Goal: Information Seeking & Learning: Learn about a topic

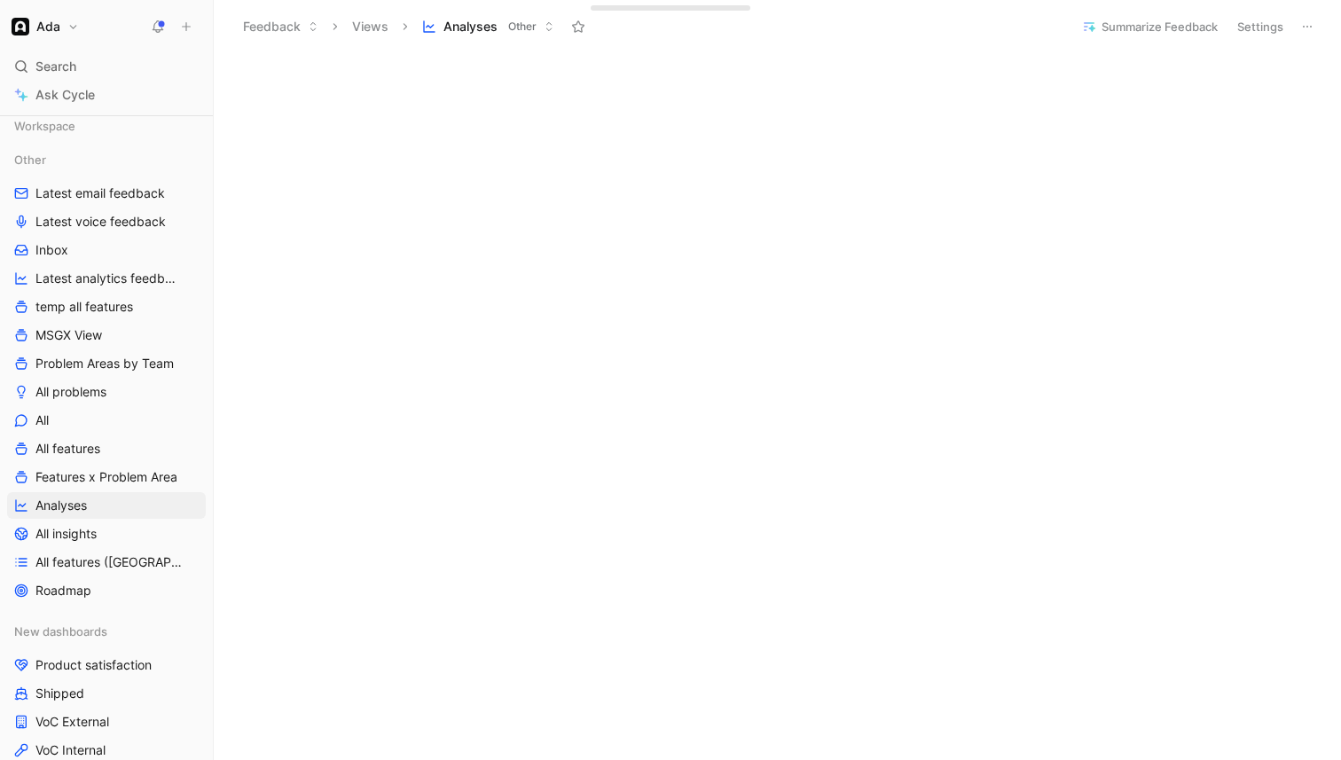
scroll to position [97, 0]
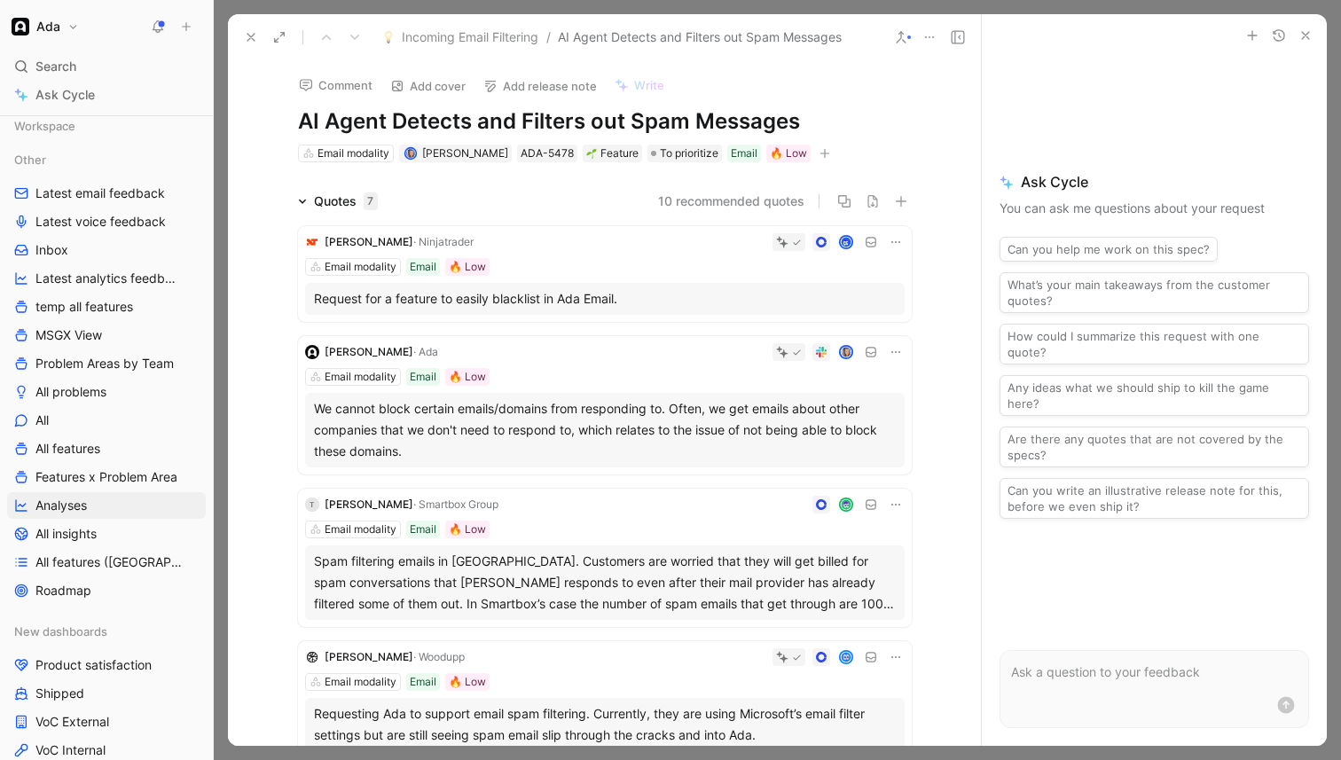
click at [645, 304] on div "Request for a feature to easily blacklist in Ada Email." at bounding box center [605, 298] width 582 height 21
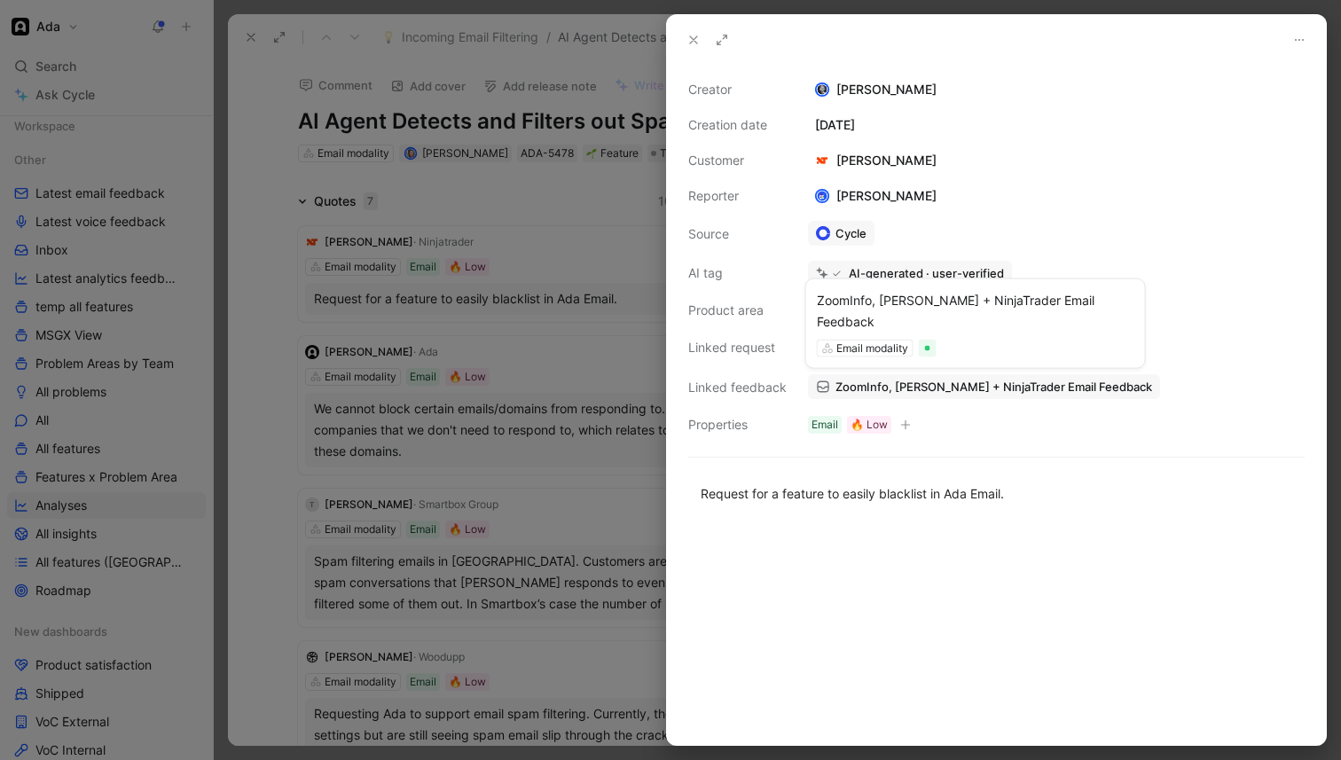
click at [937, 386] on span "ZoomInfo, Endy + NinjaTrader Email Feedback" at bounding box center [994, 387] width 317 height 16
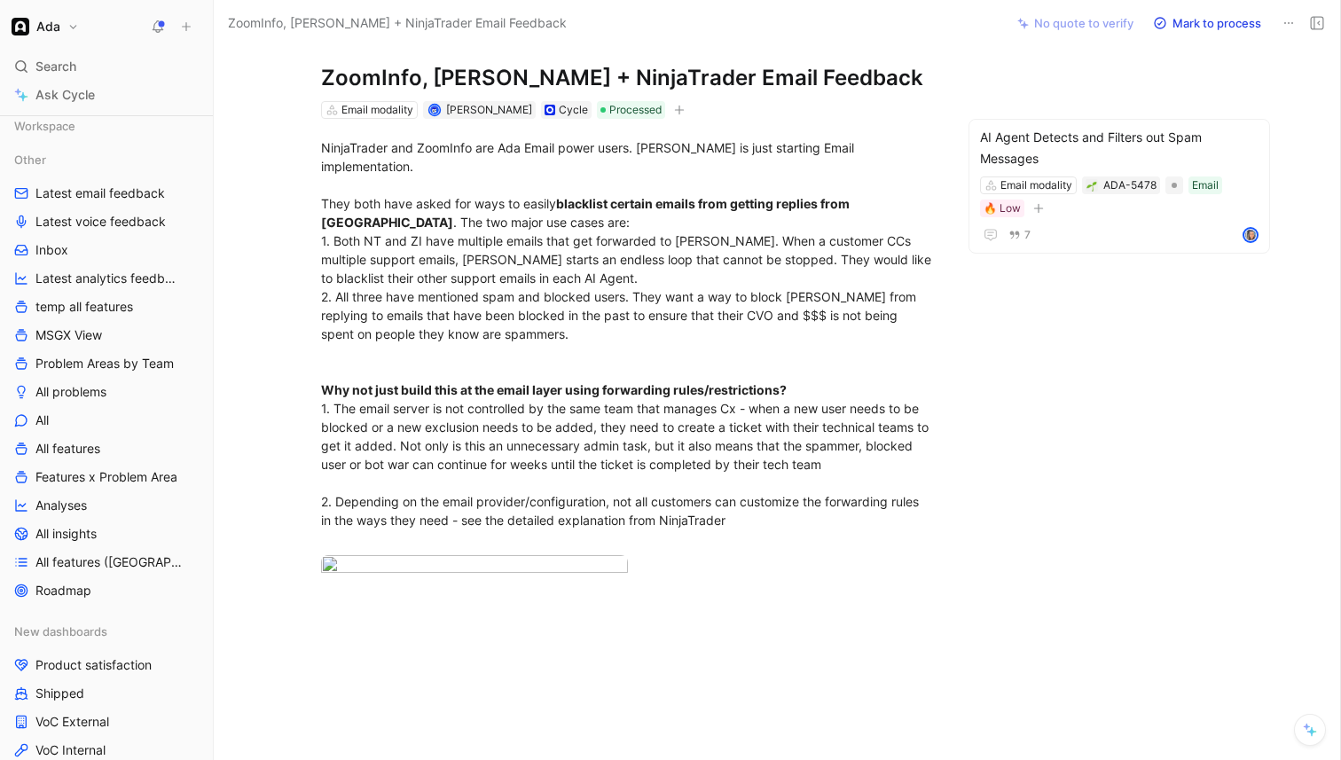
scroll to position [40, 0]
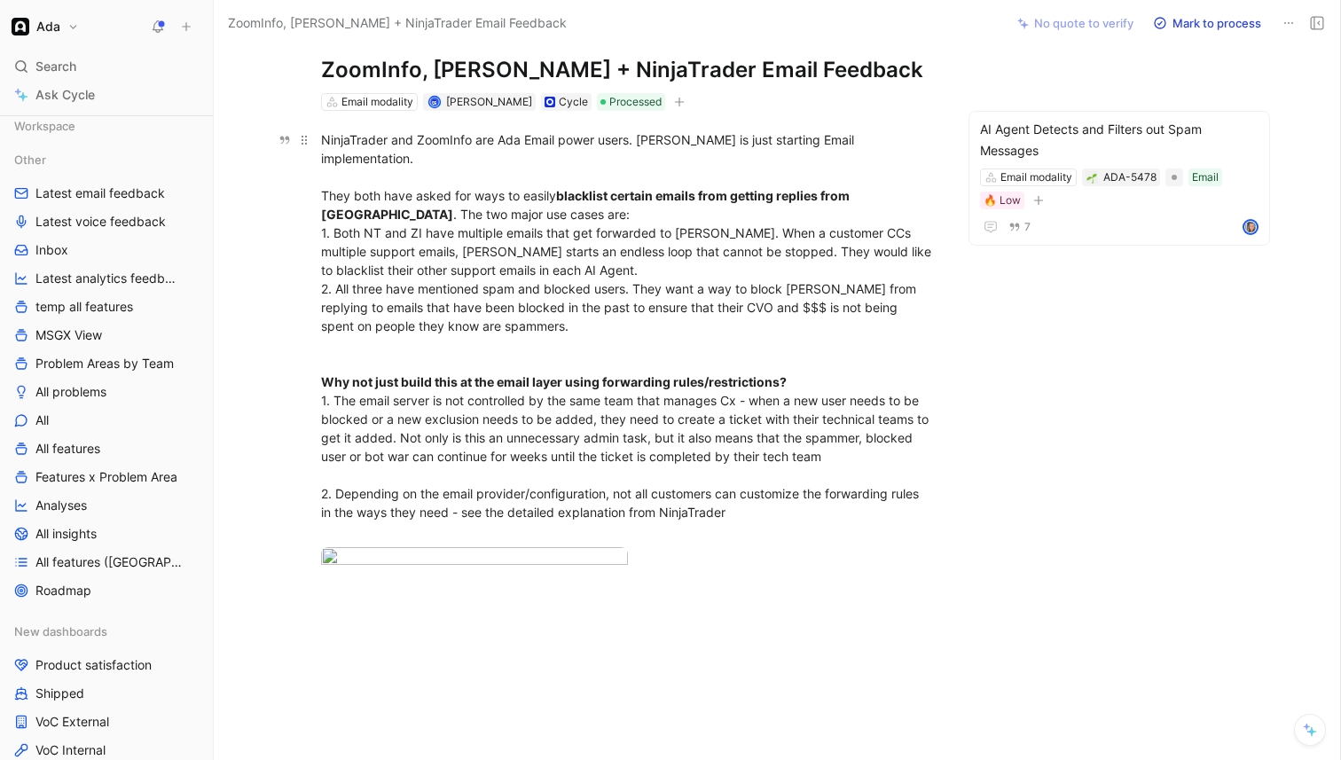
drag, startPoint x: 320, startPoint y: 138, endPoint x: 755, endPoint y: 492, distance: 561.2
click at [755, 492] on p "NinjaTrader and ZoomInfo are Ada Email power users. Endy is just starting Email…" at bounding box center [627, 335] width 681 height 421
copy div "NinjaTrader and ZoomInfo are Ada Email power users. Endy is just starting Email…"
click at [515, 259] on div "NinjaTrader and ZoomInfo are Ada Email power users. Endy is just starting Email…" at bounding box center [628, 335] width 614 height 410
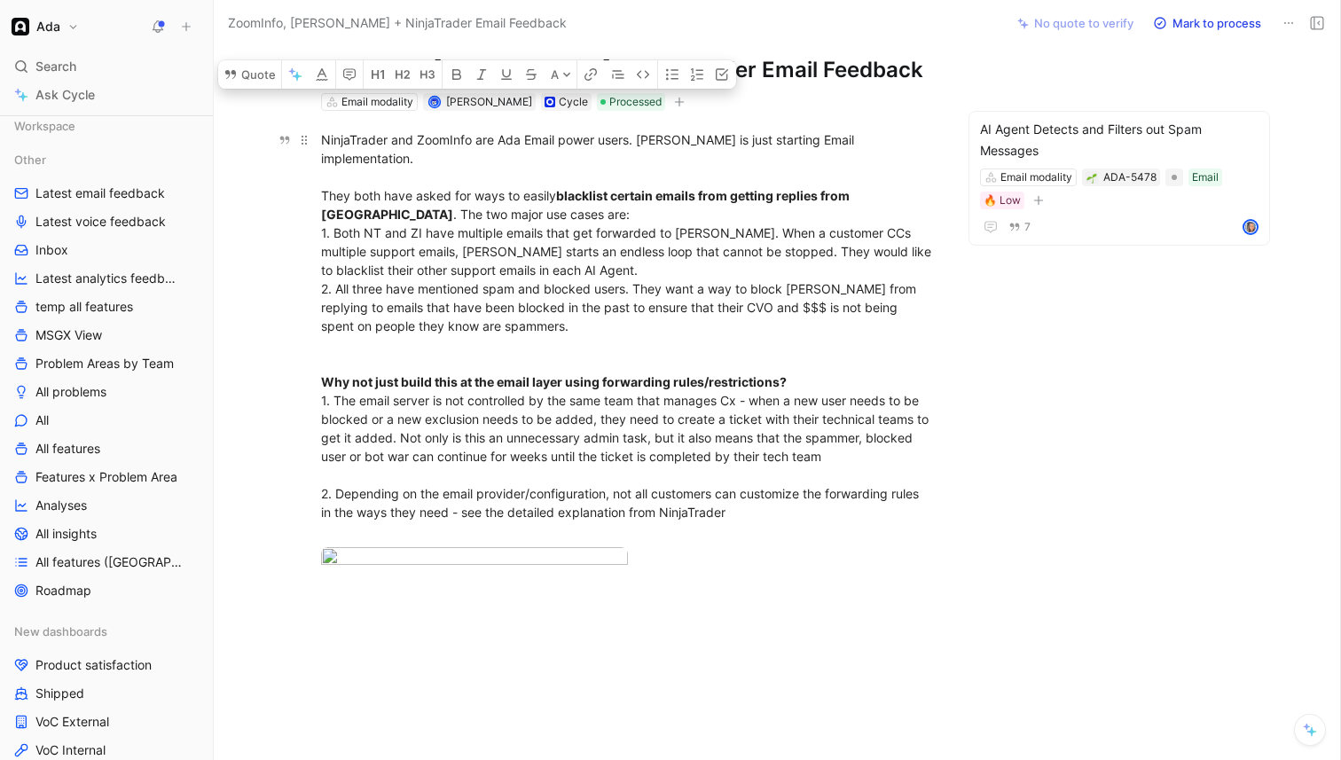
drag, startPoint x: 321, startPoint y: 209, endPoint x: 566, endPoint y: 231, distance: 245.8
click at [566, 231] on div "NinjaTrader and ZoomInfo are Ada Email power users. Endy is just starting Email…" at bounding box center [628, 335] width 614 height 410
drag, startPoint x: 318, startPoint y: 213, endPoint x: 713, endPoint y: 512, distance: 495.9
click at [713, 512] on p "NinjaTrader and ZoomInfo are Ada Email power users. Endy is just starting Email…" at bounding box center [627, 335] width 681 height 421
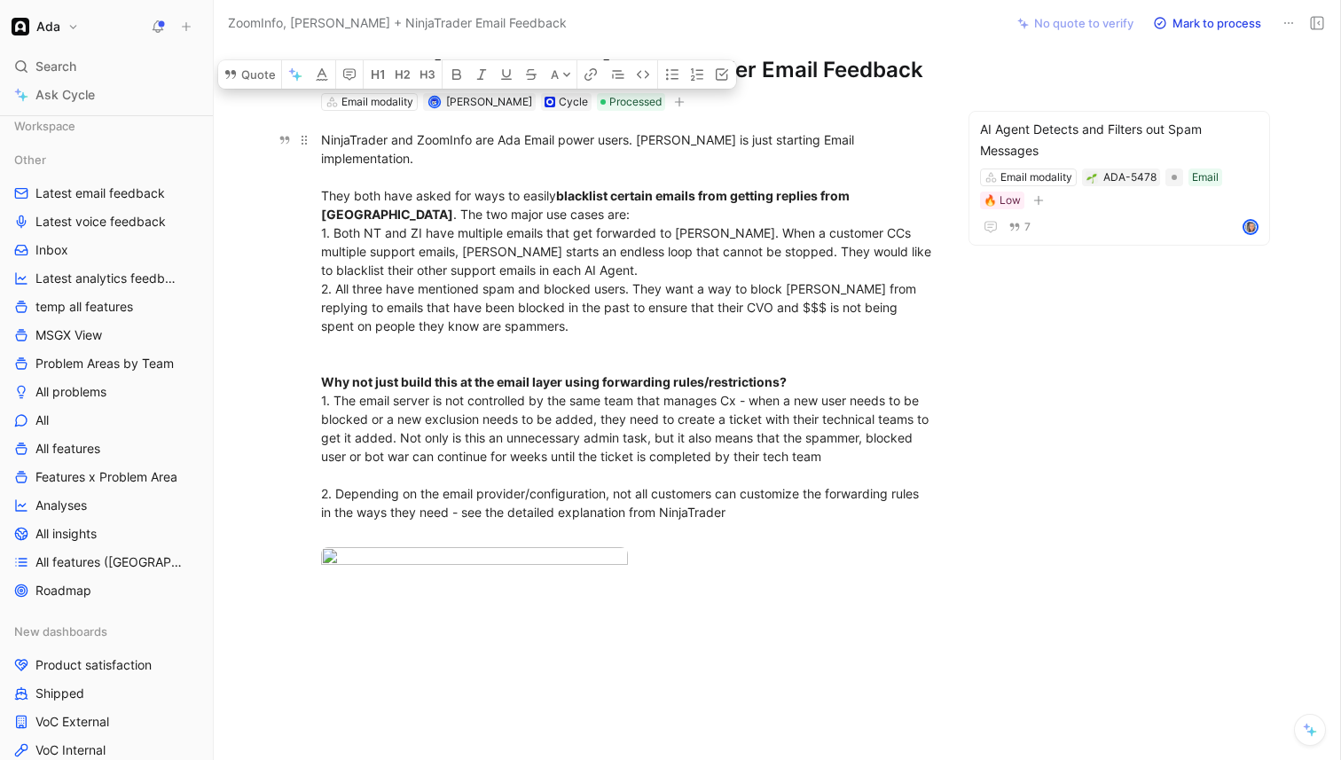
copy div "1. Both NT and ZI have multiple emails that get forwarded to Ada. When a custom…"
click at [790, 335] on div "NinjaTrader and ZoomInfo are Ada Email power users. Endy is just starting Email…" at bounding box center [628, 335] width 614 height 410
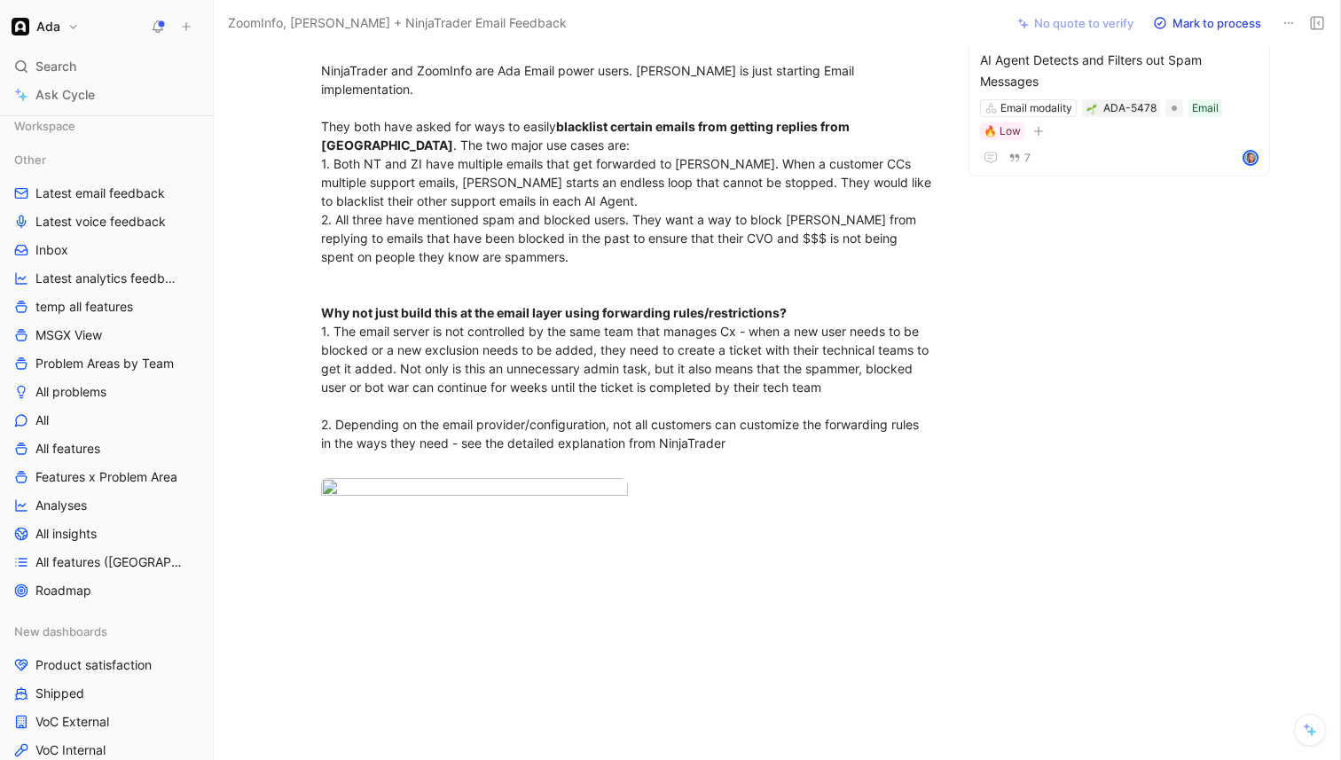
scroll to position [0, 0]
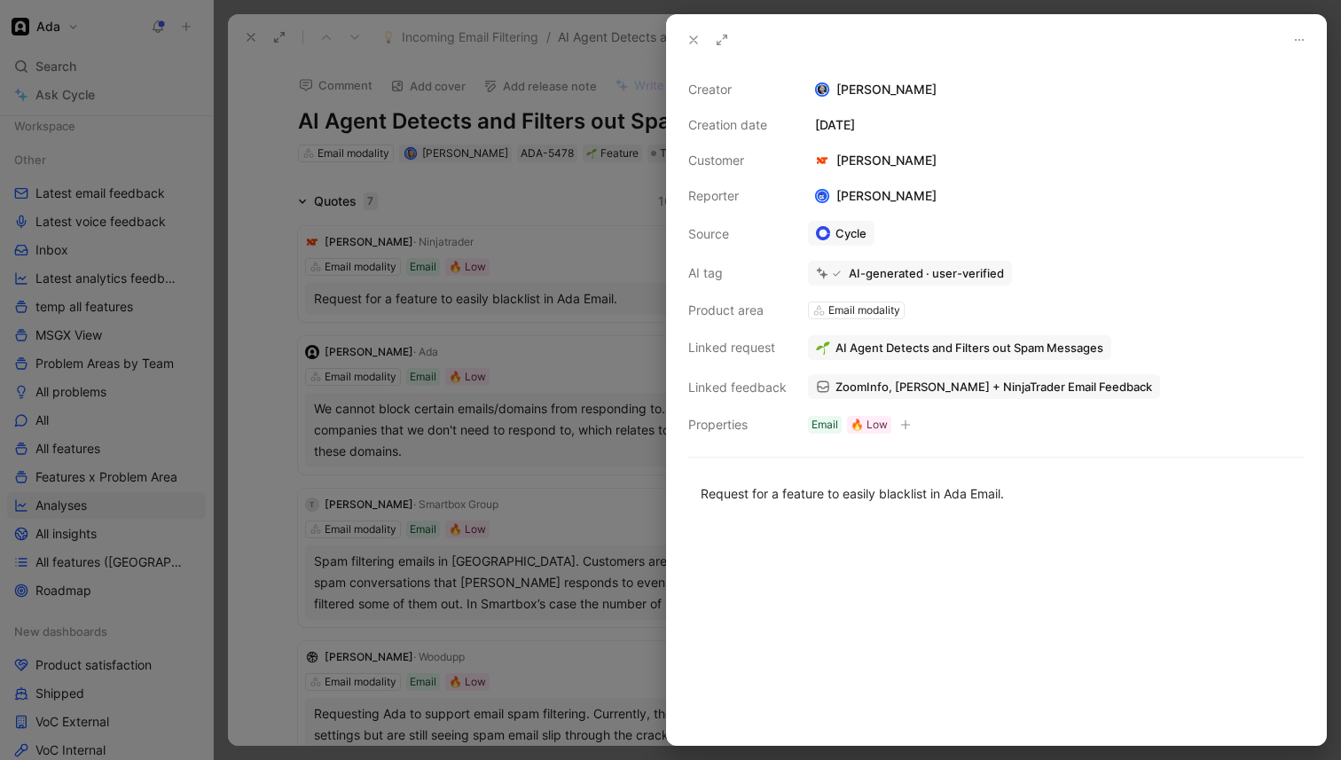
click at [514, 263] on div at bounding box center [670, 380] width 1341 height 760
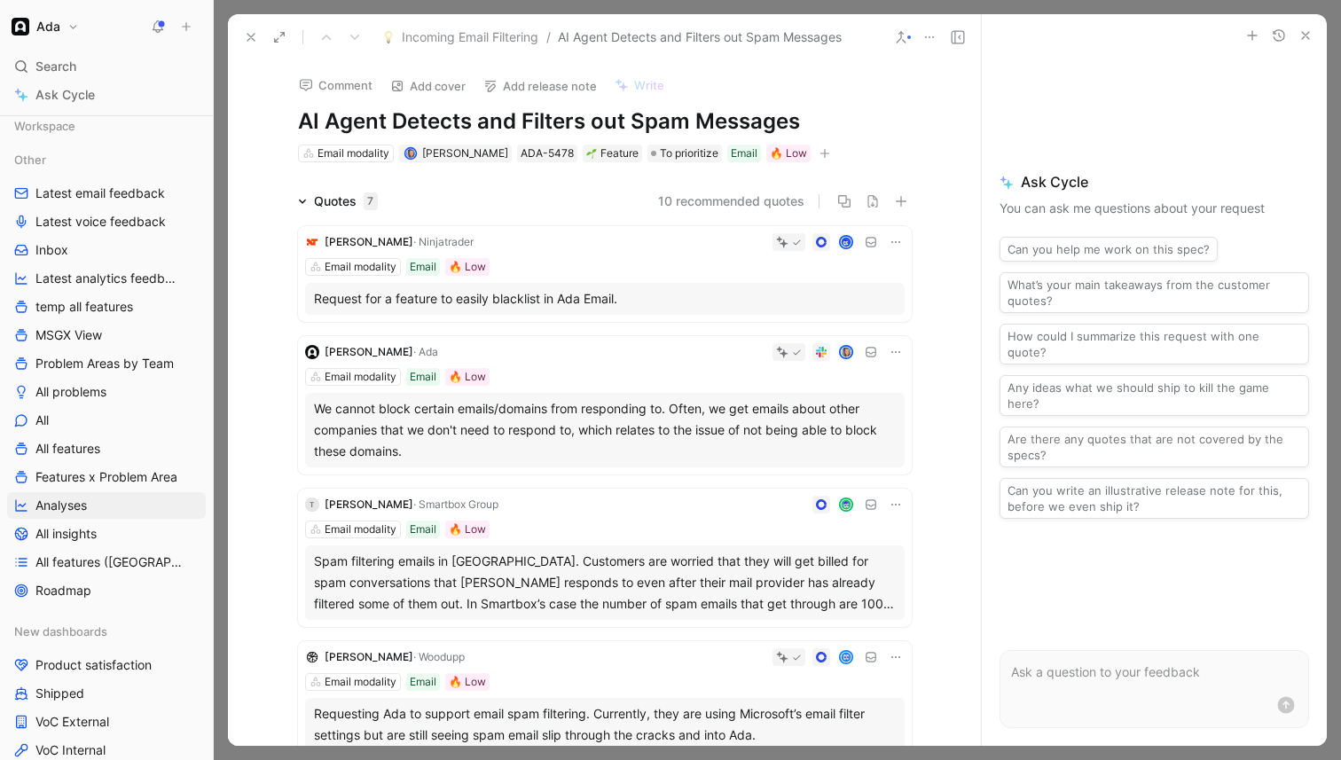
click at [592, 441] on div "We cannot block certain emails/domains from responding to. Often, we get emails…" at bounding box center [605, 430] width 582 height 64
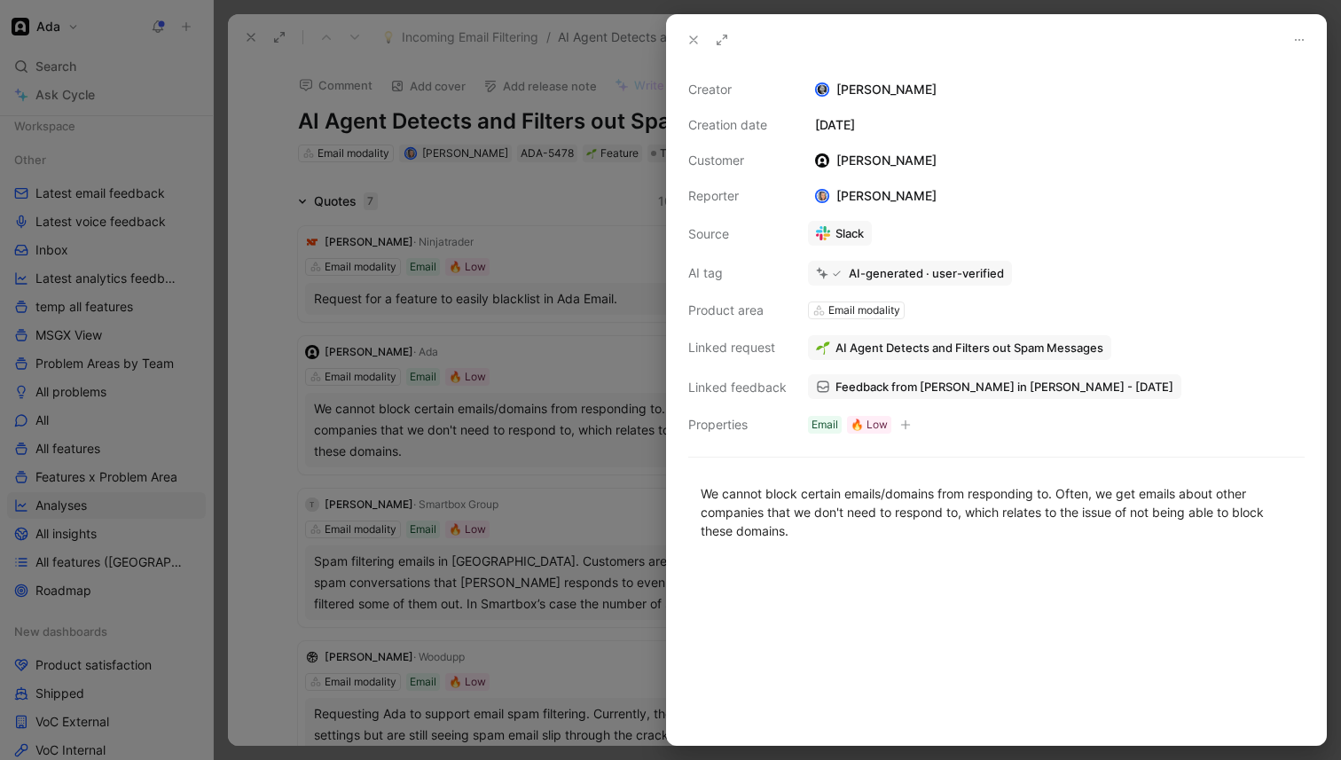
click at [918, 388] on span "Feedback from [PERSON_NAME] in [PERSON_NAME] - [DATE]" at bounding box center [1005, 387] width 338 height 16
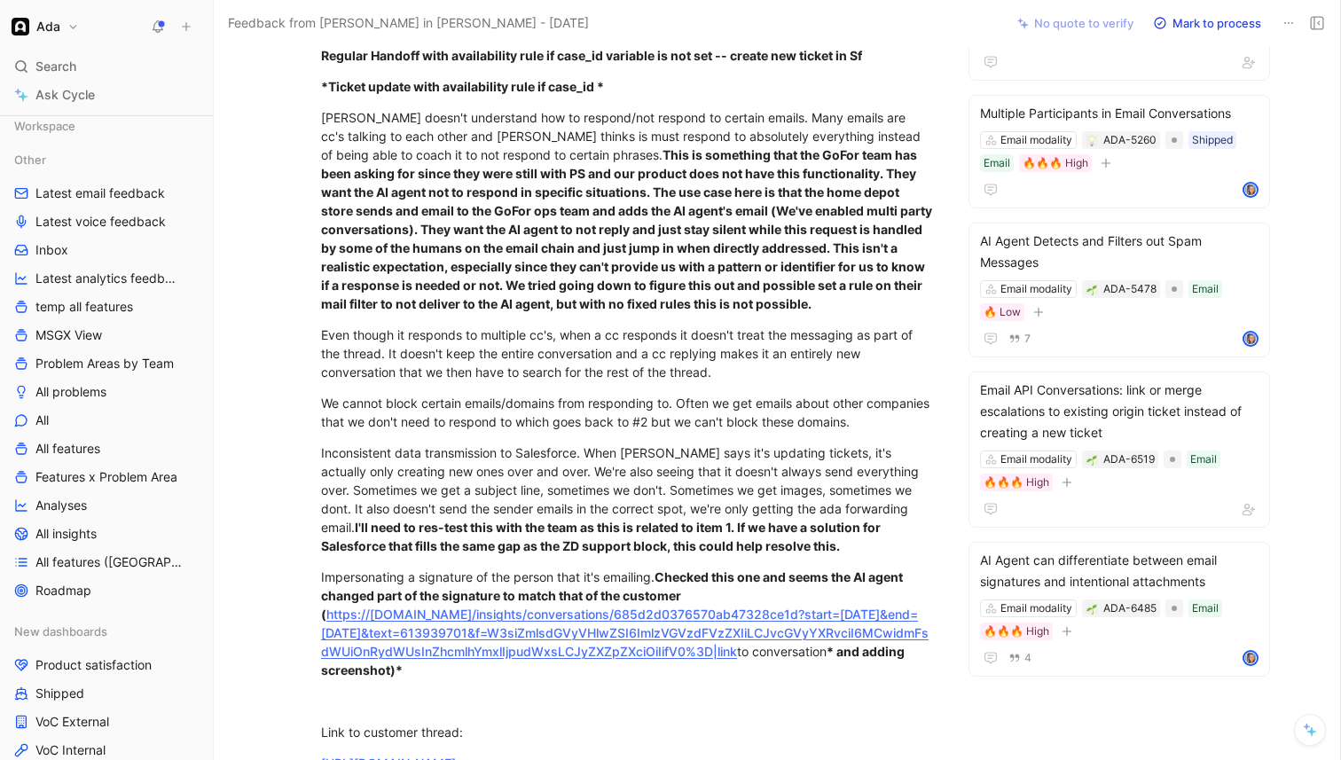
scroll to position [376, 0]
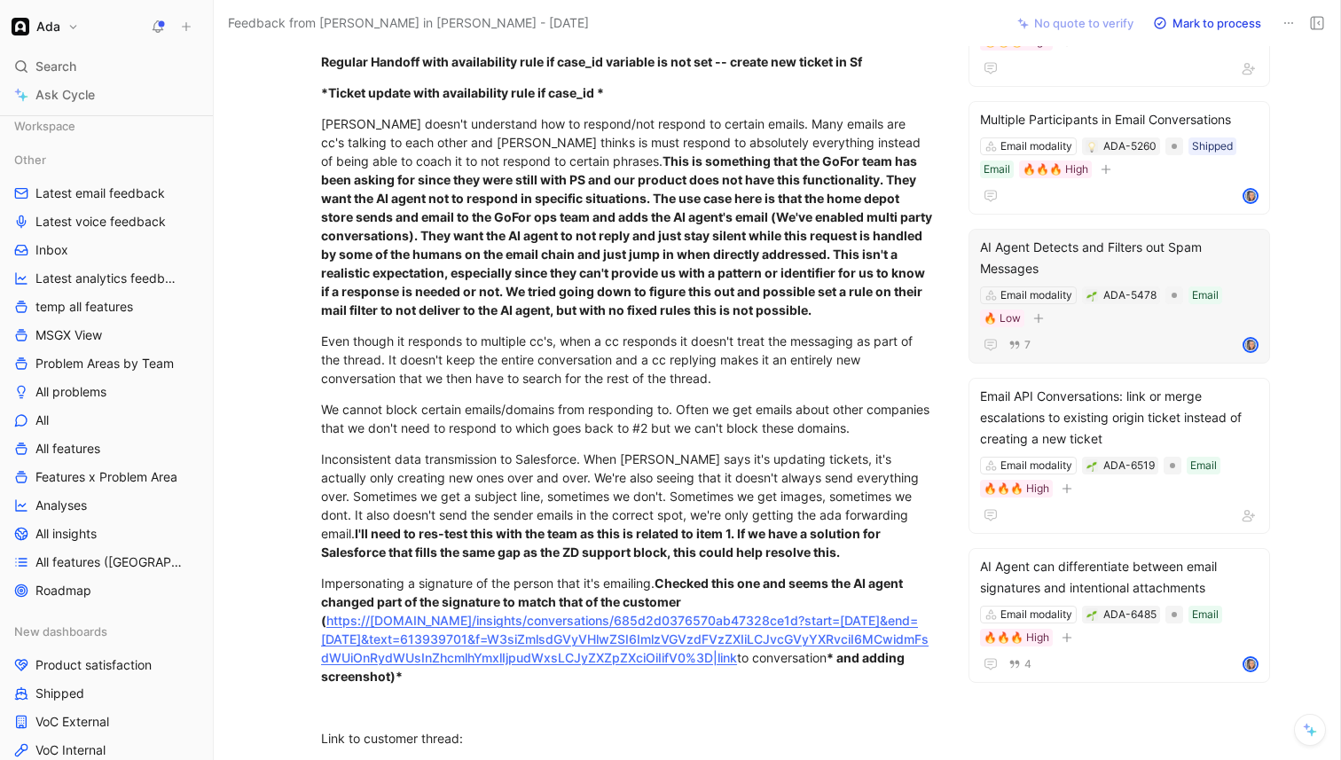
click at [1099, 237] on div "AI Agent Detects and Filters out Spam Messages" at bounding box center [1119, 258] width 279 height 43
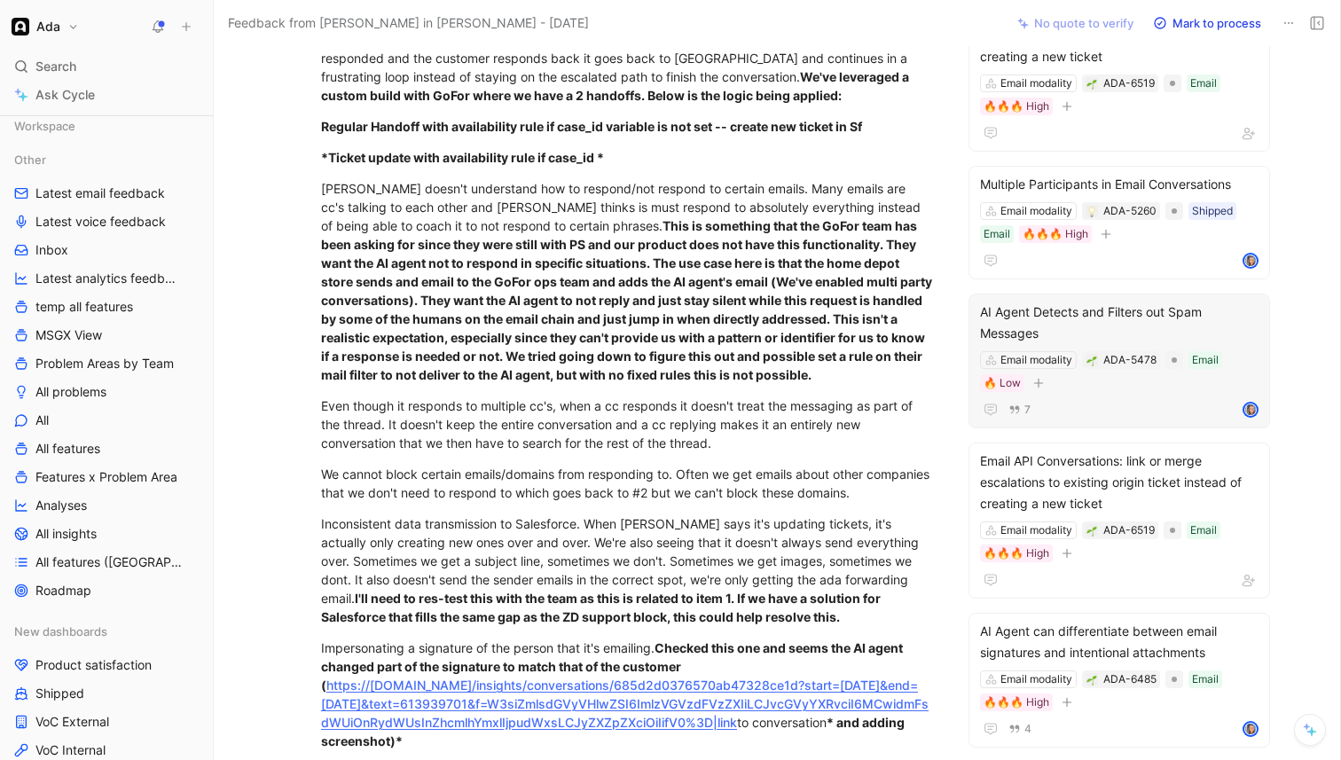
scroll to position [325, 0]
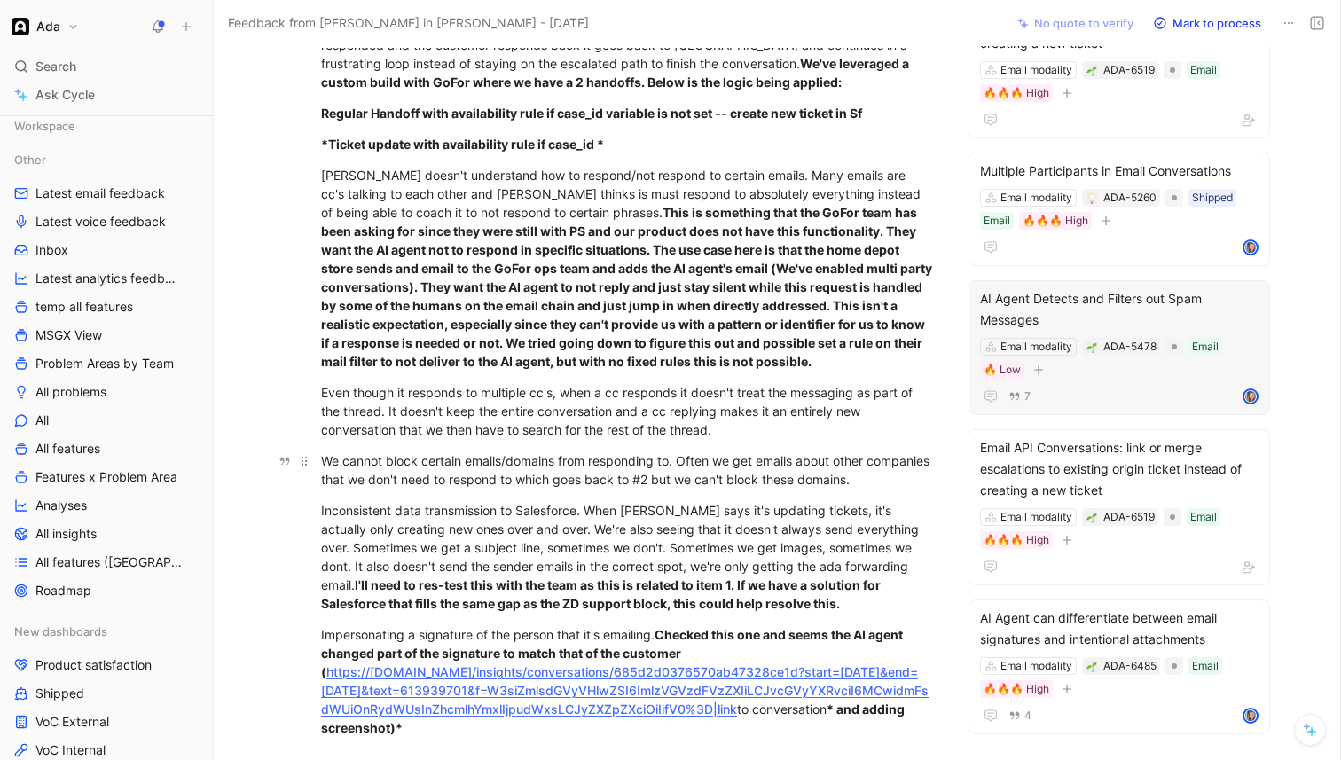
click at [502, 452] on div "We cannot block certain emails/domains from responding to. Often we get emails …" at bounding box center [628, 470] width 614 height 37
copy div "We cannot block certain emails/domains from responding to. Often we get emails …"
click at [502, 452] on div "We cannot block certain emails/domains from responding to. Often we get emails …" at bounding box center [628, 470] width 614 height 37
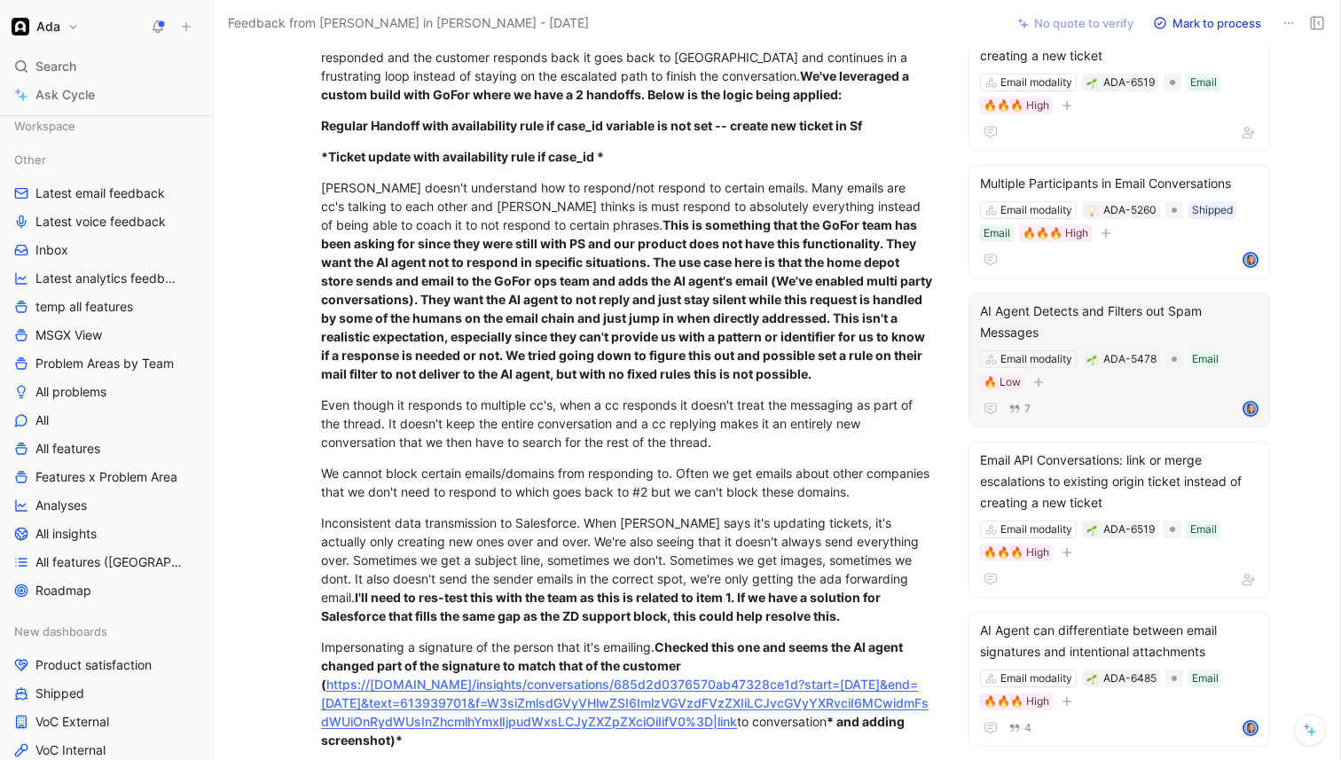
scroll to position [313, 0]
click at [505, 463] on div "We cannot block certain emails/domains from responding to. Often we get emails …" at bounding box center [628, 481] width 614 height 37
copy div "We cannot block certain emails/domains from responding to. Often we get emails …"
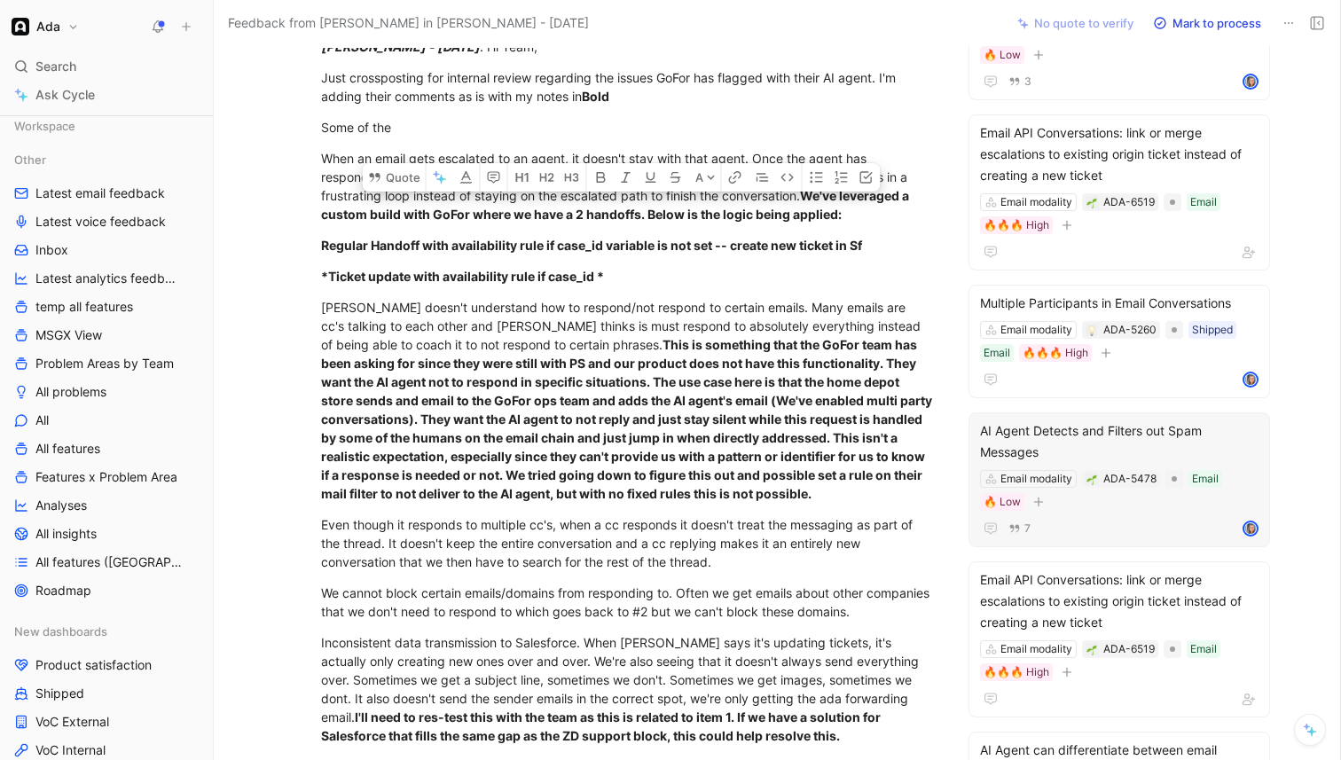
scroll to position [0, 0]
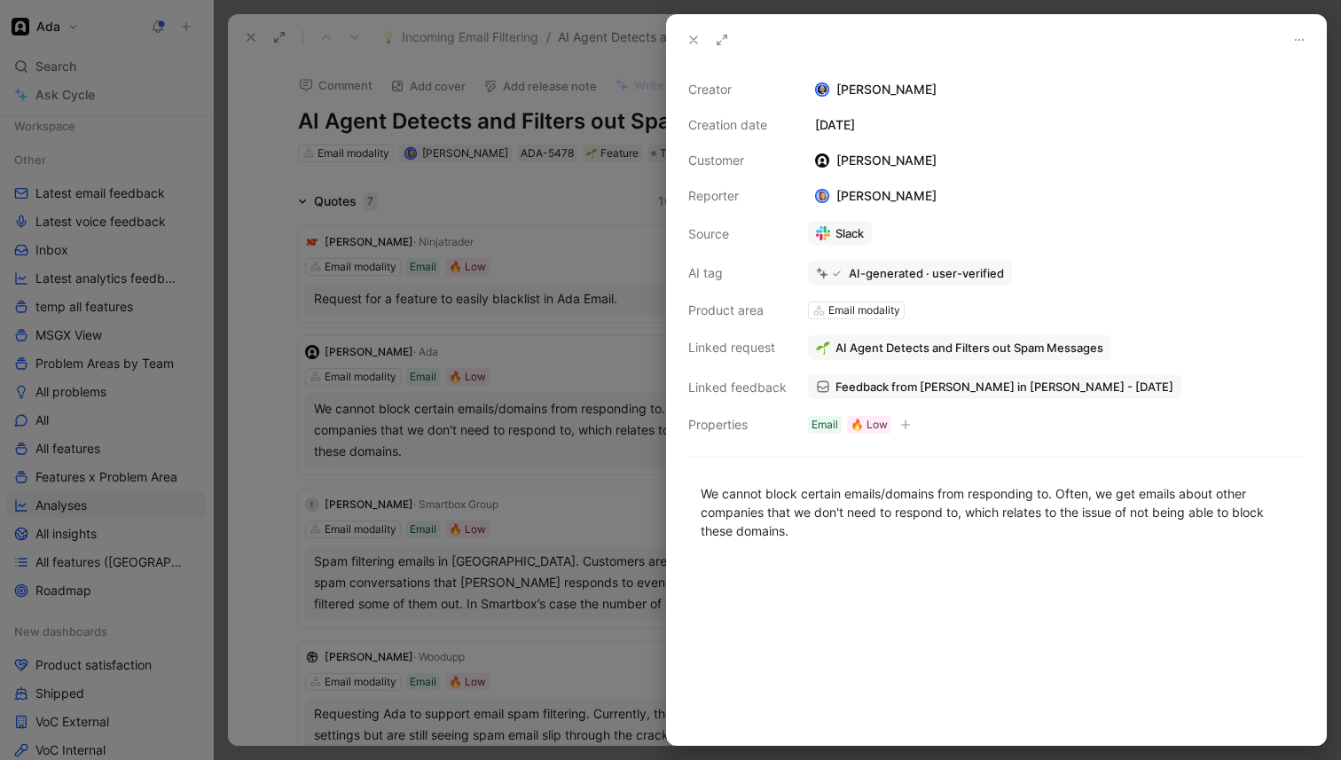
click at [690, 34] on icon at bounding box center [694, 40] width 14 height 14
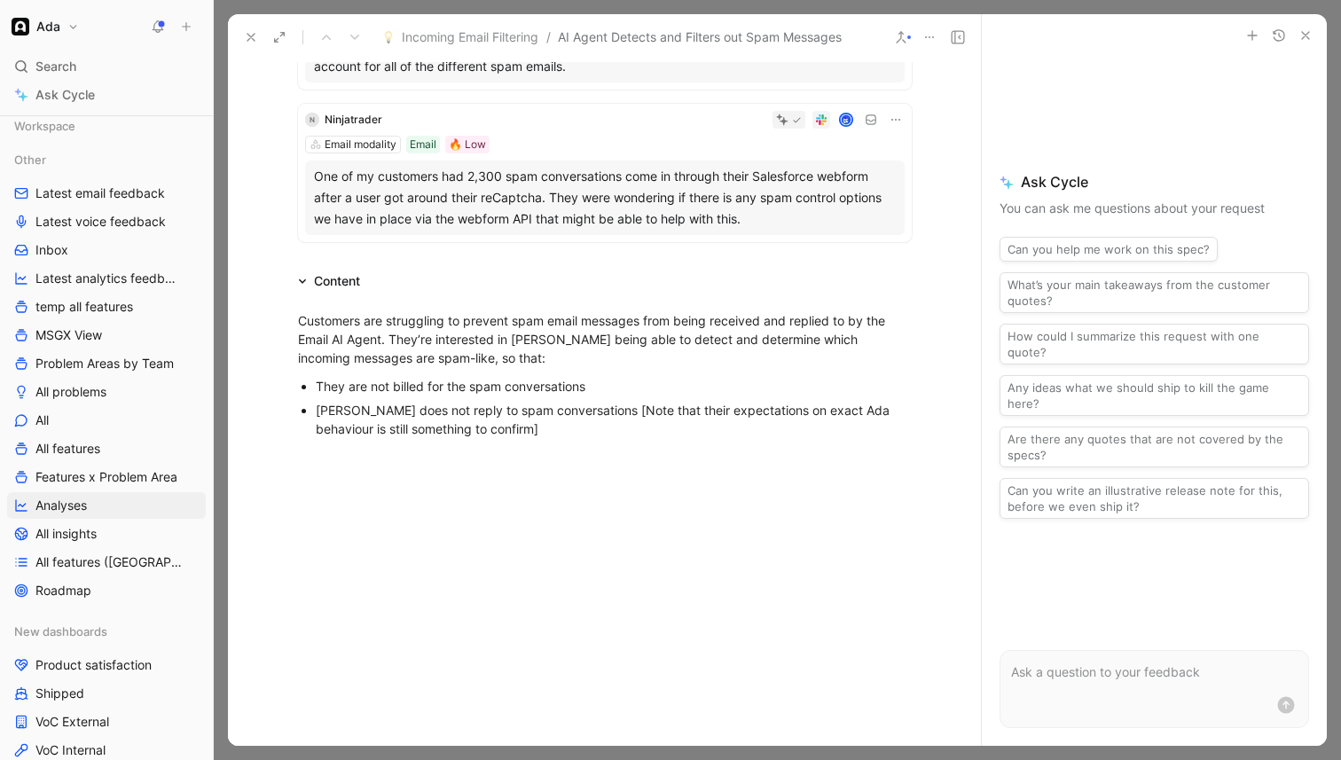
scroll to position [1034, 0]
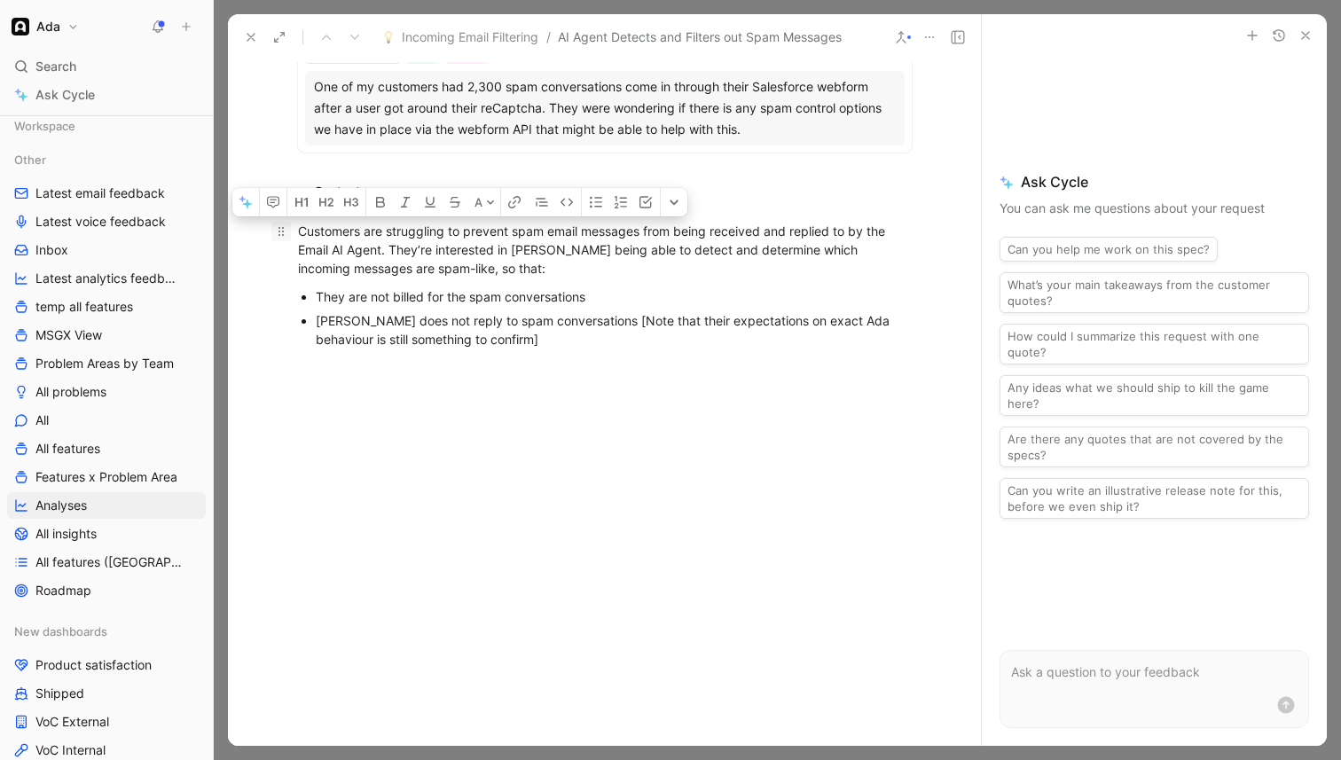
drag, startPoint x: 480, startPoint y: 342, endPoint x: 280, endPoint y: 228, distance: 230.1
click at [280, 228] on div "Customers are struggling to prevent spam email messages from being received and…" at bounding box center [604, 283] width 753 height 163
copy div "Customers are struggling to prevent spam email messages from being received and…"
click at [253, 23] on div "Incoming Email Filtering / AI Agent Detects and Filters out Spam Messages" at bounding box center [559, 37] width 645 height 28
click at [253, 28] on button at bounding box center [251, 37] width 25 height 25
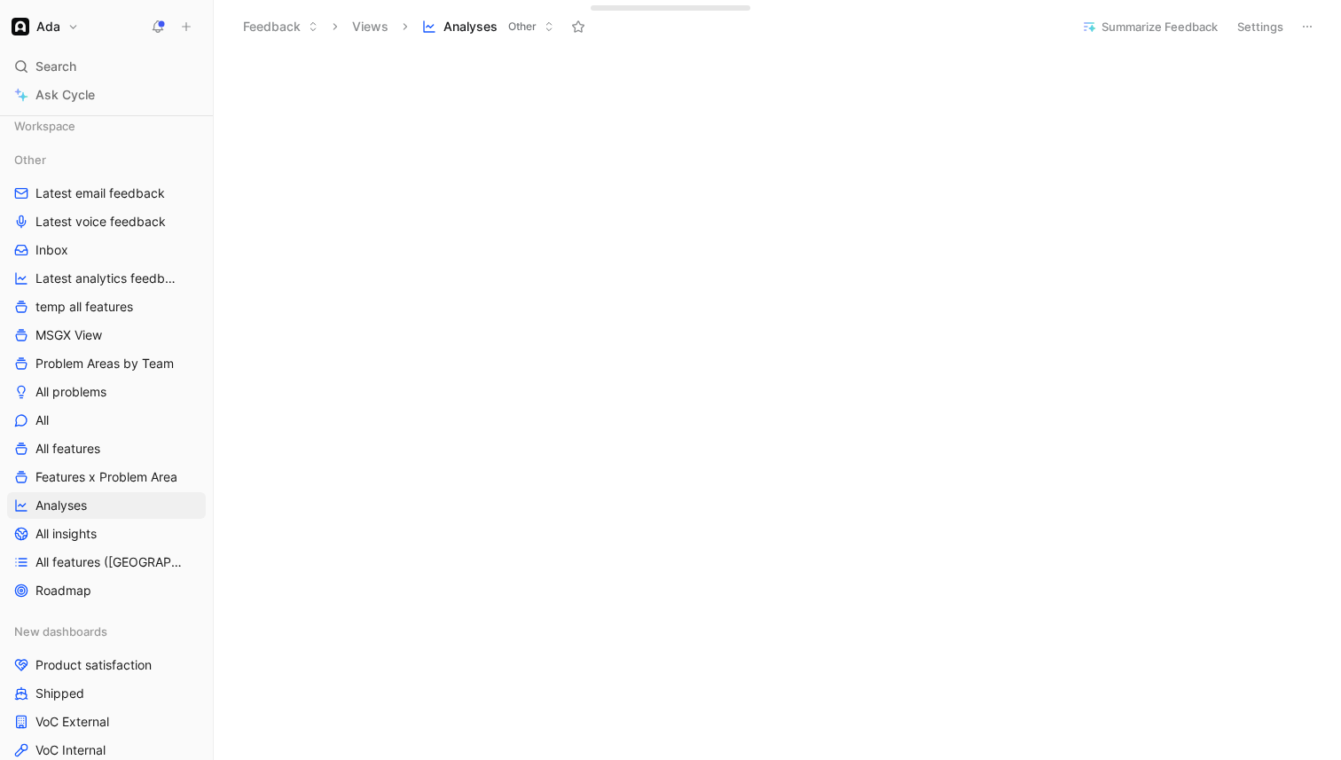
scroll to position [240, 0]
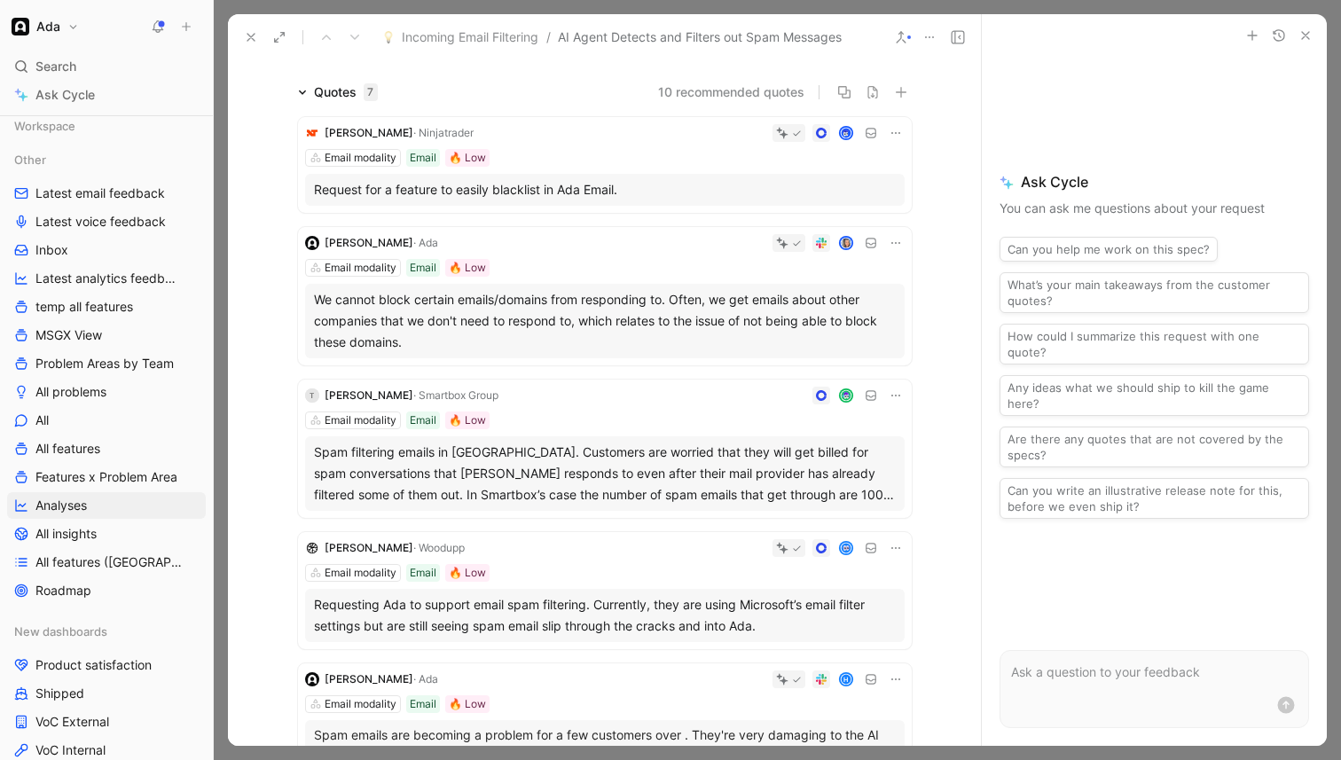
scroll to position [116, 0]
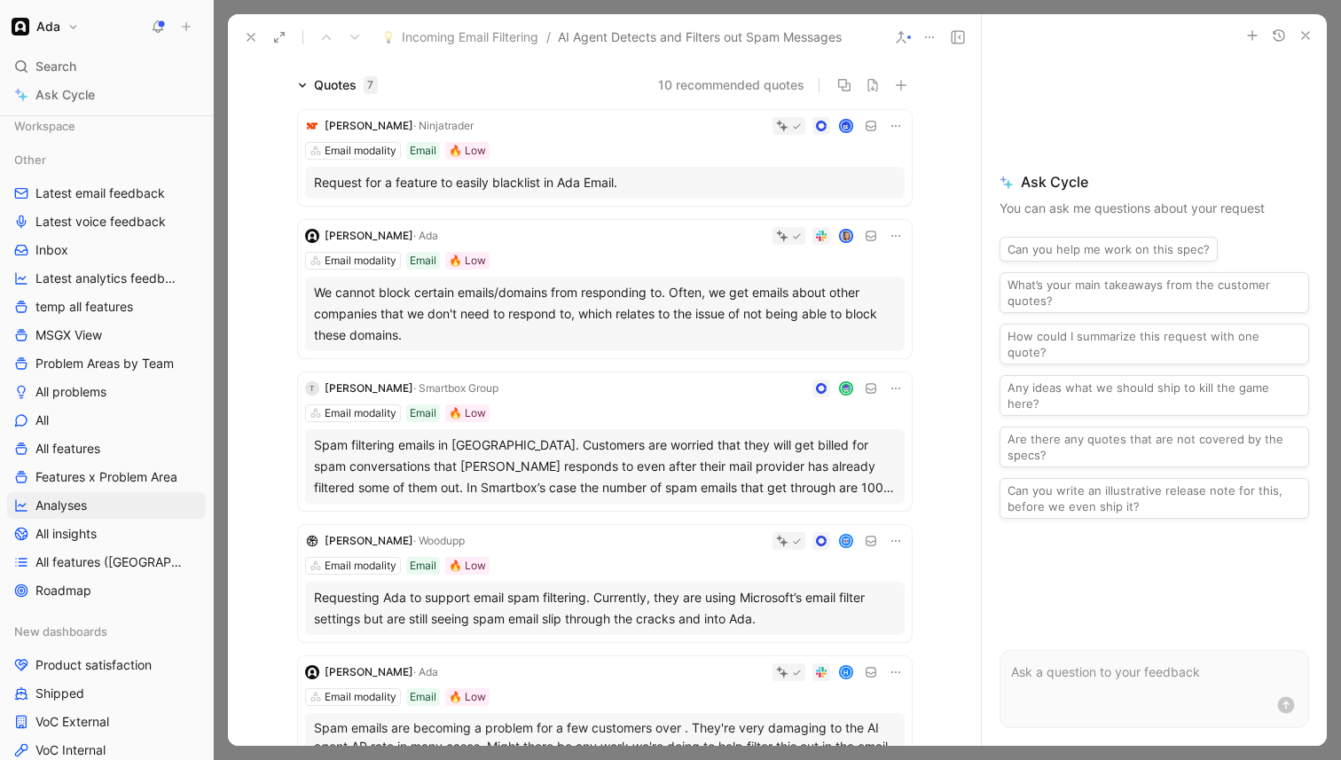
click at [665, 487] on div "Spam filtering emails in [GEOGRAPHIC_DATA]. Customers are worried that they wil…" at bounding box center [605, 467] width 582 height 64
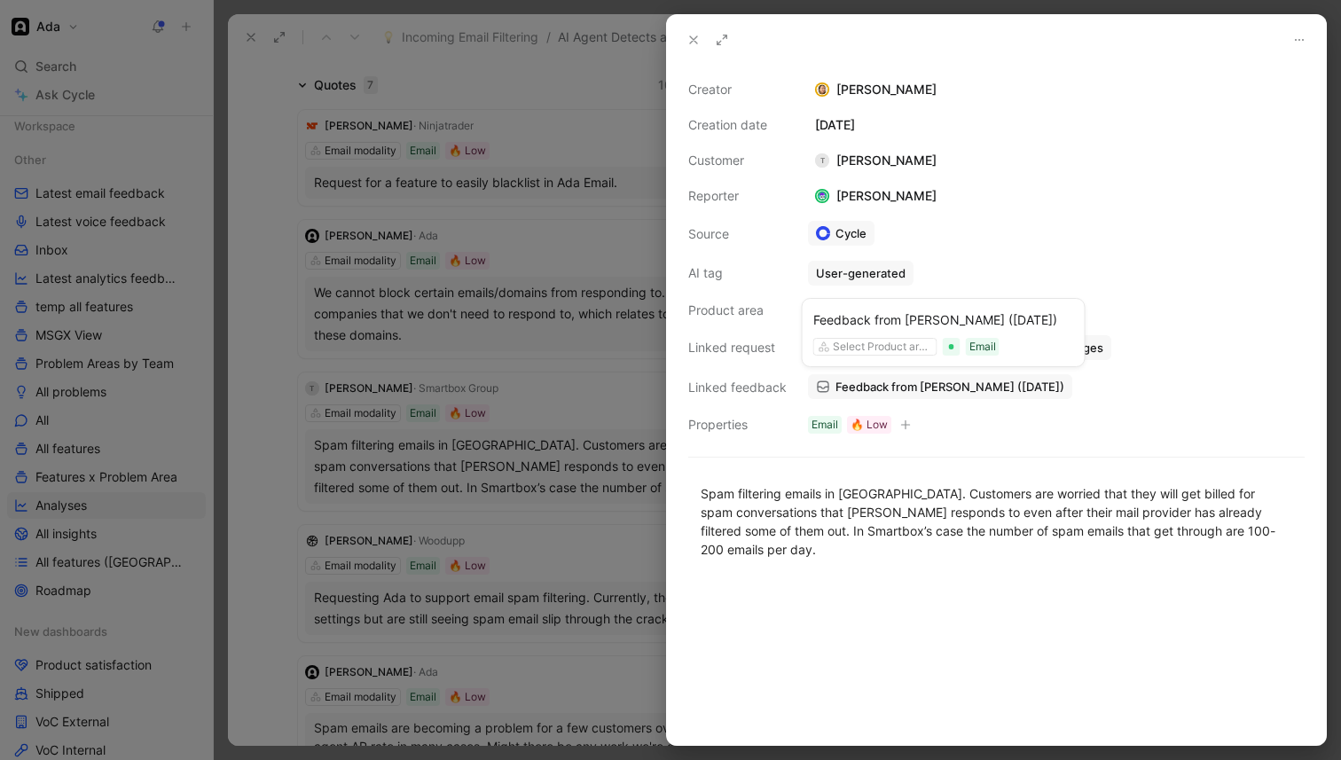
click at [904, 386] on span "Feedback from Tiago Nunes (Sep 17, 2024)" at bounding box center [950, 387] width 229 height 16
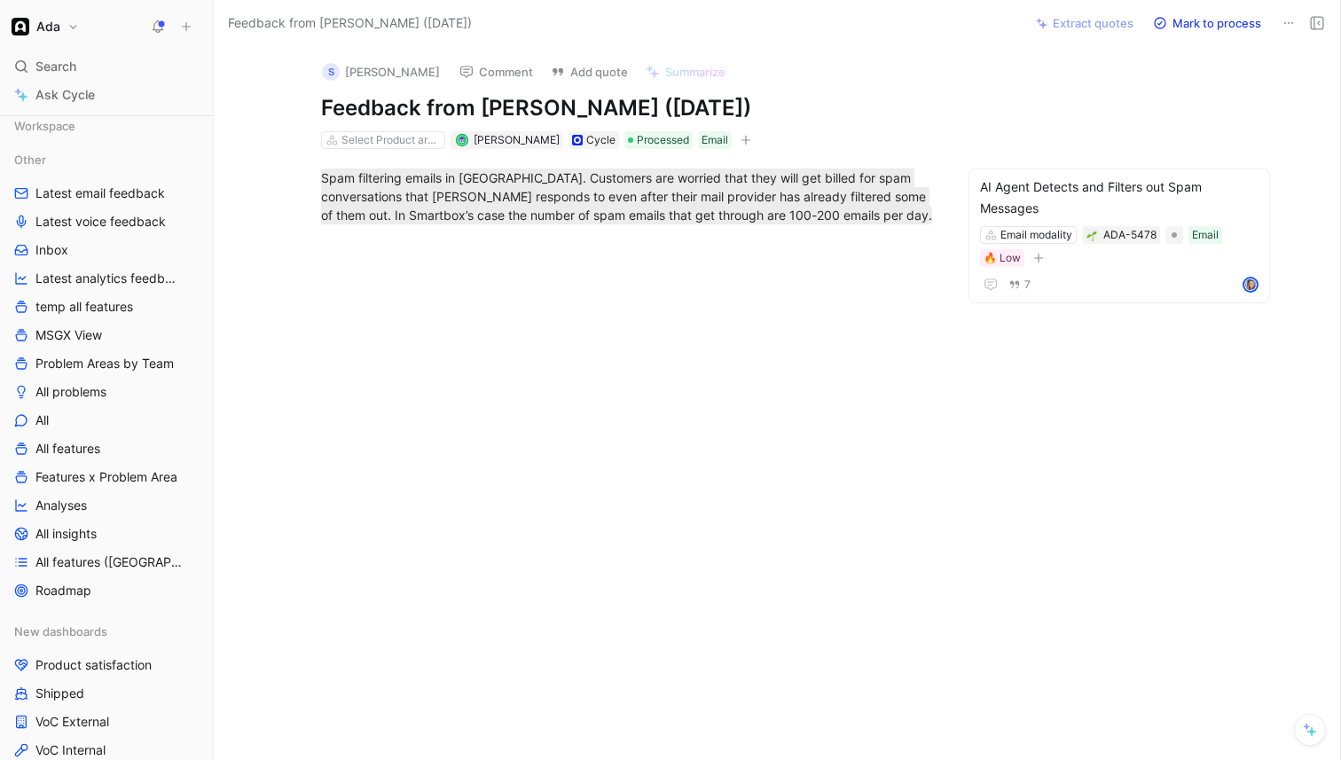
click at [641, 383] on div at bounding box center [628, 358] width 754 height 228
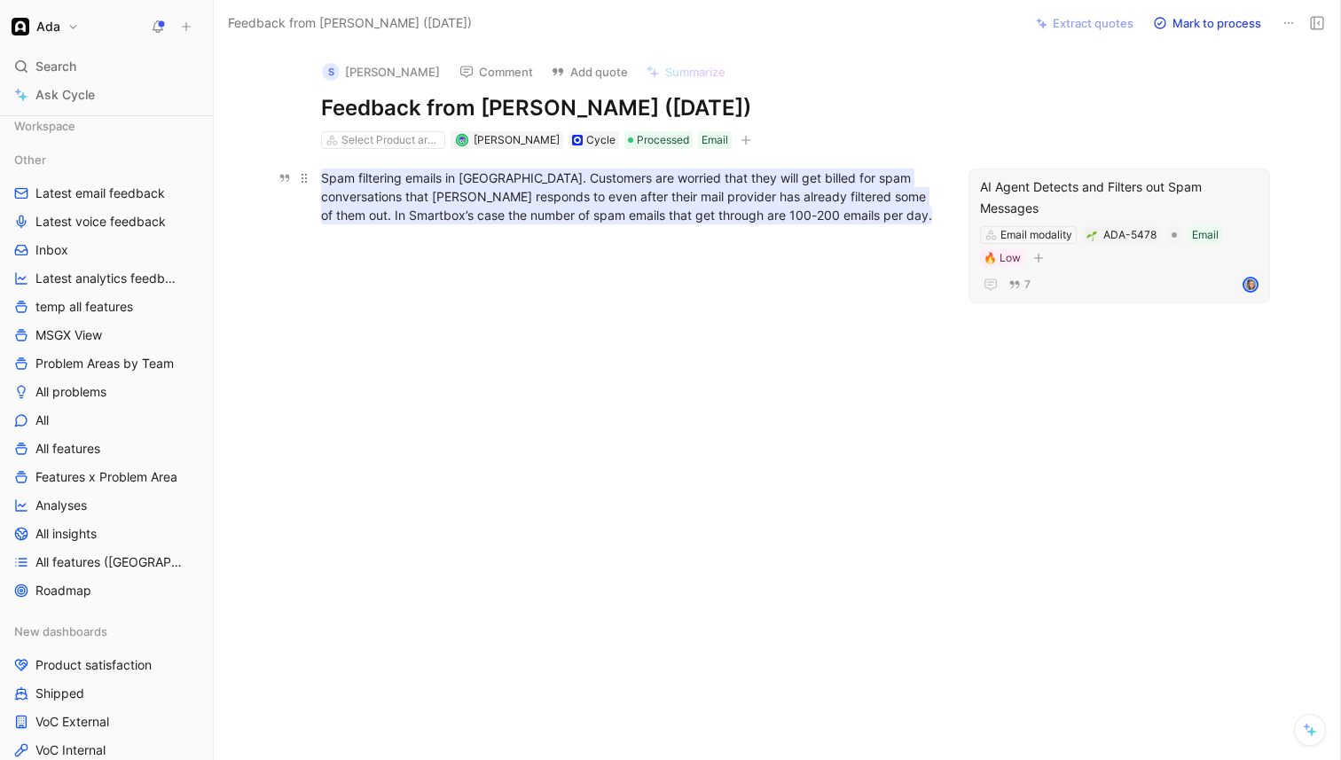
click at [692, 207] on mark "Spam filtering emails in [GEOGRAPHIC_DATA]. Customers are worried that they wil…" at bounding box center [626, 197] width 611 height 56
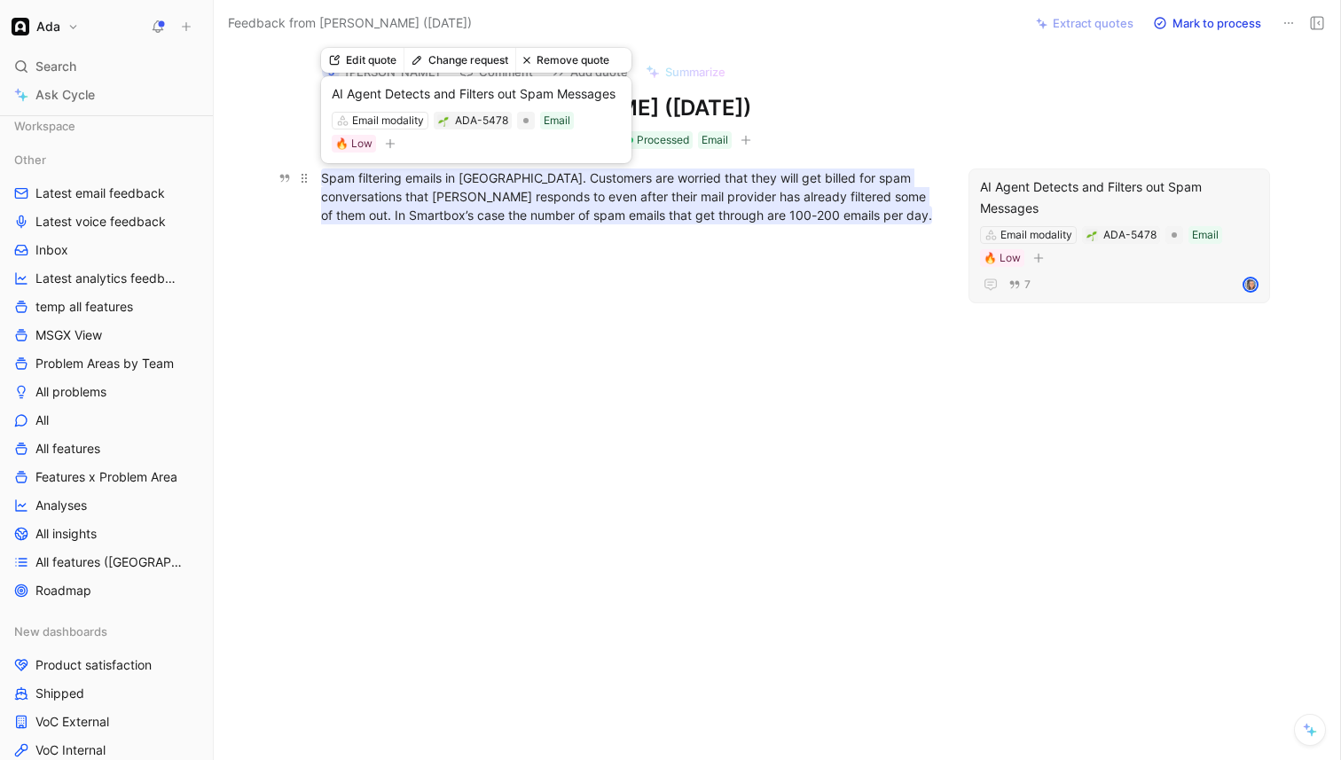
click at [692, 207] on mark "Spam filtering emails in [GEOGRAPHIC_DATA]. Customers are worried that they wil…" at bounding box center [626, 197] width 611 height 56
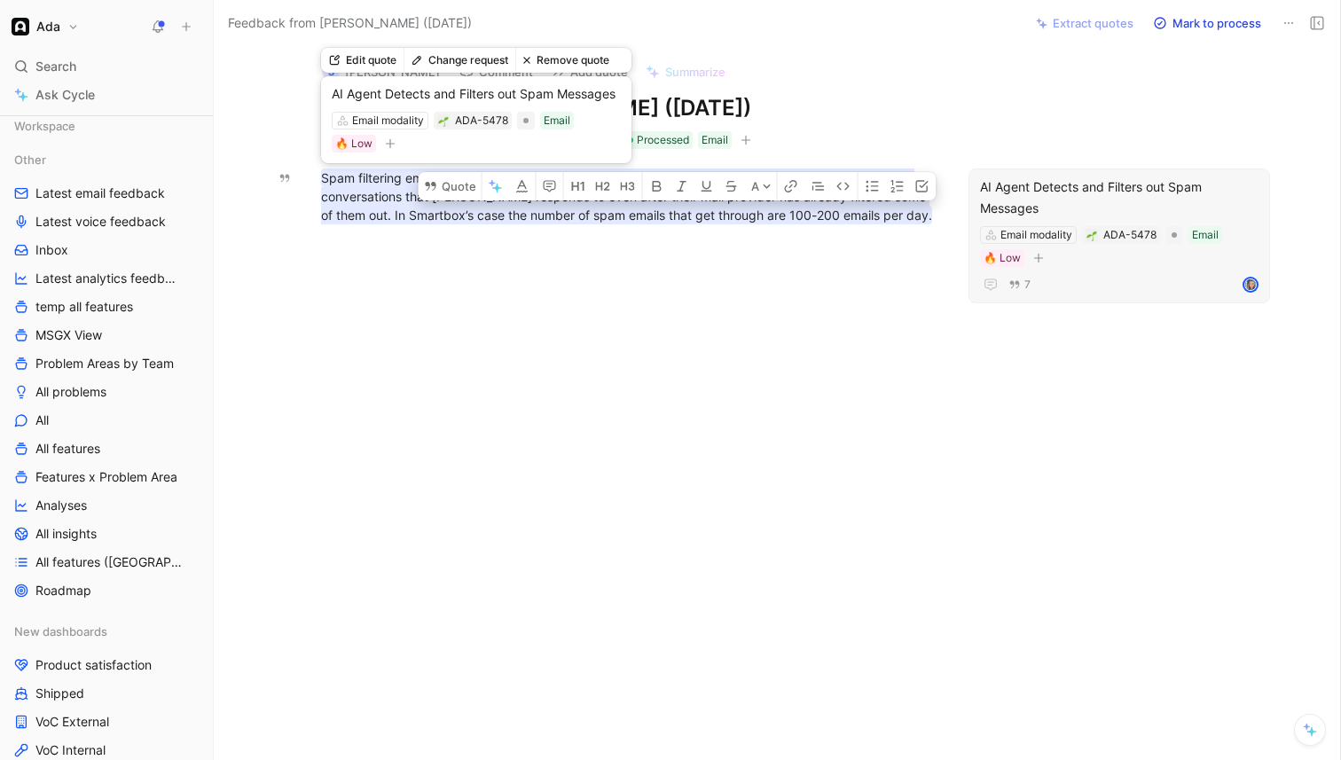
click at [747, 238] on div "Spam filtering emails in [GEOGRAPHIC_DATA]. Customers are worried that they wil…" at bounding box center [628, 196] width 754 height 95
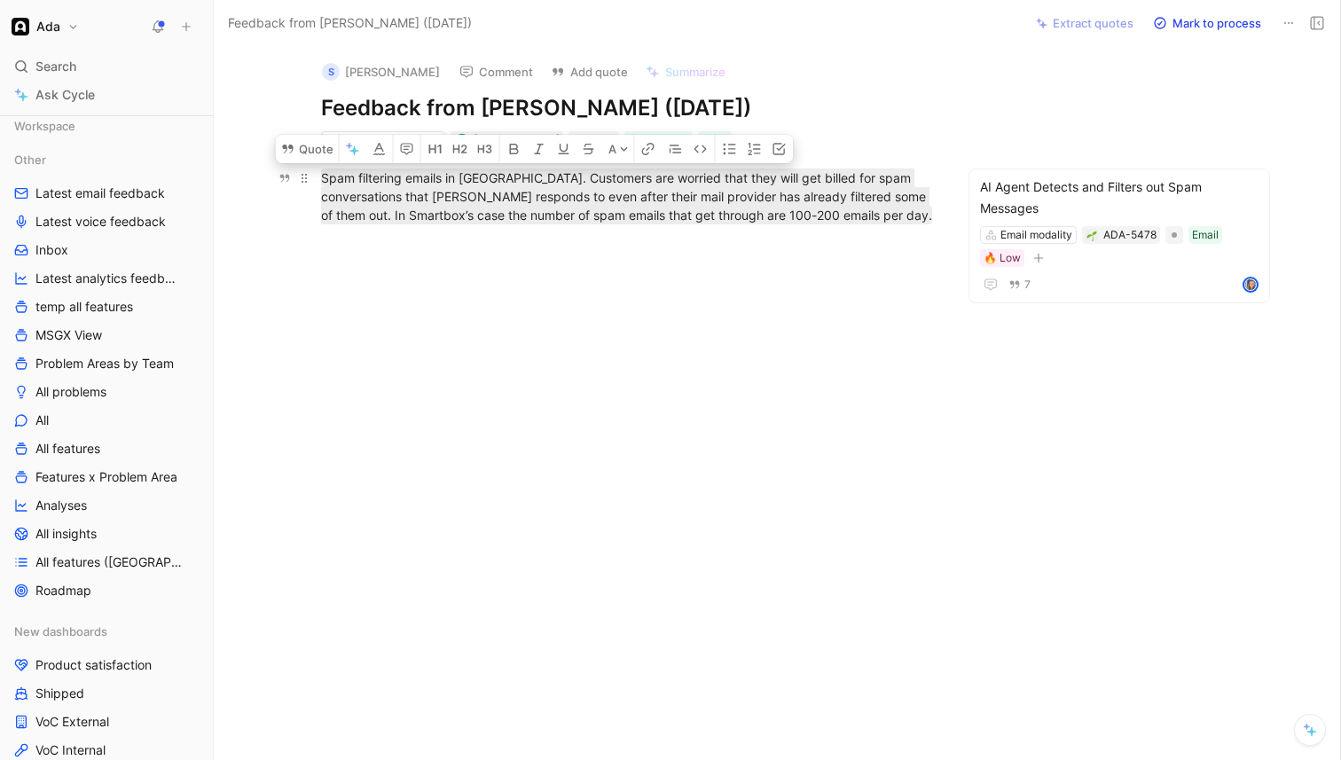
drag, startPoint x: 748, startPoint y: 220, endPoint x: 318, endPoint y: 173, distance: 432.0
click at [318, 173] on p "Spam filtering emails in [GEOGRAPHIC_DATA]. Customers are worried that they wil…" at bounding box center [627, 196] width 681 height 67
copy mark "Spam filtering emails in [GEOGRAPHIC_DATA]. Customers are worried that they wil…"
click at [547, 430] on div at bounding box center [628, 358] width 754 height 228
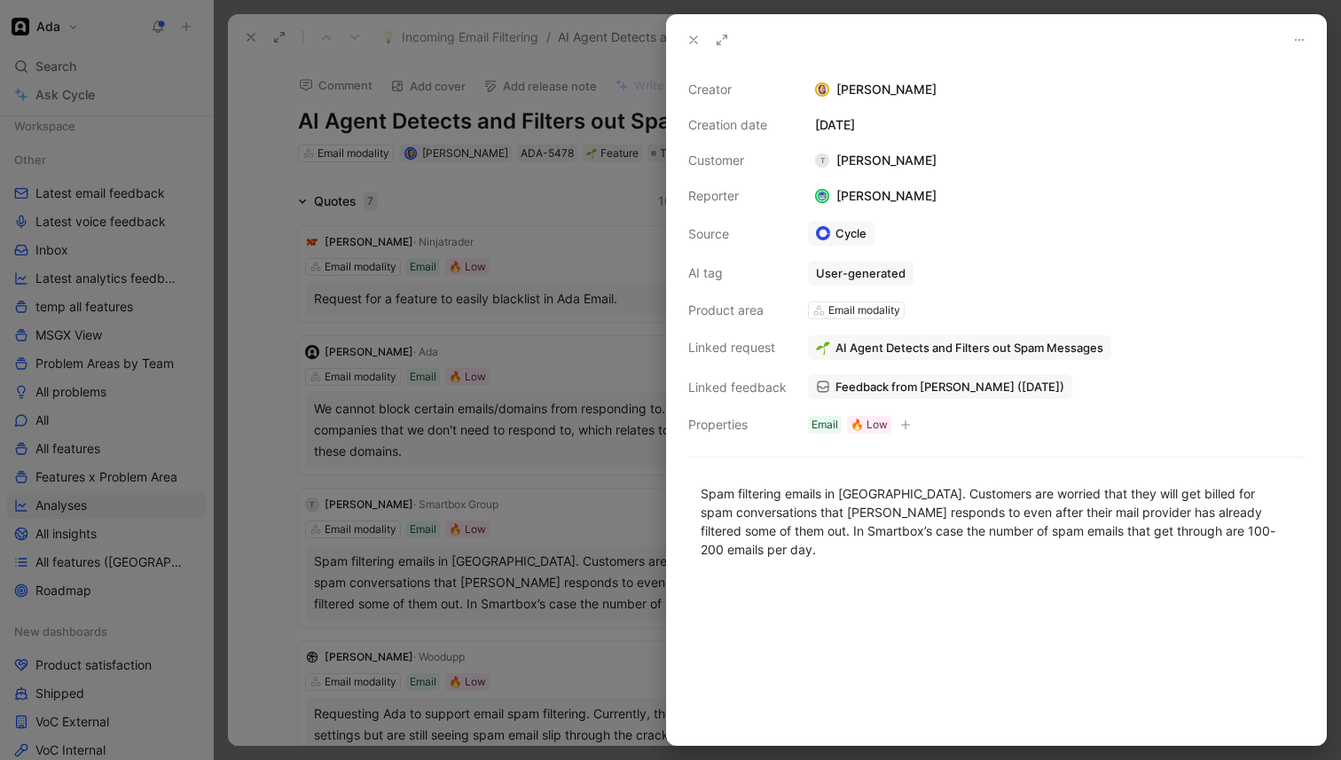
click at [687, 31] on button at bounding box center [693, 40] width 25 height 25
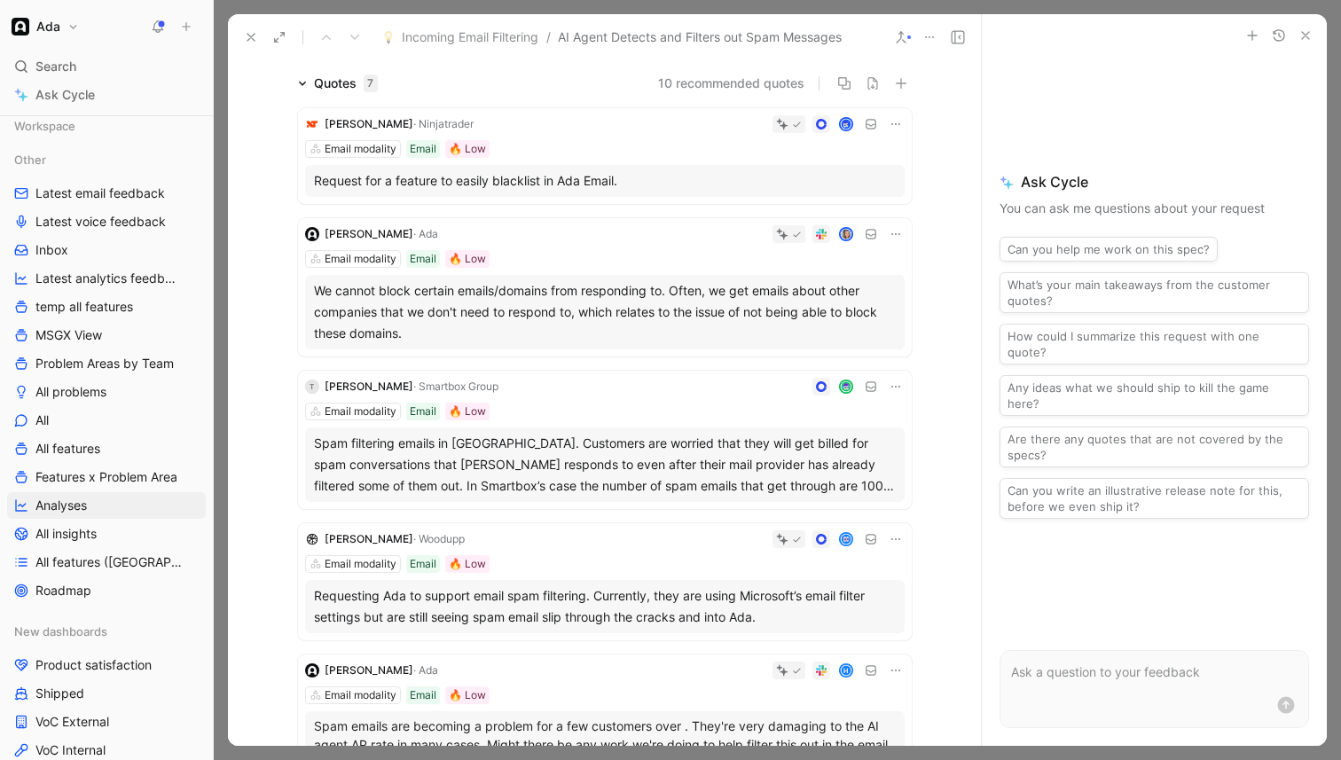
scroll to position [124, 0]
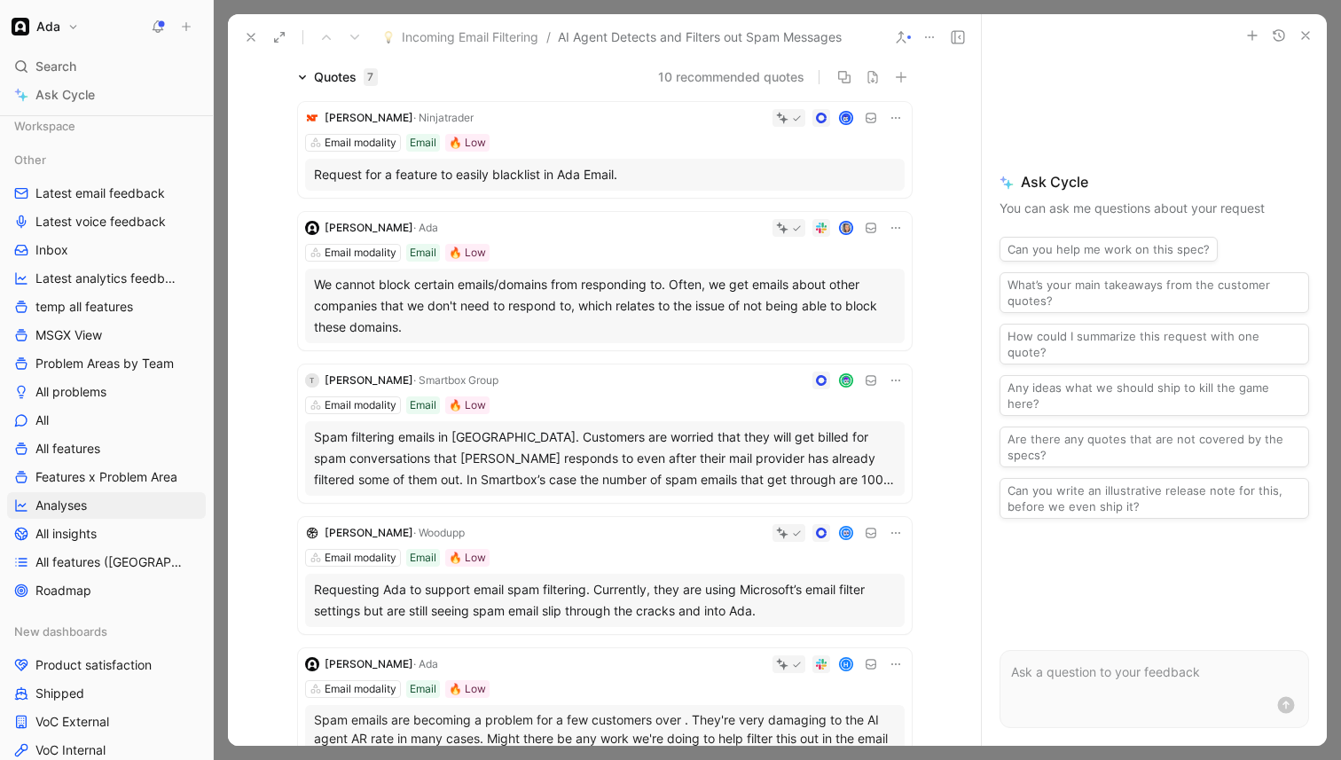
click at [504, 324] on div "We cannot block certain emails/domains from responding to. Often, we get emails…" at bounding box center [605, 306] width 582 height 64
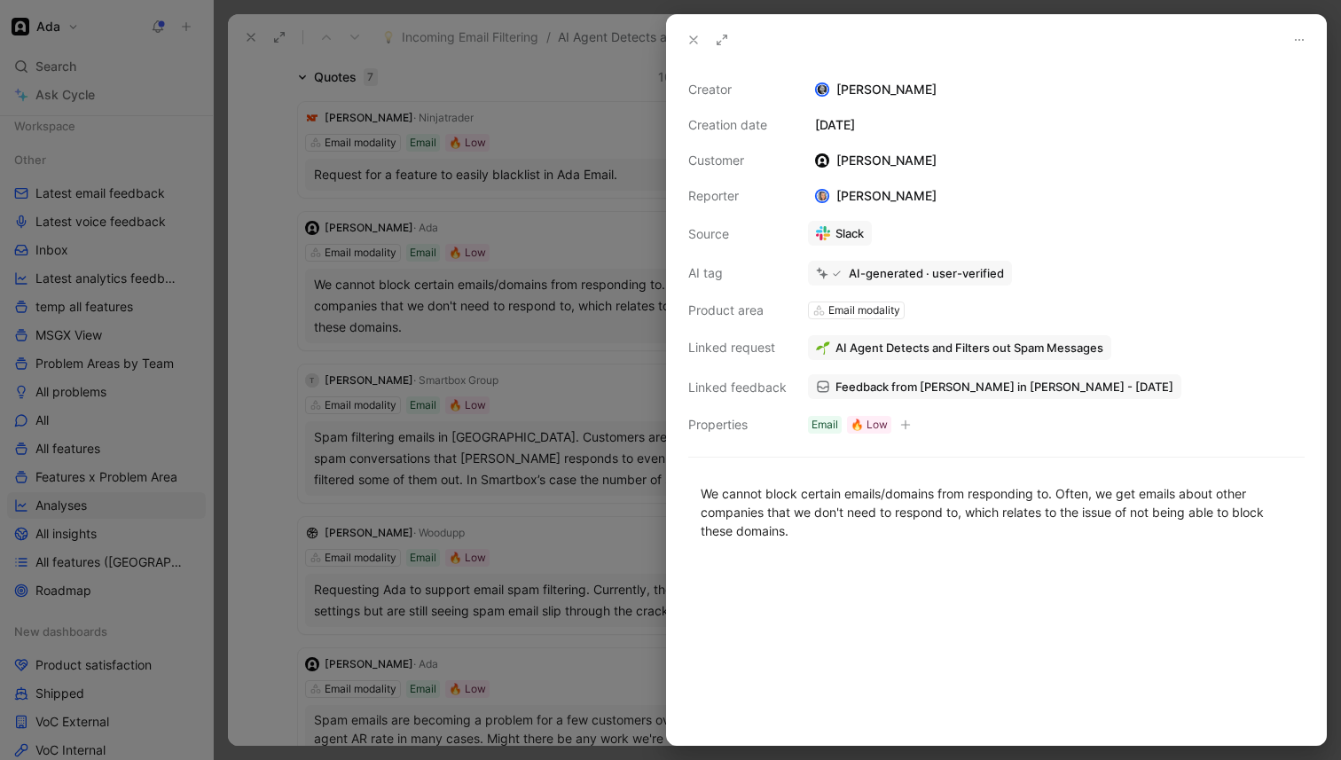
click at [541, 443] on div at bounding box center [670, 380] width 1341 height 760
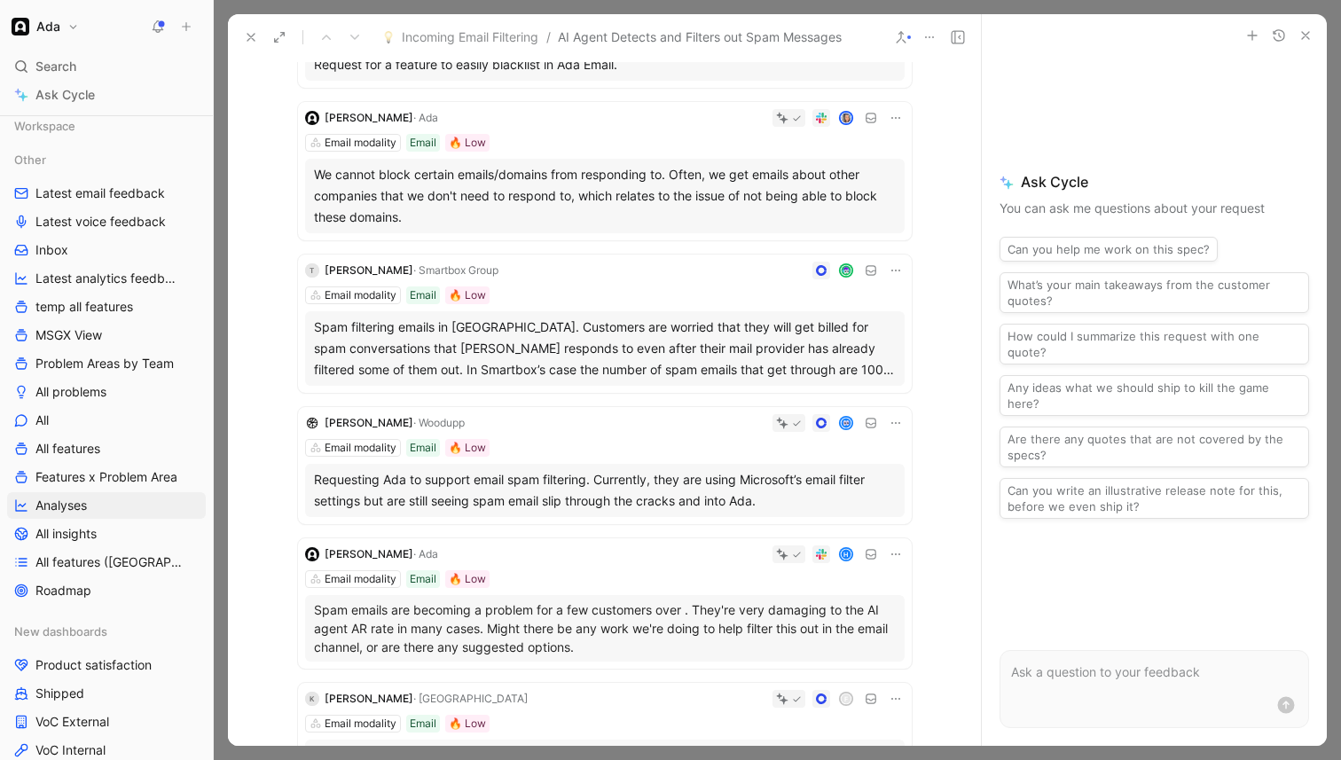
scroll to position [270, 0]
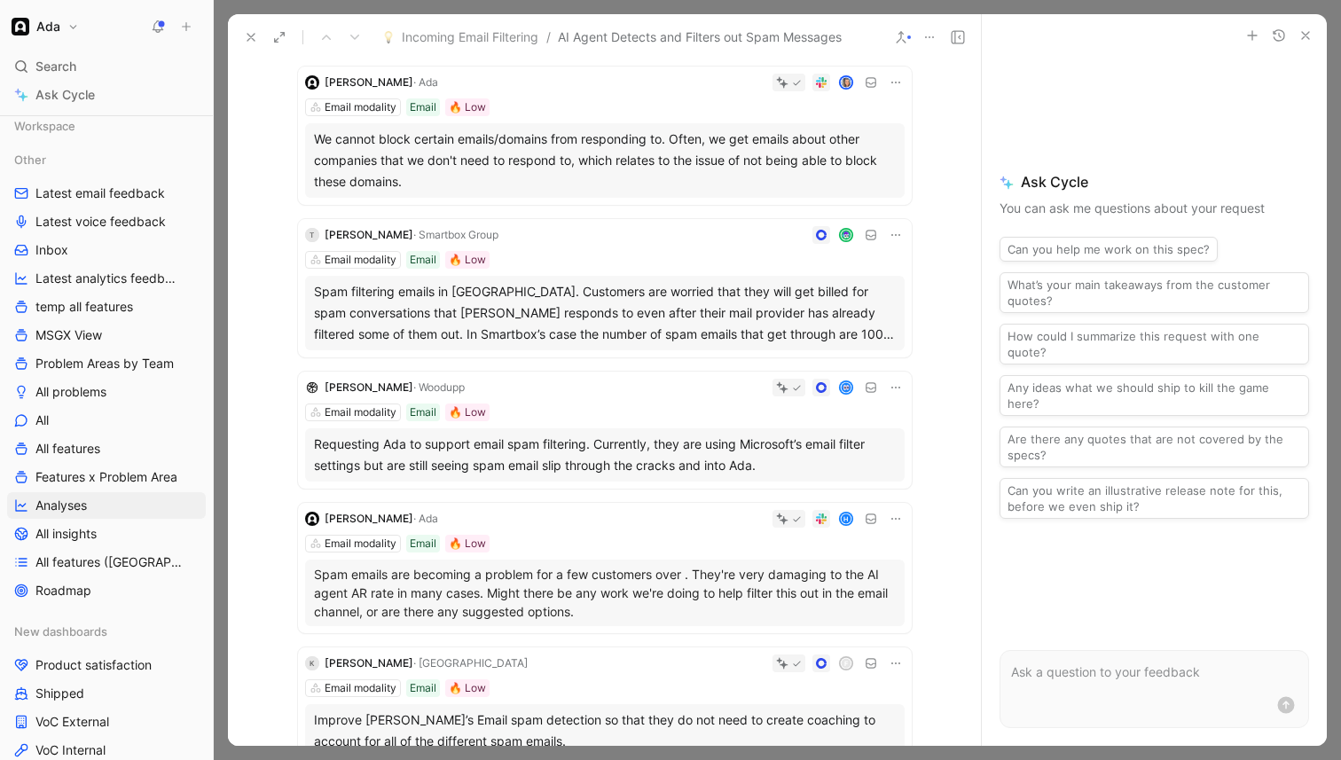
click at [579, 419] on div "Email modality Email 🔥 Low" at bounding box center [605, 413] width 600 height 18
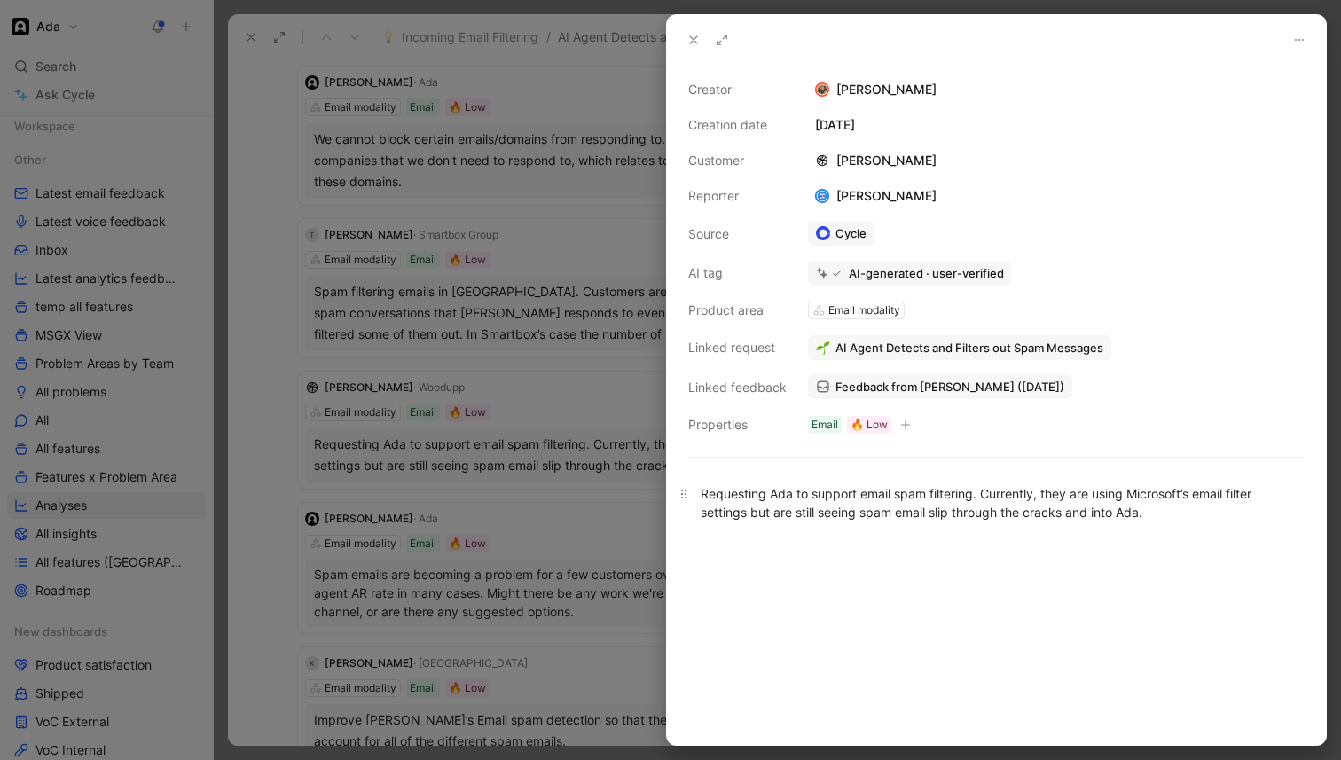
click at [891, 516] on div "Requesting Ada to support email spam filtering. Currently, they are using Micro…" at bounding box center [997, 502] width 592 height 37
click at [919, 385] on span "Feedback from Mette Dinesen (Mar 20, 2025)" at bounding box center [950, 387] width 229 height 16
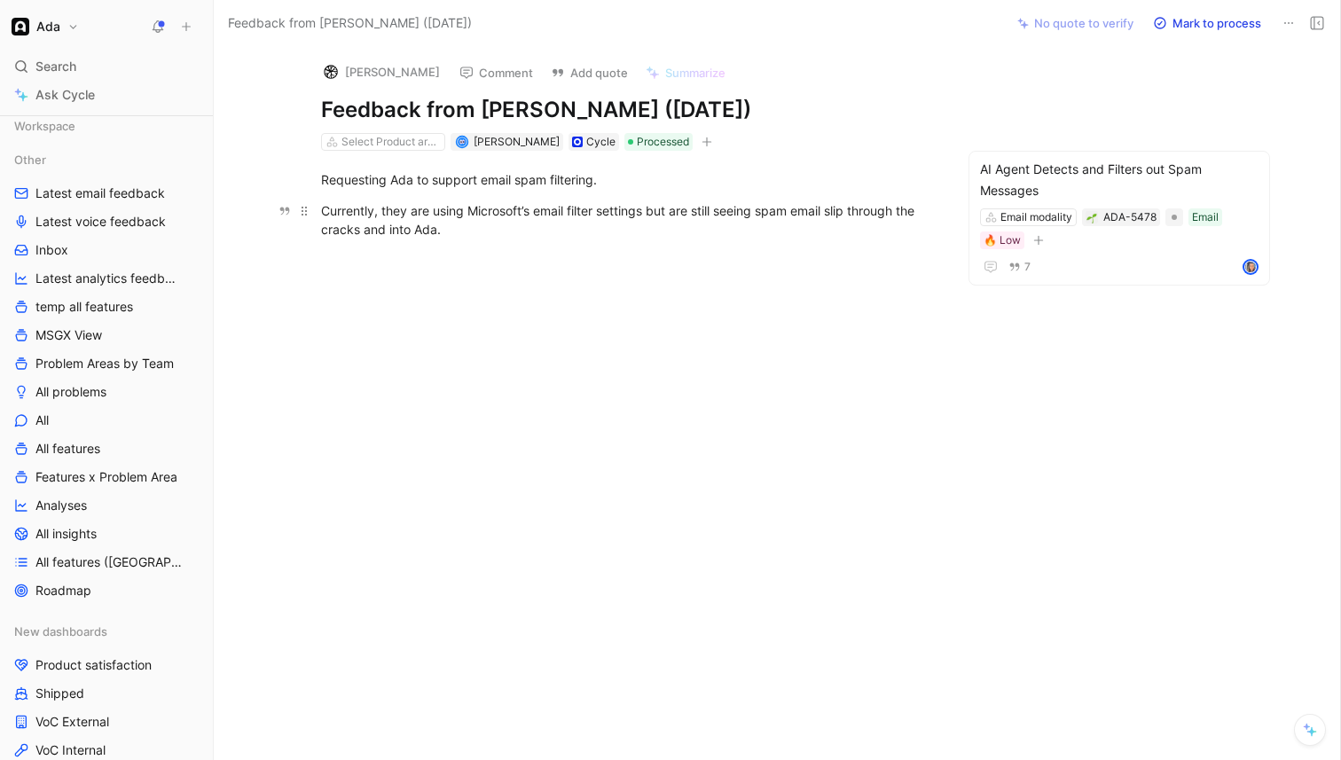
click at [446, 221] on div "Currently, they are using Microsoft’s email filter settings but are still seein…" at bounding box center [628, 219] width 614 height 37
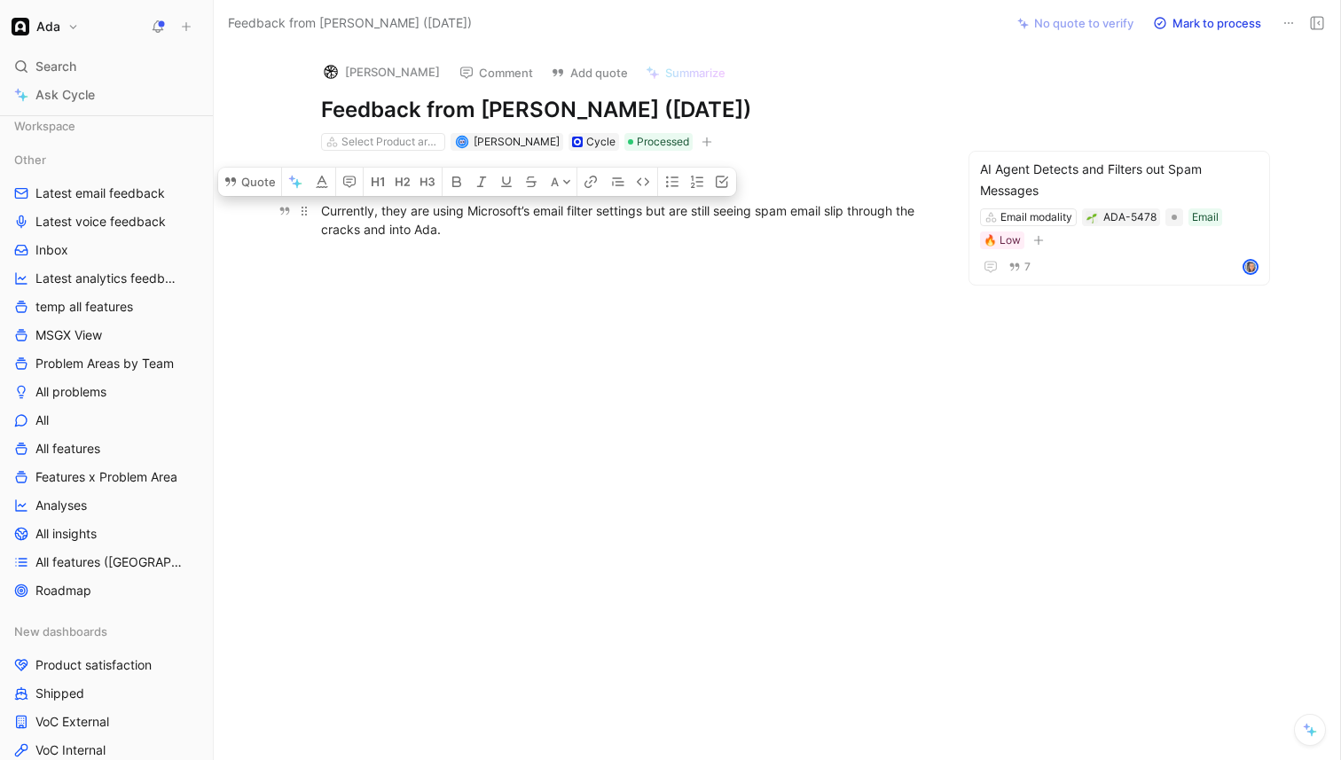
click at [473, 231] on div "Currently, they are using Microsoft’s email filter settings but are still seein…" at bounding box center [628, 219] width 614 height 37
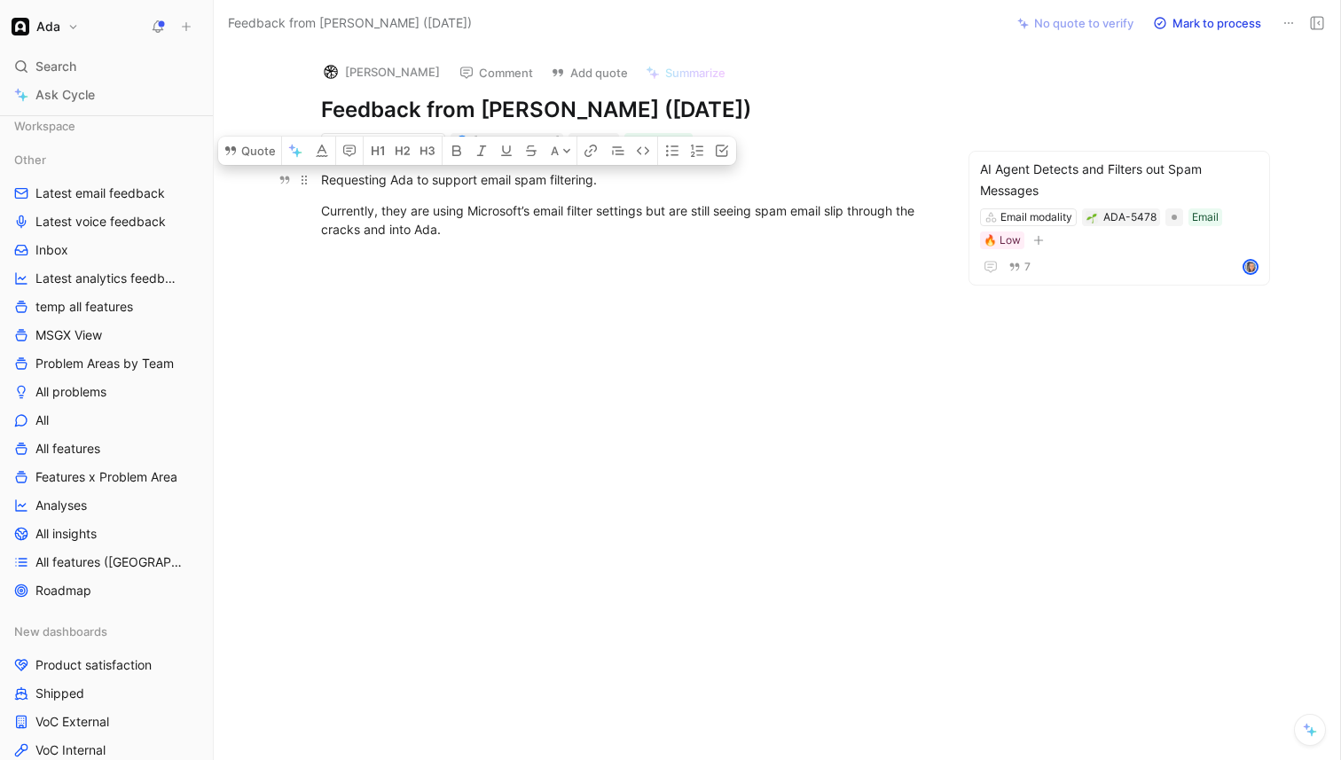
drag, startPoint x: 482, startPoint y: 231, endPoint x: 318, endPoint y: 175, distance: 173.4
click at [318, 175] on div "Requesting Ada to support email spam filtering. Currently, they are using Micro…" at bounding box center [628, 204] width 754 height 107
copy div "Requesting Ada to support email spam filtering. Currently, they are using Micro…"
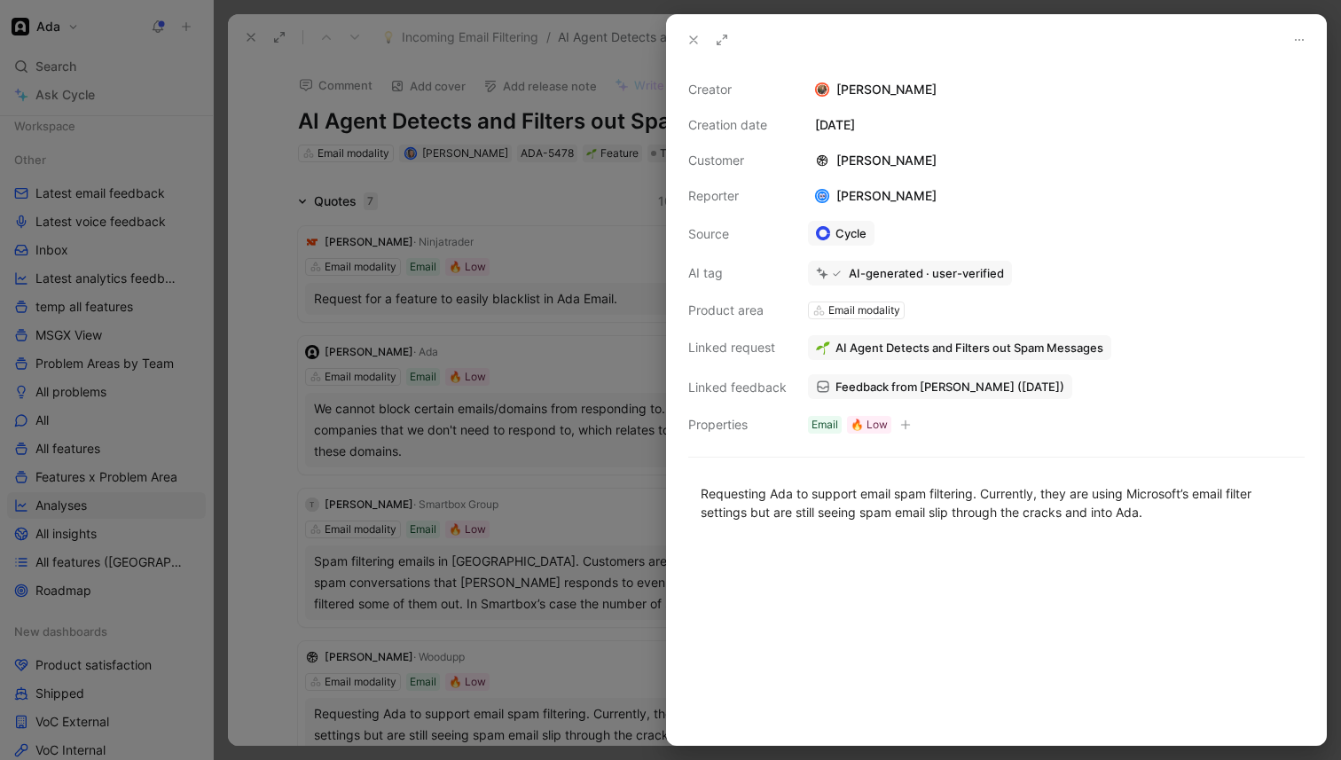
click at [507, 444] on div at bounding box center [670, 380] width 1341 height 760
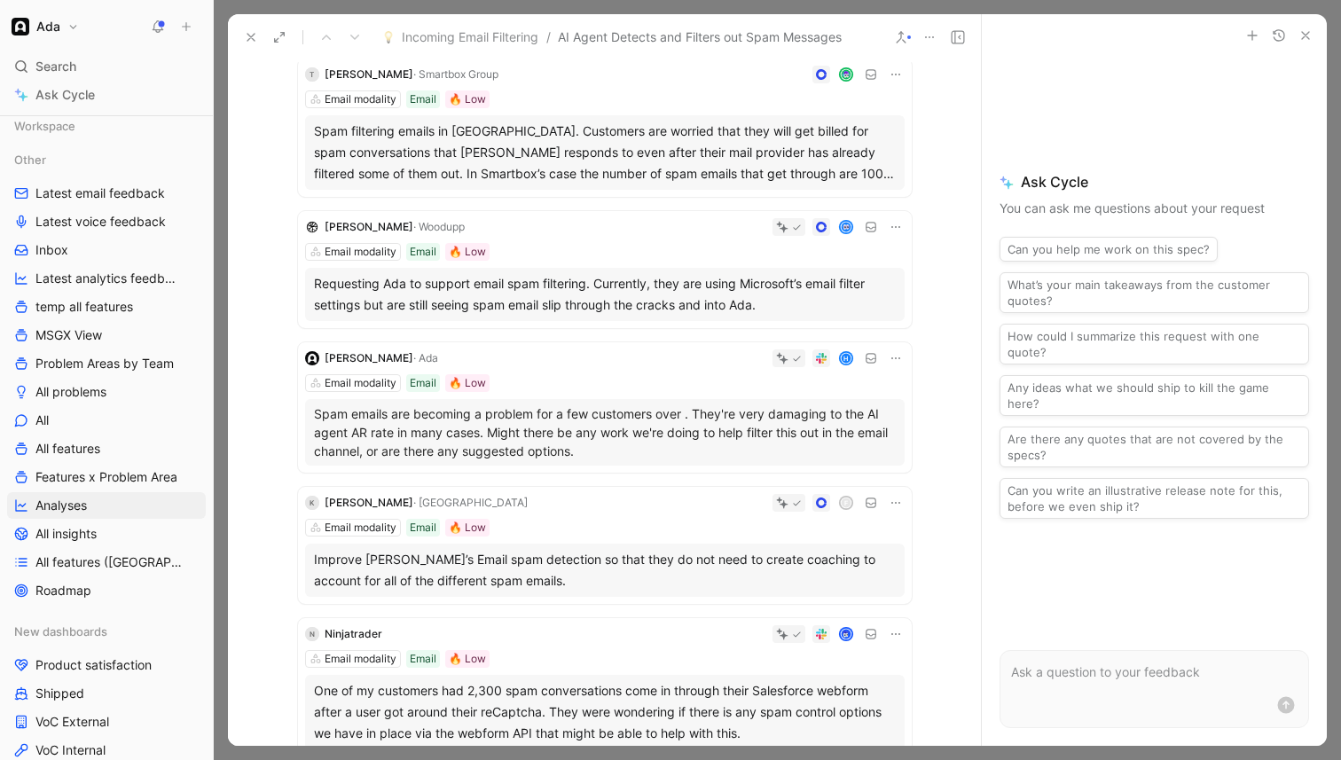
scroll to position [435, 0]
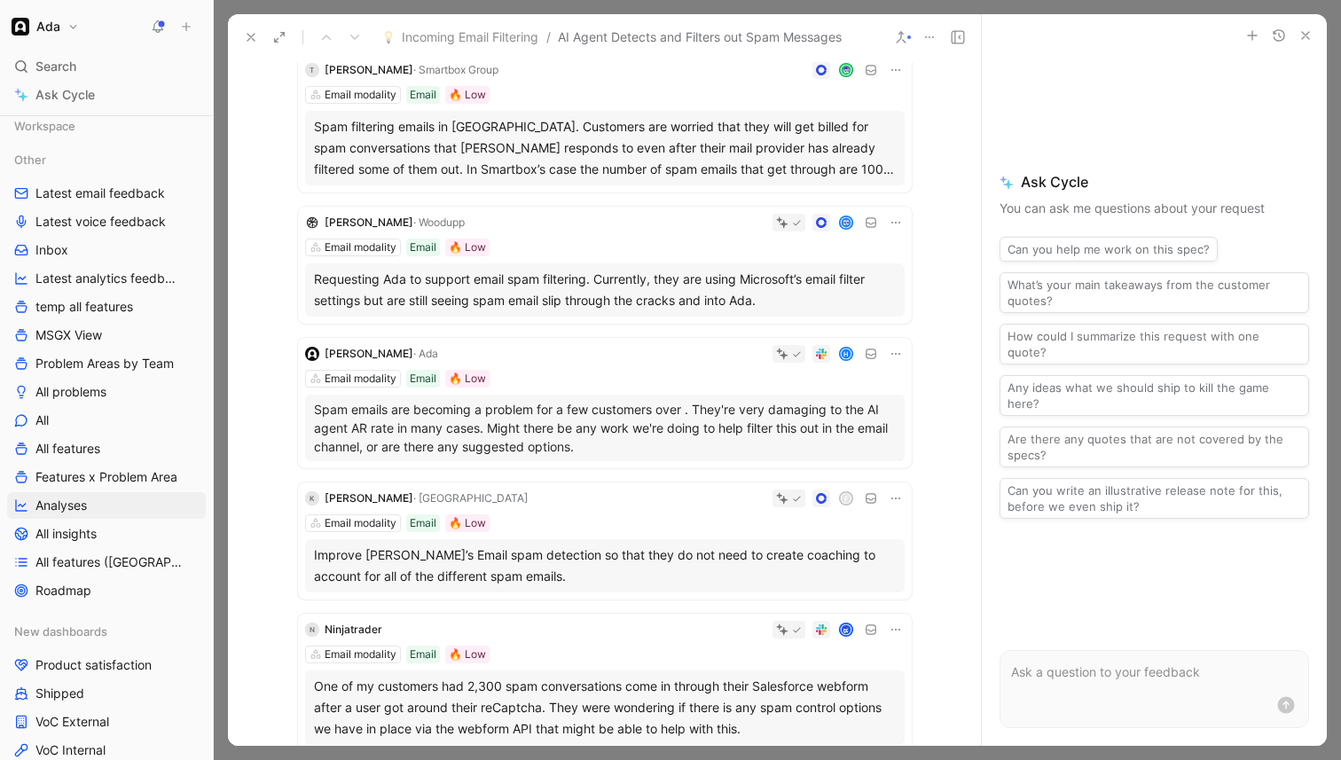
click at [605, 429] on p "Spam emails are becoming a problem for a few customers over . They're very dama…" at bounding box center [605, 428] width 582 height 56
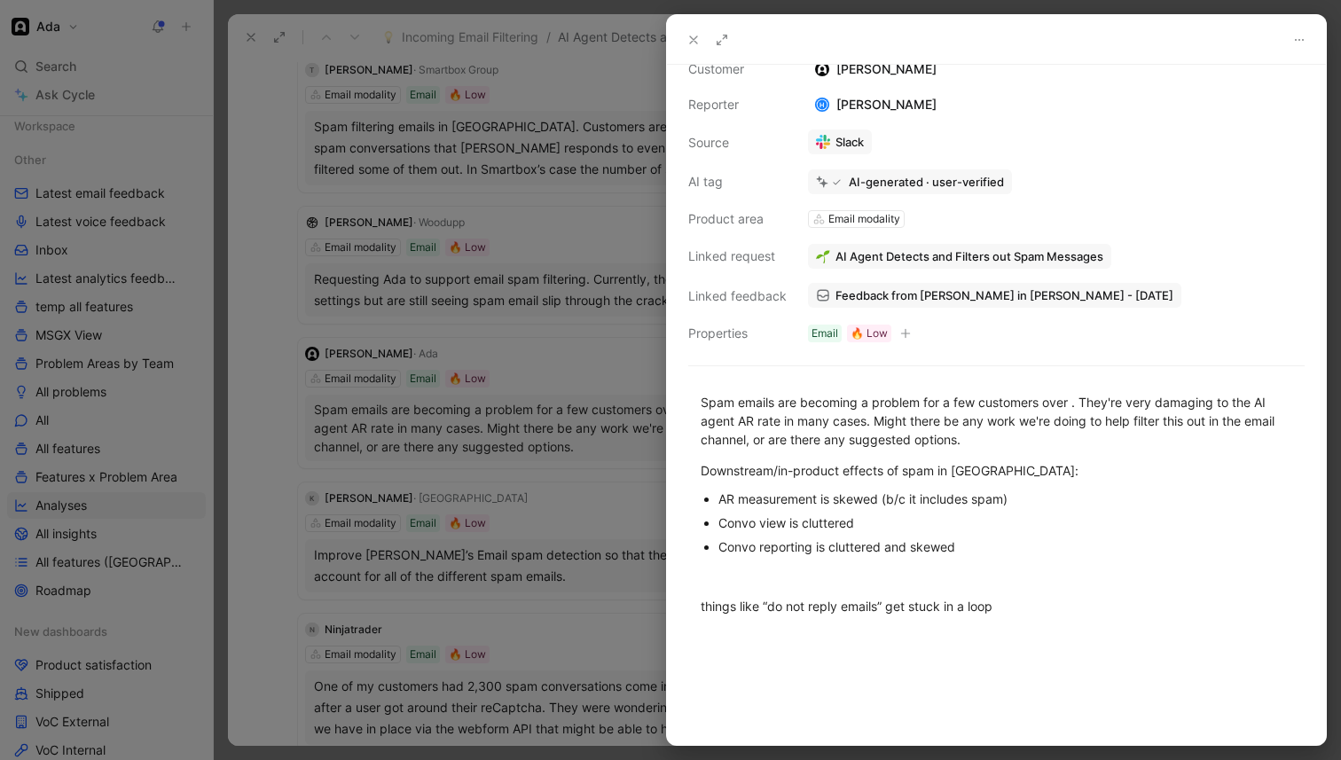
scroll to position [95, 0]
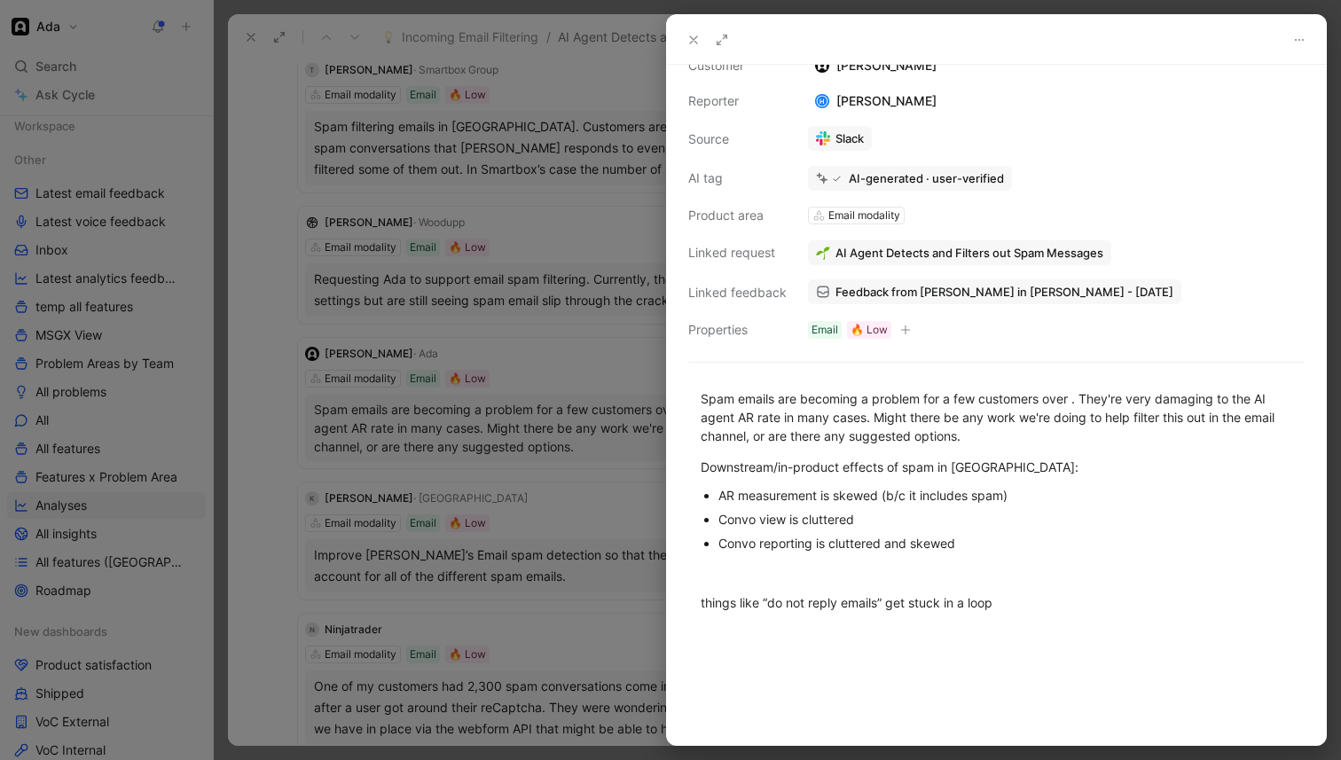
click at [895, 294] on span "Feedback from Hamish McDonnell in Slack - 6/16/2025" at bounding box center [1005, 292] width 338 height 16
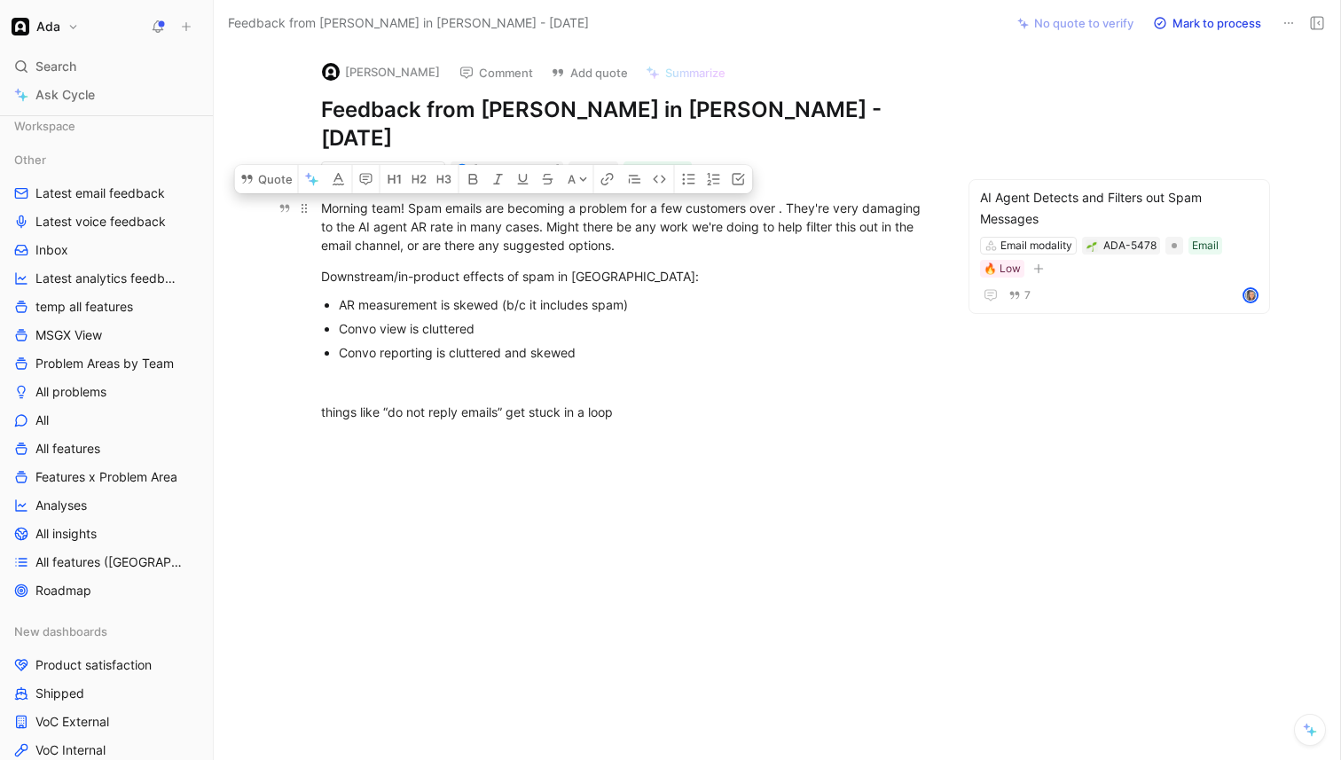
drag, startPoint x: 586, startPoint y: 328, endPoint x: 411, endPoint y: 180, distance: 229.1
click at [411, 180] on div "Morning team! Spam emails are becoming a problem for a few customers over . The…" at bounding box center [628, 325] width 754 height 293
copy div "Spam emails are becoming a problem for a few customers over . They're very dama…"
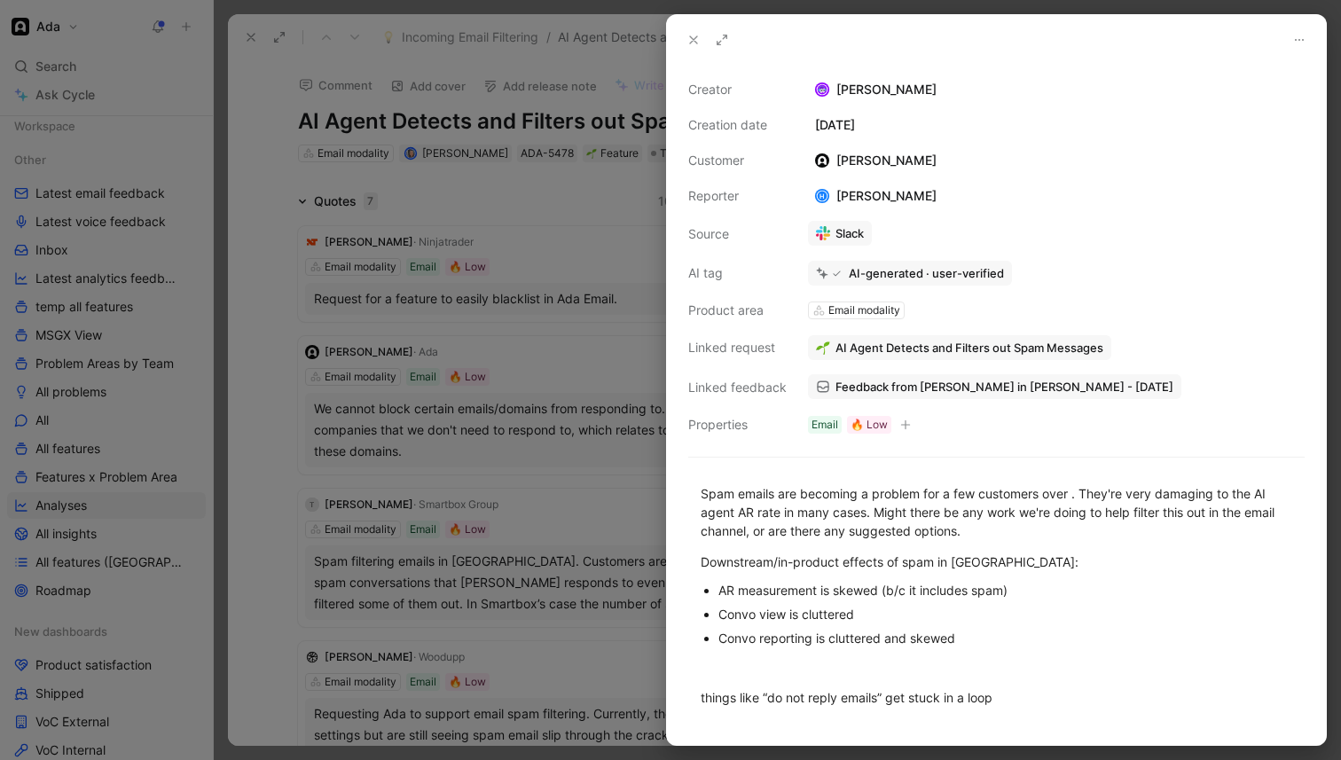
click at [580, 567] on div at bounding box center [670, 380] width 1341 height 760
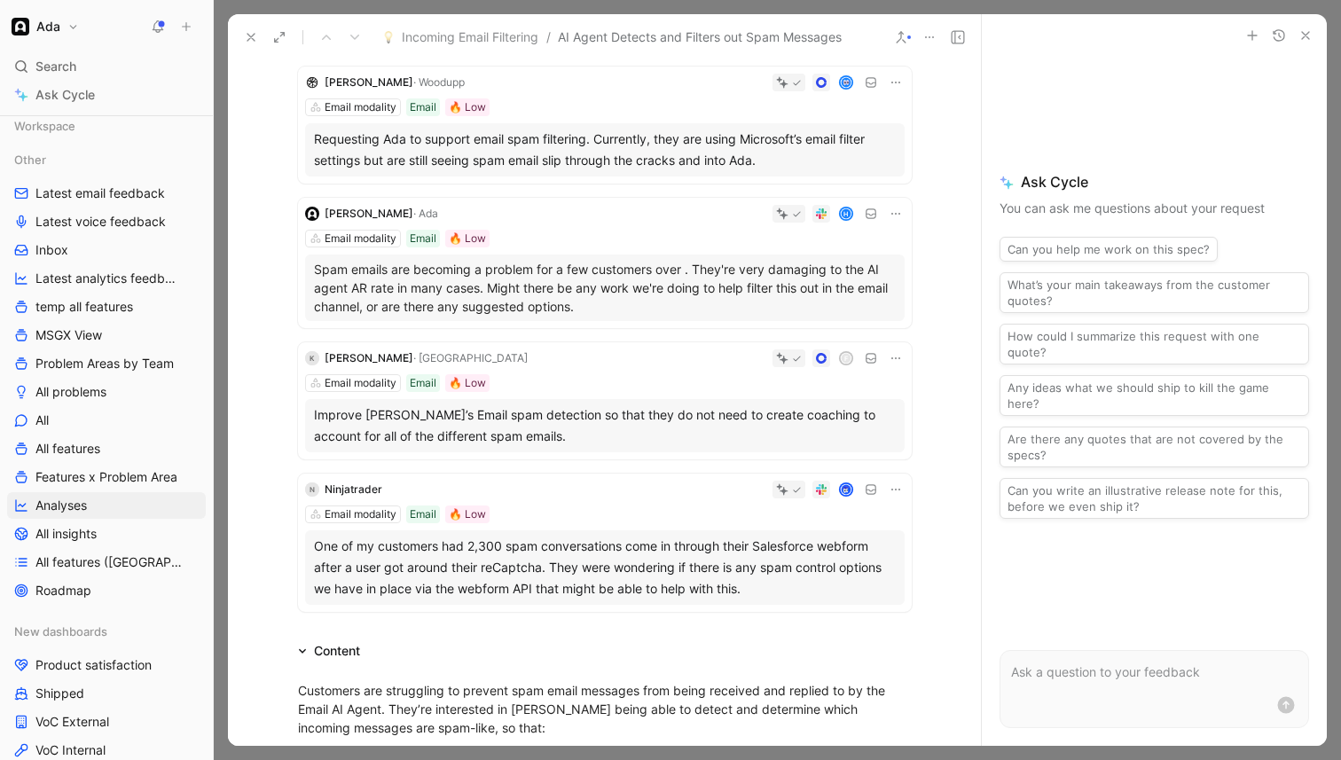
scroll to position [579, 0]
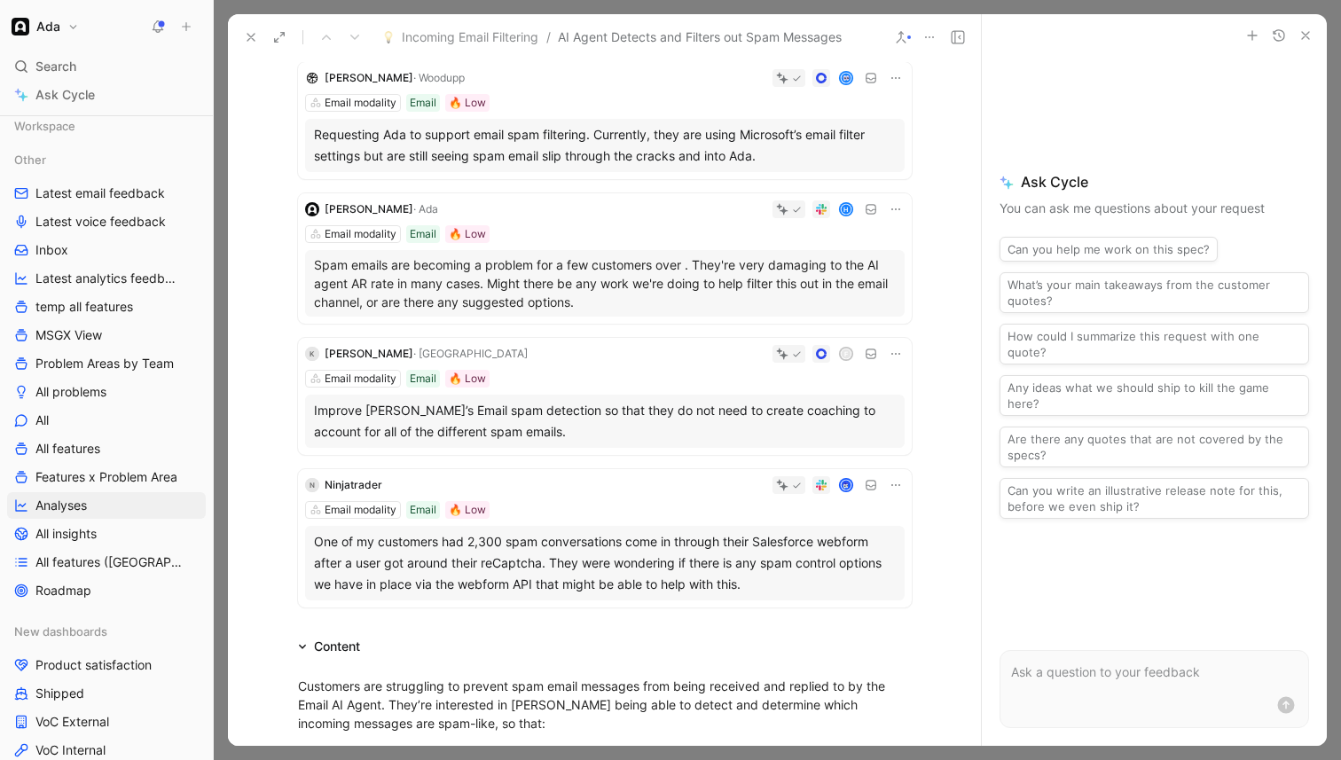
click at [674, 366] on div "K Kirk Maile · AudienceView f Email modality Email 🔥 Low Improve Ada’s Email sp…" at bounding box center [605, 396] width 614 height 117
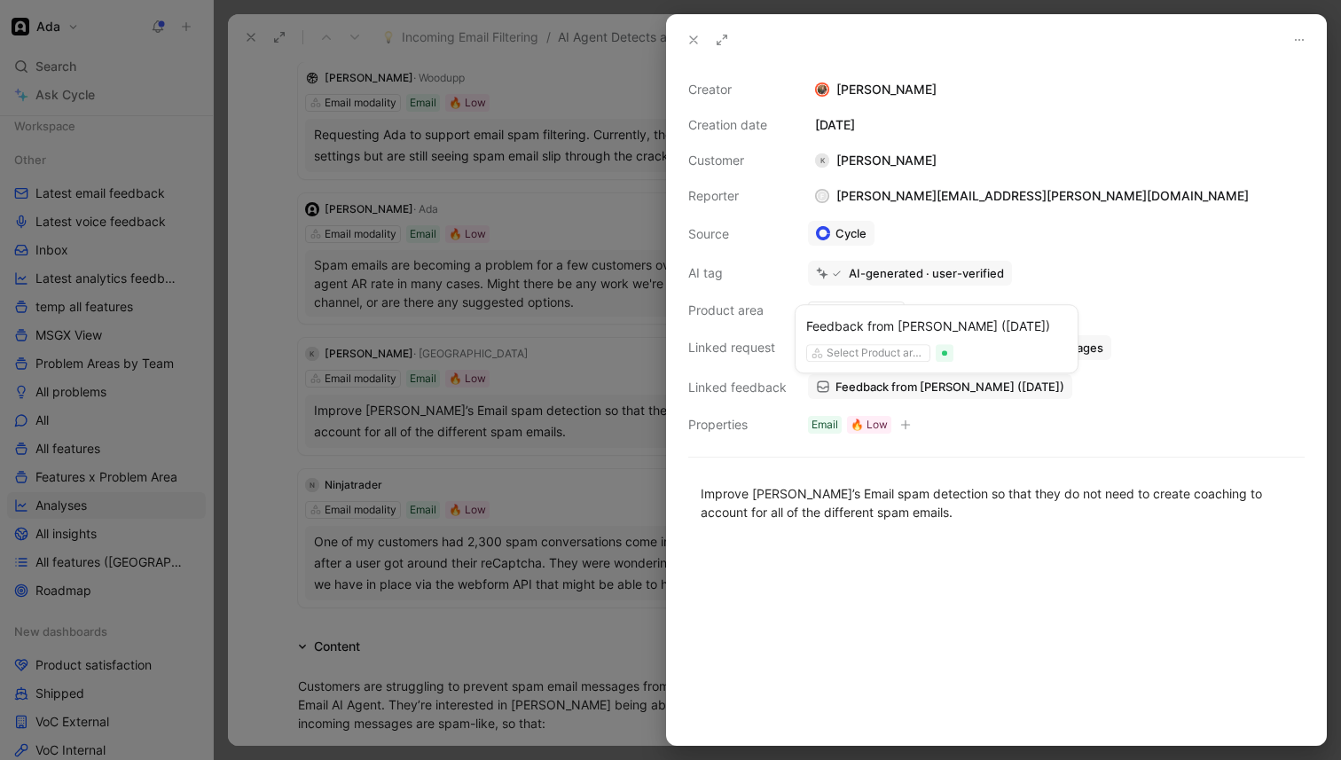
click at [944, 394] on span "Feedback from [PERSON_NAME] ([DATE])" at bounding box center [950, 387] width 229 height 16
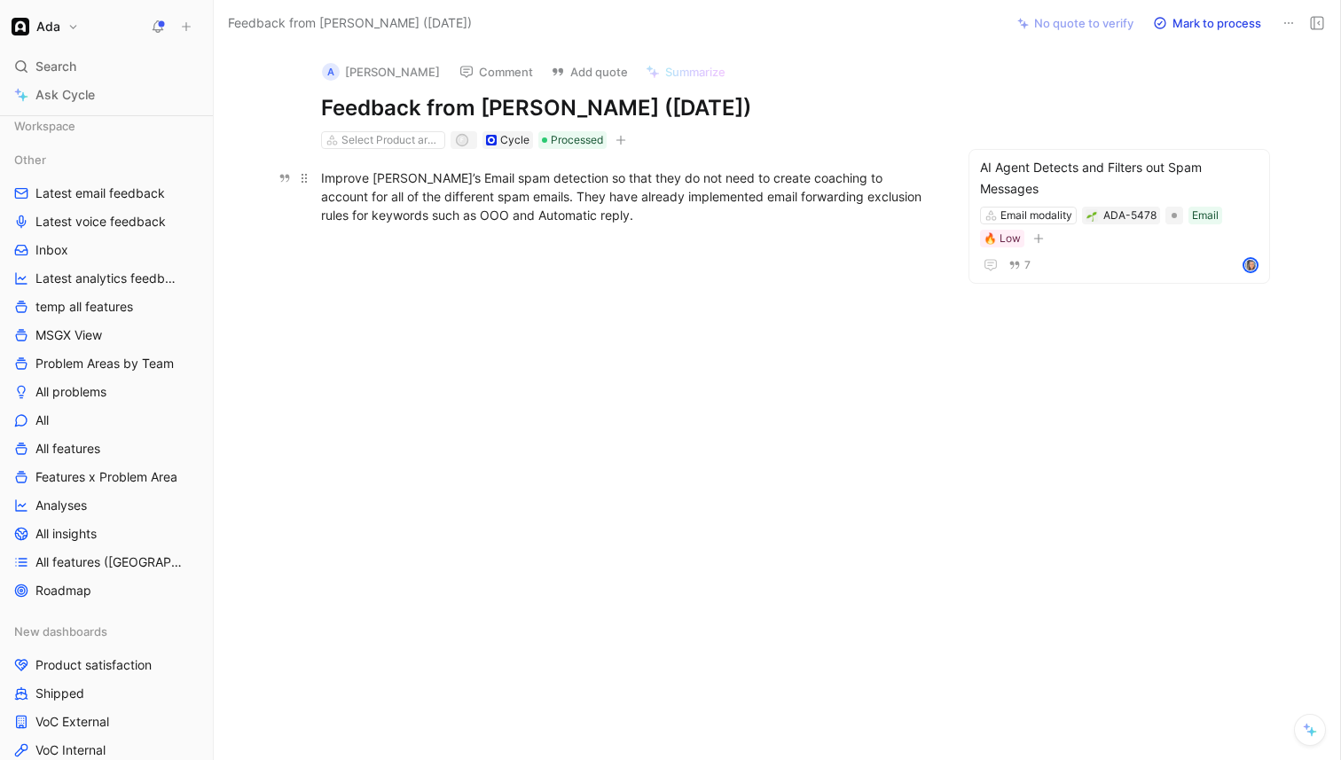
click at [599, 187] on div "Improve Ada’s Email spam detection so that they do not need to create coaching …" at bounding box center [628, 197] width 614 height 56
click at [657, 233] on div "Improve Ada’s Email spam detection so that they do not need to create coaching …" at bounding box center [628, 196] width 754 height 95
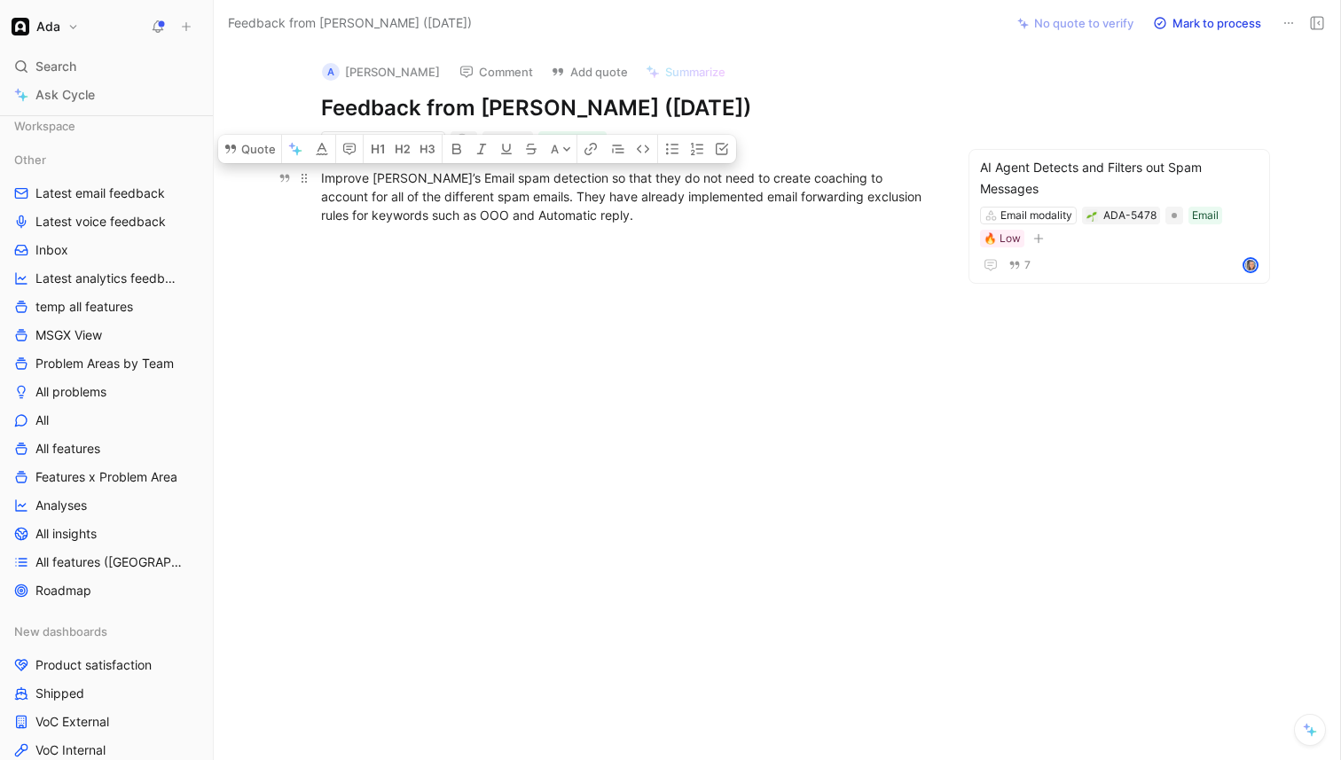
drag, startPoint x: 660, startPoint y: 222, endPoint x: 317, endPoint y: 177, distance: 346.3
click at [317, 177] on p "Improve Ada’s Email spam detection so that they do not need to create coaching …" at bounding box center [627, 196] width 681 height 67
copy div "Improve Ada’s Email spam detection so that they do not need to create coaching …"
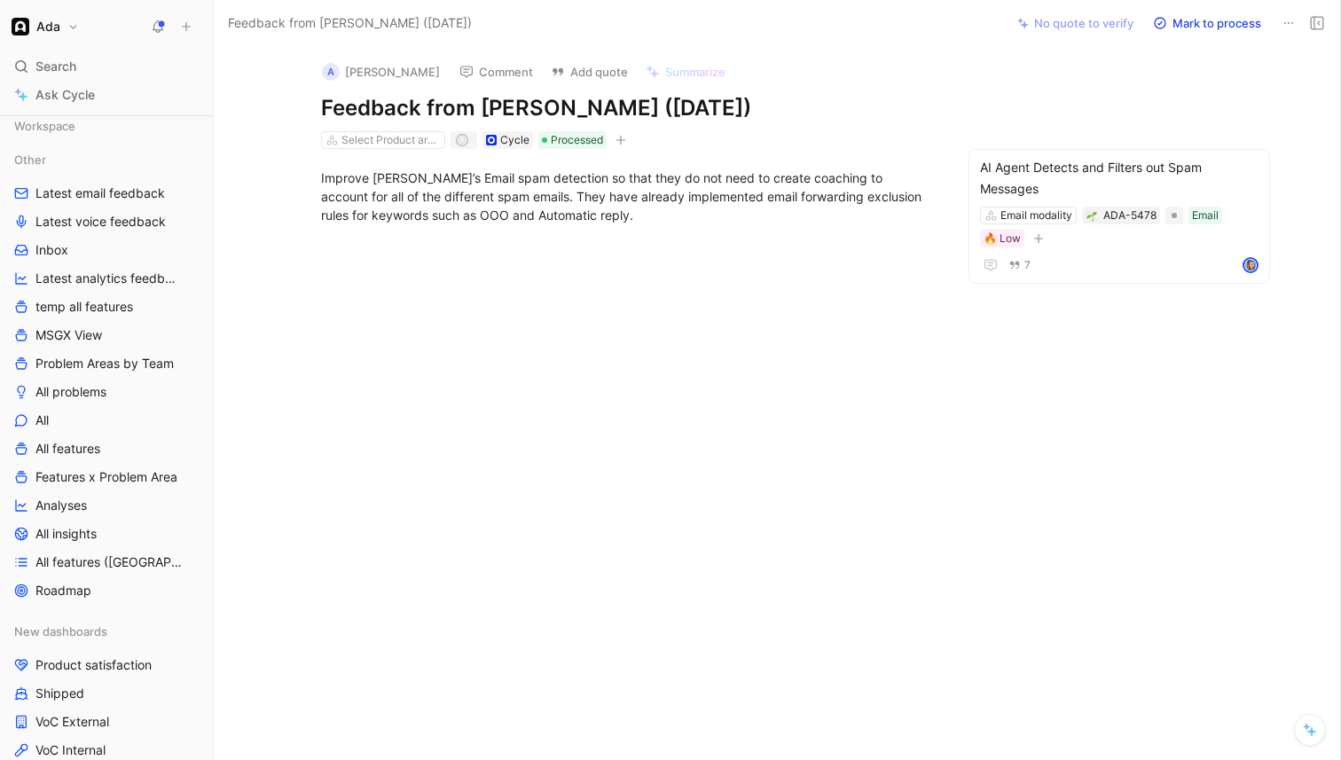
click at [576, 326] on div at bounding box center [628, 358] width 754 height 228
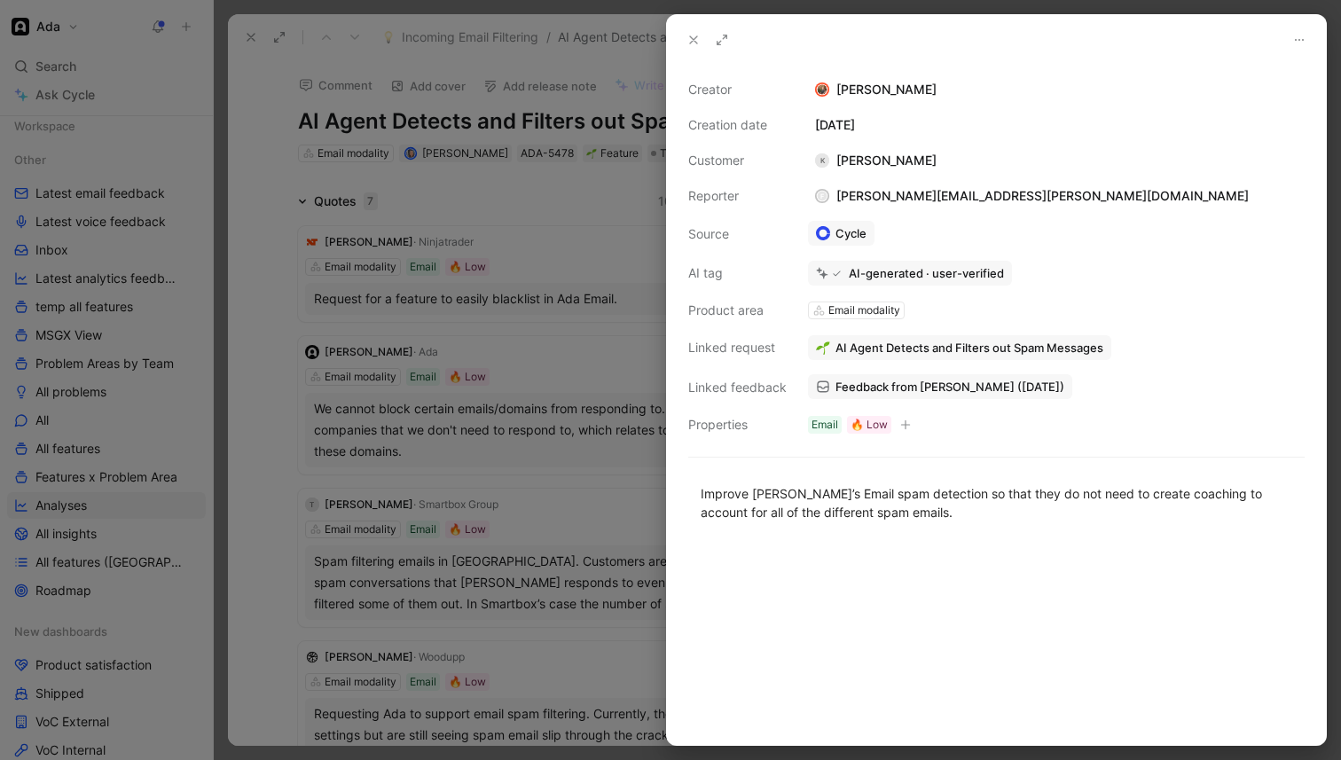
click at [554, 468] on div at bounding box center [670, 380] width 1341 height 760
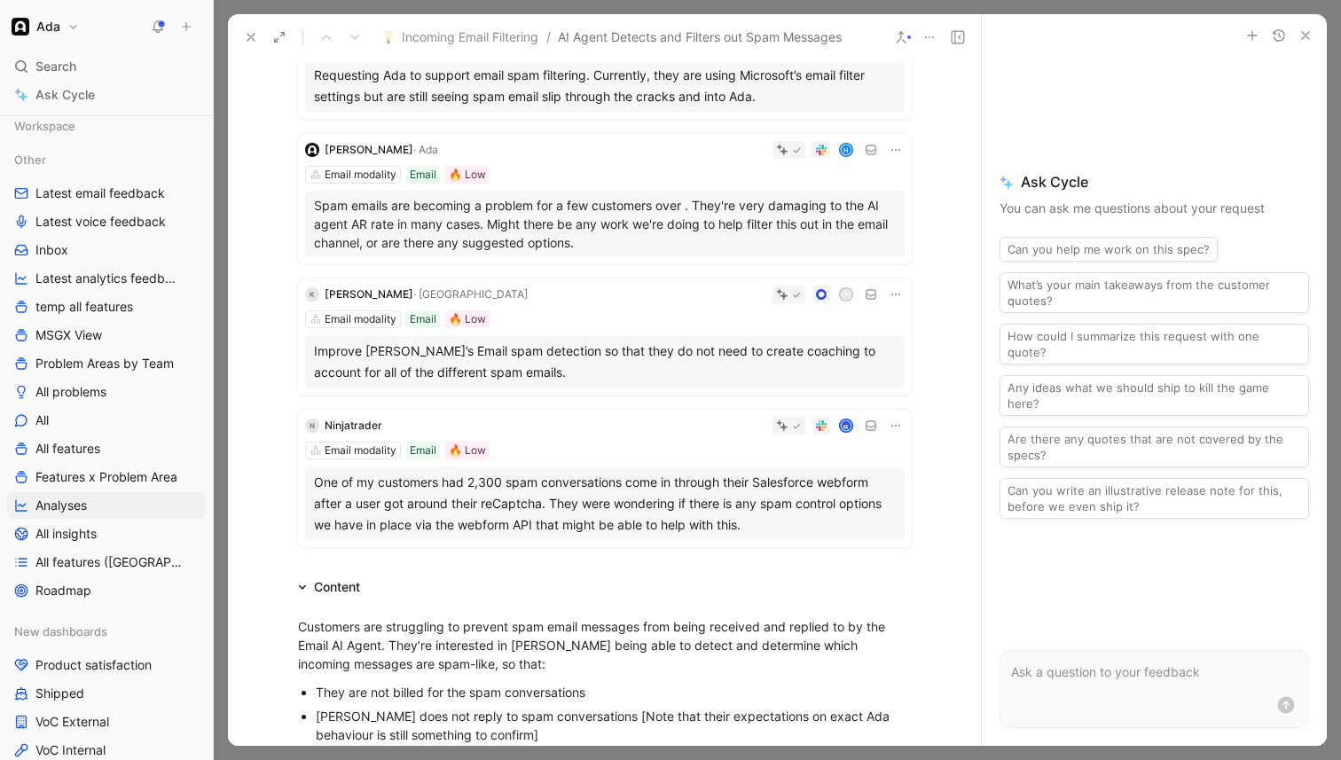
scroll to position [641, 0]
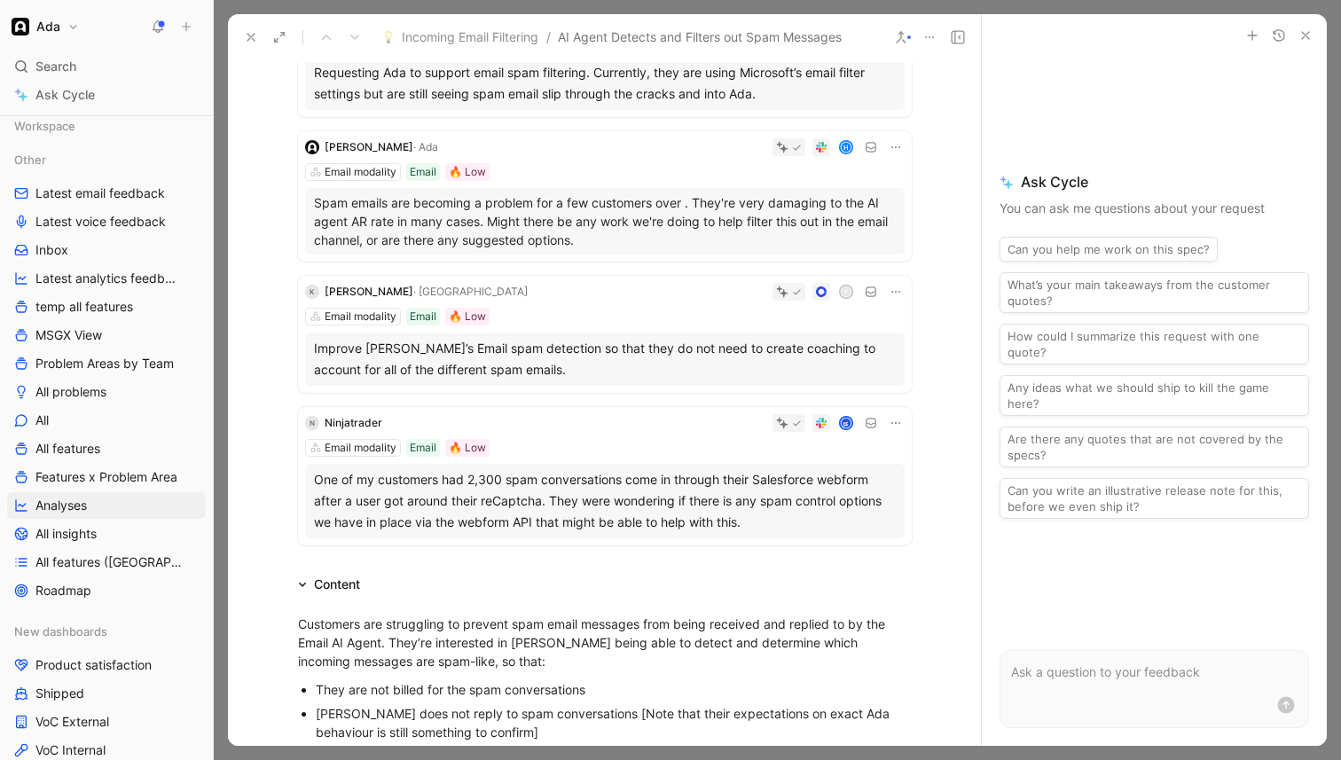
click at [564, 491] on div "One of my customers had 2,300 spam conversations come in through their Salesfor…" at bounding box center [605, 501] width 582 height 64
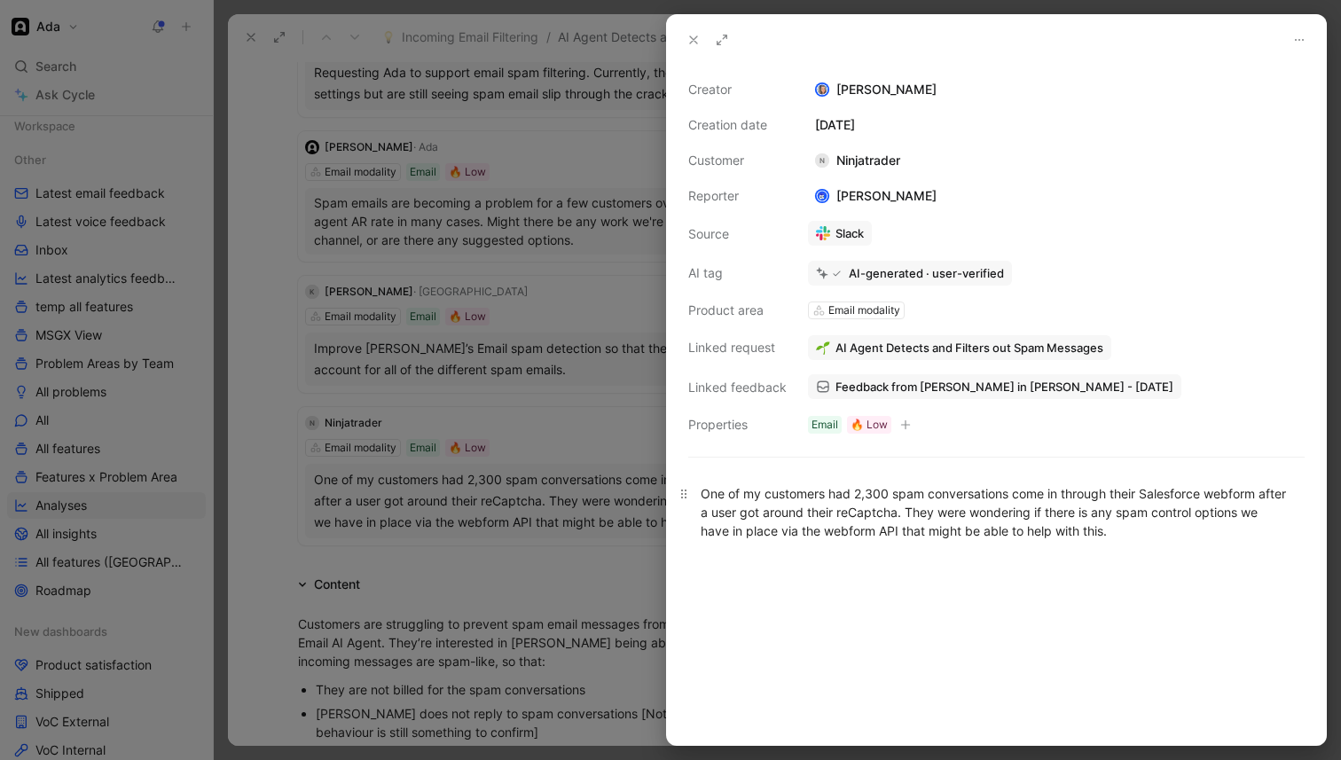
click at [787, 529] on div "One of my customers had 2,300 spam conversations come in through their Salesfor…" at bounding box center [997, 512] width 592 height 56
copy div "One of my customers had 2,300 spam conversations come in through their Salesfor…"
click at [913, 393] on span "Feedback from [PERSON_NAME] in [PERSON_NAME] - [DATE]" at bounding box center [1005, 387] width 338 height 16
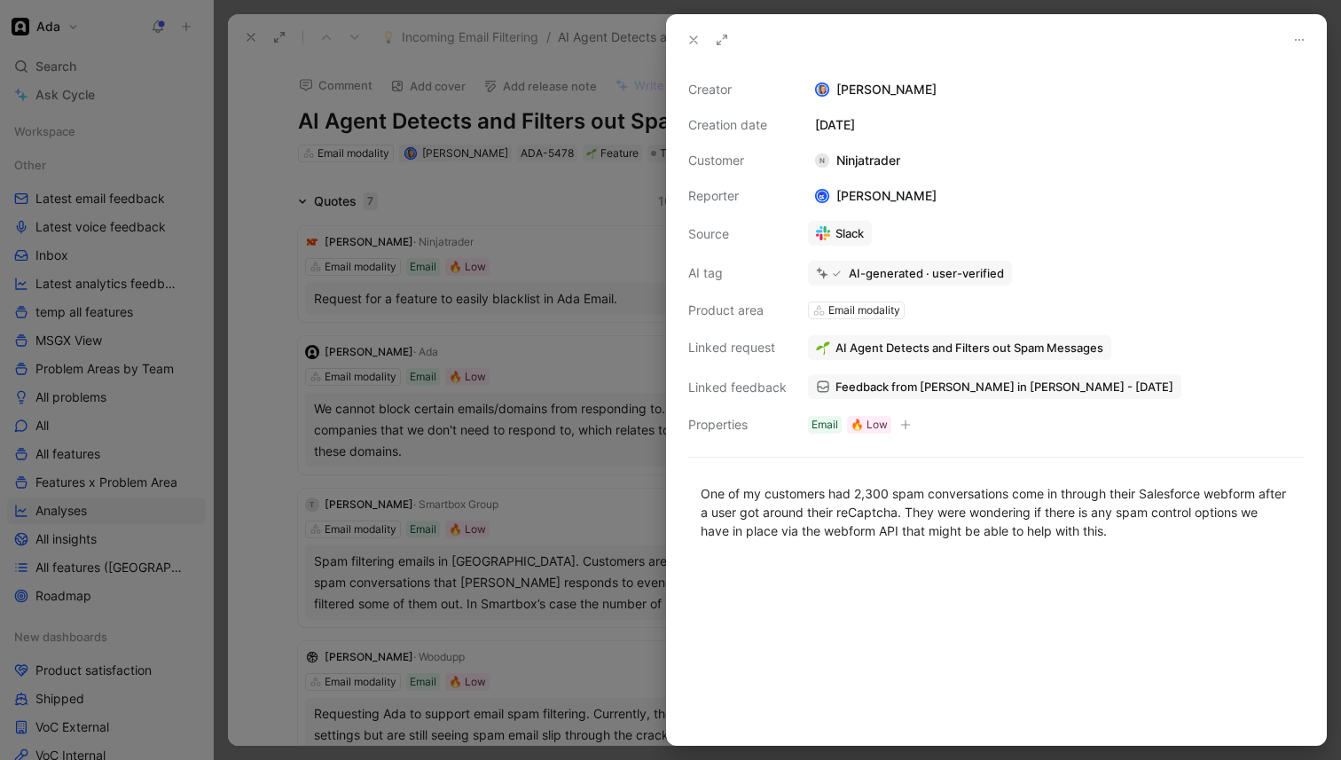
click at [600, 558] on div at bounding box center [670, 380] width 1341 height 760
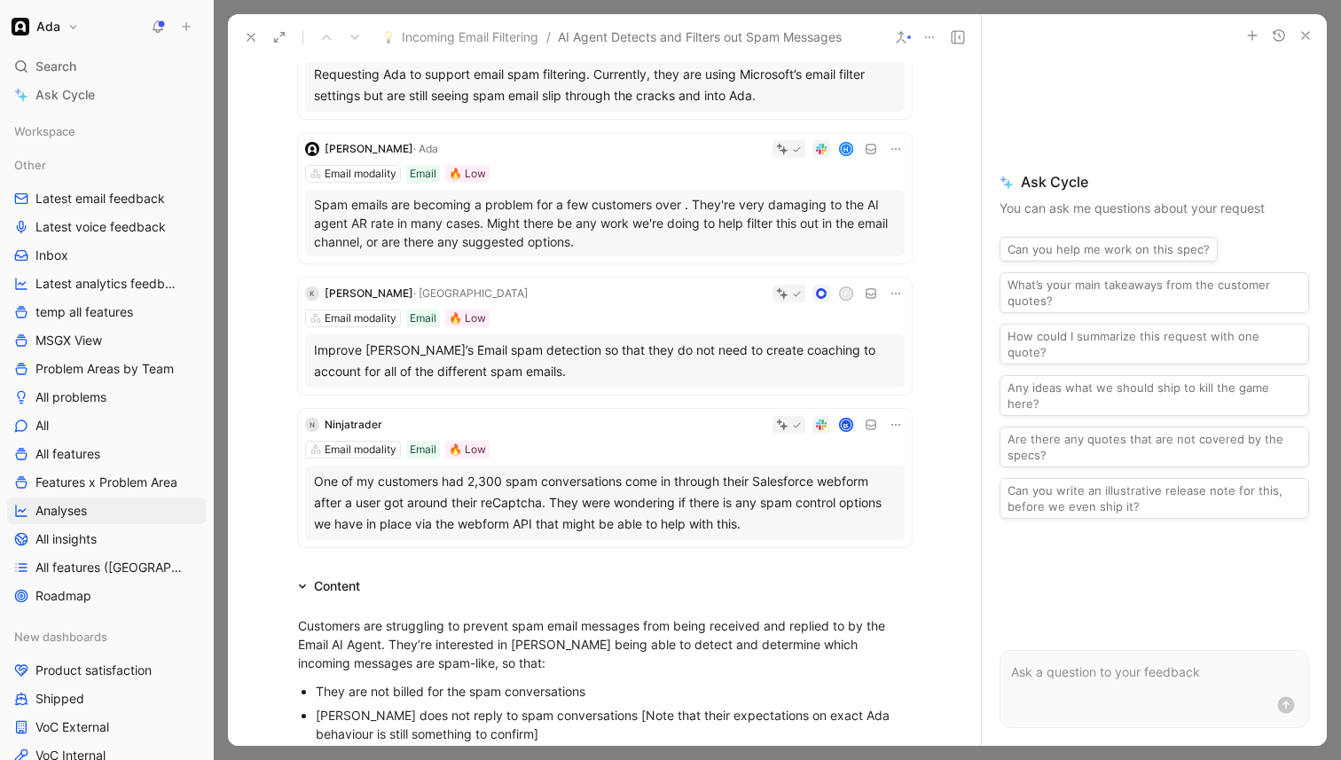
scroll to position [636, 0]
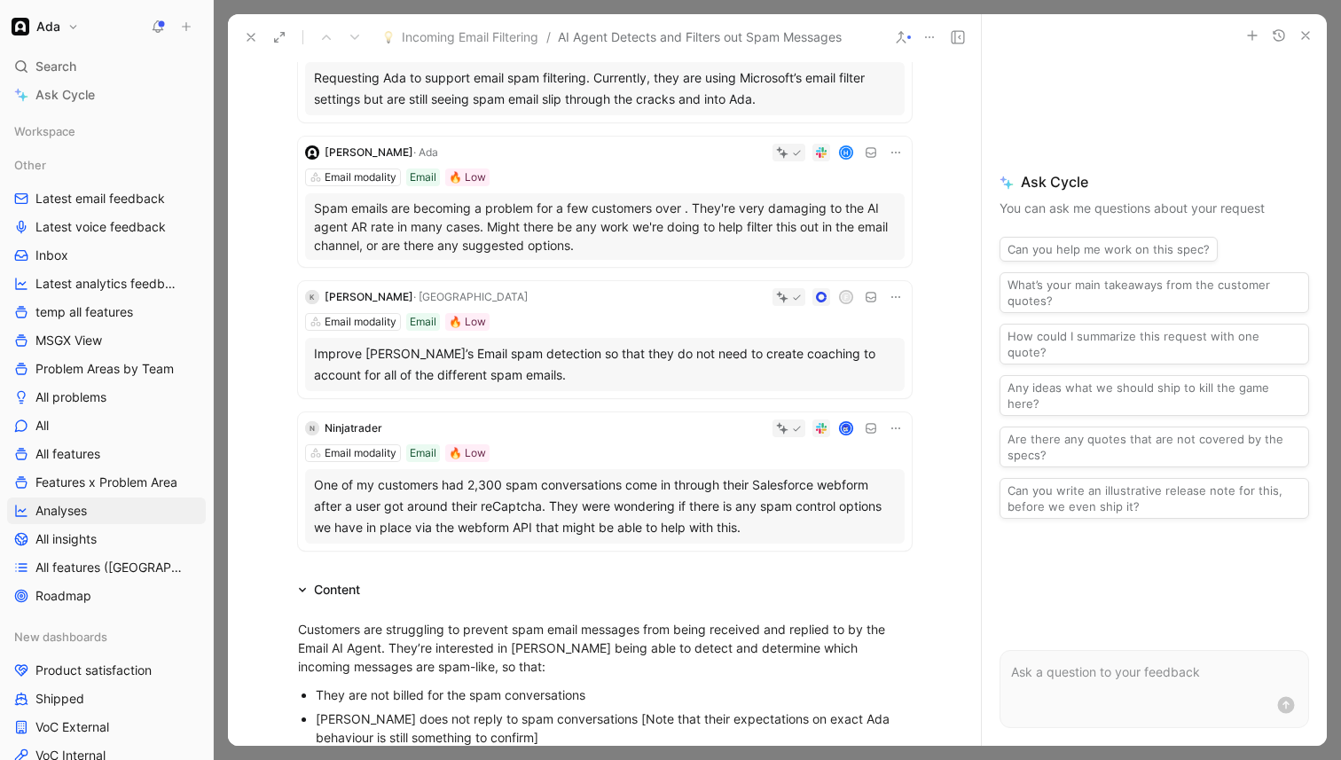
click at [884, 295] on div "f" at bounding box center [720, 297] width 370 height 18
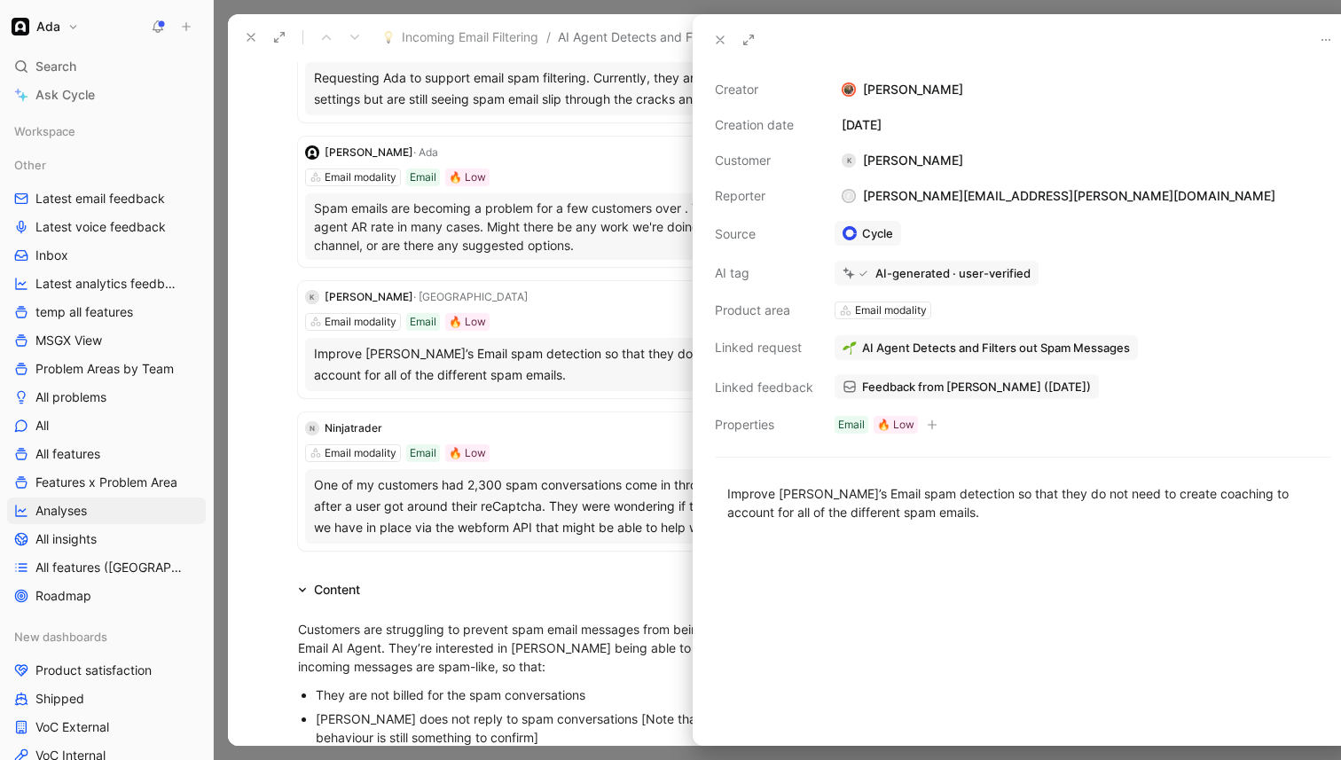
click at [889, 295] on div "Creator [PERSON_NAME] Creation date [DATE] Customer K [PERSON_NAME] Reporter f …" at bounding box center [1023, 257] width 617 height 357
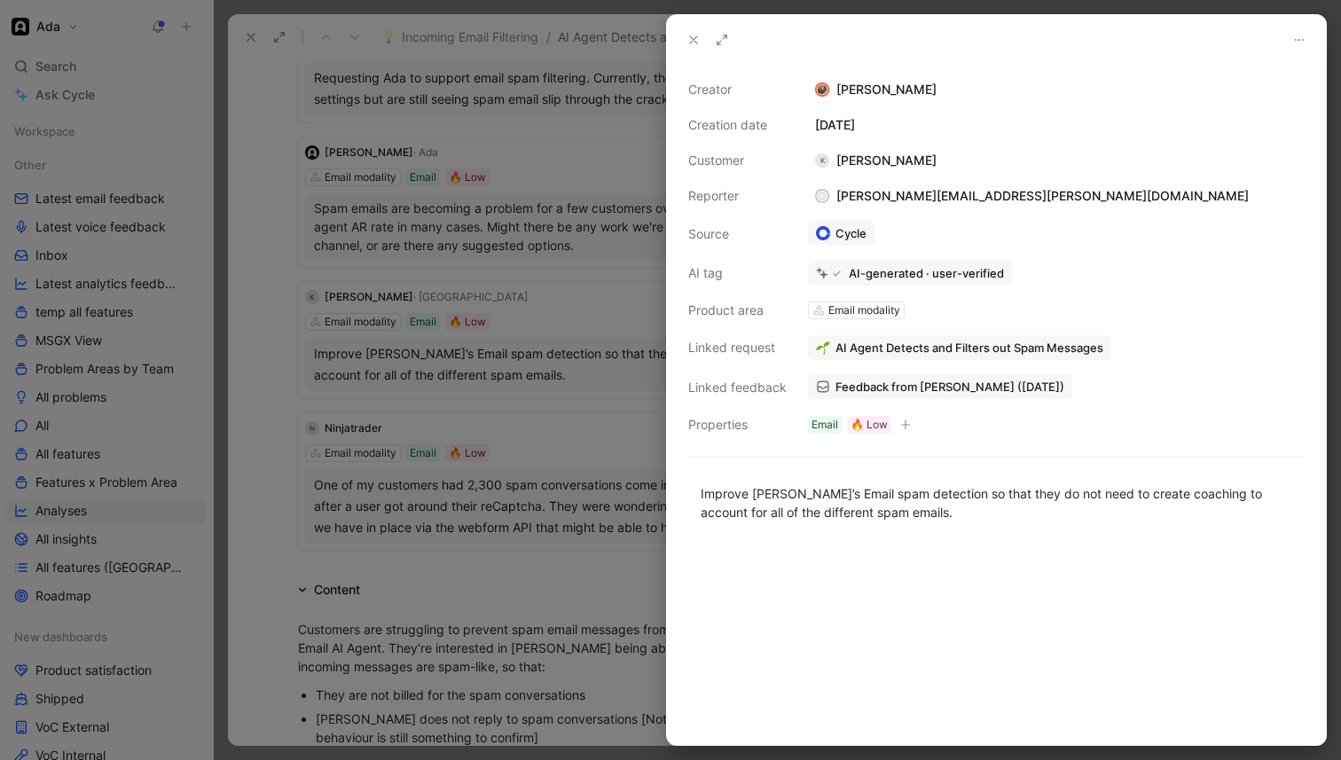
click at [546, 304] on div at bounding box center [670, 380] width 1341 height 760
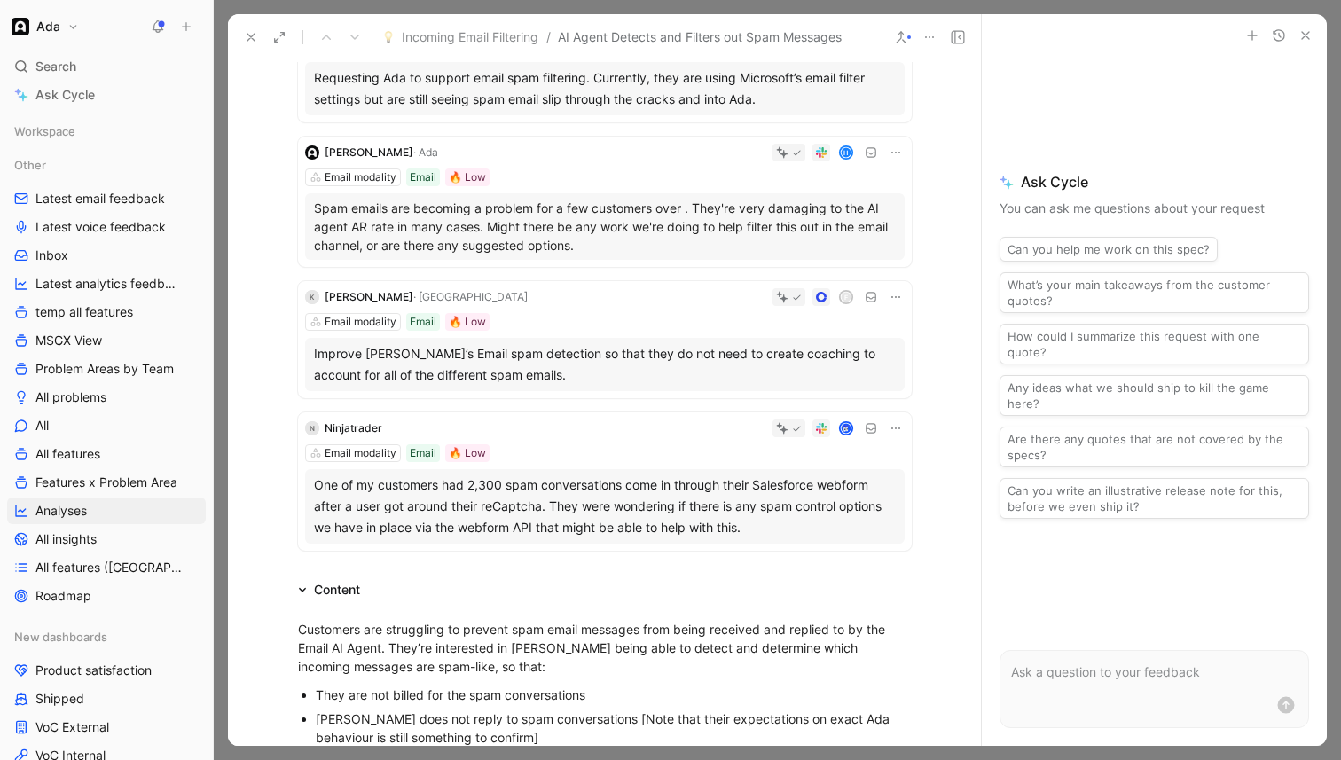
click at [894, 296] on icon at bounding box center [896, 297] width 9 height 2
click at [886, 325] on div "Edit property" at bounding box center [850, 329] width 93 height 21
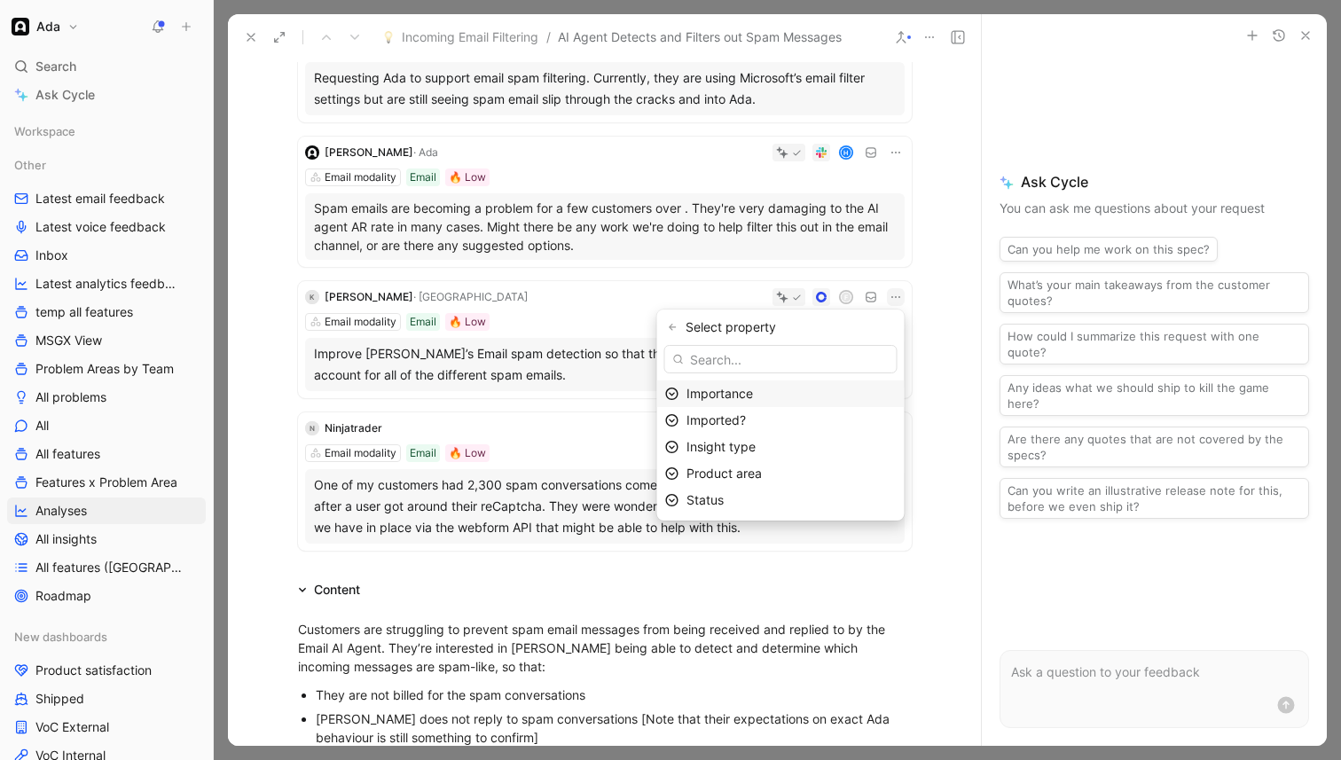
click at [679, 395] on icon at bounding box center [672, 394] width 12 height 12
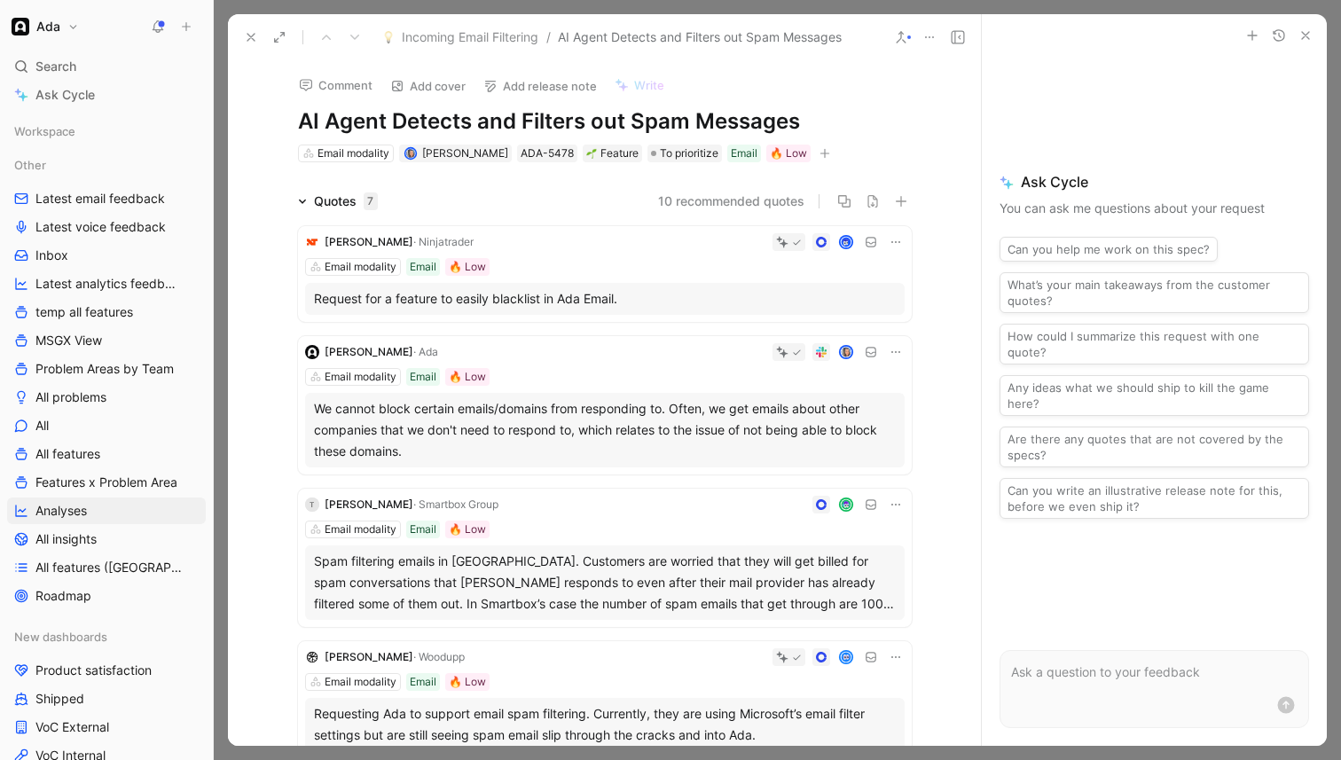
click at [470, 125] on h1 "AI Agent Detects and Filters out Spam Messages" at bounding box center [605, 121] width 614 height 28
click at [298, 121] on h1 "Migrated: AI Agent Detects and Filters out Spam Messages" at bounding box center [605, 121] width 614 height 28
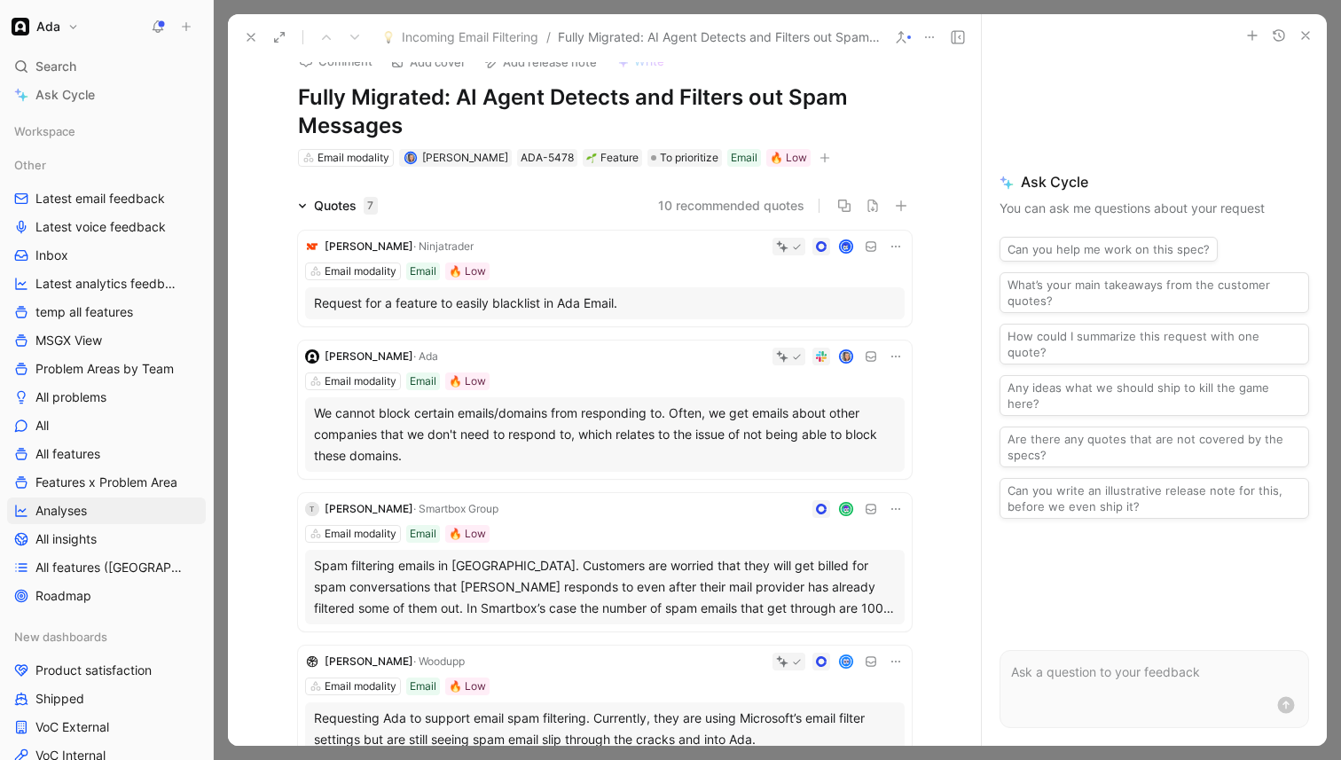
scroll to position [26, 0]
click at [255, 32] on icon at bounding box center [251, 37] width 14 height 14
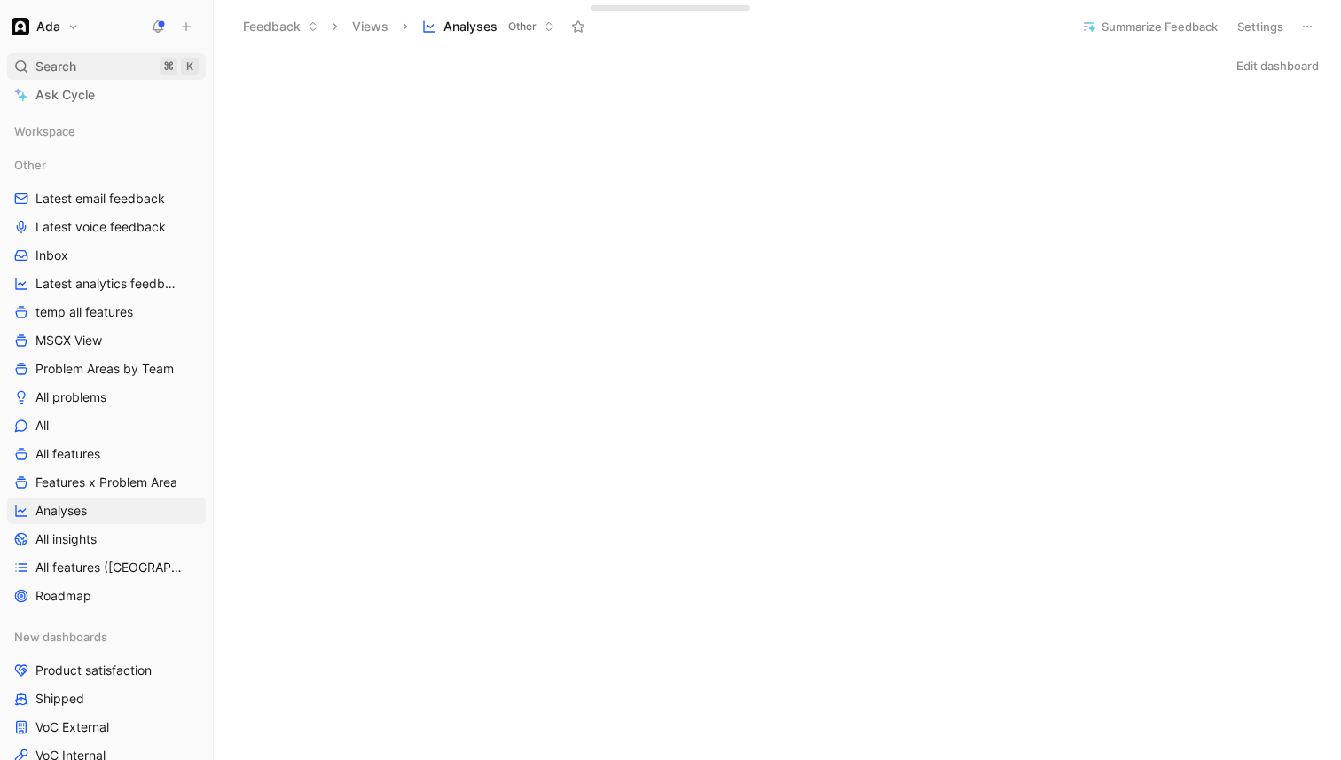
click at [51, 75] on span "Search" at bounding box center [55, 66] width 41 height 21
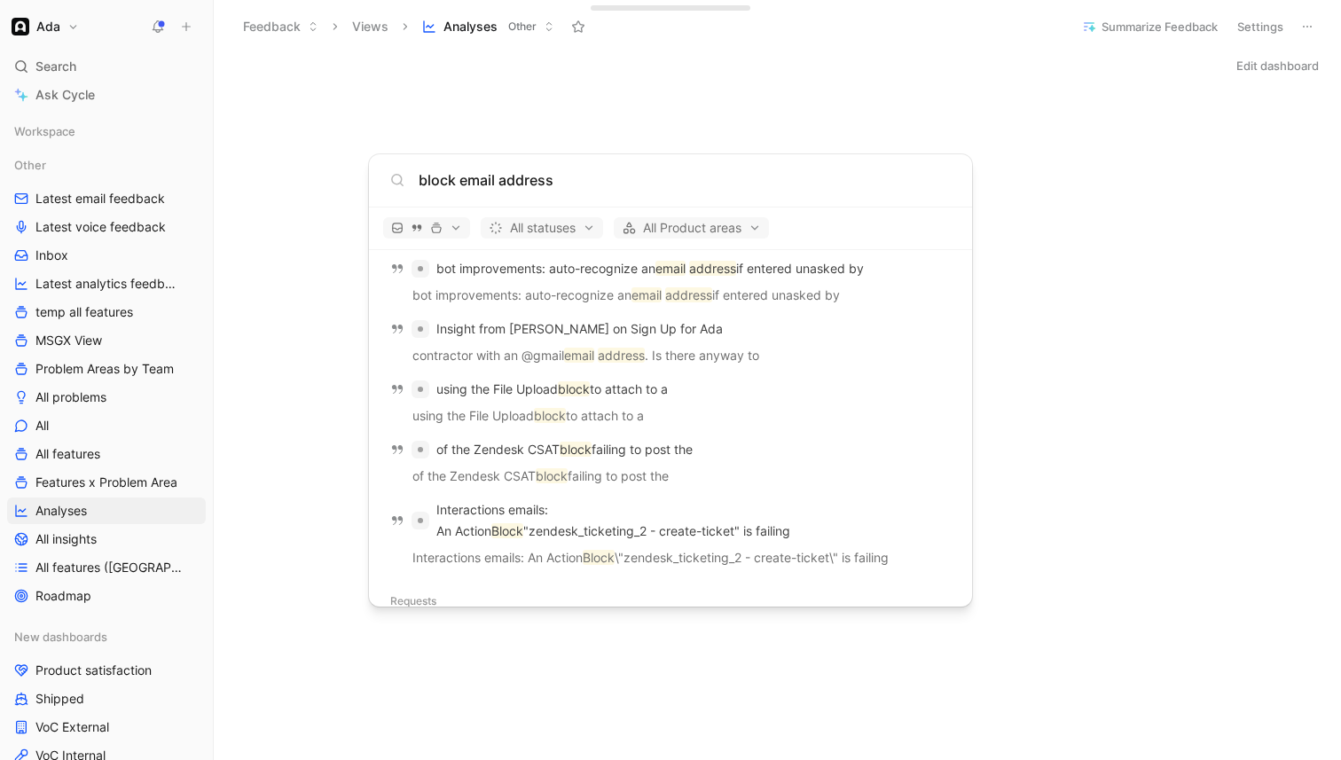
scroll to position [1528, 0]
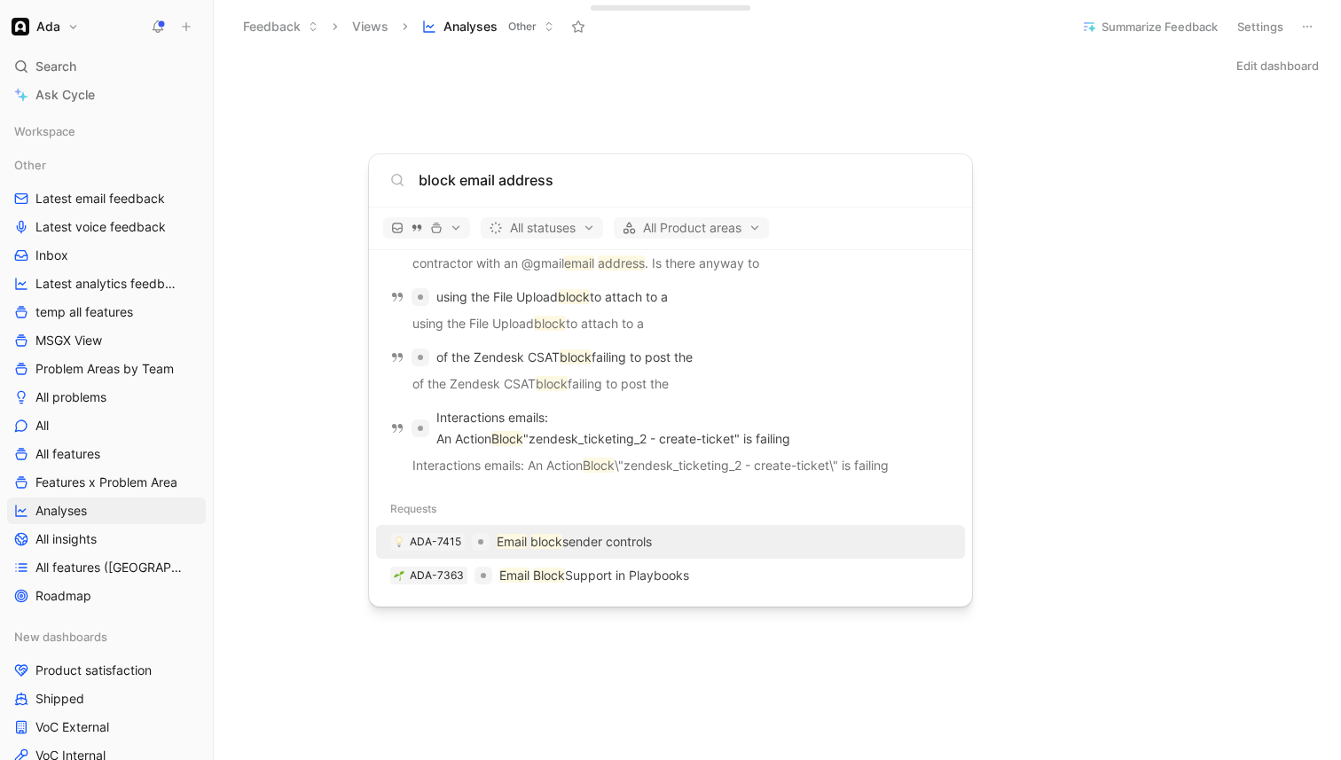
type input "block email address"
click at [657, 536] on div "ADA-7415 Email block sender controls" at bounding box center [670, 542] width 578 height 32
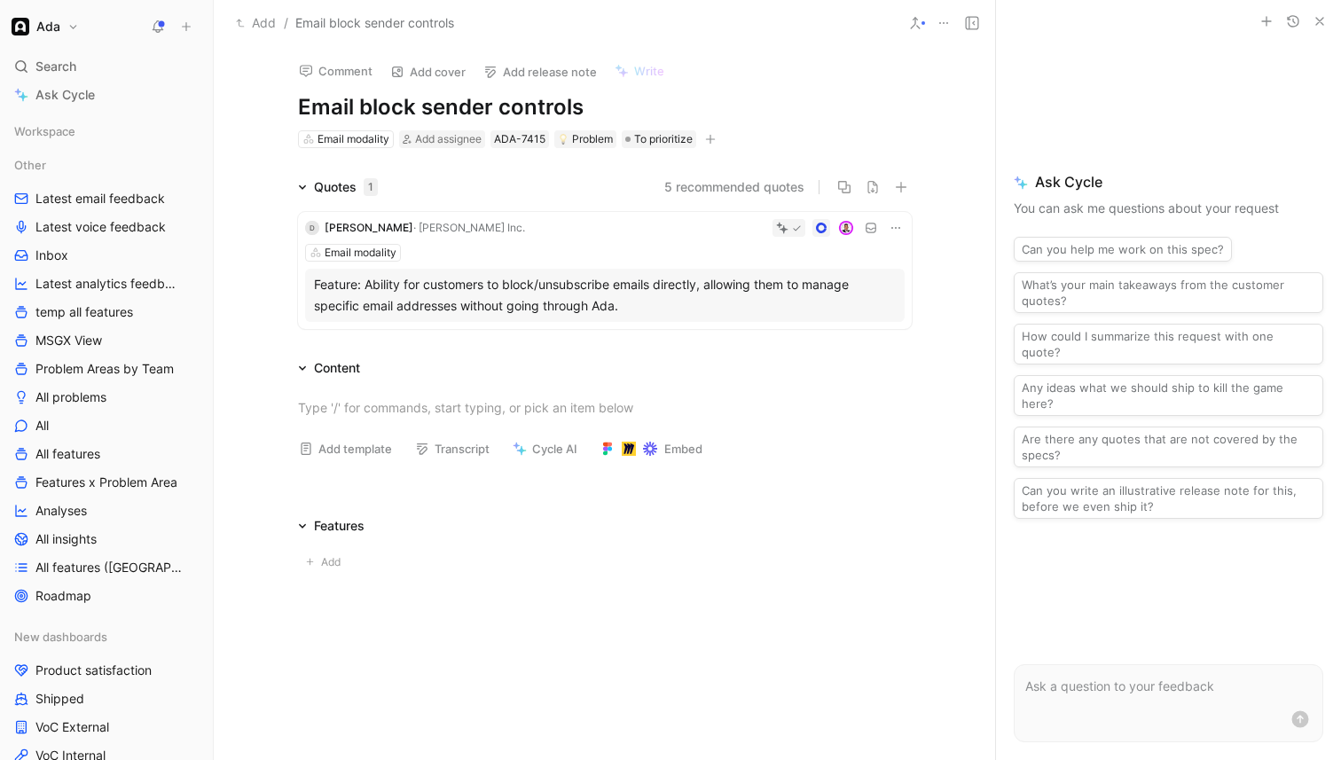
click at [641, 308] on div "Feature: Ability for customers to block/unsubscribe emails directly, allowing t…" at bounding box center [605, 295] width 582 height 43
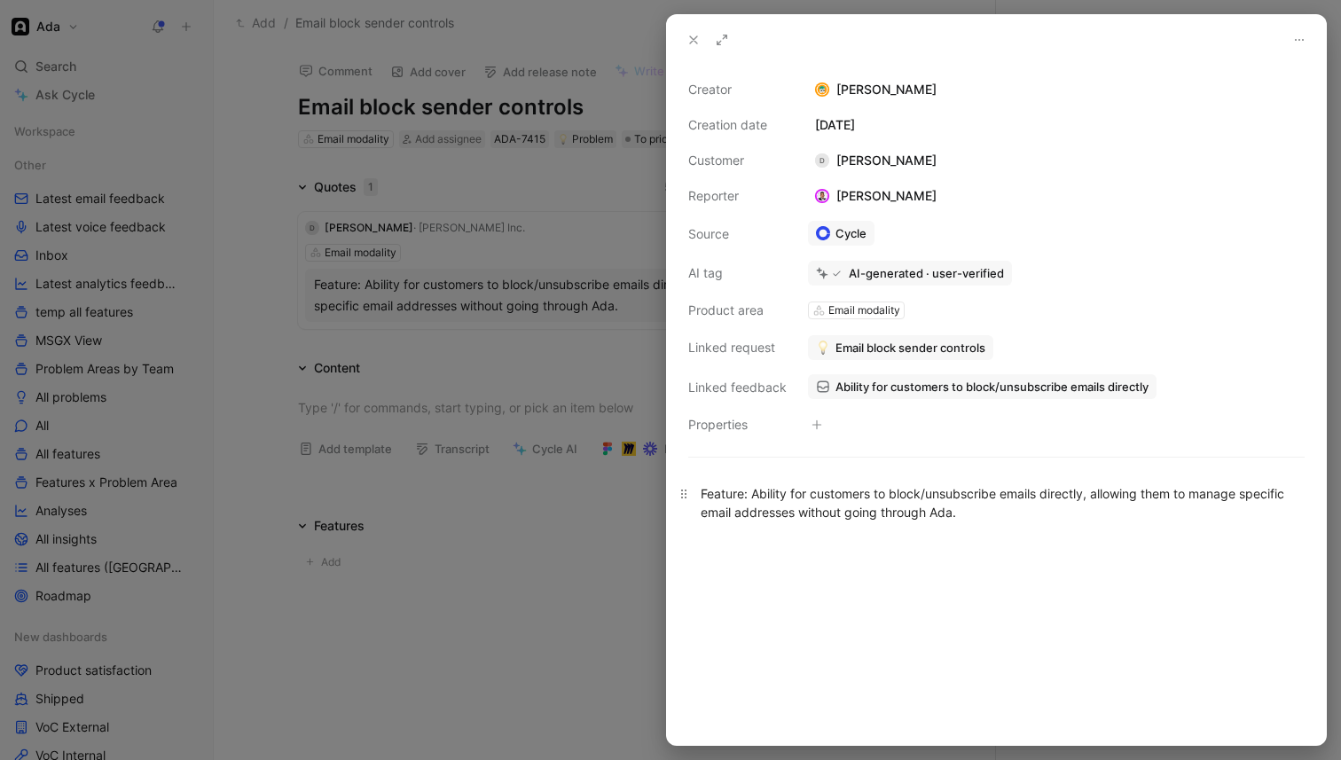
click at [905, 501] on div "Feature: Ability for customers to block/unsubscribe emails directly, allowing t…" at bounding box center [997, 502] width 592 height 37
click at [890, 385] on span "Ability for customers to block/unsubscribe emails directly" at bounding box center [992, 387] width 313 height 16
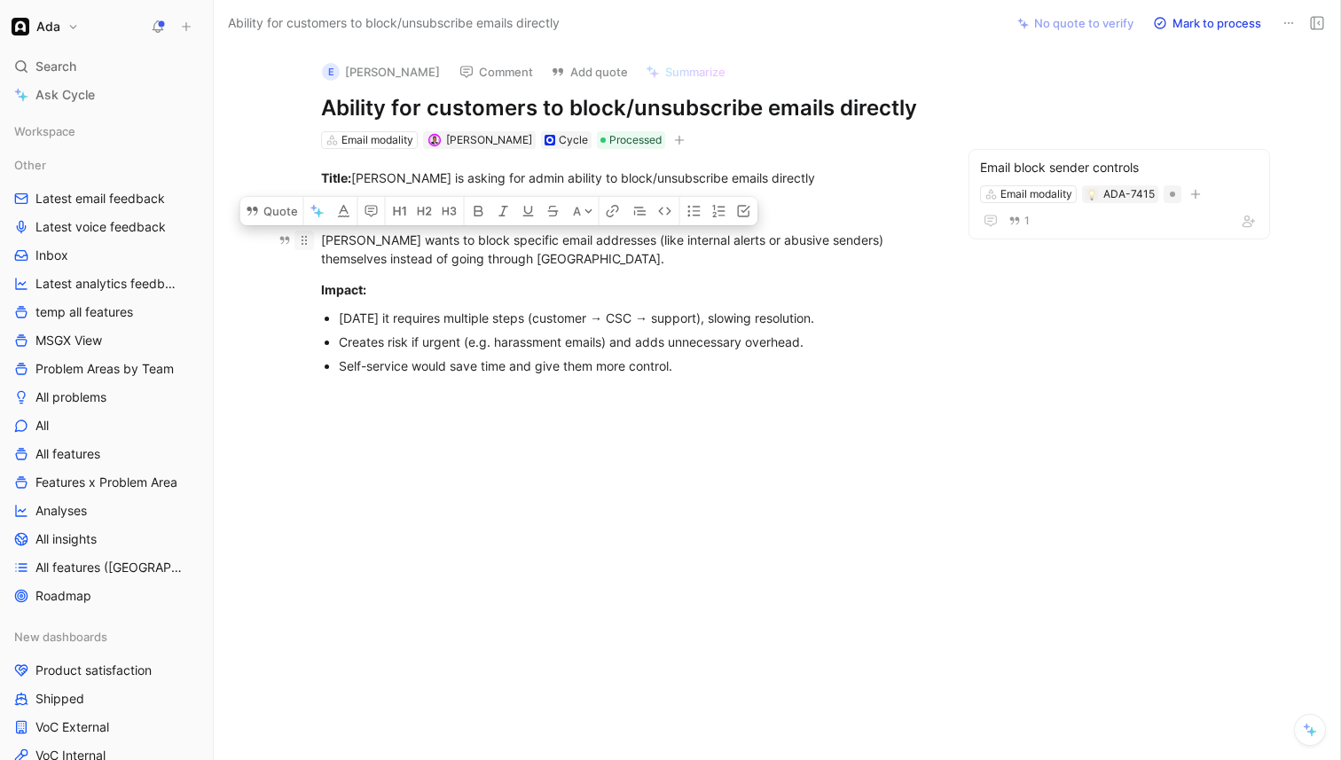
drag, startPoint x: 683, startPoint y: 363, endPoint x: 312, endPoint y: 236, distance: 391.9
click at [312, 236] on div "Title: [PERSON_NAME] is asking for admin ability to block/unsubscribe emails di…" at bounding box center [628, 286] width 754 height 274
copy div "[PERSON_NAME] wants to block specific email addresses (like internal alerts or …"
click at [146, 365] on span "Problem Areas by Team" at bounding box center [104, 369] width 138 height 18
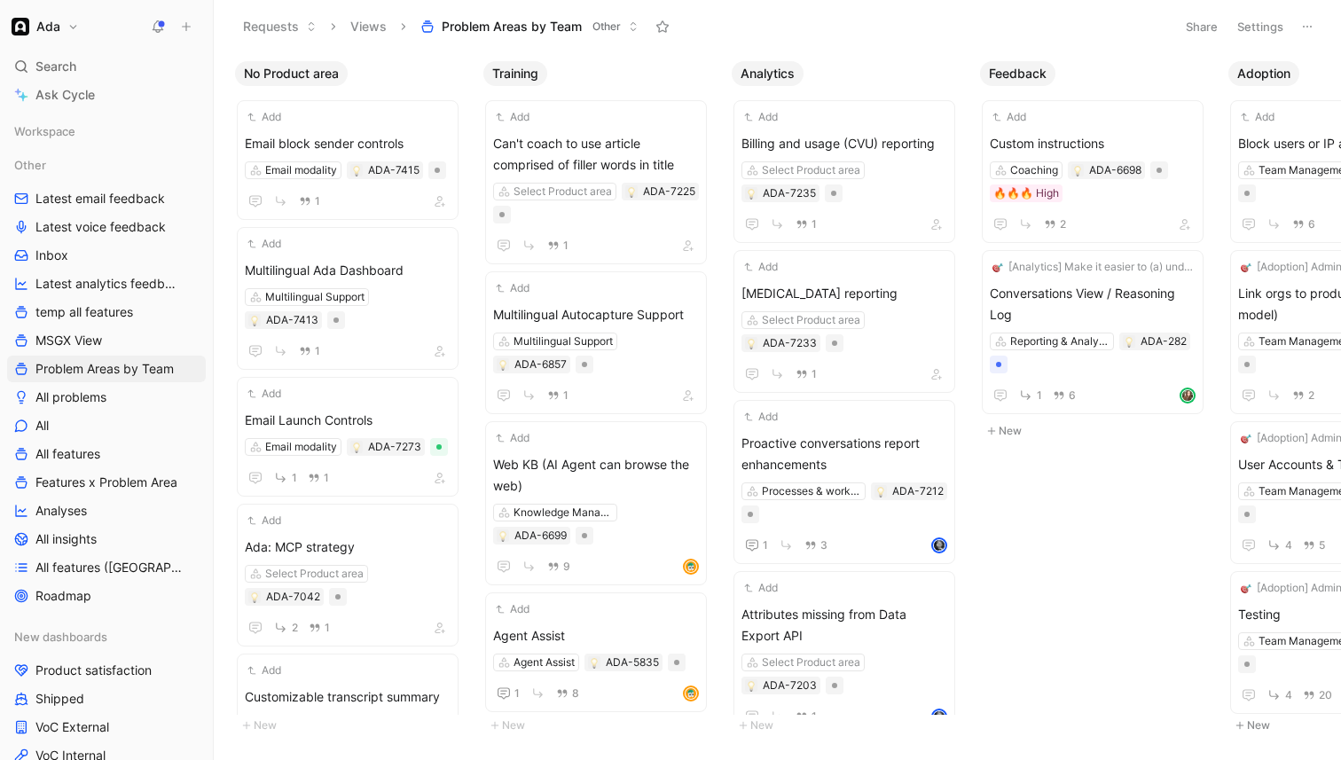
click at [1271, 31] on button "Settings" at bounding box center [1261, 26] width 62 height 25
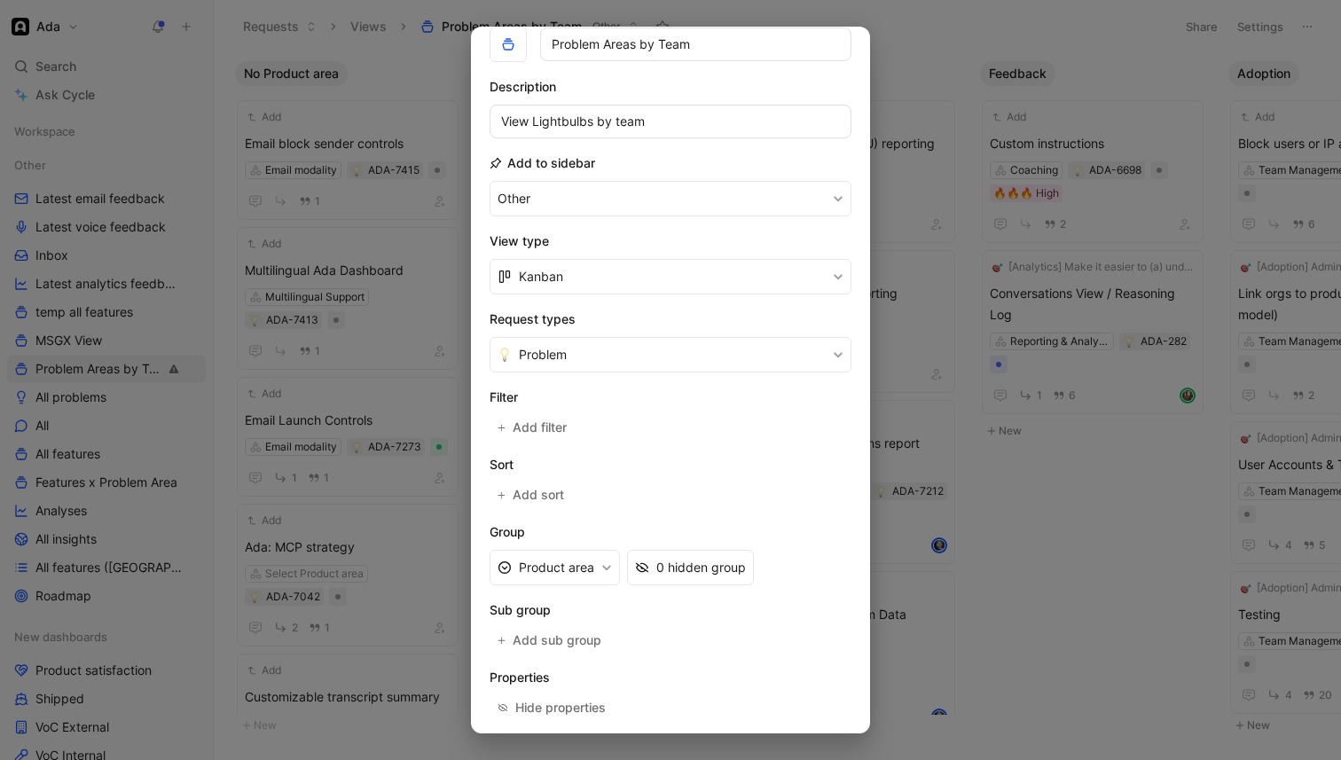
scroll to position [92, 0]
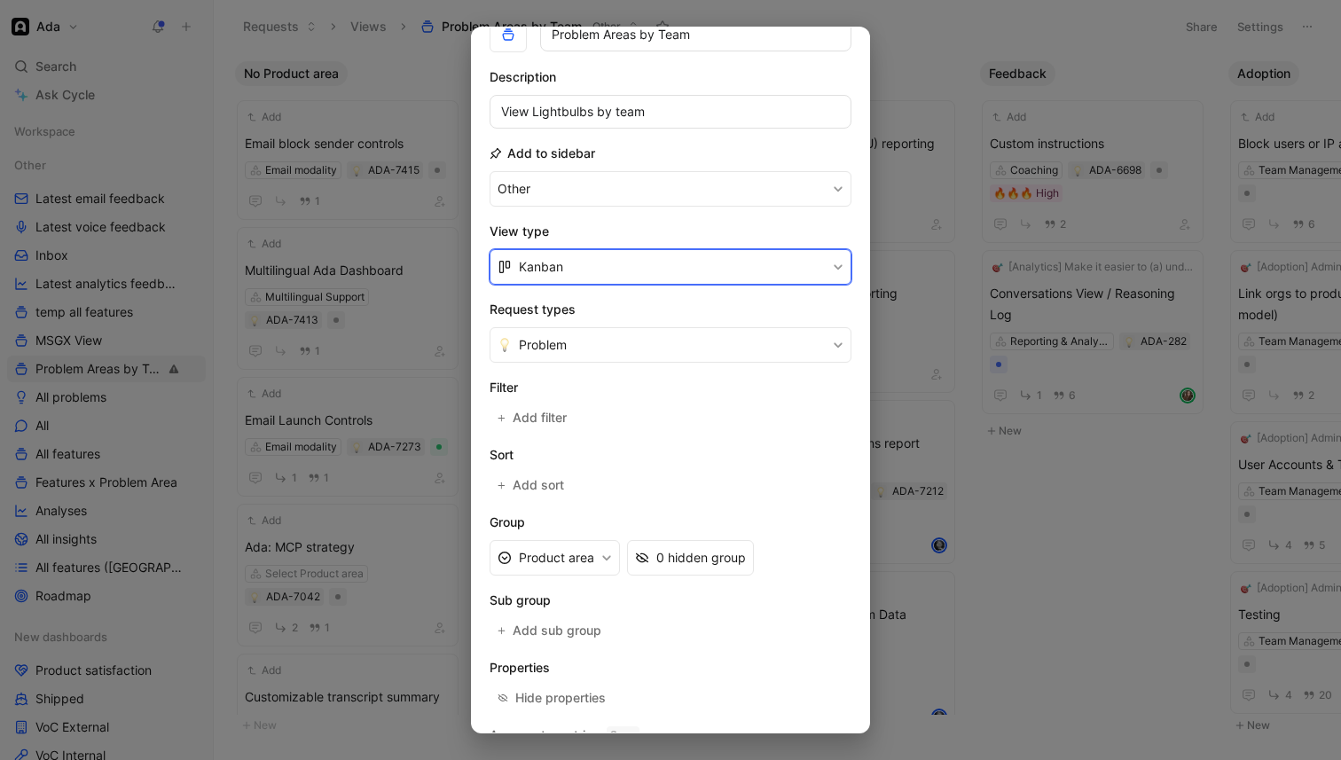
click at [646, 258] on button "Kanban" at bounding box center [671, 266] width 362 height 35
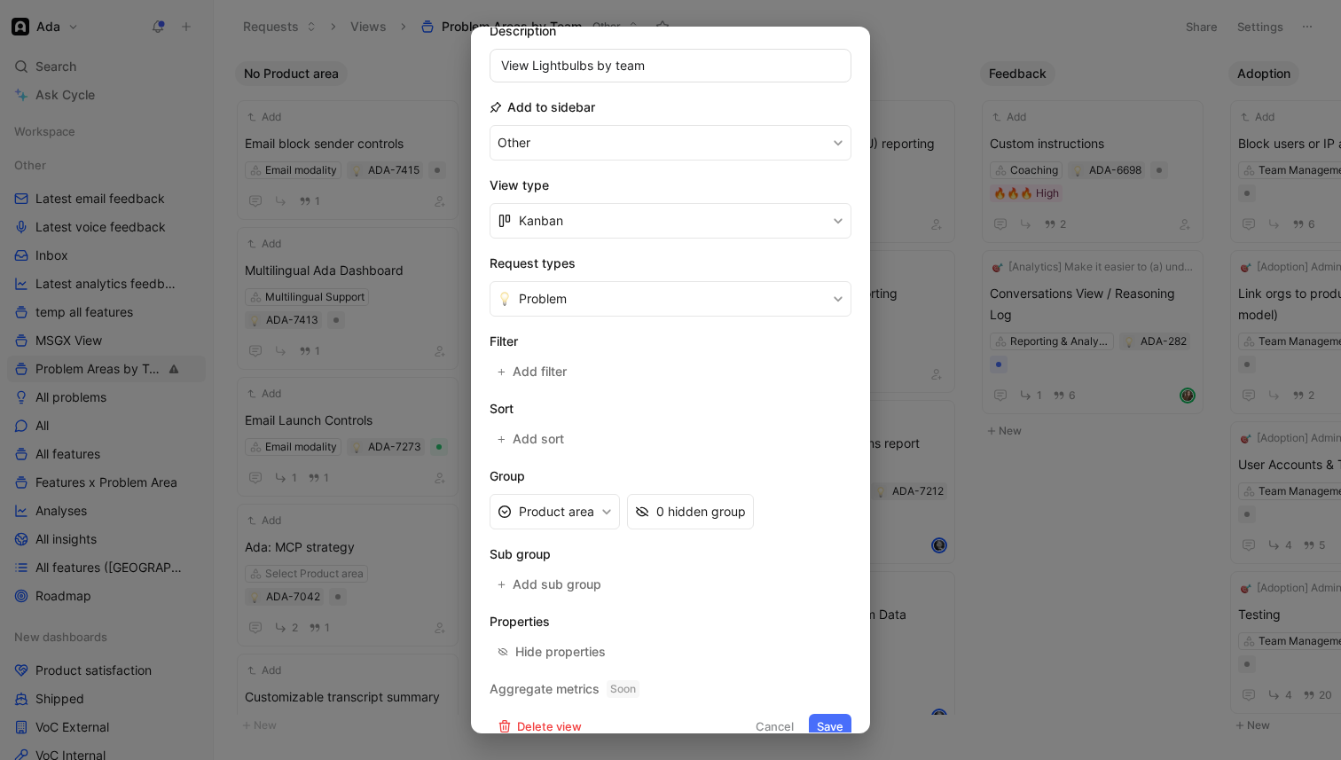
scroll to position [162, 0]
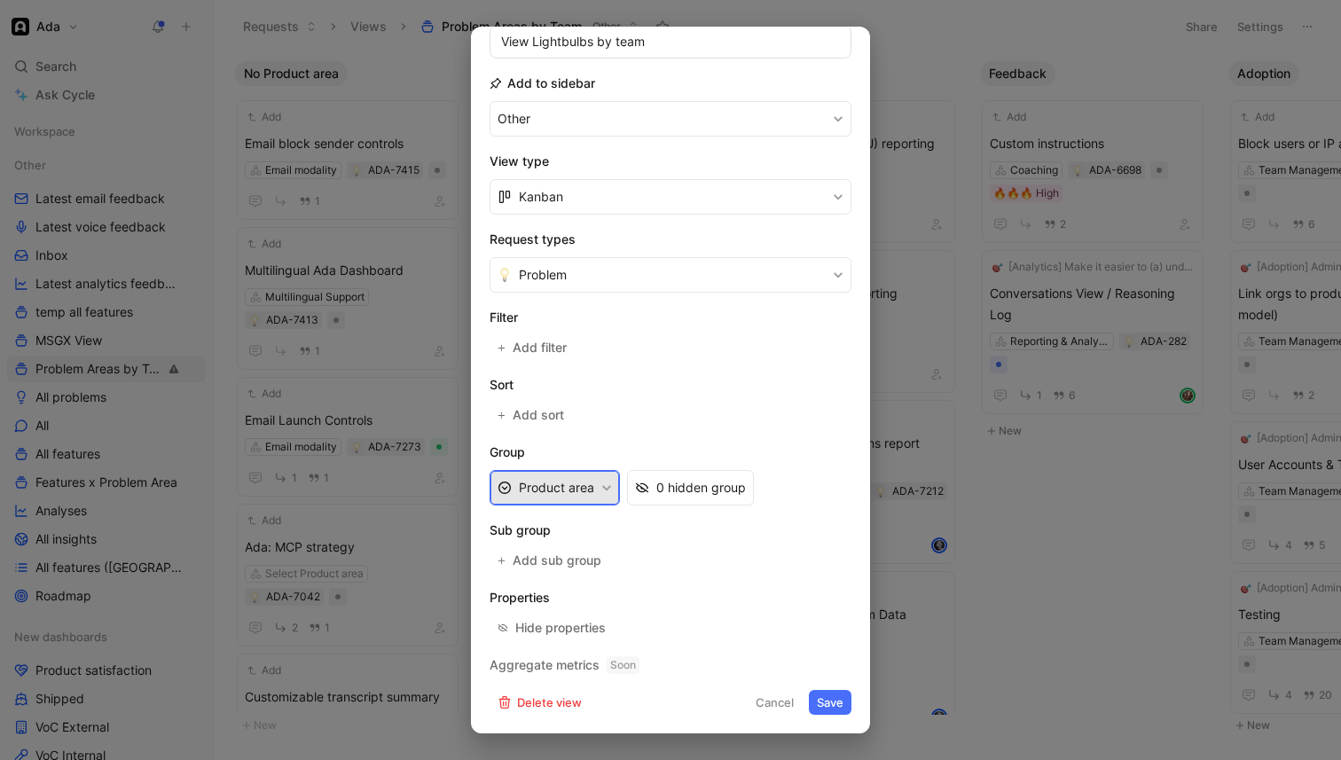
click at [586, 491] on button "Product area" at bounding box center [555, 487] width 130 height 35
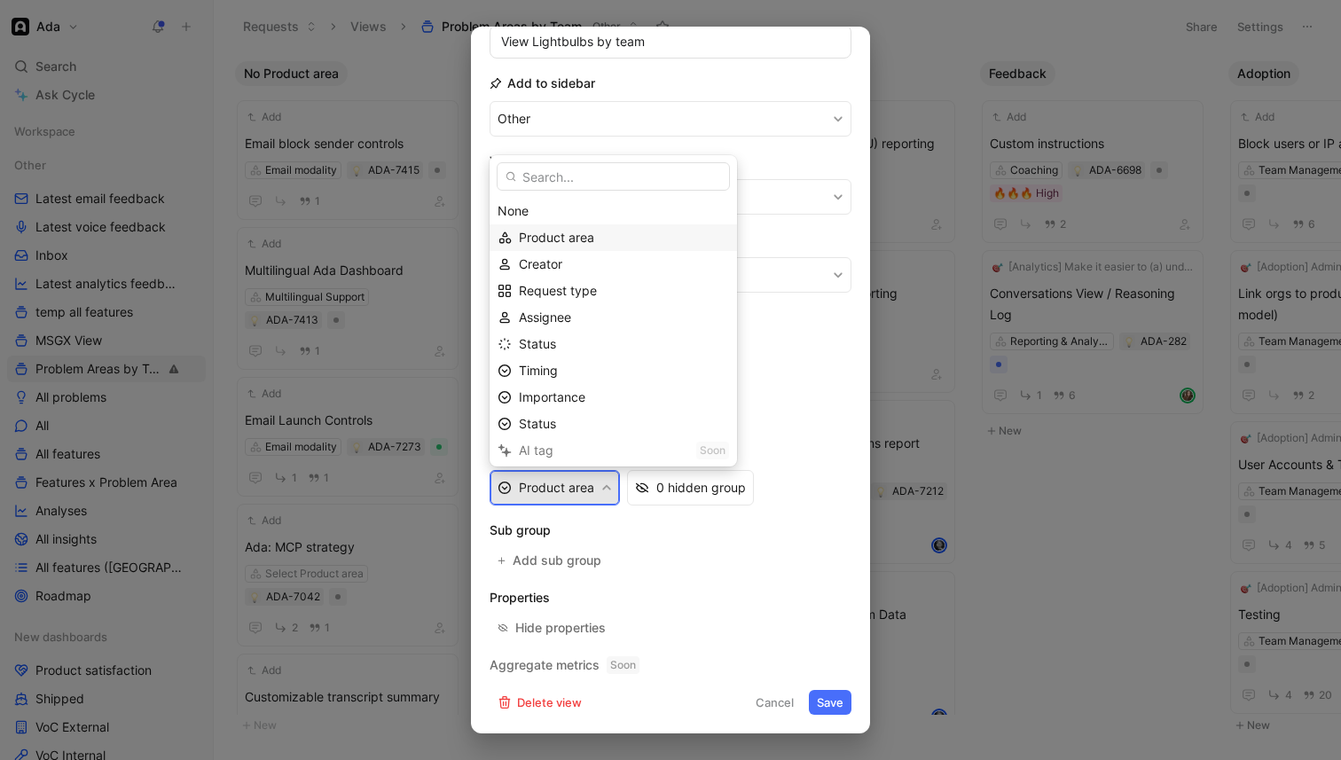
click at [577, 232] on span "Product area" at bounding box center [556, 237] width 75 height 15
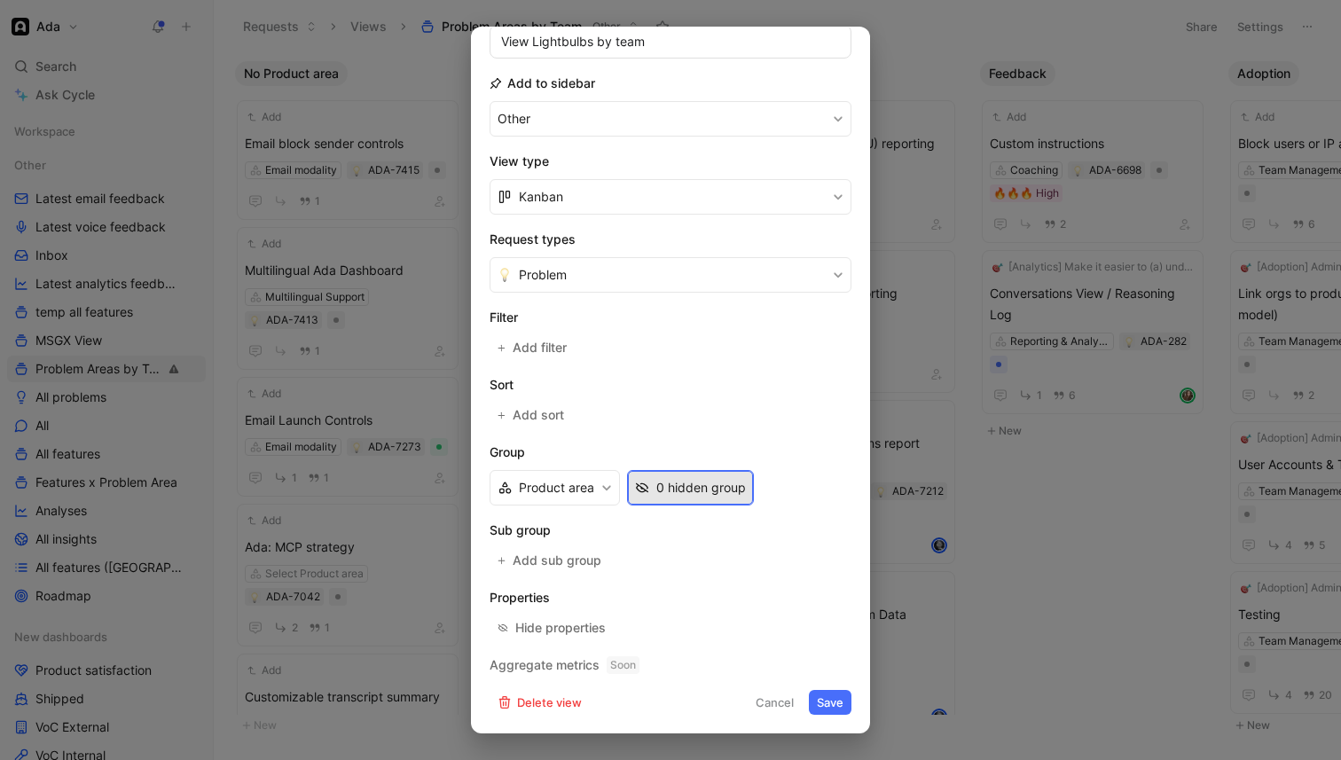
drag, startPoint x: 657, startPoint y: 491, endPoint x: 600, endPoint y: 536, distance: 72.1
click at [601, 536] on form "Icon Name Problem Areas by Team Description View Lightbulbs by team Add to side…" at bounding box center [671, 316] width 362 height 797
click at [600, 487] on button "Product area" at bounding box center [555, 487] width 130 height 35
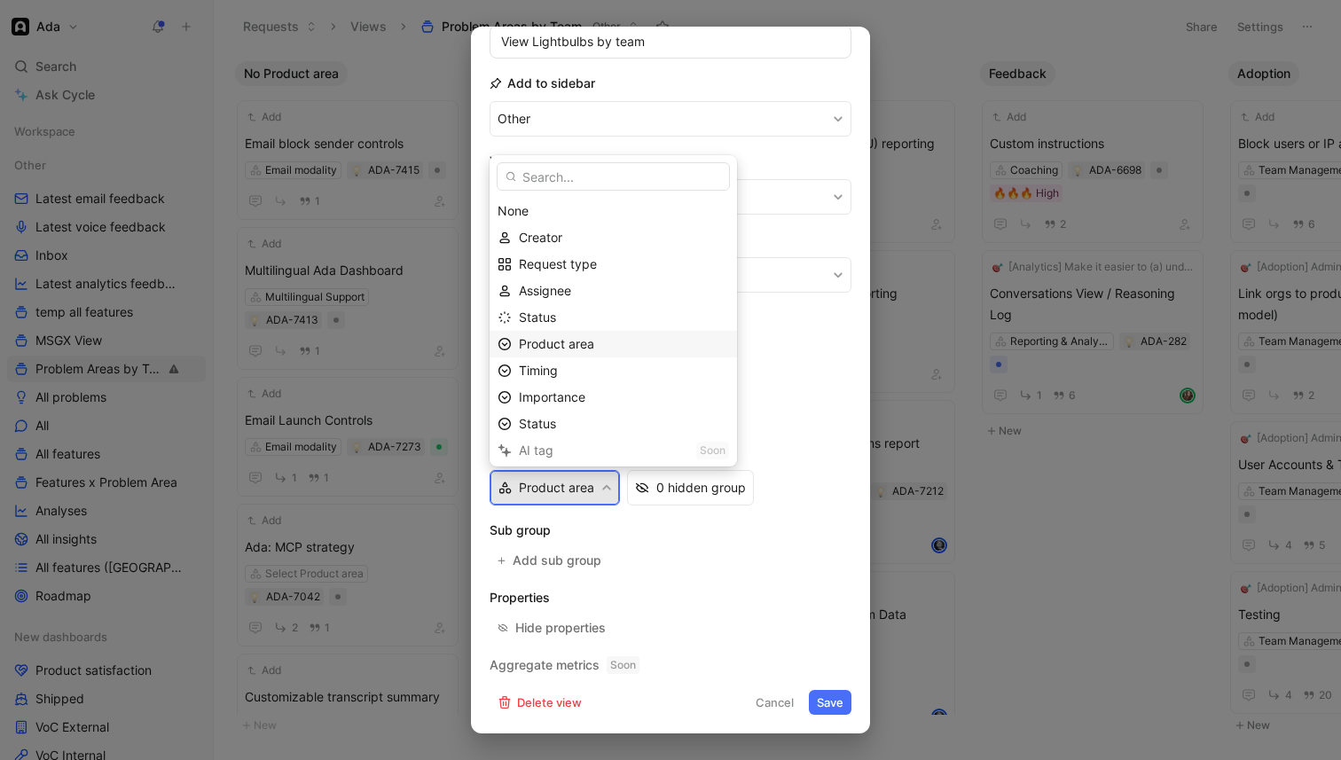
click at [507, 342] on icon at bounding box center [505, 344] width 14 height 14
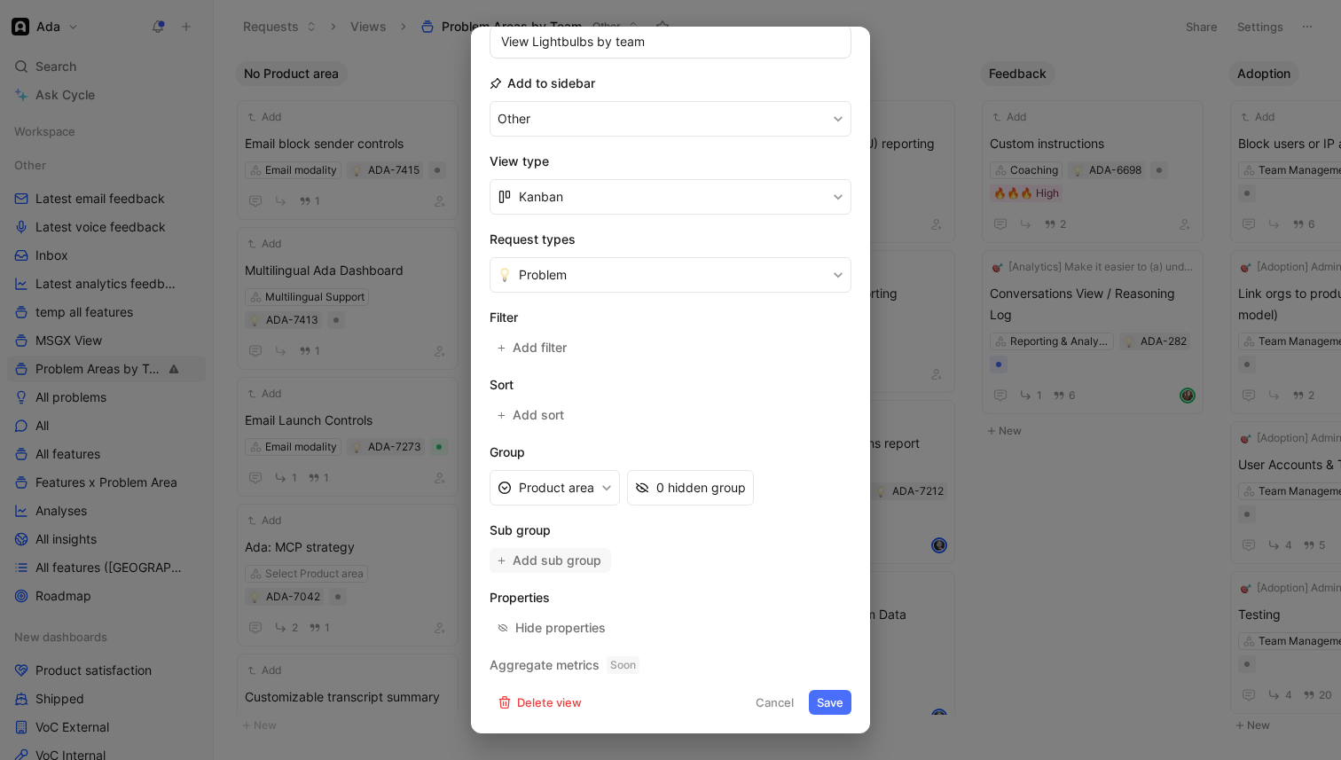
click at [585, 552] on span "Add sub group" at bounding box center [558, 560] width 90 height 21
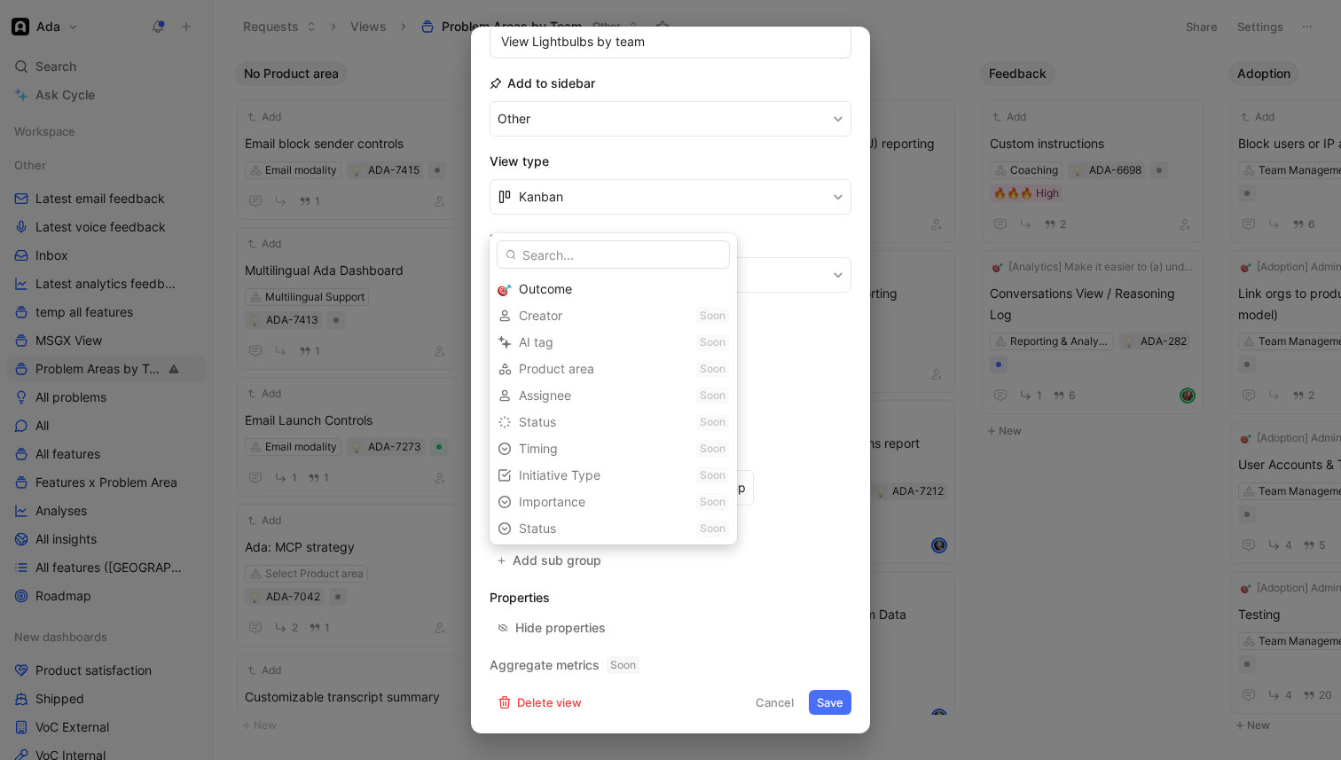
scroll to position [4, 0]
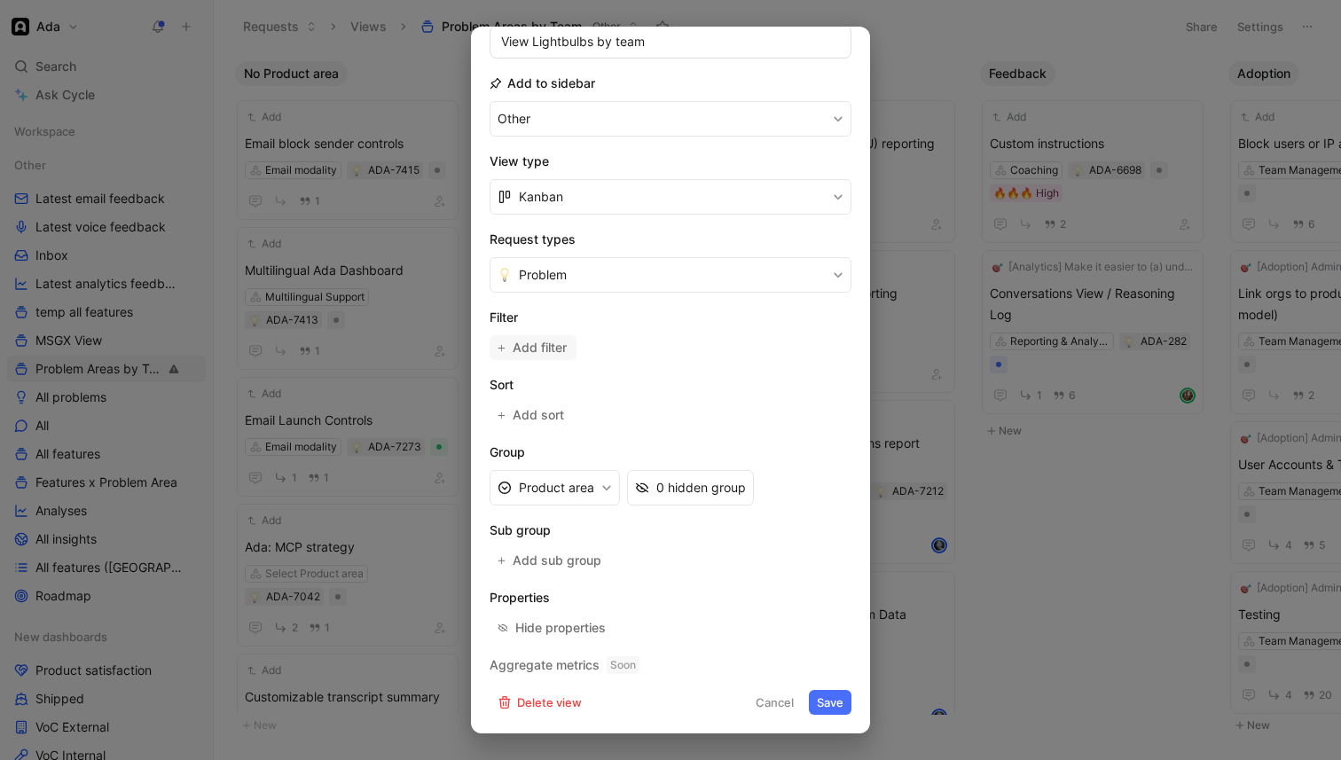
click at [554, 344] on span "Add filter" at bounding box center [541, 347] width 56 height 21
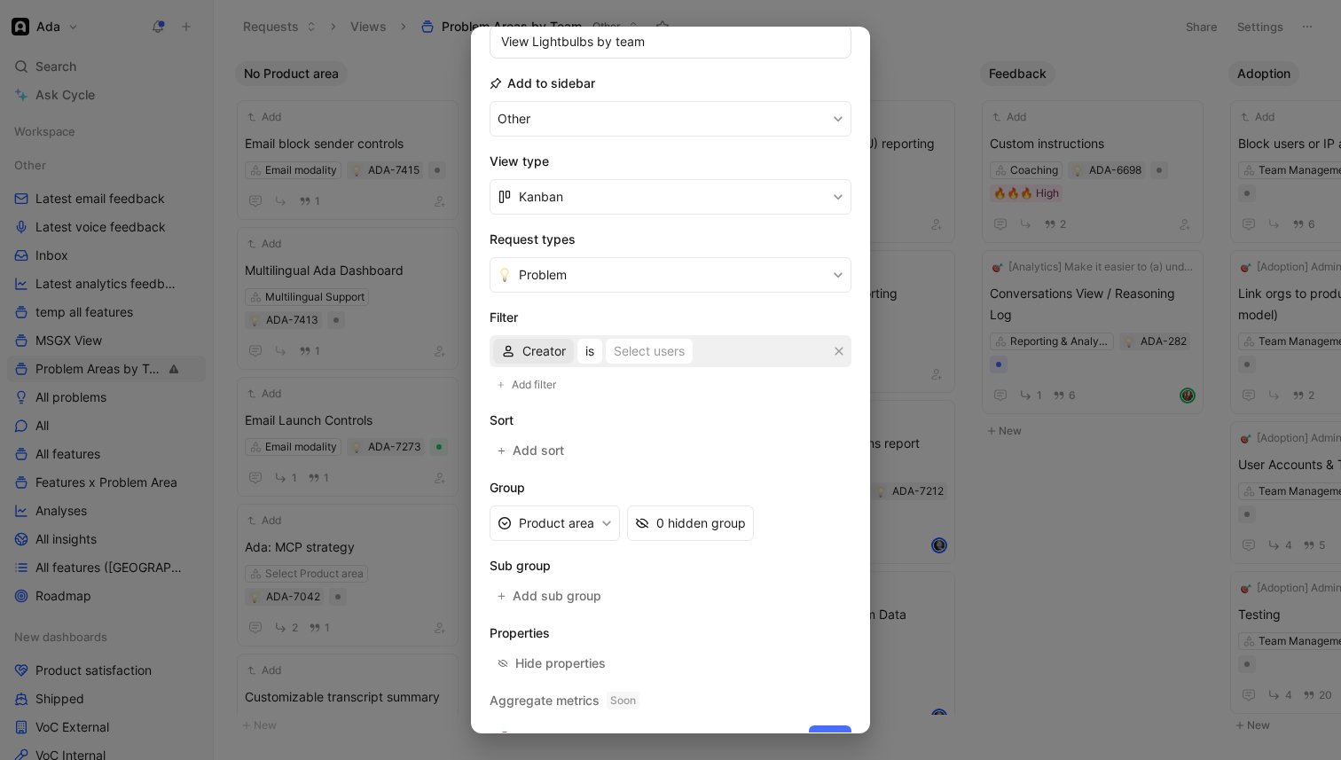
drag, startPoint x: 549, startPoint y: 346, endPoint x: 539, endPoint y: 353, distance: 12.1
click at [539, 353] on span "Creator" at bounding box center [544, 351] width 43 height 21
click at [564, 437] on span "Product area" at bounding box center [560, 440] width 75 height 15
click at [659, 341] on div "Selected Product area" at bounding box center [711, 351] width 130 height 21
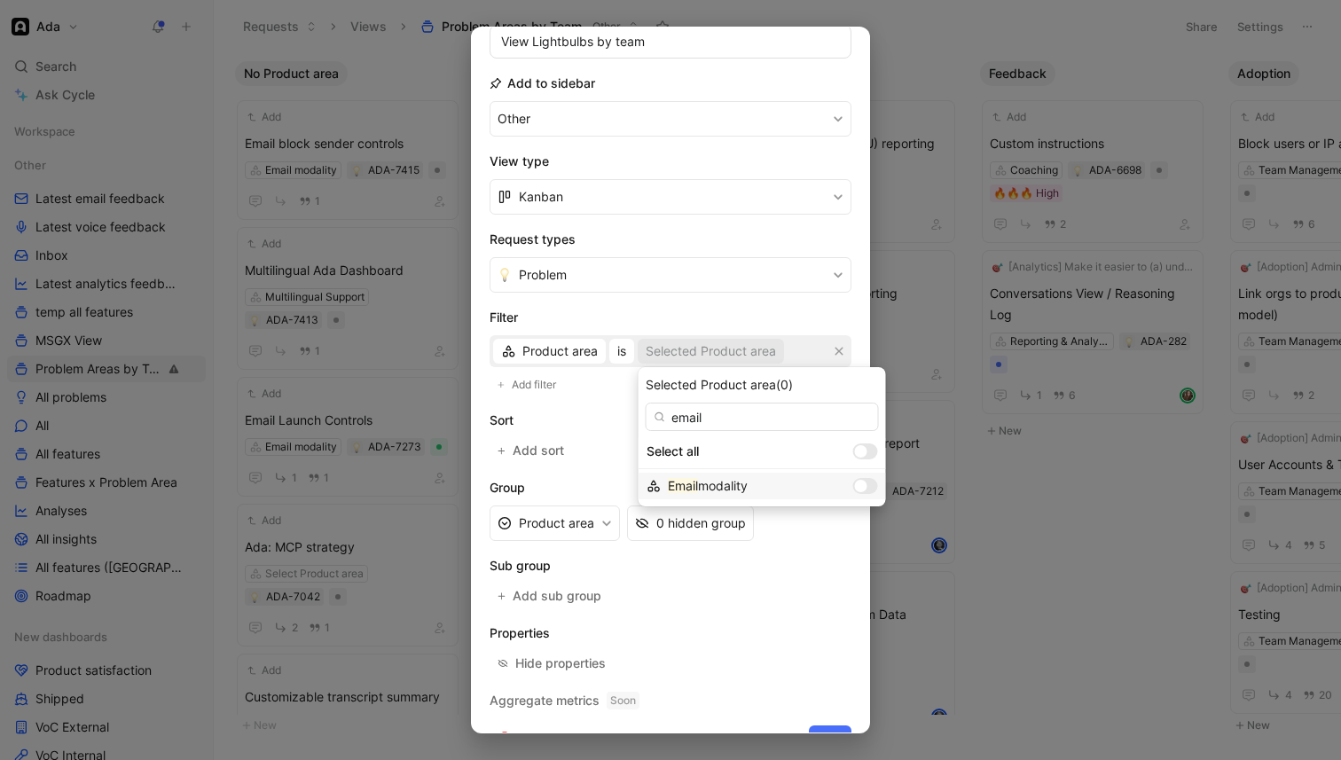
type input "email"
click at [853, 481] on div at bounding box center [865, 486] width 25 height 16
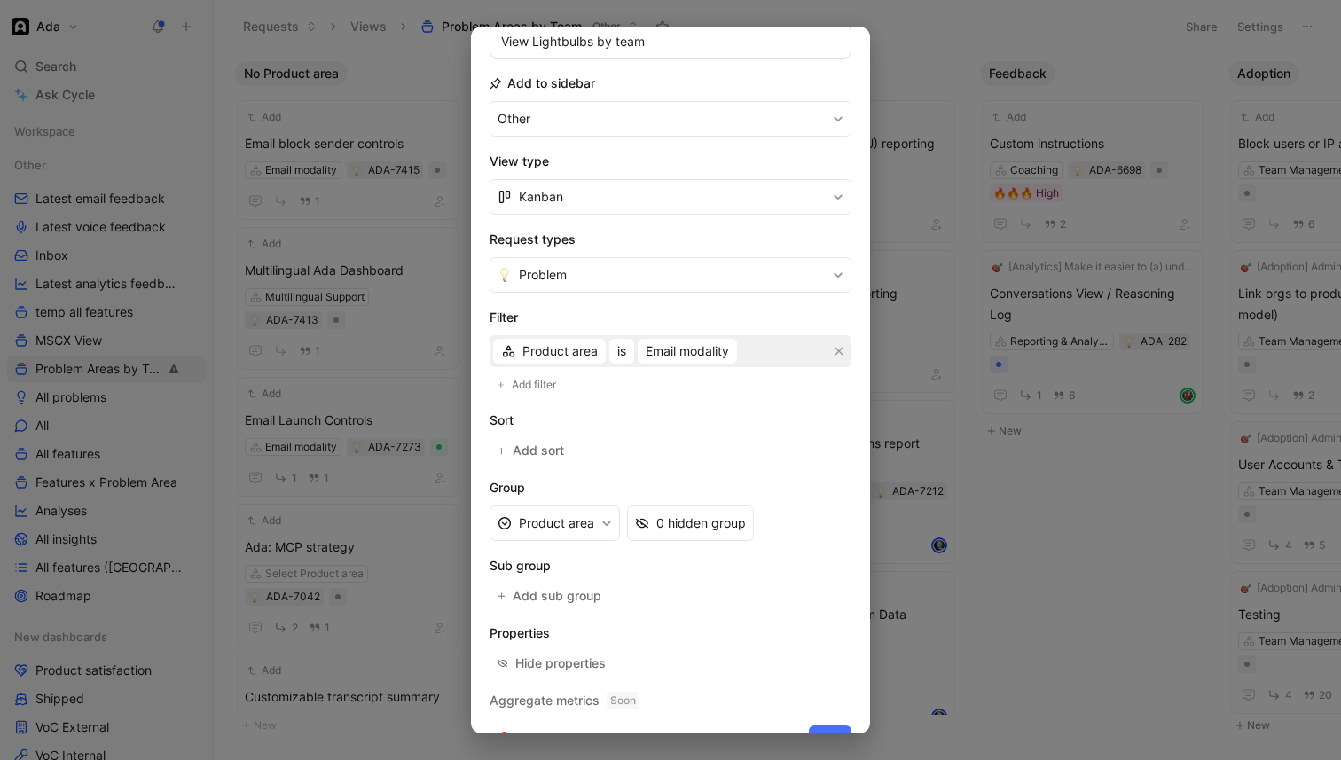
scroll to position [198, 0]
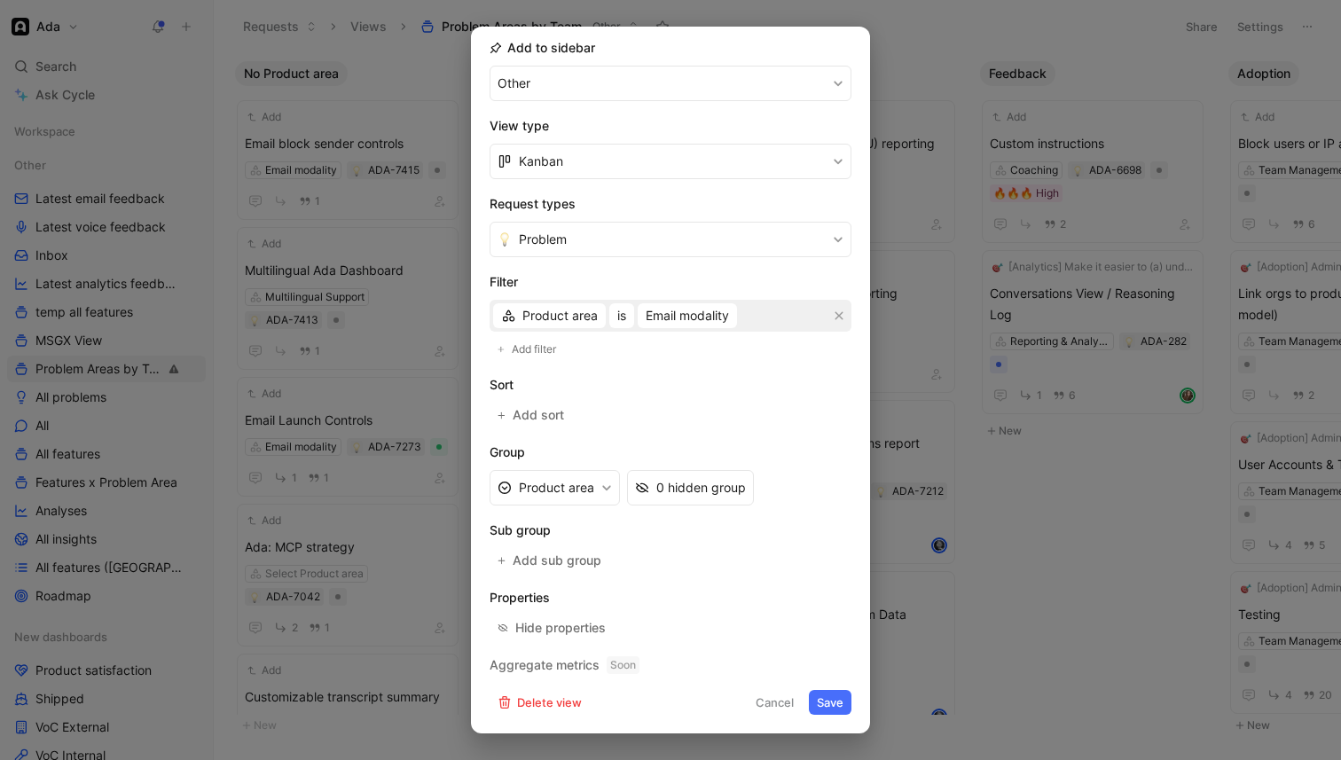
click at [832, 703] on button "Save" at bounding box center [830, 702] width 43 height 25
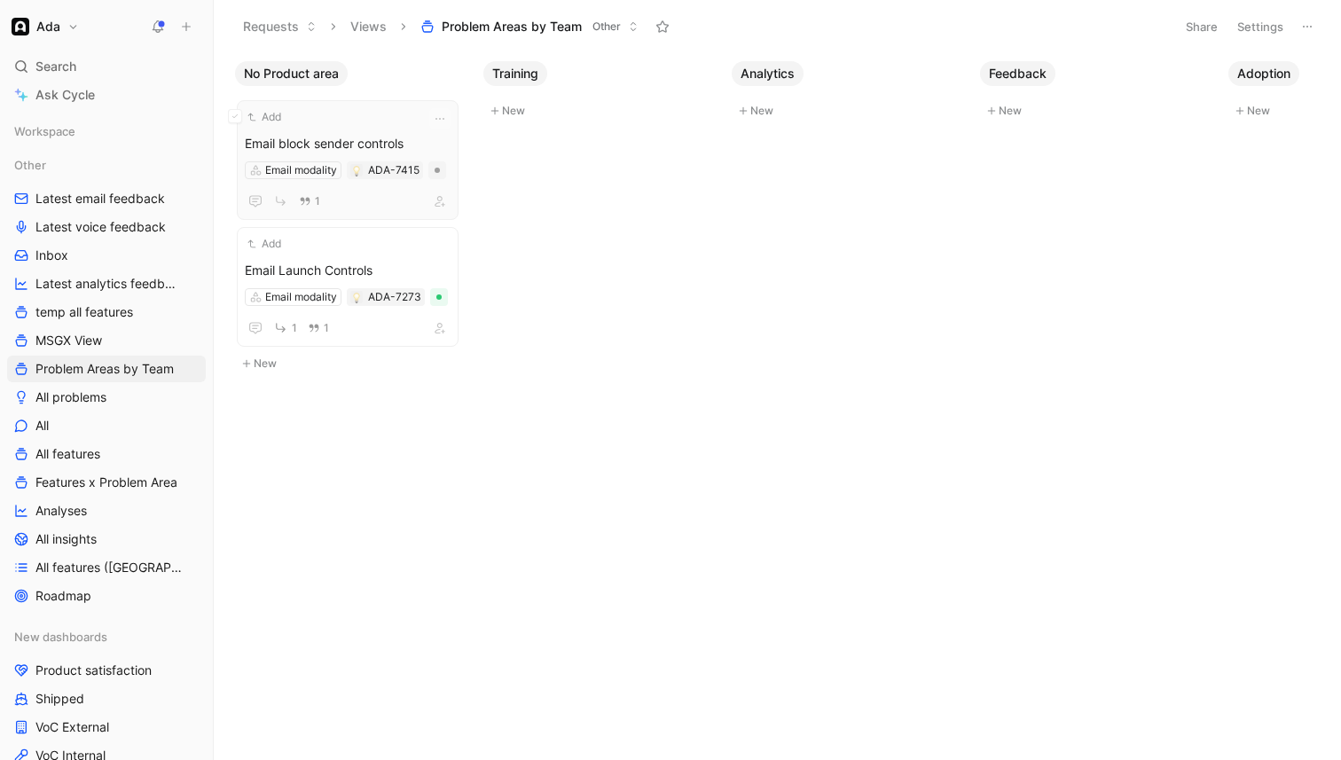
click at [343, 202] on div "1" at bounding box center [348, 201] width 206 height 22
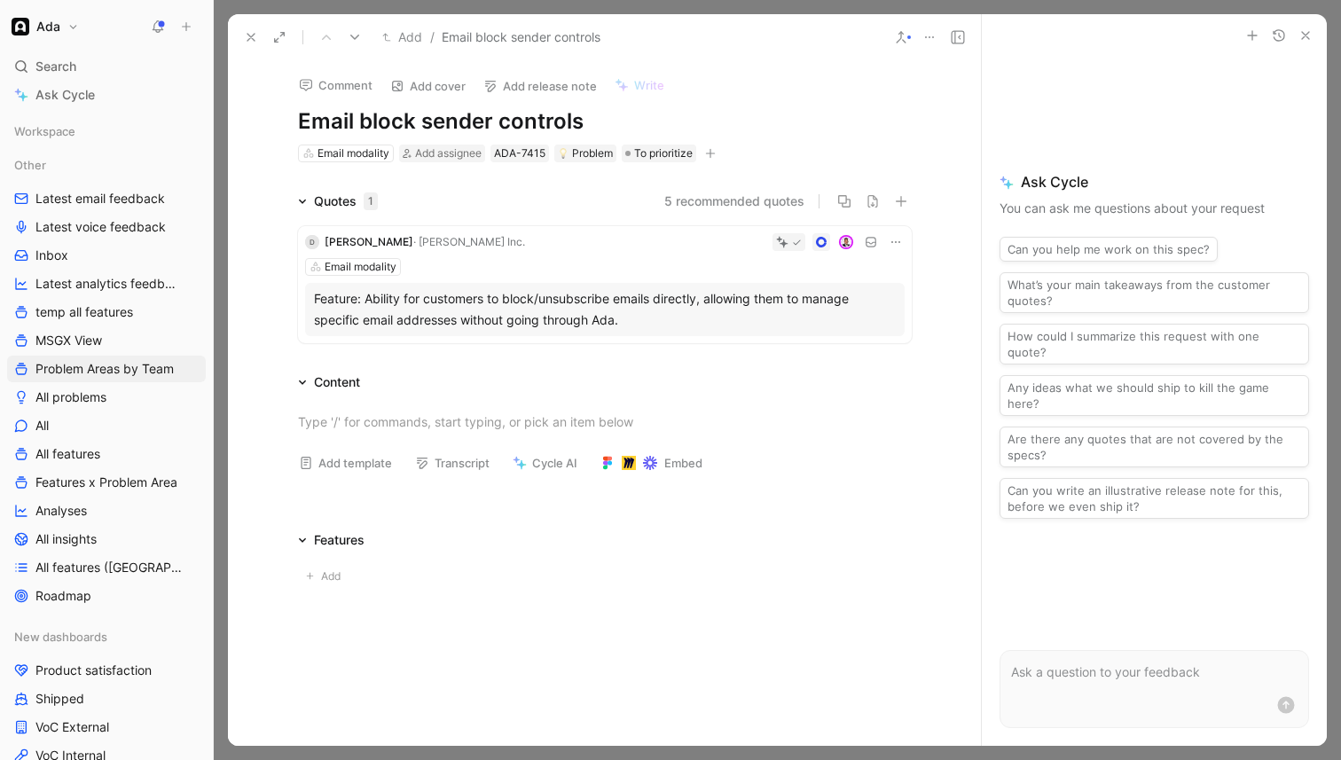
scroll to position [20, 0]
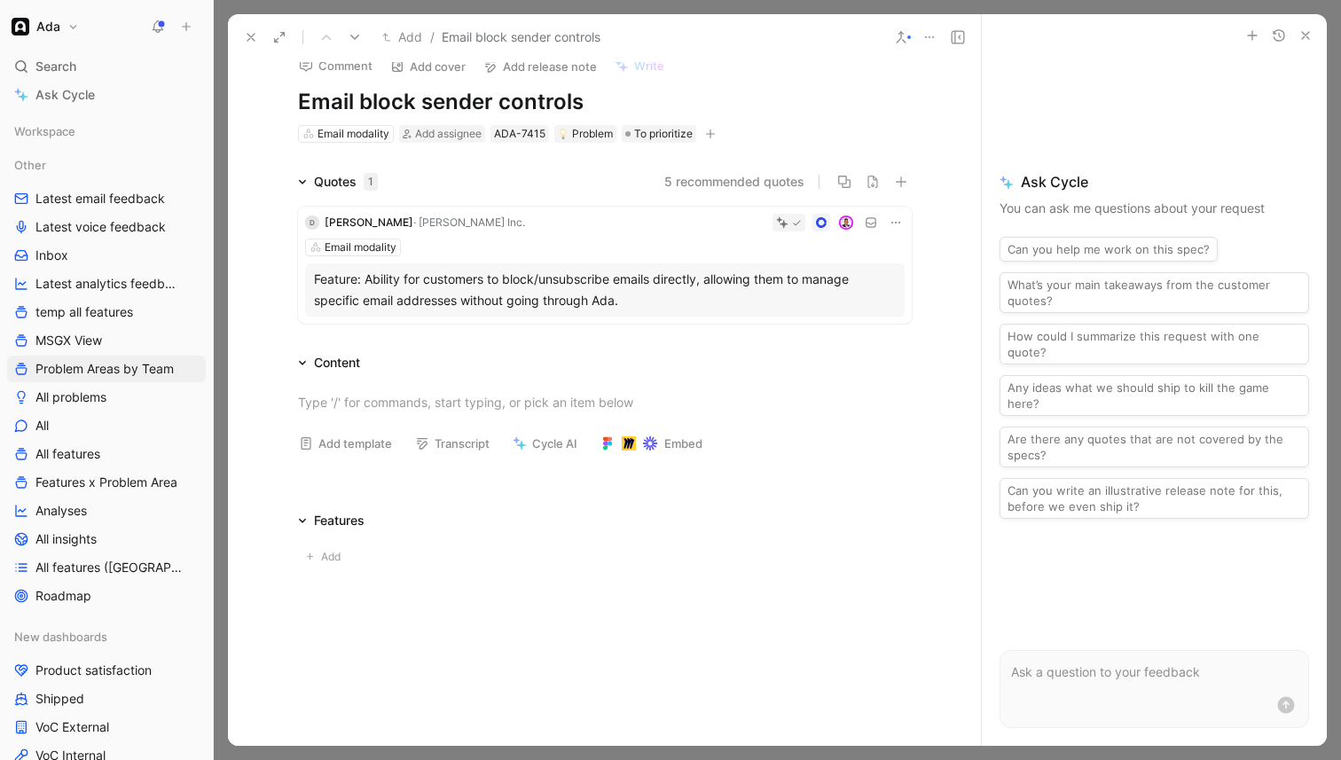
click at [294, 98] on div "Comment Add cover Add release note Write Email block sender controls Email moda…" at bounding box center [604, 93] width 681 height 104
click at [296, 98] on div "Comment Add cover Add release note Write Email block sender controls Email moda…" at bounding box center [604, 93] width 681 height 104
click at [299, 98] on h1 "Email block sender controls" at bounding box center [605, 102] width 614 height 28
click at [256, 35] on icon at bounding box center [251, 37] width 14 height 14
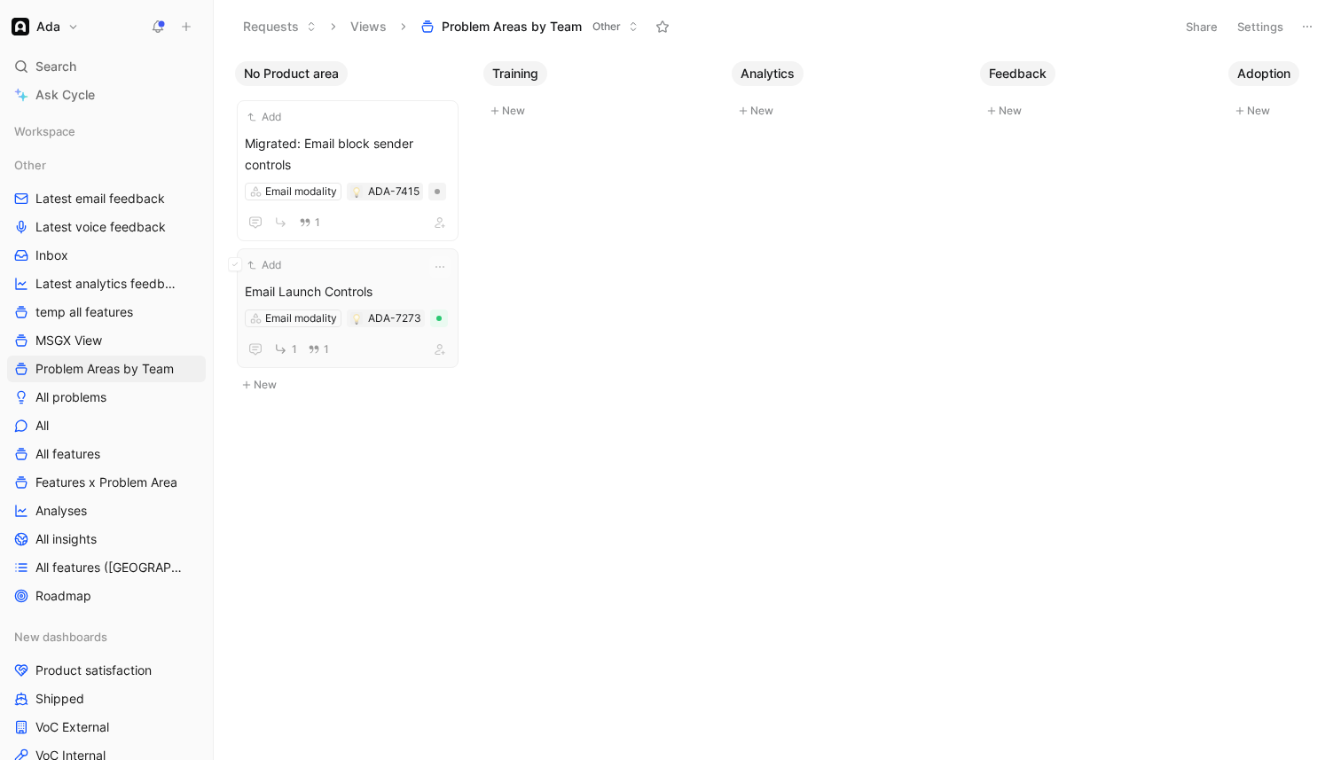
click at [340, 288] on span "Email Launch Controls" at bounding box center [348, 291] width 206 height 21
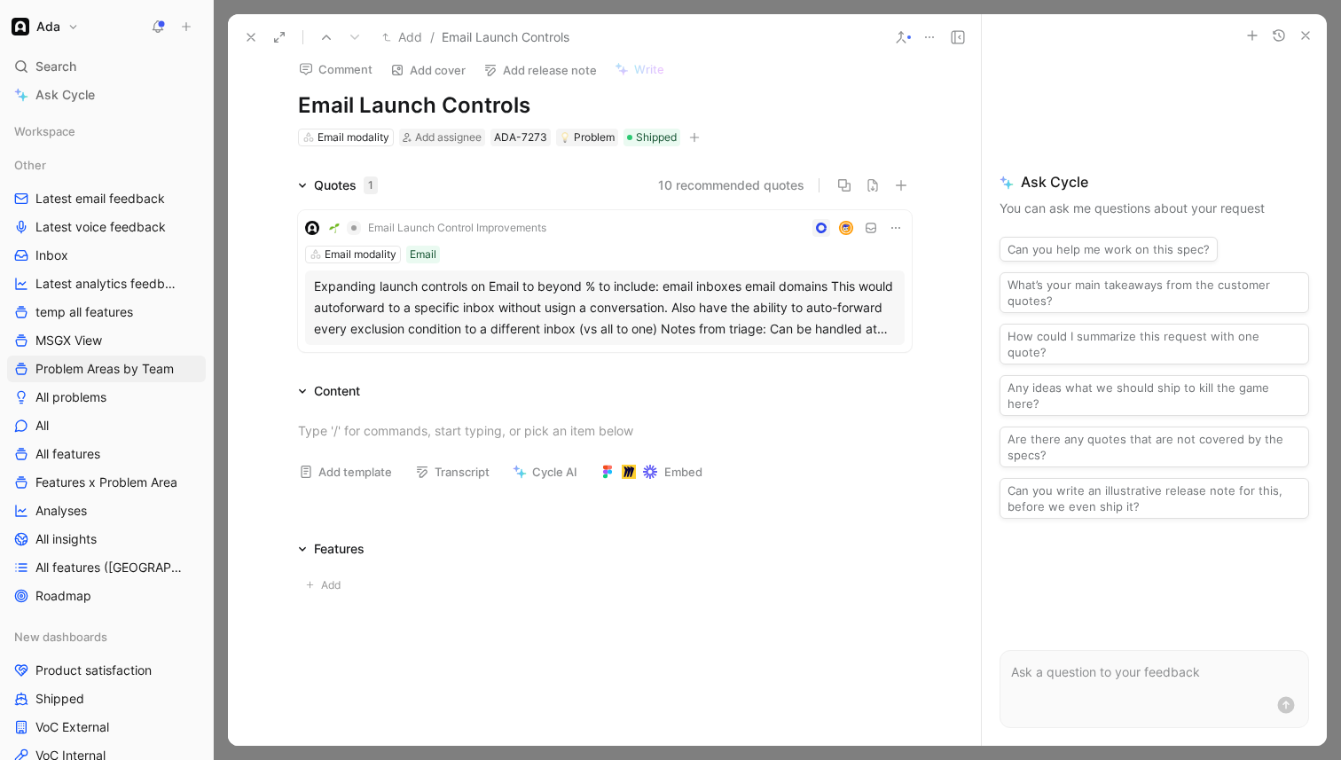
scroll to position [20, 0]
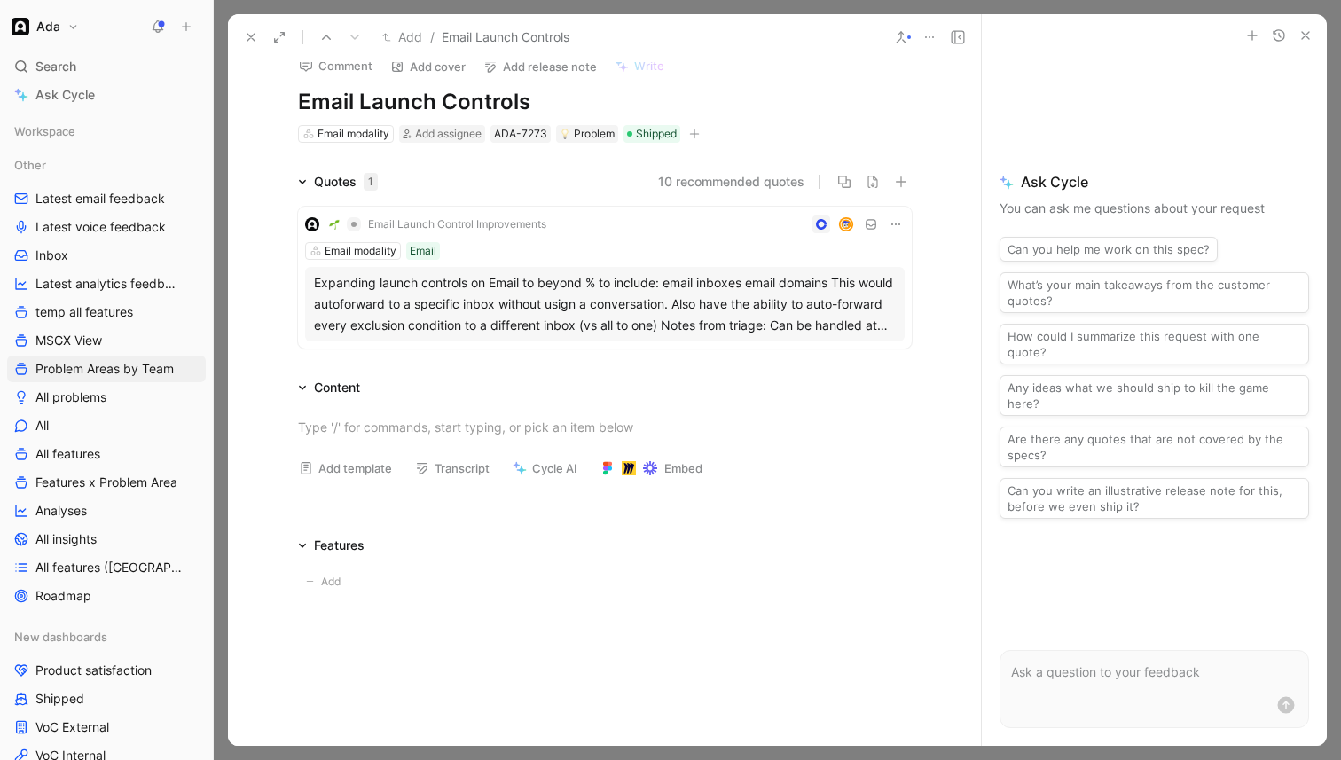
click at [929, 37] on use at bounding box center [929, 37] width 9 height 2
click at [253, 35] on use at bounding box center [251, 37] width 7 height 7
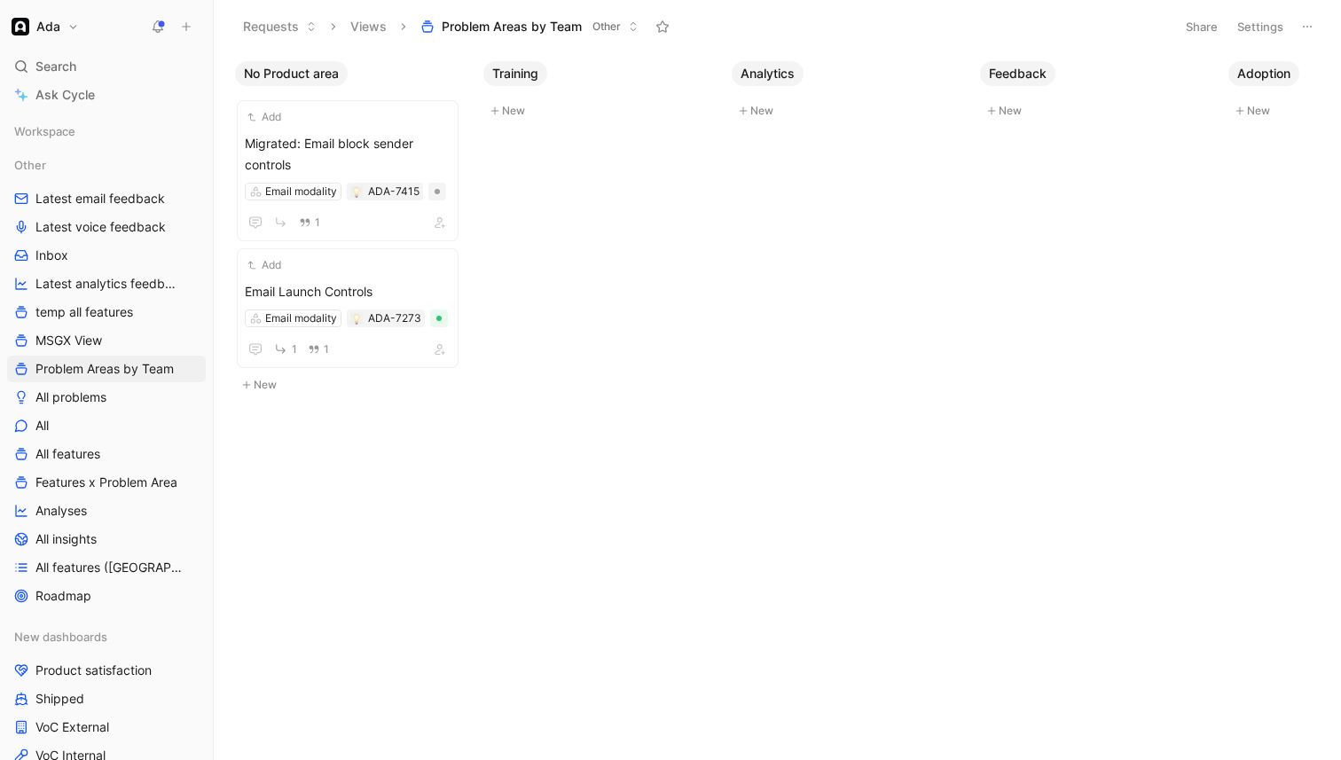
click at [1269, 26] on button "Settings" at bounding box center [1261, 26] width 62 height 25
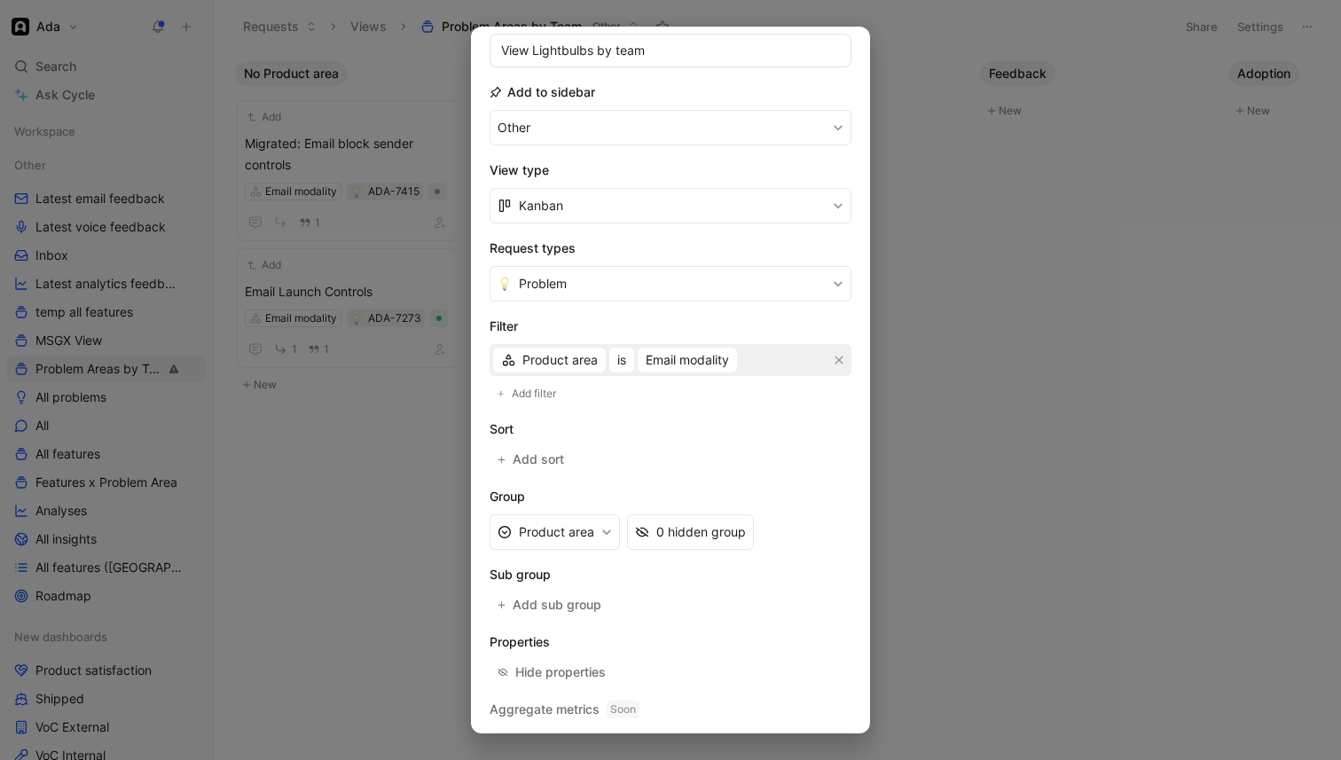
scroll to position [174, 0]
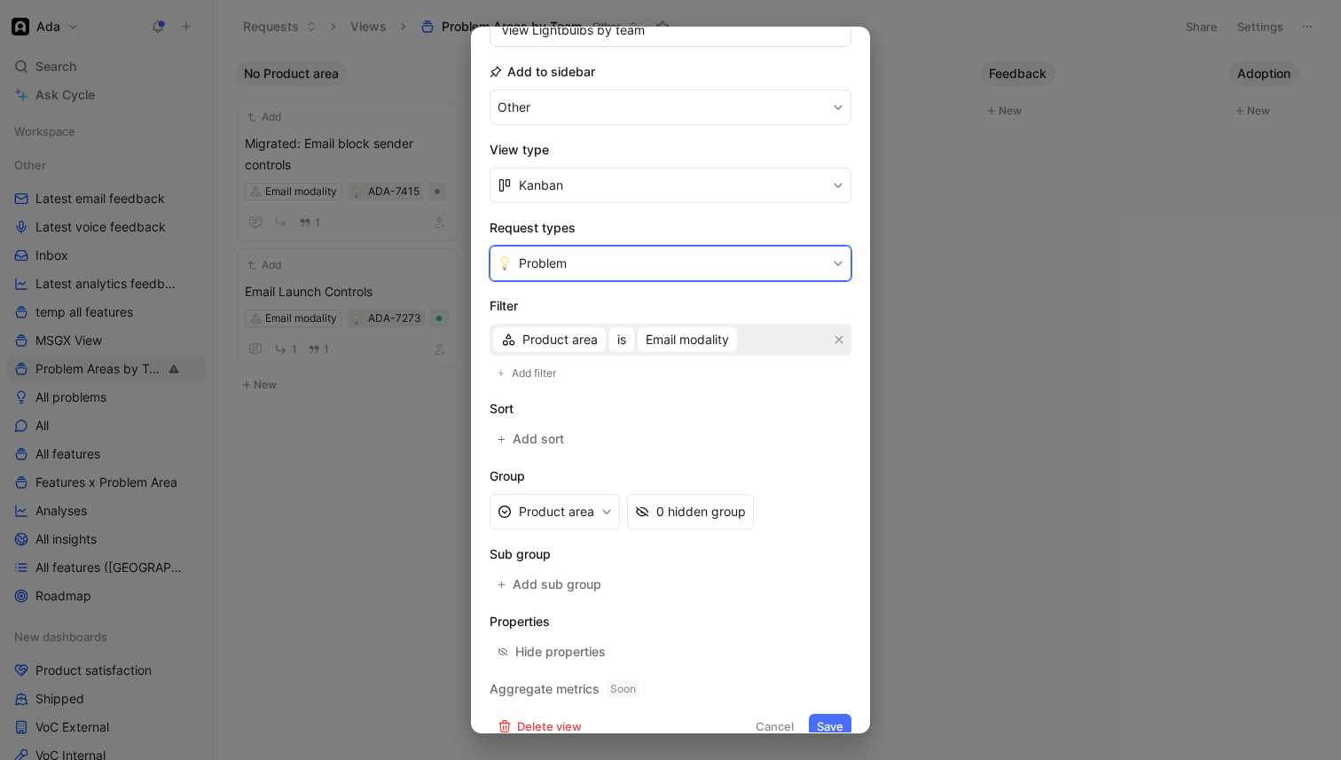
click at [579, 270] on button "Problem" at bounding box center [671, 263] width 362 height 35
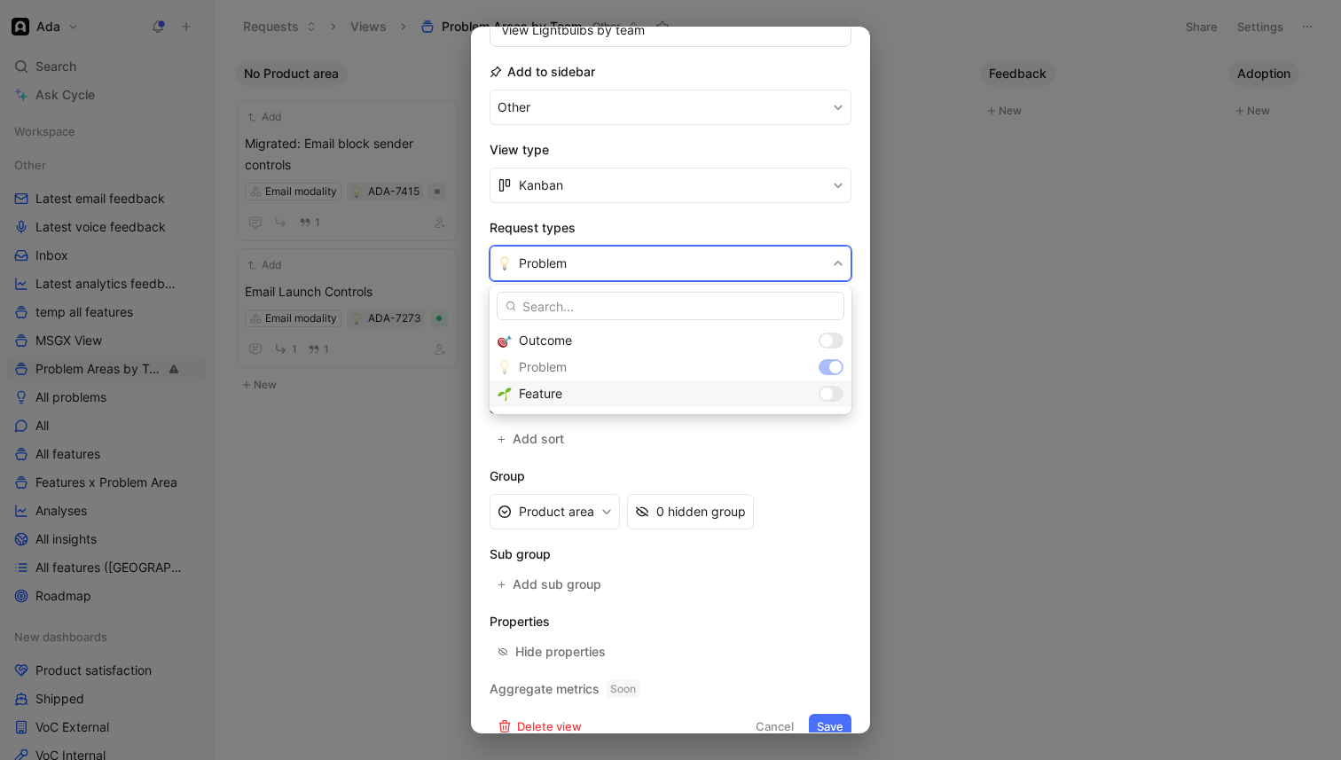
click at [830, 393] on div at bounding box center [827, 394] width 12 height 12
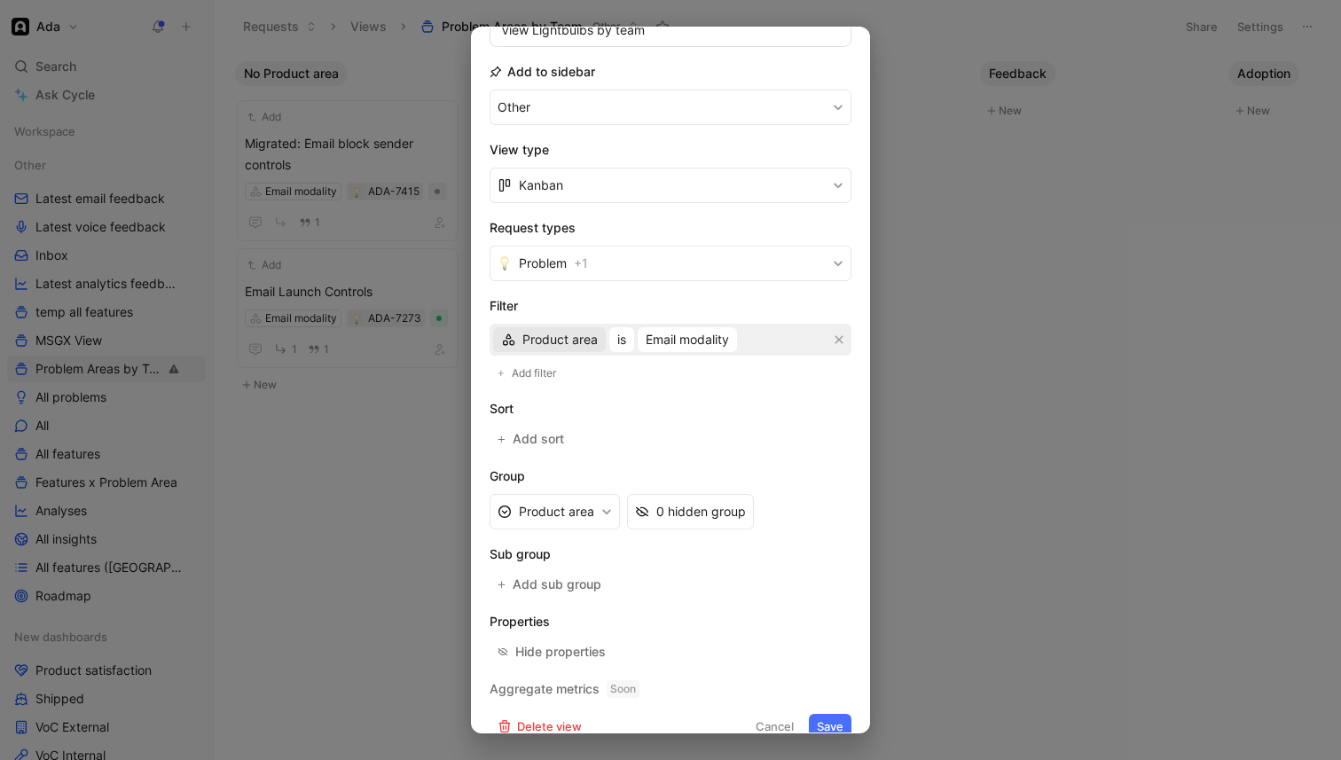
click at [563, 329] on span "Product area" at bounding box center [560, 339] width 75 height 21
click at [567, 335] on span "Product area" at bounding box center [560, 339] width 75 height 21
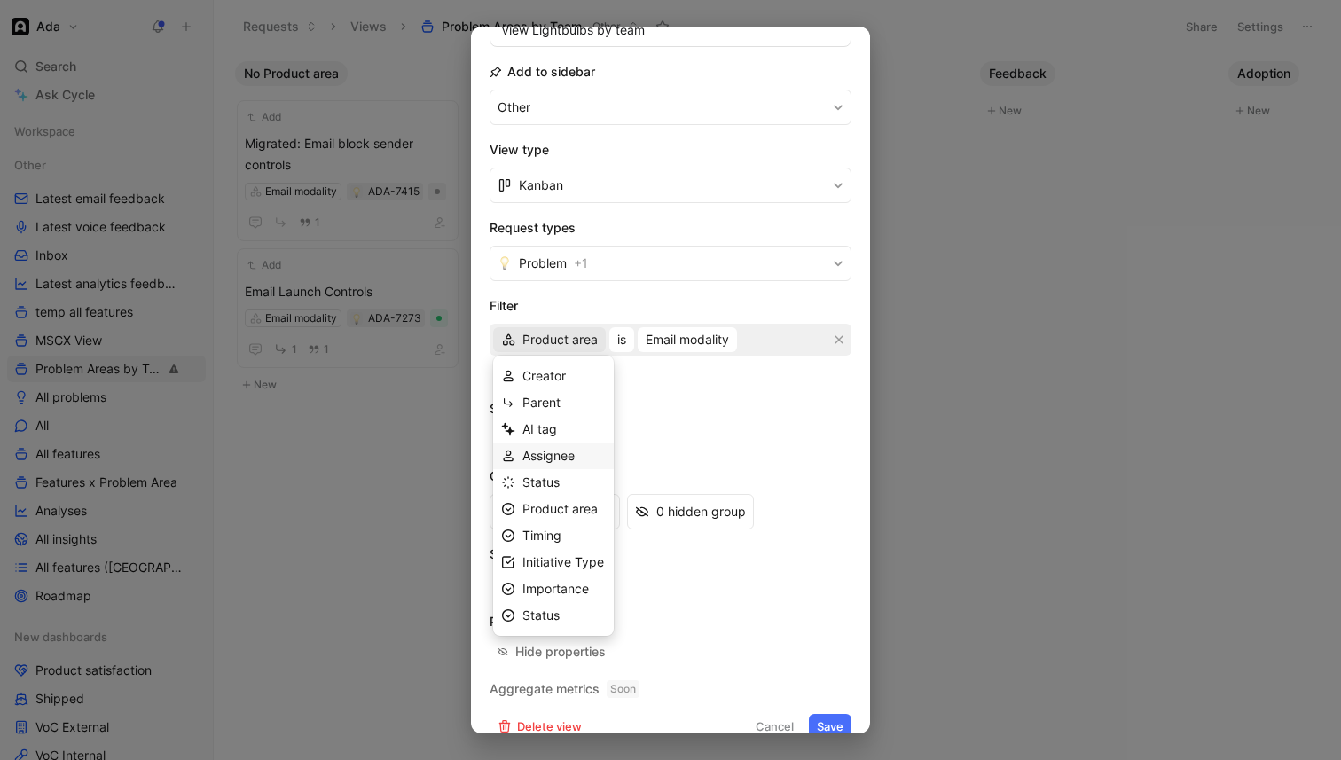
click at [555, 452] on span "Assignee" at bounding box center [549, 455] width 52 height 15
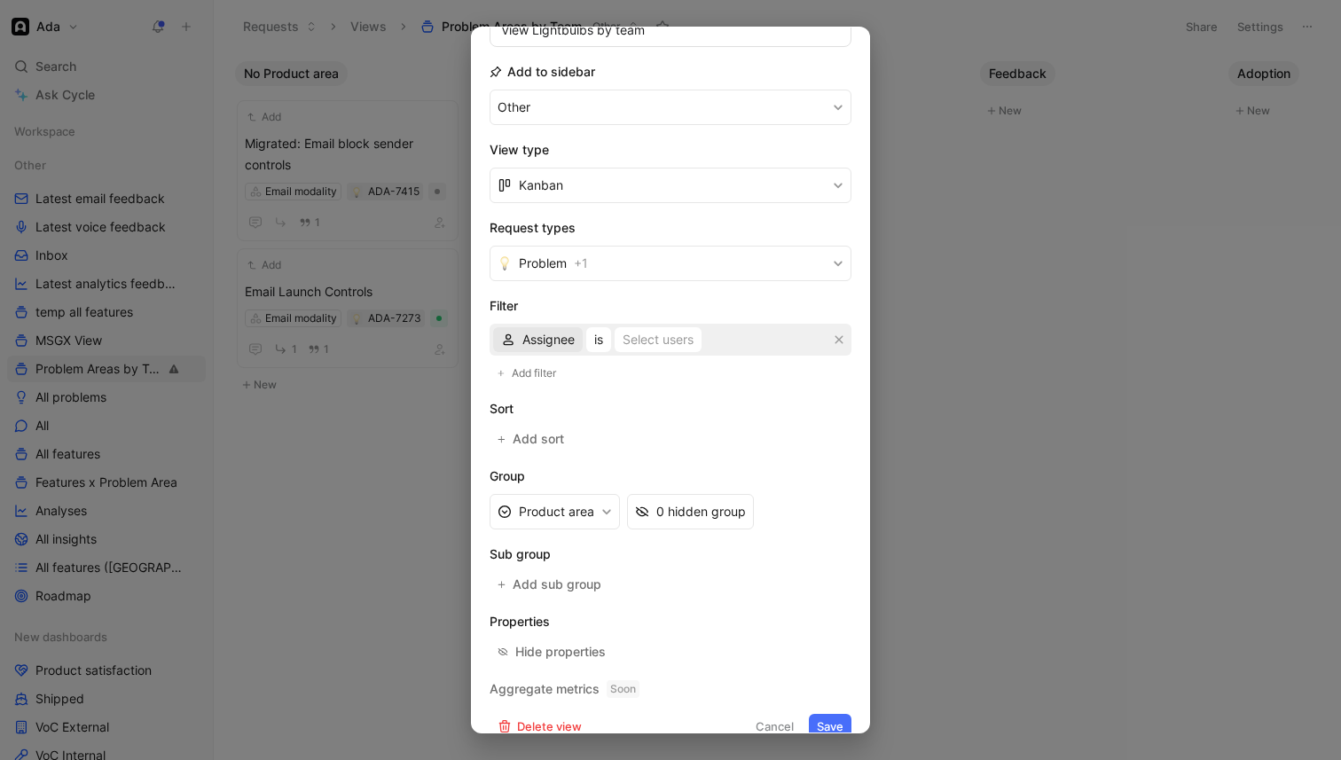
click at [554, 340] on span "Assignee" at bounding box center [549, 339] width 52 height 21
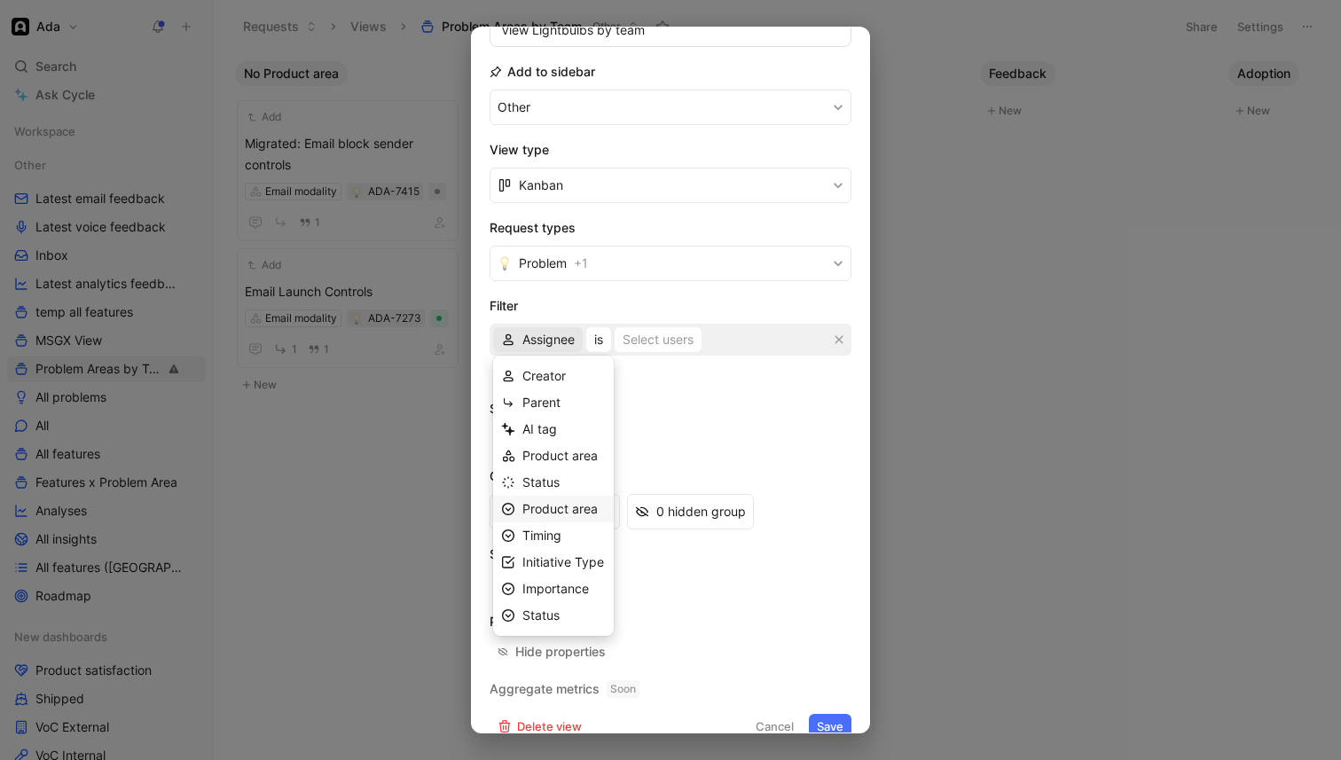
click at [514, 510] on icon at bounding box center [508, 509] width 12 height 12
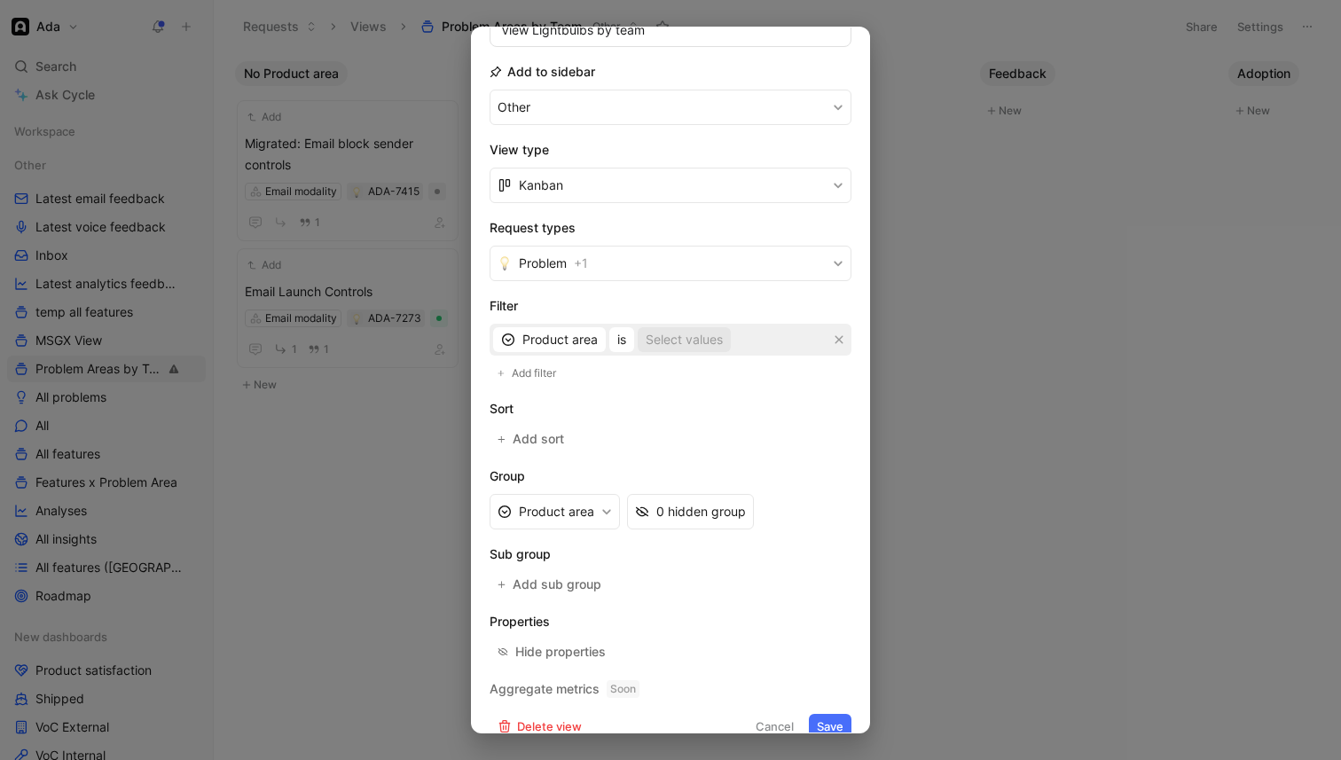
click at [671, 345] on div "Select values" at bounding box center [684, 339] width 77 height 21
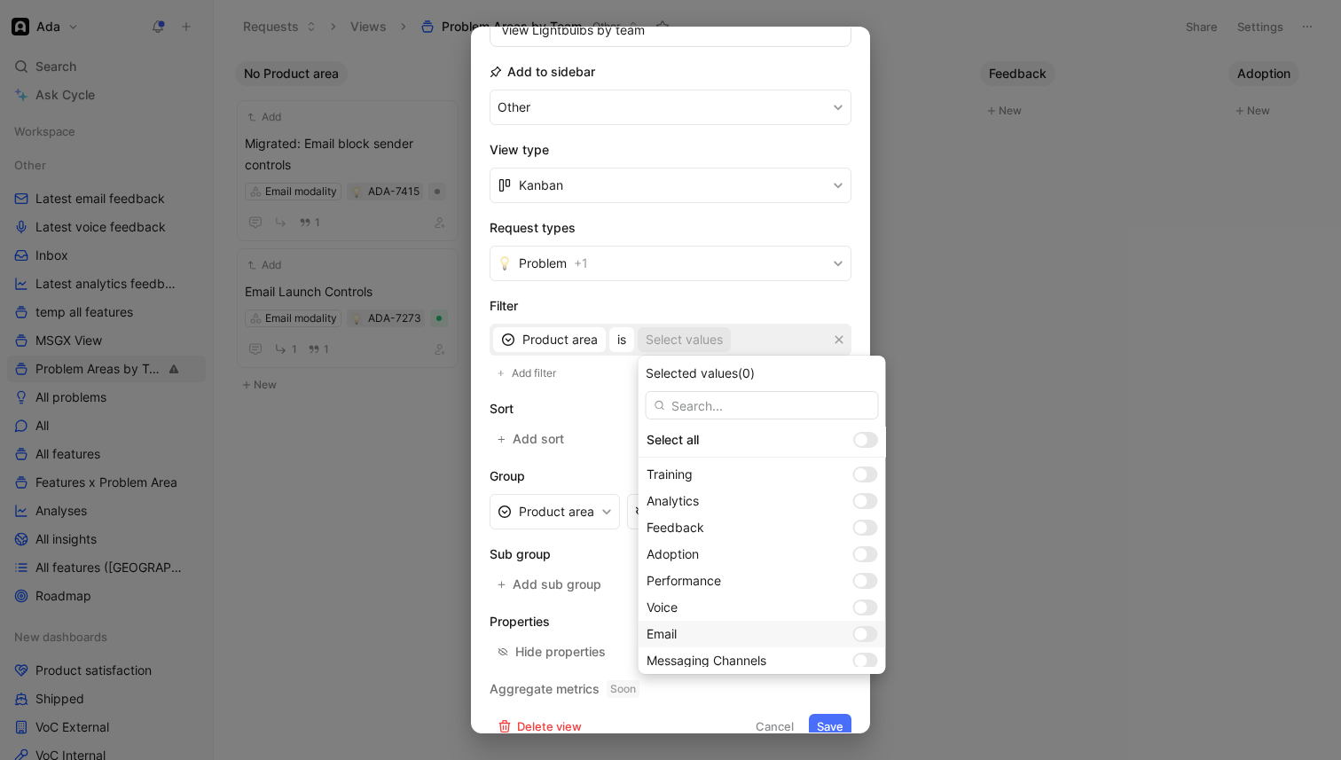
click at [853, 637] on div at bounding box center [865, 634] width 25 height 16
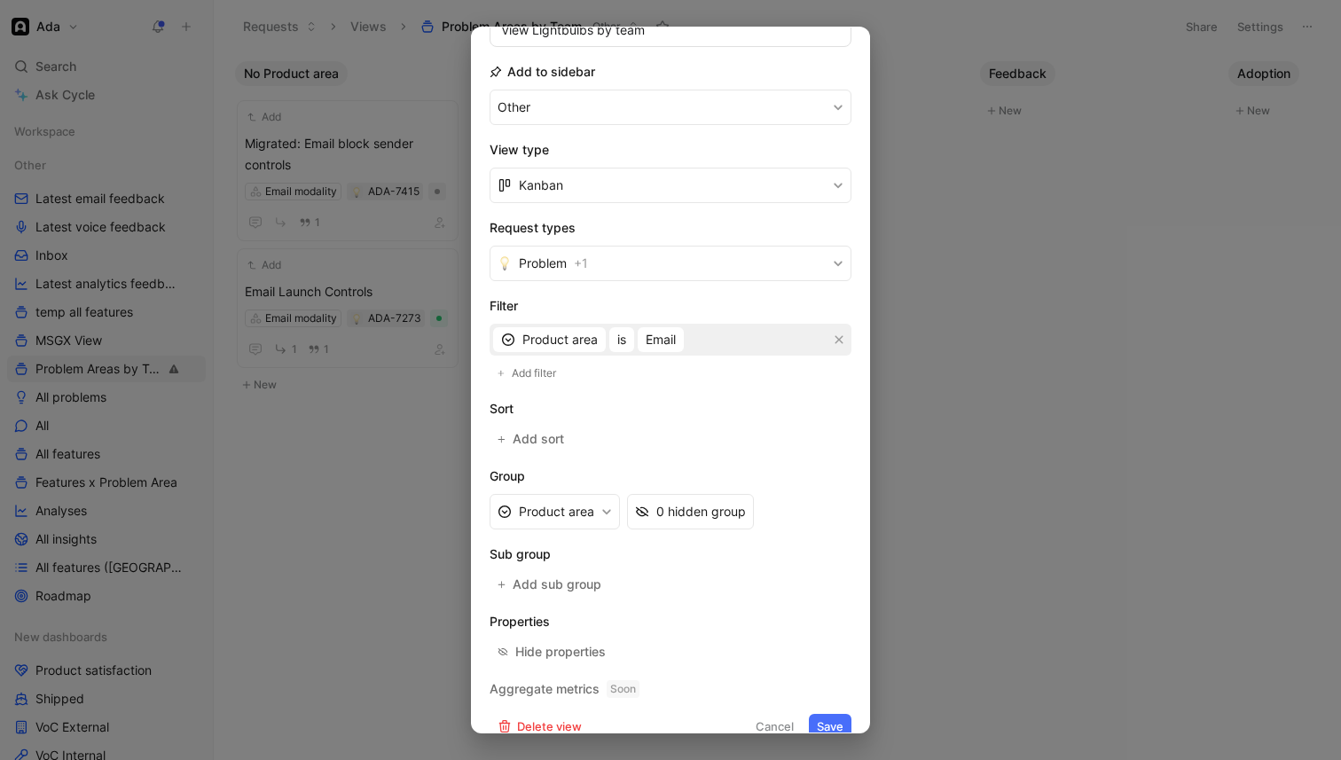
click at [841, 727] on button "Save" at bounding box center [830, 726] width 43 height 25
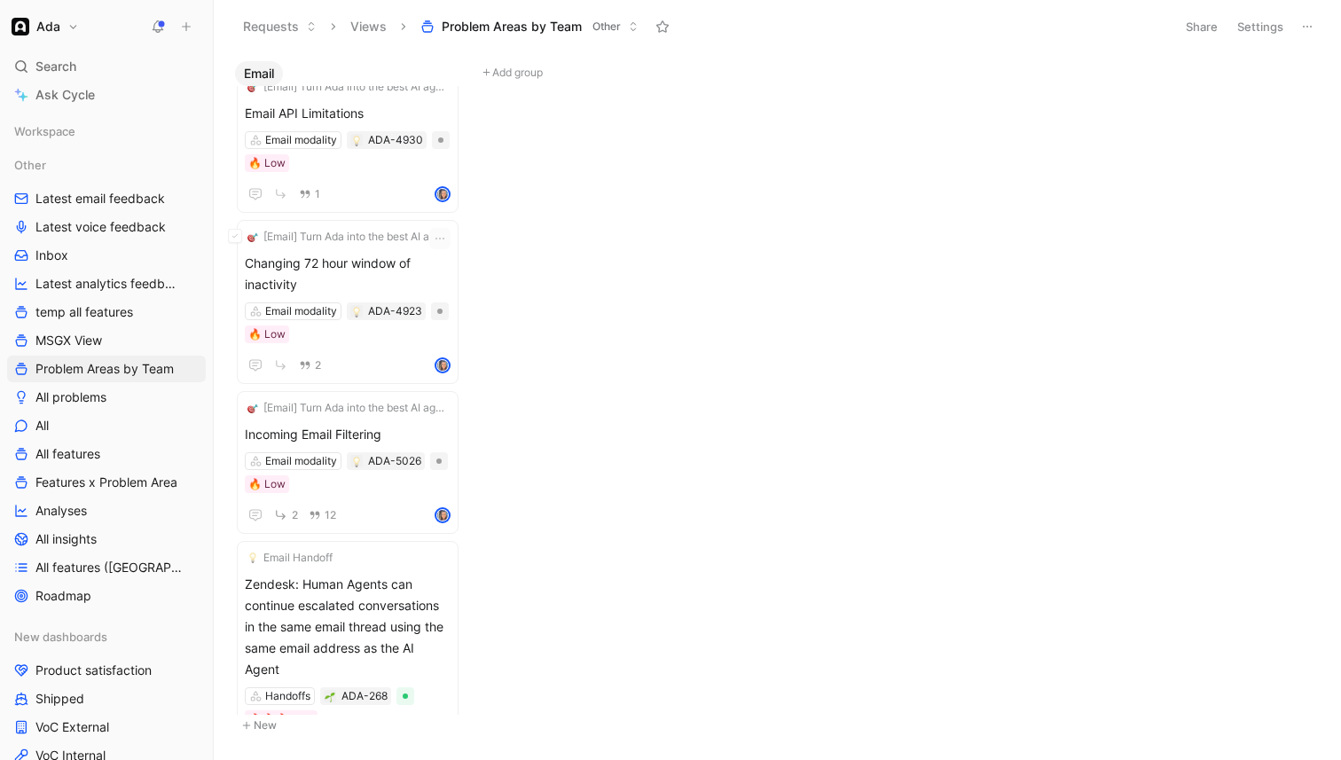
scroll to position [3915, 0]
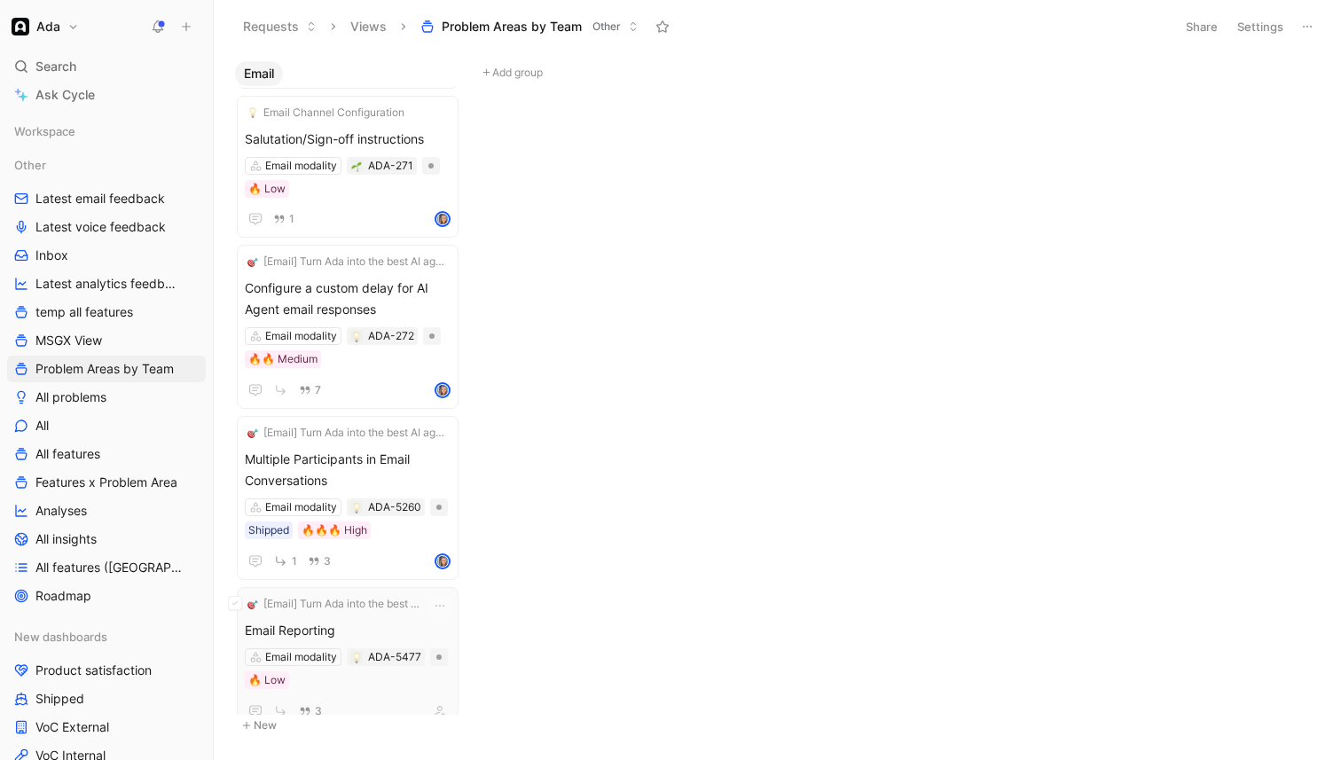
click at [382, 676] on div "Email Reporting Email modality ADA-5477 🔥 Low 3" at bounding box center [348, 671] width 206 height 102
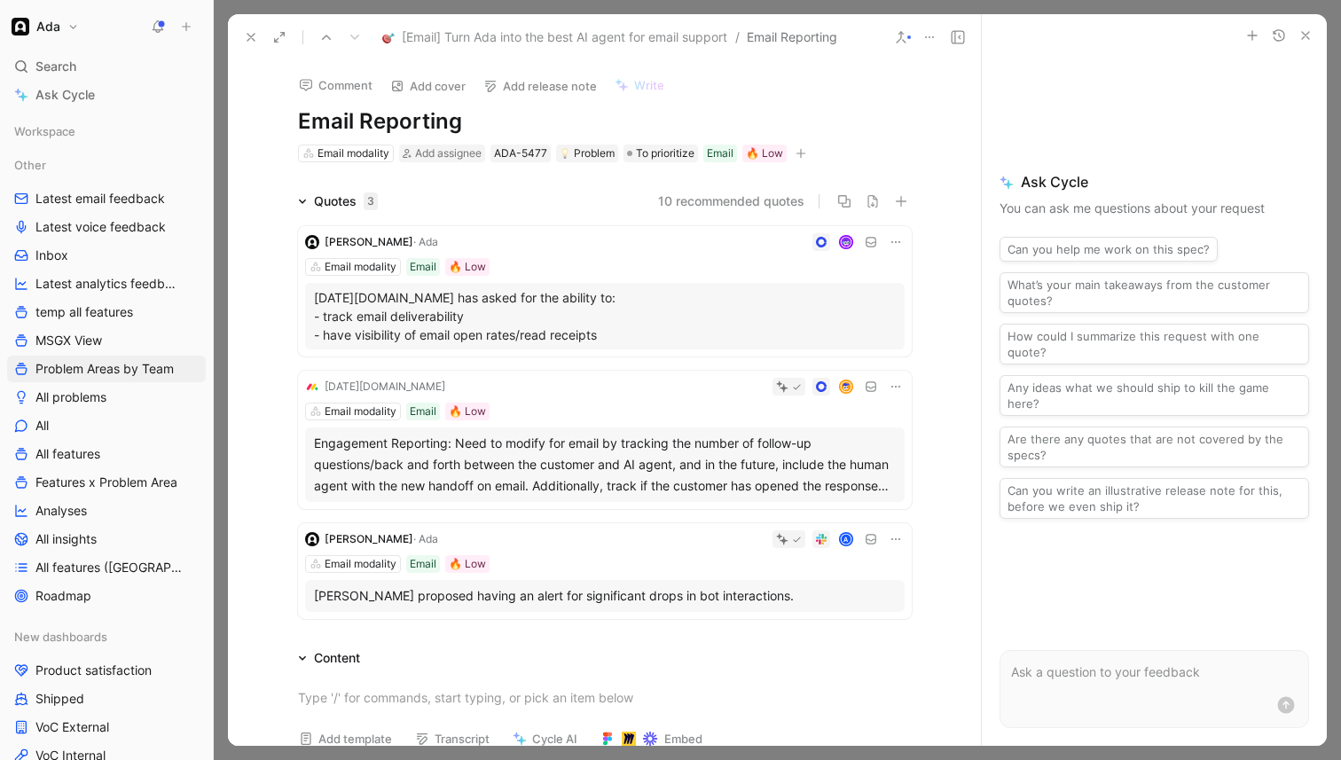
scroll to position [12, 0]
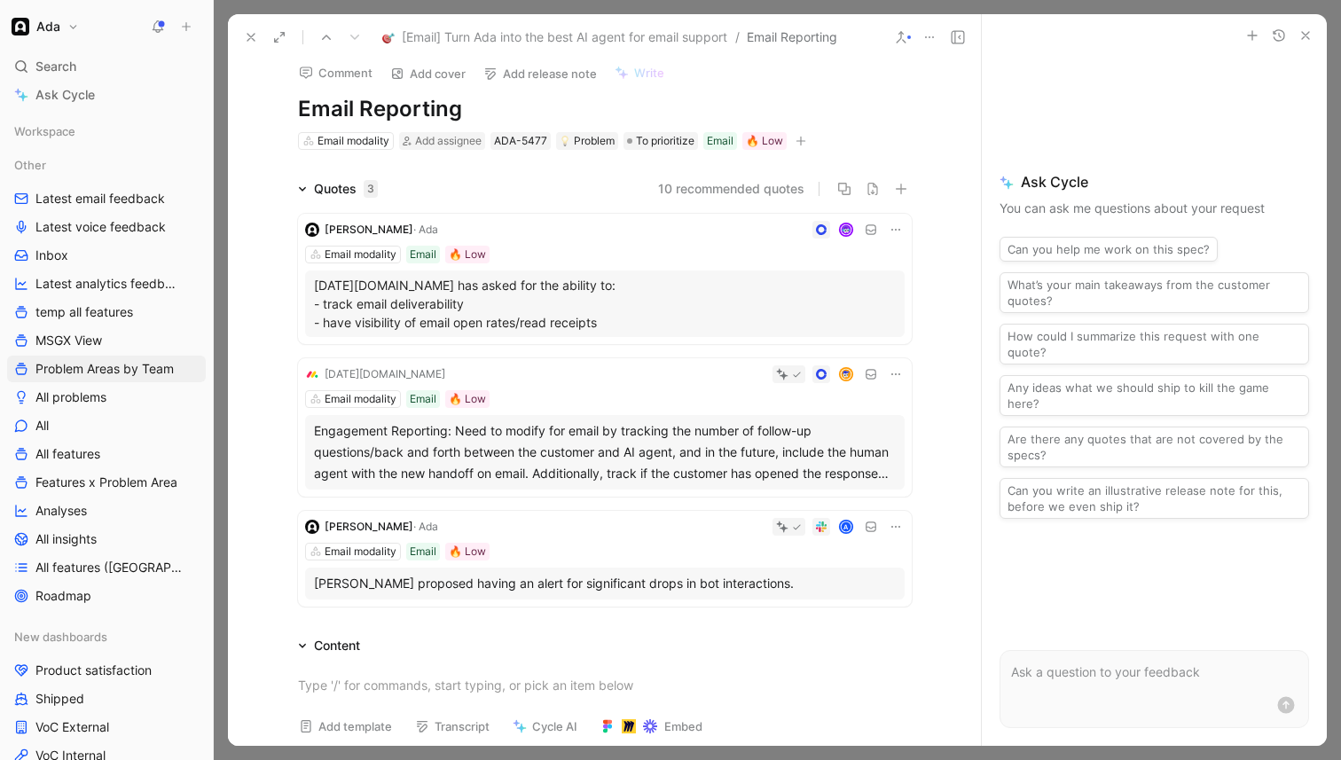
click at [455, 311] on p "[DATE][DOMAIN_NAME] has asked for the ability to: - track email deliverability …" at bounding box center [605, 304] width 582 height 56
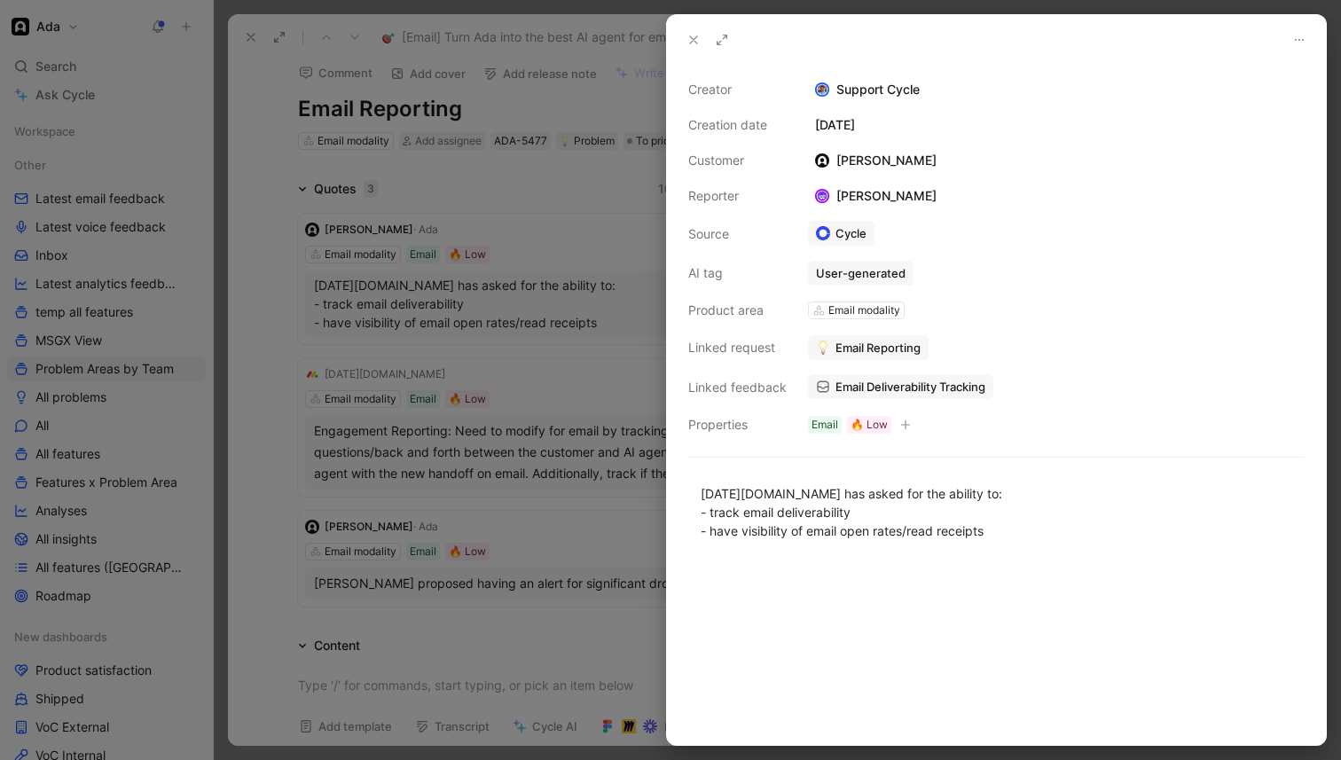
click at [890, 383] on span "Email Deliverability Tracking" at bounding box center [911, 387] width 150 height 16
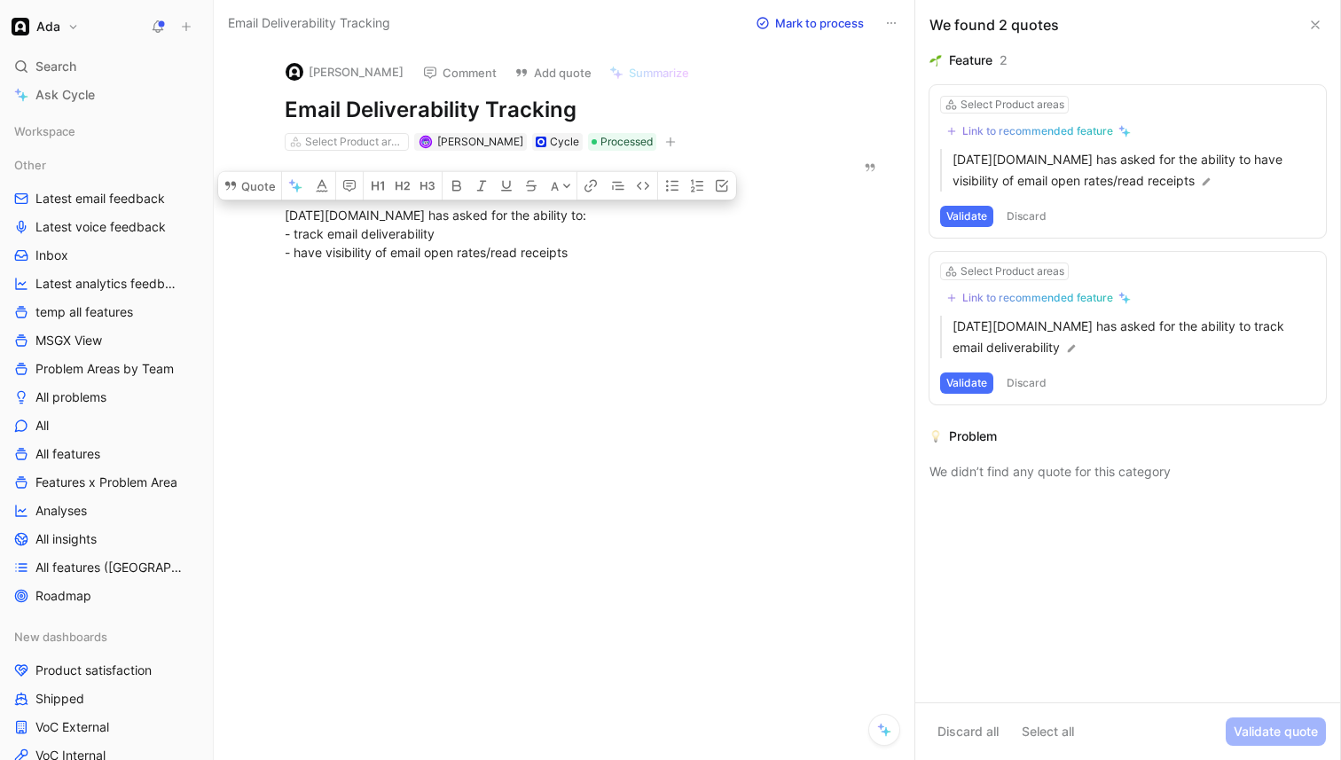
drag, startPoint x: 285, startPoint y: 215, endPoint x: 575, endPoint y: 271, distance: 295.4
click at [575, 271] on div "No summary needed, the feedback is too short ✌ [DATE][DOMAIN_NAME] has asked fo…" at bounding box center [555, 216] width 609 height 130
drag, startPoint x: 578, startPoint y: 264, endPoint x: 278, endPoint y: 215, distance: 304.8
click at [278, 215] on p "[DATE][DOMAIN_NAME] has asked for the ability to: - track email deliverability …" at bounding box center [555, 234] width 609 height 67
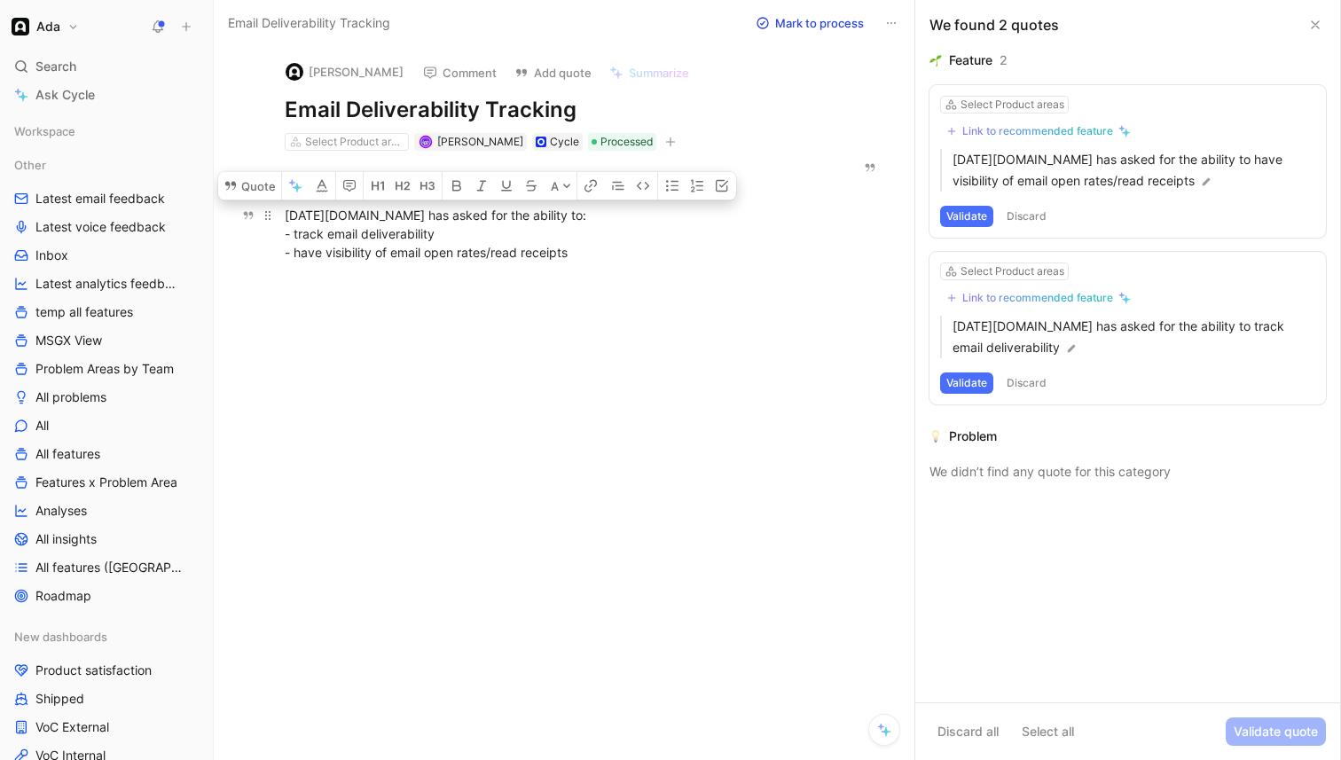
copy div "[DATE][DOMAIN_NAME] has asked for the ability to: - track email deliverability …"
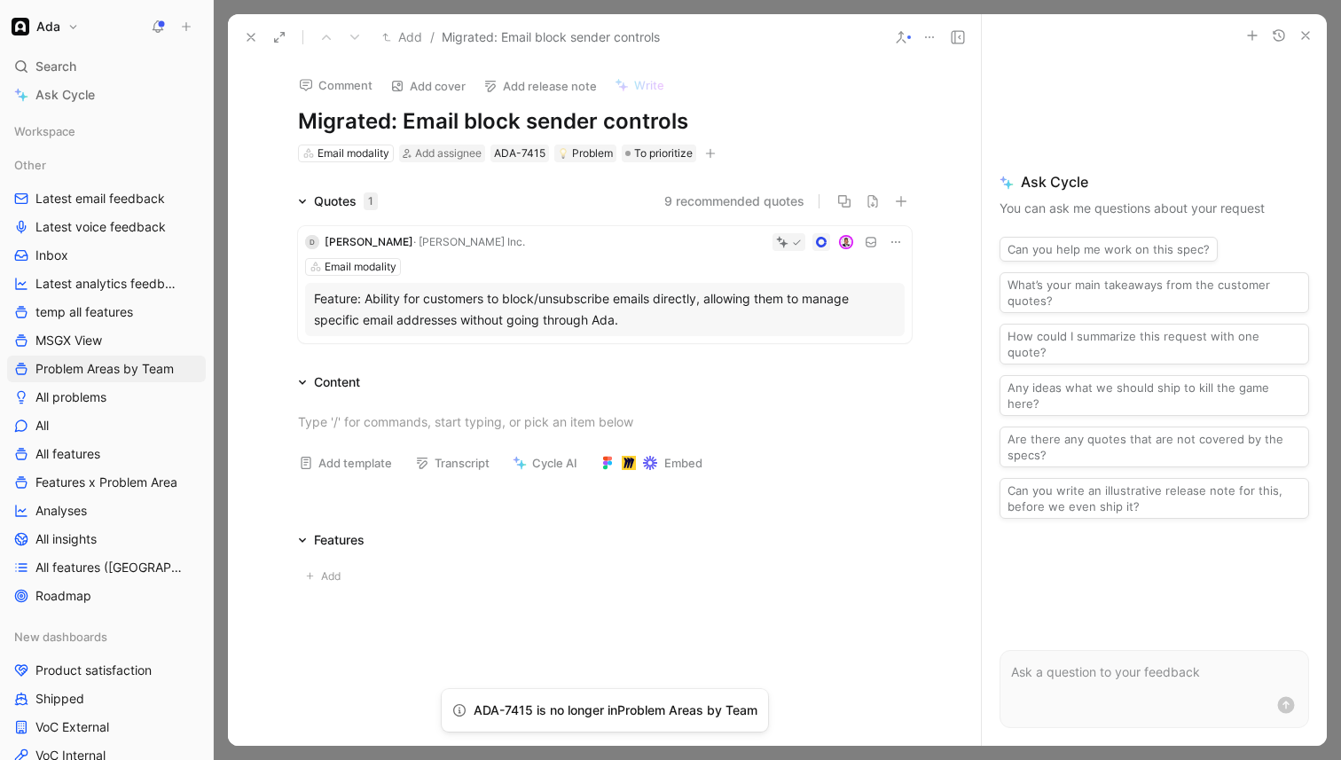
click at [251, 35] on icon at bounding box center [251, 37] width 14 height 14
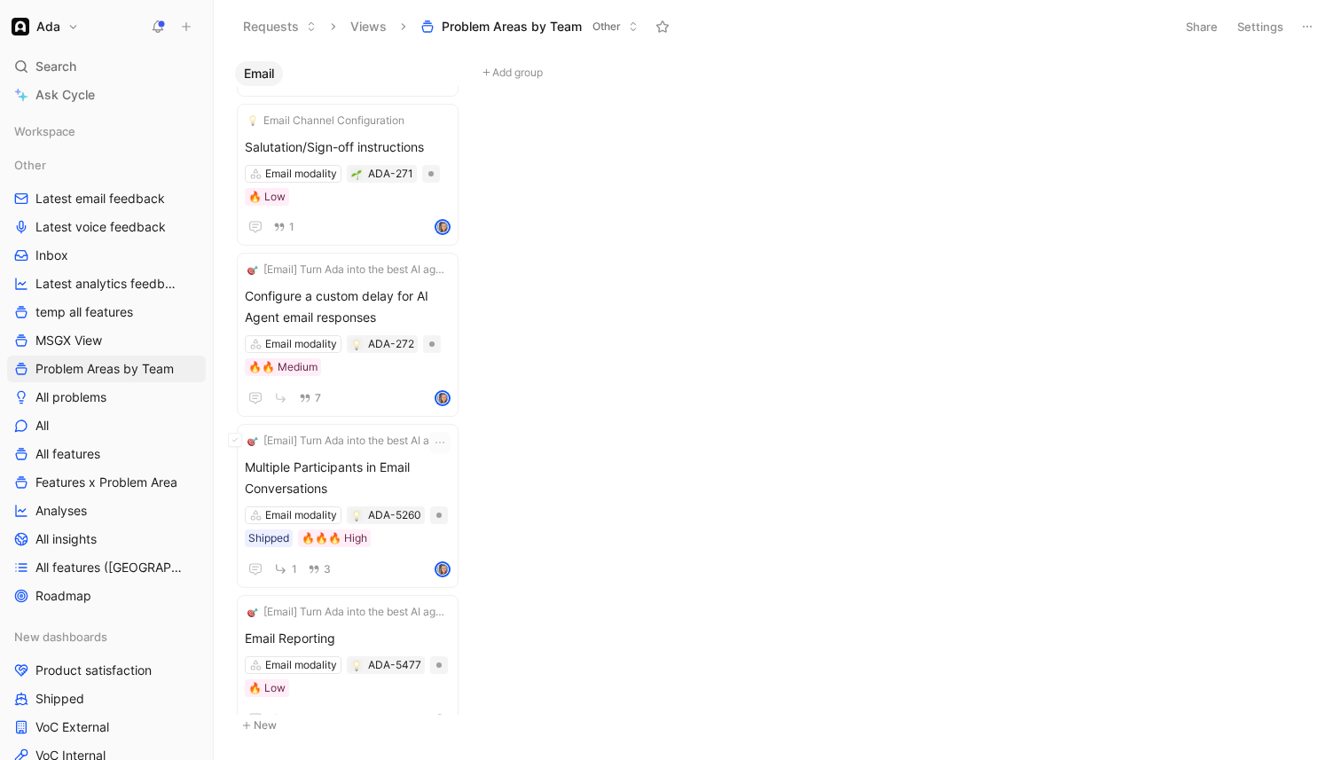
scroll to position [3915, 0]
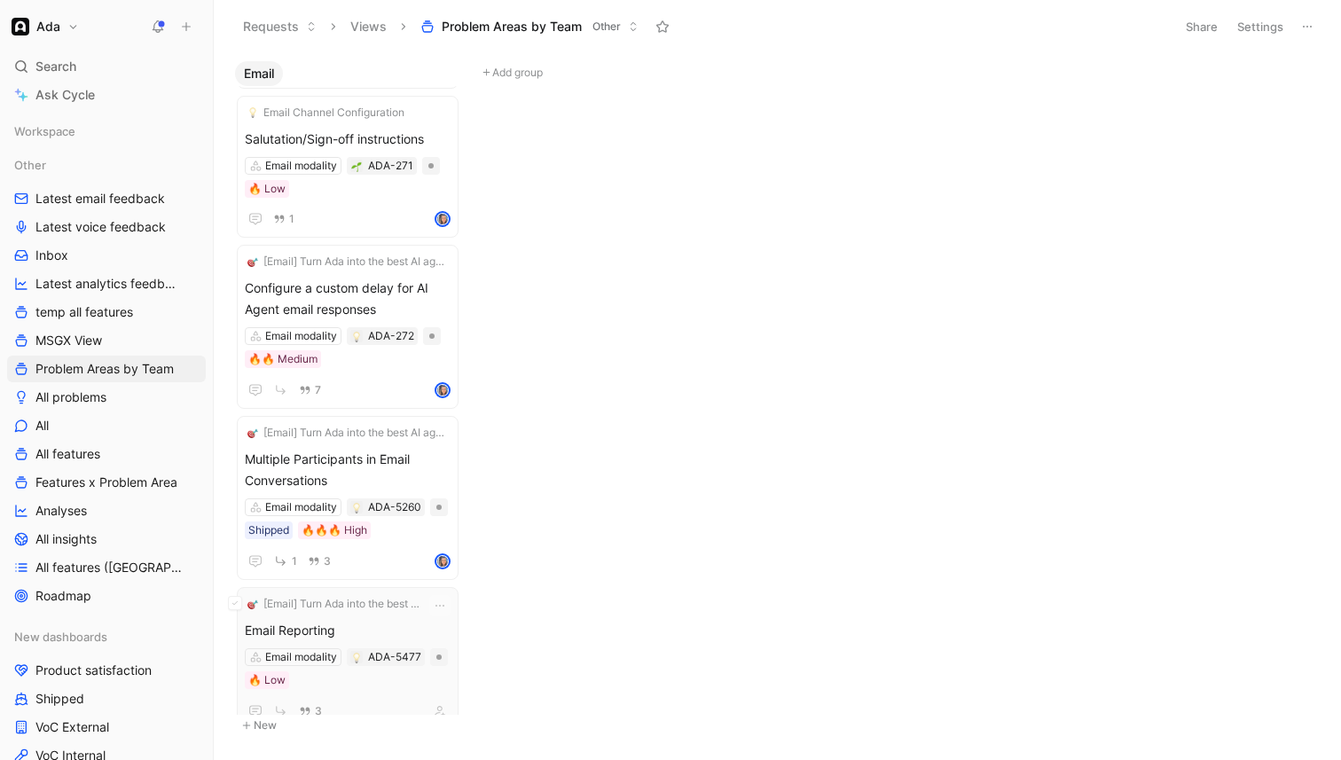
click at [391, 595] on span "[Email] Turn Ada into the best AI agent for email support" at bounding box center [343, 604] width 161 height 18
click at [386, 620] on span "Email Reporting" at bounding box center [348, 630] width 206 height 21
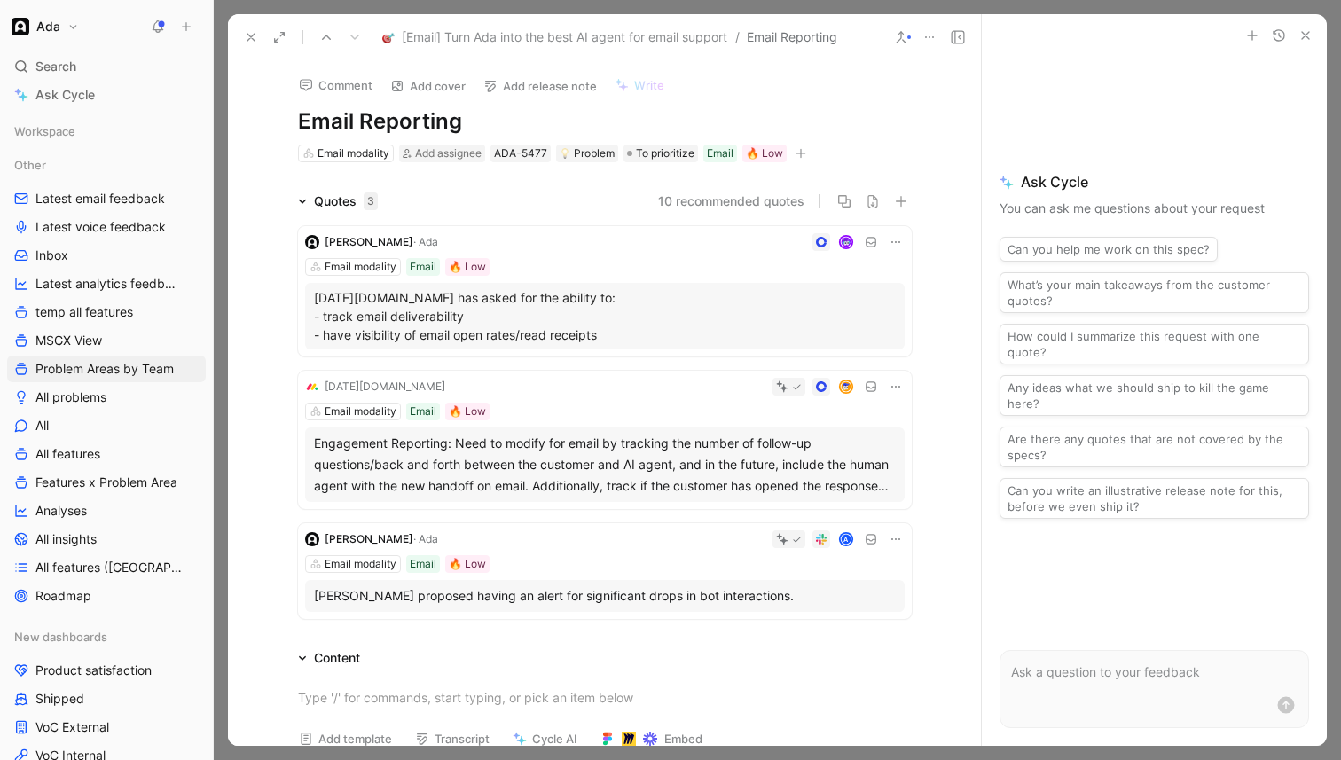
click at [300, 124] on h1 "Email Reporting" at bounding box center [605, 121] width 614 height 28
click at [397, 463] on div "Engagement Reporting: Need to modify for email by tracking the number of follow…" at bounding box center [605, 465] width 582 height 64
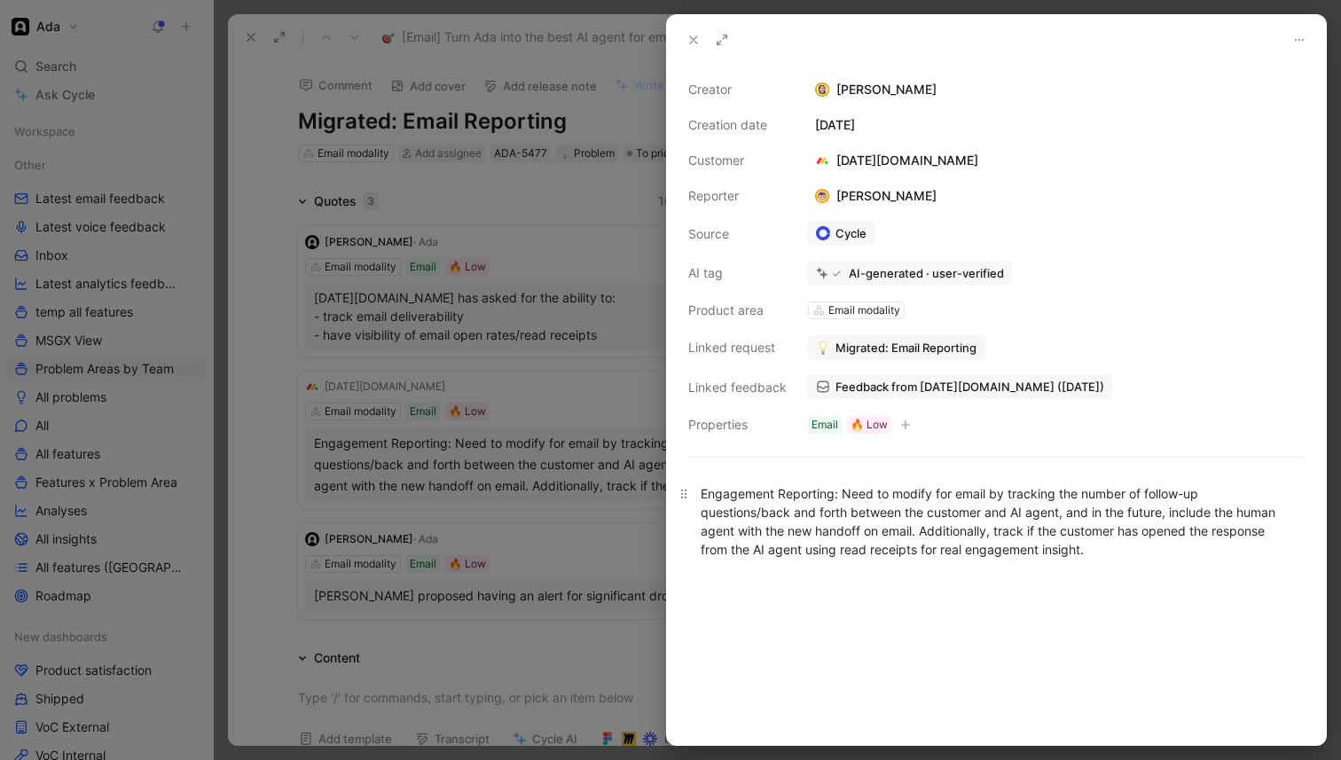
click at [916, 522] on div "Engagement Reporting: Need to modify for email by tracking the number of follow…" at bounding box center [997, 521] width 592 height 75
copy div "Engagement Reporting: Need to modify for email by tracking the number of follow…"
click at [927, 391] on span "Feedback from [DATE][DOMAIN_NAME] ([DATE])" at bounding box center [970, 387] width 269 height 16
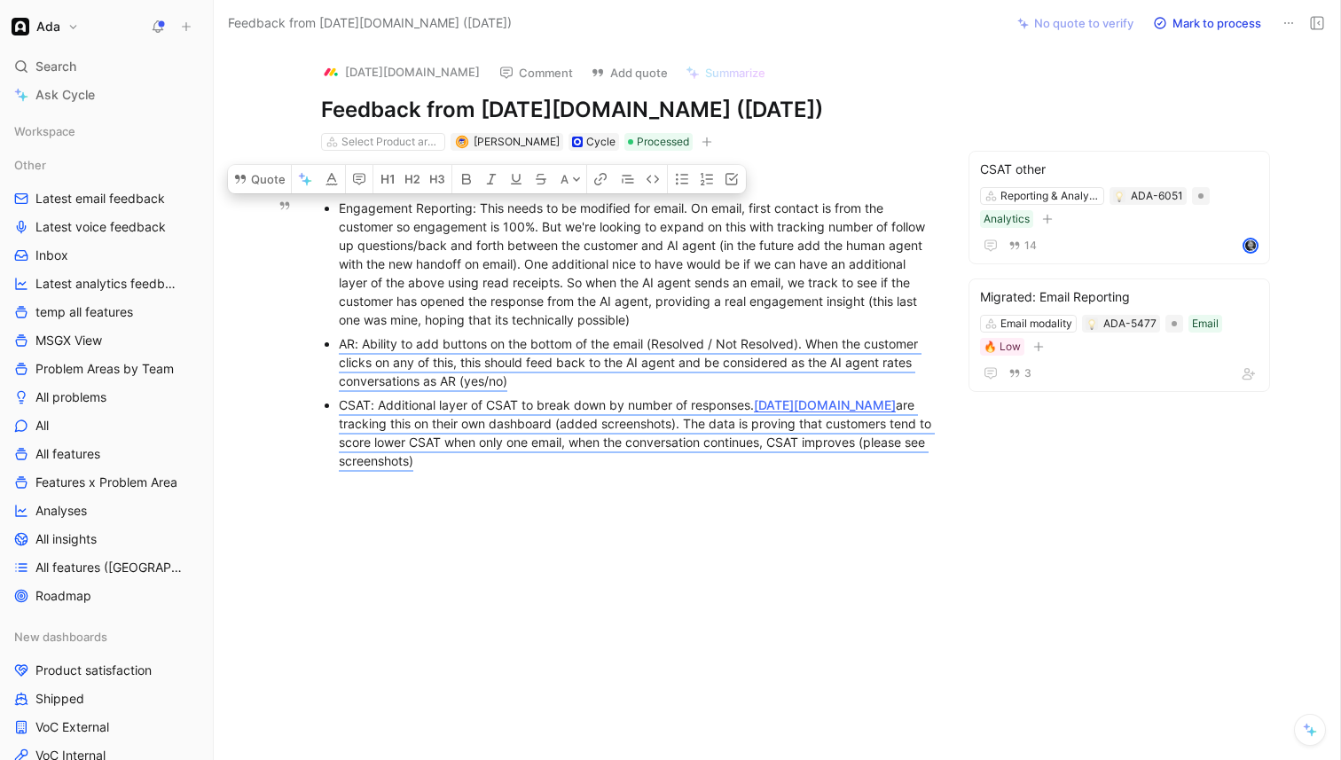
drag, startPoint x: 641, startPoint y: 318, endPoint x: 337, endPoint y: 200, distance: 325.9
click at [337, 200] on ul "Engagement Reporting: This needs to be modified for email. On email, first cont…" at bounding box center [627, 334] width 681 height 277
copy div "Engagement Reporting: This needs to be modified for email. On email, first cont…"
click at [554, 485] on div "Engagement Reporting: This needs to be modified for email. On email, first cont…" at bounding box center [628, 319] width 754 height 336
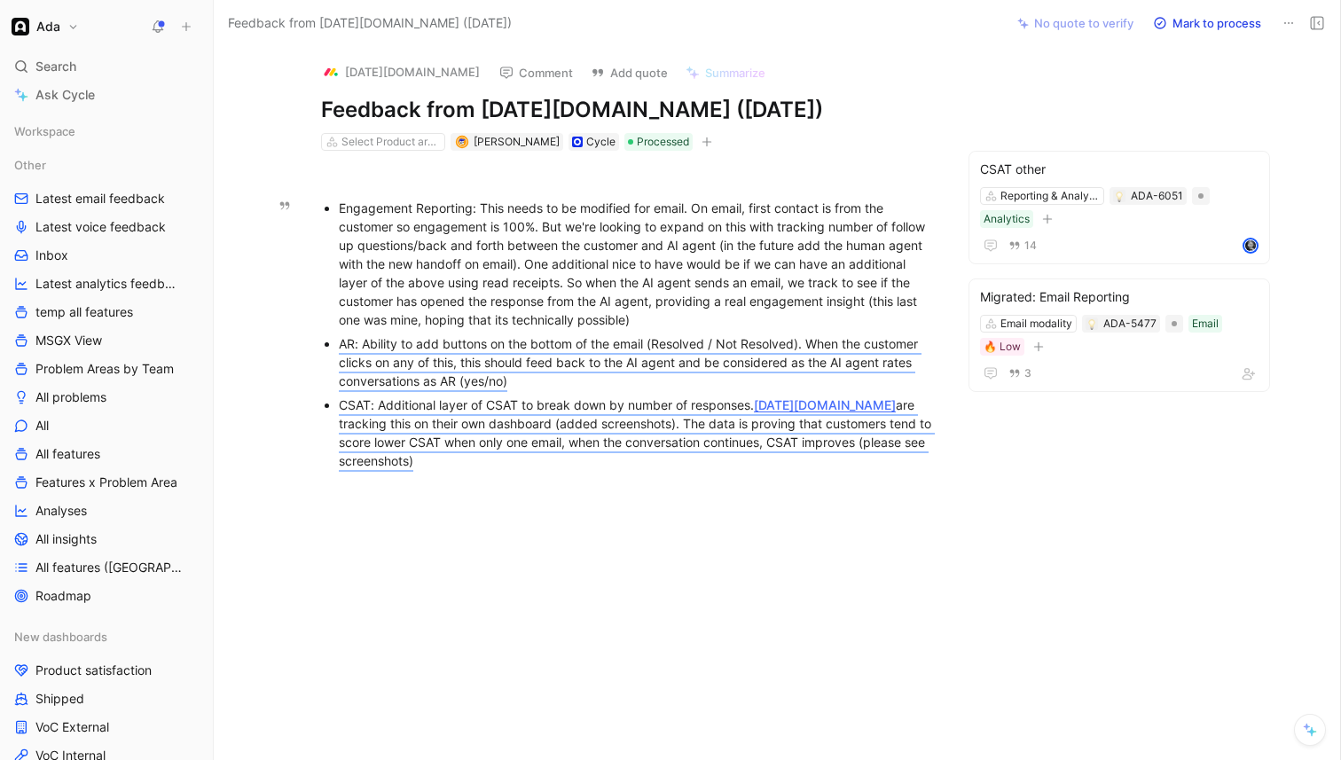
click at [464, 352] on div "AR: Ability to add buttons on the bottom of the email (Resolved / Not Resolved)…" at bounding box center [637, 362] width 596 height 56
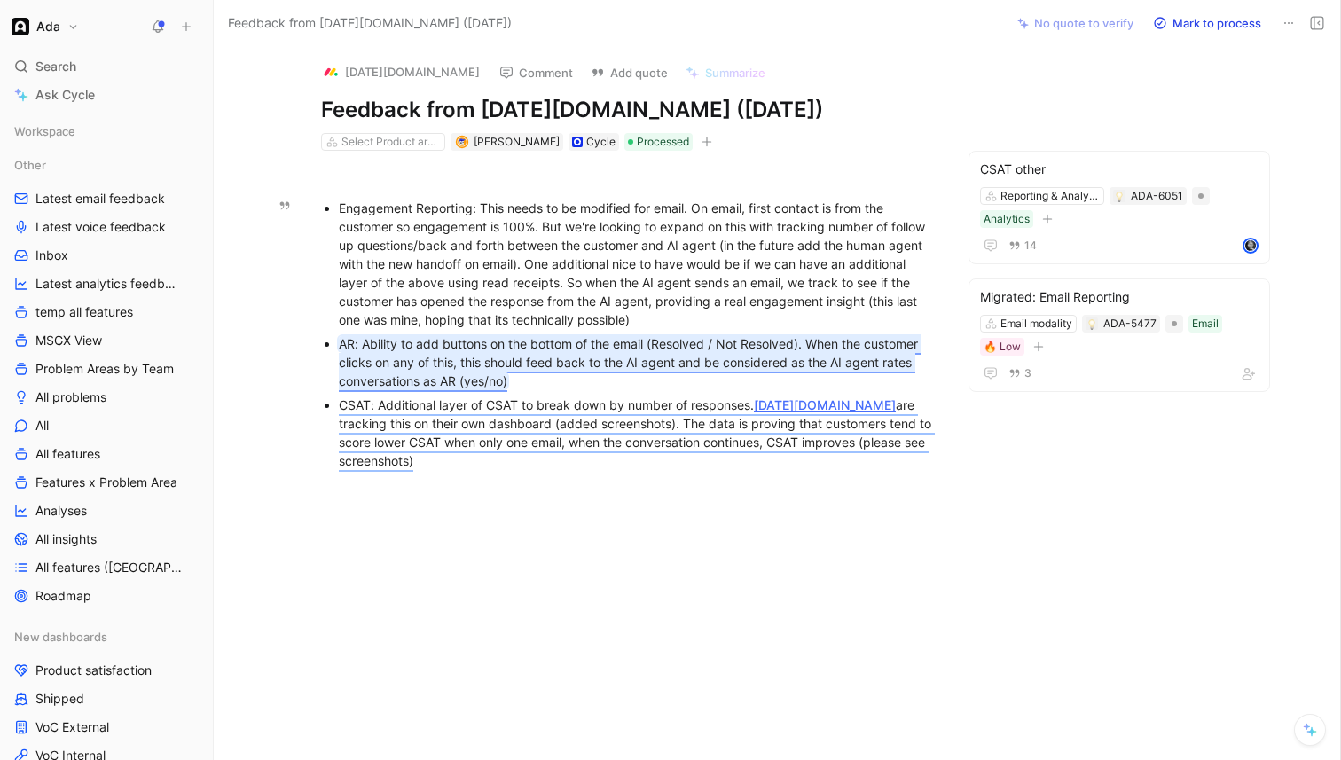
click at [434, 367] on mark "AR: Ability to add buttons on the bottom of the email (Resolved / Not Resolved)…" at bounding box center [630, 362] width 583 height 52
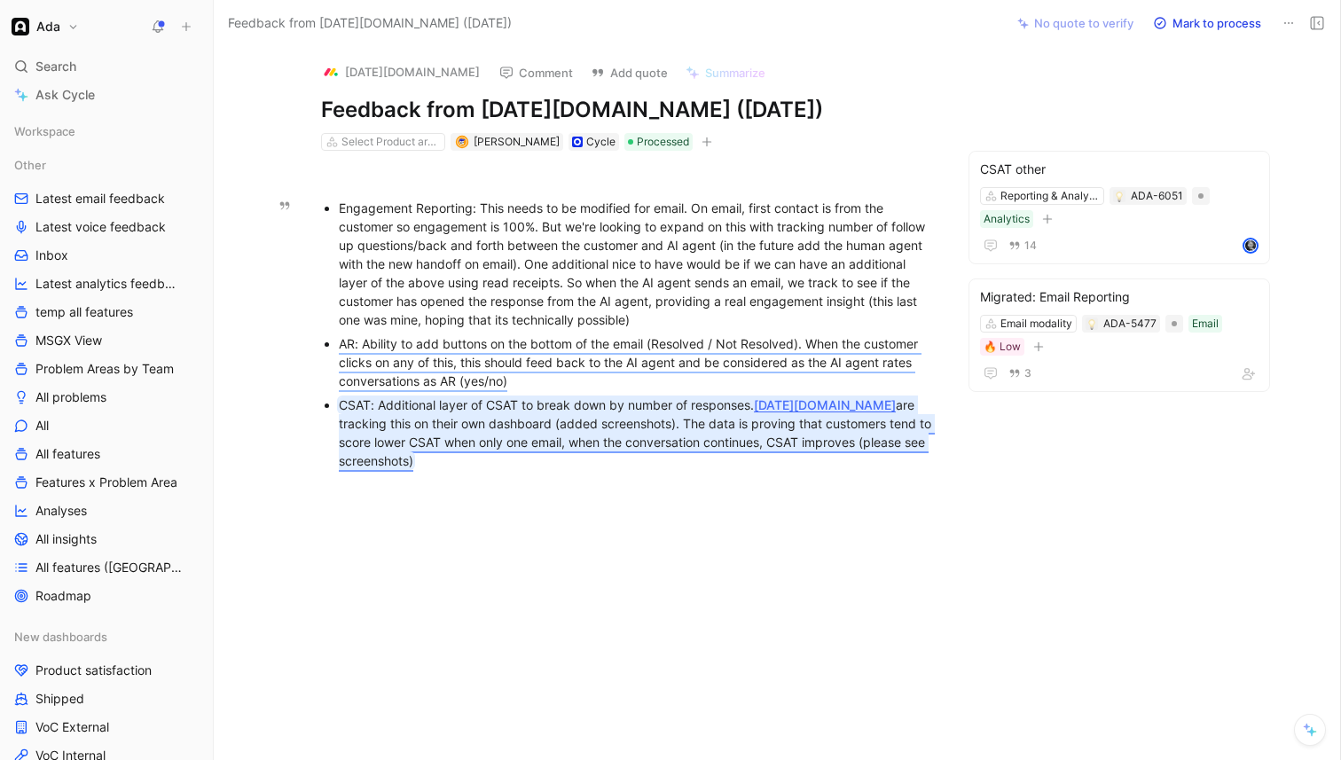
click at [546, 437] on mark "CSAT: Additional layer of CSAT to break down by number of responses. [DATE][DOM…" at bounding box center [637, 432] width 596 height 71
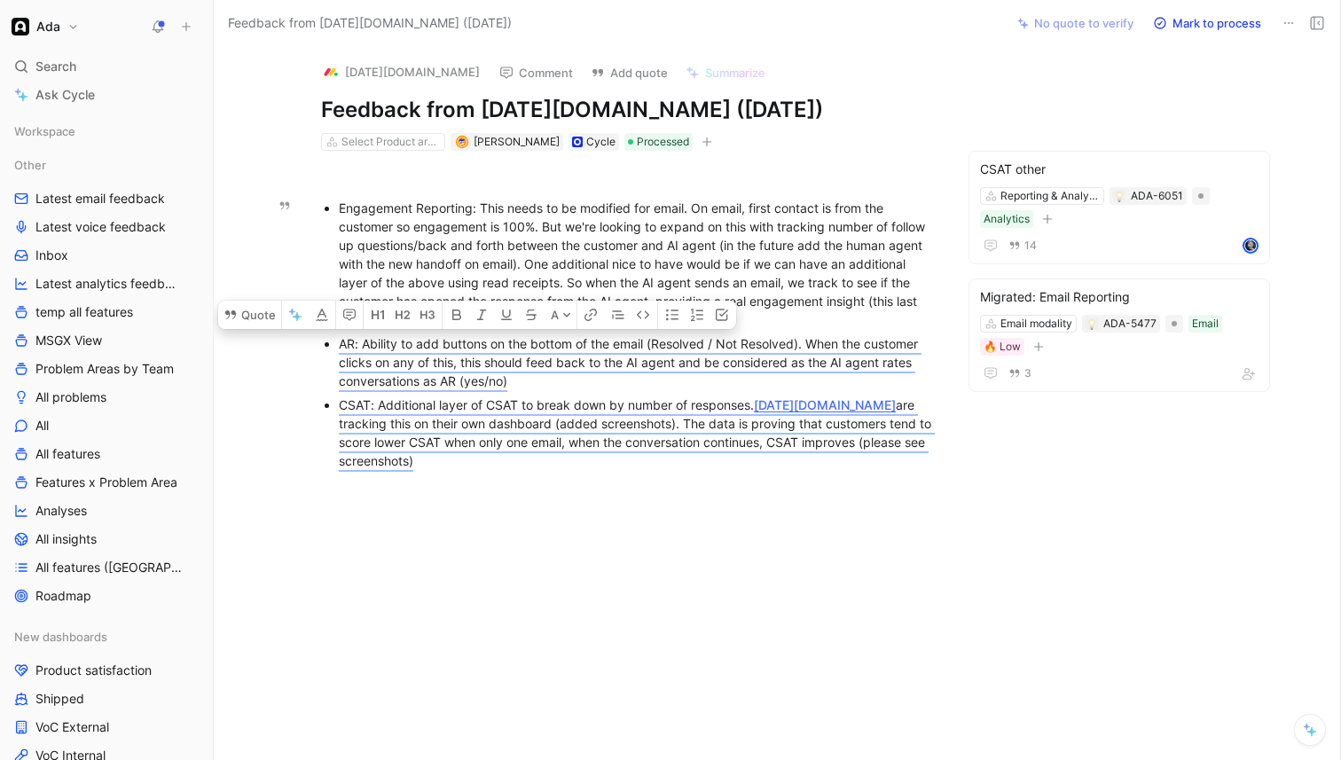
drag, startPoint x: 555, startPoint y: 392, endPoint x: 326, endPoint y: 335, distance: 236.7
click at [326, 335] on ul "Engagement Reporting: This needs to be modified for email. On email, first cont…" at bounding box center [627, 334] width 681 height 277
click at [554, 371] on div "AR: Ability to add buttons on the bottom of the email (Resolved / Not Resolved)…" at bounding box center [637, 362] width 596 height 56
drag, startPoint x: 551, startPoint y: 388, endPoint x: 336, endPoint y: 338, distance: 220.4
click at [335, 338] on ul "Engagement Reporting: This needs to be modified for email. On email, first cont…" at bounding box center [627, 334] width 681 height 277
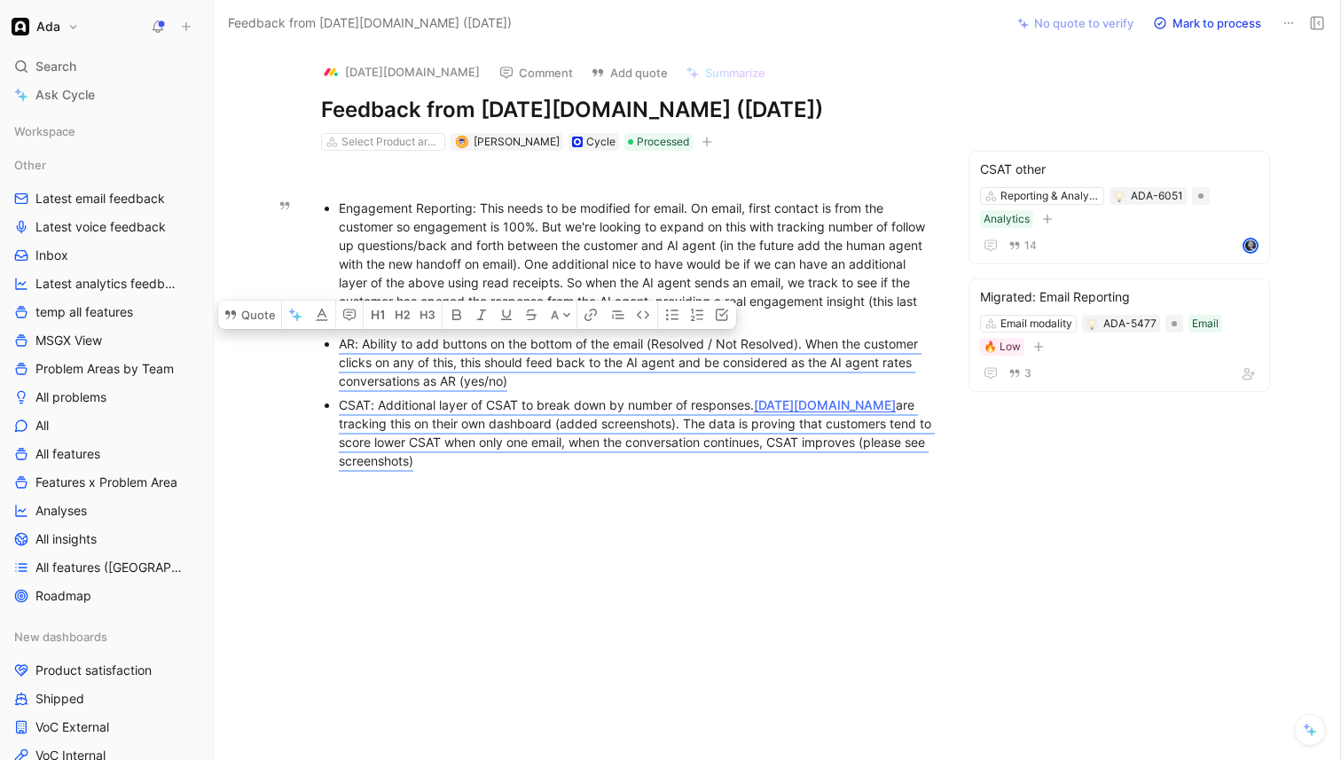
copy mark "AR: Ability to add buttons on the bottom of the email (Resolved / Not Resolved)…"
click at [346, 113] on h1 "Feedback from [DATE][DOMAIN_NAME] ([DATE])" at bounding box center [628, 110] width 614 height 28
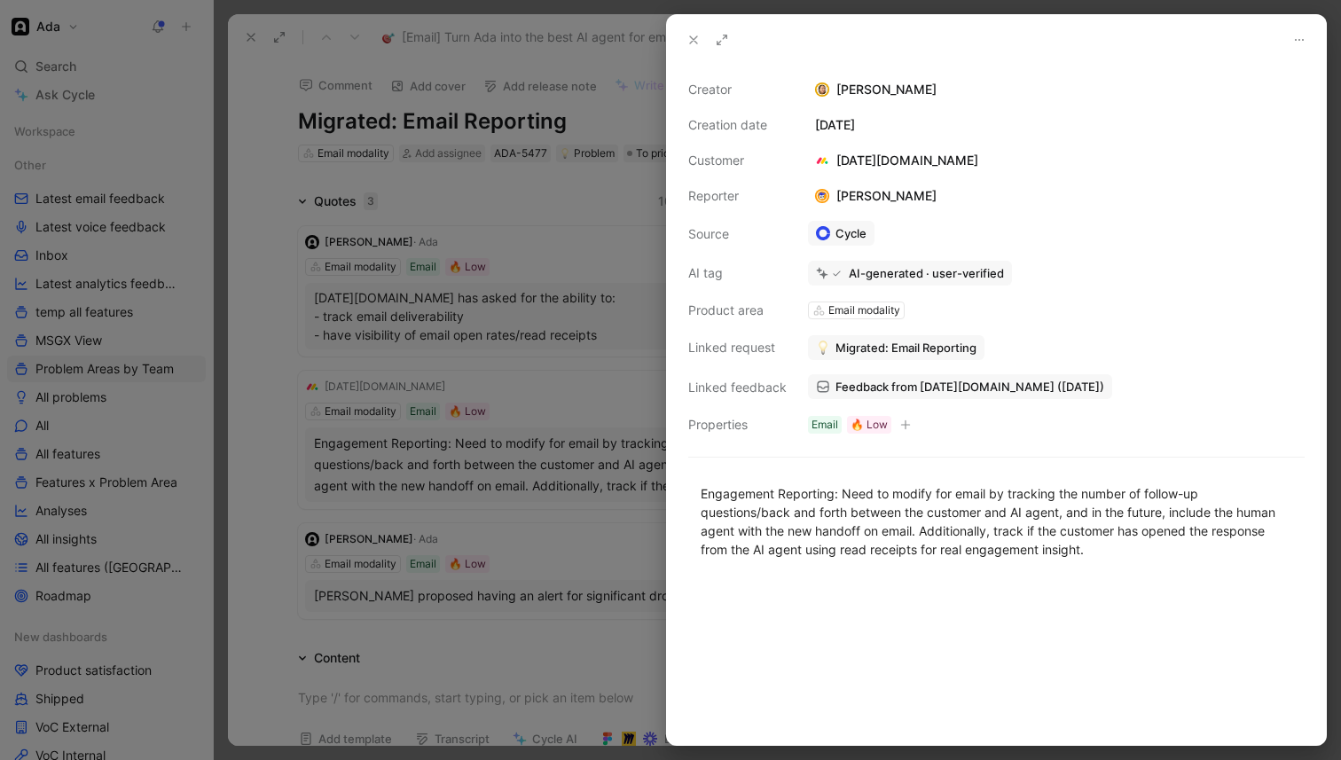
click at [499, 233] on div at bounding box center [670, 380] width 1341 height 760
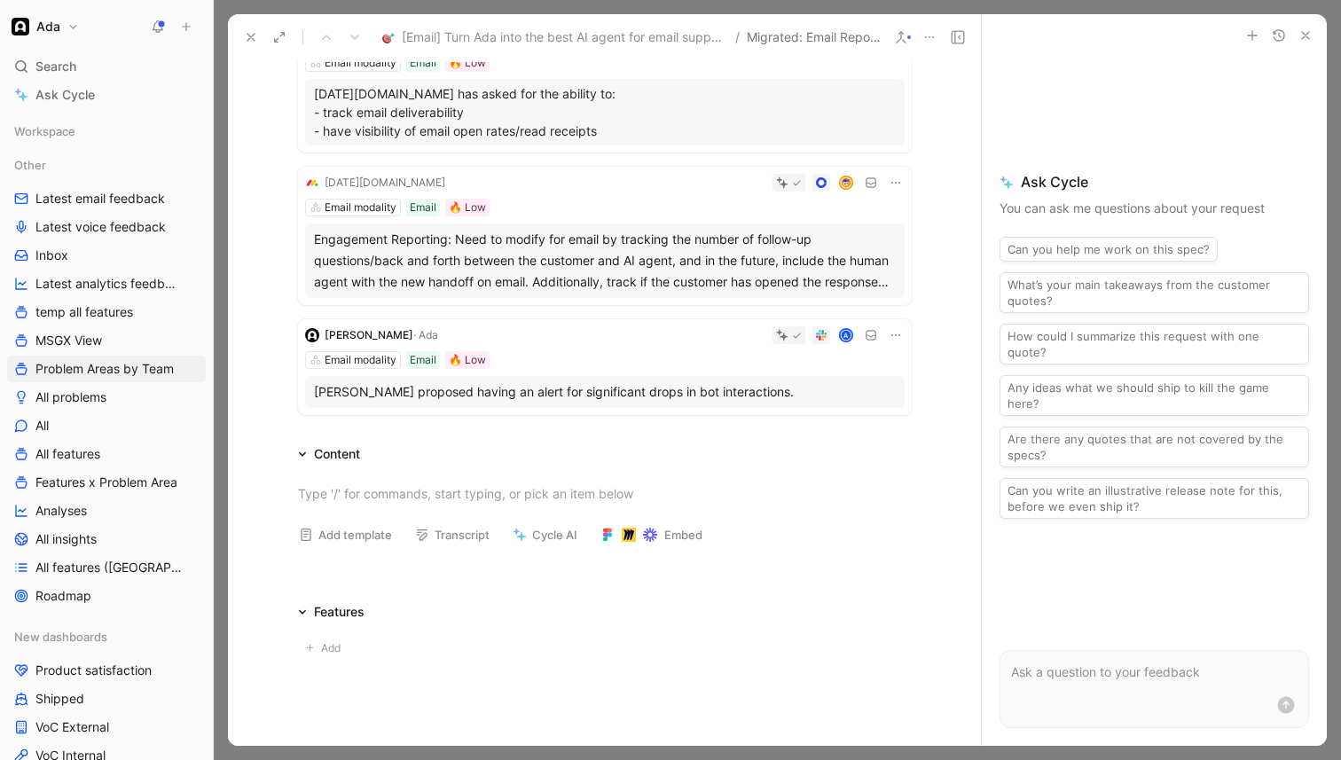
scroll to position [208, 0]
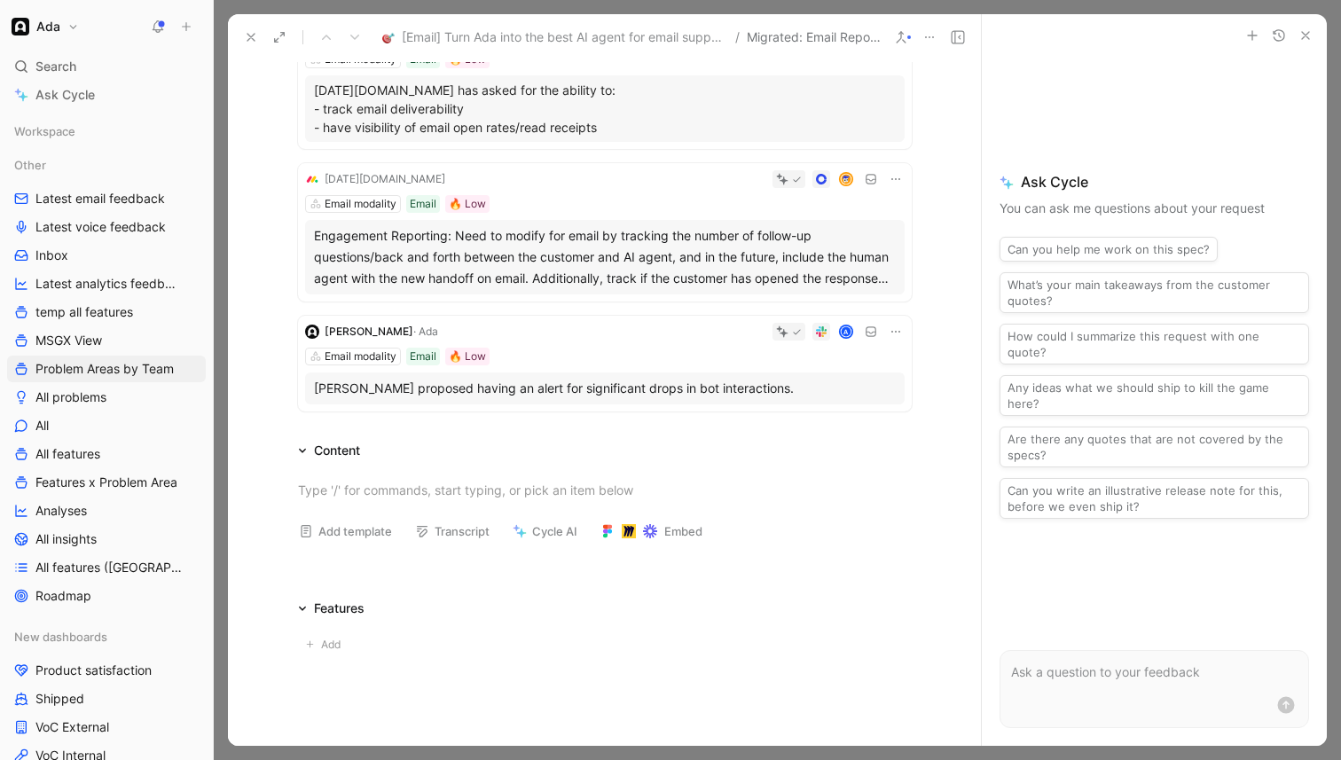
click at [617, 391] on div "[PERSON_NAME] proposed having an alert for significant drops in bot interaction…" at bounding box center [605, 388] width 582 height 21
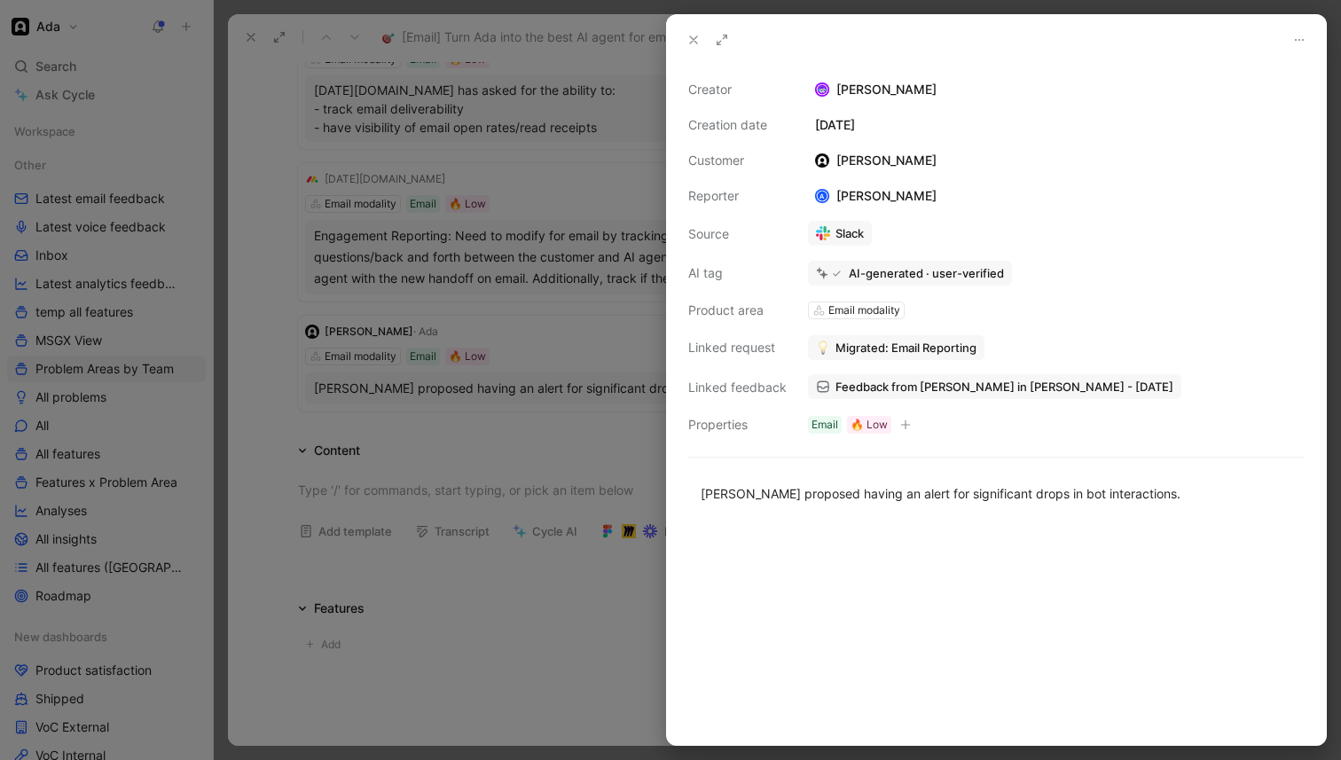
click at [991, 392] on span "Feedback from [PERSON_NAME] in [PERSON_NAME] - [DATE]" at bounding box center [1005, 387] width 338 height 16
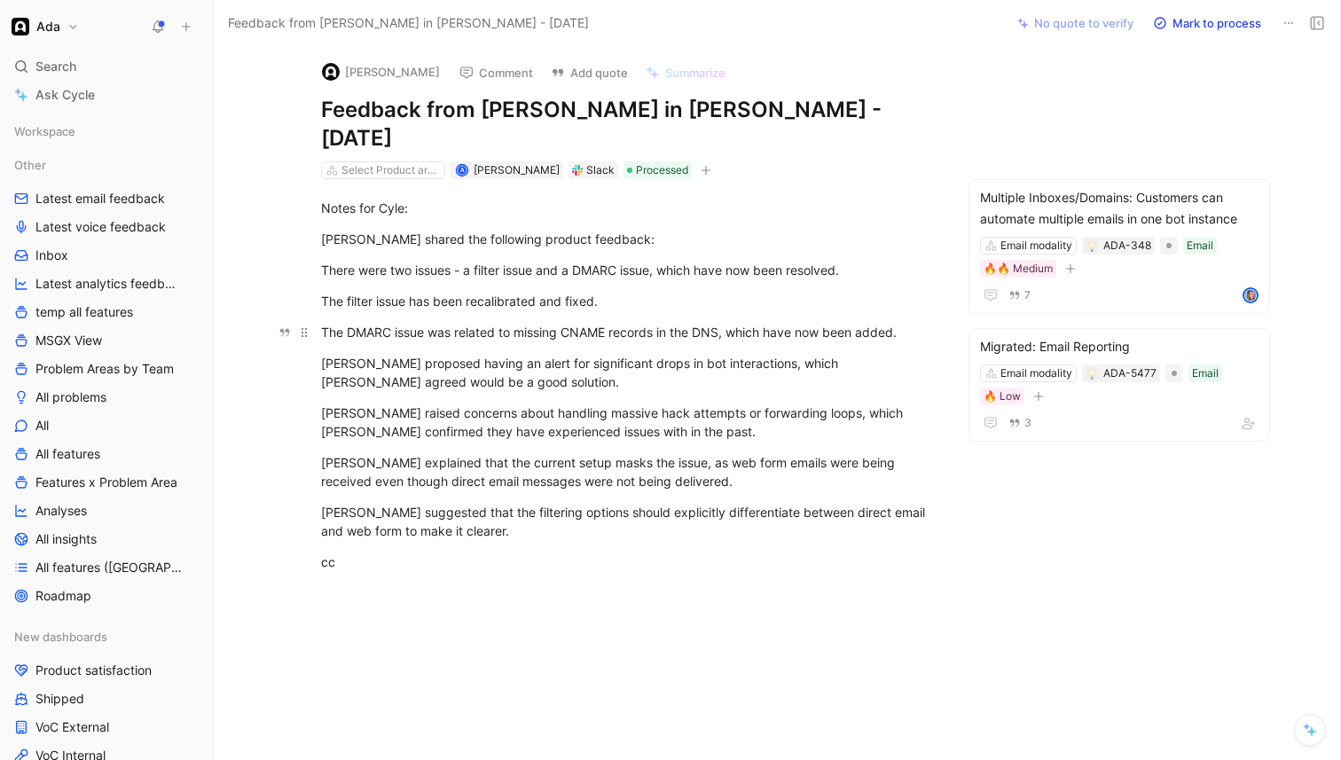
click at [460, 323] on div "The DMARC issue was related to missing CNAME records in the DNS, which have now…" at bounding box center [628, 332] width 614 height 19
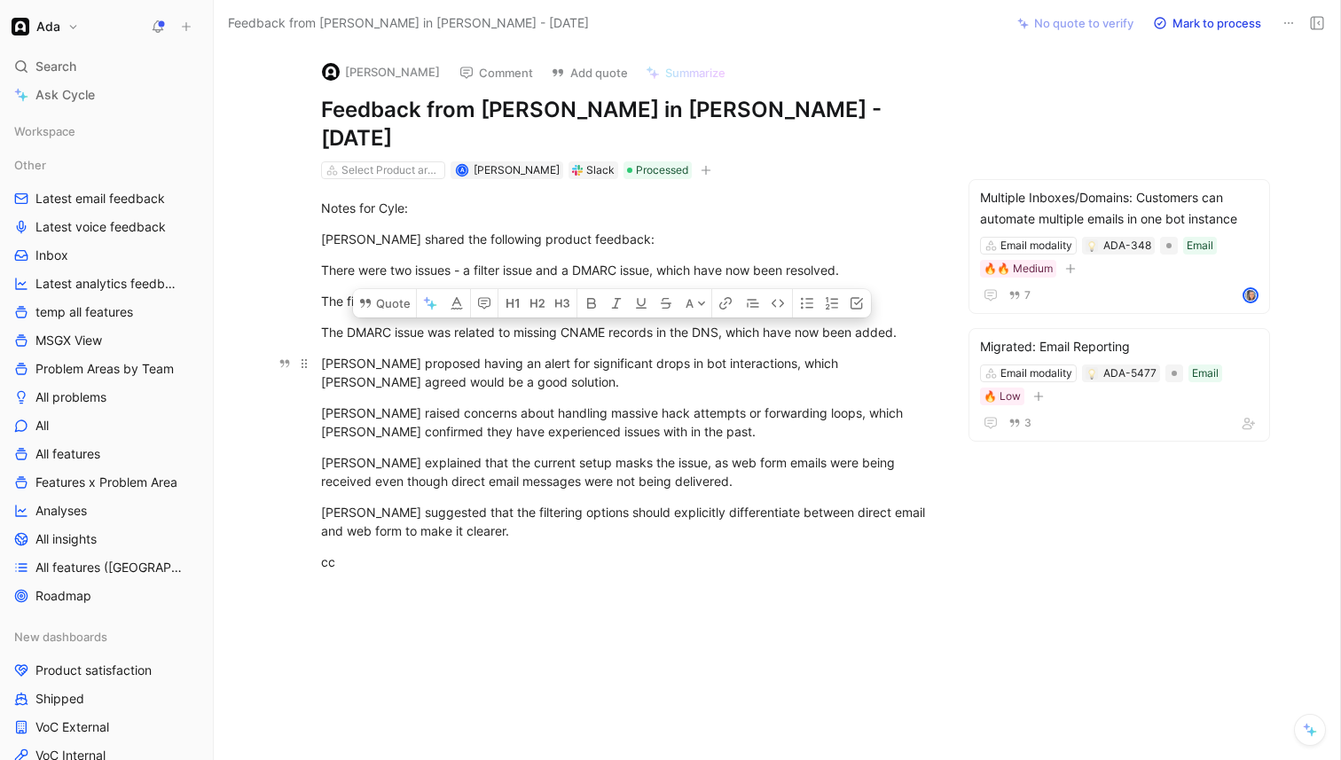
click at [452, 354] on div "[PERSON_NAME] proposed having an alert for significant drops in bot interaction…" at bounding box center [628, 372] width 614 height 37
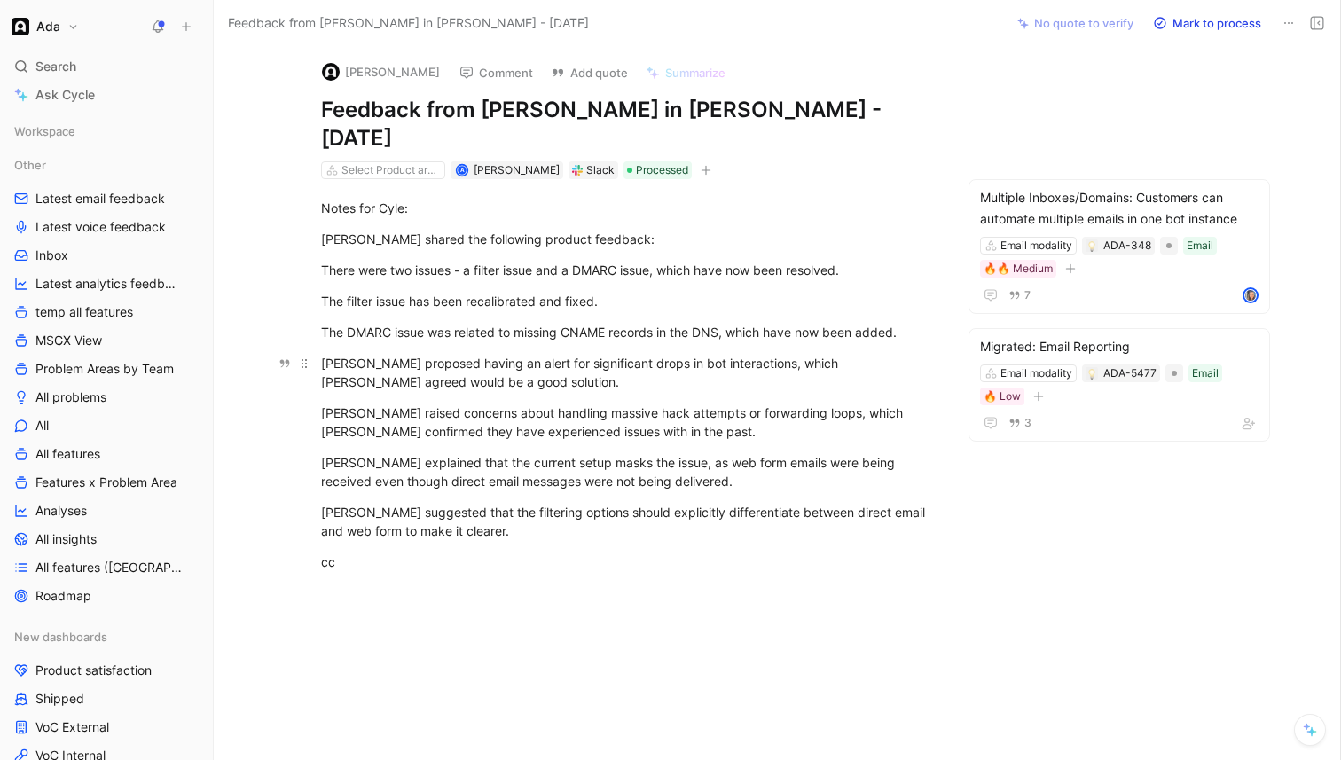
click at [452, 354] on div "[PERSON_NAME] proposed having an alert for significant drops in bot interaction…" at bounding box center [628, 372] width 614 height 37
copy div "[PERSON_NAME] proposed having an alert for significant drops in bot interaction…"
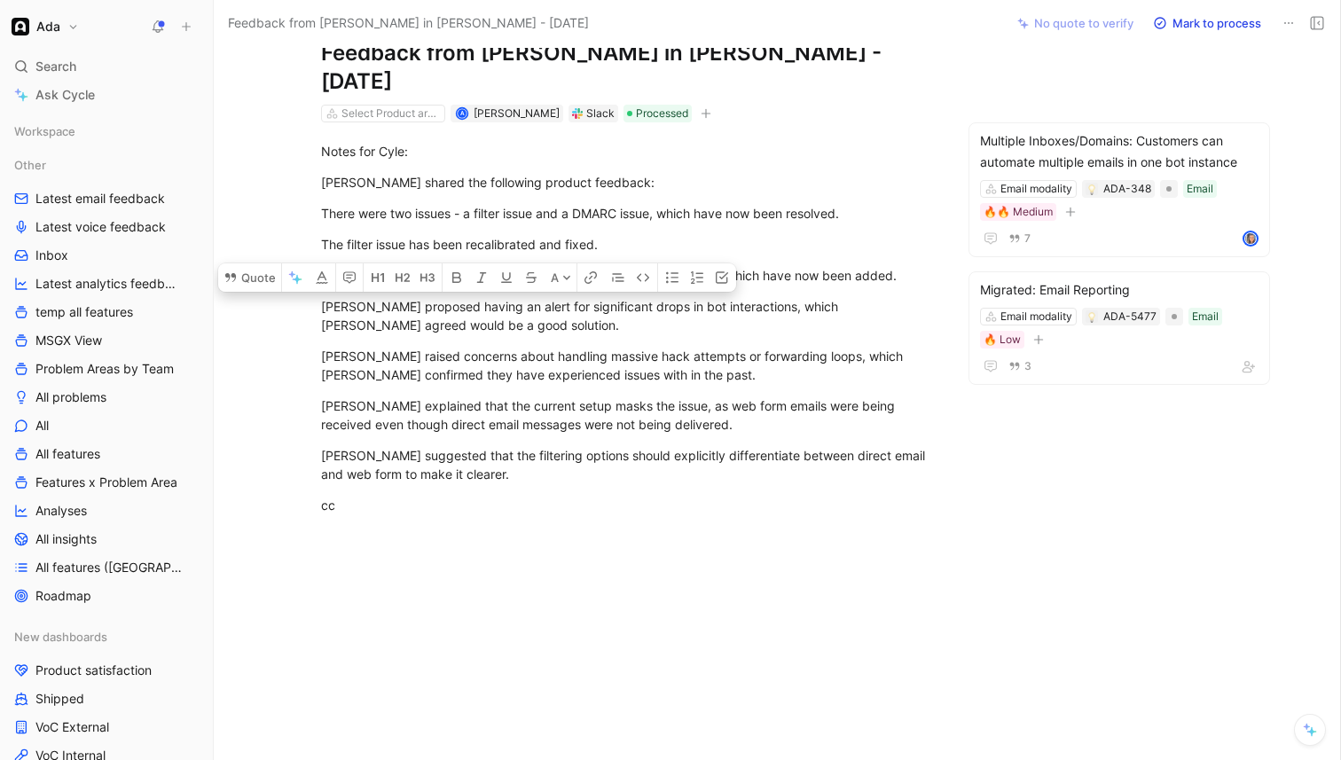
scroll to position [61, 0]
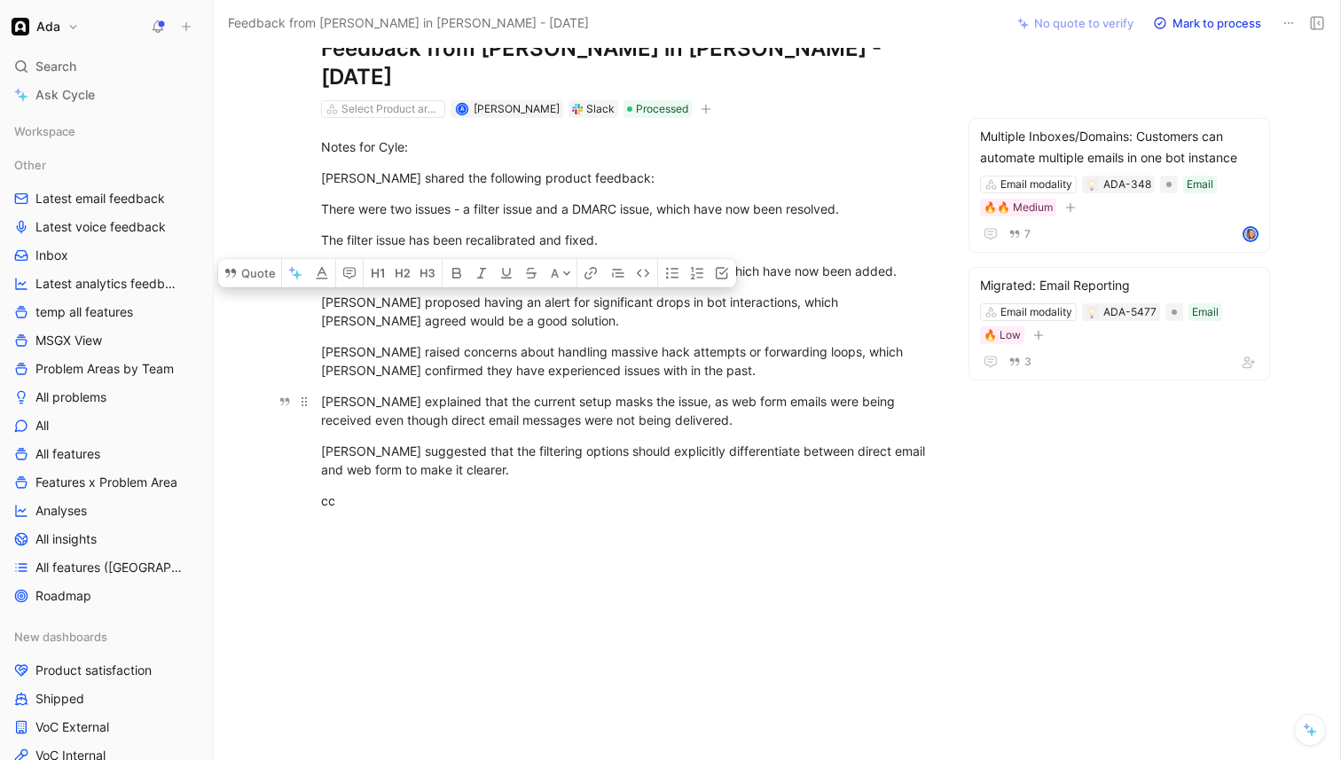
click at [737, 394] on div "[PERSON_NAME] explained that the current setup masks the issue, as web form ema…" at bounding box center [628, 410] width 614 height 37
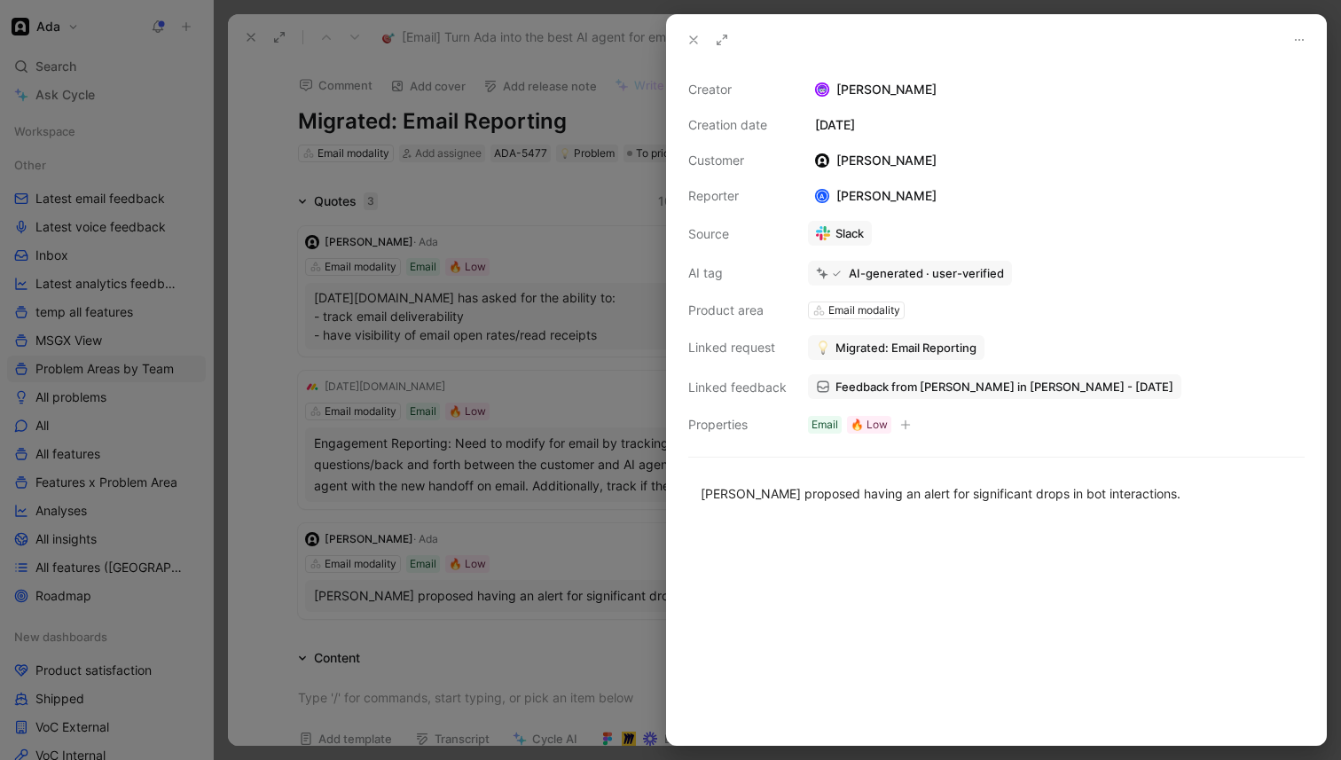
click at [495, 277] on div at bounding box center [670, 380] width 1341 height 760
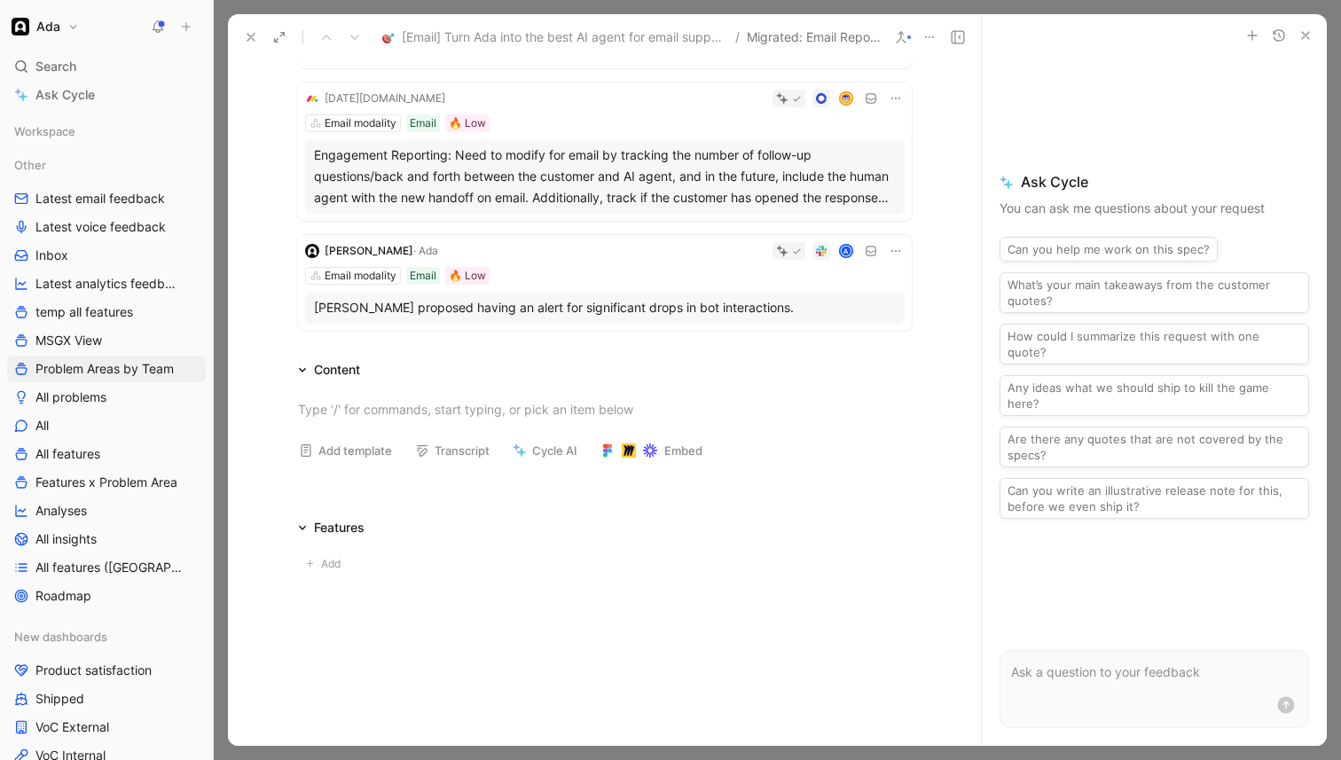
scroll to position [295, 0]
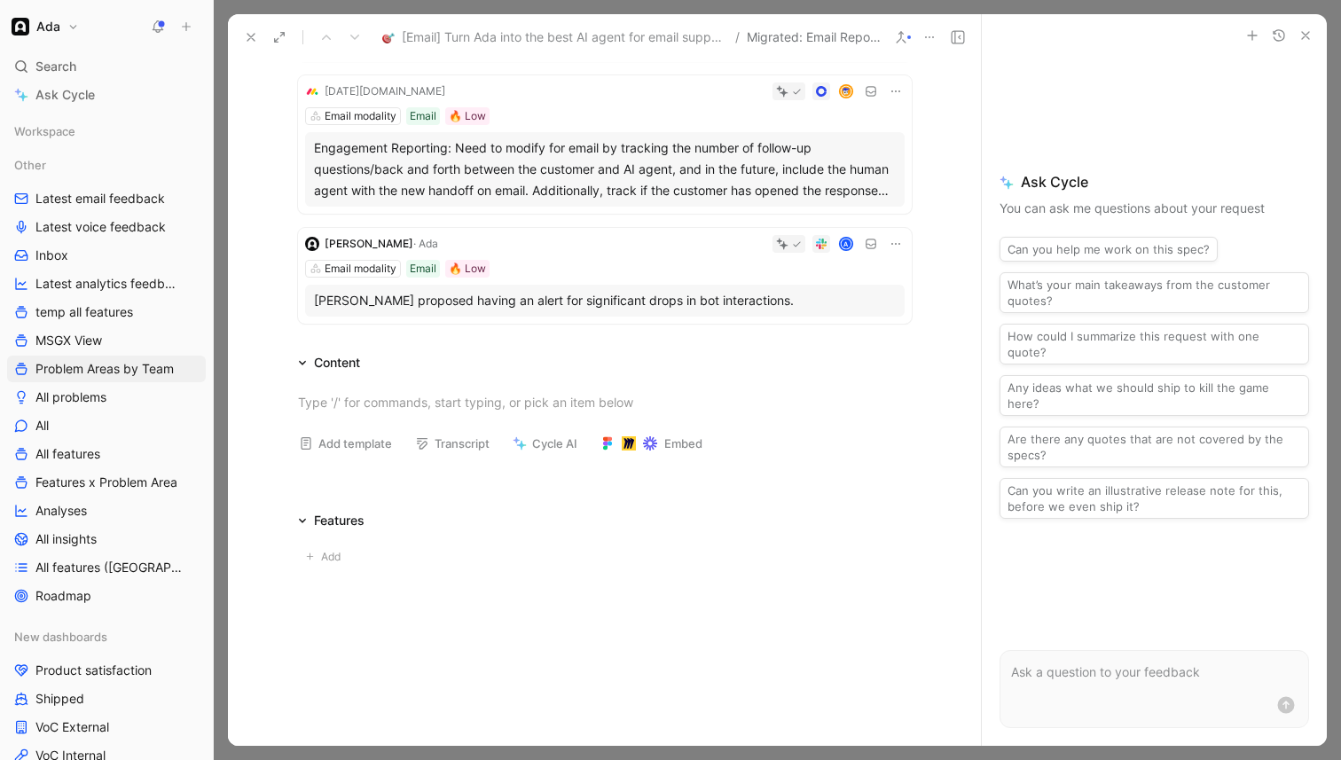
click at [248, 34] on use at bounding box center [251, 37] width 7 height 7
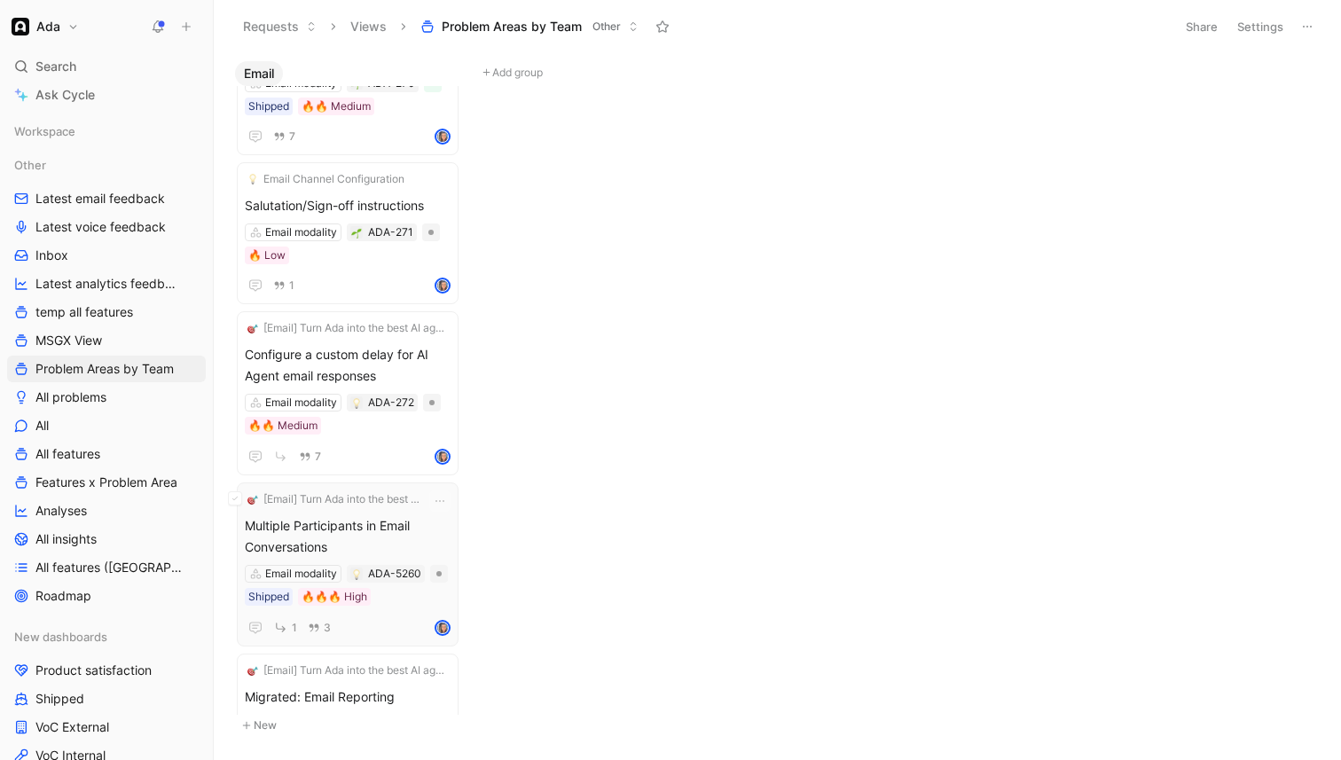
scroll to position [3386, 0]
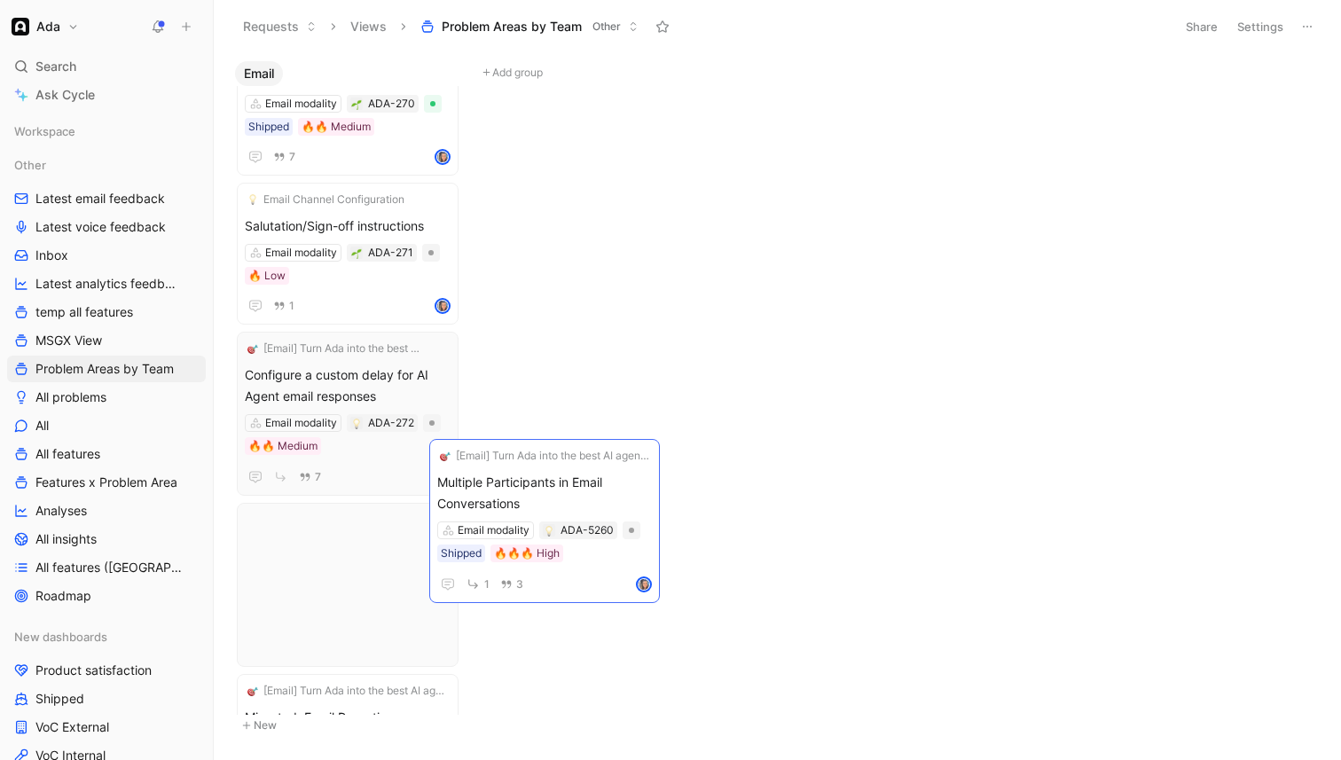
drag, startPoint x: 376, startPoint y: 440, endPoint x: 428, endPoint y: 437, distance: 51.5
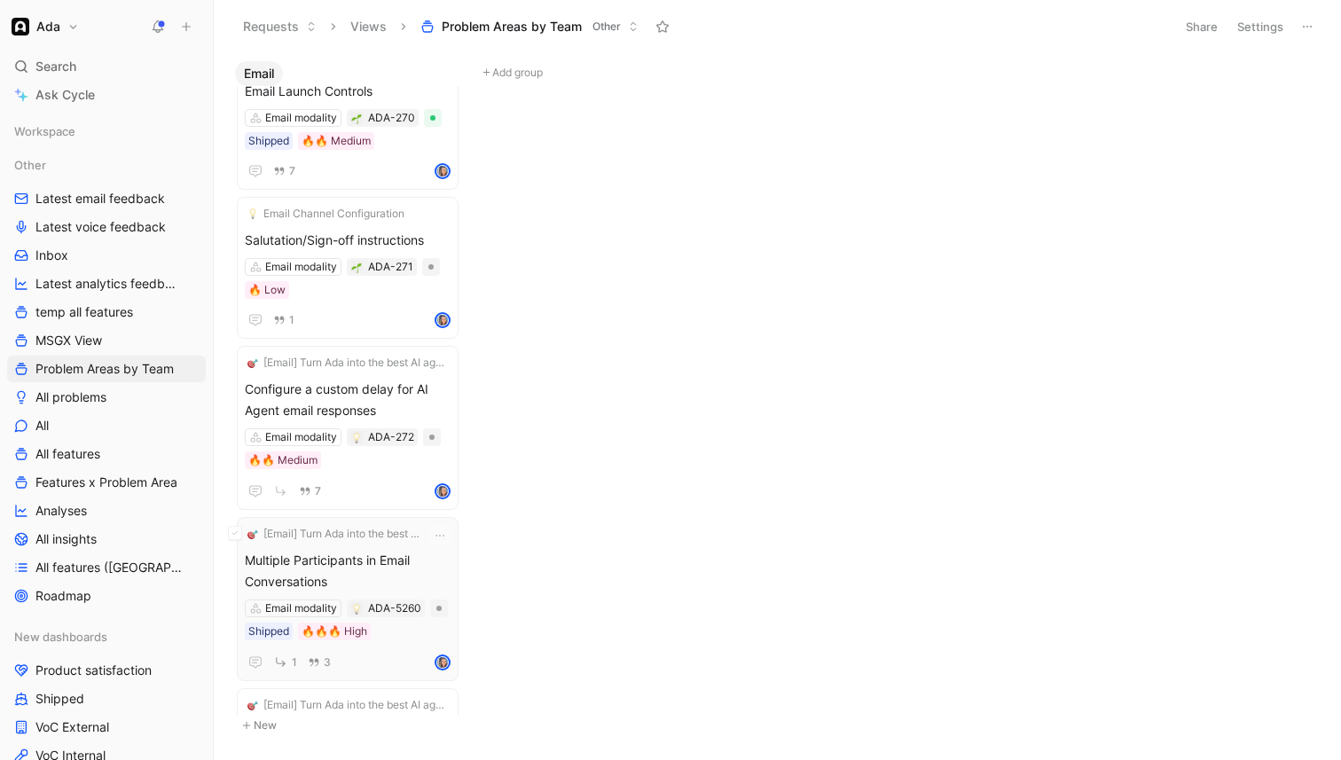
scroll to position [3359, 0]
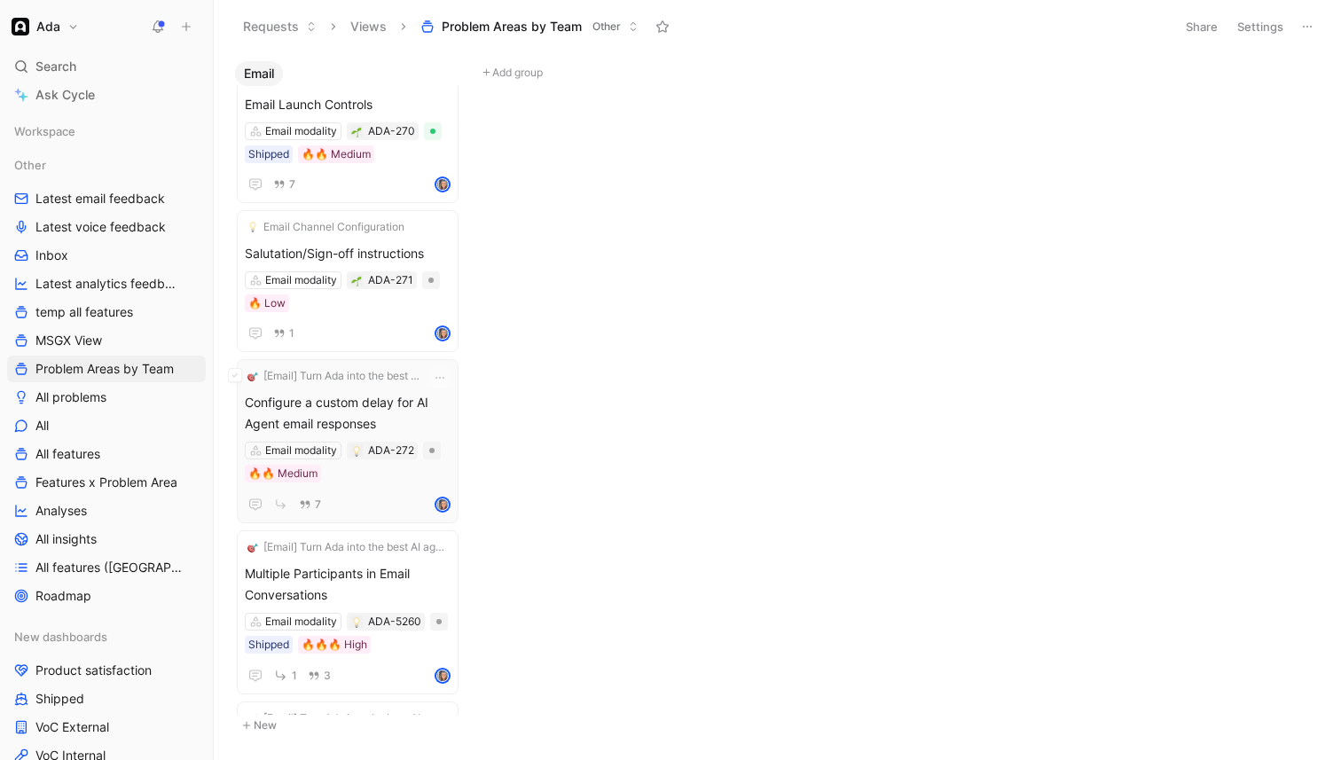
click at [420, 398] on span "Configure a custom delay for AI Agent email responses" at bounding box center [348, 413] width 206 height 43
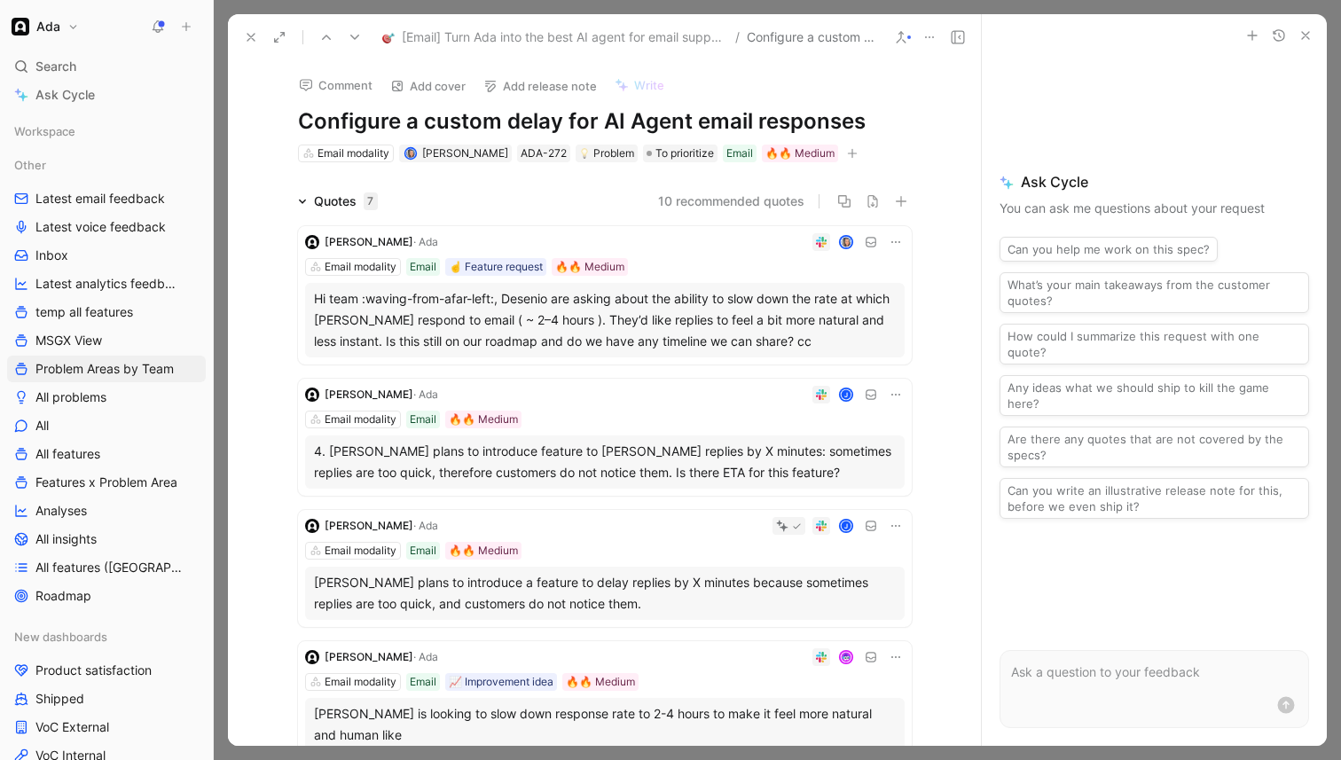
click at [533, 318] on div "Hi team :waving-from-afar-left:, Desenio are asking about the ability to slow d…" at bounding box center [605, 320] width 582 height 64
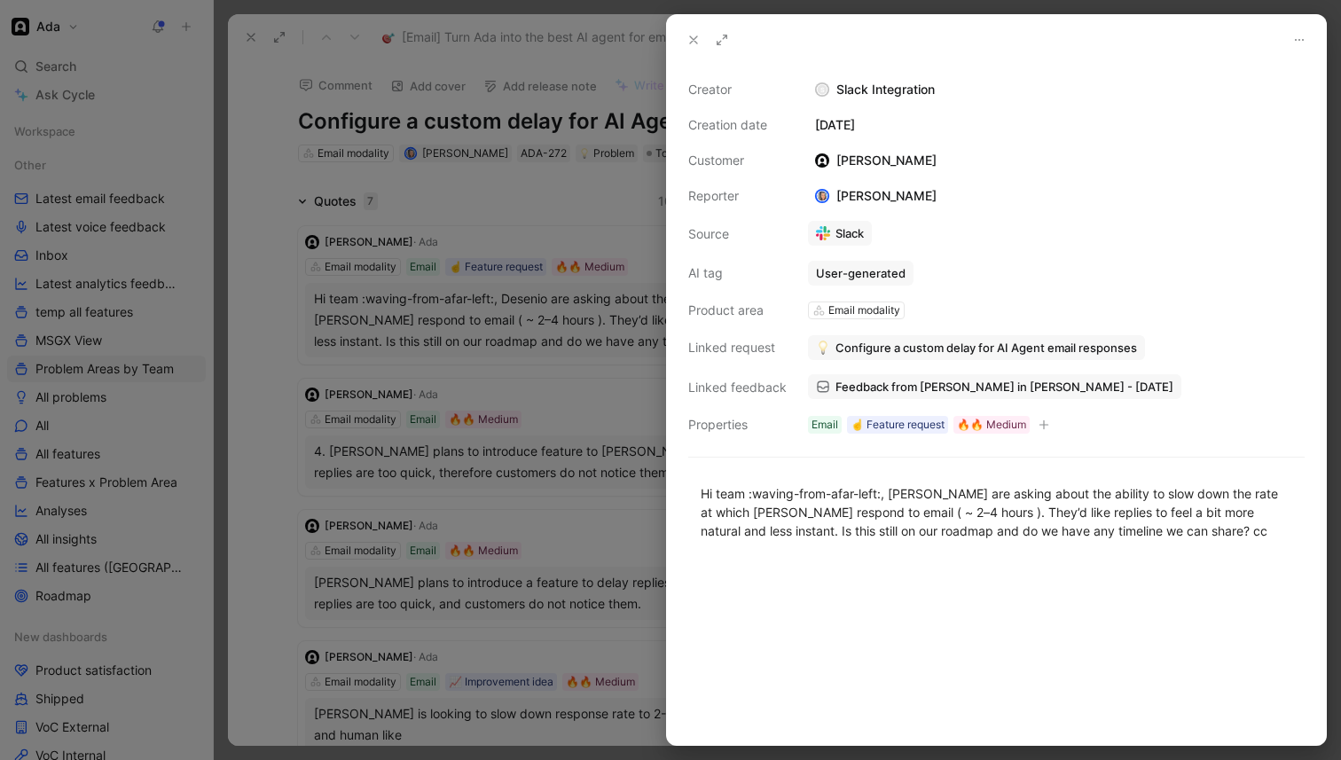
click at [915, 391] on span "Feedback from [PERSON_NAME] in [PERSON_NAME] - [DATE]" at bounding box center [1005, 387] width 338 height 16
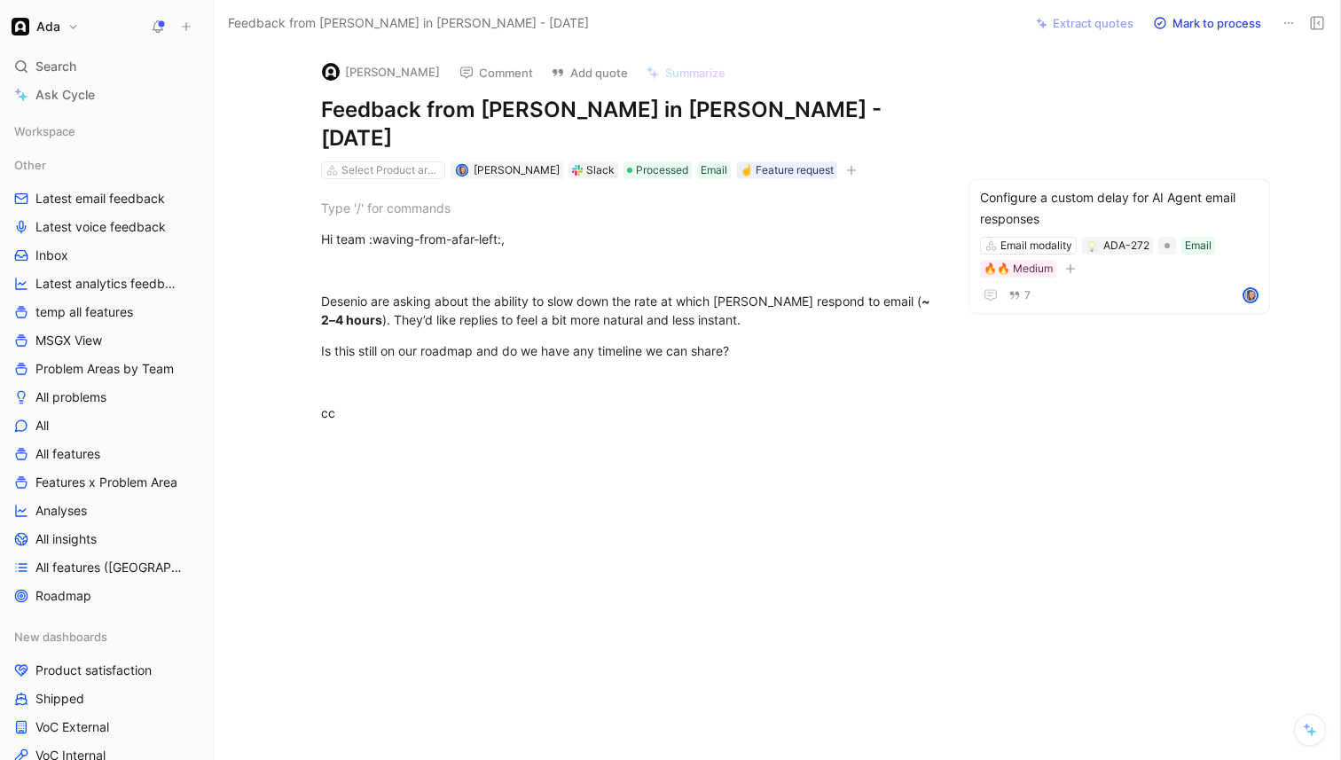
click at [587, 302] on div "Hi team :waving-from-afar-left:, [PERSON_NAME] are asking about the ability to …" at bounding box center [628, 326] width 754 height 294
click at [587, 302] on p "Desenio are asking about the ability to slow down the rate at which [PERSON_NAM…" at bounding box center [627, 311] width 681 height 48
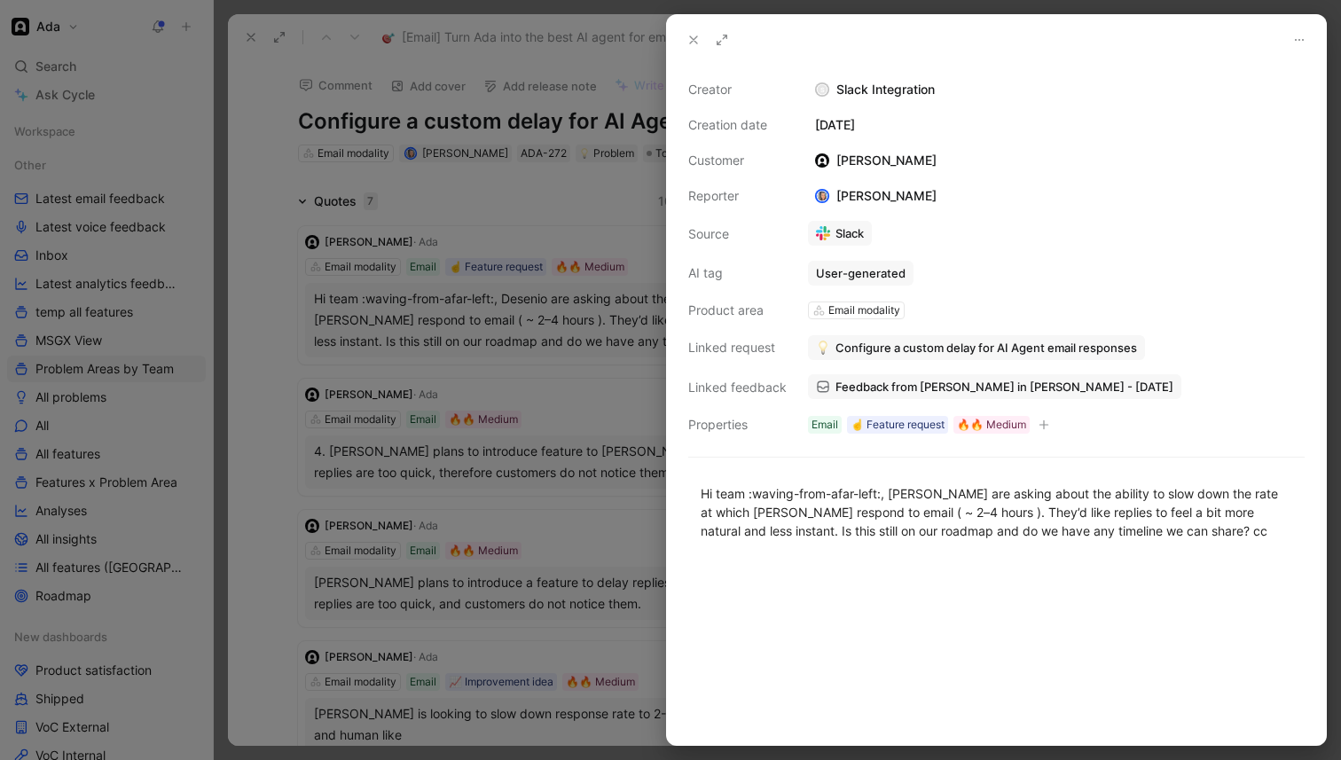
click at [688, 39] on icon at bounding box center [694, 40] width 14 height 14
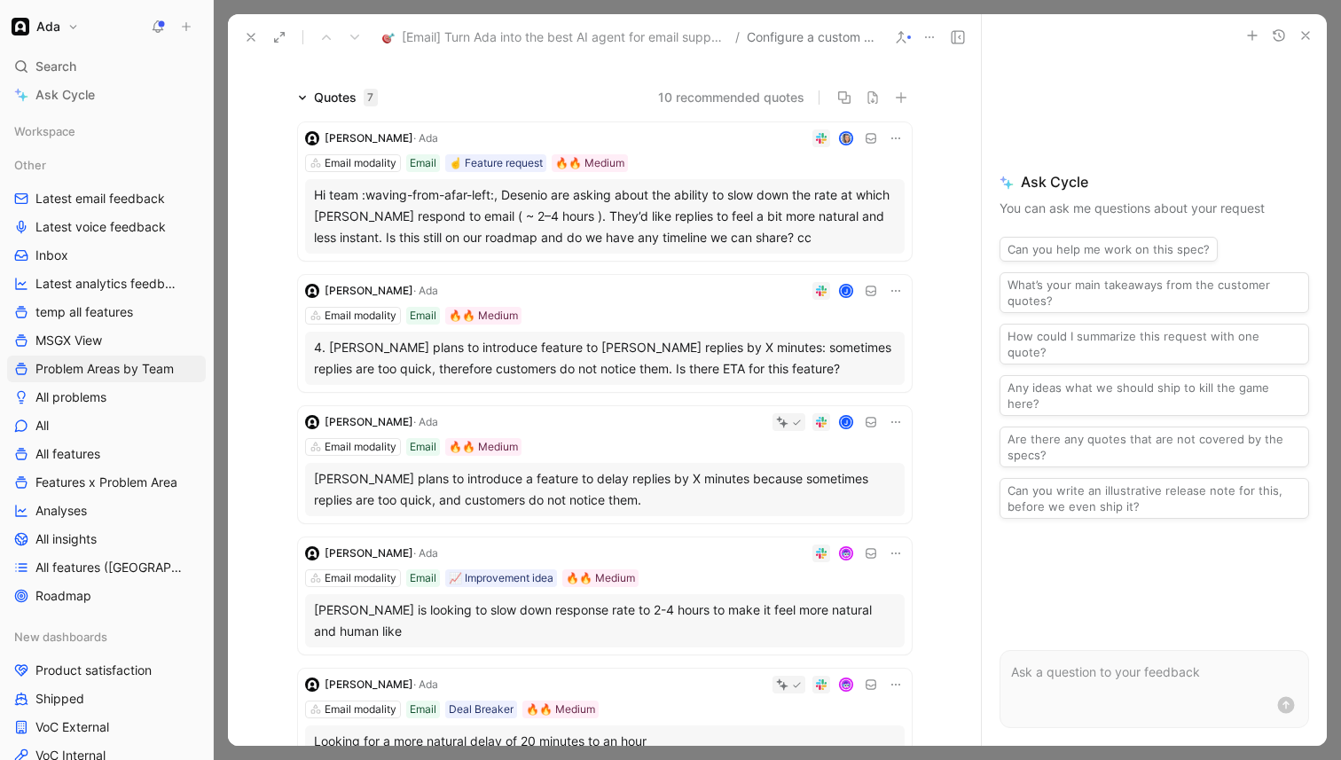
scroll to position [108, 0]
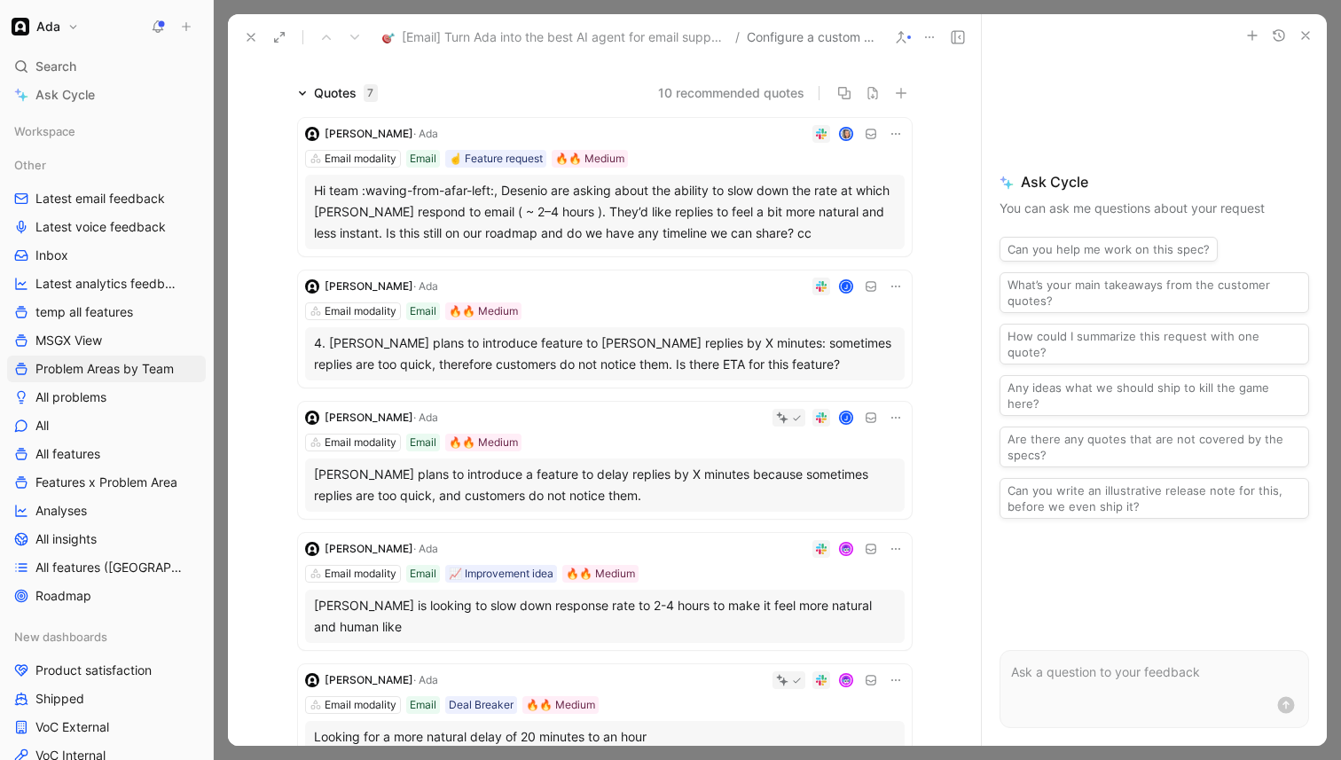
click at [666, 362] on div "4. [PERSON_NAME] plans to introduce feature to [PERSON_NAME] replies by X minut…" at bounding box center [605, 354] width 582 height 43
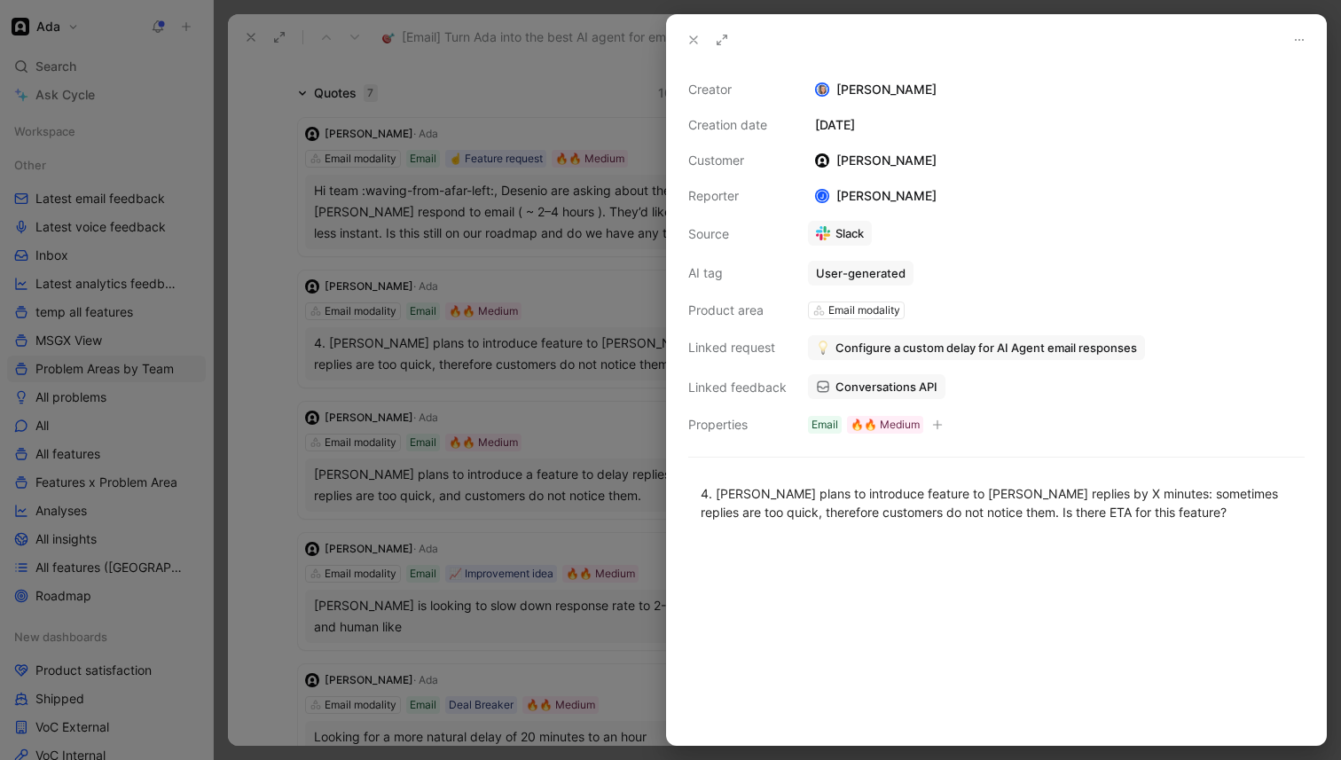
click at [881, 389] on span "Conversations API" at bounding box center [887, 387] width 102 height 16
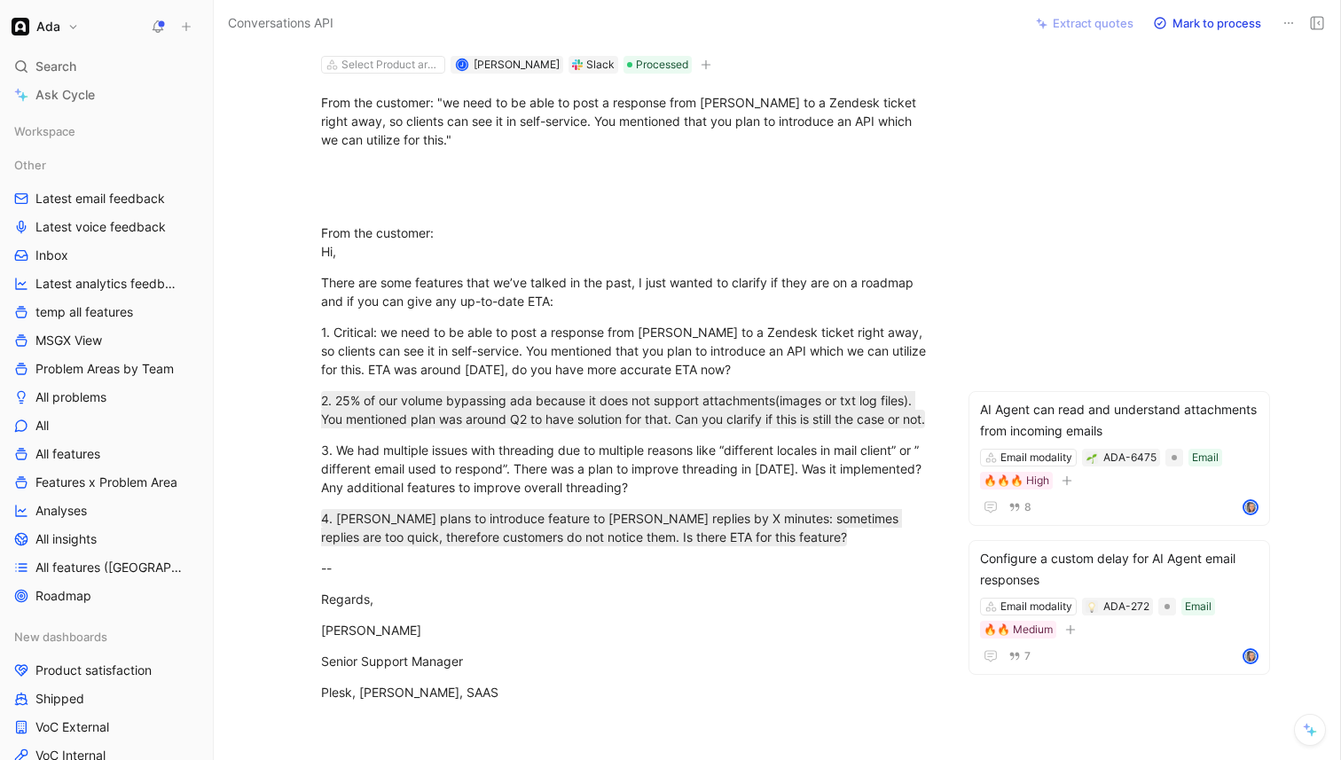
scroll to position [88, 0]
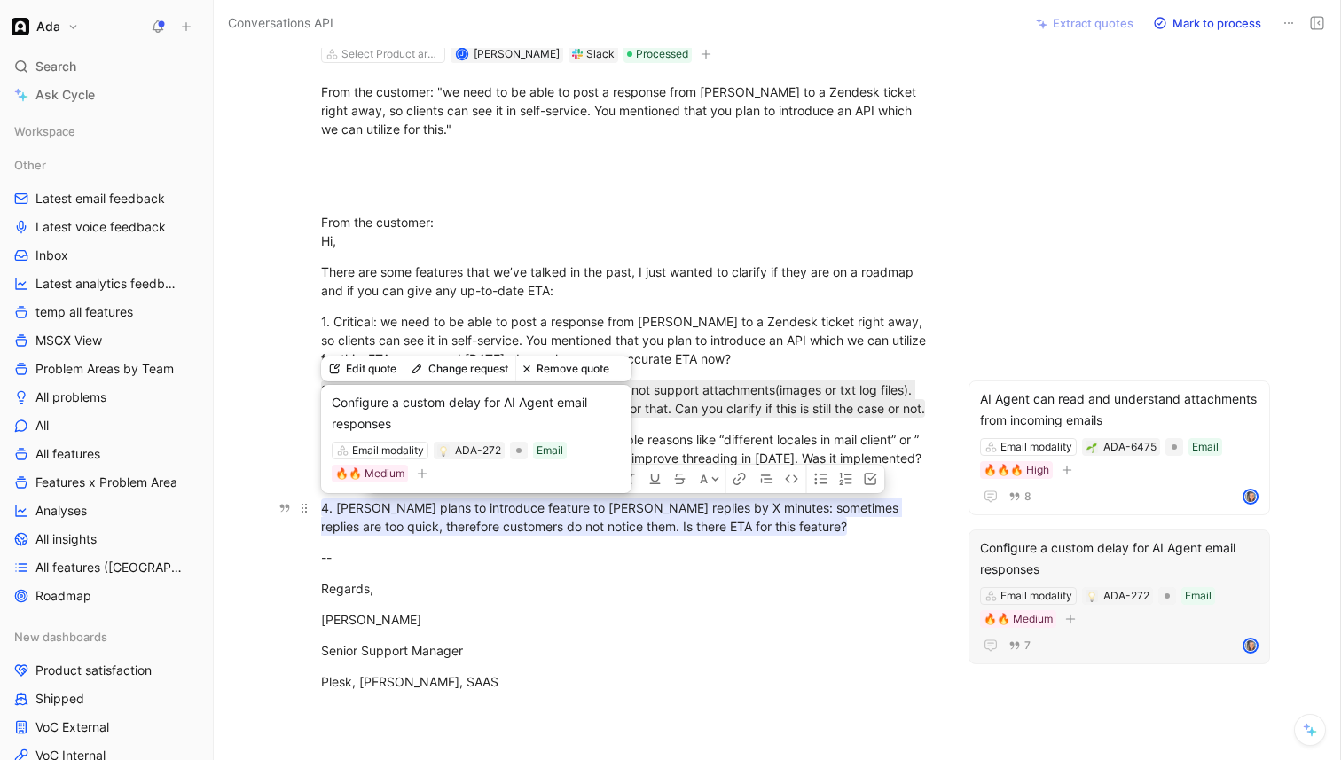
drag, startPoint x: 693, startPoint y: 510, endPoint x: 557, endPoint y: 523, distance: 136.3
click at [557, 523] on mark "4. [PERSON_NAME] plans to introduce feature to [PERSON_NAME] replies by X minut…" at bounding box center [611, 517] width 581 height 37
copy mark "sometimes replies are too quick, therefore customers do not notice them."
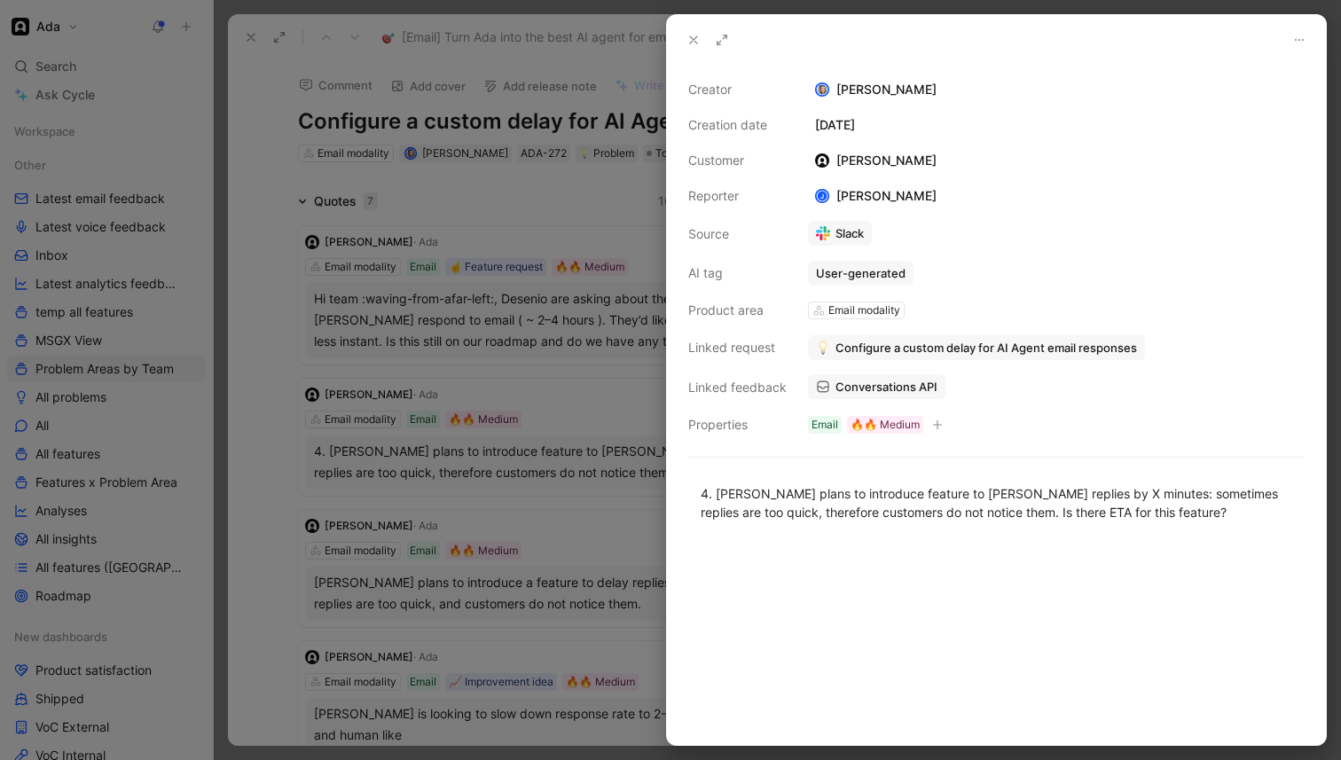
click at [592, 429] on div at bounding box center [670, 380] width 1341 height 760
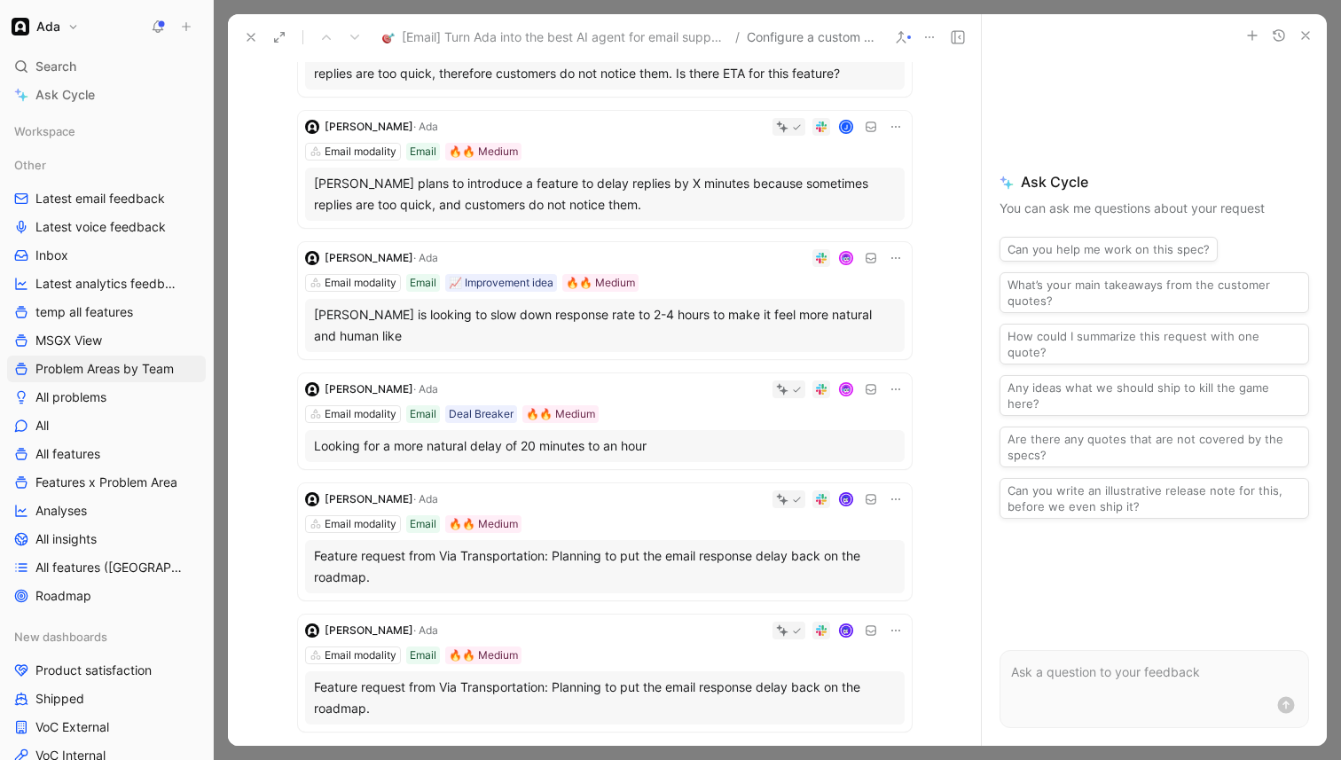
scroll to position [401, 0]
click at [656, 445] on div "Looking for a more natural delay of 20 minutes to an hour" at bounding box center [605, 444] width 582 height 21
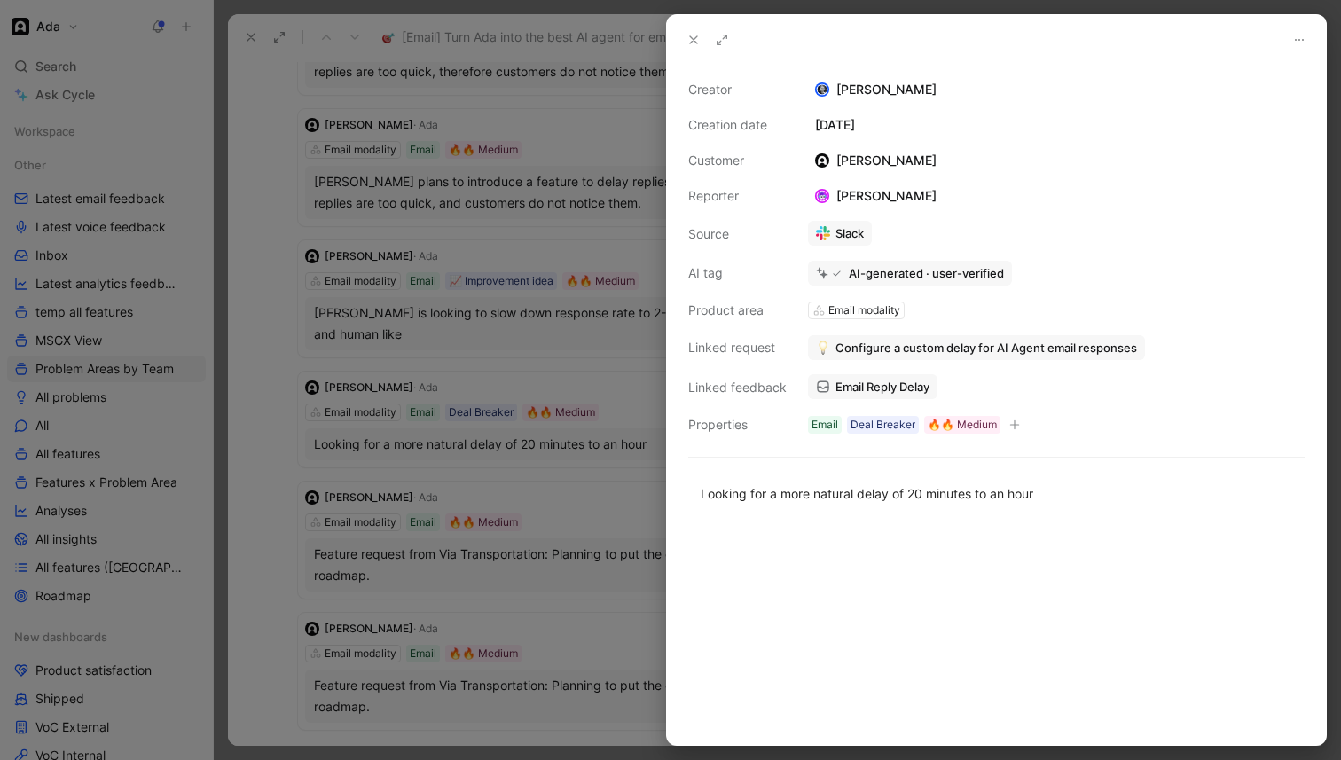
click at [856, 389] on span "Email Reply Delay" at bounding box center [883, 387] width 94 height 16
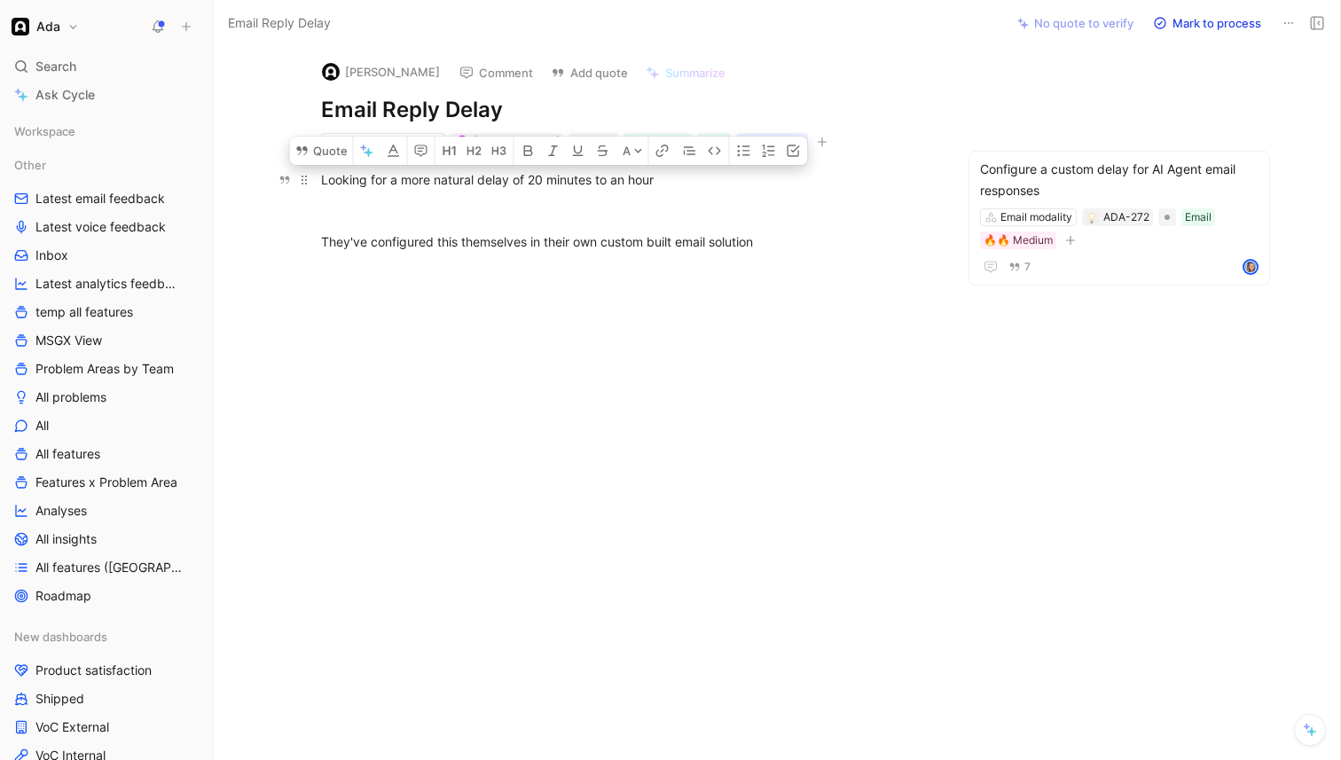
drag, startPoint x: 783, startPoint y: 246, endPoint x: 317, endPoint y: 175, distance: 472.0
click at [317, 175] on div "Looking for a more natural delay of 20 minutes to an hour They've configured th…" at bounding box center [628, 211] width 754 height 120
copy div "Looking for a more natural delay of 20 minutes to an hour They've configured th…"
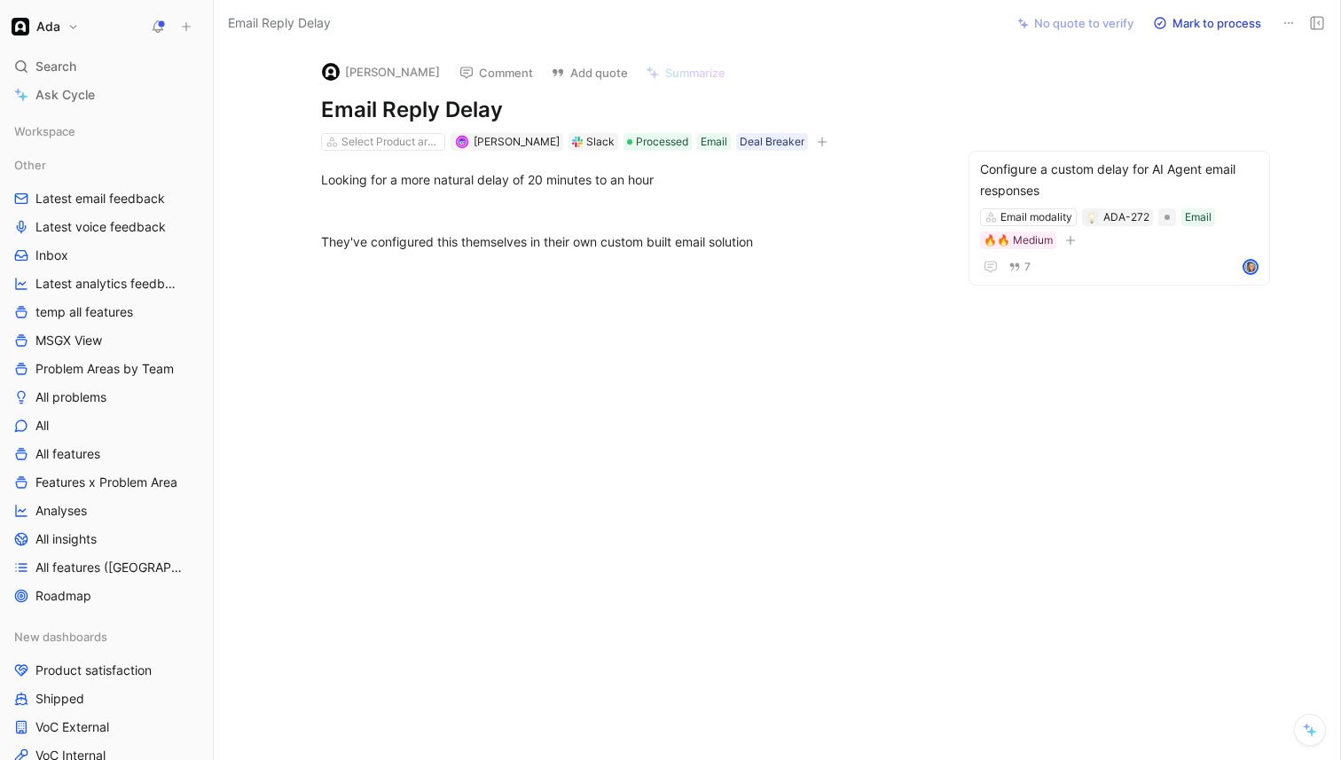
click at [634, 308] on div at bounding box center [628, 385] width 754 height 228
click at [586, 140] on div "Slack" at bounding box center [600, 142] width 28 height 18
click at [569, 142] on div "Slack" at bounding box center [594, 142] width 50 height 18
click at [586, 143] on div "Slack" at bounding box center [600, 142] width 28 height 18
click at [572, 143] on use at bounding box center [577, 142] width 11 height 11
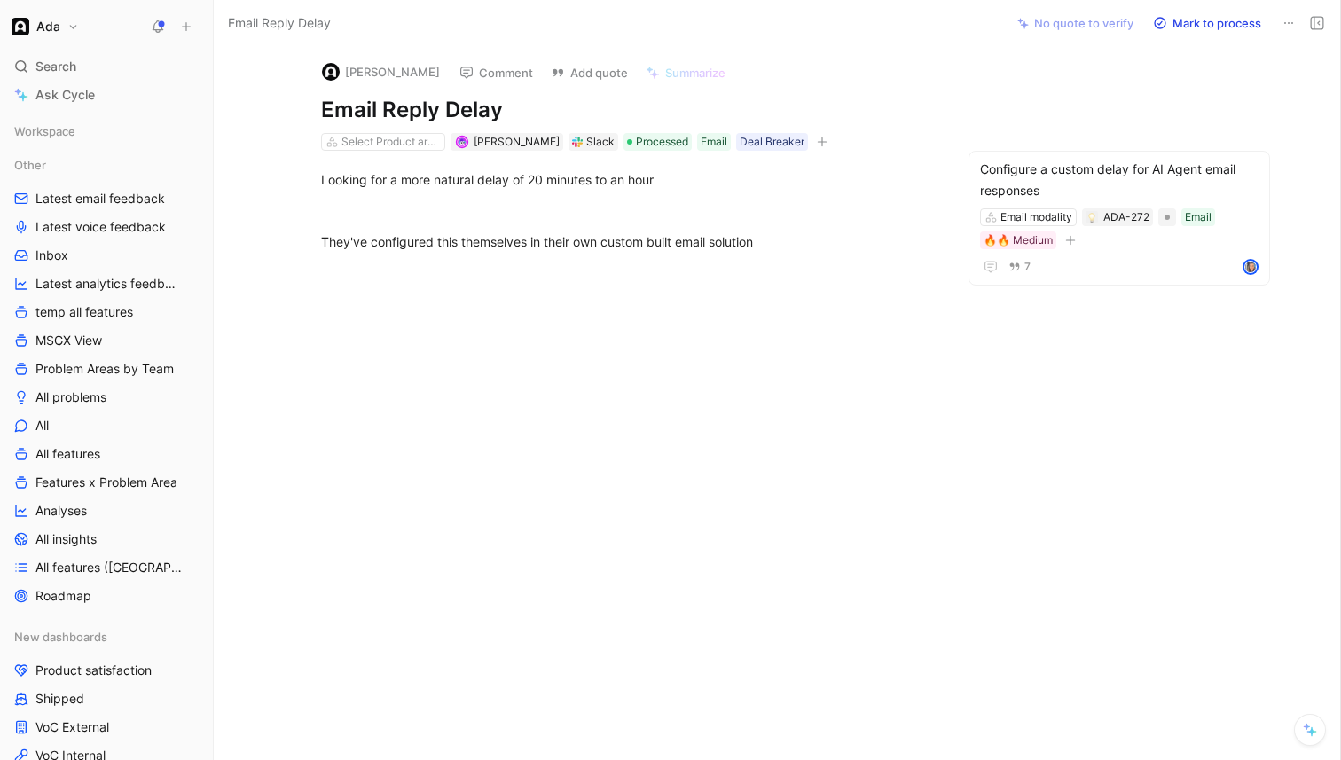
click at [572, 143] on use at bounding box center [577, 142] width 11 height 11
click at [555, 171] on div "Looking for a more natural delay of 20 minutes to an hour" at bounding box center [628, 179] width 614 height 19
click at [555, 174] on div "Looking for a more natural delay of 20 minutes to an hour" at bounding box center [628, 179] width 614 height 19
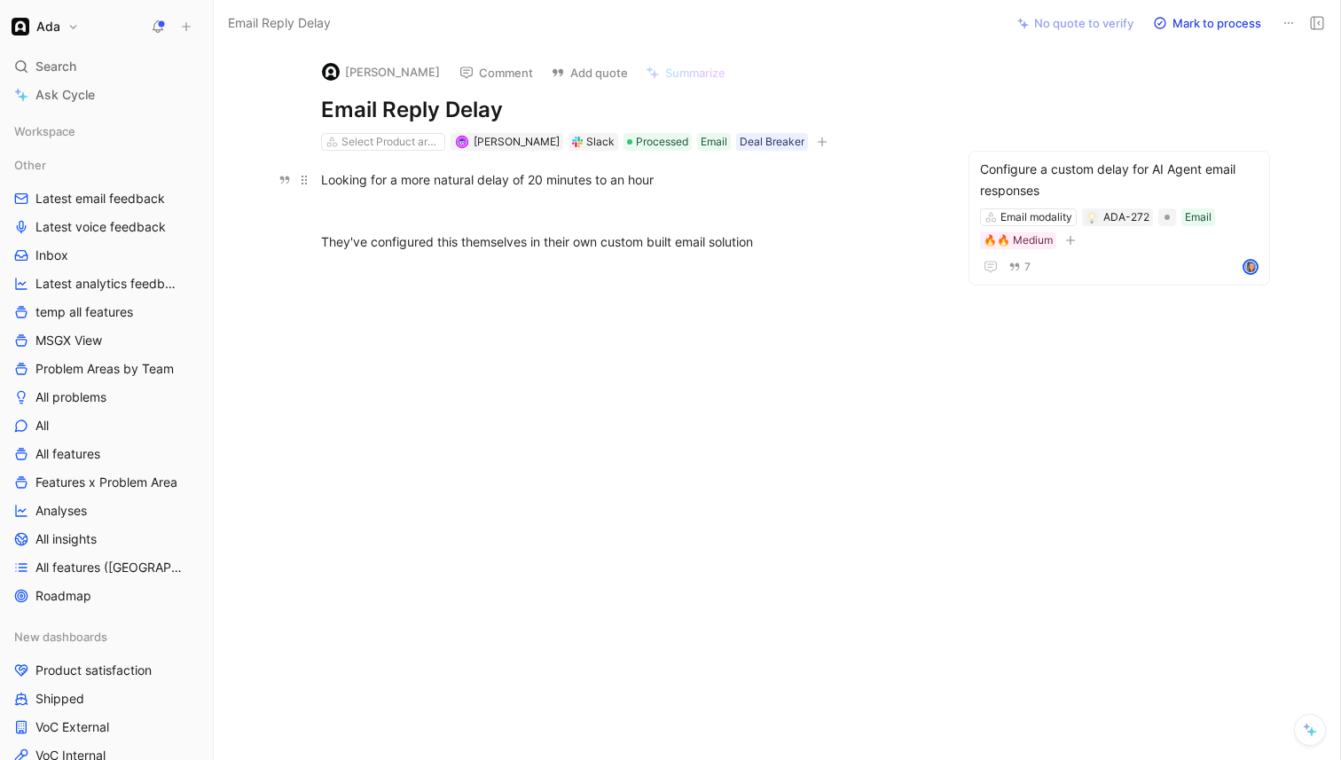
click at [555, 174] on div "Looking for a more natural delay of 20 minutes to an hour" at bounding box center [628, 179] width 614 height 19
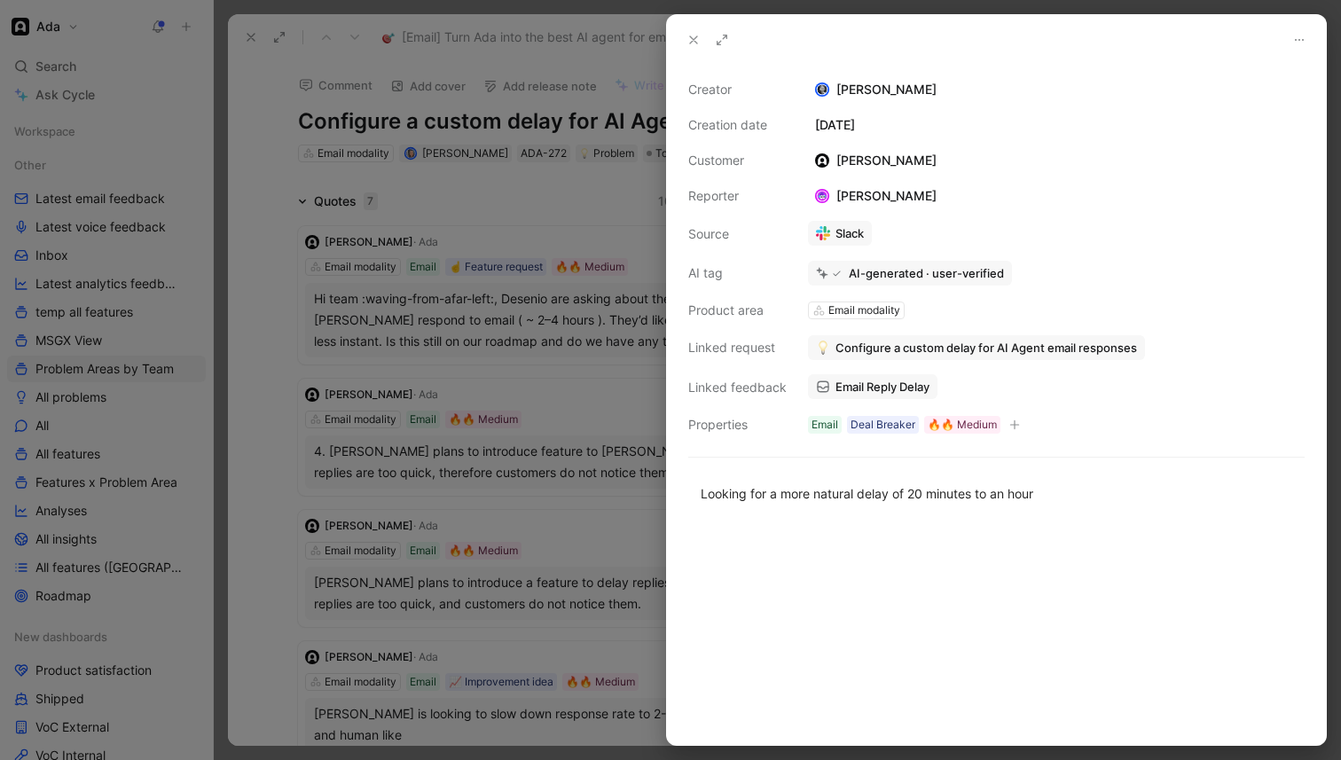
click at [555, 409] on div at bounding box center [670, 380] width 1341 height 760
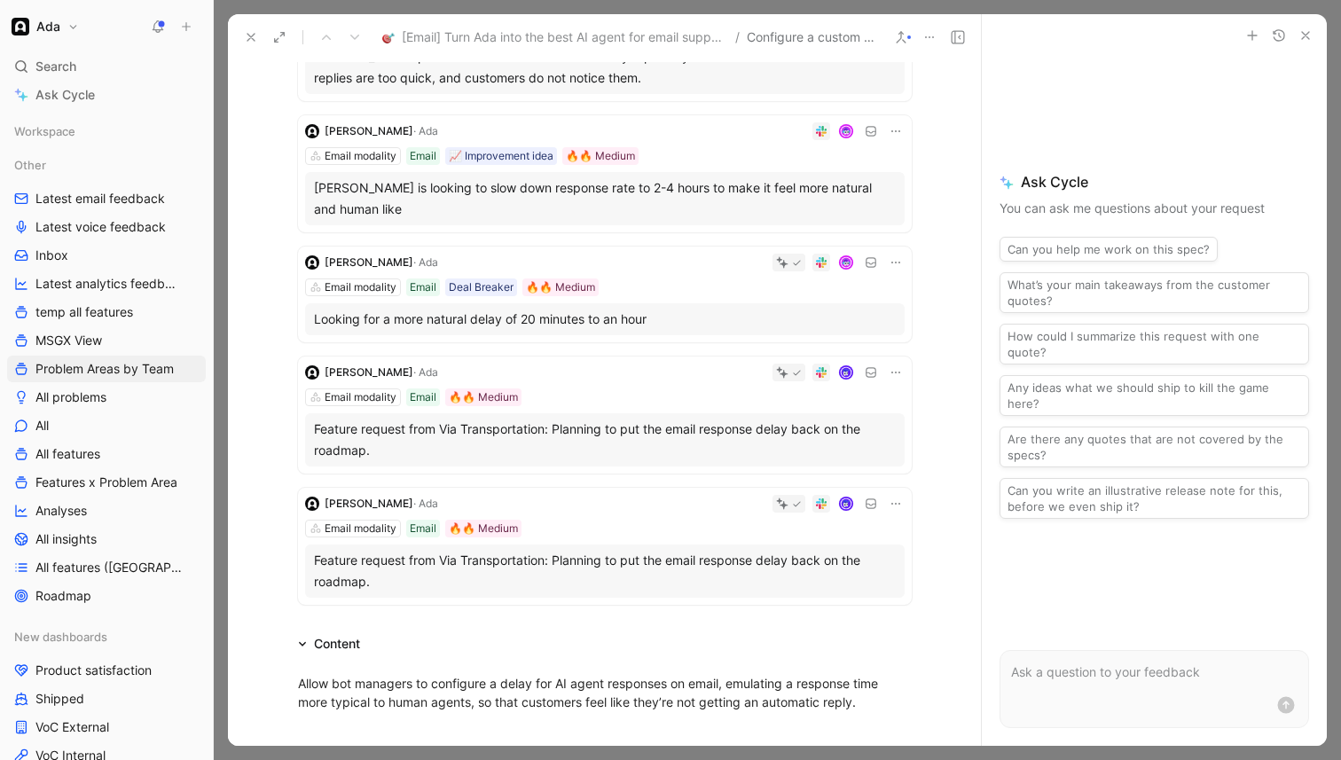
scroll to position [528, 0]
click at [580, 449] on div "Feature request from Via Transportation: Planning to put the email response del…" at bounding box center [605, 438] width 582 height 43
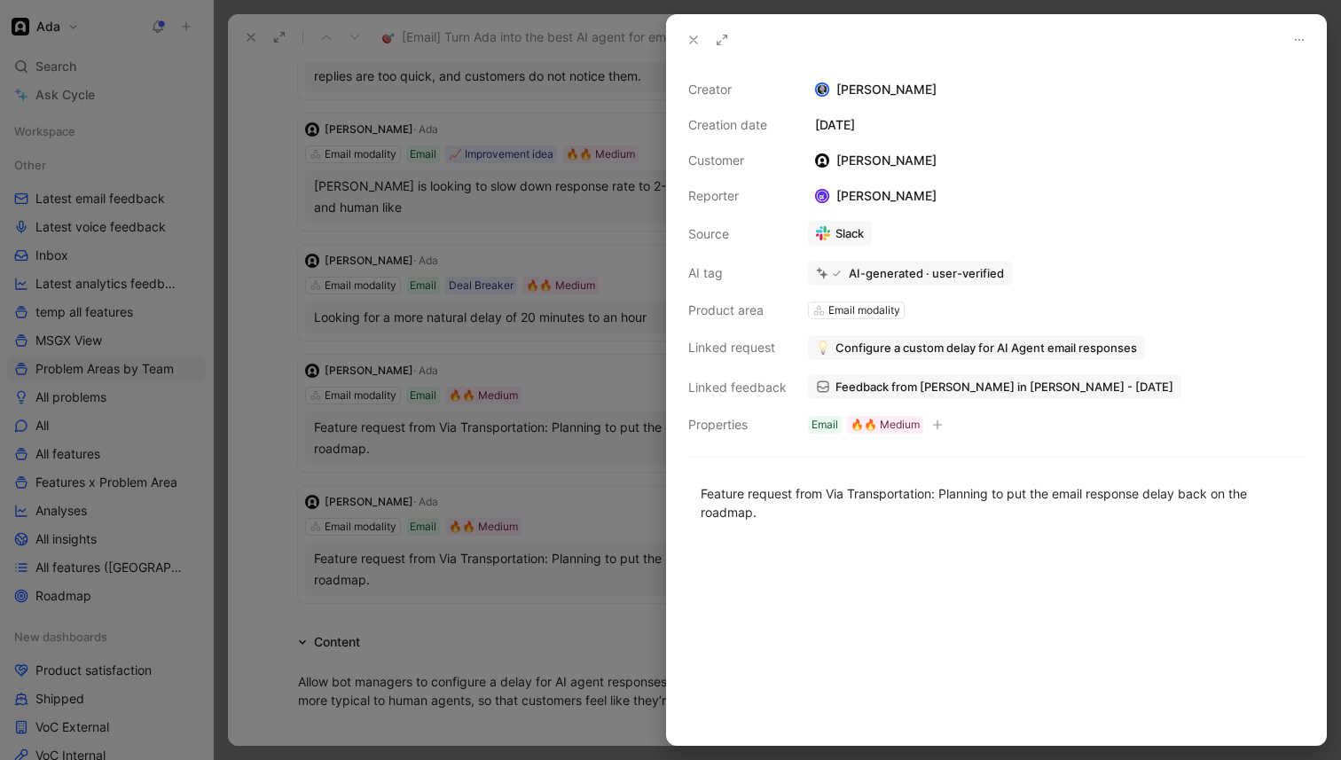
click at [897, 384] on span "Feedback from [PERSON_NAME] in [PERSON_NAME] - [DATE]" at bounding box center [1005, 387] width 338 height 16
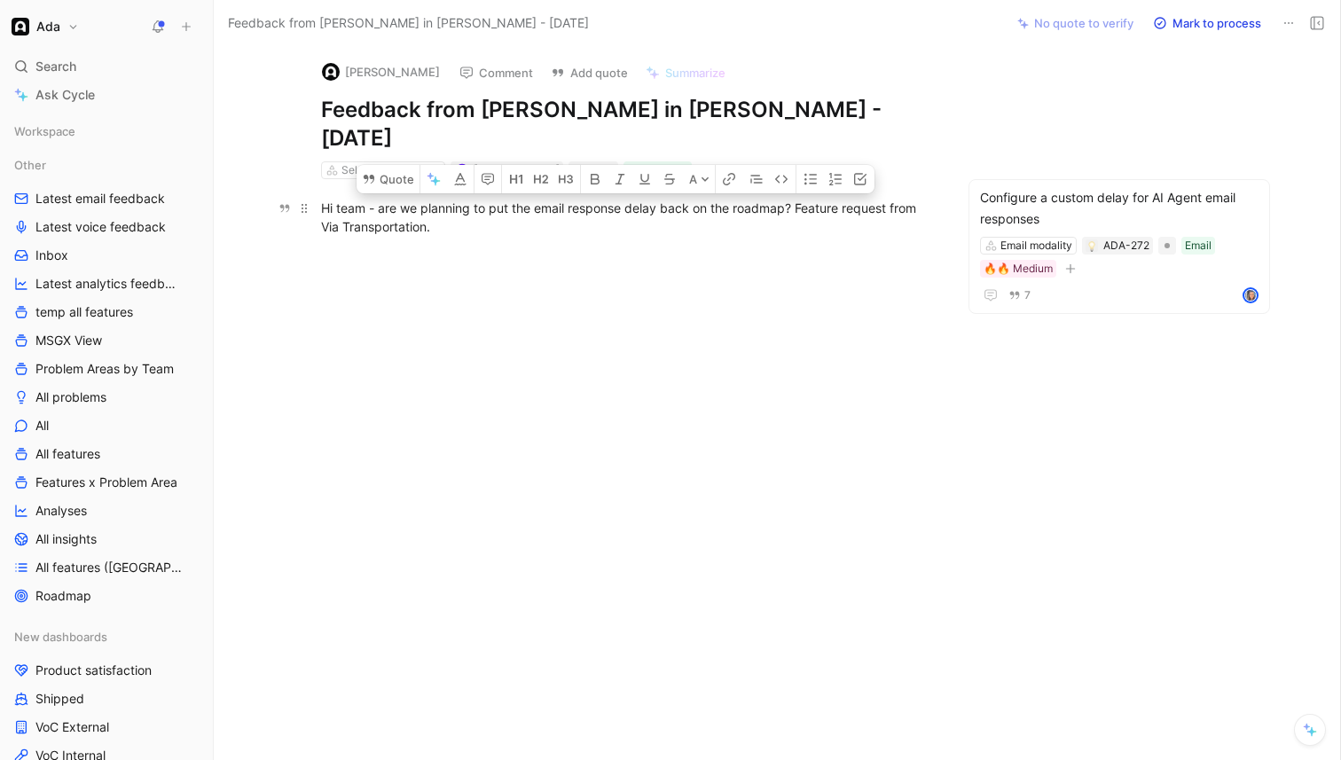
drag, startPoint x: 797, startPoint y: 177, endPoint x: 796, endPoint y: 196, distance: 18.7
click at [796, 199] on div "Hi team - are we planning to put the email response delay back on the roadmap? …" at bounding box center [628, 217] width 614 height 37
copy div "Feature request from Via Transportation."
click at [798, 245] on div "Hi team - are we planning to put the email response delay back on the roadmap? …" at bounding box center [628, 232] width 754 height 107
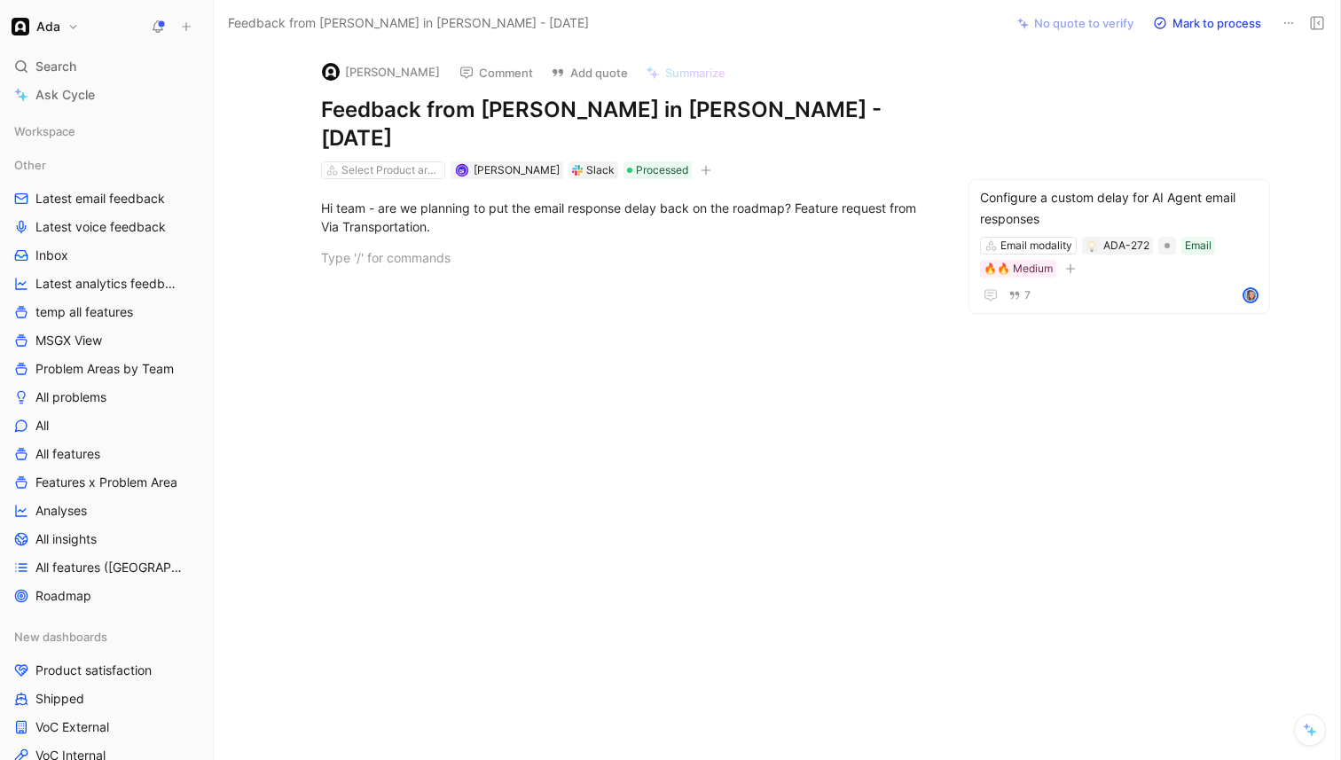
click at [586, 161] on div "Slack" at bounding box center [600, 170] width 28 height 18
click at [492, 70] on button "Comment" at bounding box center [497, 72] width 90 height 25
click at [586, 161] on div "Slack" at bounding box center [600, 170] width 28 height 18
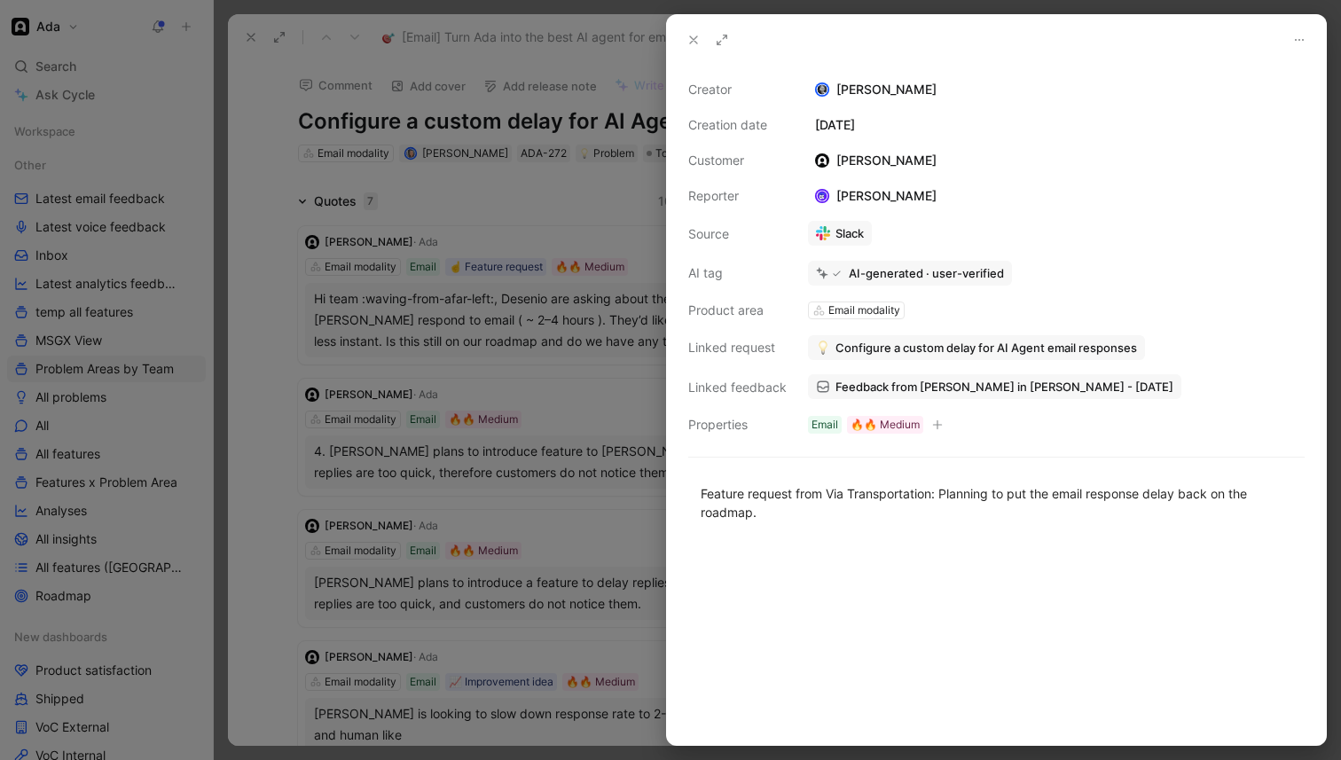
click at [392, 420] on div at bounding box center [670, 380] width 1341 height 760
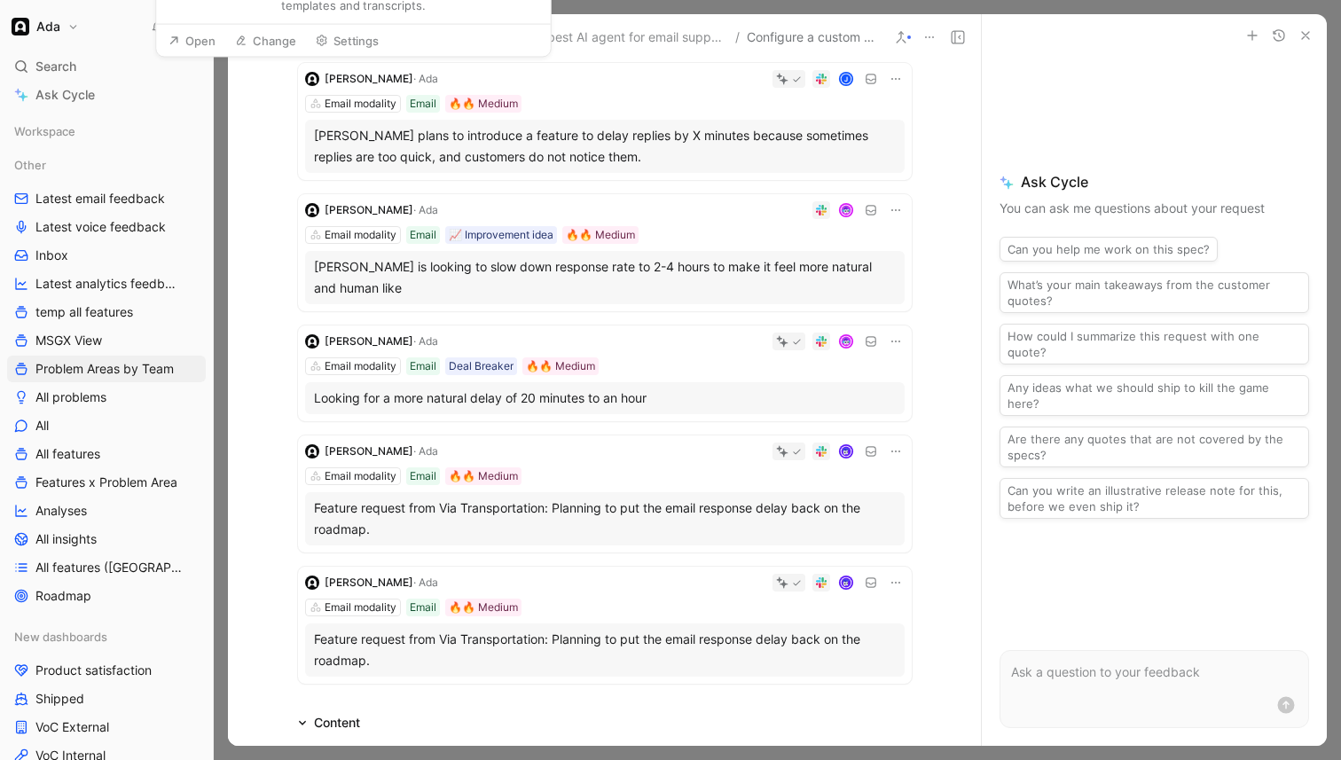
scroll to position [565, 0]
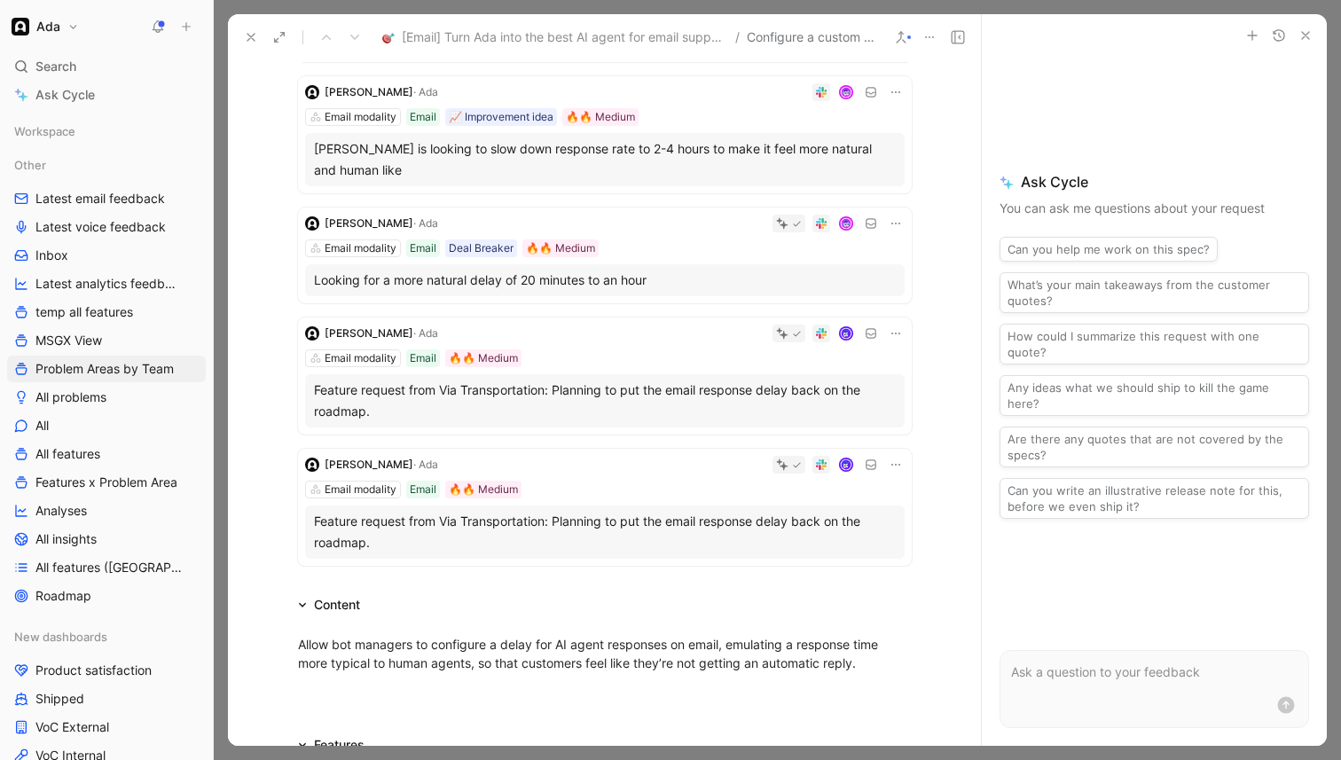
click at [900, 466] on icon at bounding box center [896, 465] width 14 height 14
click at [814, 580] on span "Delete quote" at bounding box center [841, 577] width 75 height 15
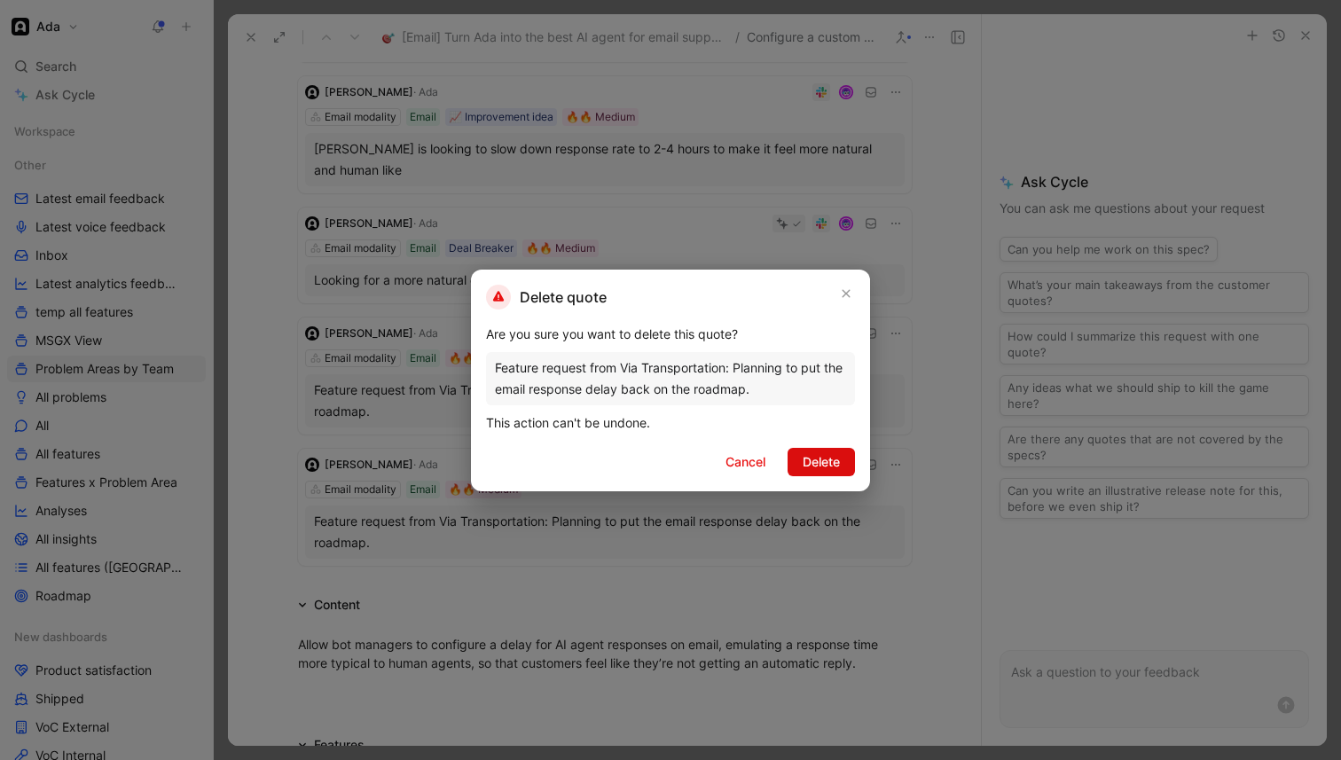
click at [832, 466] on span "Delete" at bounding box center [821, 462] width 37 height 21
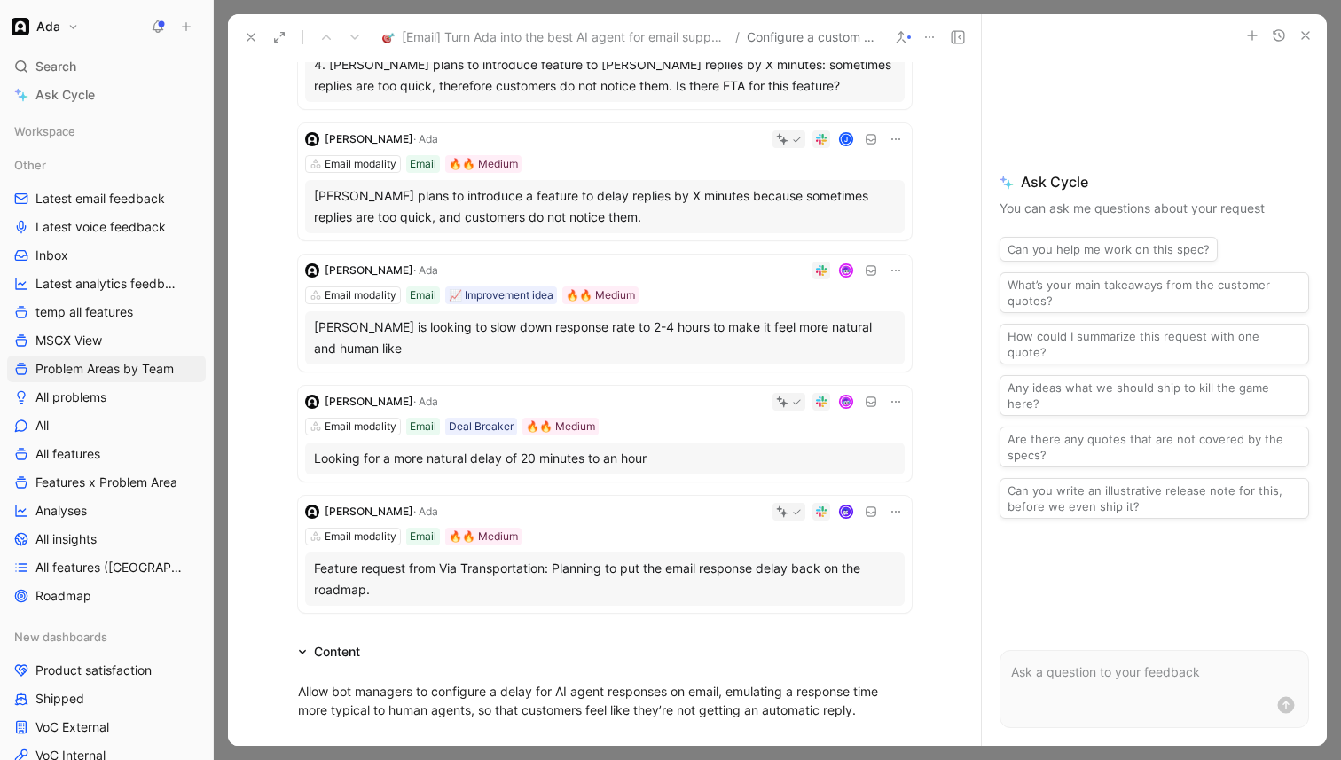
scroll to position [385, 0]
click at [892, 272] on icon at bounding box center [896, 272] width 9 height 2
click at [829, 378] on span "Delete quote" at bounding box center [841, 384] width 75 height 15
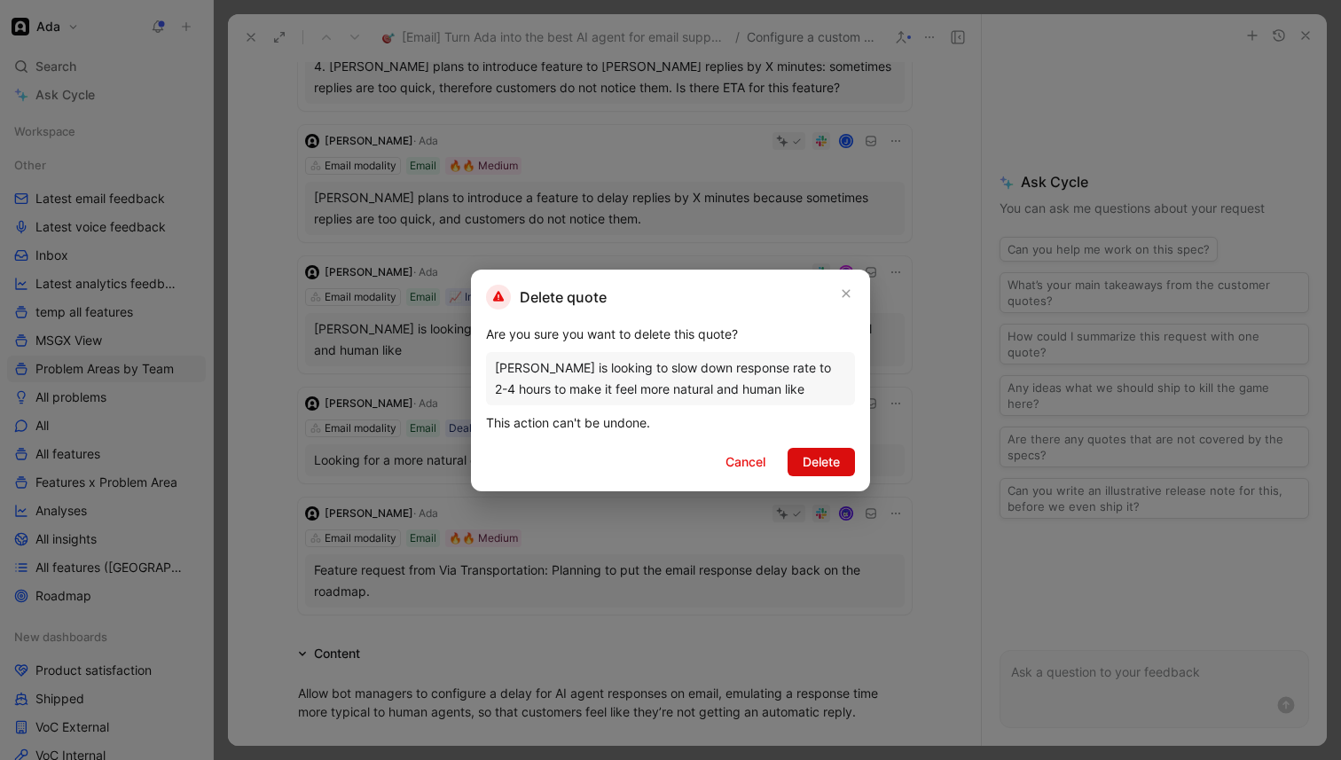
click at [814, 460] on span "Delete" at bounding box center [821, 462] width 37 height 21
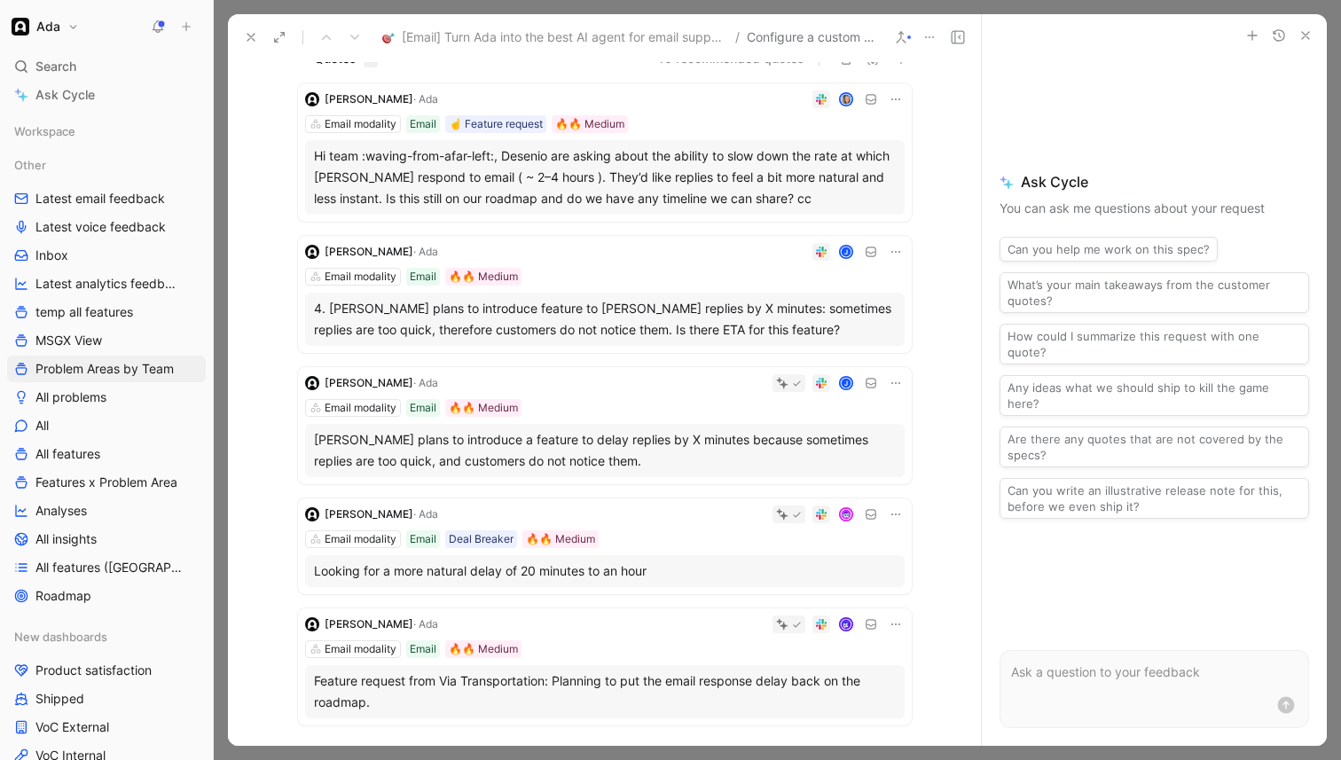
scroll to position [0, 0]
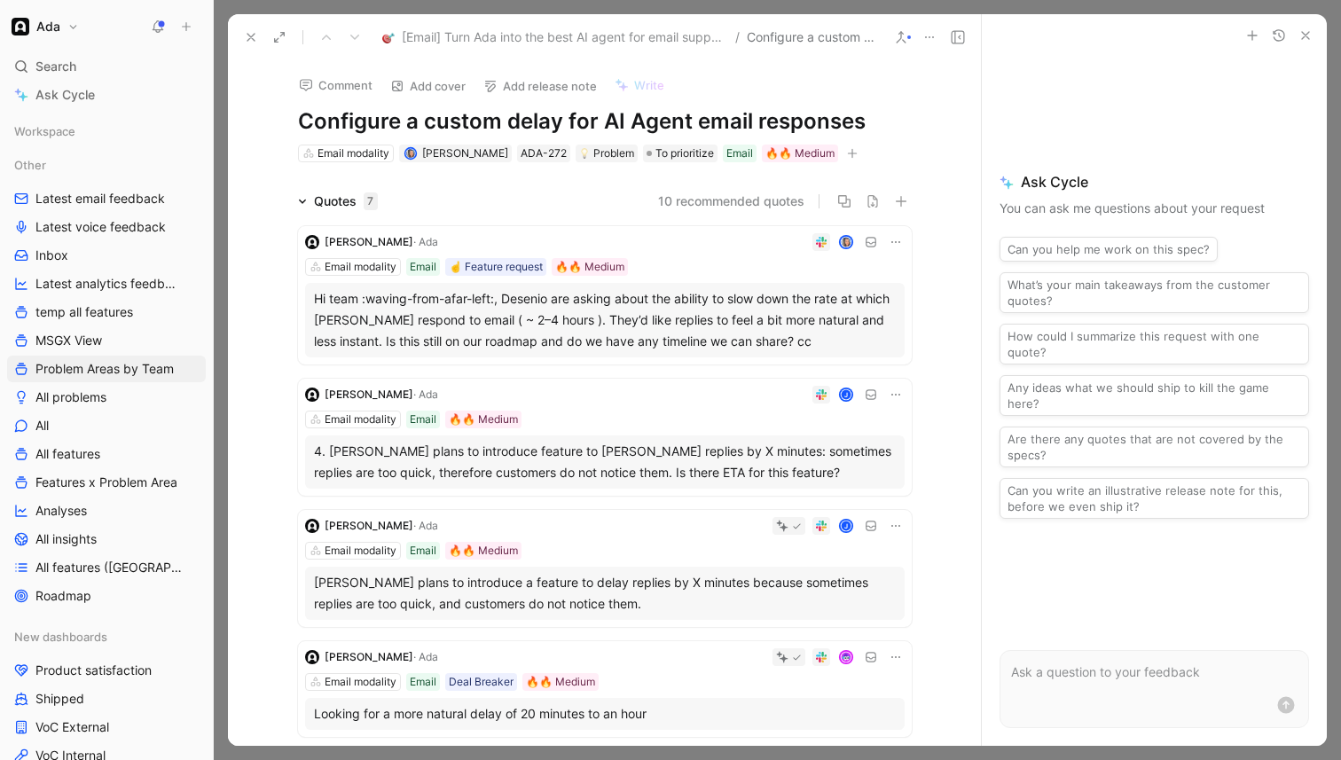
click at [301, 120] on h1 "Configure a custom delay for AI Agent email responses" at bounding box center [605, 121] width 614 height 28
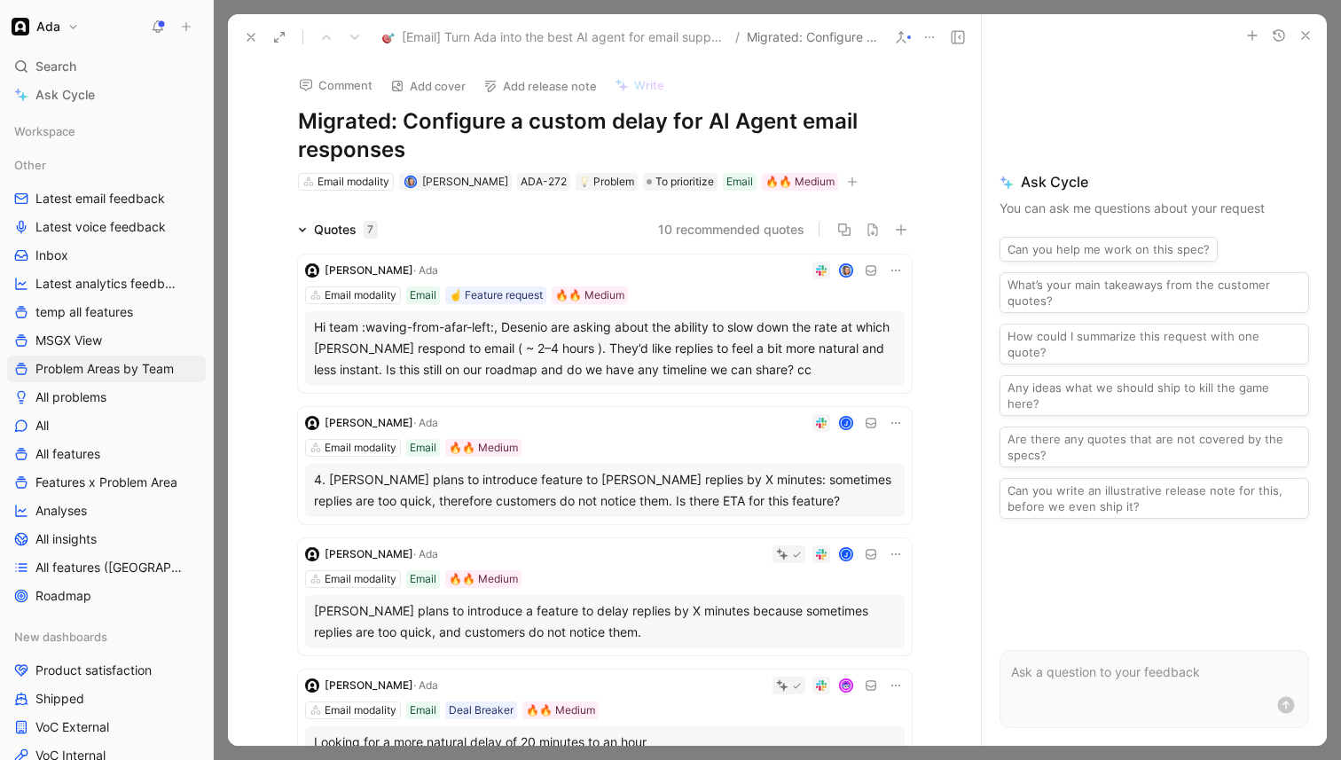
click at [403, 256] on div "[PERSON_NAME] Email modality Email ☝️ Feature request 🔥🔥 Medium Hi team :waving…" at bounding box center [605, 324] width 614 height 138
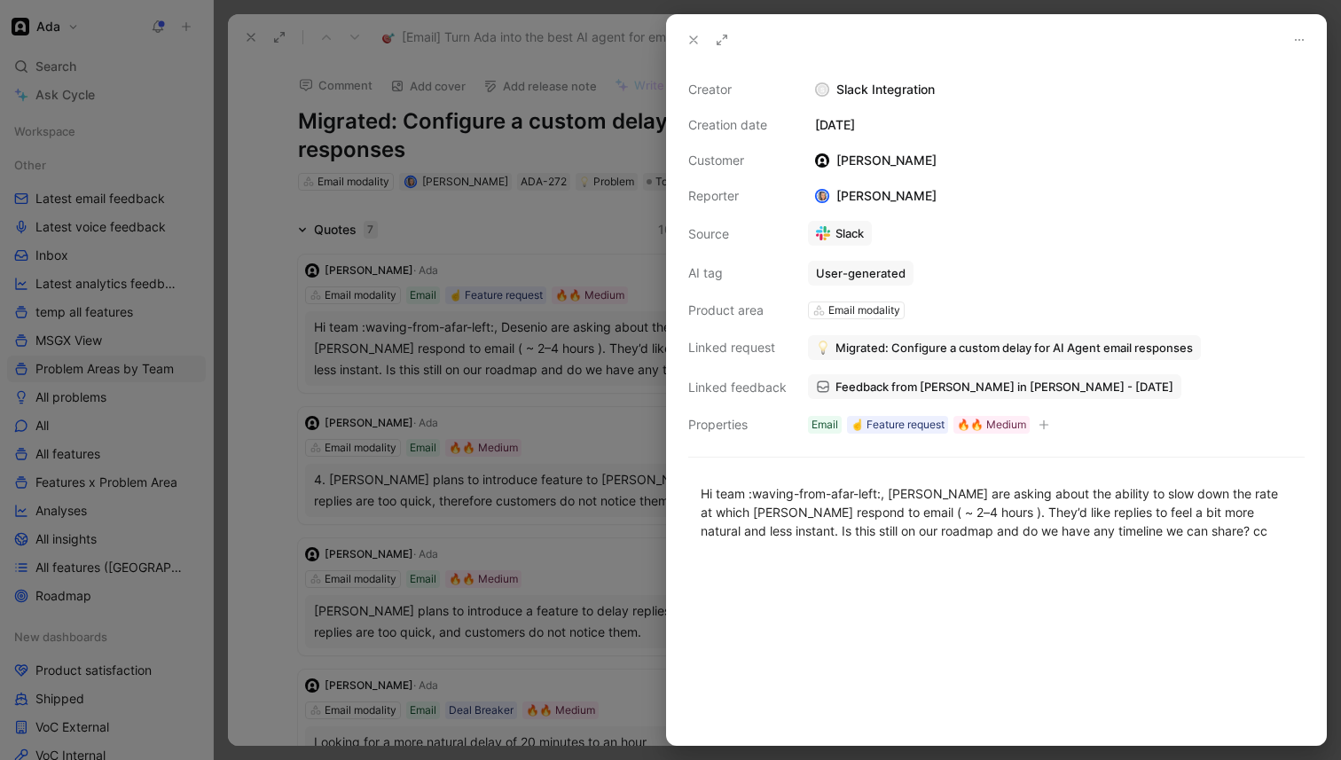
click at [403, 256] on div at bounding box center [670, 380] width 1341 height 760
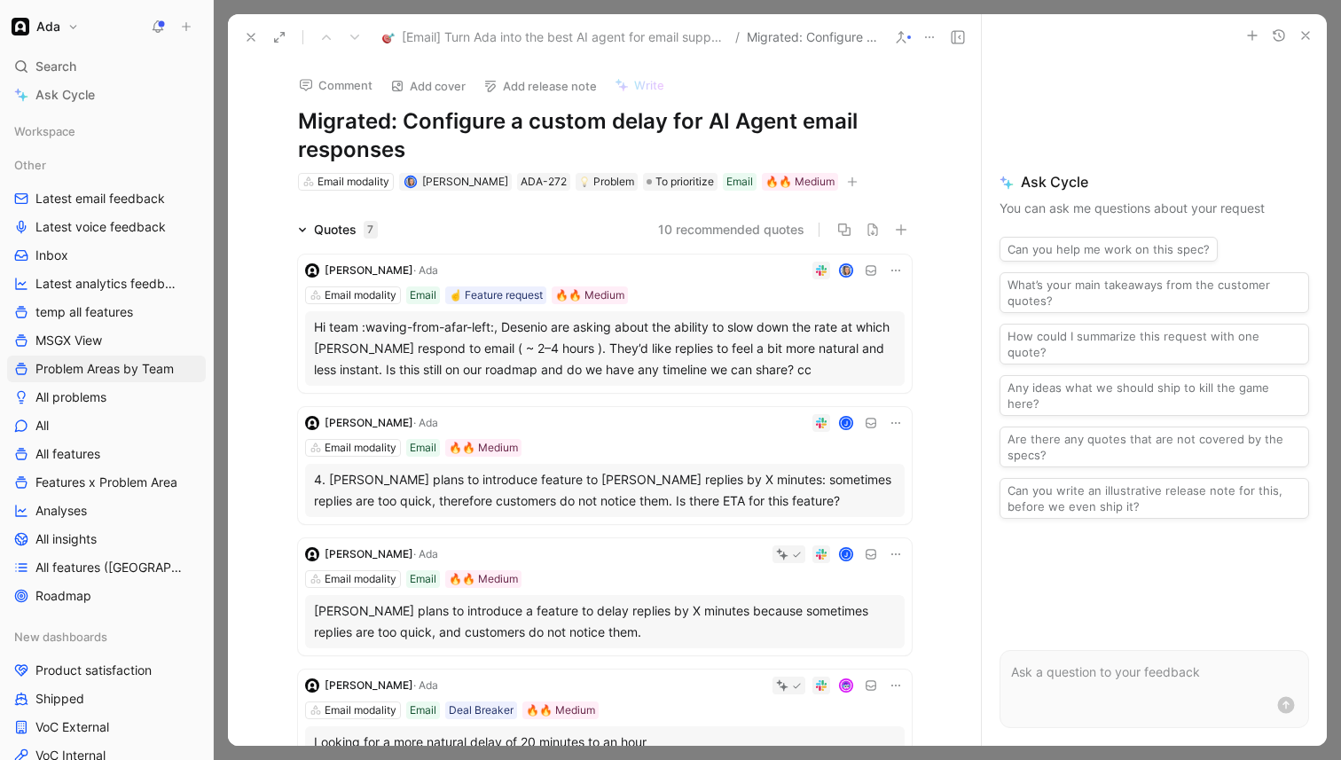
click at [431, 381] on div "Hi team :waving-from-afar-left:, Desenio are asking about the ability to slow d…" at bounding box center [605, 348] width 600 height 75
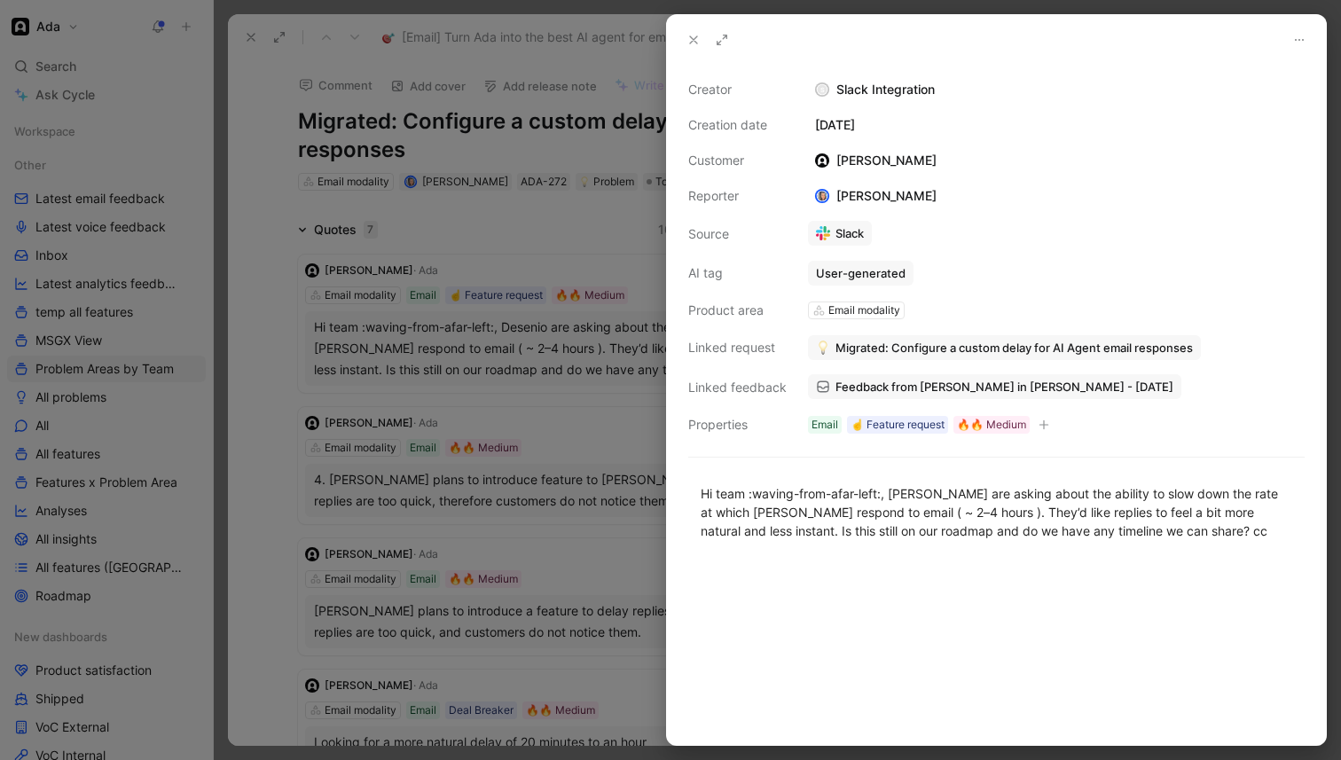
click at [431, 381] on div at bounding box center [670, 380] width 1341 height 760
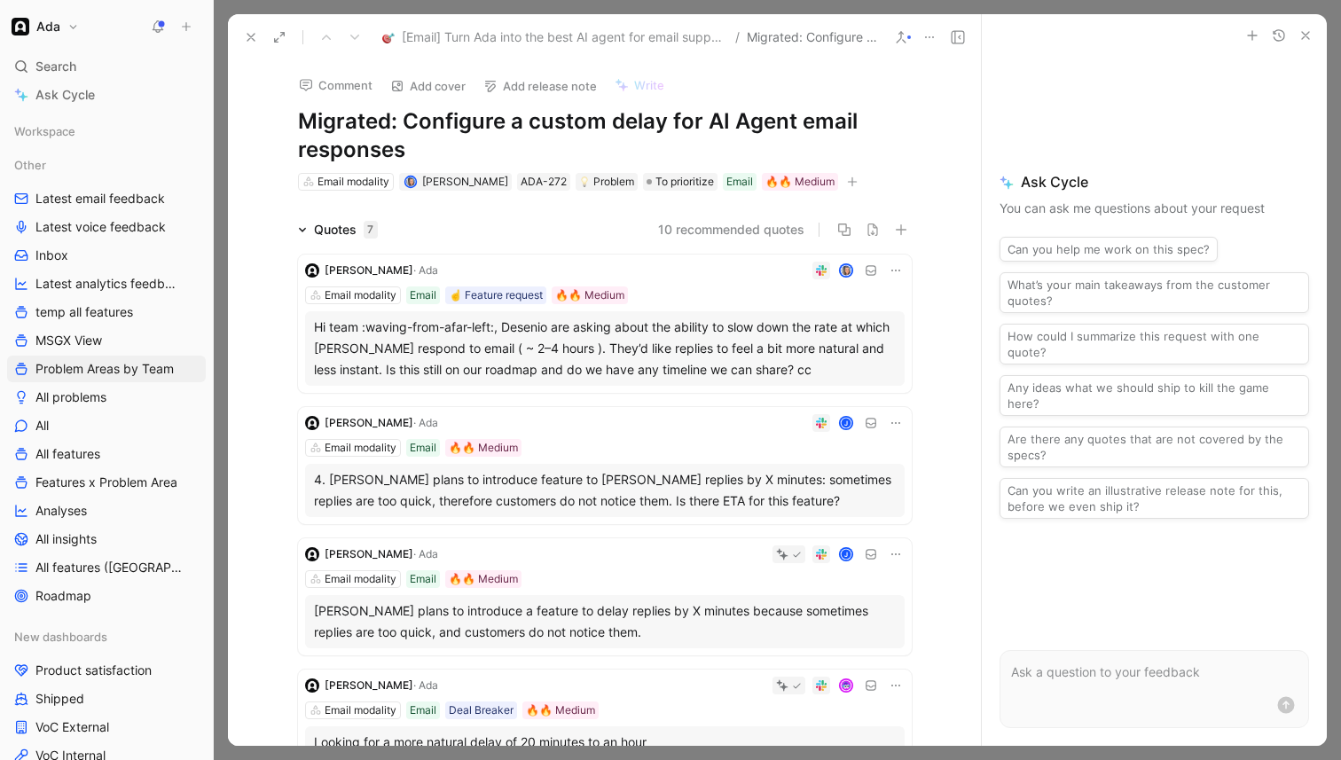
click at [251, 28] on button at bounding box center [251, 37] width 25 height 25
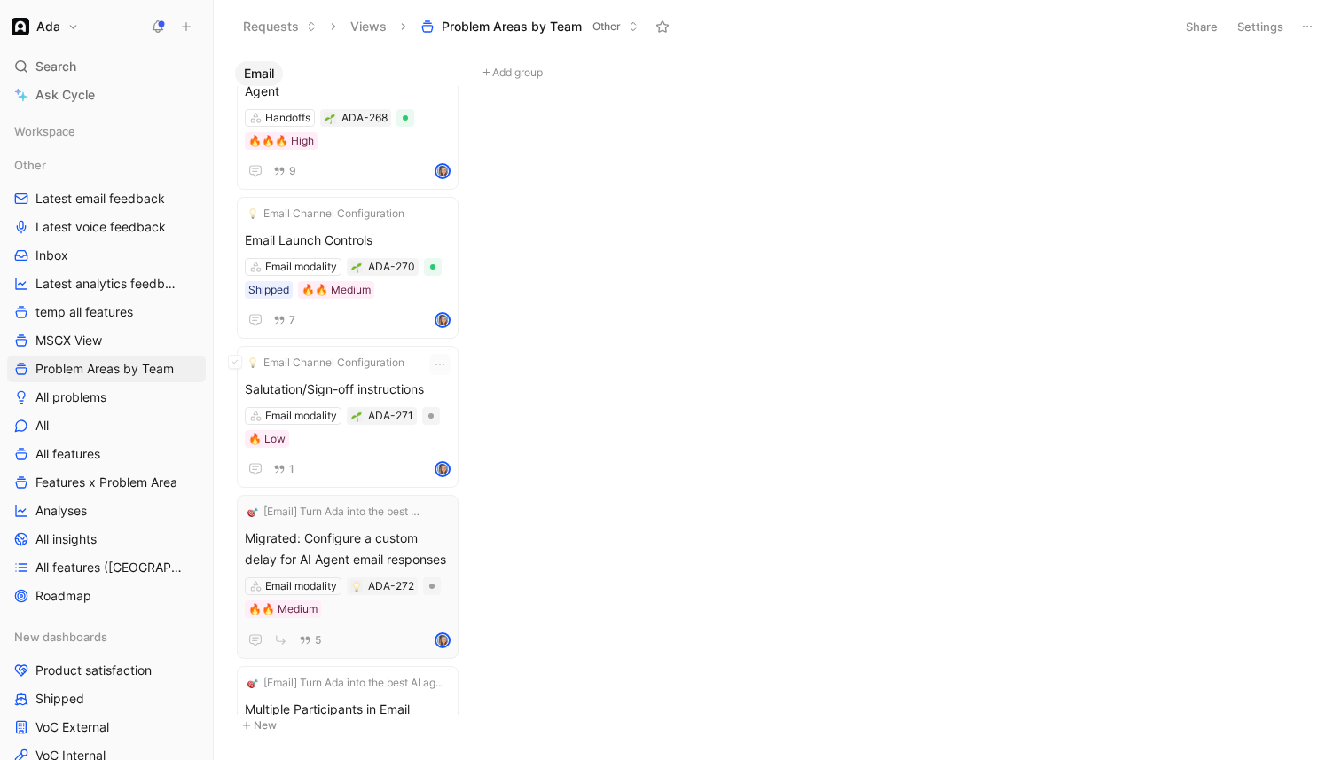
scroll to position [3889, 0]
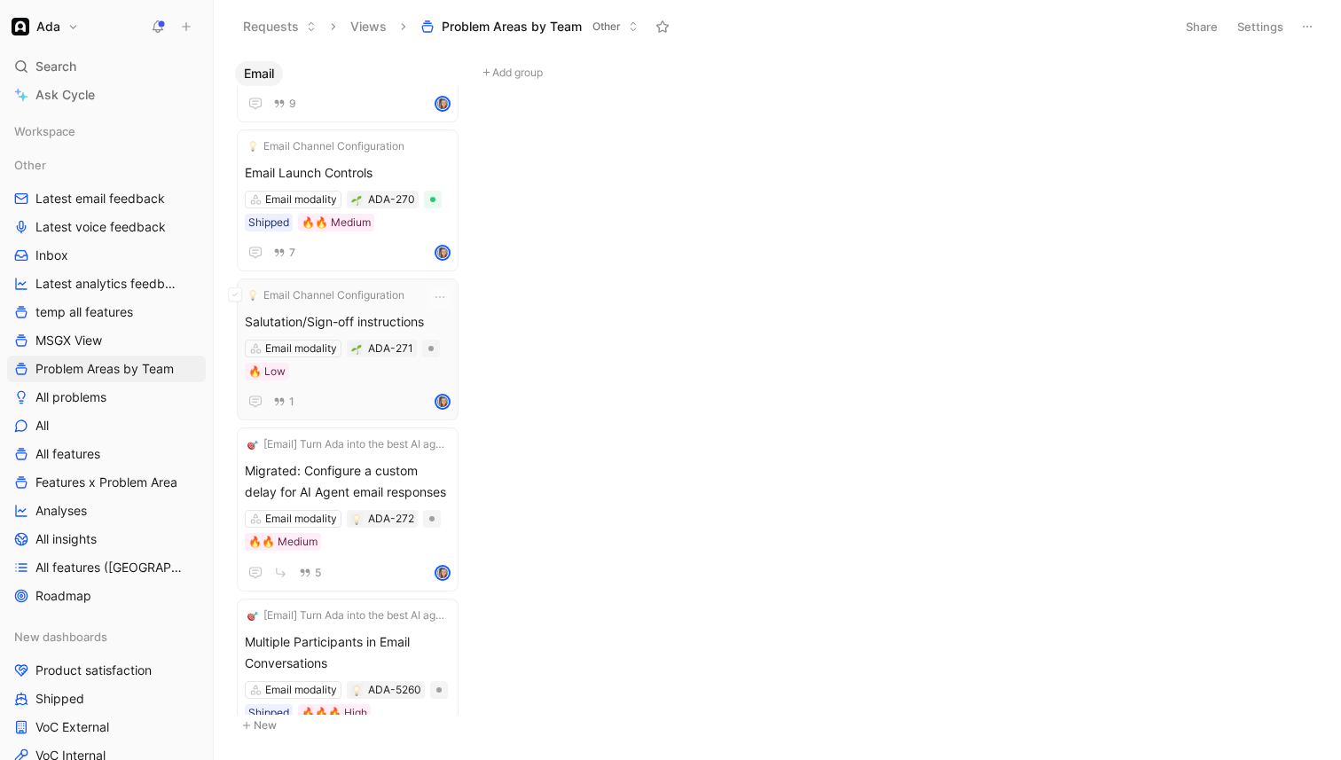
click at [359, 287] on div "Email Channel Configuration Salutation/Sign-off instructions Email modality ADA…" at bounding box center [348, 350] width 206 height 126
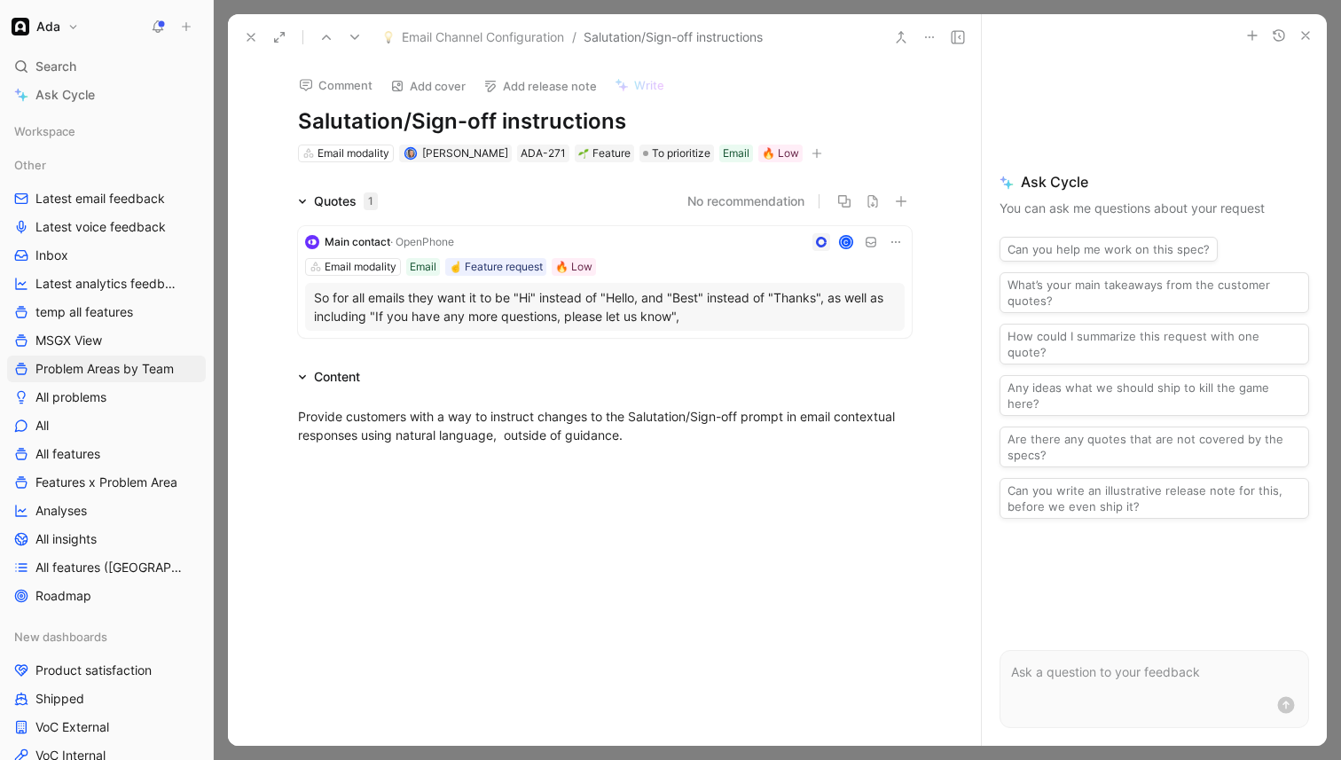
click at [647, 303] on p "So for all emails they want it to be "Hi" instead of "Hello, and "Best" instead…" at bounding box center [605, 306] width 582 height 37
click at [647, 303] on div at bounding box center [670, 380] width 1341 height 760
click at [647, 303] on p "So for all emails they want it to be "Hi" instead of "Hello, and "Best" instead…" at bounding box center [605, 306] width 582 height 37
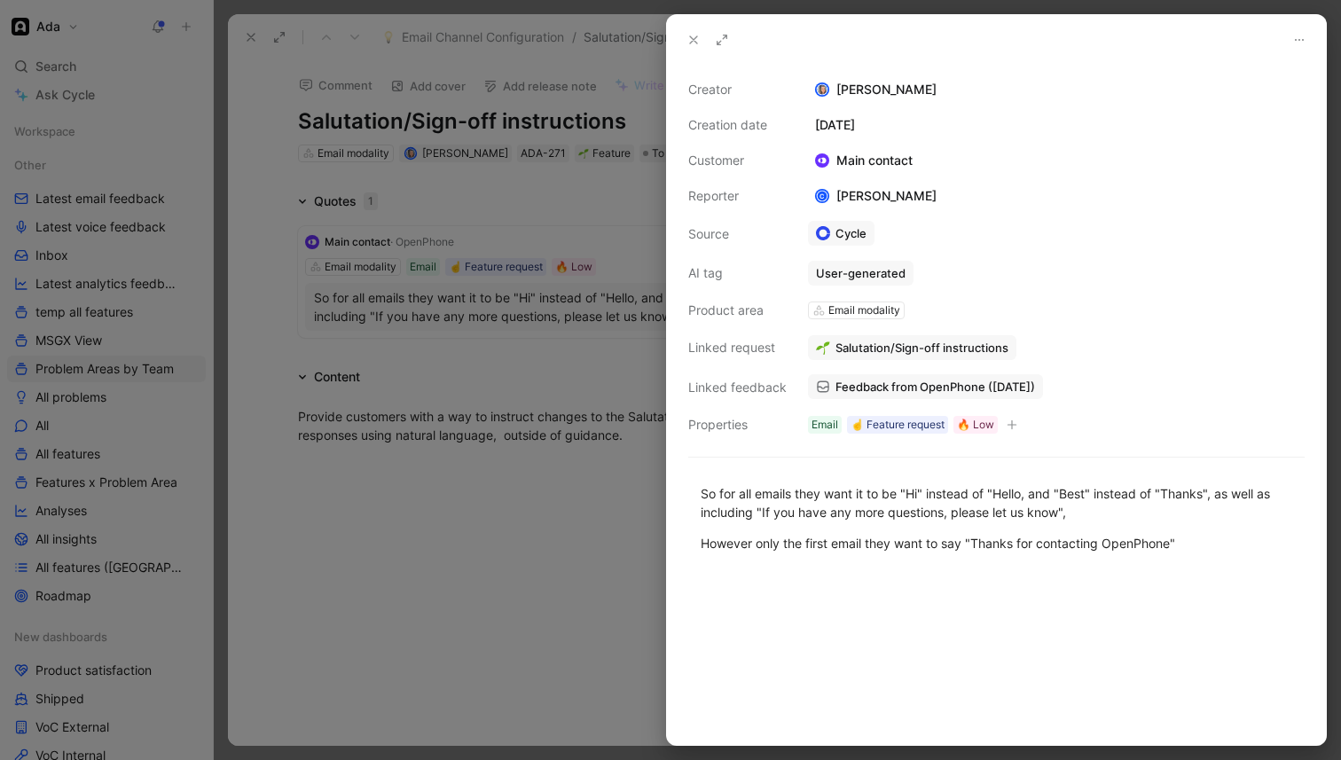
click at [929, 381] on span "Feedback from OpenPhone ([DATE])" at bounding box center [936, 387] width 200 height 16
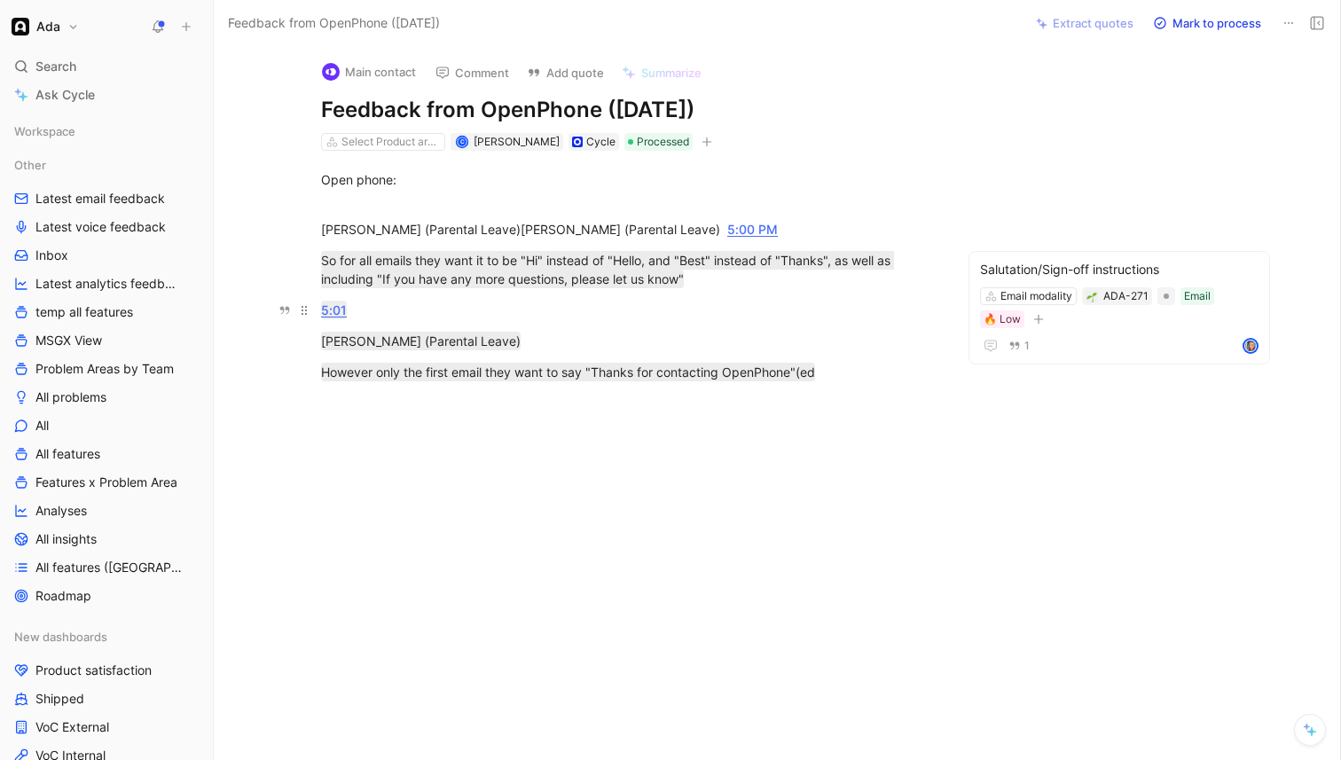
click at [735, 298] on p "5:01" at bounding box center [627, 309] width 681 height 29
click at [834, 386] on p "However only the first email they want to say "Thanks for contacting OpenPhone"…" at bounding box center [627, 372] width 681 height 29
click at [704, 379] on mark "However only the first email they want to say "Thanks for contacting OpenPhone"…" at bounding box center [568, 372] width 494 height 19
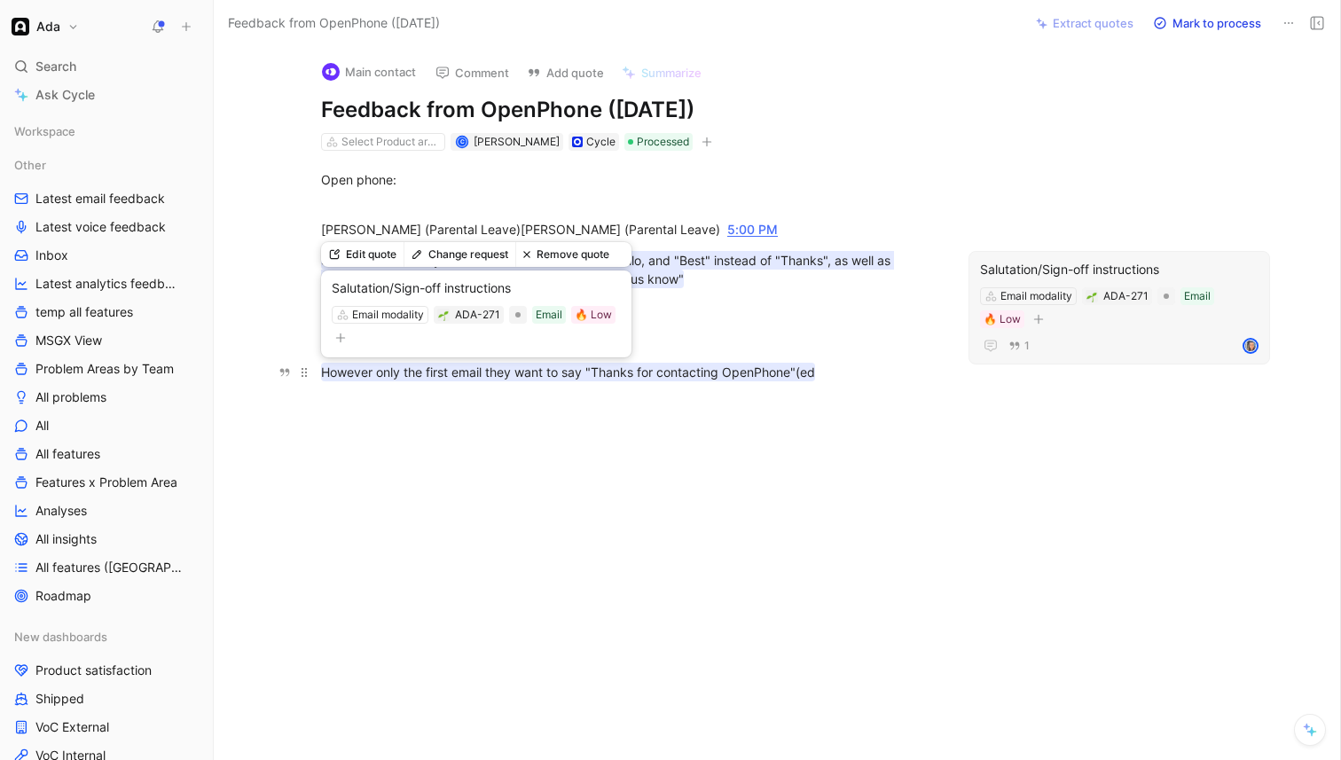
click at [815, 380] on mark "However only the first email they want to say "Thanks for contacting OpenPhone"…" at bounding box center [568, 372] width 494 height 19
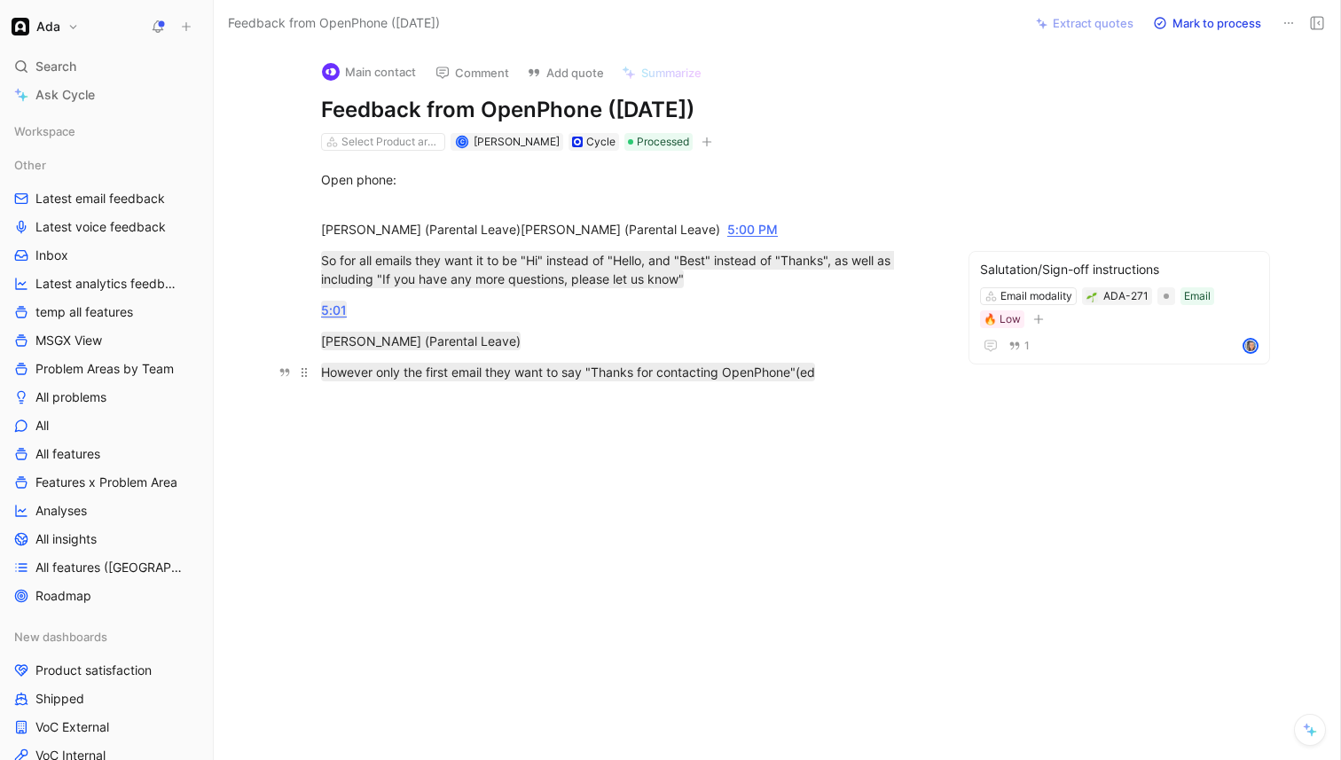
click at [830, 380] on div "However only the first email they want to say "Thanks for contacting OpenPhone"…" at bounding box center [628, 372] width 614 height 19
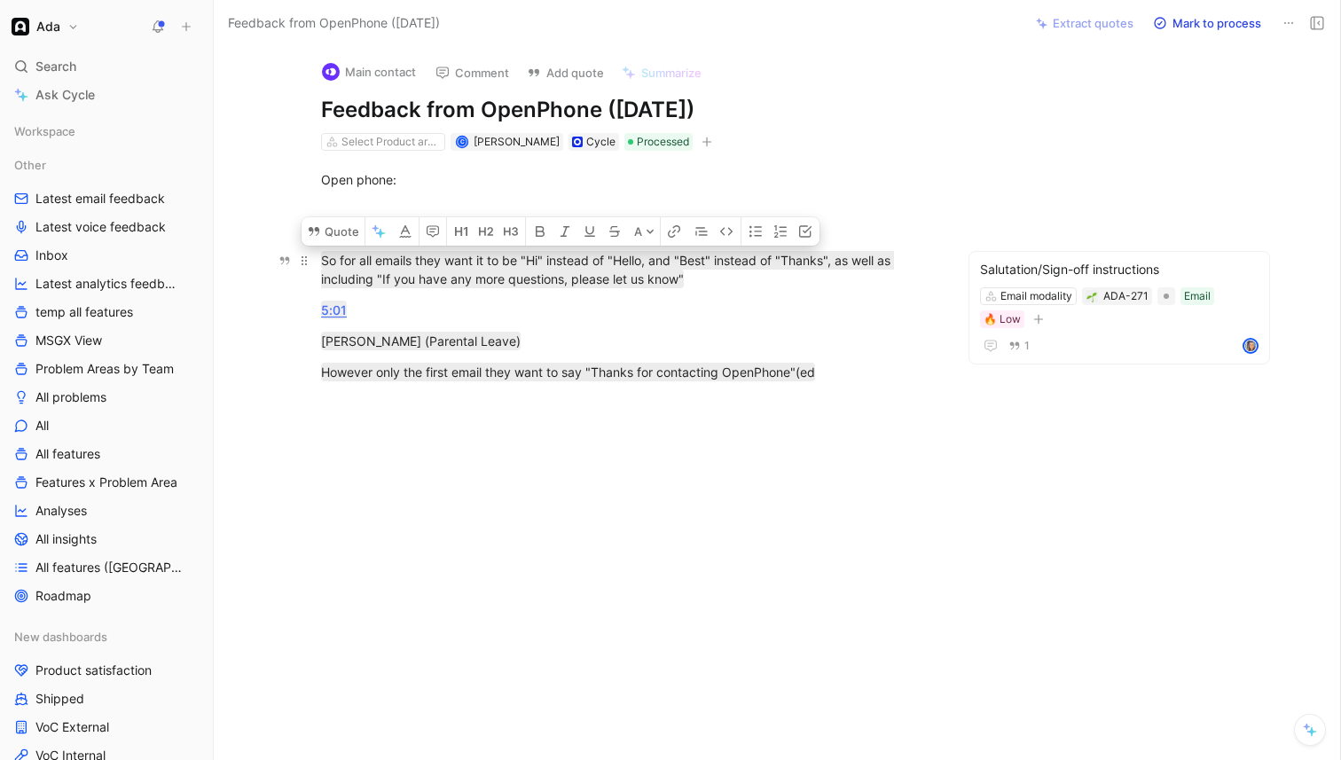
drag, startPoint x: 800, startPoint y: 375, endPoint x: 315, endPoint y: 261, distance: 498.6
click at [315, 261] on div "Open phone: [PERSON_NAME] (Parental Leave)[PERSON_NAME] (Parental Leave) 5:00 P…" at bounding box center [628, 276] width 754 height 250
copy div "So for all emails they want it to be "Hi" instead of "Hello, and "Best" instead…"
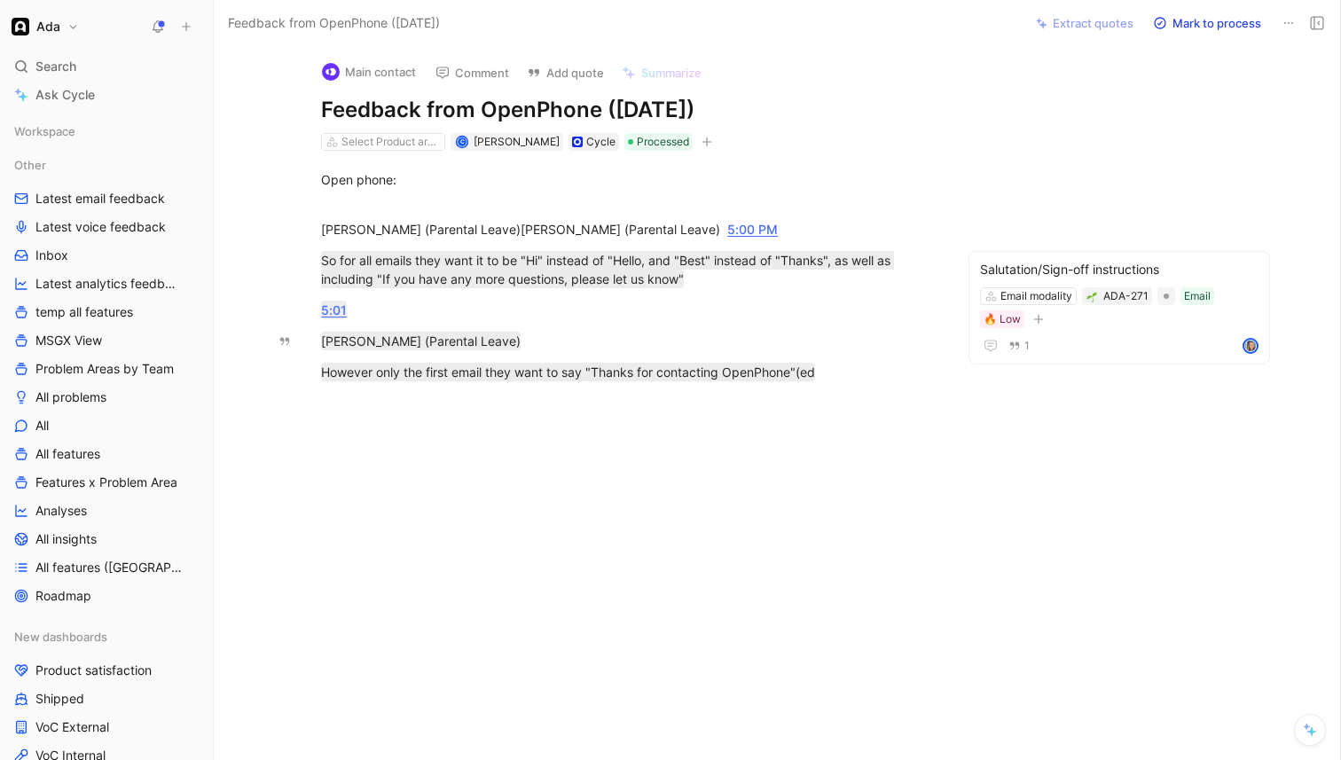
click at [534, 494] on div at bounding box center [628, 515] width 754 height 228
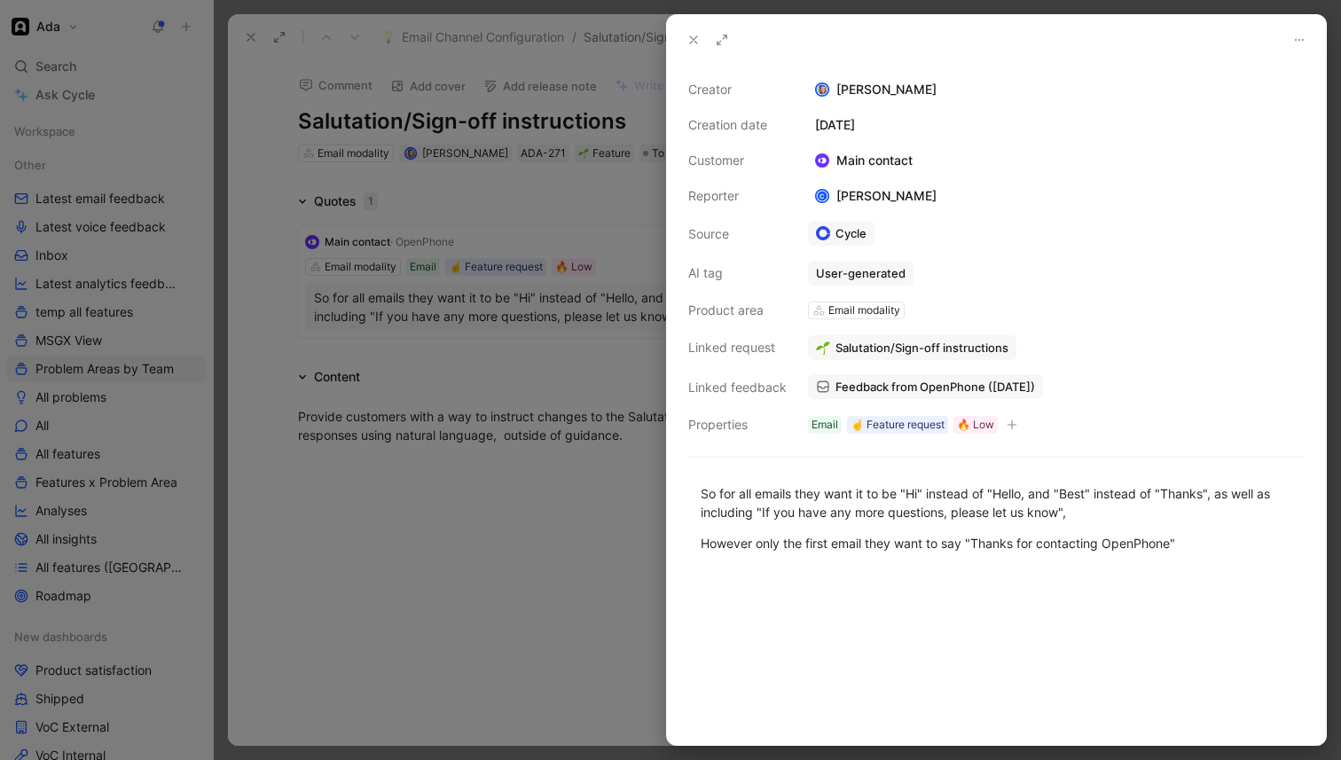
click at [528, 115] on div at bounding box center [670, 380] width 1341 height 760
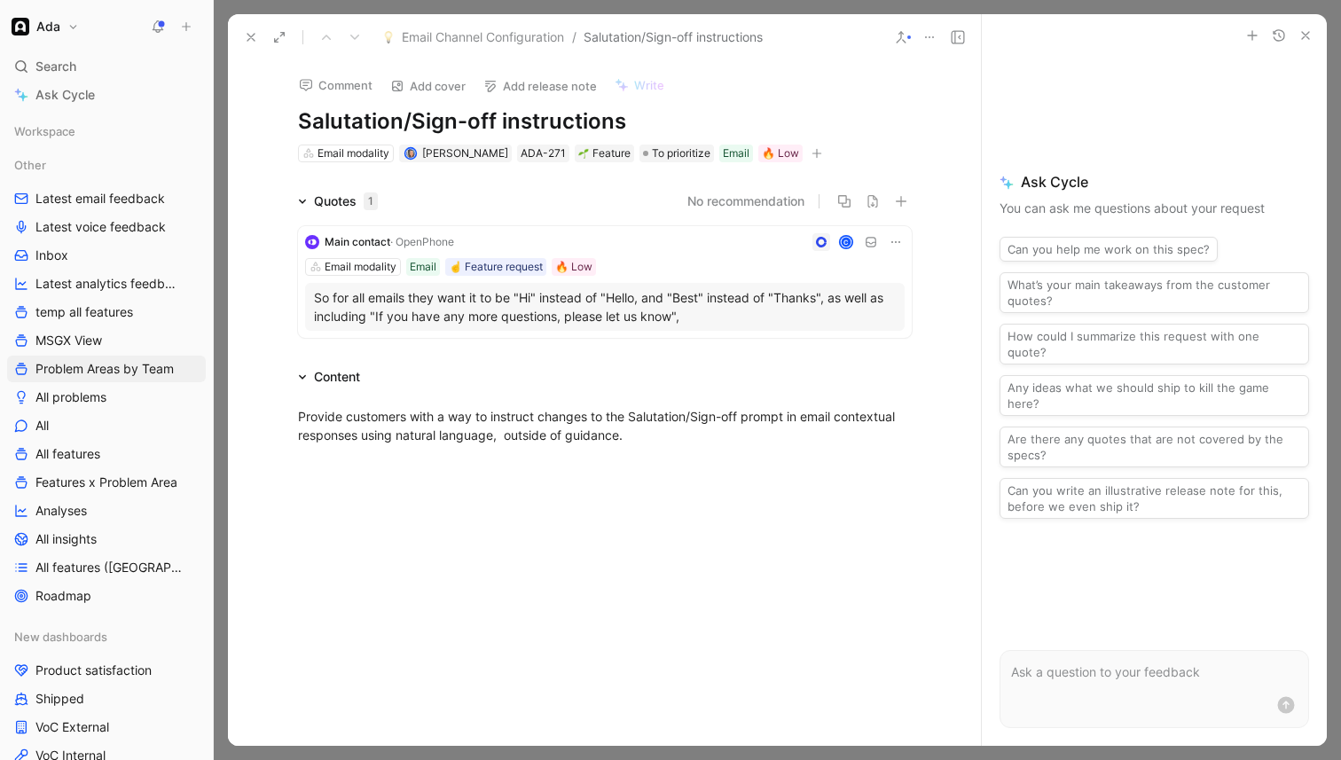
click at [301, 122] on h1 "Salutation/Sign-off instructions" at bounding box center [605, 121] width 614 height 28
click at [251, 36] on icon at bounding box center [251, 37] width 14 height 14
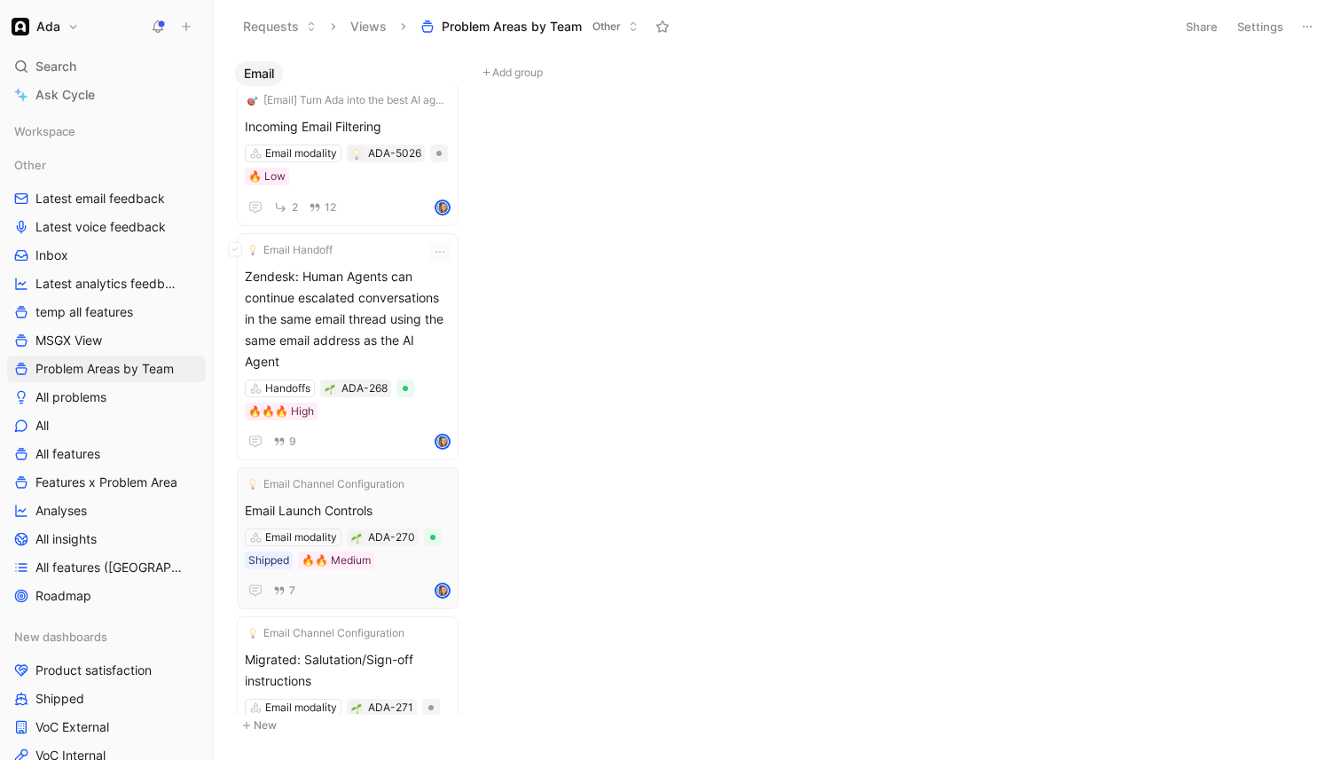
scroll to position [3093, 0]
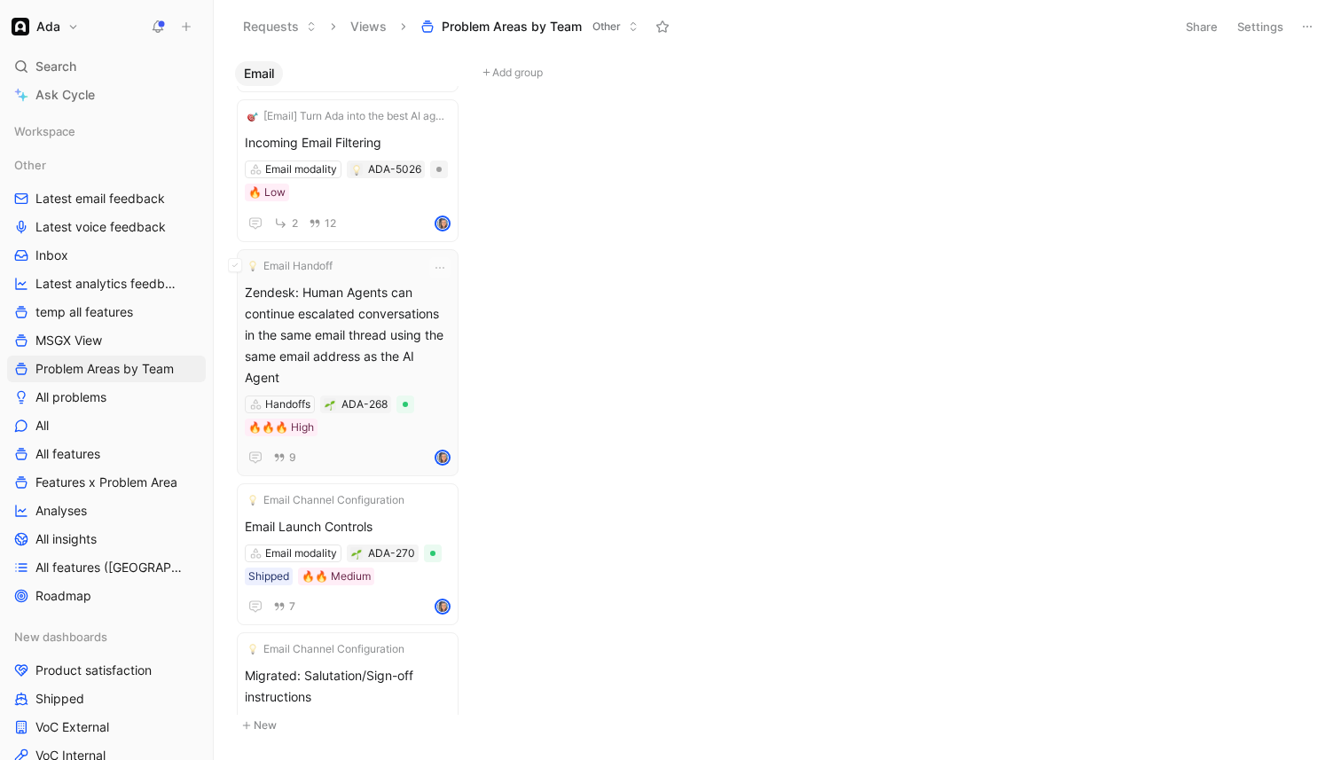
click at [410, 307] on span "Zendesk: Human Agents can continue escalated conversations in the same email th…" at bounding box center [348, 335] width 206 height 106
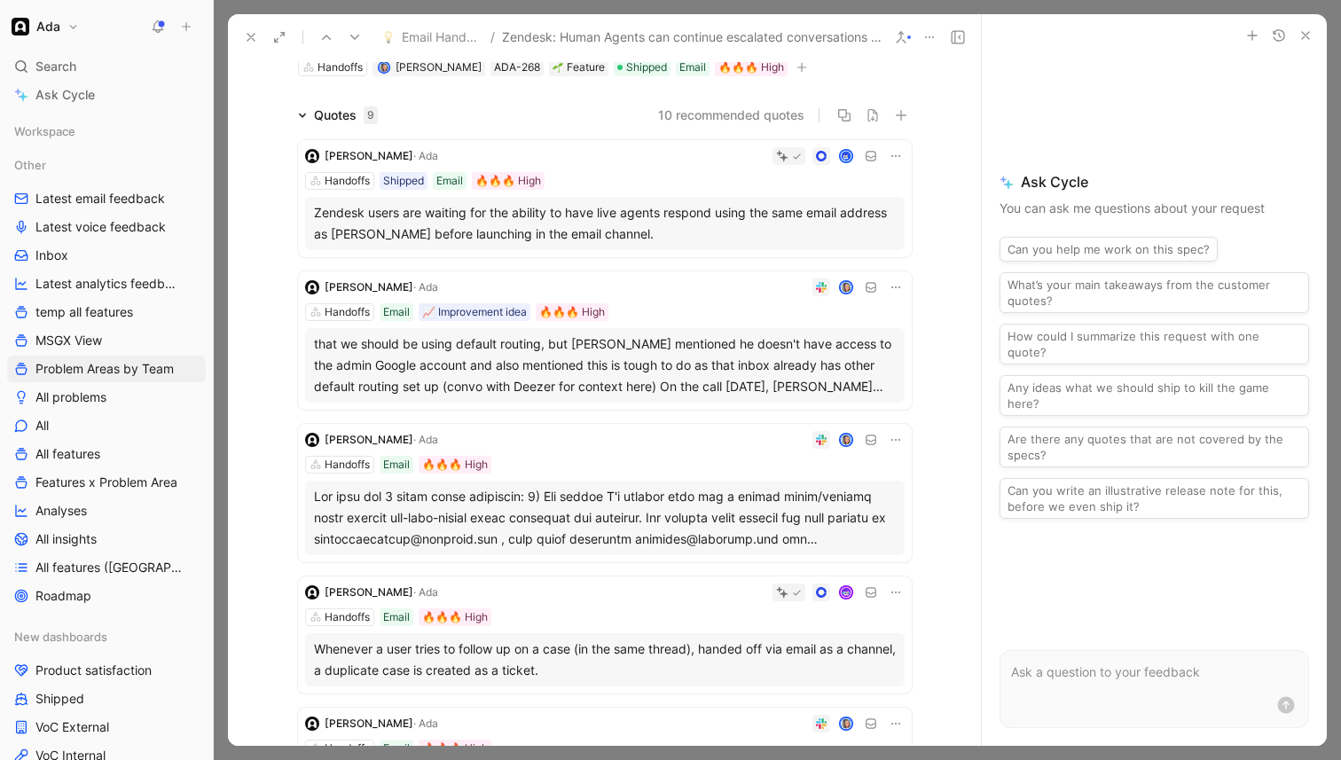
scroll to position [185, 0]
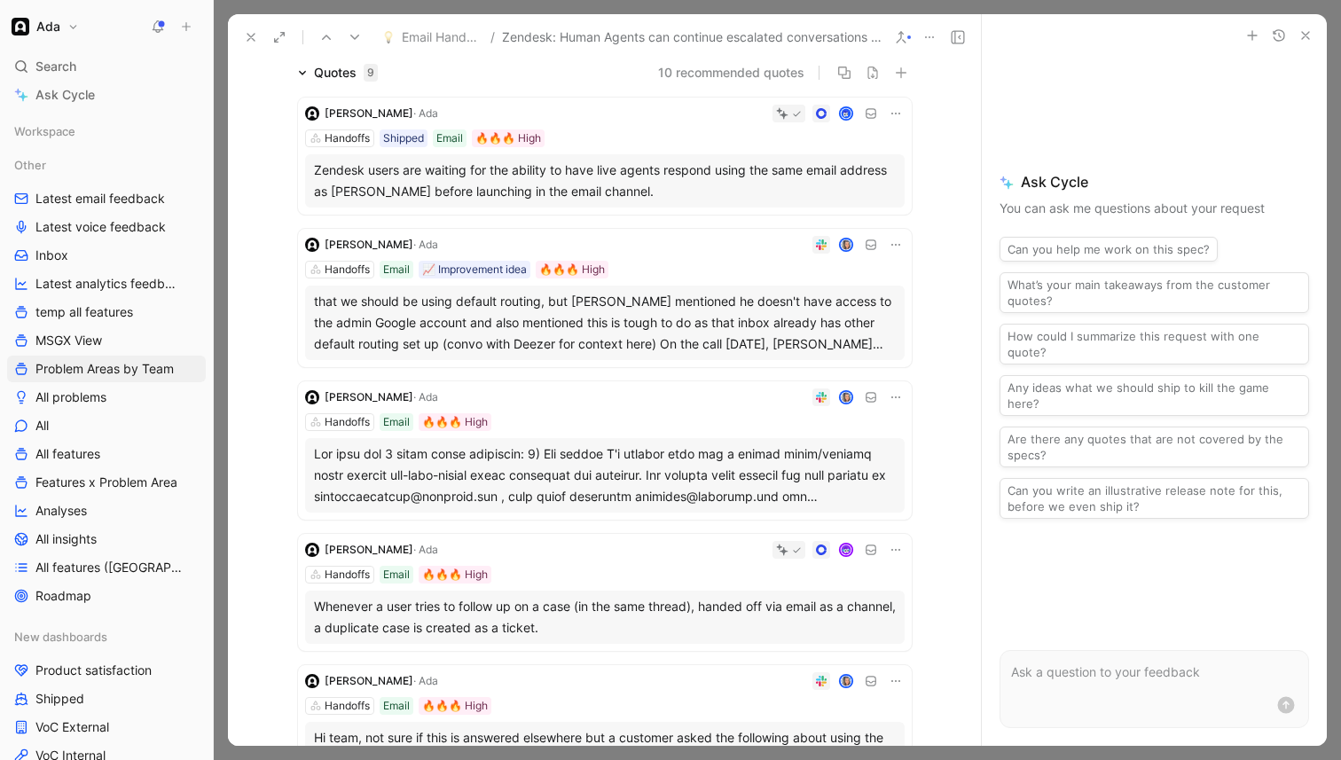
click at [669, 470] on div at bounding box center [605, 476] width 582 height 64
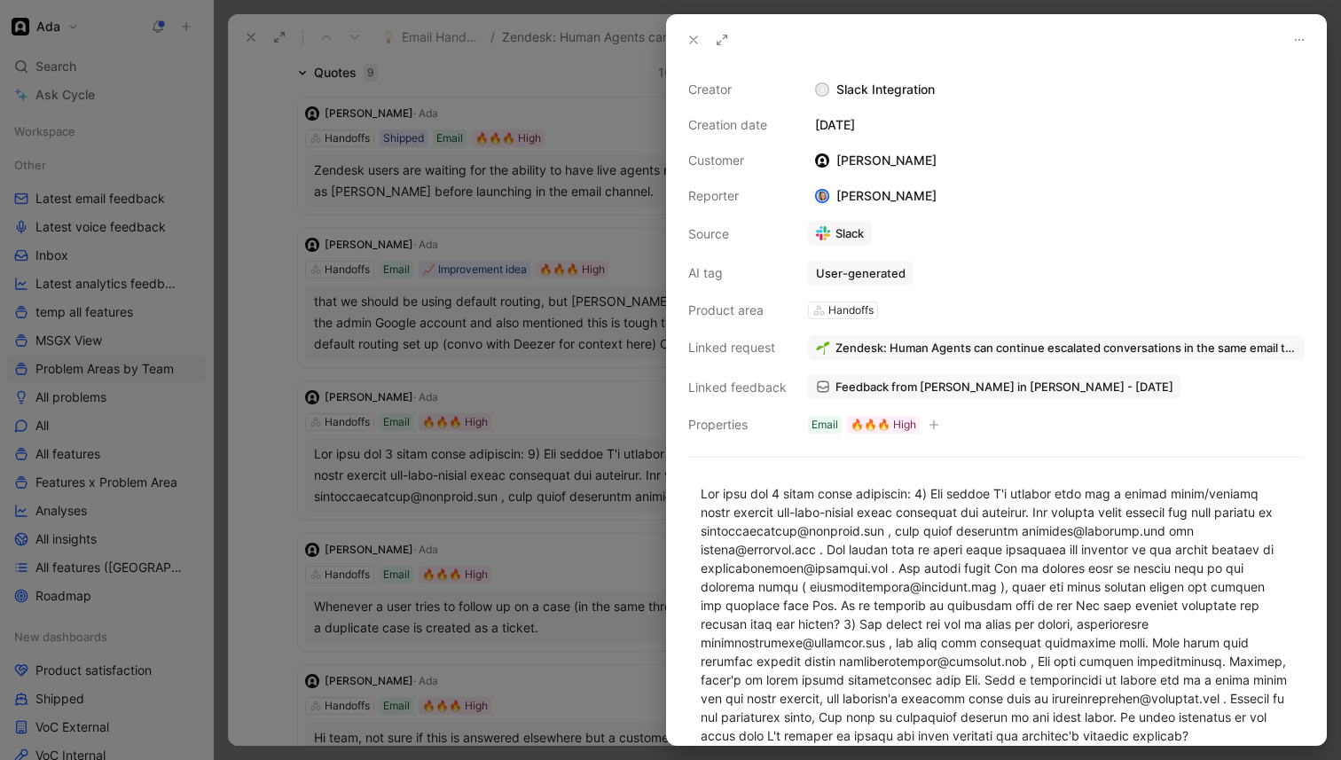
click at [586, 512] on div at bounding box center [670, 380] width 1341 height 760
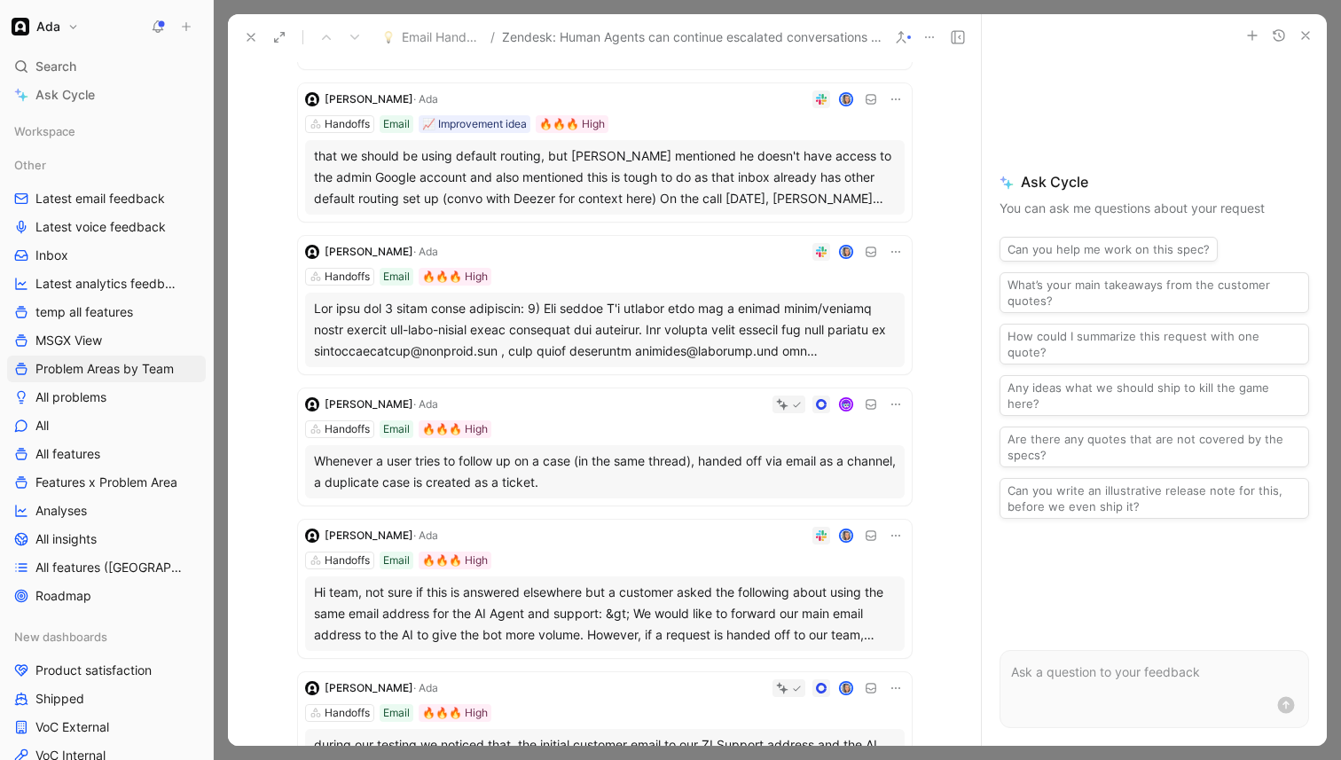
scroll to position [334, 0]
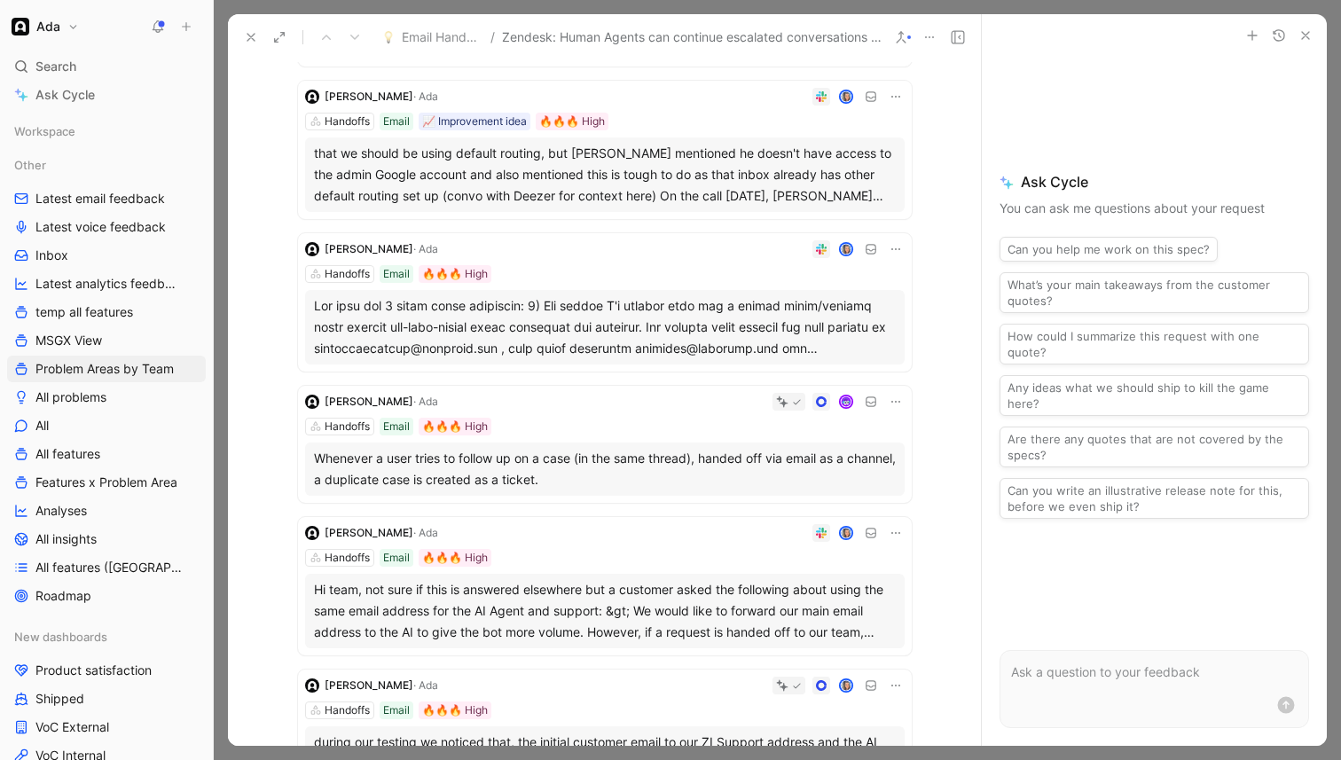
click at [625, 482] on div "Whenever a user tries to follow up on a case (in the same thread), handed off v…" at bounding box center [605, 469] width 582 height 43
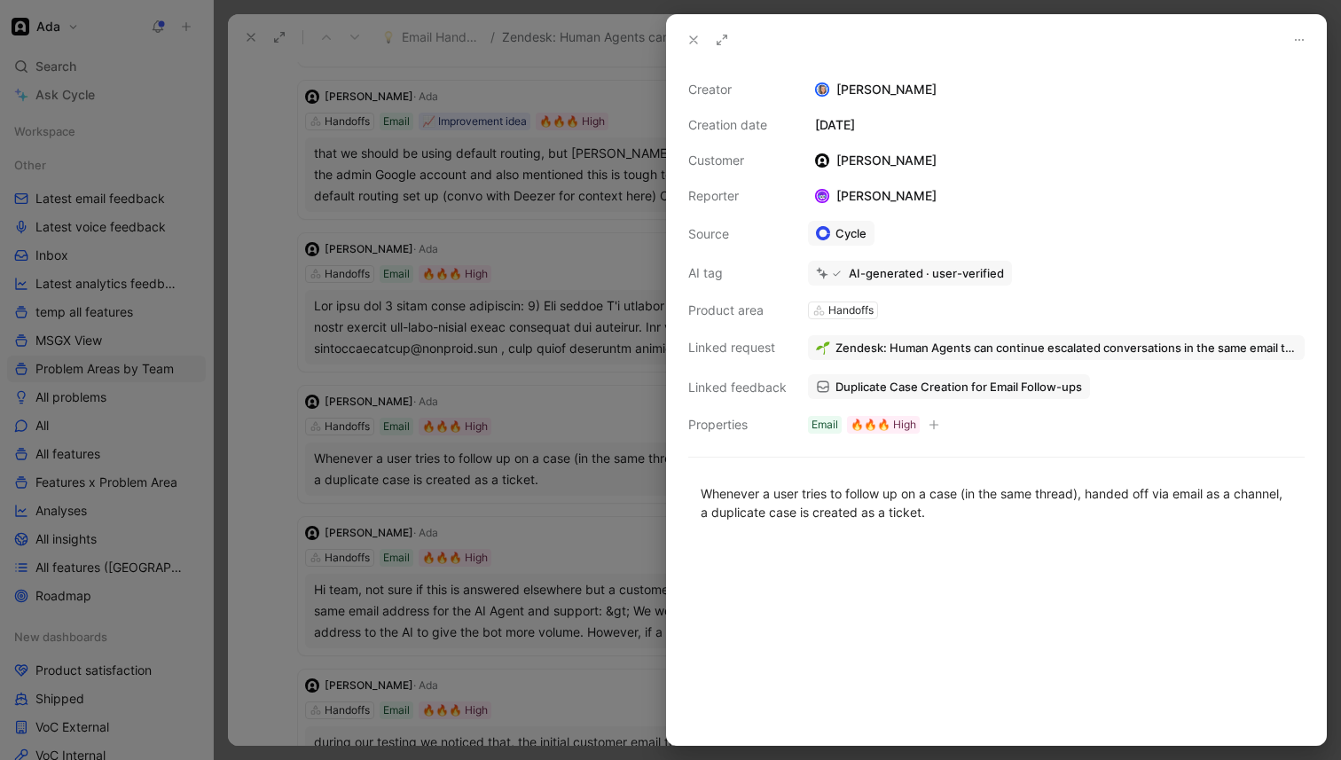
click at [625, 482] on div at bounding box center [670, 380] width 1341 height 760
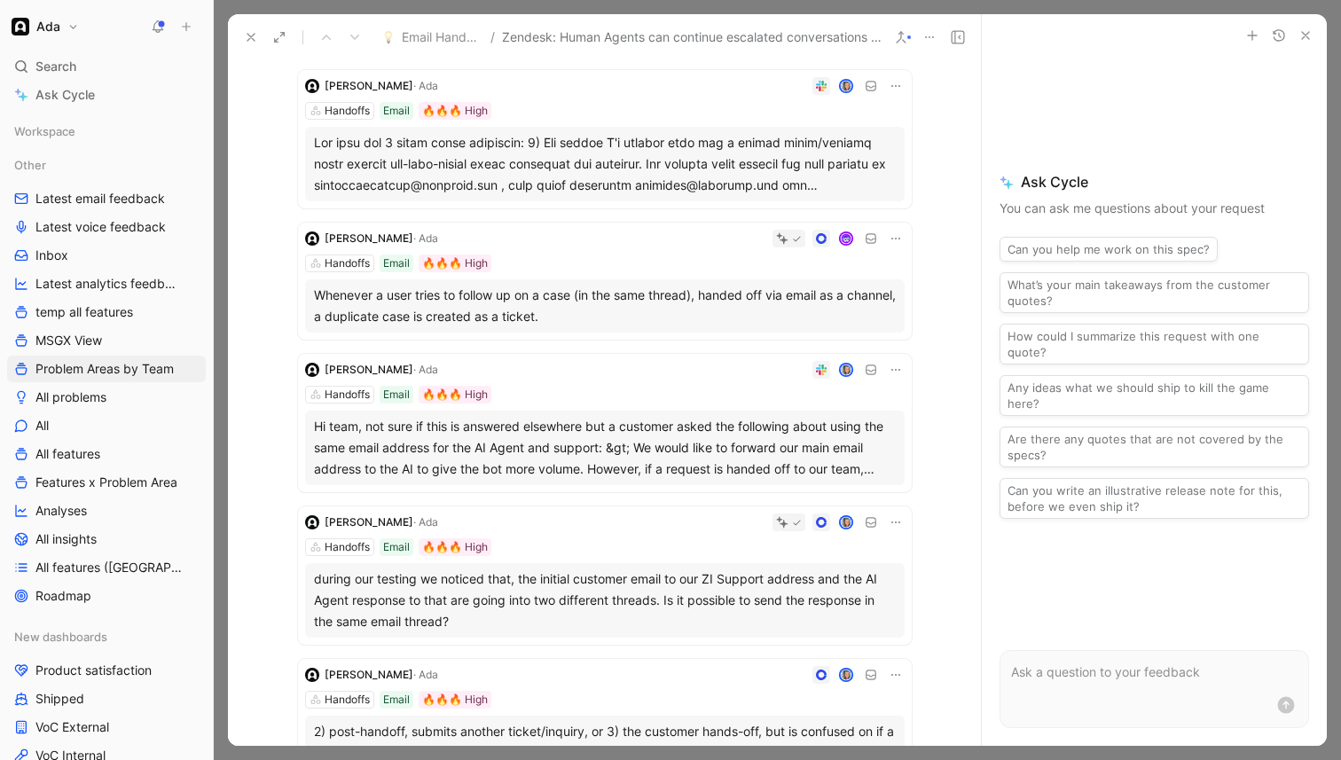
scroll to position [517, 0]
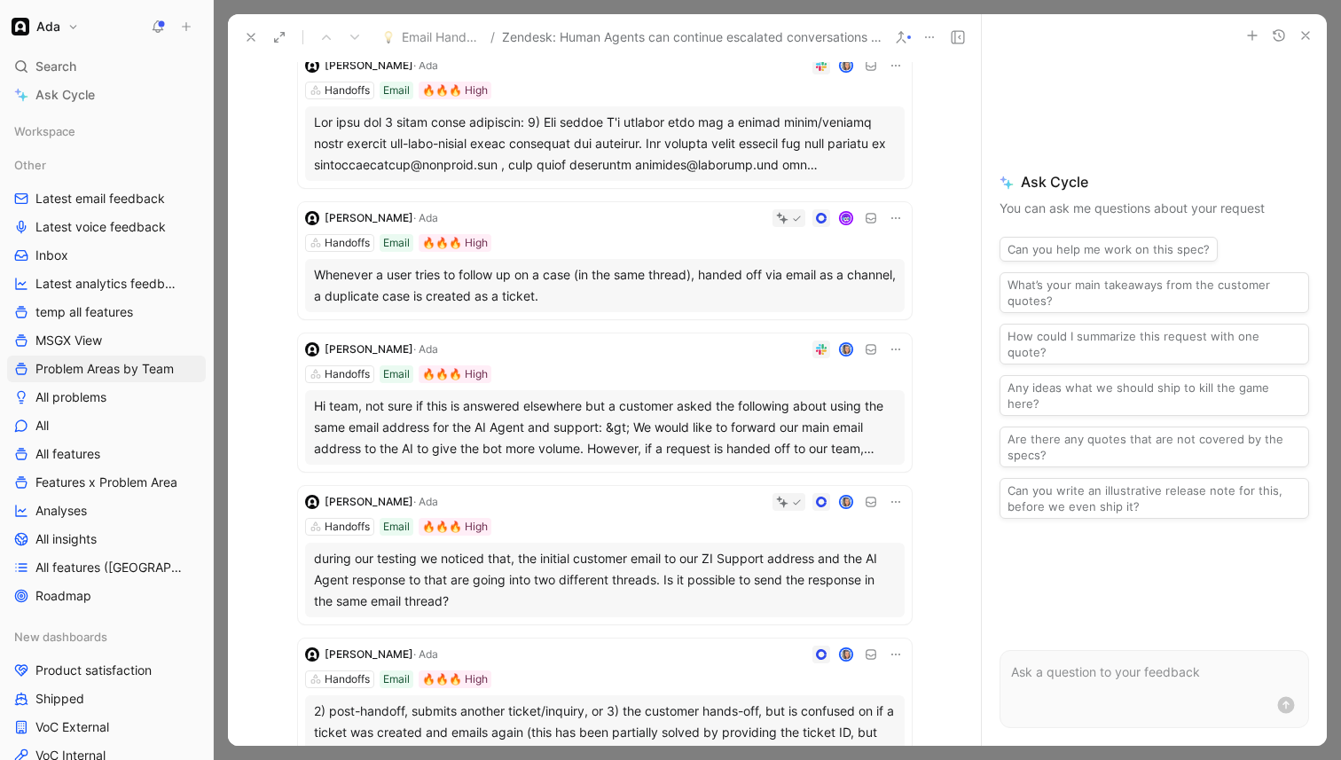
click at [639, 452] on div "Hi team, not sure if this is answered elsewhere but a customer asked the follow…" at bounding box center [605, 428] width 582 height 64
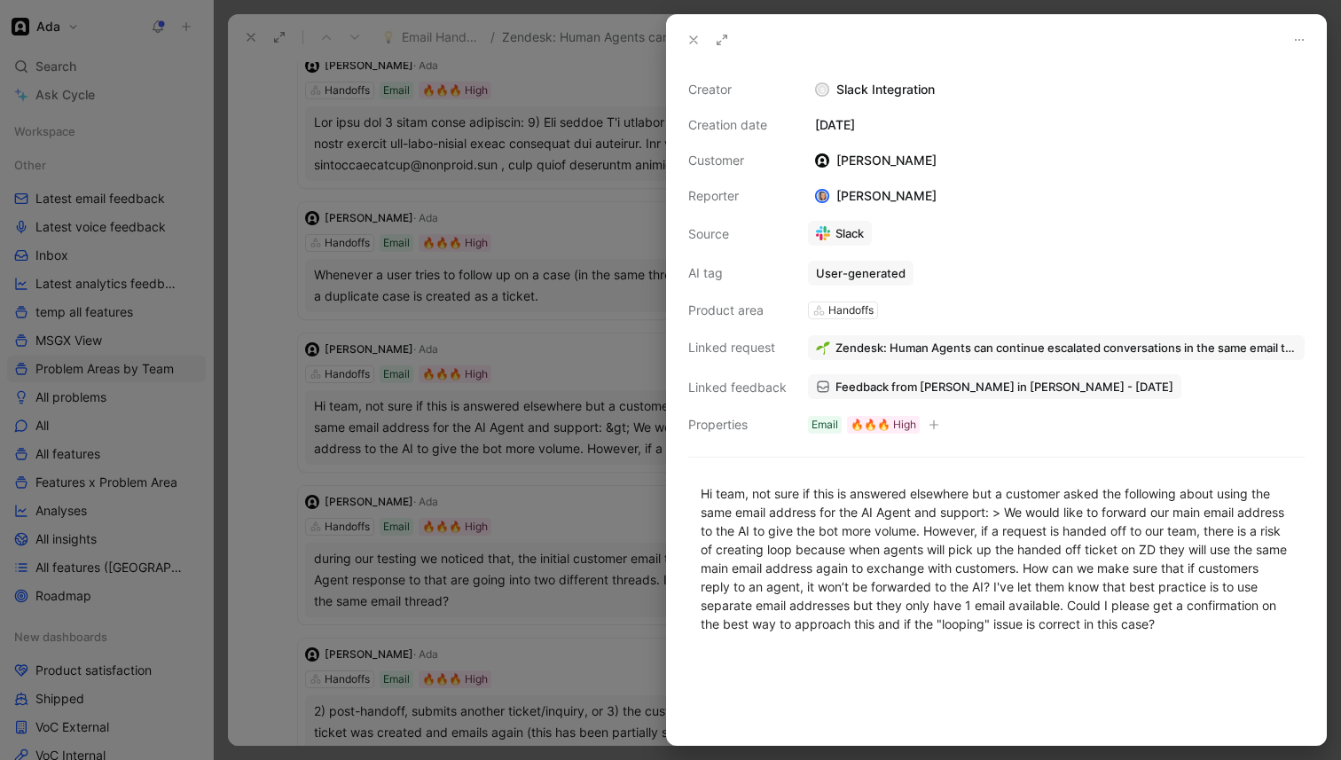
click at [639, 452] on div at bounding box center [670, 380] width 1341 height 760
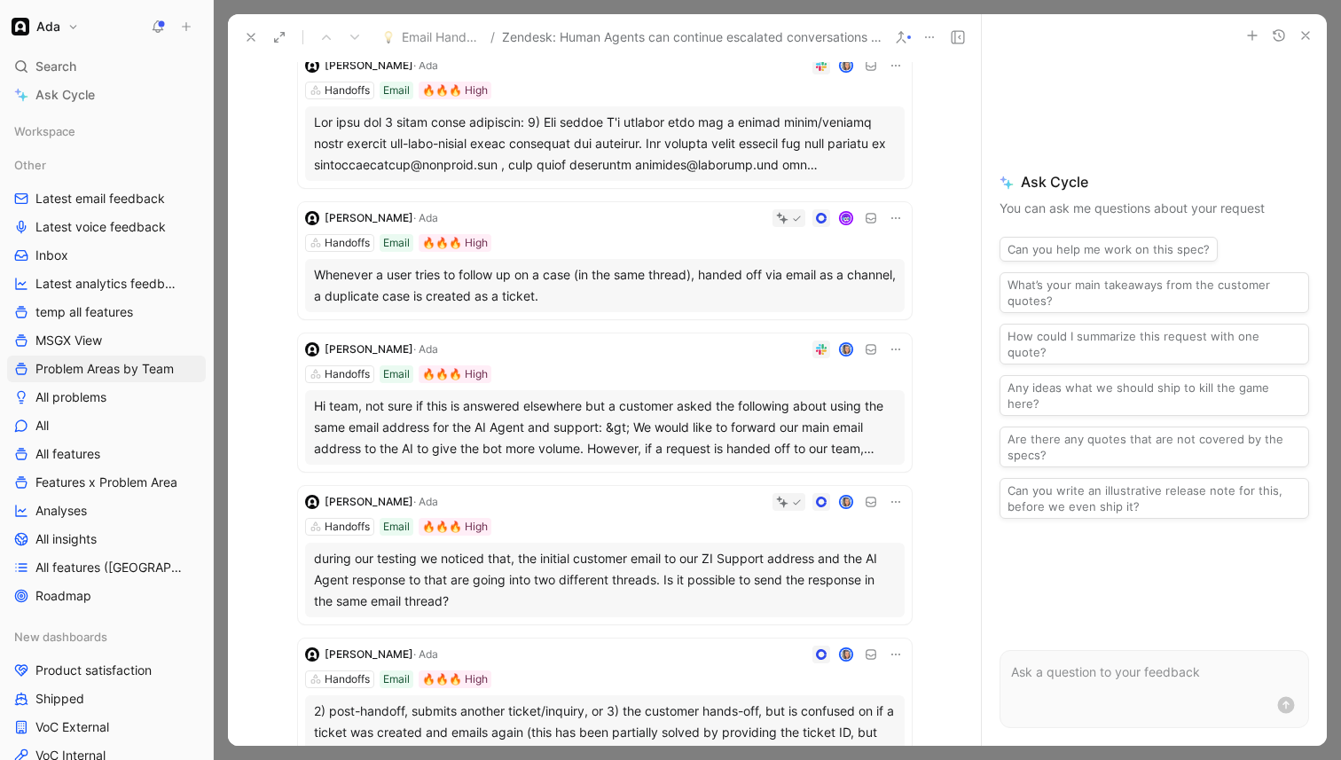
click at [598, 587] on div "during our testing we noticed that, the initial customer email to our ZI Suppor…" at bounding box center [605, 580] width 582 height 64
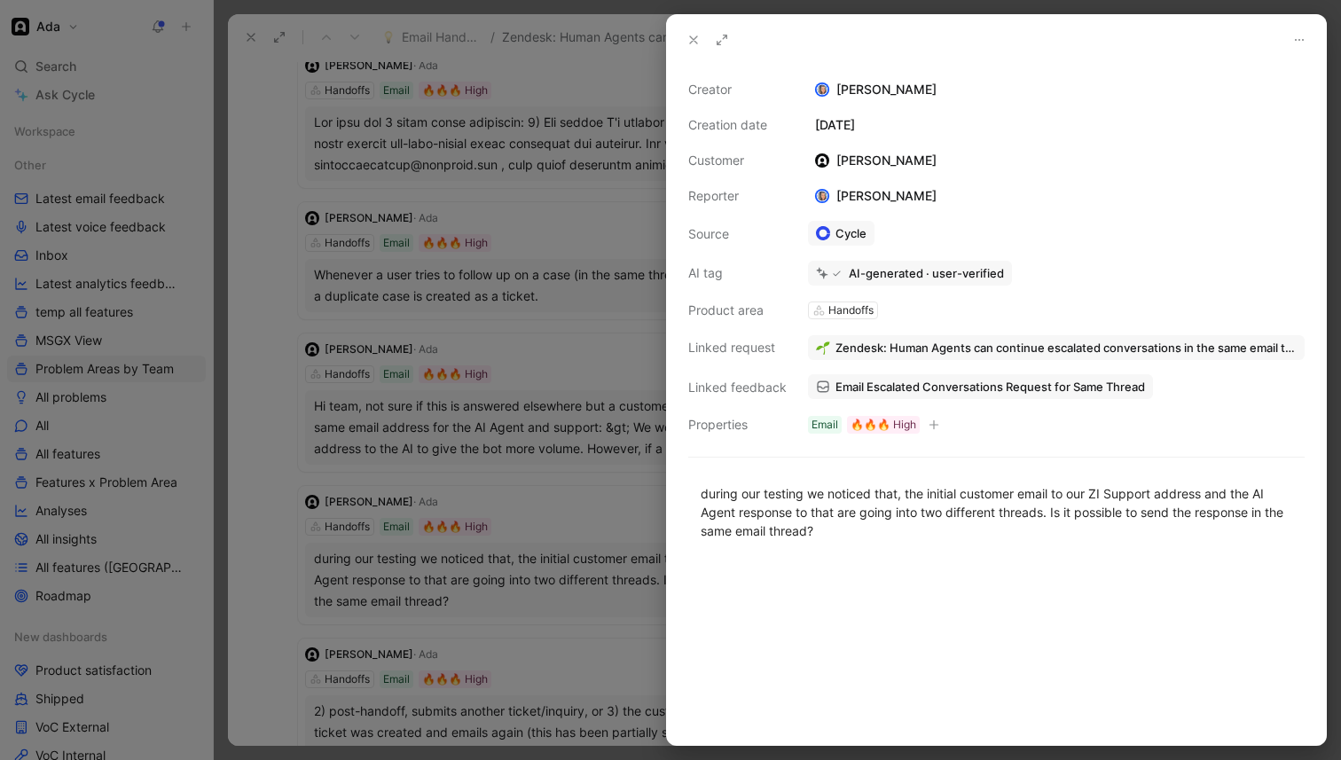
click at [598, 587] on div at bounding box center [670, 380] width 1341 height 760
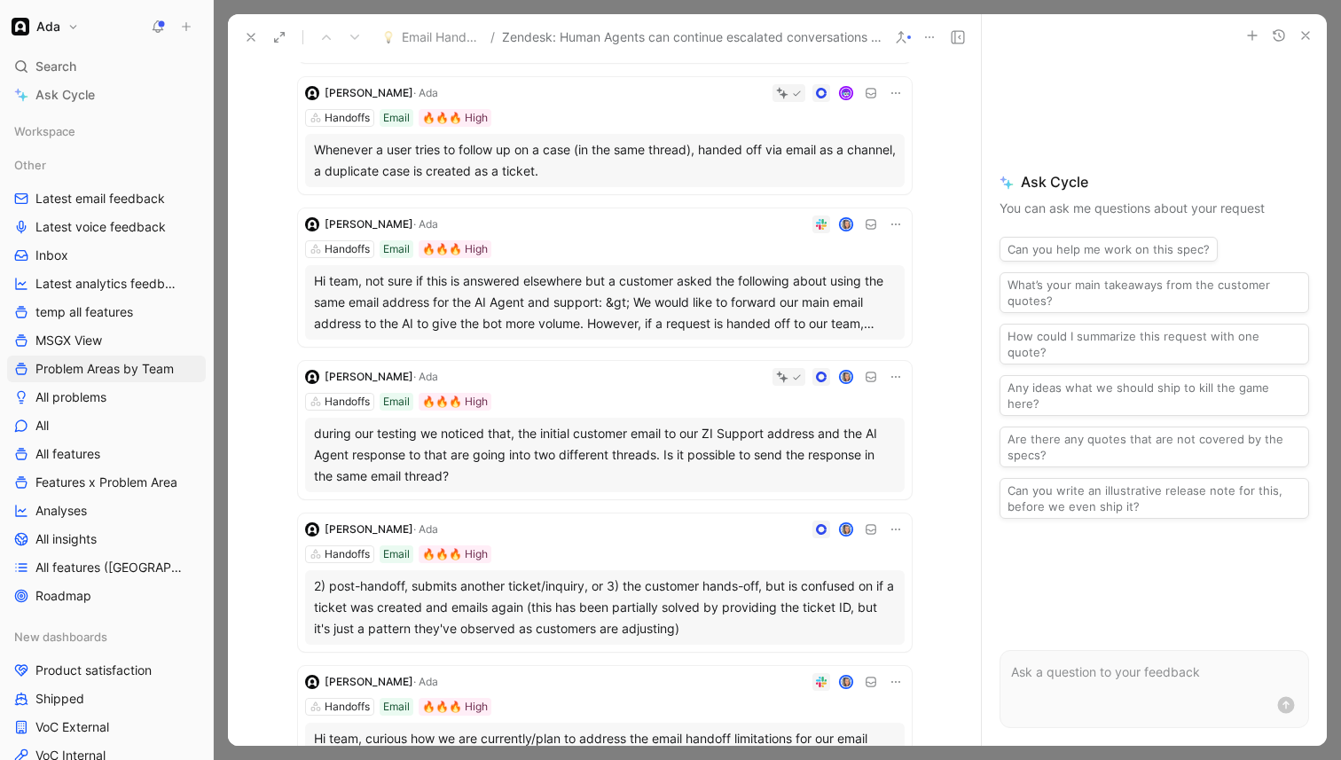
scroll to position [676, 0]
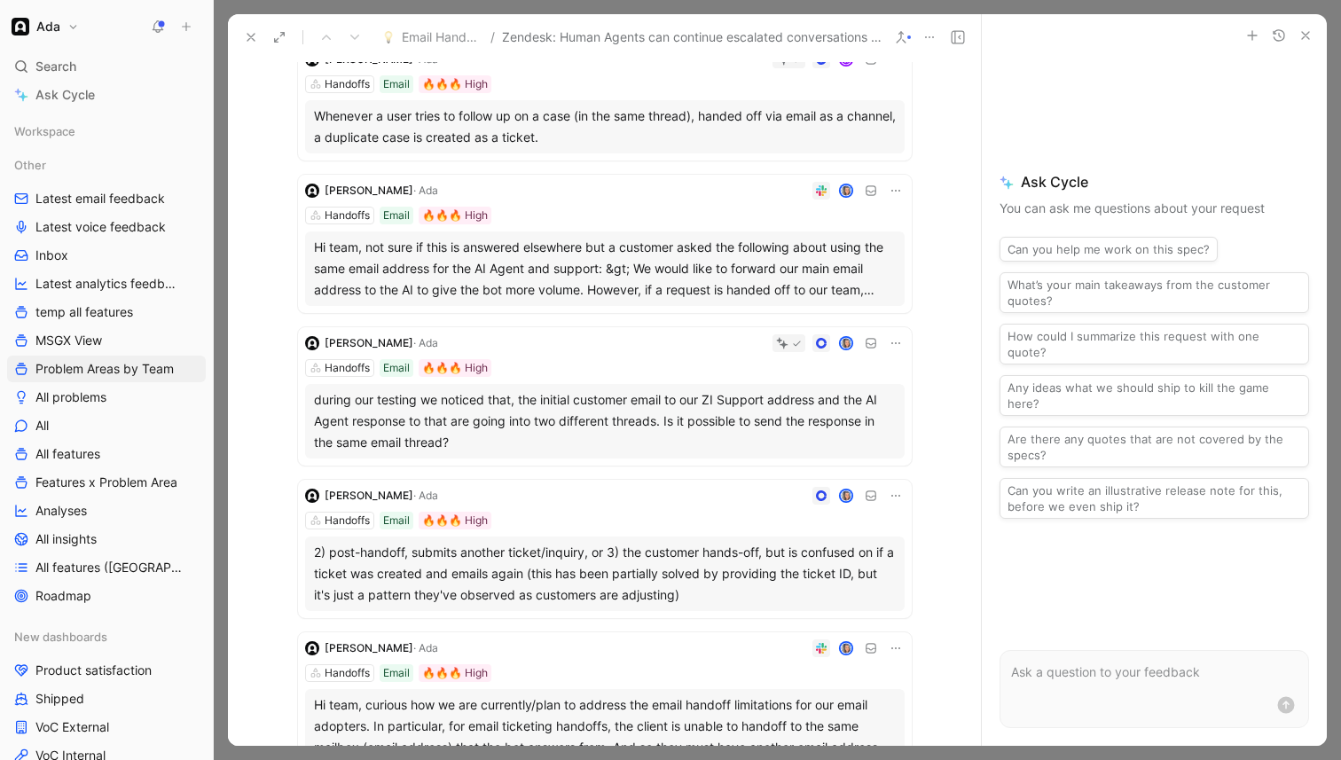
click at [598, 587] on div "2) post-handoff, submits another ticket/inquiry, or 3) the customer hands-off, …" at bounding box center [605, 574] width 582 height 64
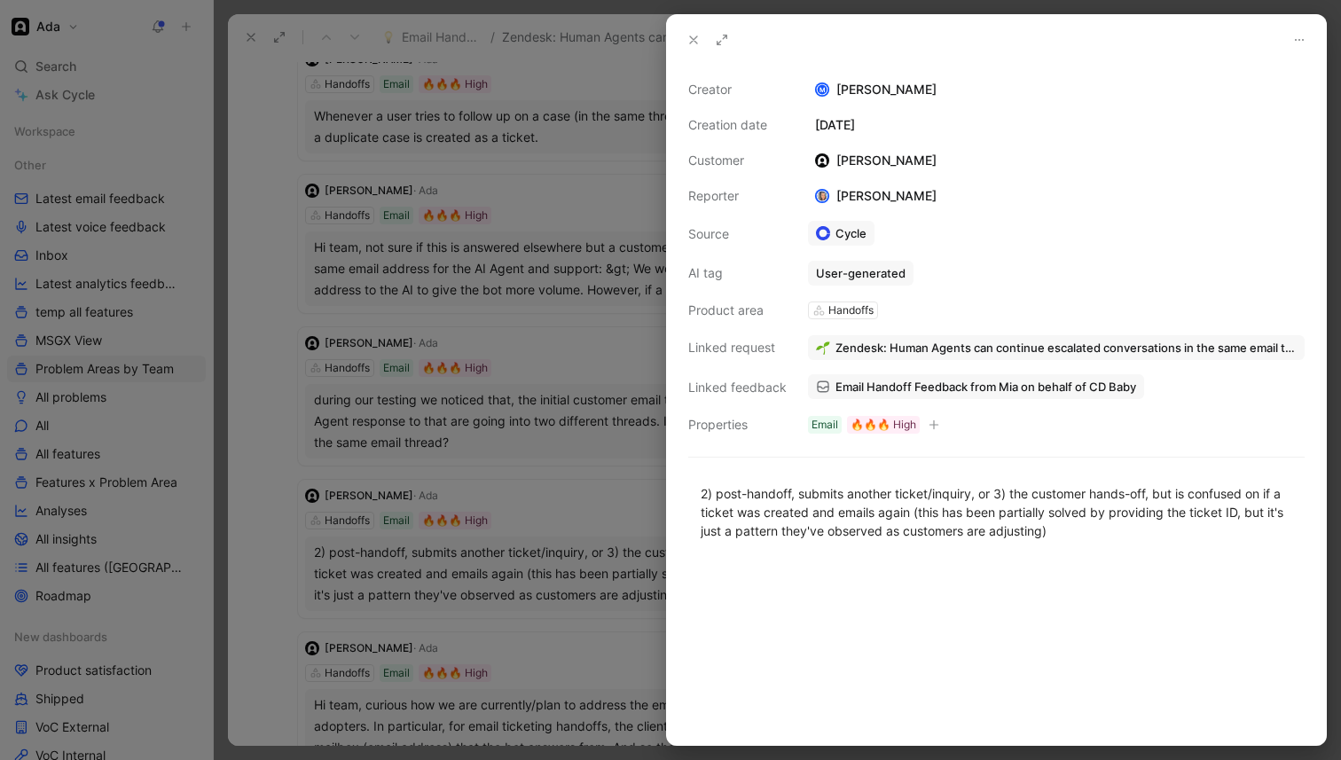
click at [598, 587] on div at bounding box center [670, 380] width 1341 height 760
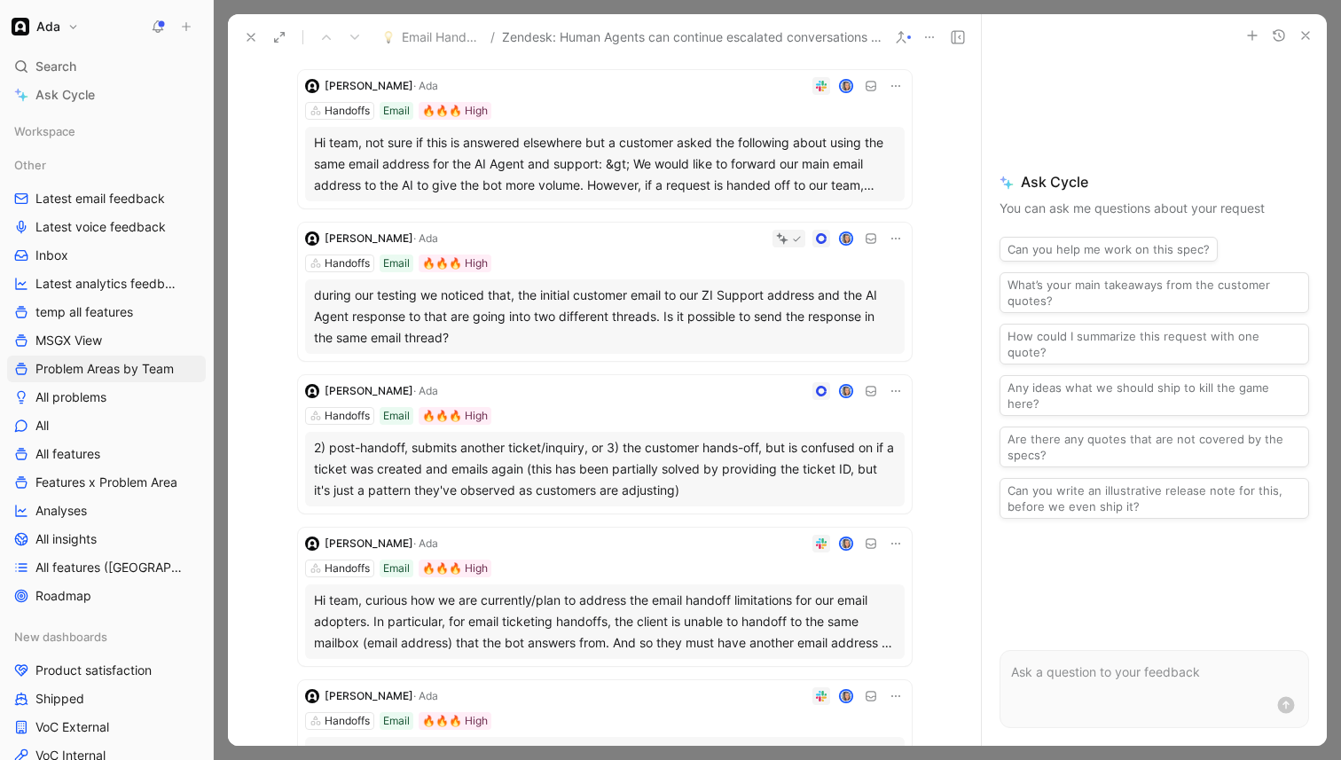
scroll to position [782, 0]
click at [607, 627] on div "Hi team, curious how we are currently/plan to address the email handoff limitat…" at bounding box center [605, 621] width 582 height 64
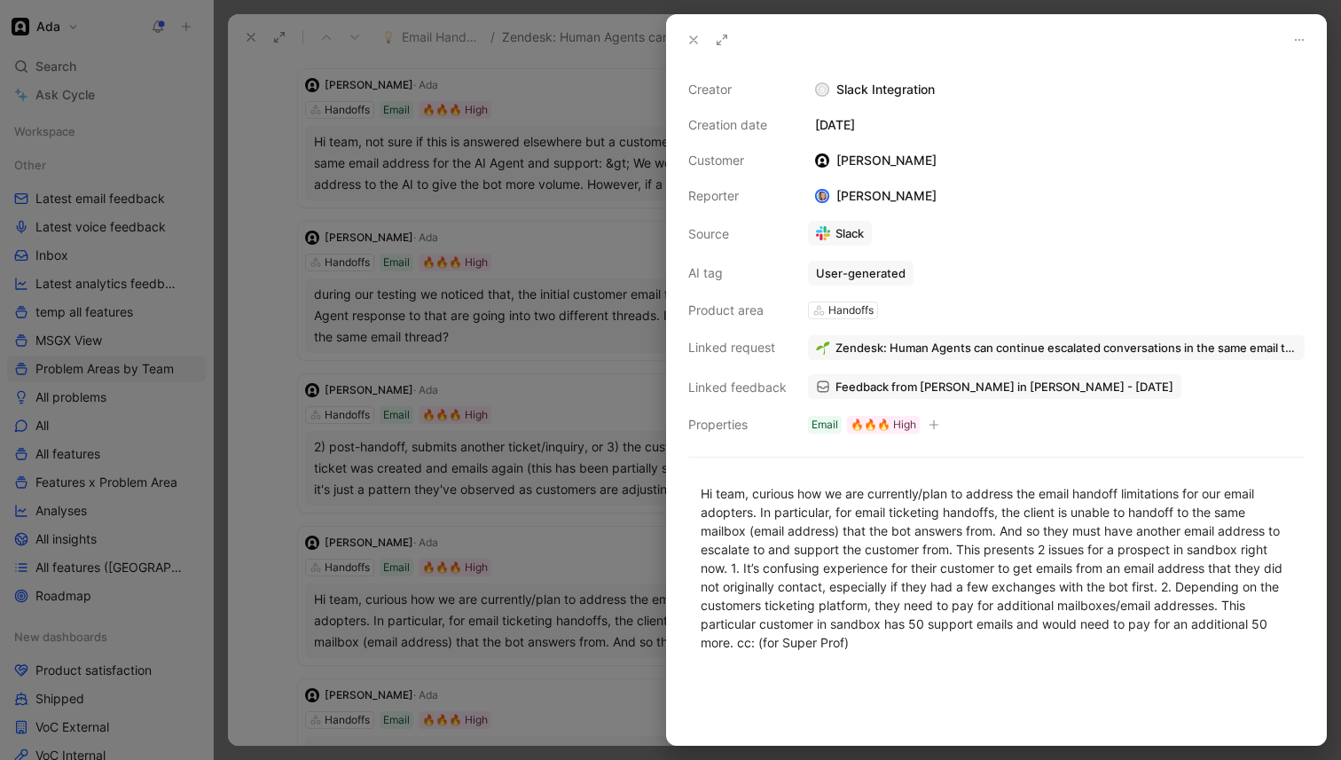
click at [607, 627] on div at bounding box center [670, 380] width 1341 height 760
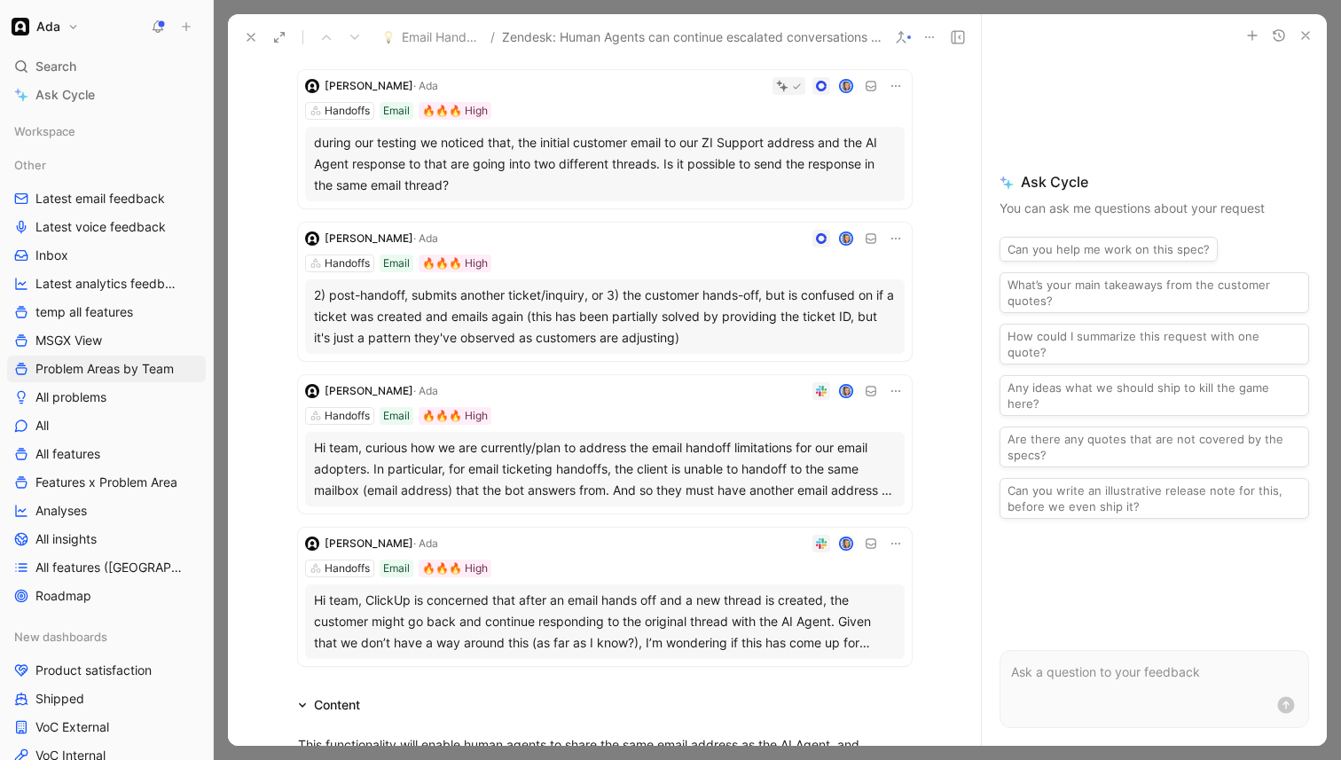
scroll to position [955, 0]
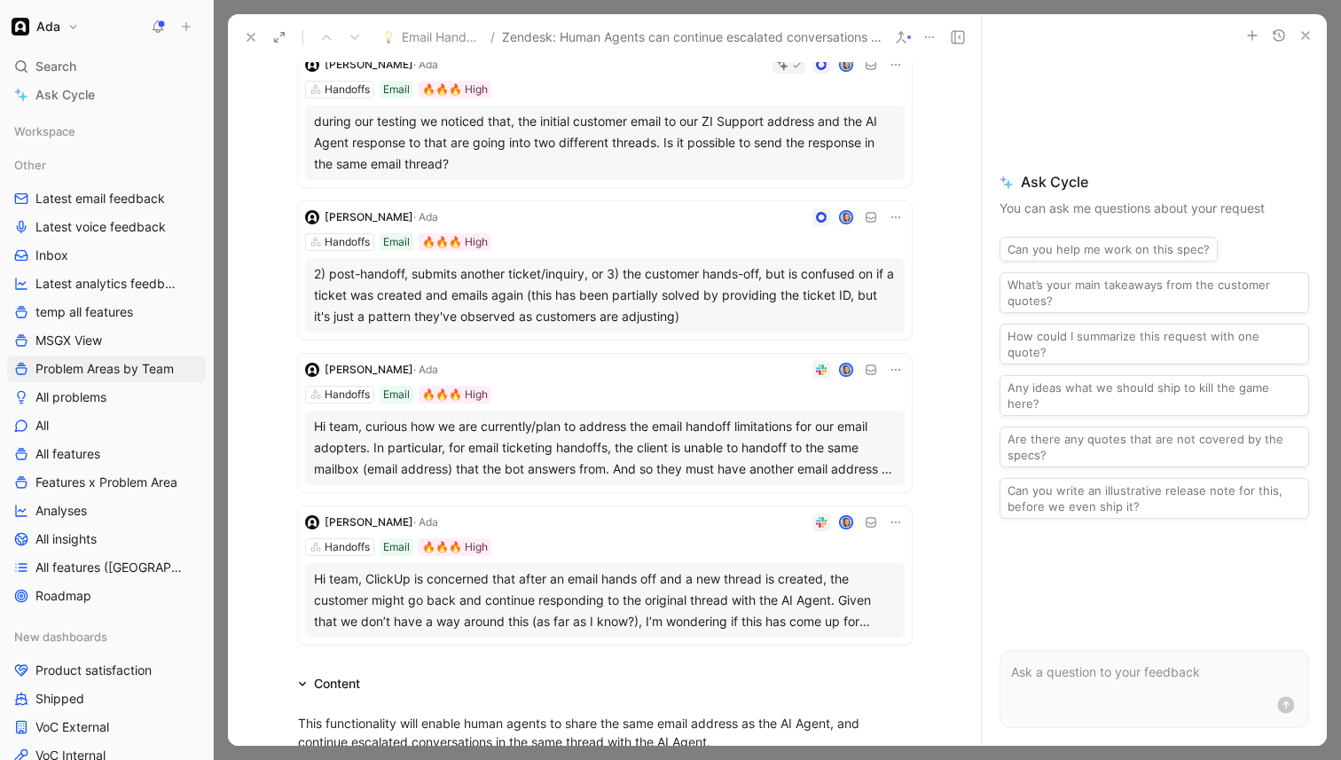
click at [627, 607] on div "Hi team, ClickUp is concerned that after an email hands off and a new thread is…" at bounding box center [605, 601] width 582 height 64
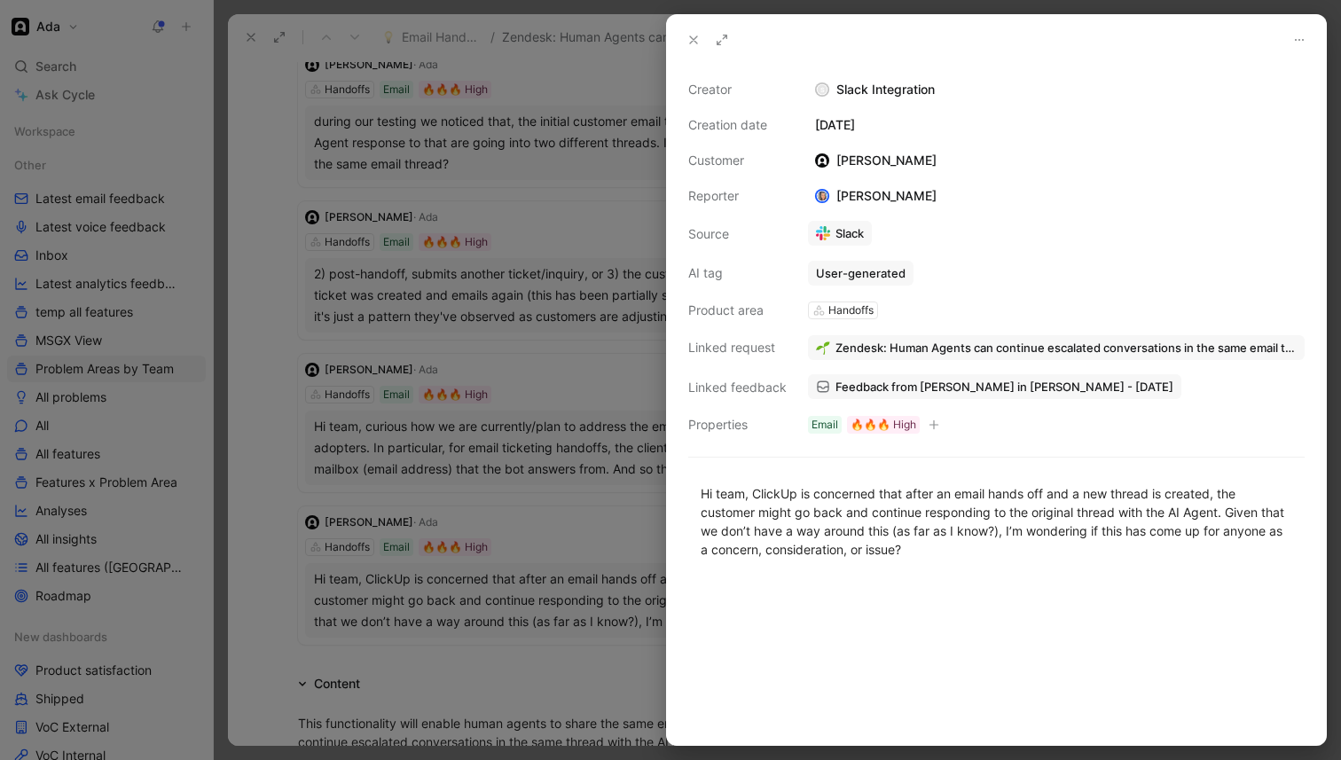
click at [627, 607] on div at bounding box center [670, 380] width 1341 height 760
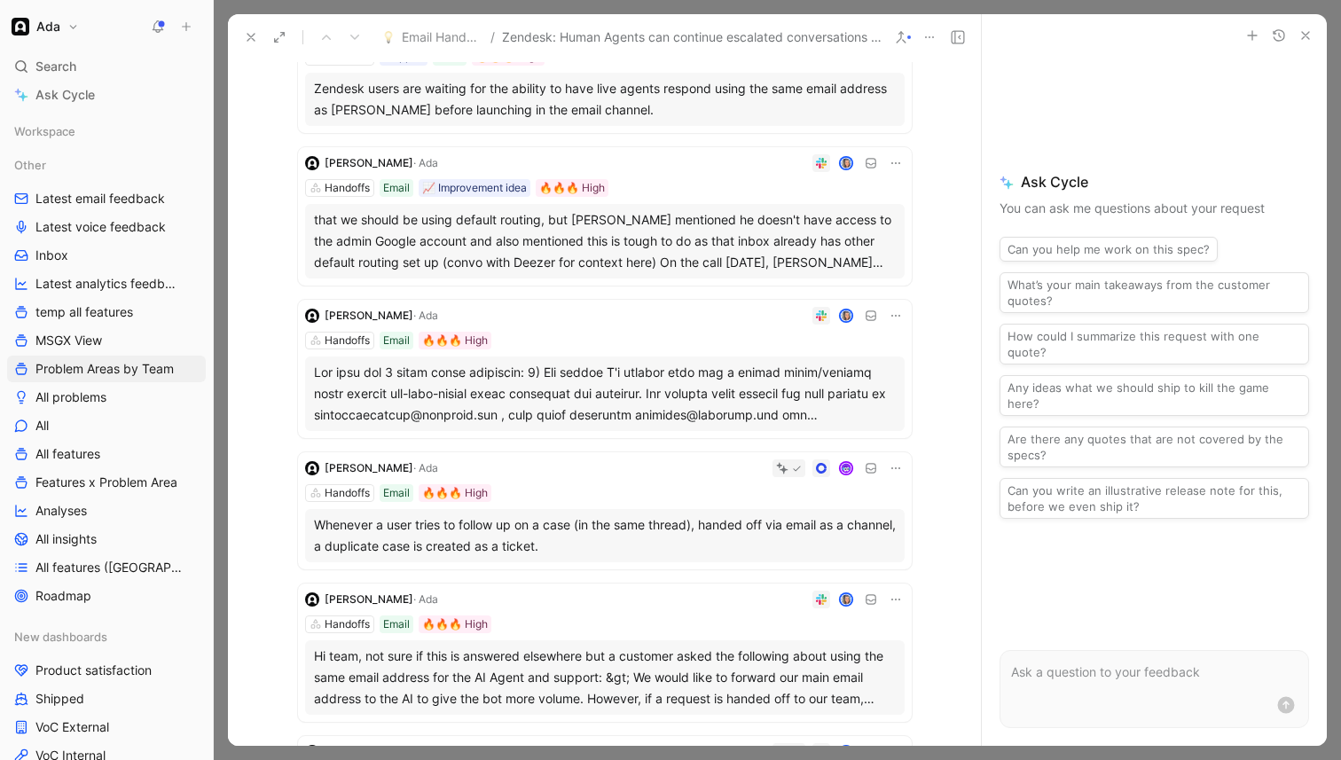
scroll to position [110, 0]
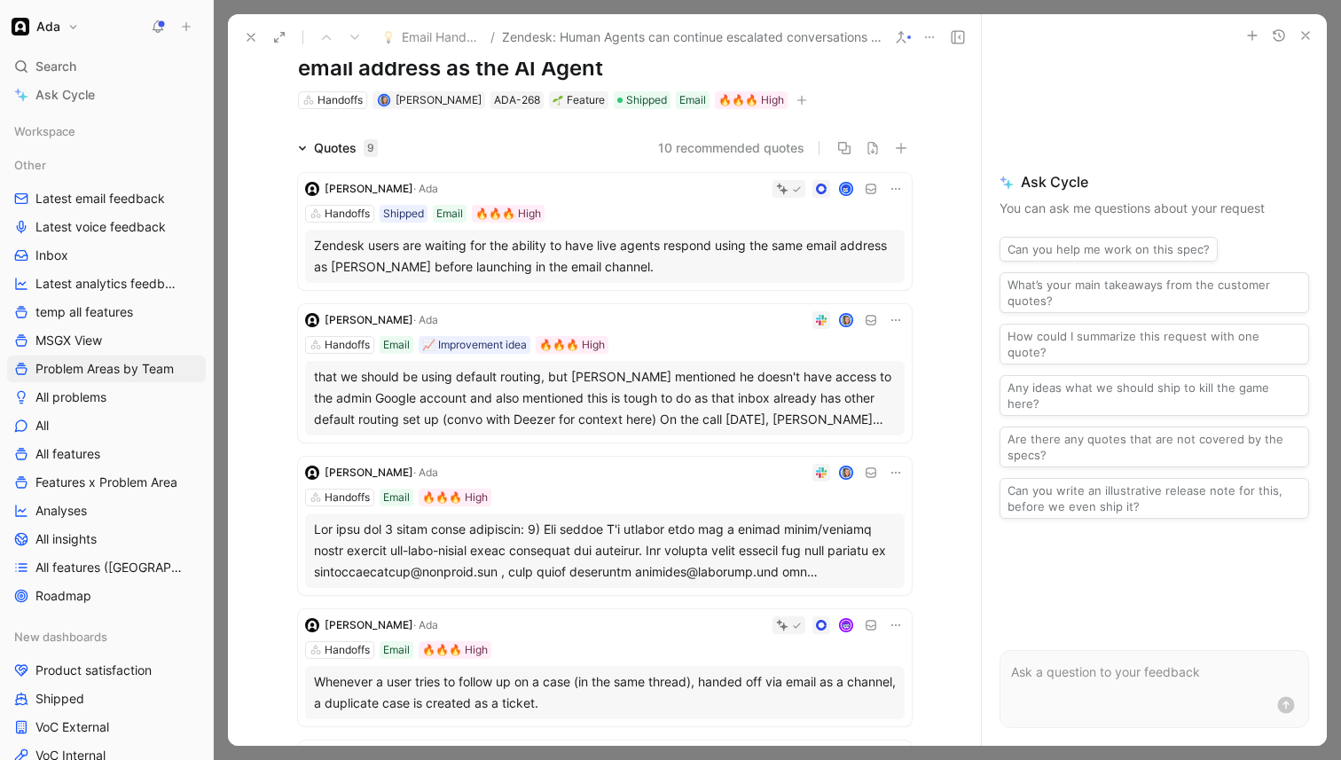
click at [636, 260] on div "Zendesk users are waiting for the ability to have live agents respond using the…" at bounding box center [605, 256] width 582 height 43
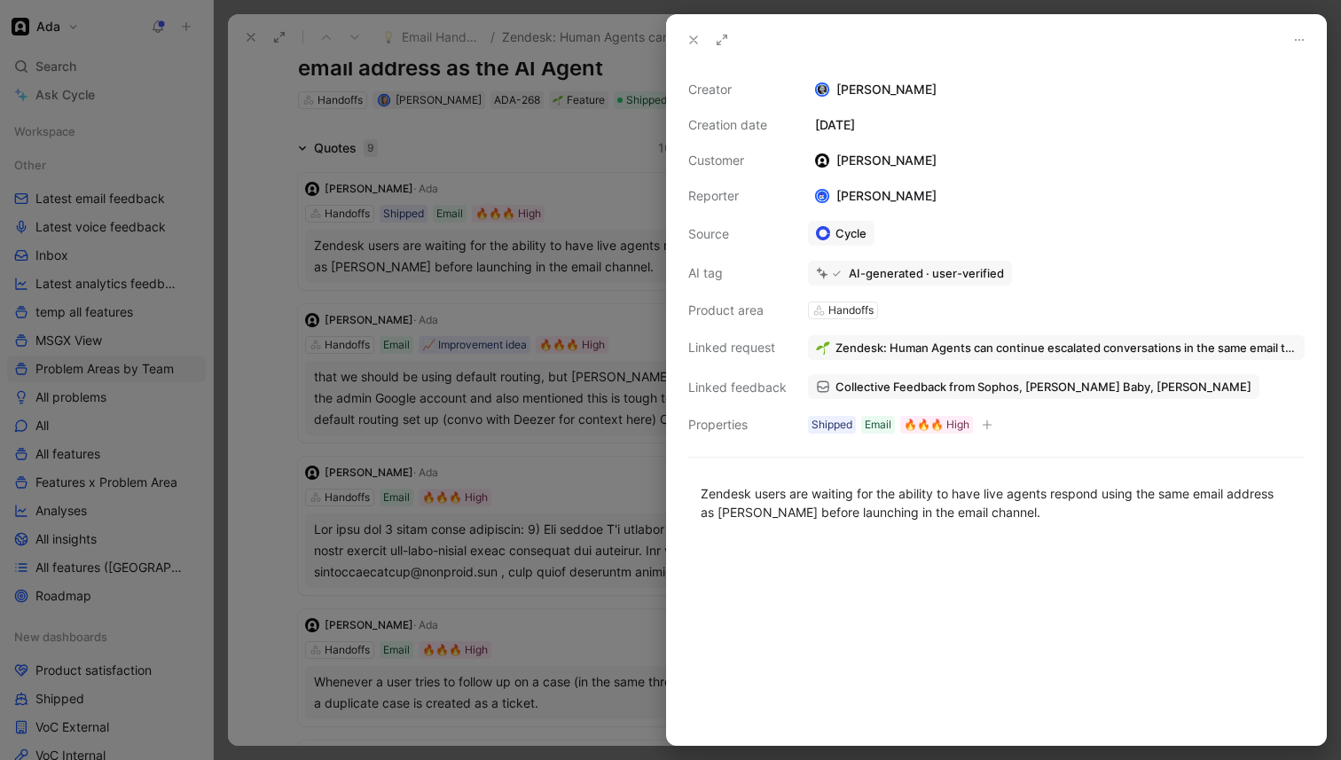
click at [628, 444] on div at bounding box center [670, 380] width 1341 height 760
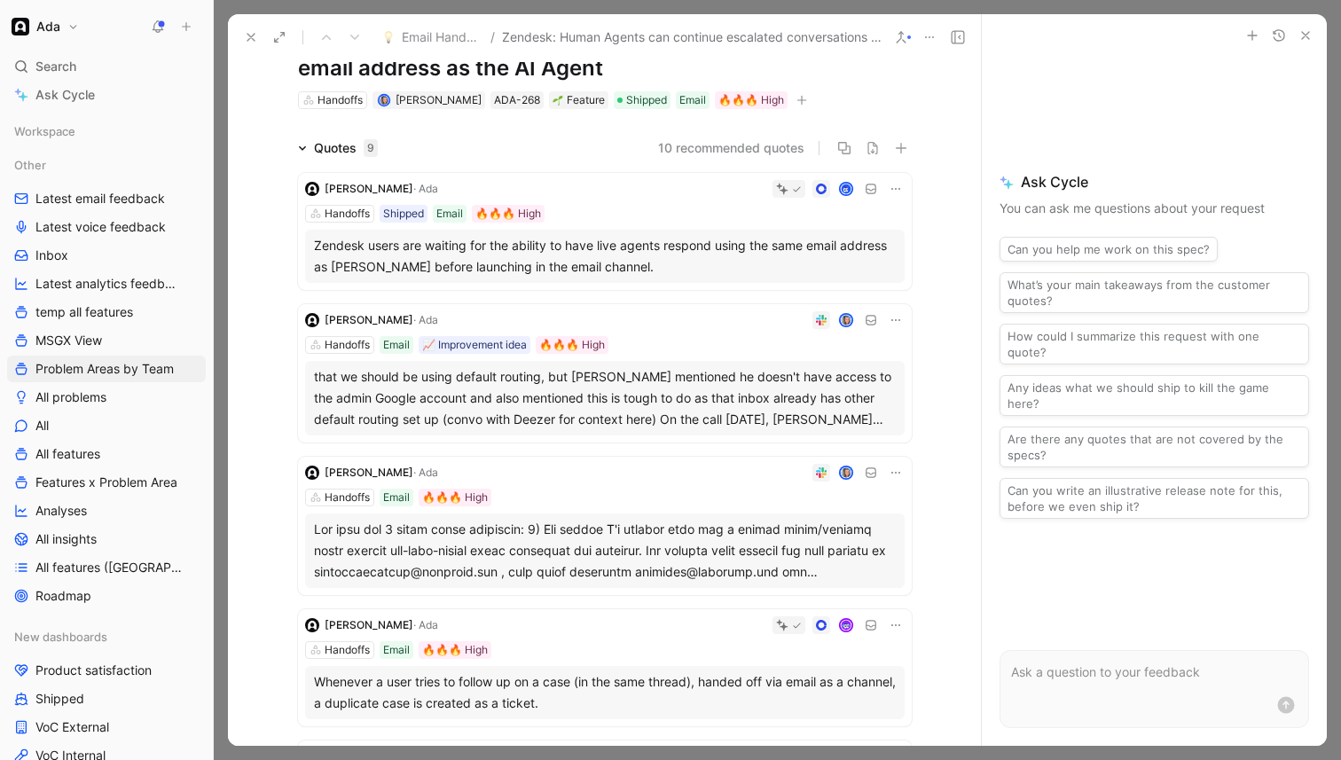
click at [588, 375] on div "that we should be using default routing, but [PERSON_NAME] mentioned he doesn't…" at bounding box center [605, 398] width 582 height 64
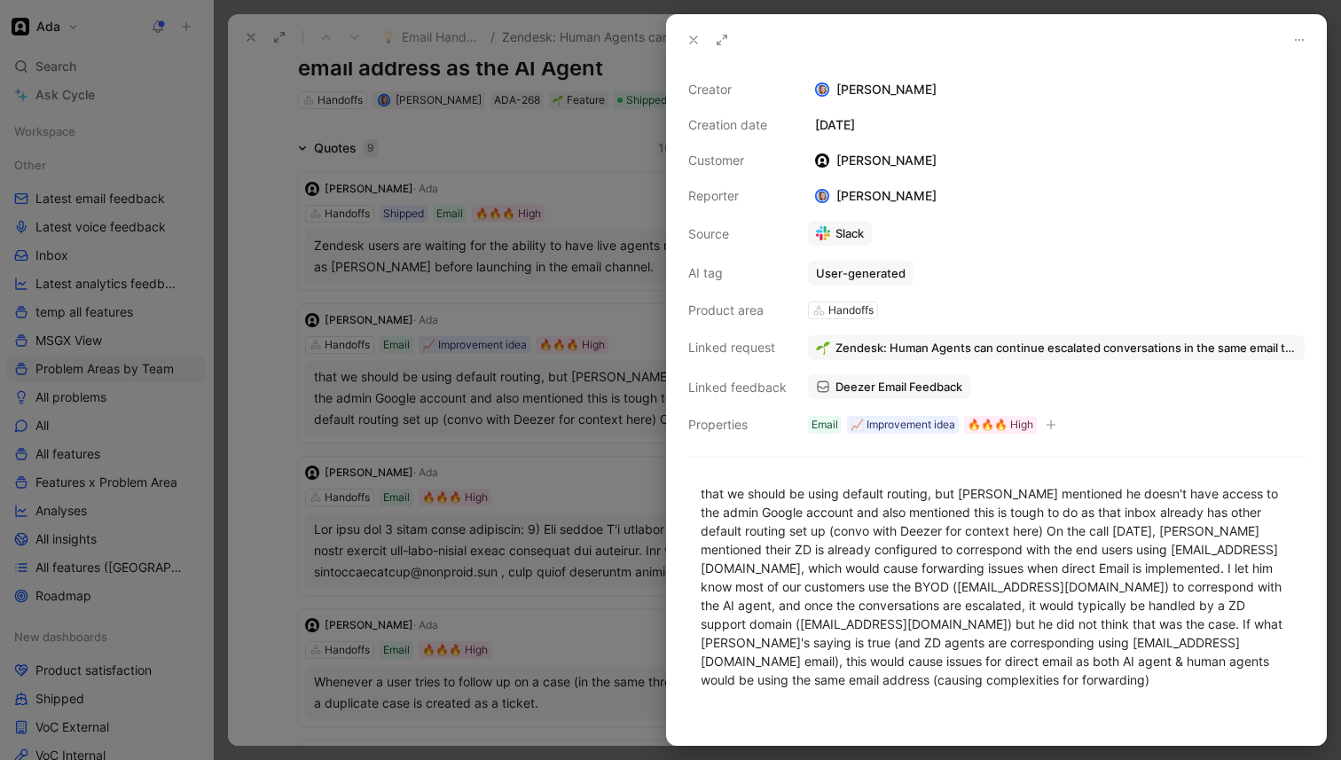
click at [588, 375] on div at bounding box center [670, 380] width 1341 height 760
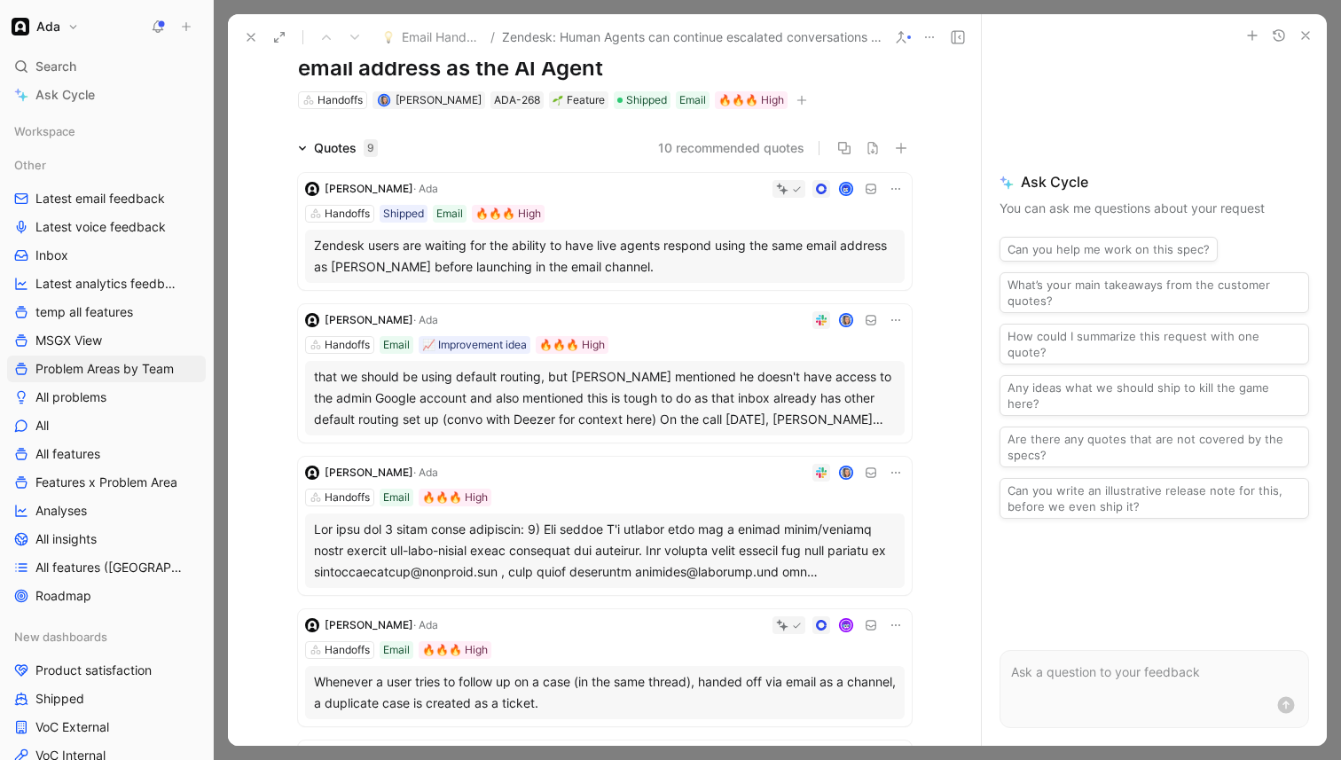
click at [588, 375] on div "that we should be using default routing, but [PERSON_NAME] mentioned he doesn't…" at bounding box center [605, 398] width 582 height 64
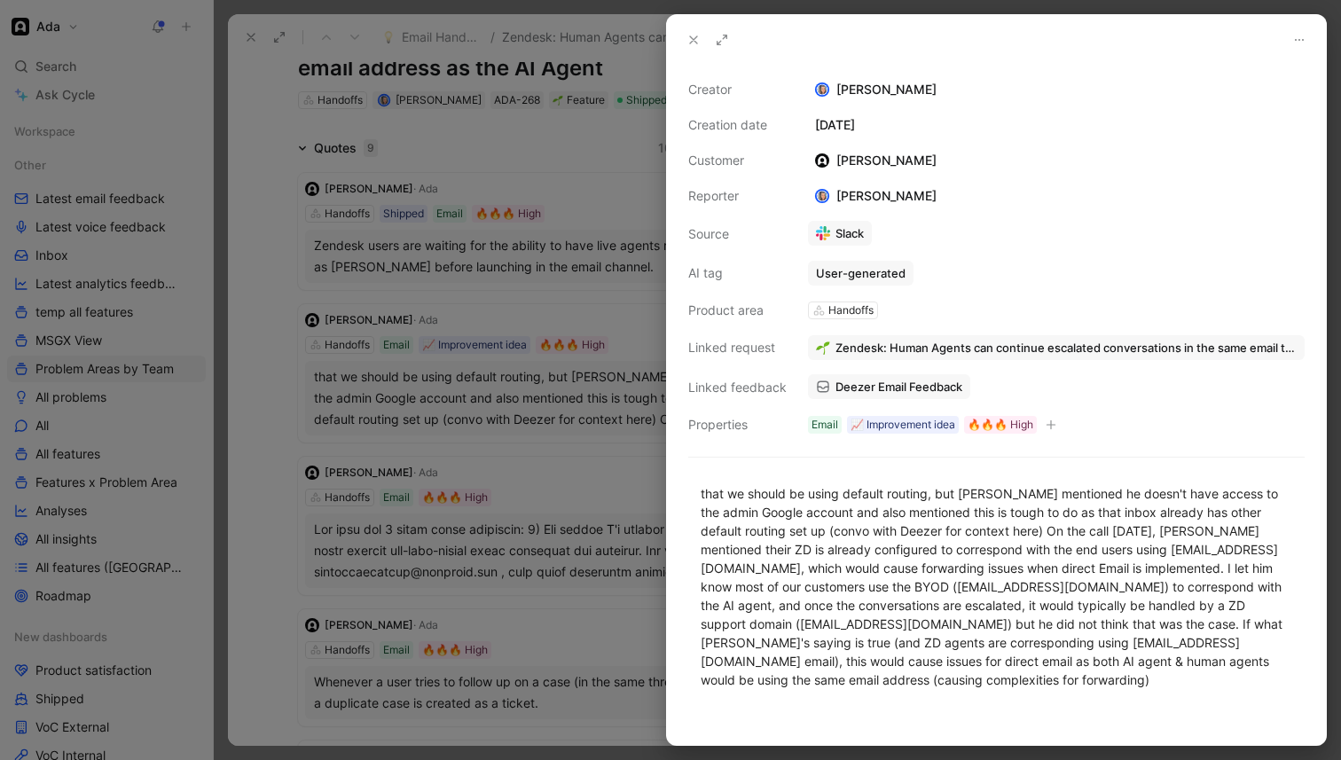
click at [635, 321] on div at bounding box center [670, 380] width 1341 height 760
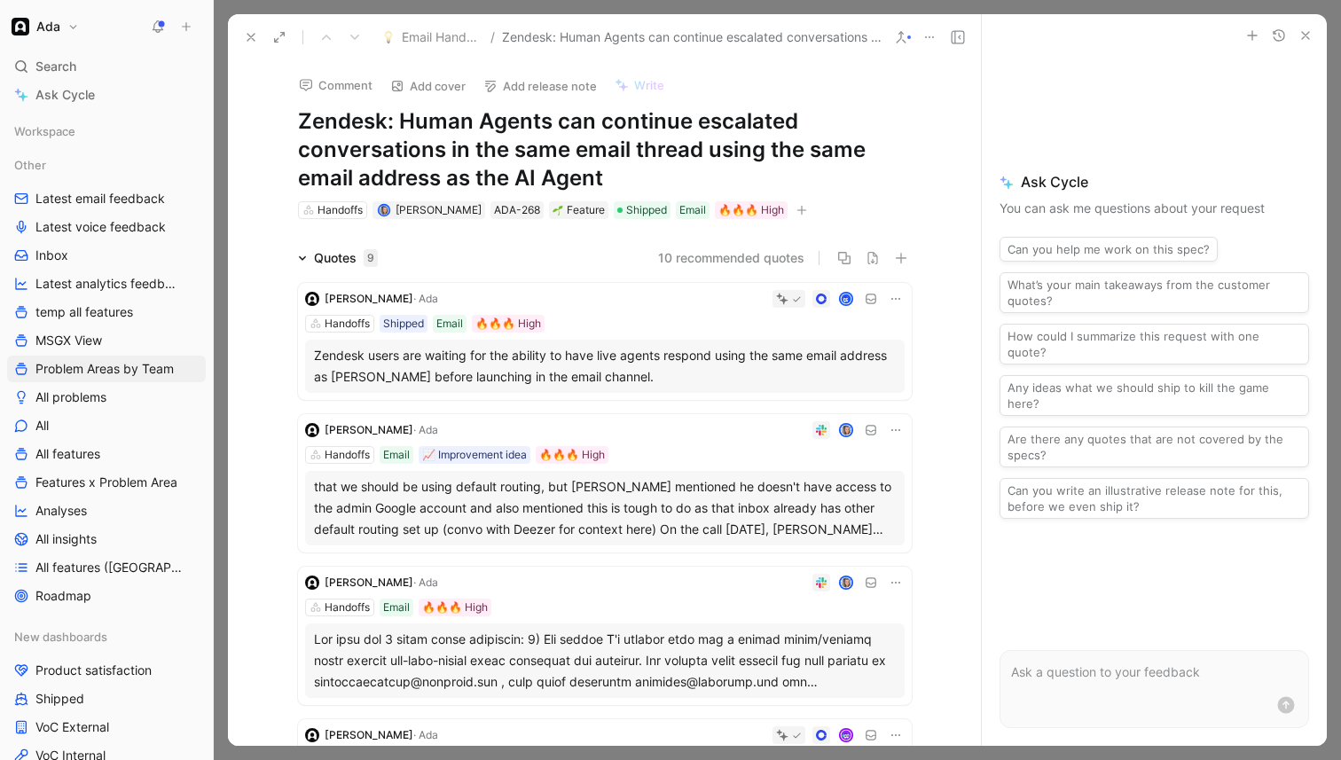
click at [244, 25] on button at bounding box center [251, 37] width 25 height 25
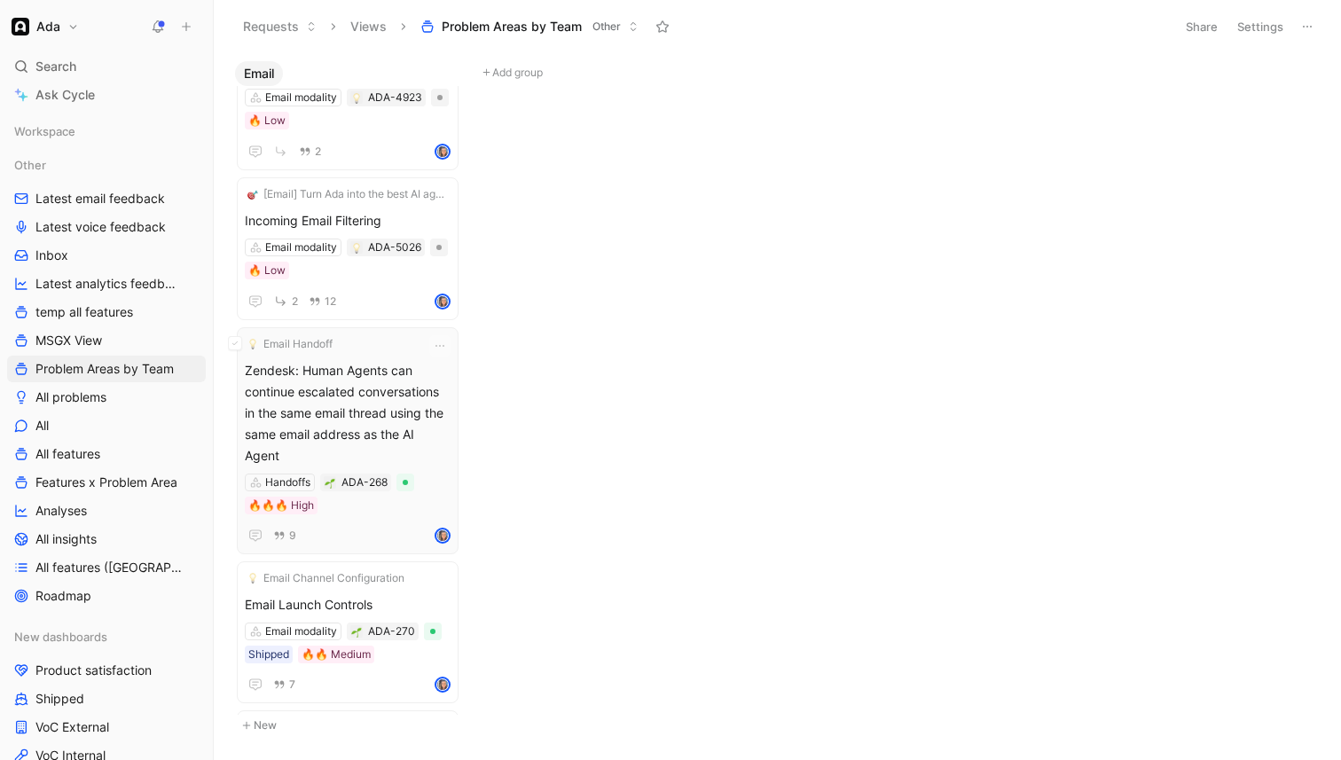
scroll to position [3044, 0]
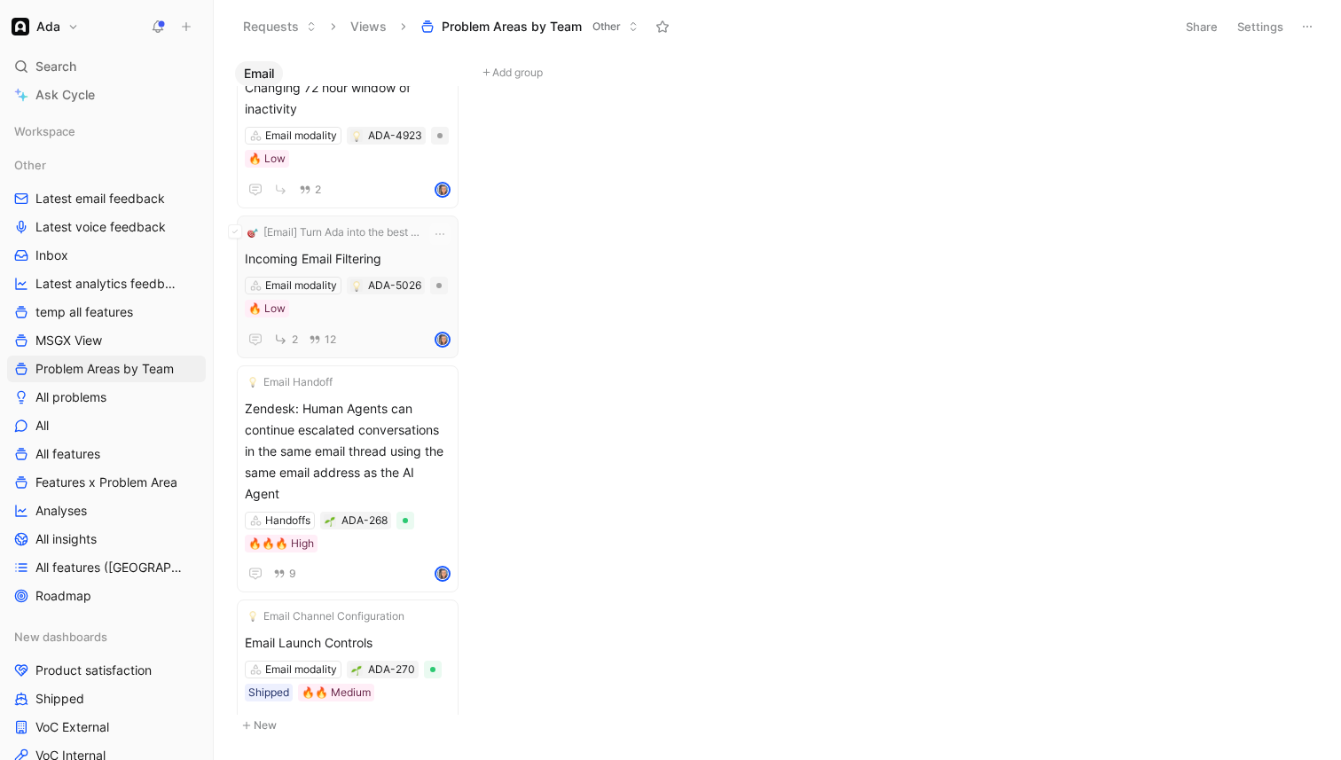
click at [381, 319] on div "Incoming Email Filtering Email modality ADA-5026 🔥 Low 2 12" at bounding box center [348, 299] width 206 height 102
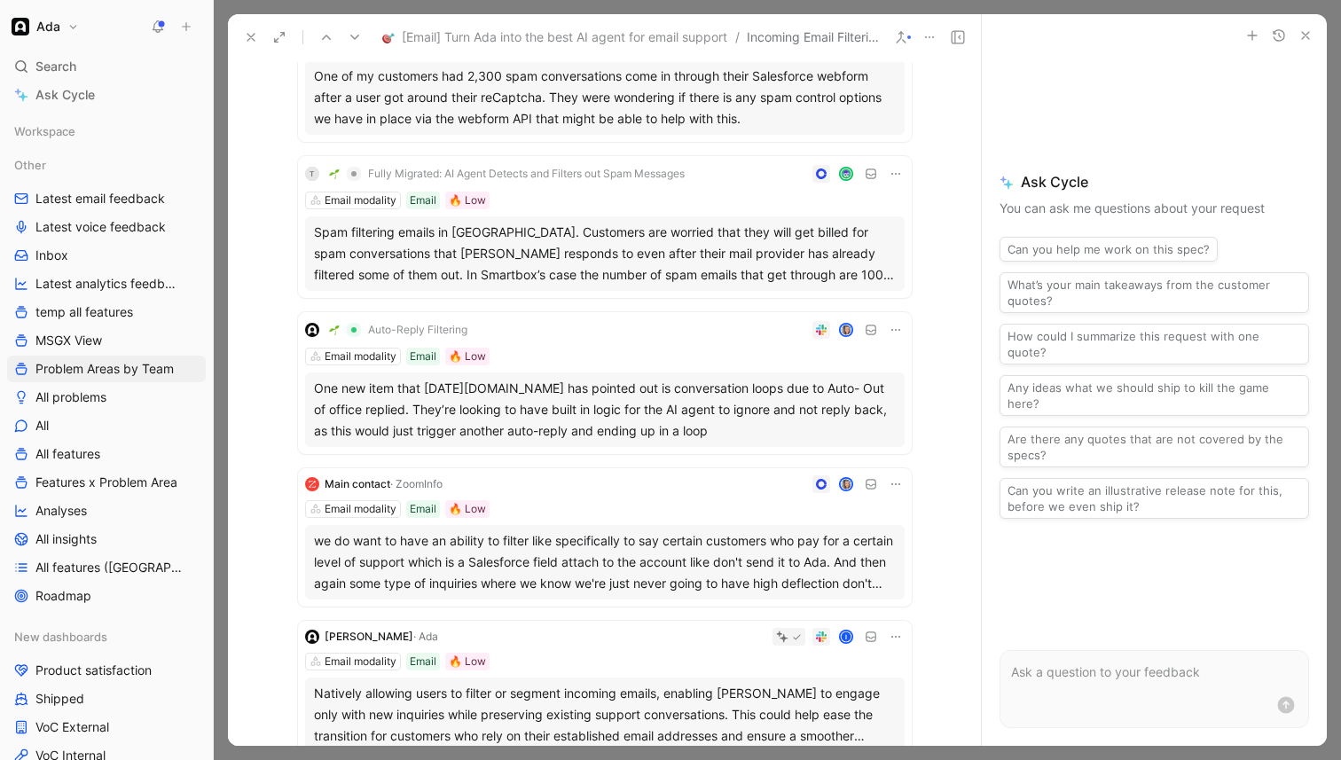
scroll to position [1446, 0]
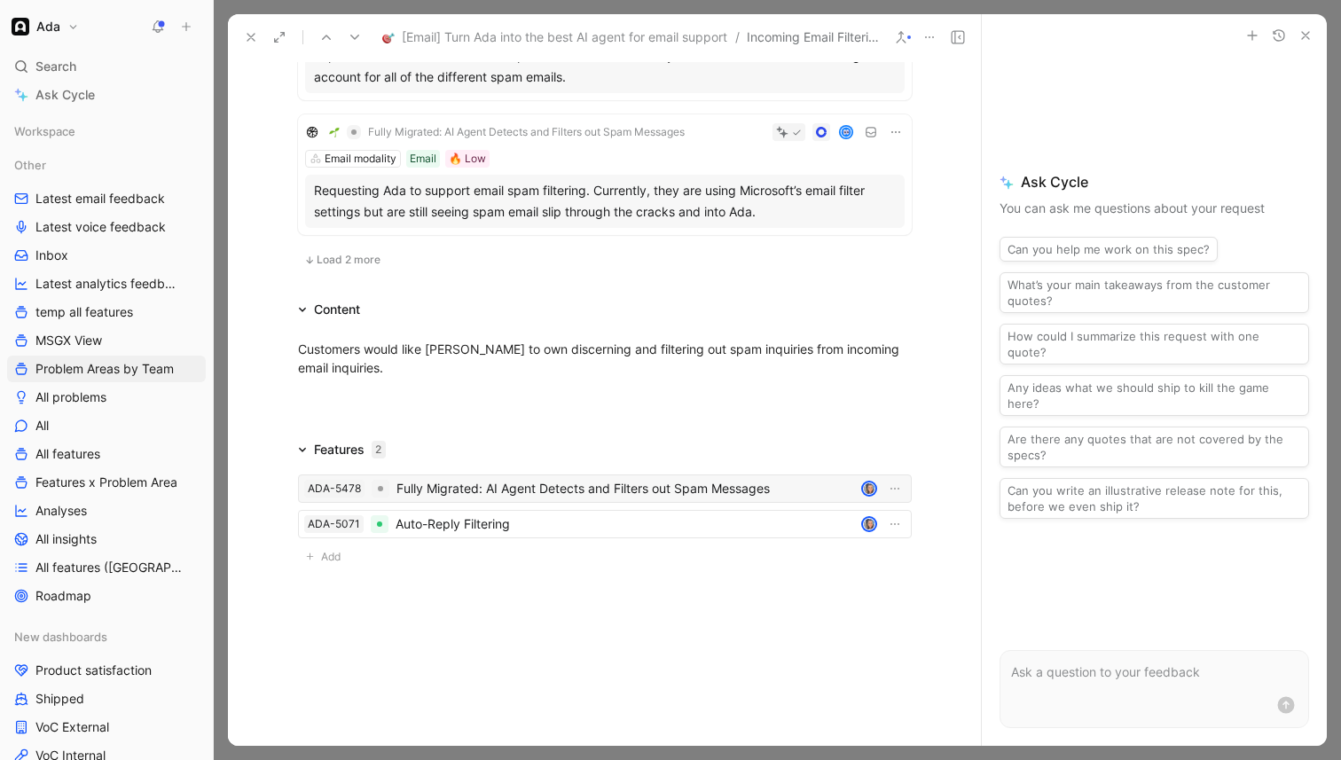
click at [544, 493] on div "Fully Migrated: AI Agent Detects and Filters out Spam Messages" at bounding box center [626, 488] width 458 height 21
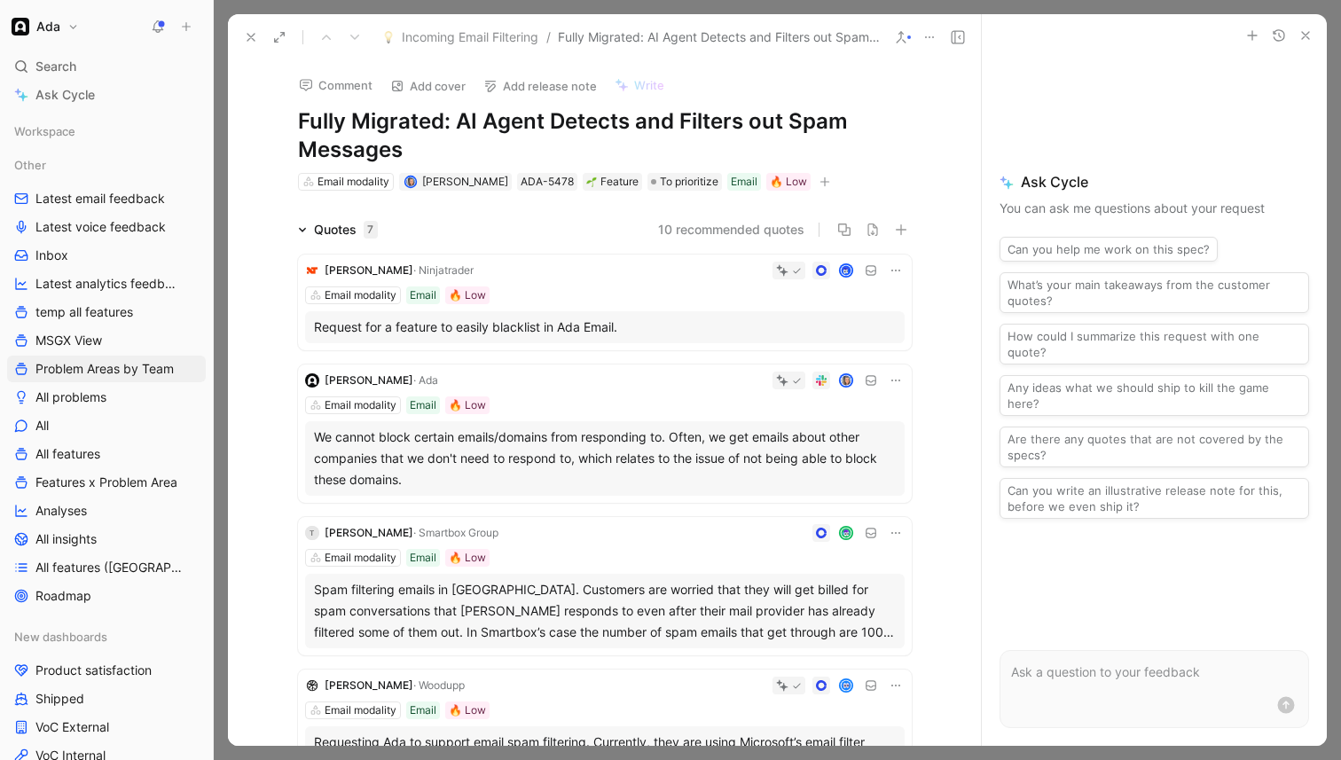
drag, startPoint x: 350, startPoint y: 119, endPoint x: 278, endPoint y: 119, distance: 71.9
click at [278, 119] on div "Comment Add cover Add release note Write Fully Migrated: AI Agent Detects and F…" at bounding box center [604, 126] width 681 height 132
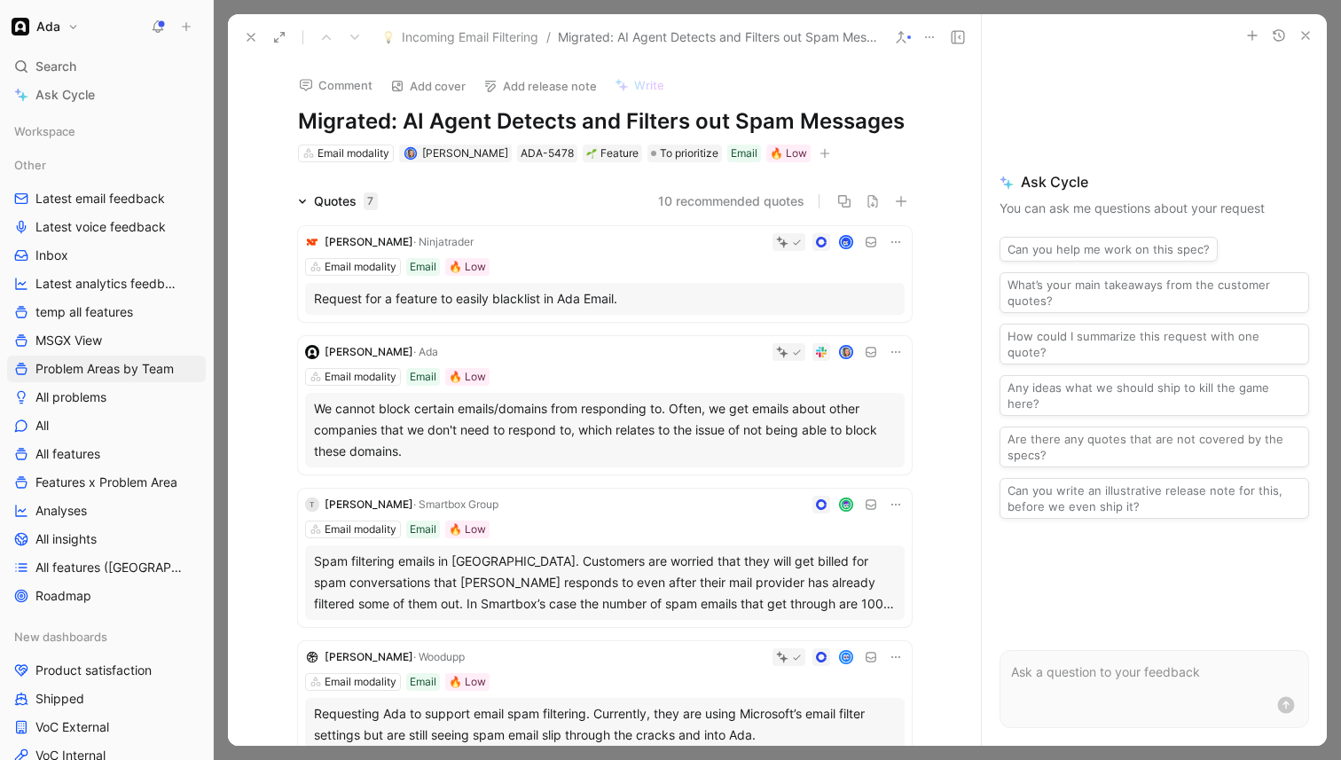
click at [242, 43] on button at bounding box center [251, 37] width 25 height 25
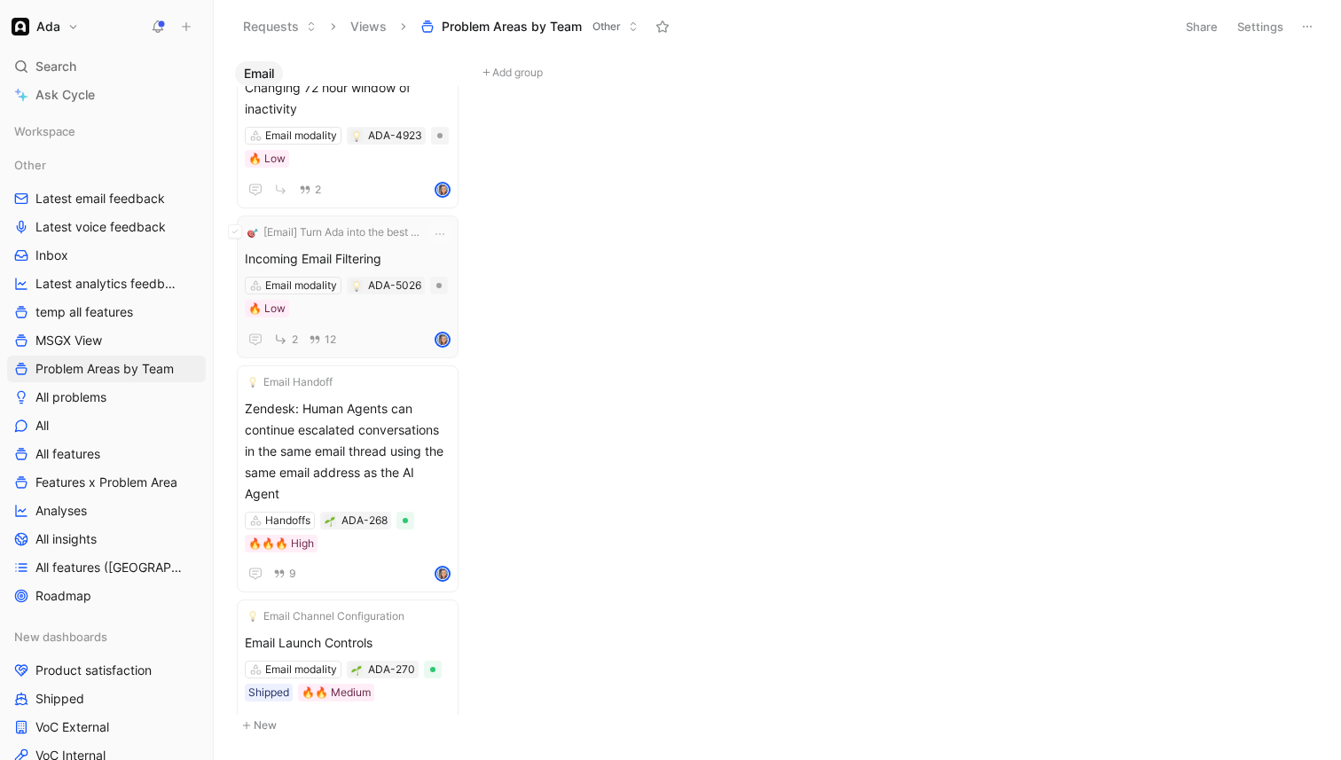
click at [388, 263] on span "Incoming Email Filtering" at bounding box center [348, 258] width 206 height 21
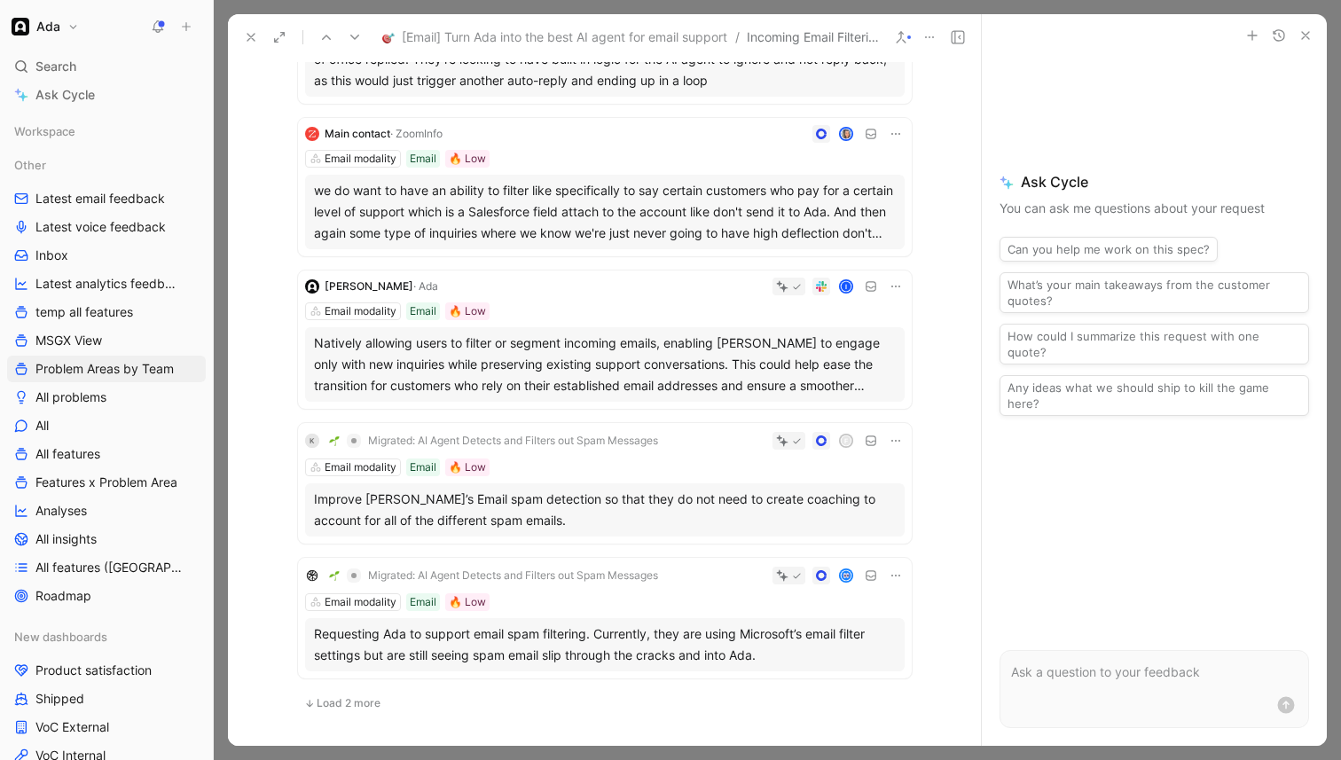
scroll to position [1446, 0]
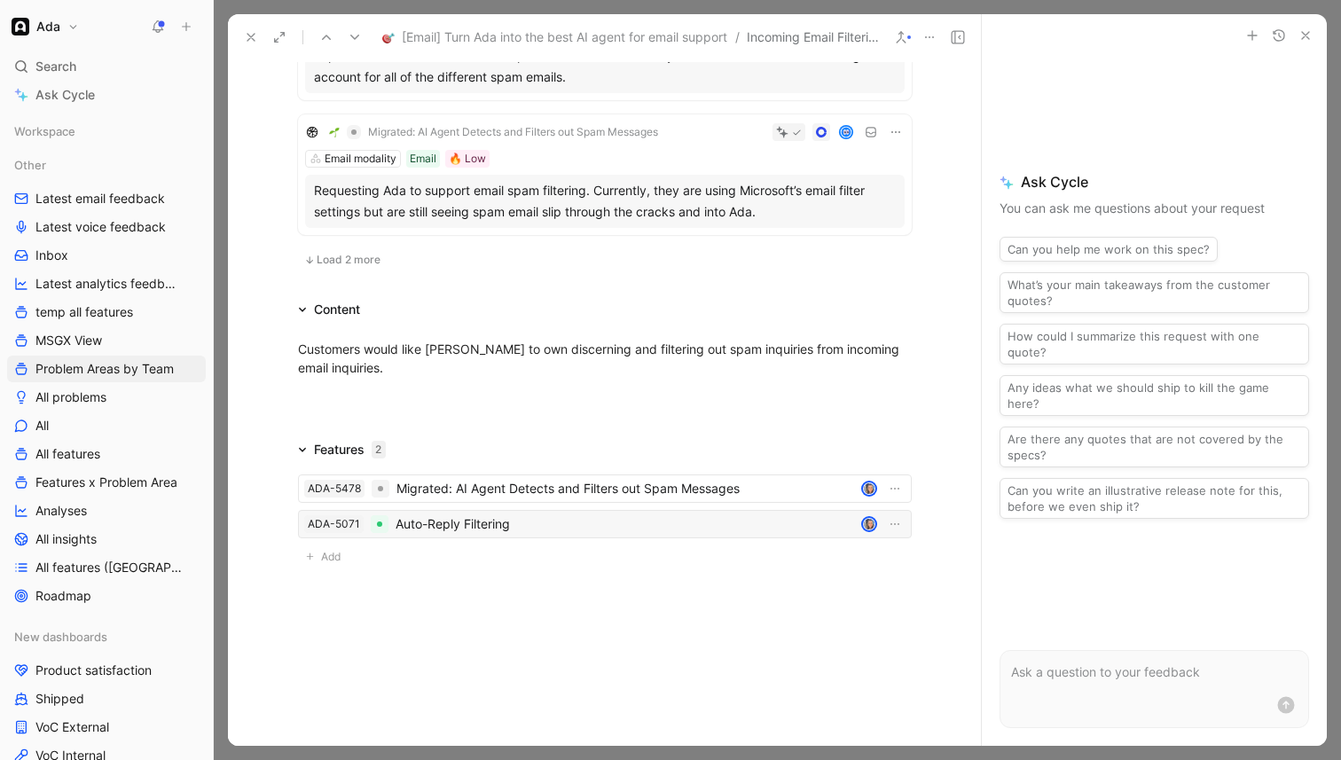
click at [551, 521] on div "Auto-Reply Filtering" at bounding box center [625, 524] width 459 height 21
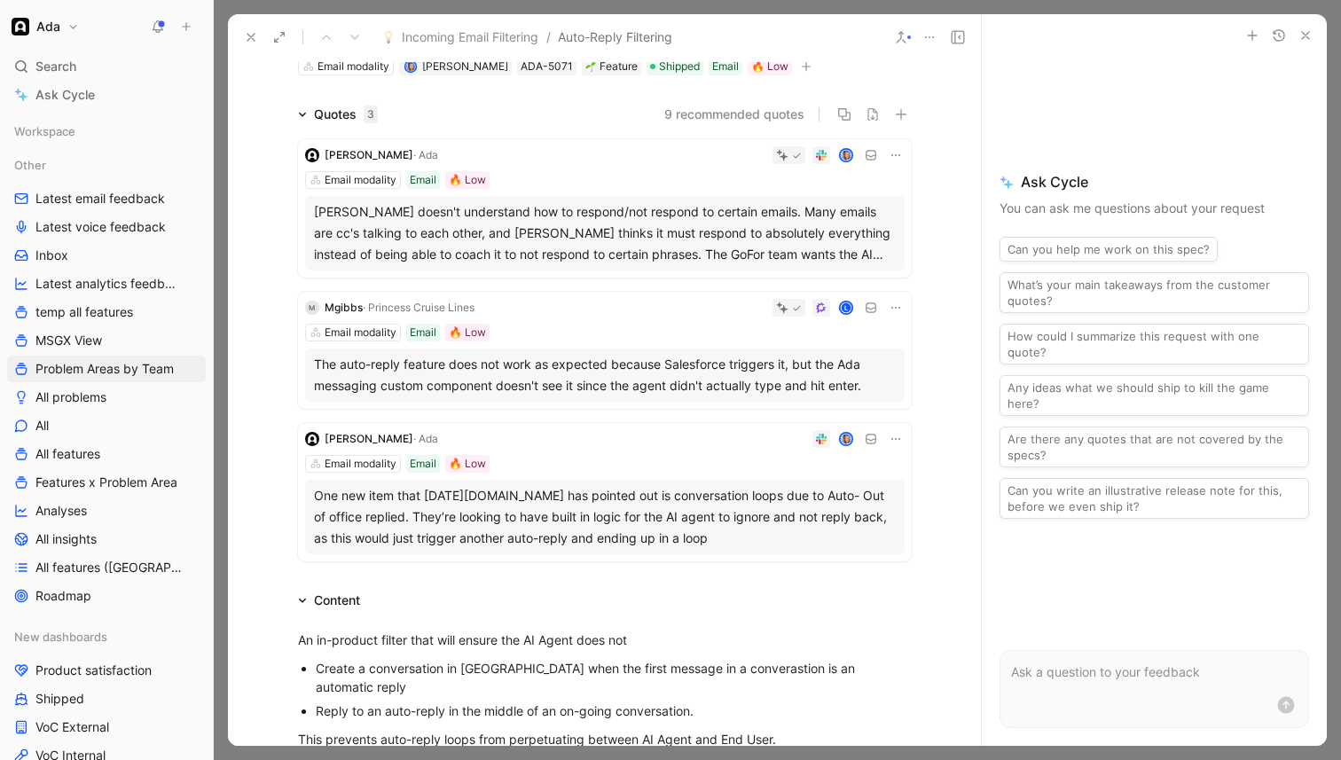
scroll to position [86, 0]
click at [664, 239] on div "[PERSON_NAME] doesn't understand how to respond/not respond to certain emails. …" at bounding box center [605, 234] width 582 height 64
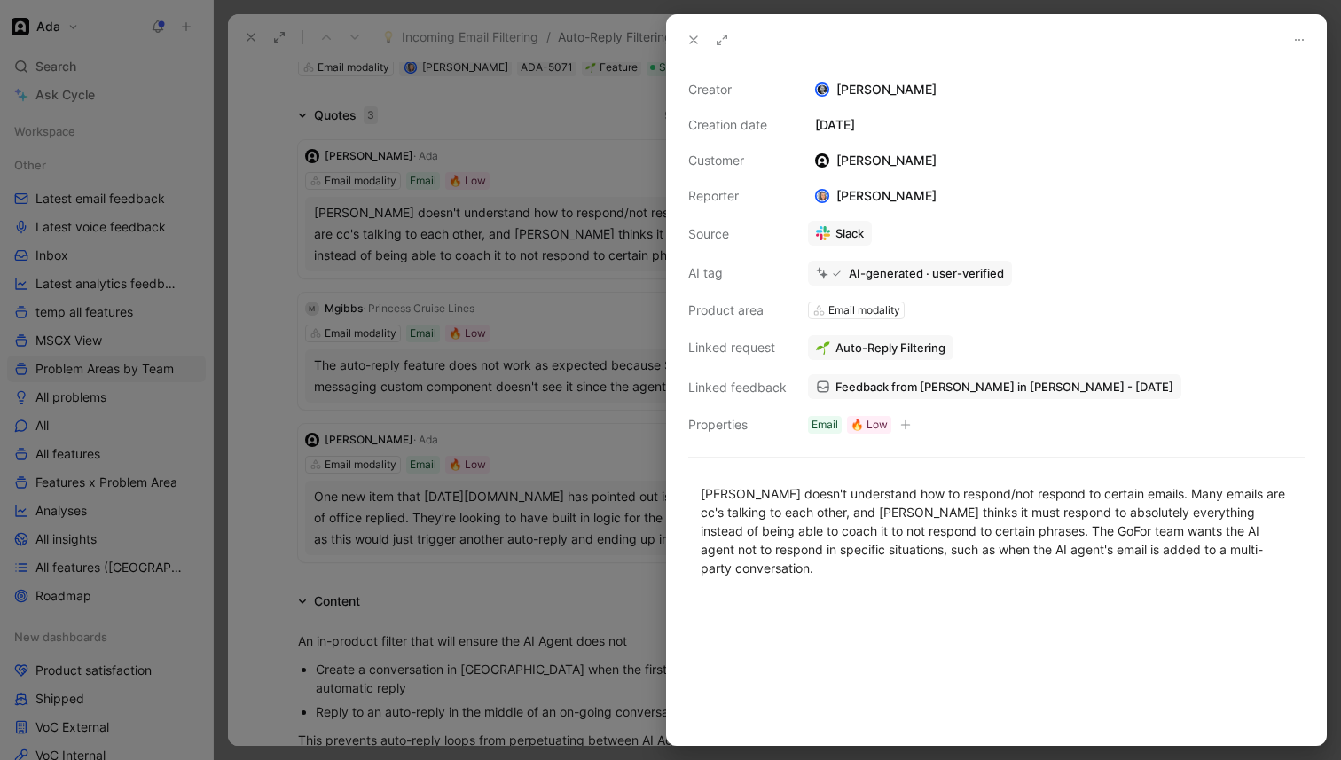
click at [549, 256] on div at bounding box center [670, 380] width 1341 height 760
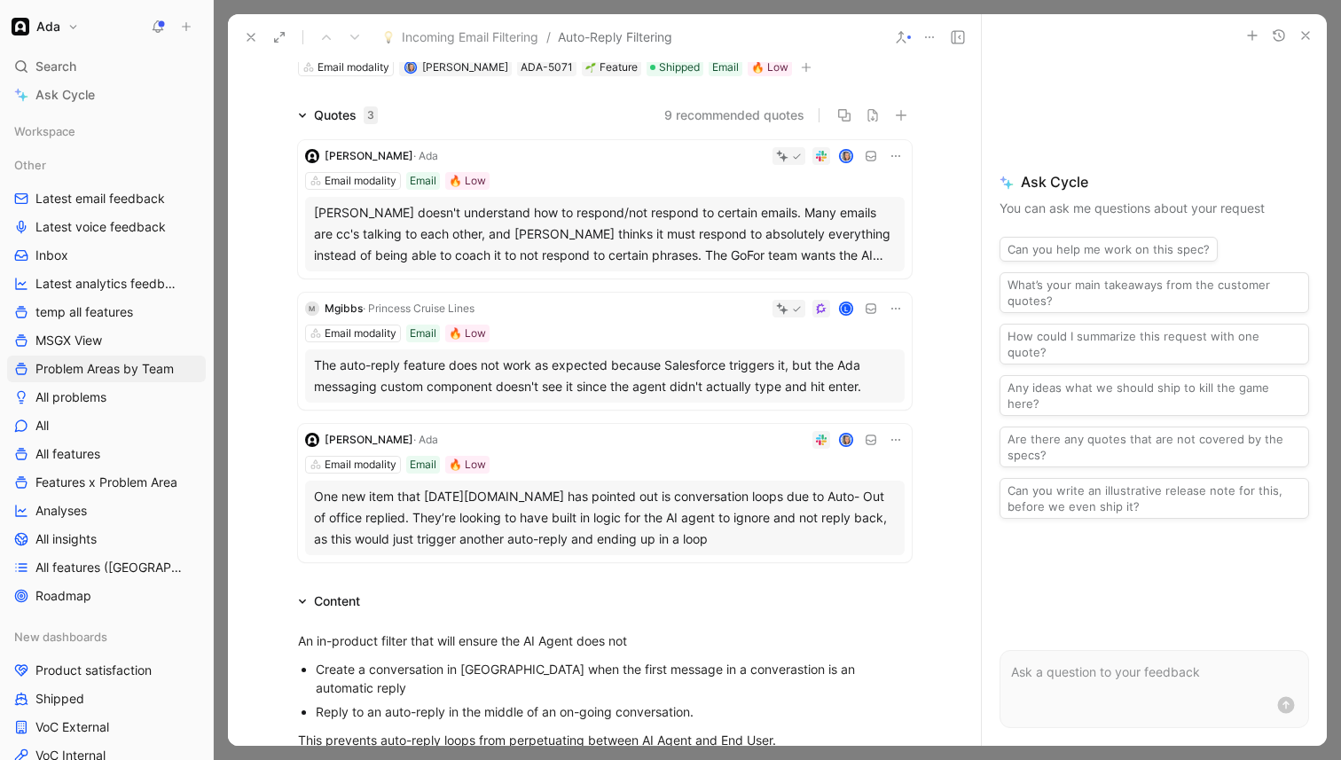
click at [618, 384] on div "The auto-reply feature does not work as expected because Salesforce triggers it…" at bounding box center [605, 376] width 582 height 43
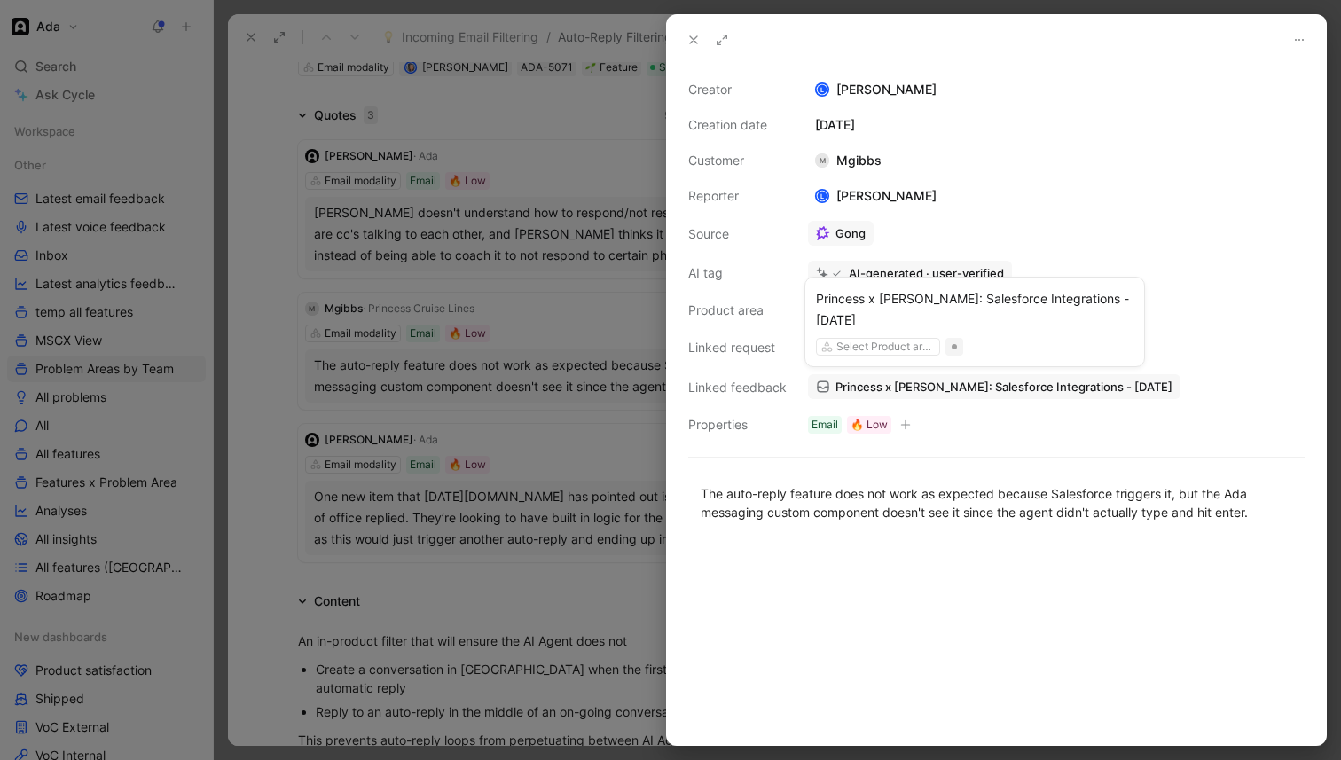
click at [908, 387] on span "Princess x [PERSON_NAME]: Salesforce Integrations - [DATE]" at bounding box center [1004, 387] width 337 height 16
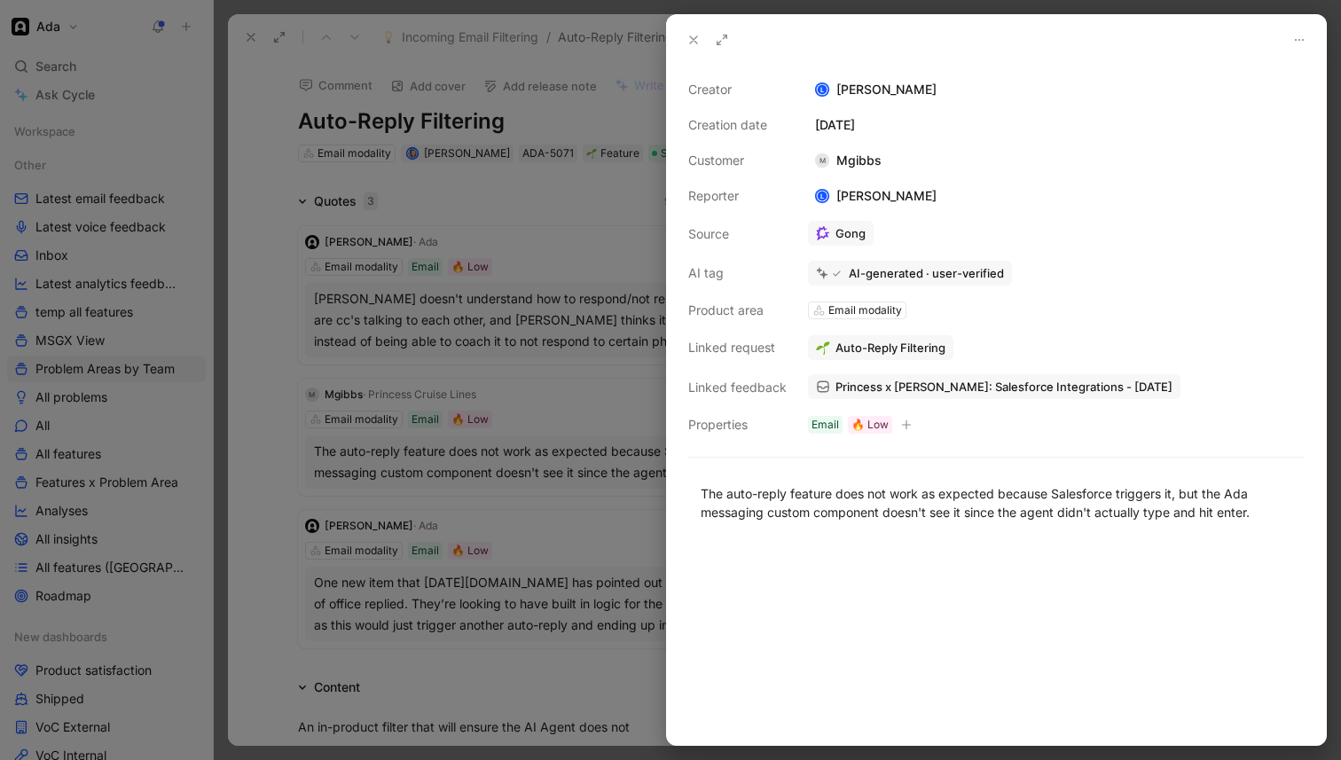
click at [511, 345] on div at bounding box center [670, 380] width 1341 height 760
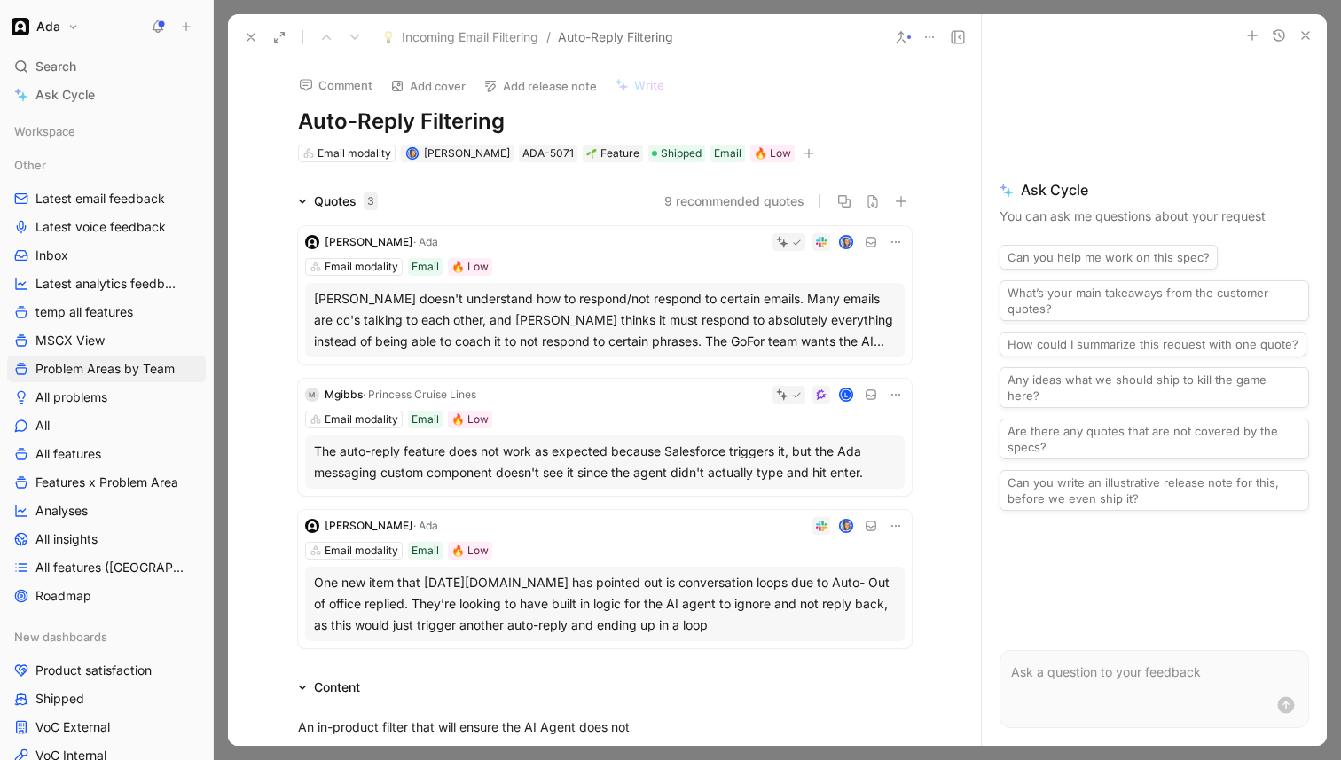
scroll to position [4, 0]
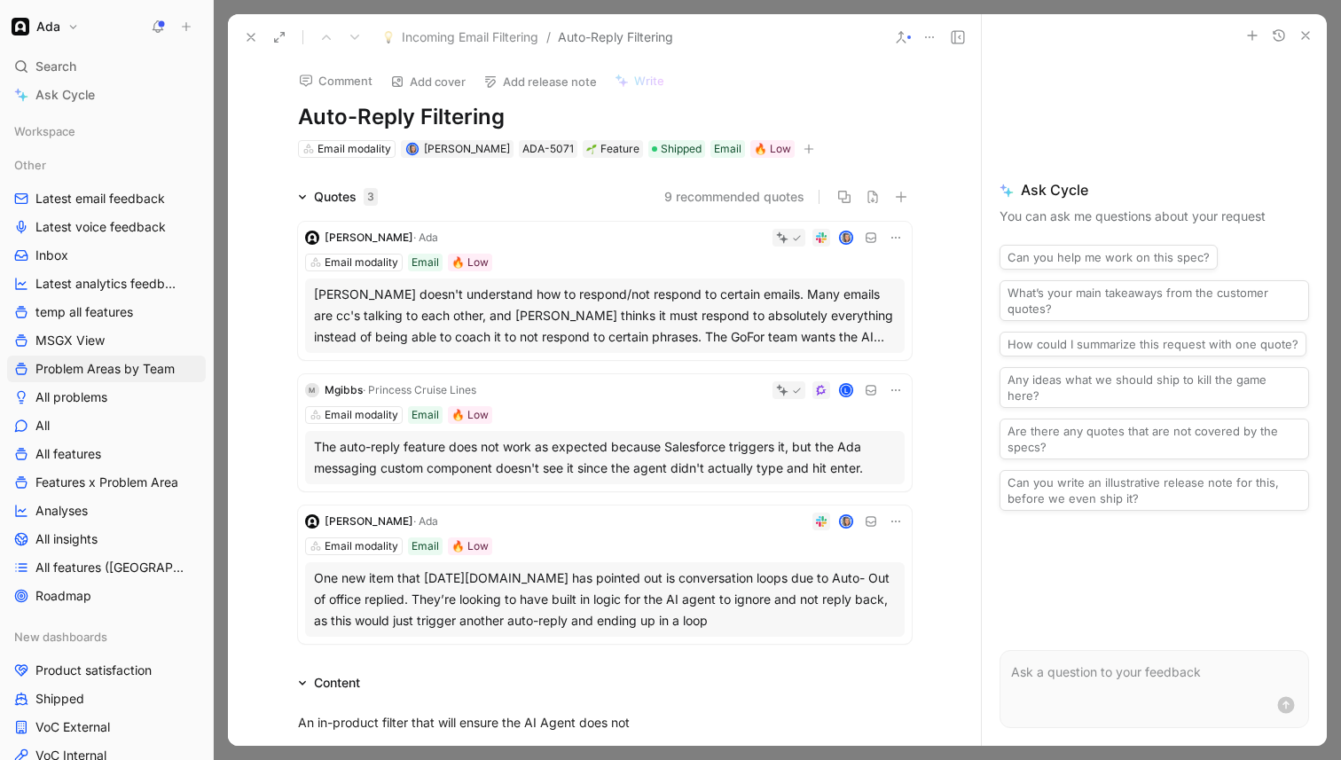
click at [636, 460] on div "The auto-reply feature does not work as expected because Salesforce triggers it…" at bounding box center [605, 457] width 582 height 43
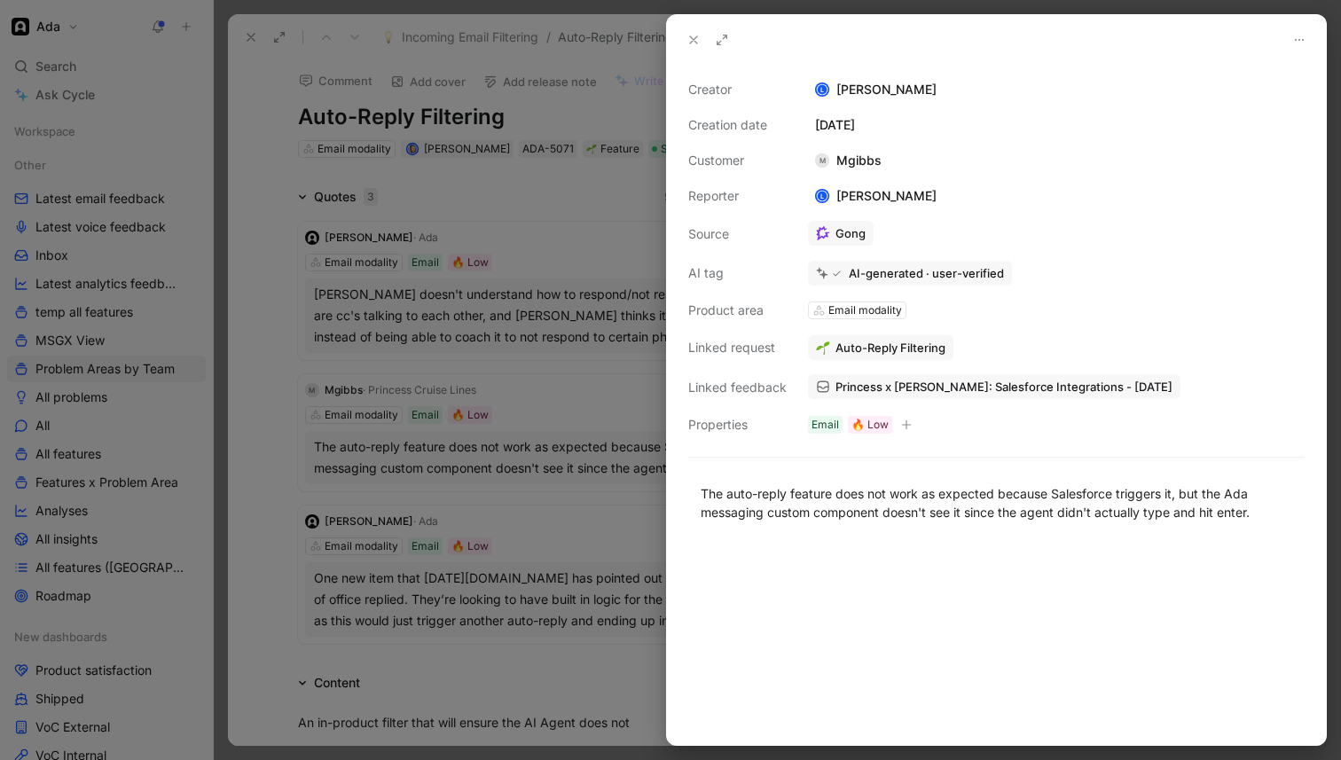
click at [934, 389] on span "Princess x [PERSON_NAME]: Salesforce Integrations - [DATE]" at bounding box center [1004, 387] width 337 height 16
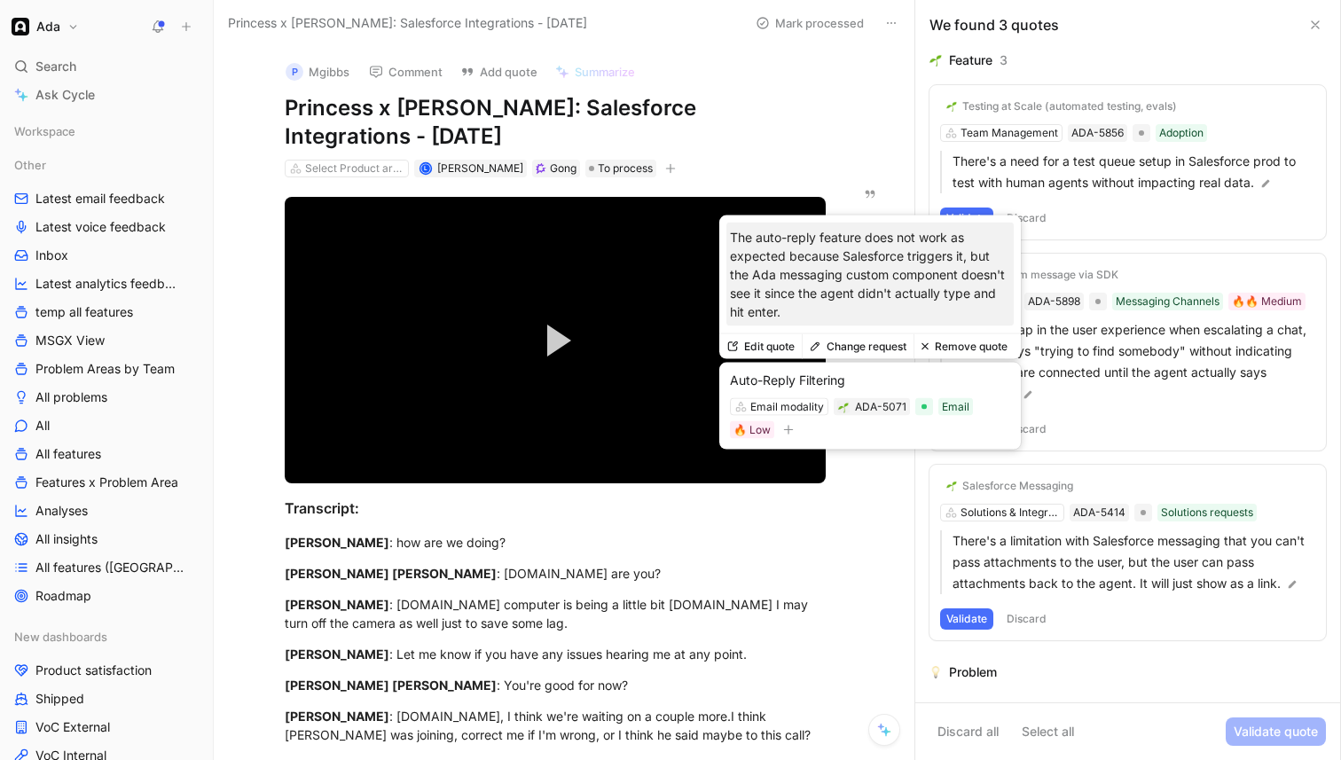
click at [415, 69] on button "Comment" at bounding box center [406, 71] width 90 height 25
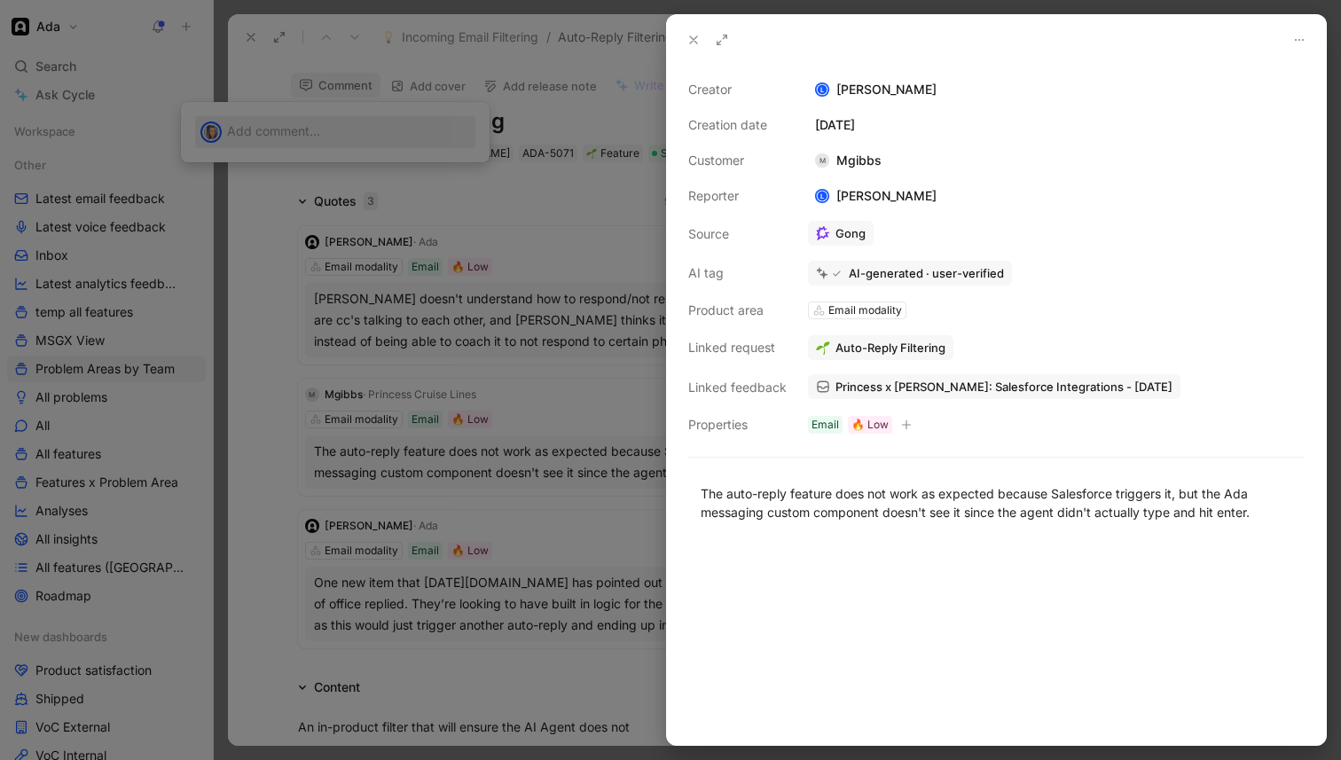
click at [502, 396] on div at bounding box center [670, 380] width 1341 height 760
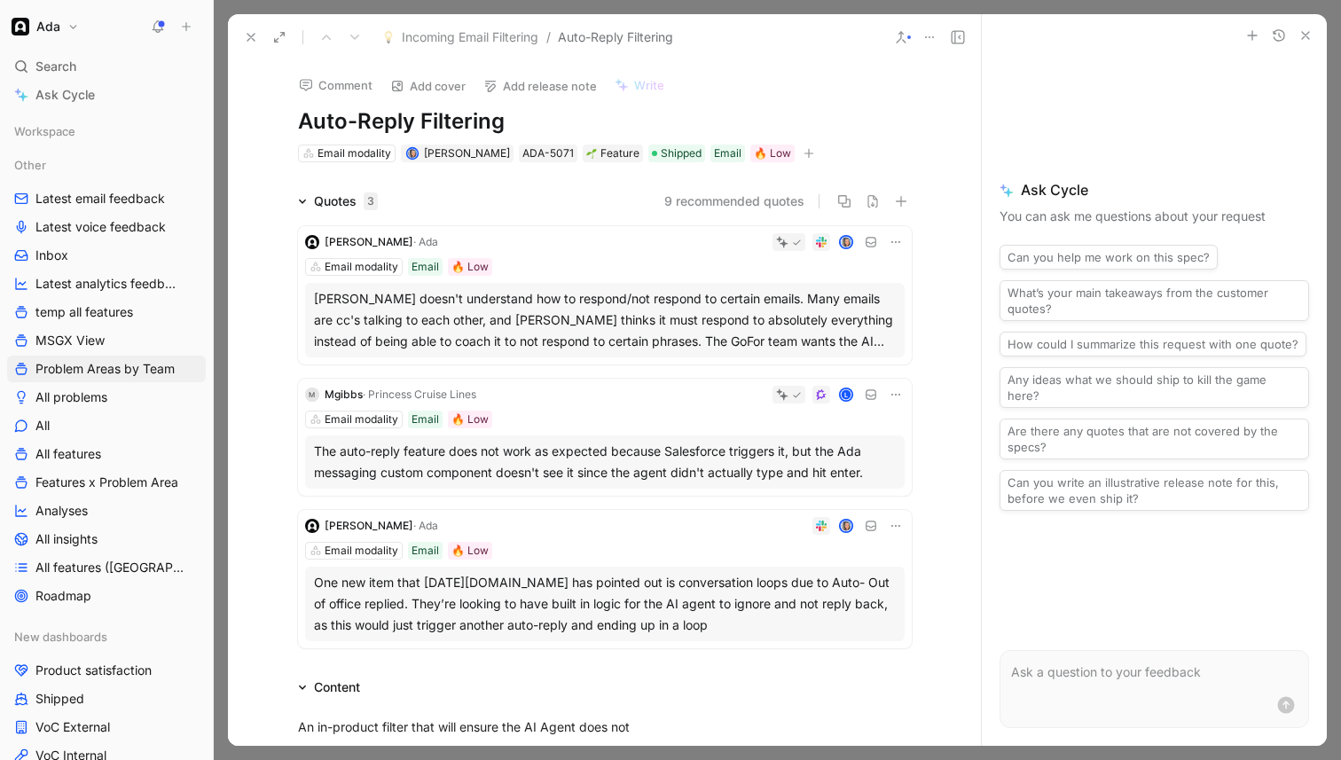
click at [630, 602] on div "One new item that [DATE][DOMAIN_NAME] has pointed out is conversation loops due…" at bounding box center [605, 604] width 582 height 64
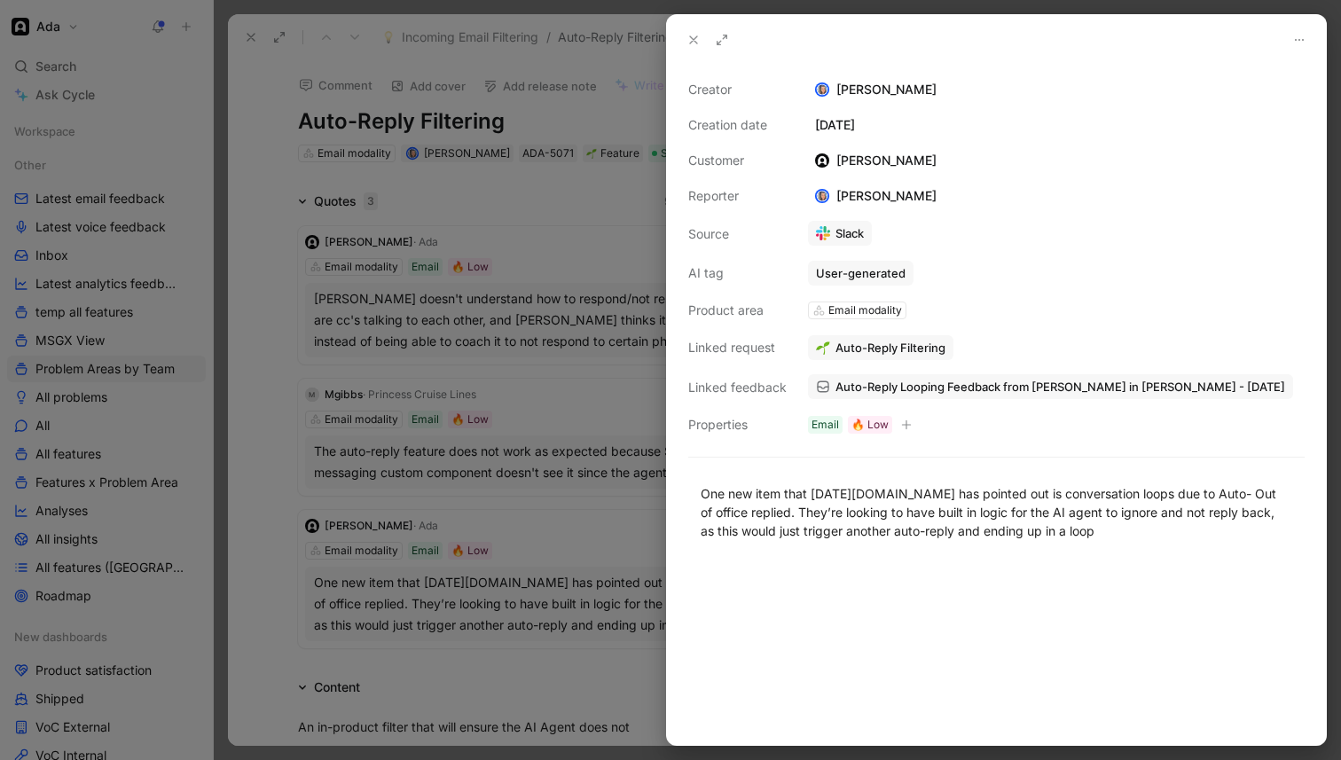
click at [696, 45] on icon at bounding box center [694, 40] width 14 height 14
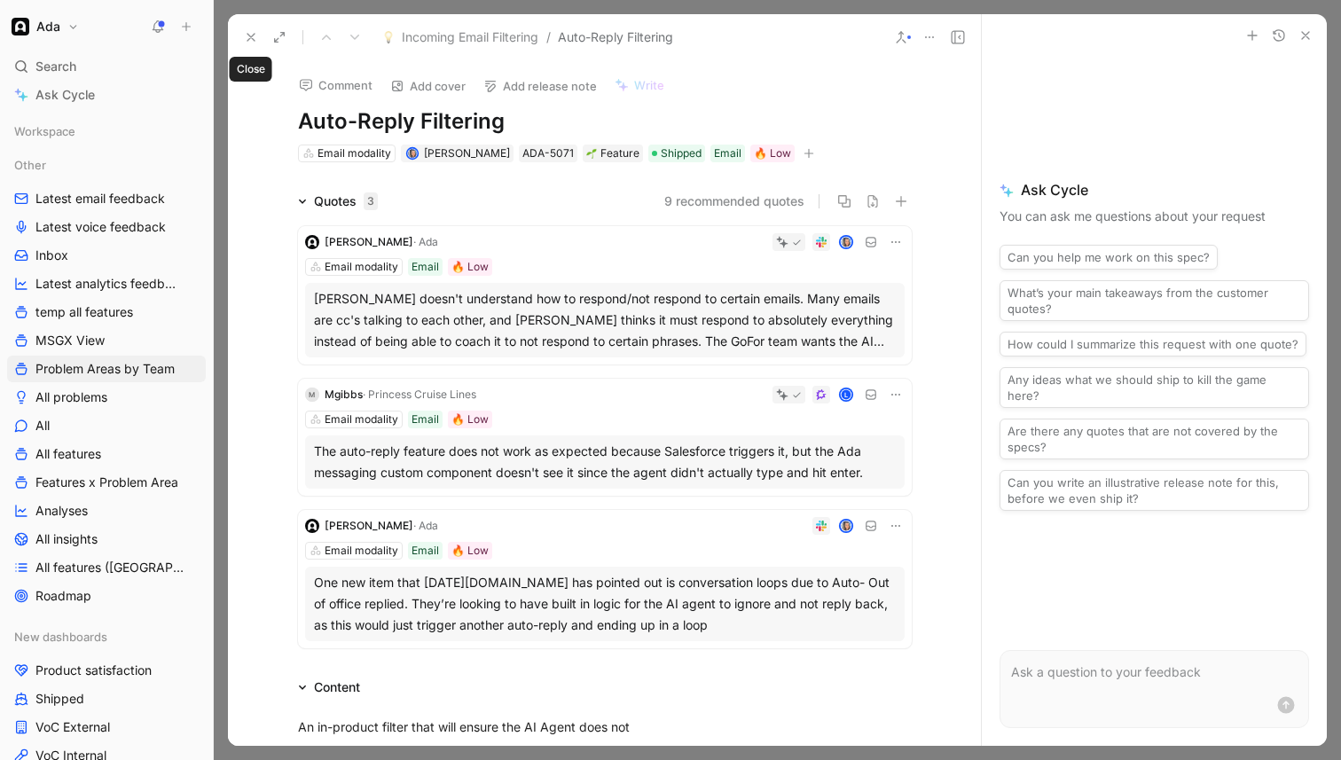
drag, startPoint x: 256, startPoint y: 34, endPoint x: 342, endPoint y: 249, distance: 232.5
click at [339, 243] on div "Incoming Email Filtering / Auto-Reply Filtering Comment Add cover Add release n…" at bounding box center [604, 380] width 753 height 732
click at [240, 43] on button at bounding box center [251, 37] width 25 height 25
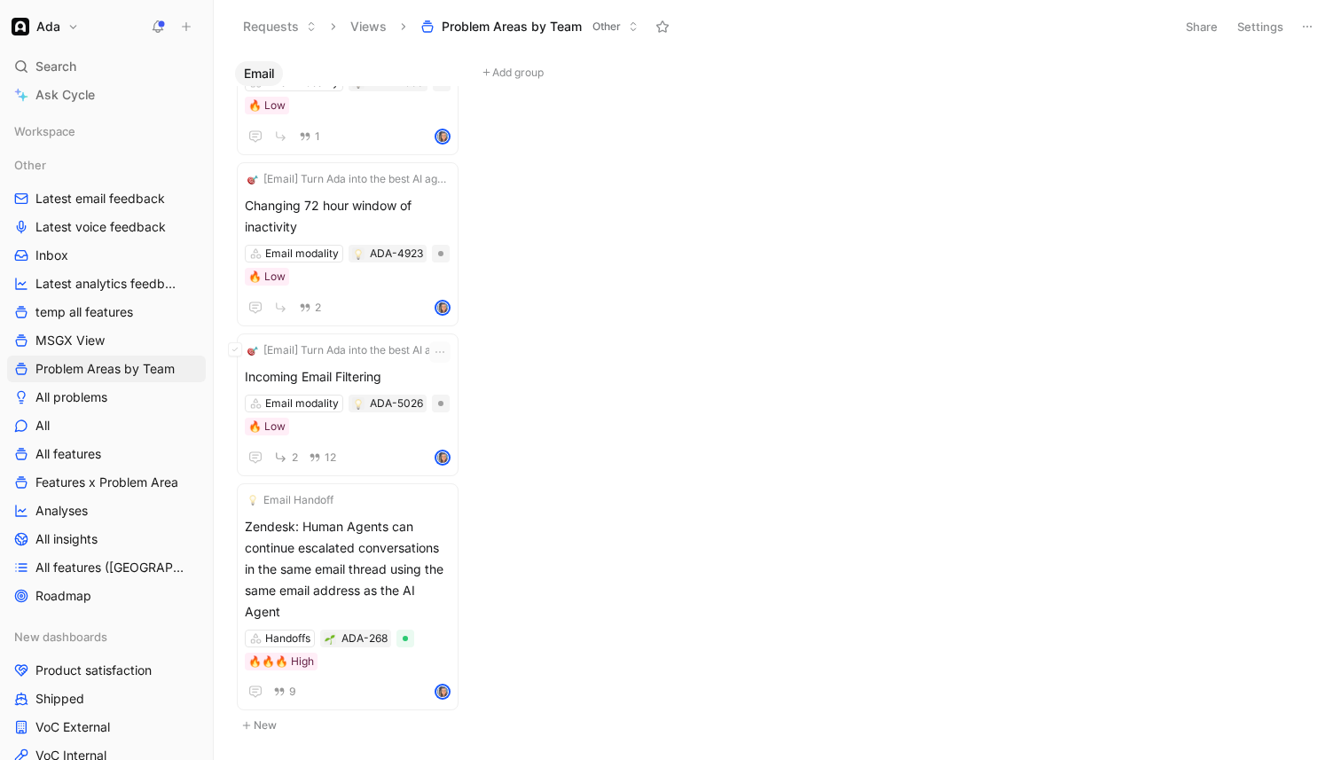
scroll to position [3429, 0]
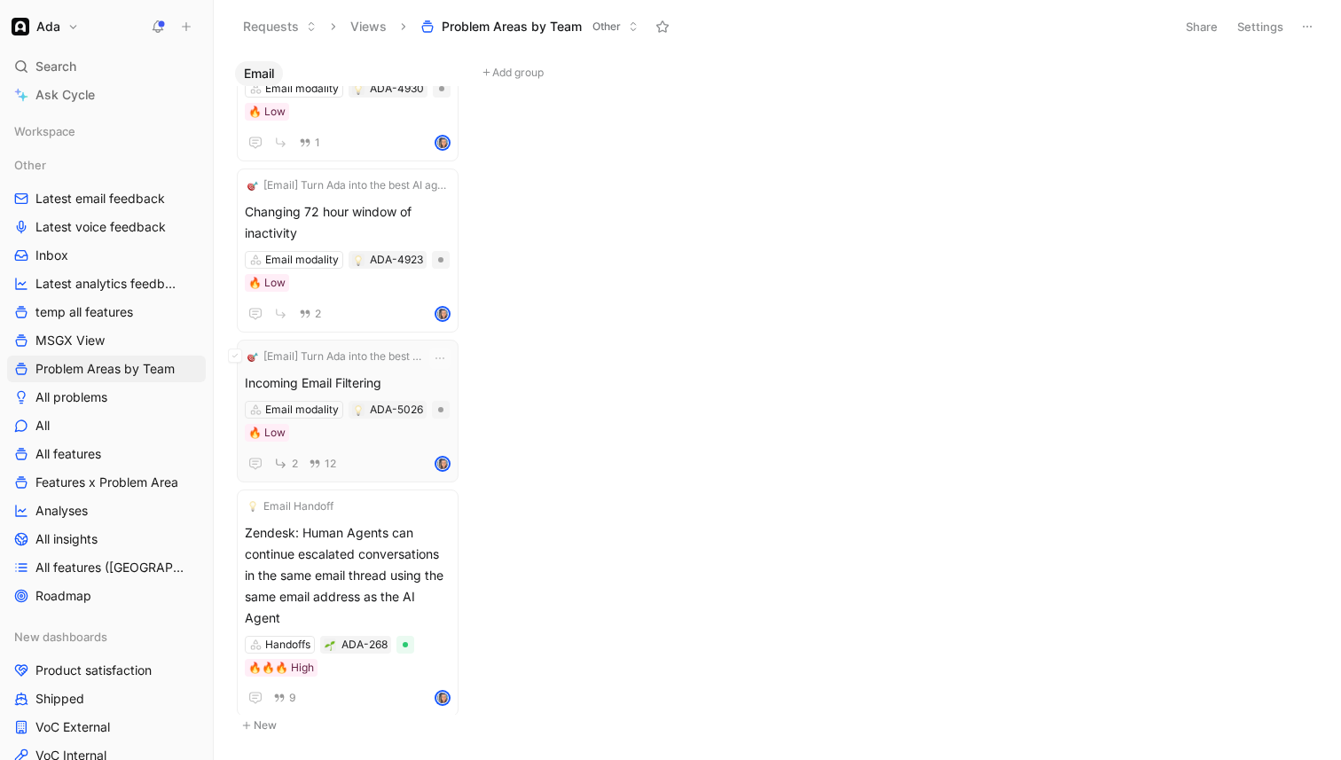
click at [370, 437] on div "Email modality ADA-5026 🔥 Low" at bounding box center [348, 421] width 206 height 41
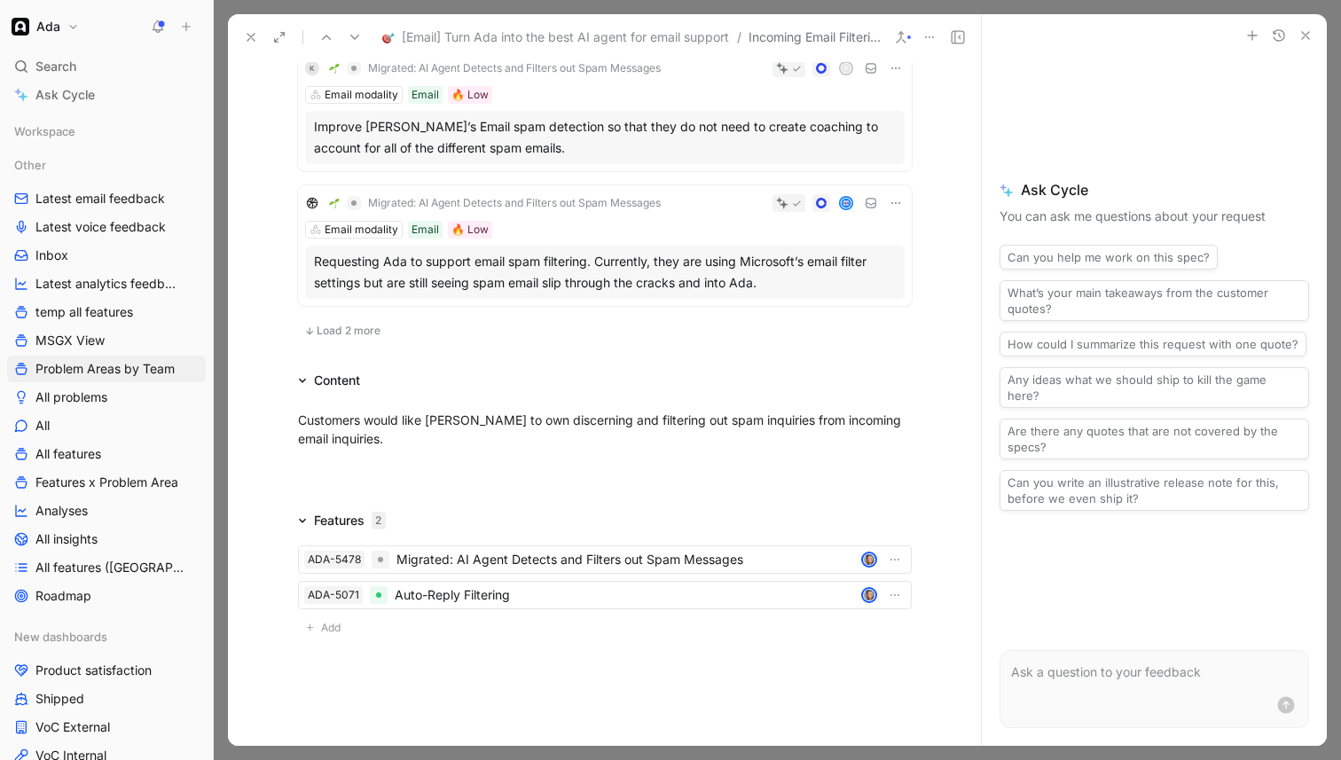
scroll to position [1372, 0]
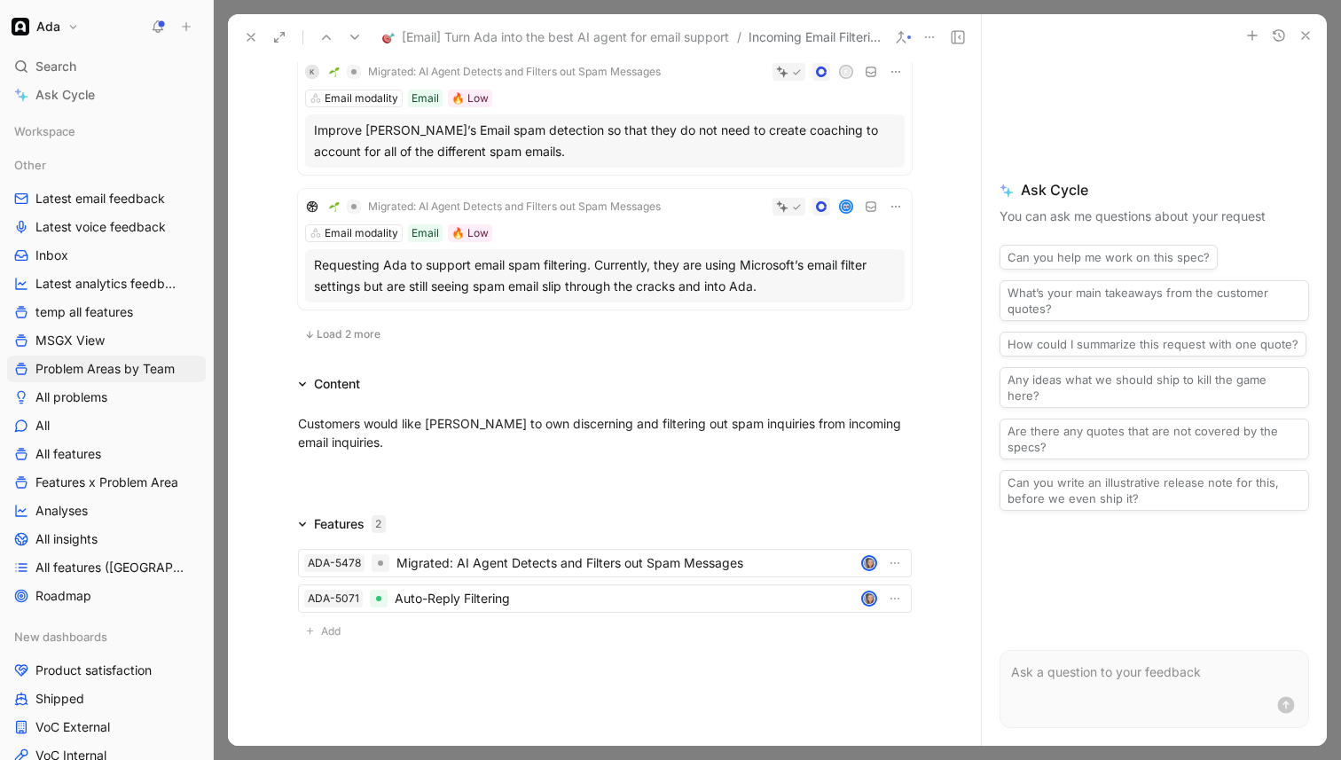
click at [360, 339] on span "Load 2 more" at bounding box center [349, 334] width 64 height 14
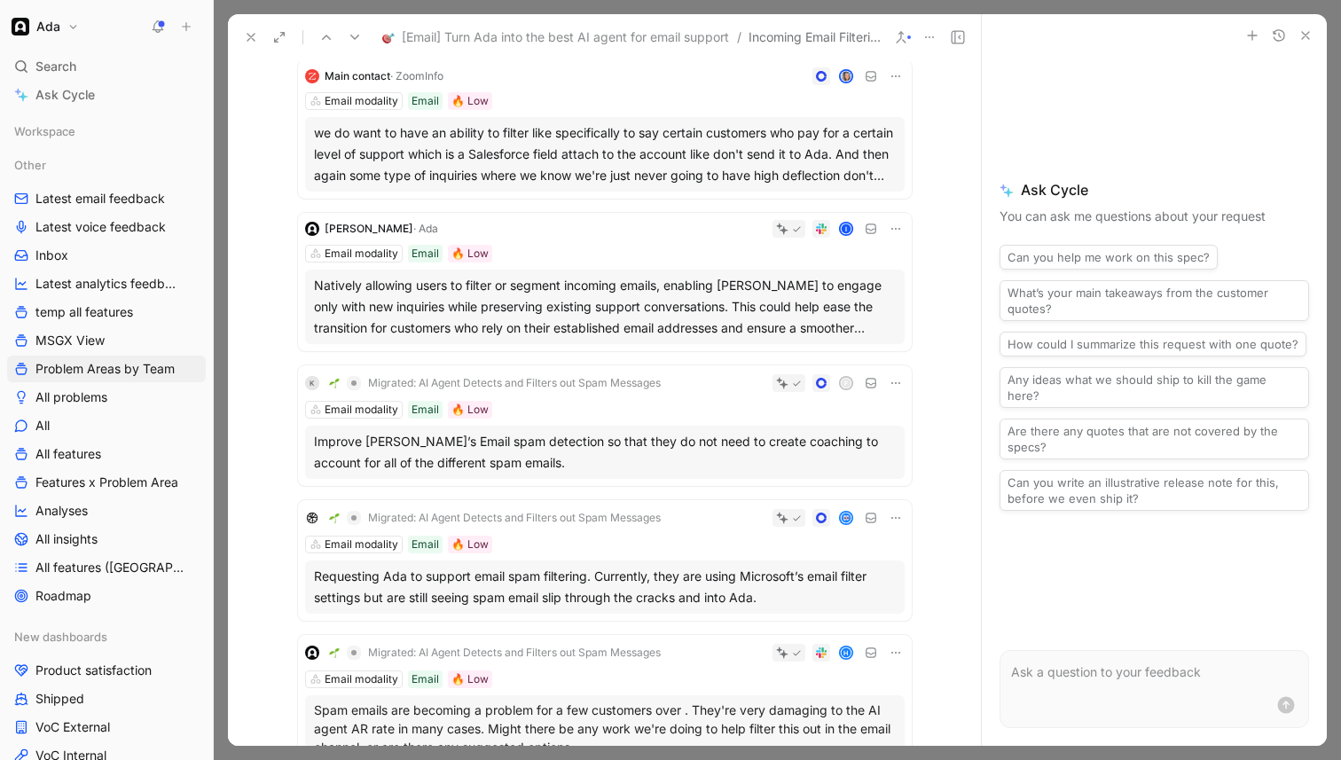
scroll to position [1061, 0]
click at [649, 293] on div "Natively allowing users to filter or segment incoming emails, enabling [PERSON_…" at bounding box center [605, 306] width 582 height 64
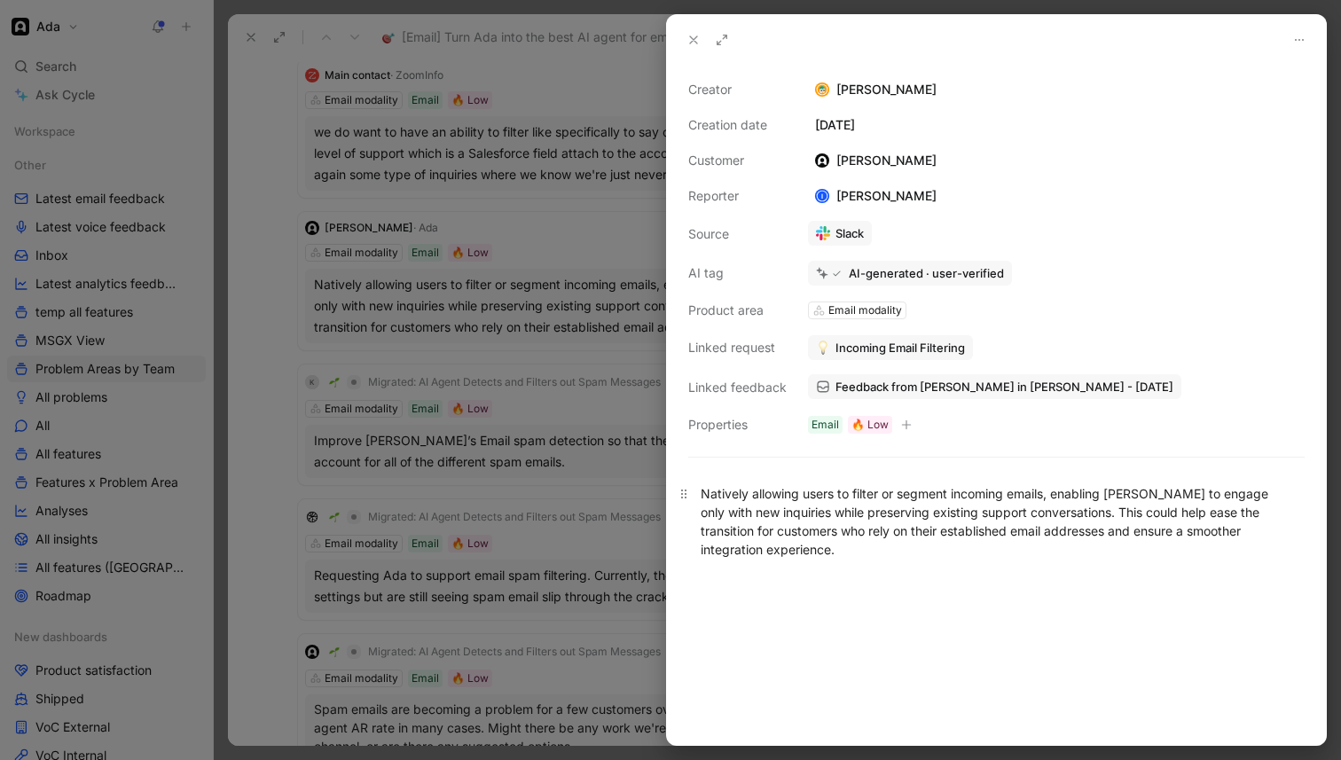
click at [821, 507] on div "Natively allowing users to filter or segment incoming emails, enabling [PERSON_…" at bounding box center [997, 521] width 592 height 75
drag, startPoint x: 928, startPoint y: 556, endPoint x: 753, endPoint y: 493, distance: 185.8
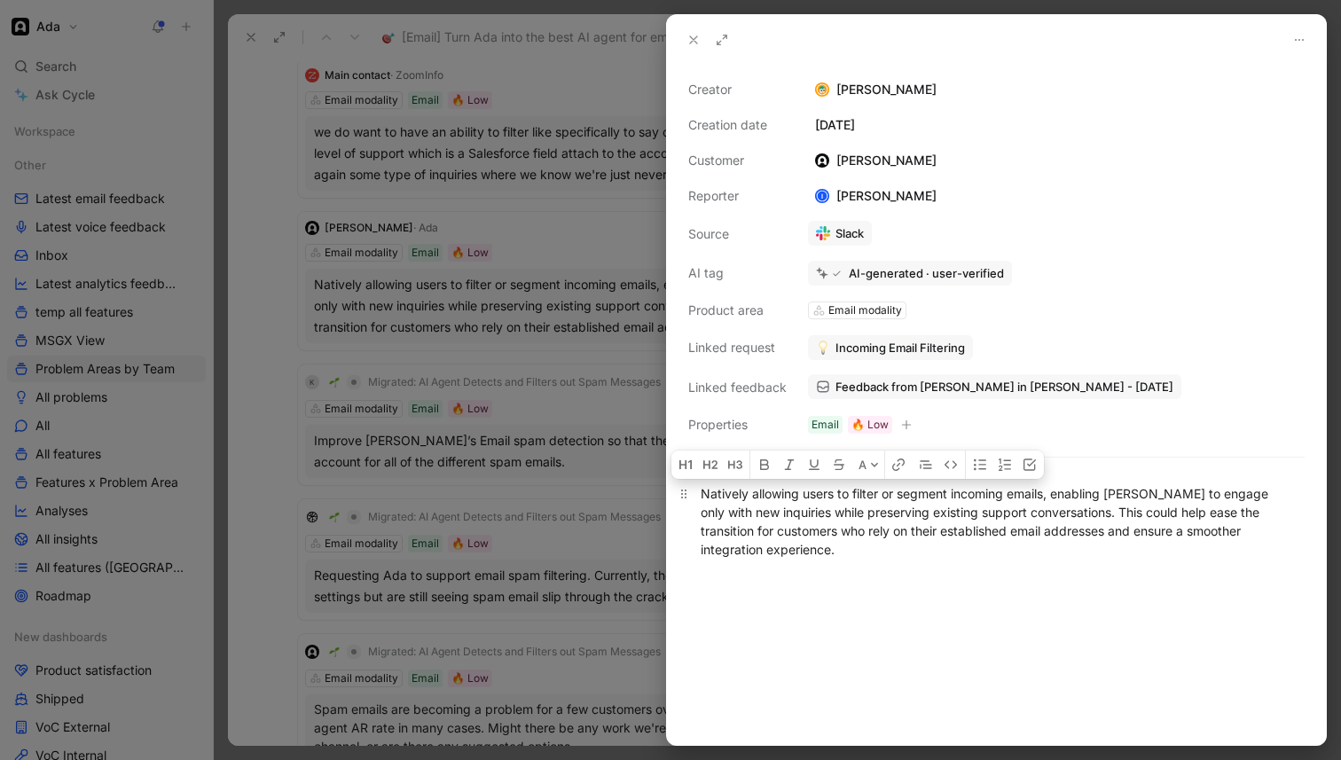
click at [753, 493] on div "Natively allowing users to filter or segment incoming emails, enabling [PERSON_…" at bounding box center [997, 521] width 592 height 75
click at [690, 45] on icon at bounding box center [694, 40] width 14 height 14
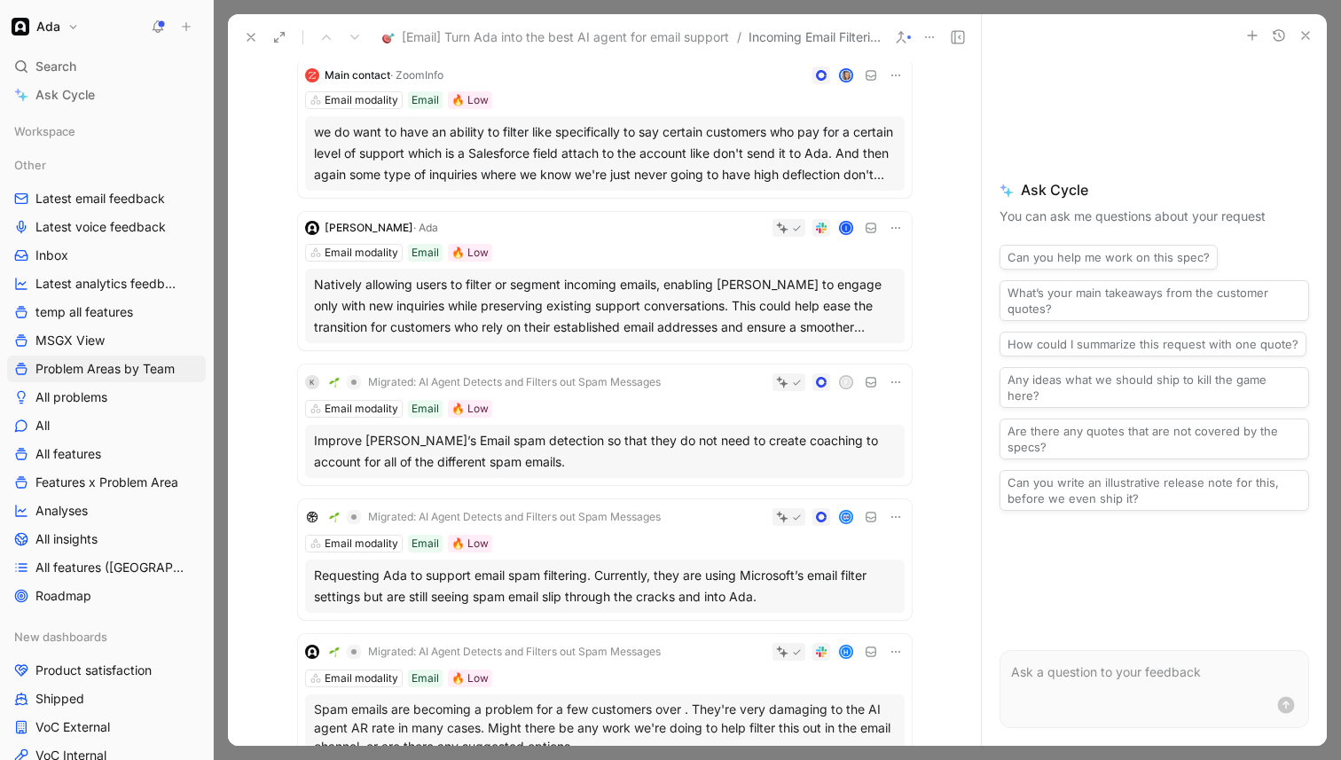
click at [583, 297] on div "Natively allowing users to filter or segment incoming emails, enabling [PERSON_…" at bounding box center [605, 306] width 582 height 64
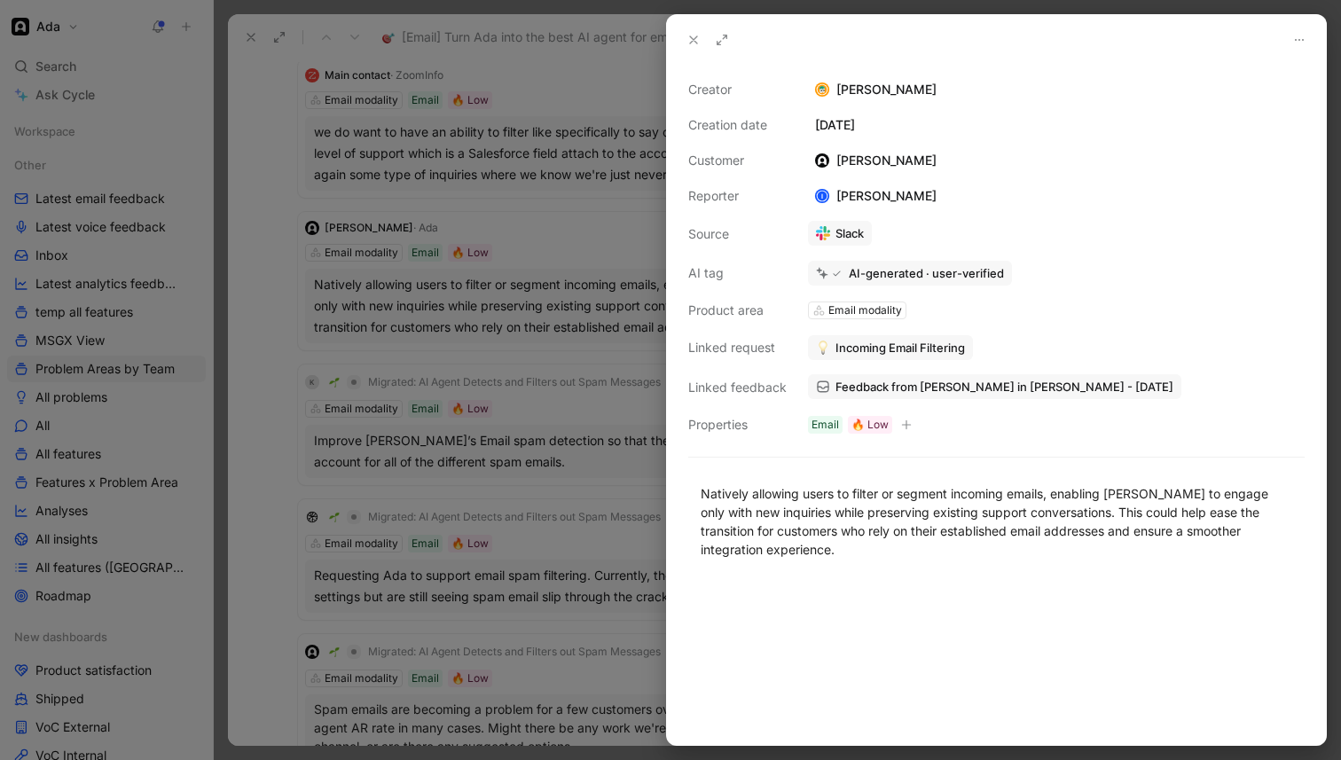
click at [860, 390] on span "Feedback from [PERSON_NAME] in [PERSON_NAME] - [DATE]" at bounding box center [1005, 387] width 338 height 16
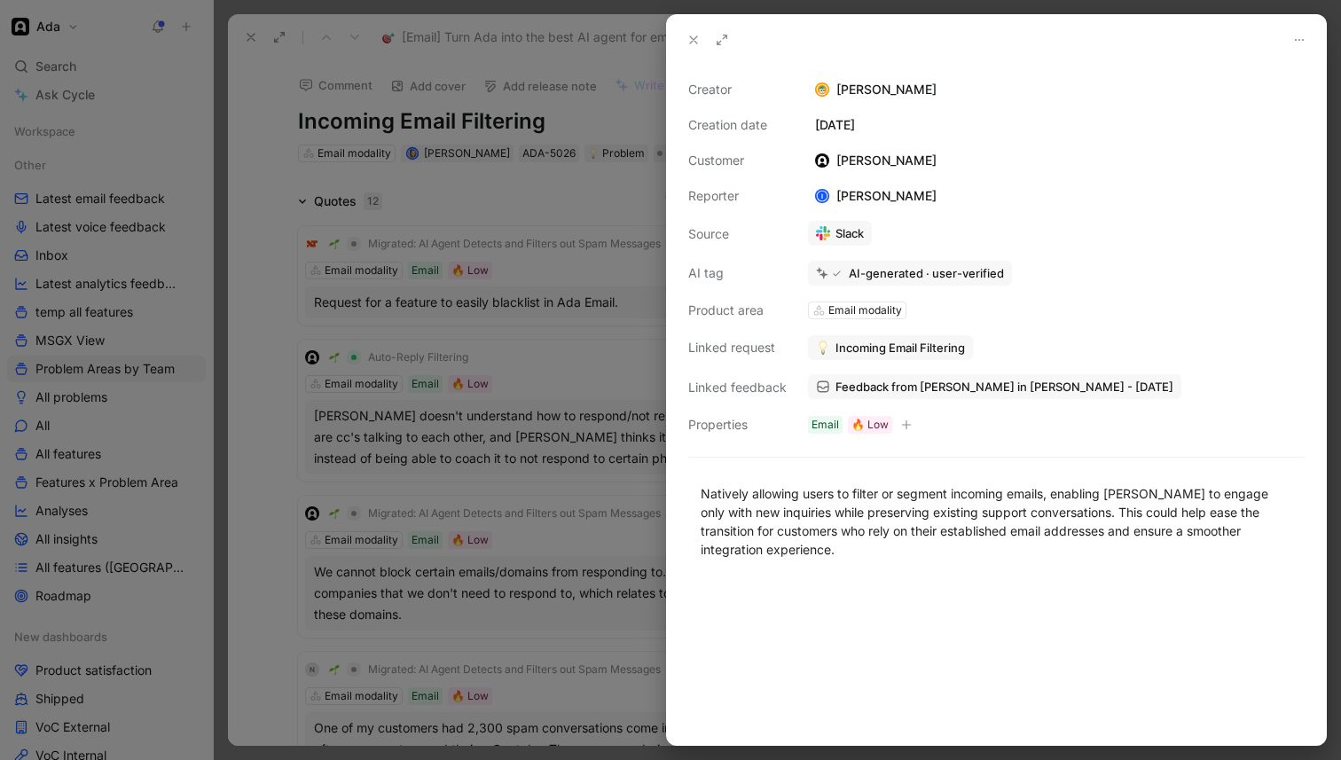
click at [692, 44] on icon at bounding box center [694, 40] width 14 height 14
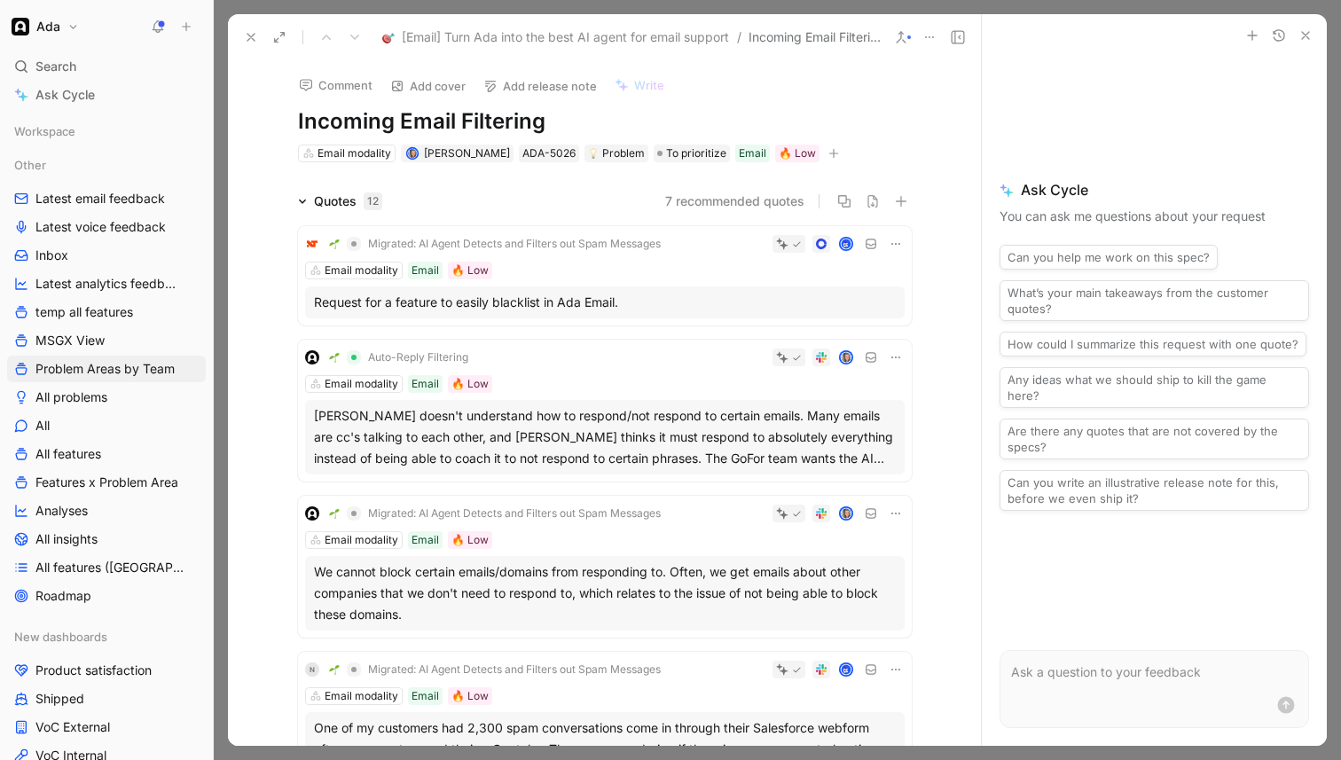
click at [298, 121] on h1 "Incoming Email Filtering" at bounding box center [605, 121] width 614 height 28
click at [261, 25] on div at bounding box center [275, 37] width 72 height 25
click at [249, 39] on icon at bounding box center [251, 37] width 14 height 14
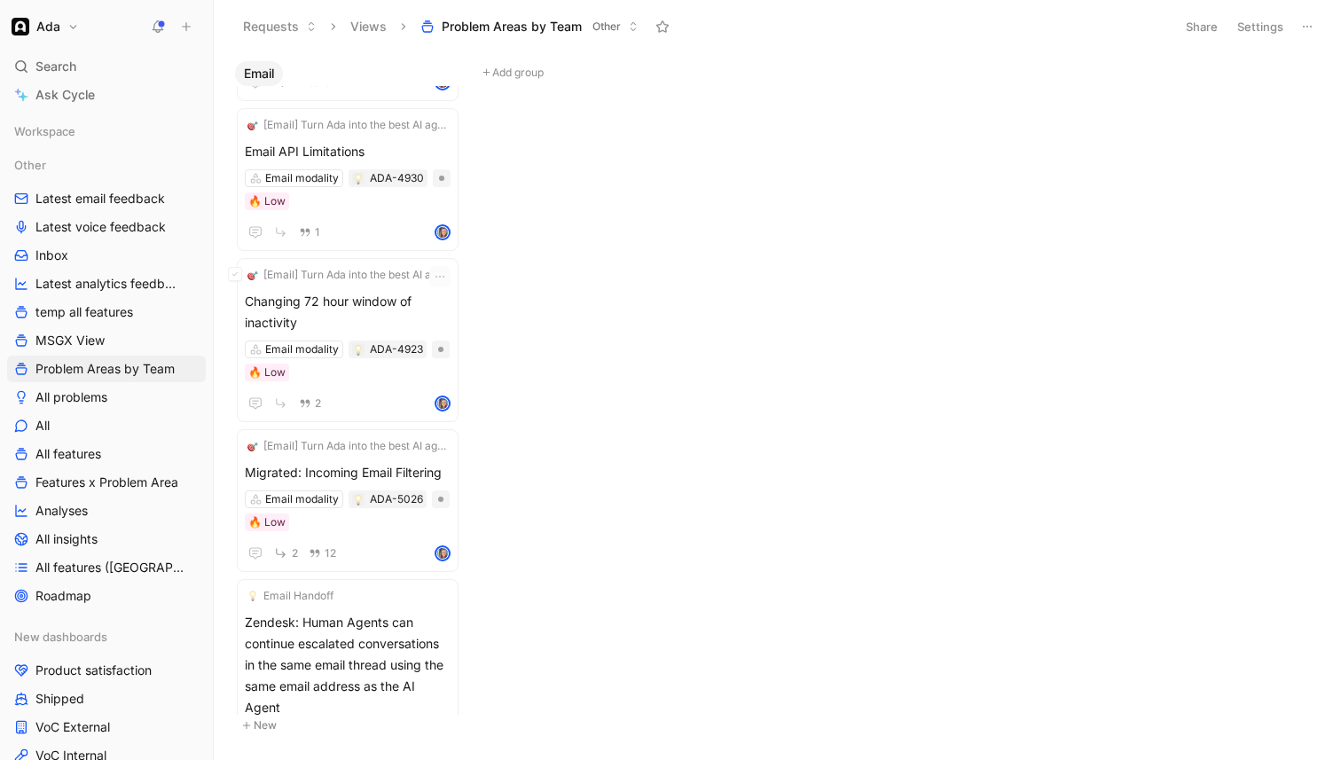
scroll to position [3334, 0]
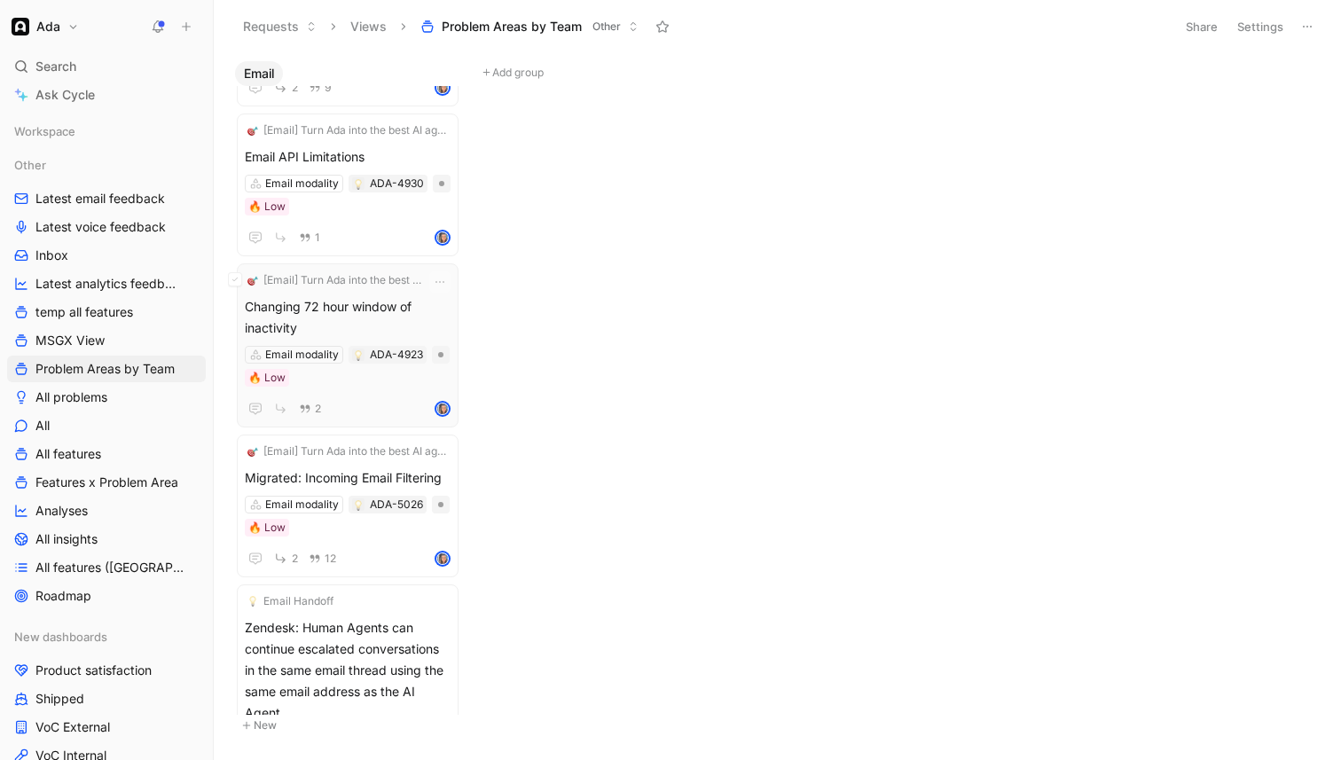
click at [370, 311] on span "Changing 72 hour window of inactivity" at bounding box center [348, 317] width 206 height 43
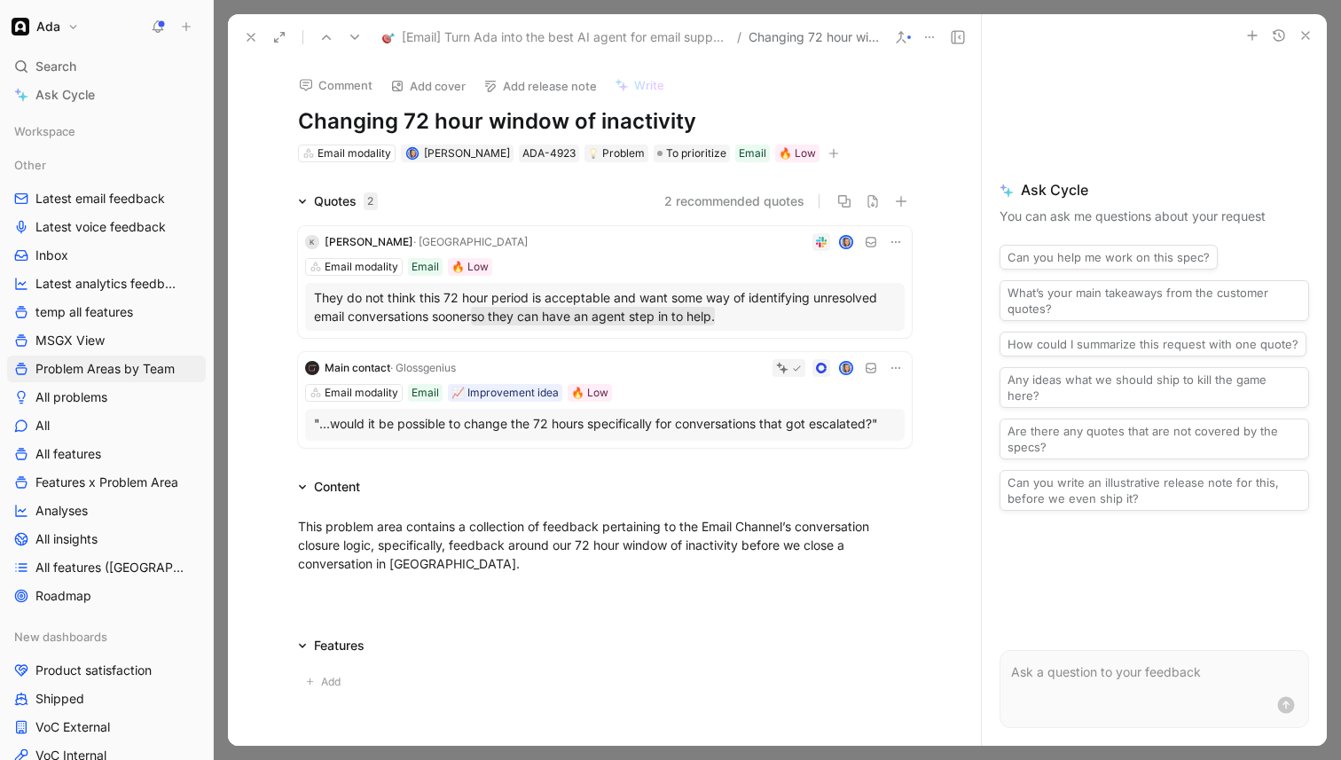
click at [603, 303] on p "They do not think this 72 hour period is acceptable and want some way of identi…" at bounding box center [605, 306] width 582 height 37
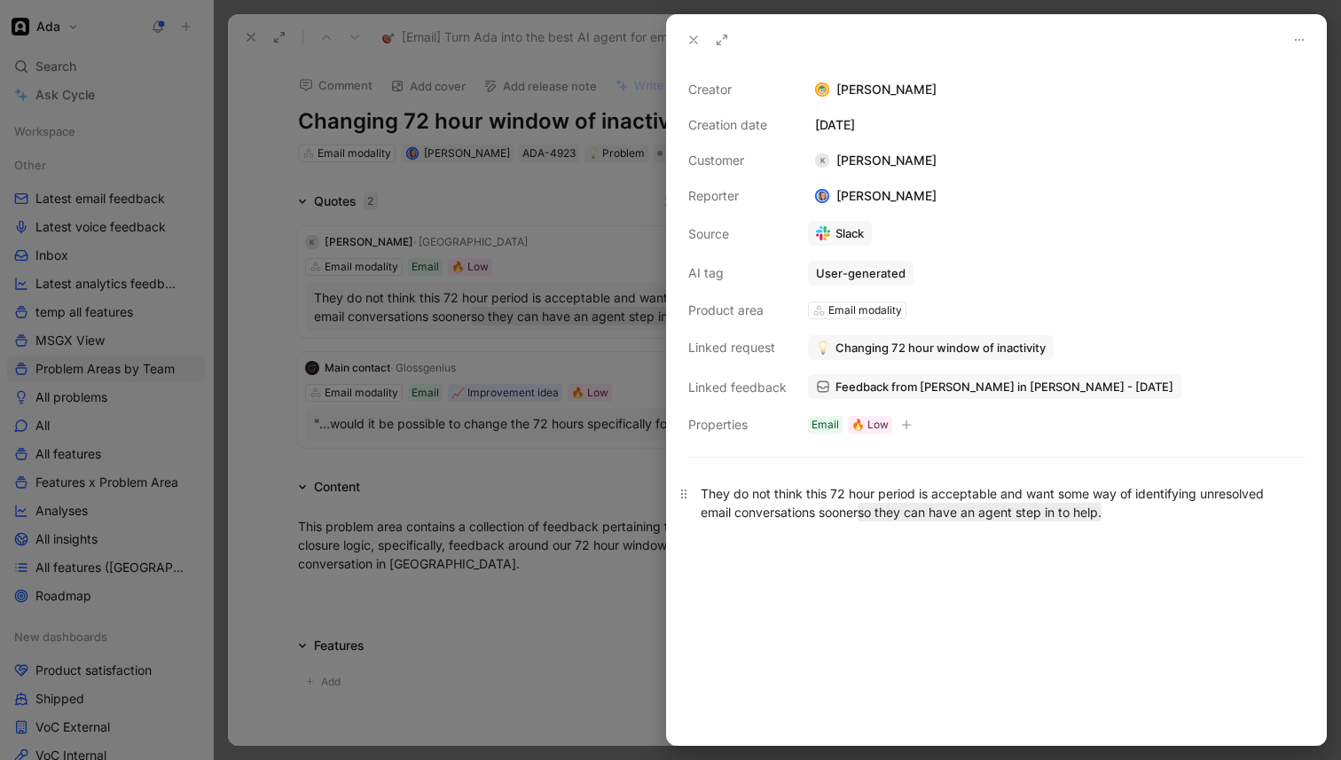
click at [791, 509] on div "They do not think this 72 hour period is acceptable and want some way of identi…" at bounding box center [997, 502] width 592 height 37
click at [520, 436] on div at bounding box center [670, 380] width 1341 height 760
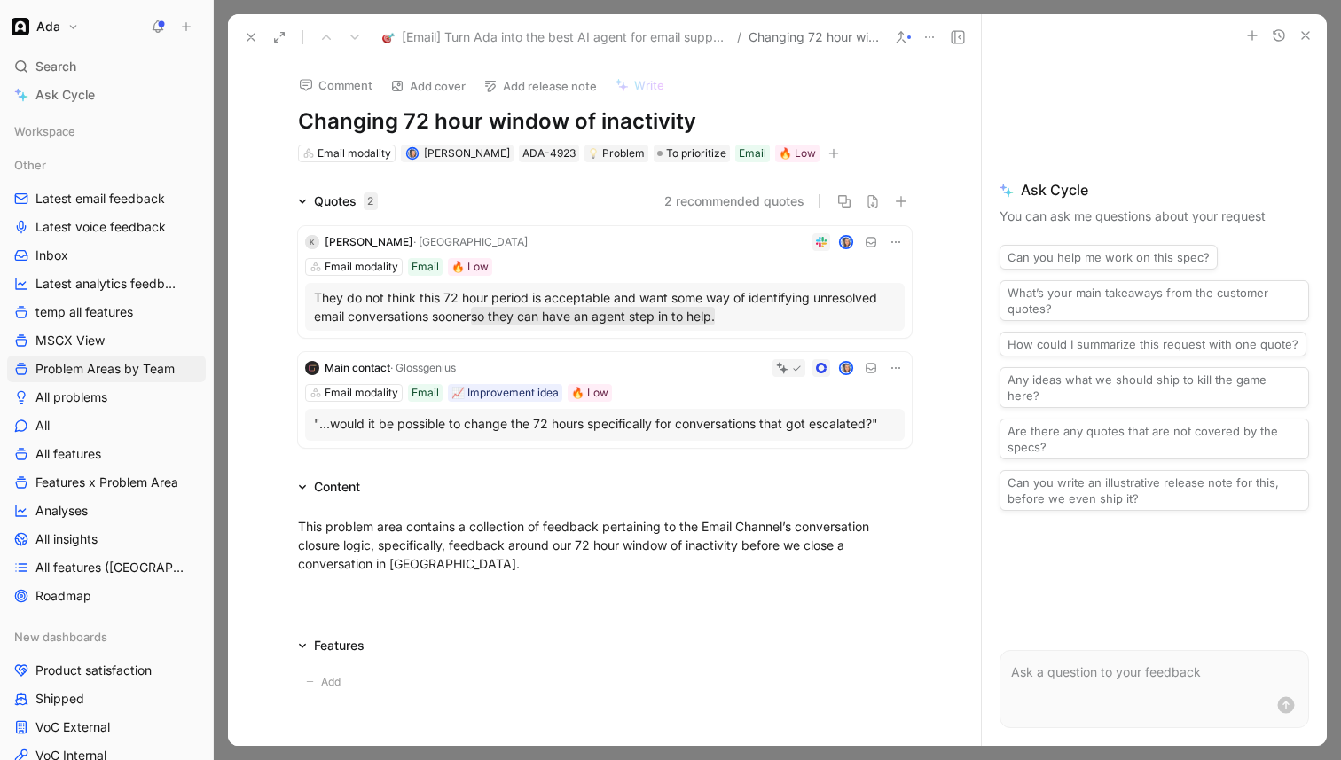
click at [555, 429] on p ""...would it be possible to change the 72 hours specifically for conversations …" at bounding box center [605, 423] width 582 height 19
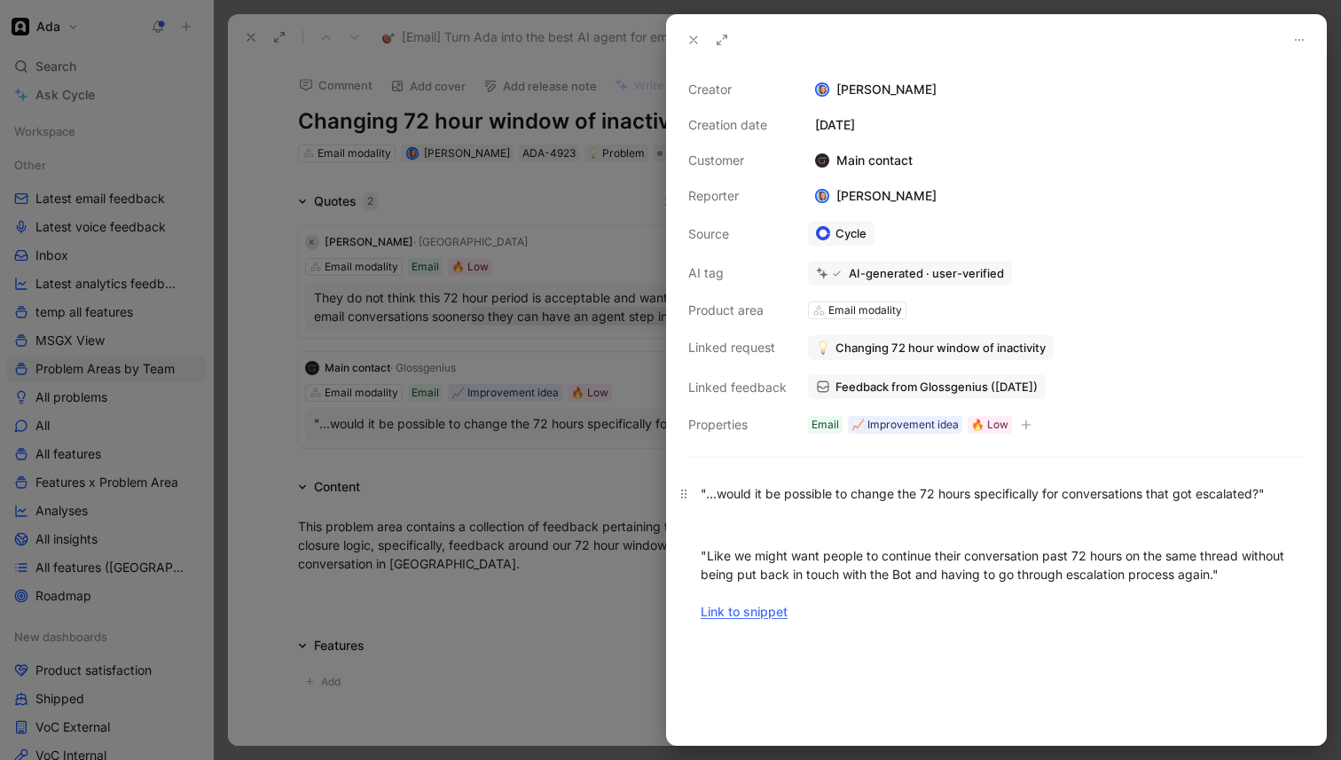
click at [908, 490] on div ""...would it be possible to change the 72 hours specifically for conversations …" at bounding box center [997, 493] width 592 height 19
click at [1201, 585] on div ""Like we might want people to continue their conversation past 72 hours on the …" at bounding box center [997, 584] width 592 height 75
drag, startPoint x: 1231, startPoint y: 580, endPoint x: 679, endPoint y: 488, distance: 559.5
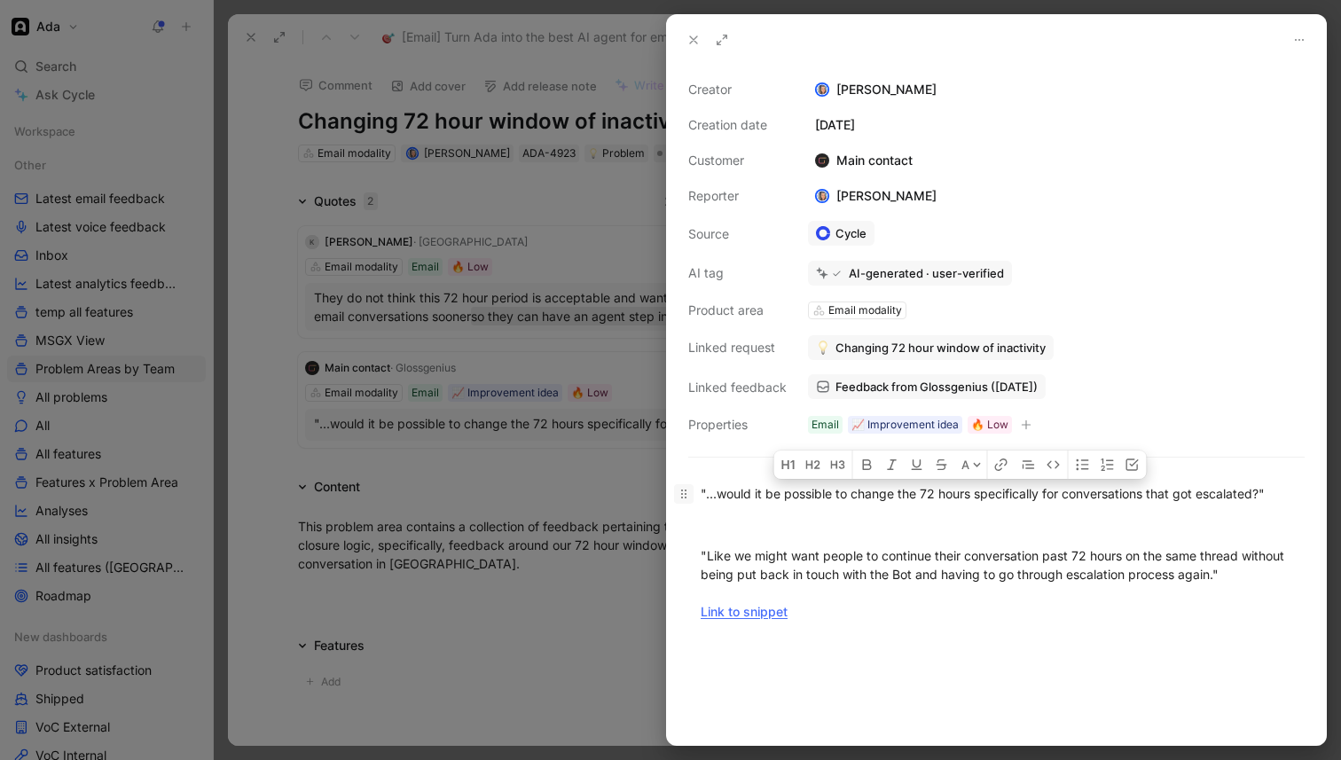
click at [679, 488] on div ""...would it be possible to change the 72 hours specifically for conversations …" at bounding box center [996, 553] width 659 height 176
click at [608, 233] on div at bounding box center [670, 380] width 1341 height 760
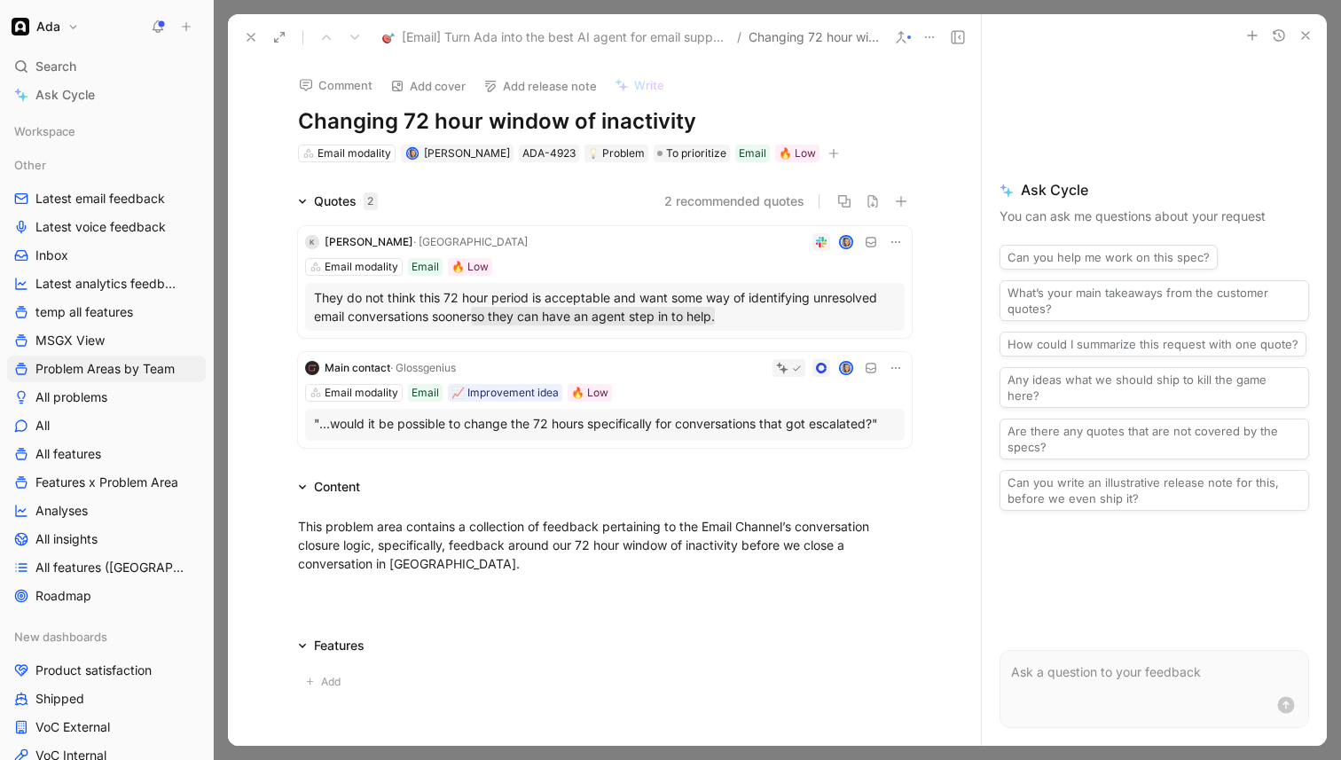
click at [300, 117] on h1 "Changing 72 hour window of inactivity" at bounding box center [605, 121] width 614 height 28
click at [250, 43] on icon at bounding box center [251, 37] width 14 height 14
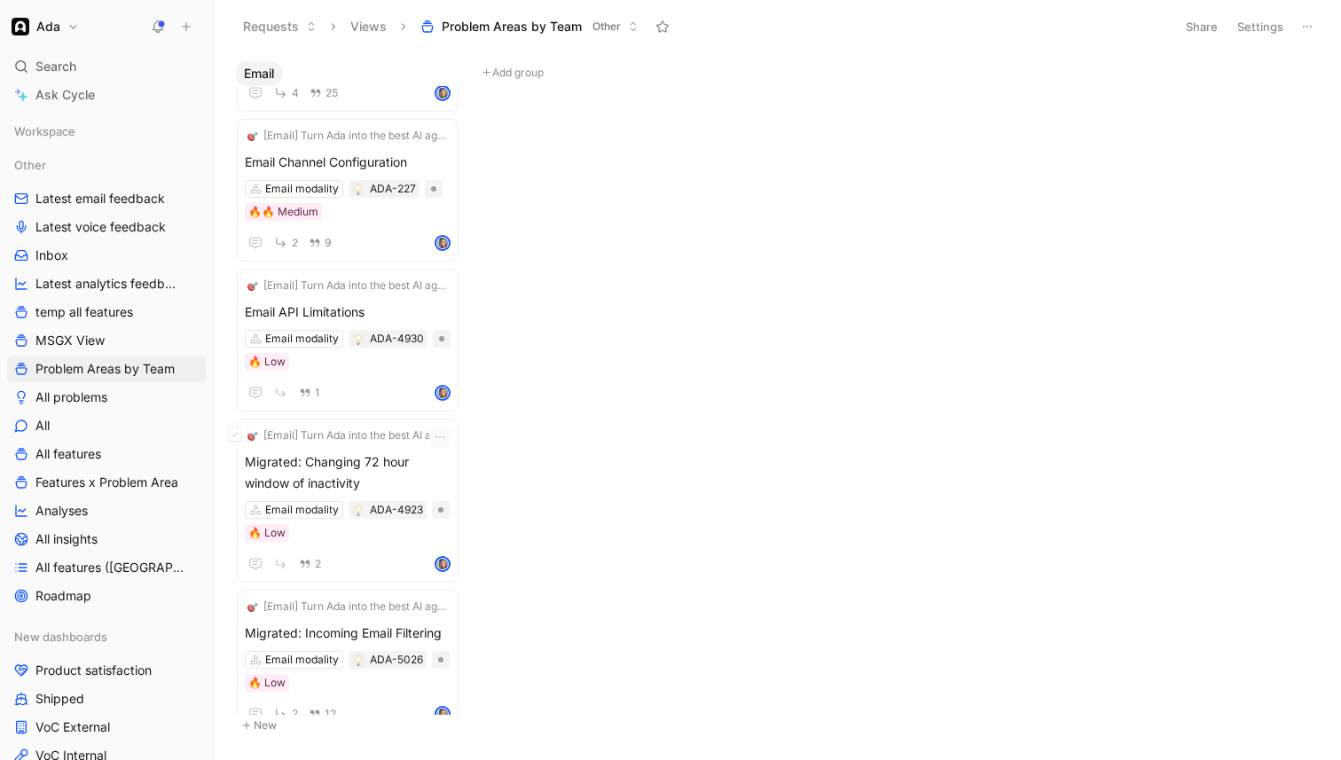
scroll to position [3176, 0]
click at [405, 313] on span "Email API Limitations" at bounding box center [348, 314] width 206 height 21
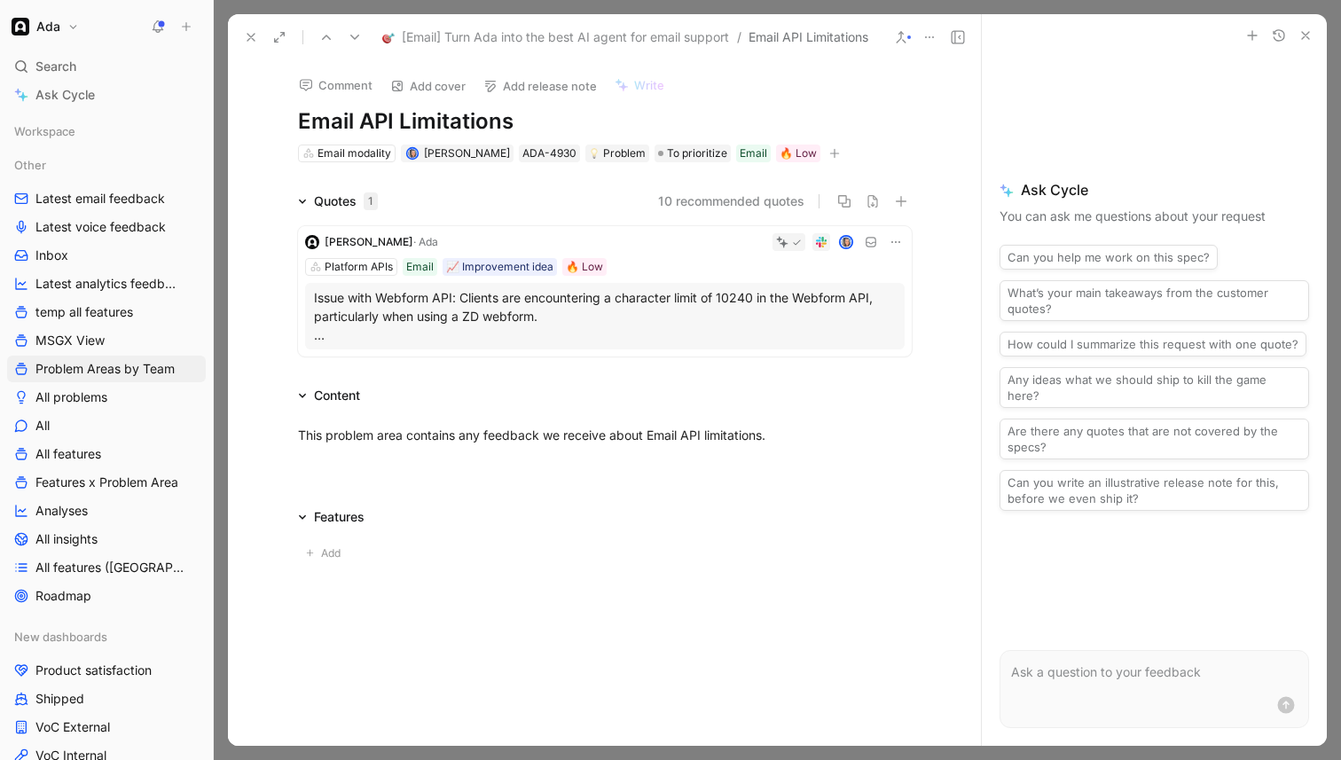
click at [629, 313] on p "Issue with Webform API: Clients are encountering a character limit of 10240 in …" at bounding box center [605, 316] width 582 height 56
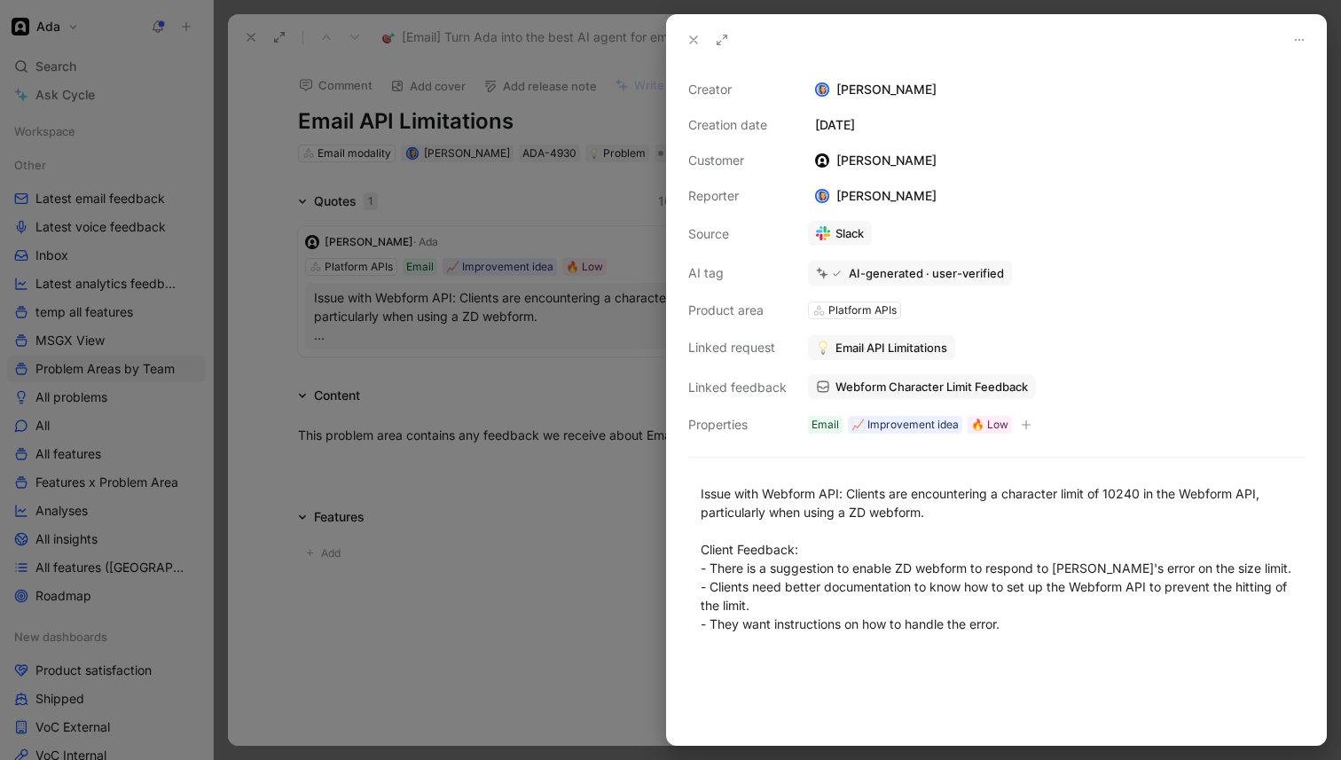
click at [629, 313] on div at bounding box center [670, 380] width 1341 height 760
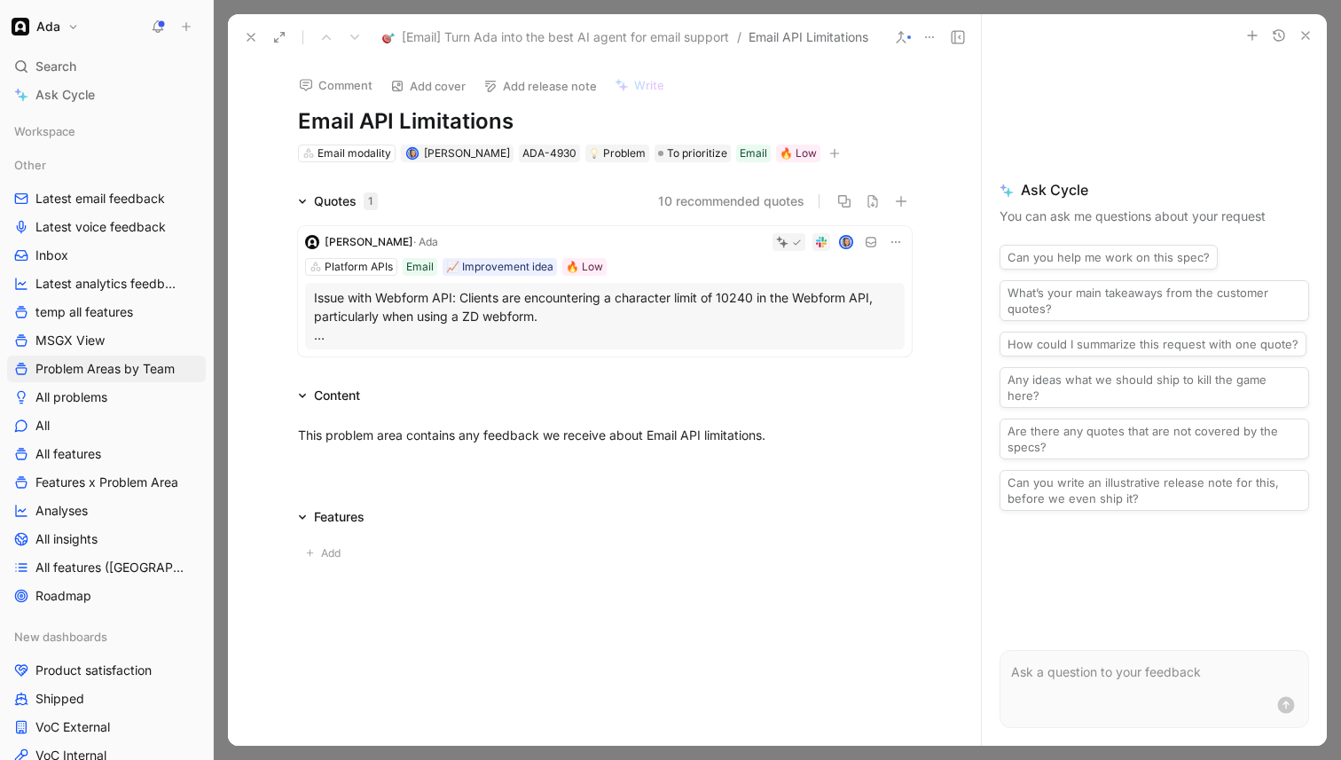
click at [607, 241] on div at bounding box center [675, 242] width 460 height 18
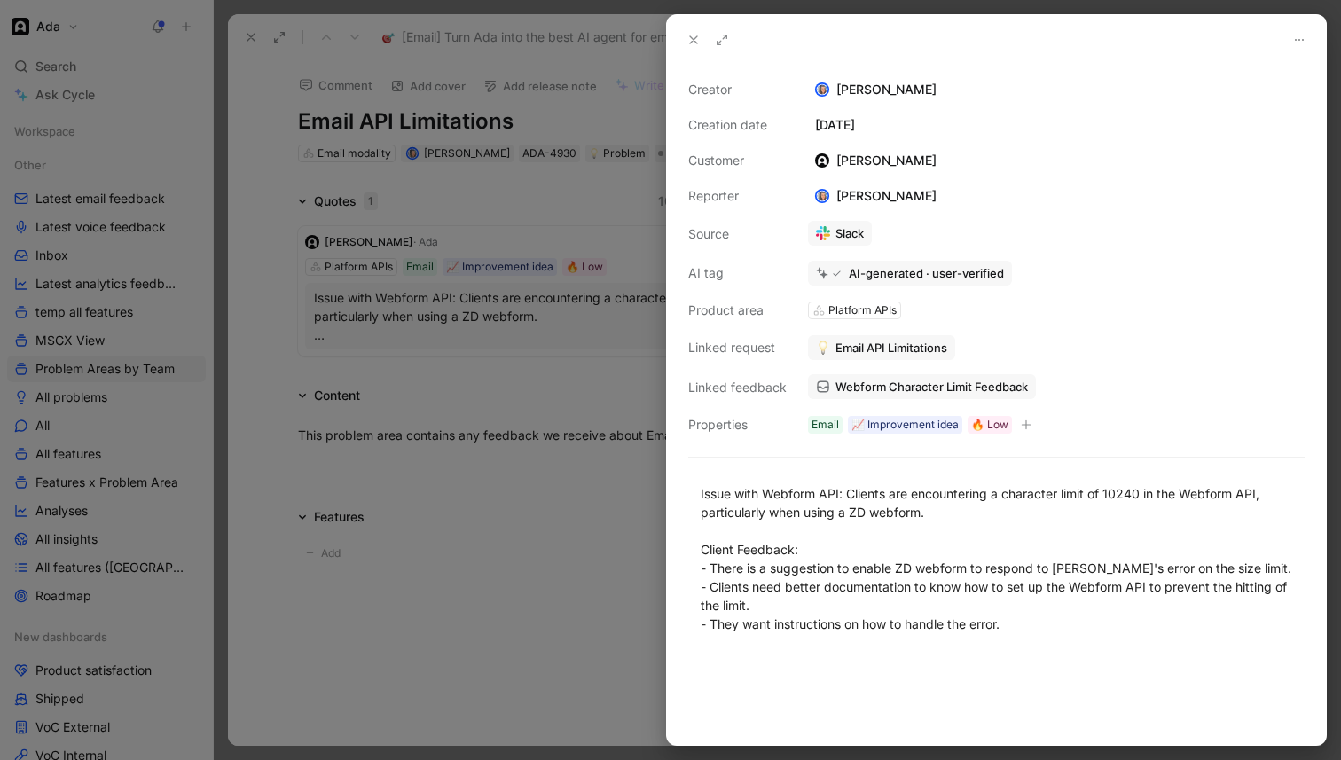
click at [917, 383] on span "Webform Character Limit Feedback" at bounding box center [932, 387] width 193 height 16
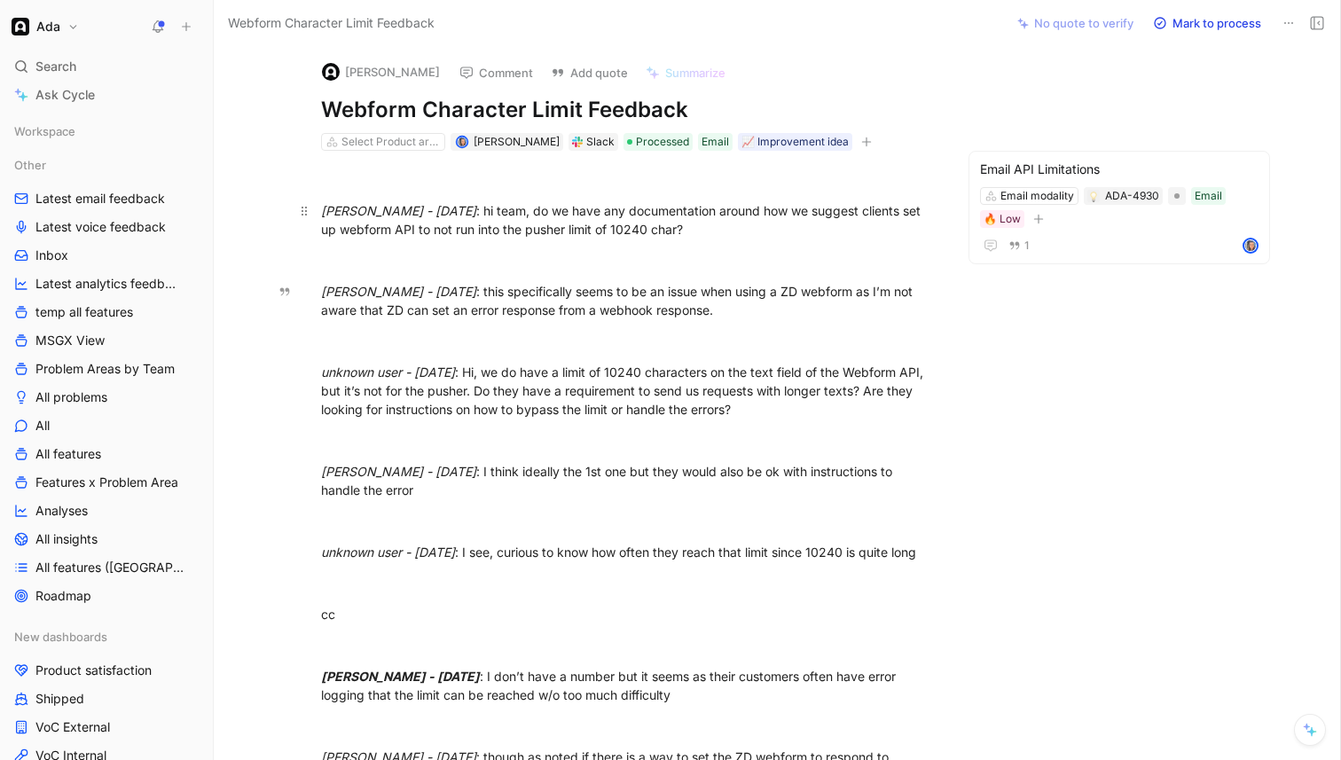
click at [835, 291] on div "[PERSON_NAME][DATE] : hi team, do we have any documentation around how we sugge…" at bounding box center [628, 493] width 754 height 685
click at [480, 58] on div "[PERSON_NAME] Comment Add quote Summarize" at bounding box center [624, 67] width 621 height 39
click at [475, 75] on button "Comment" at bounding box center [497, 72] width 90 height 25
click at [326, 114] on h1 "Webform Character Limit Feedback" at bounding box center [628, 110] width 614 height 28
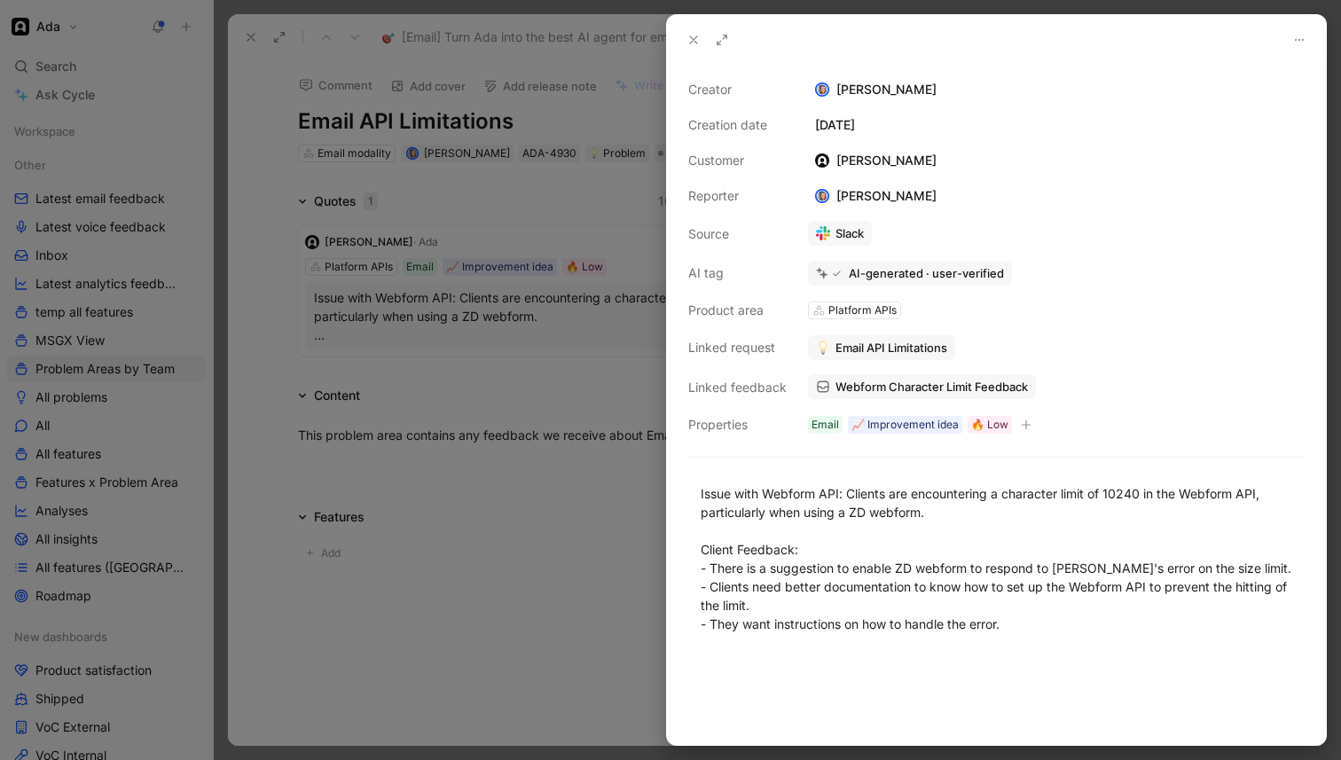
click at [415, 280] on div at bounding box center [670, 380] width 1341 height 760
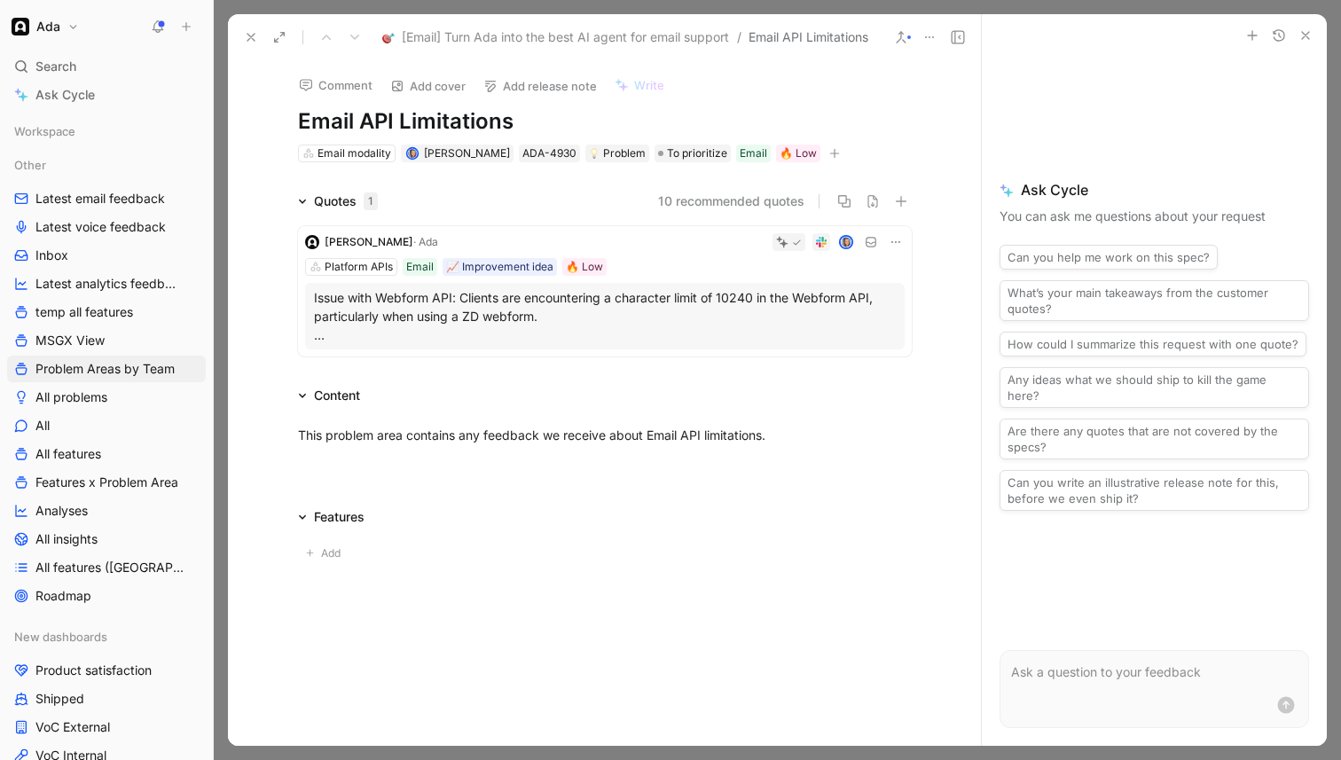
click at [296, 122] on div "Comment Add cover Add release note Write Email API Limitations Email modality […" at bounding box center [604, 112] width 681 height 104
click at [300, 122] on h1 "Email API Limitations" at bounding box center [605, 121] width 614 height 28
click at [248, 37] on icon at bounding box center [251, 37] width 14 height 14
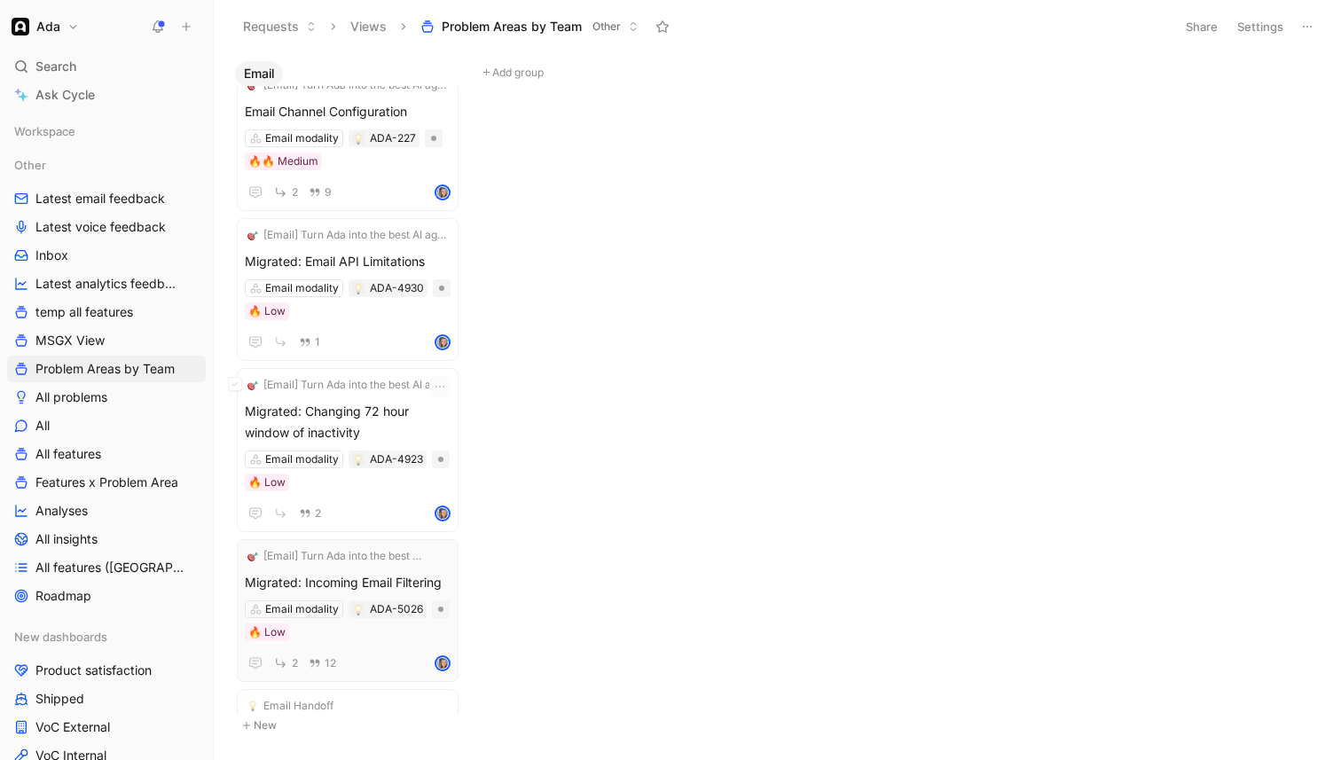
scroll to position [2832, 0]
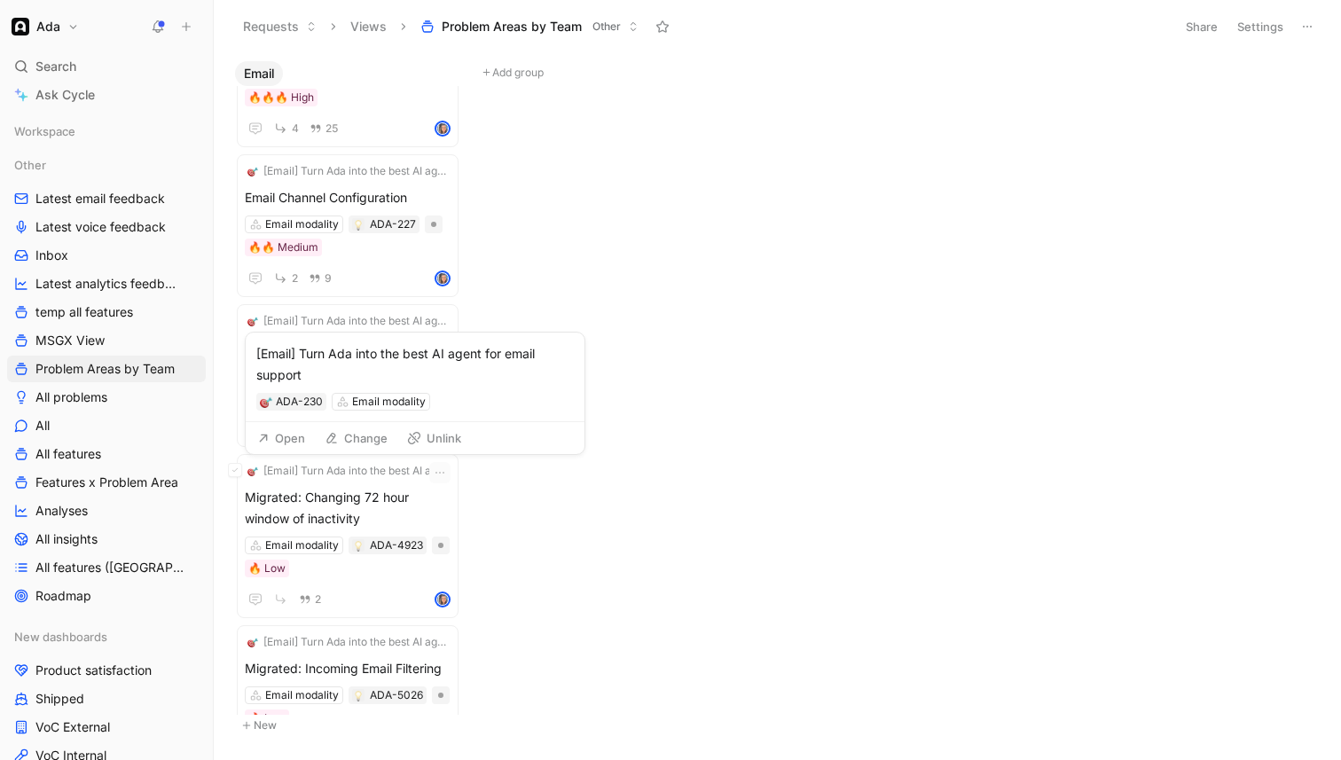
click at [381, 414] on div "[Email] Turn Ada into the best AI agent for email support ADA-230 Email modality" at bounding box center [415, 378] width 339 height 90
click at [399, 326] on span "[Email] Turn Ada into the best AI agent for email support" at bounding box center [343, 321] width 161 height 18
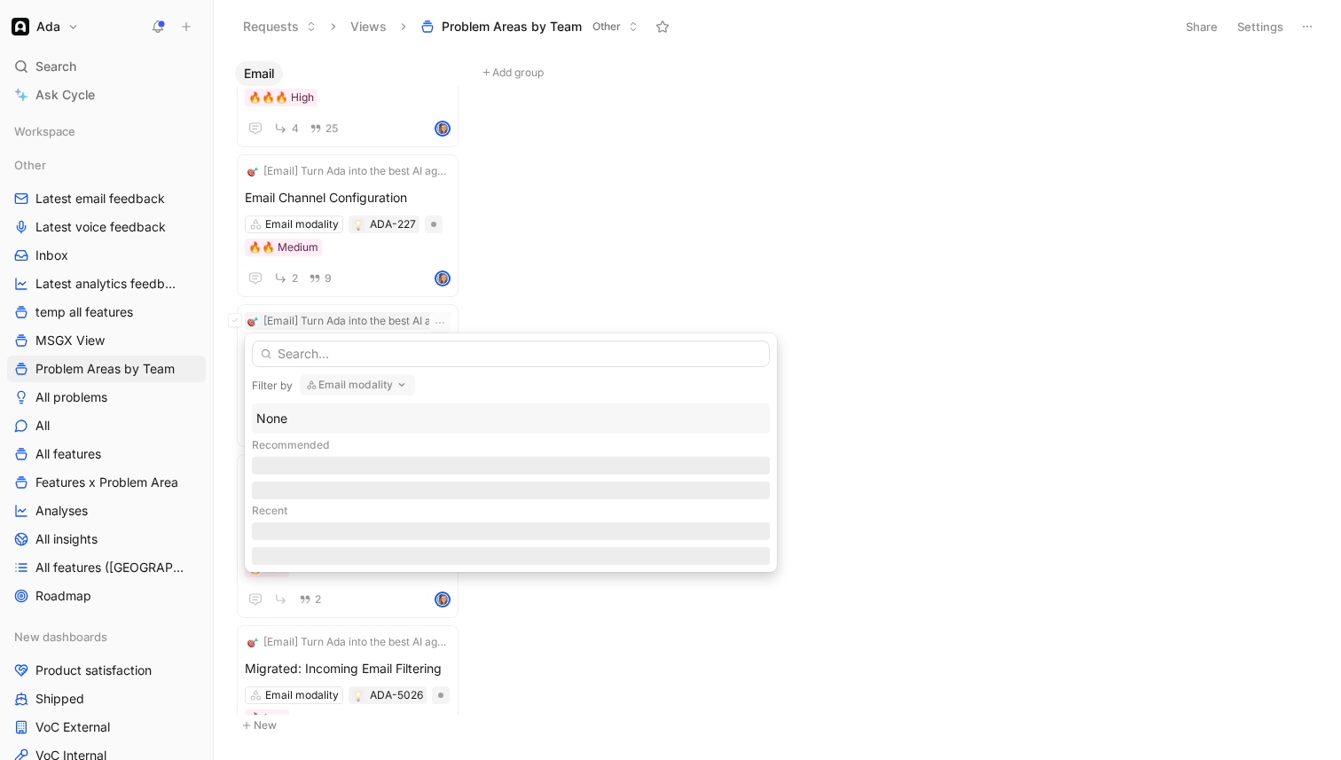
click at [618, 334] on div at bounding box center [511, 351] width 518 height 34
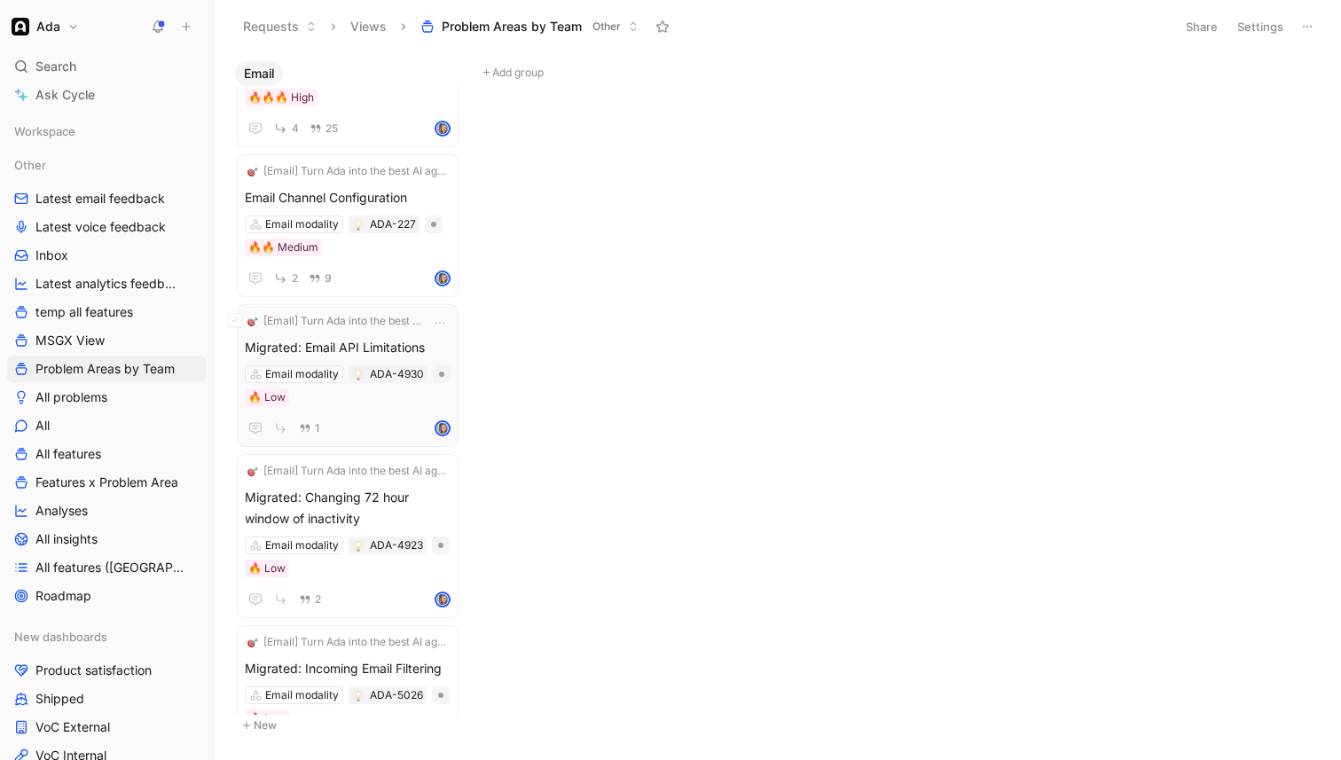
click at [424, 346] on span "Migrated: Email API Limitations" at bounding box center [348, 347] width 206 height 21
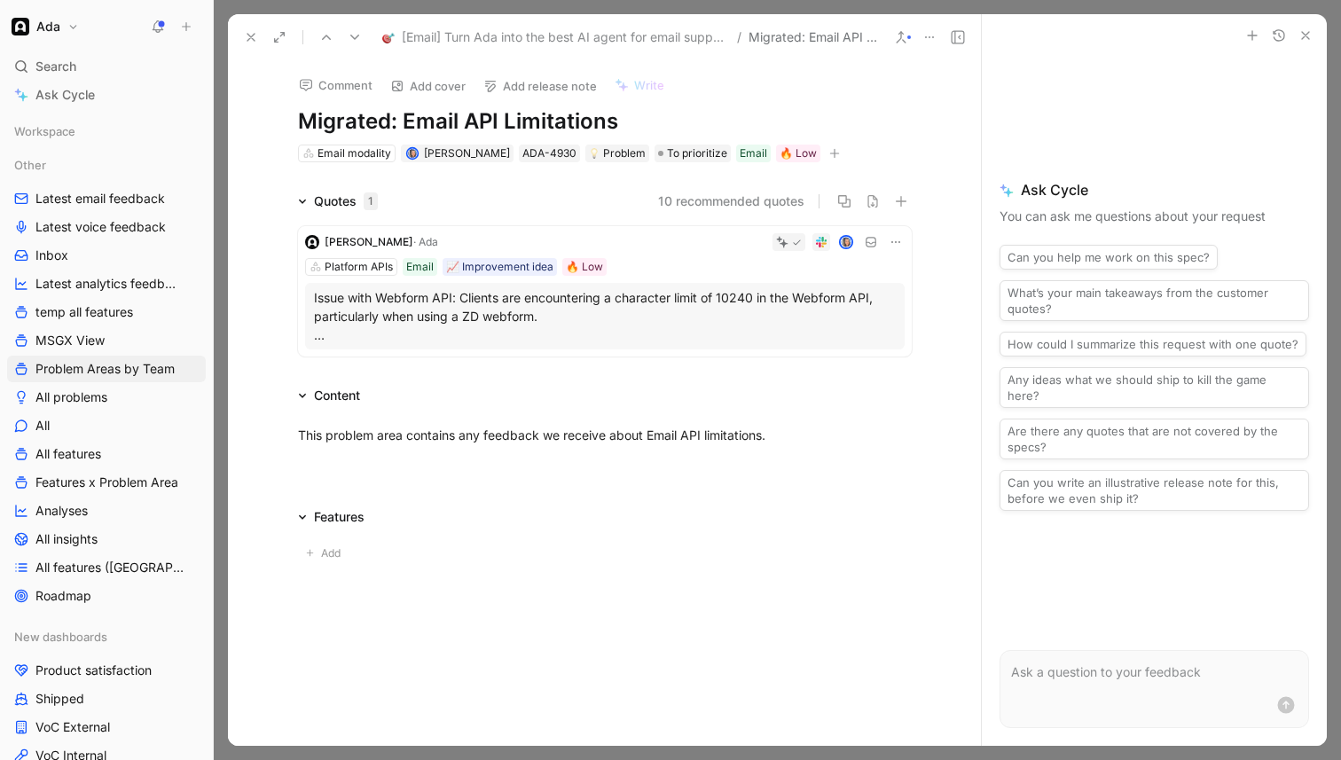
click at [254, 33] on icon at bounding box center [251, 37] width 14 height 14
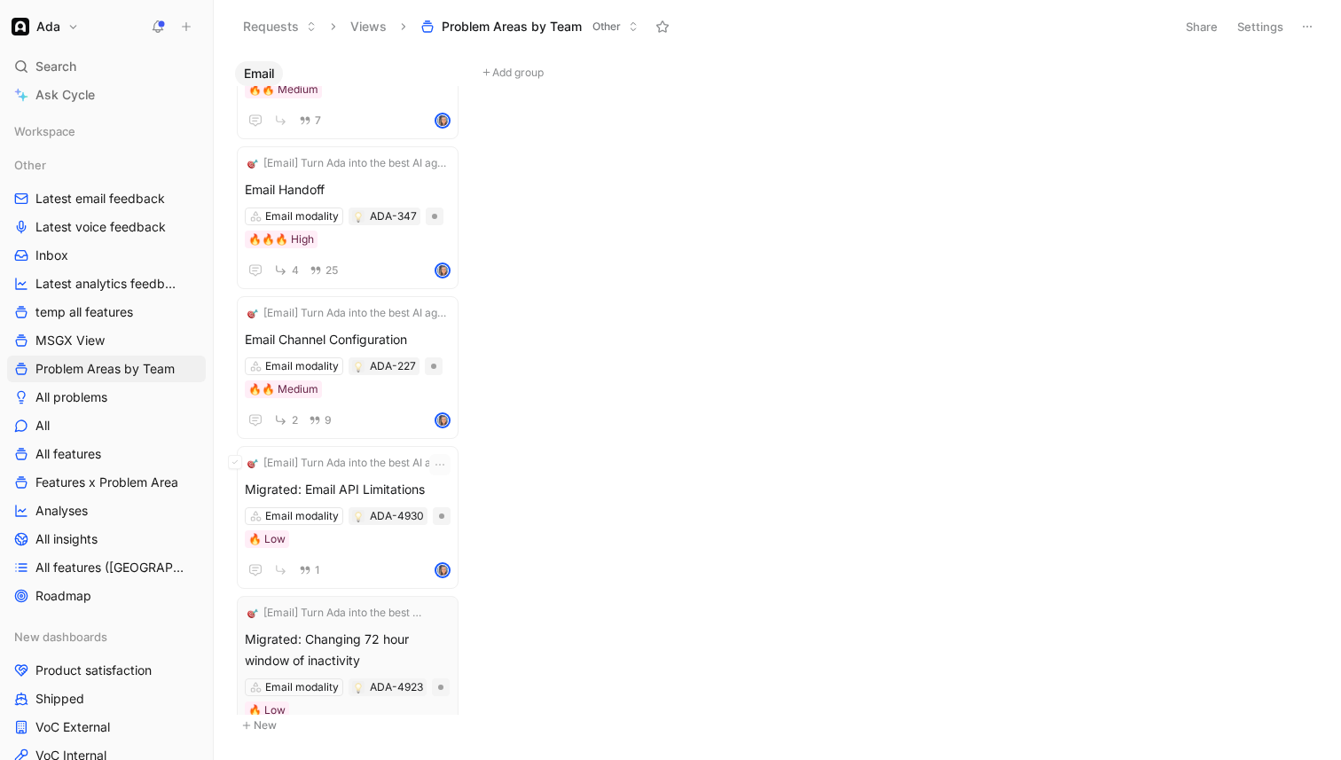
scroll to position [2783, 0]
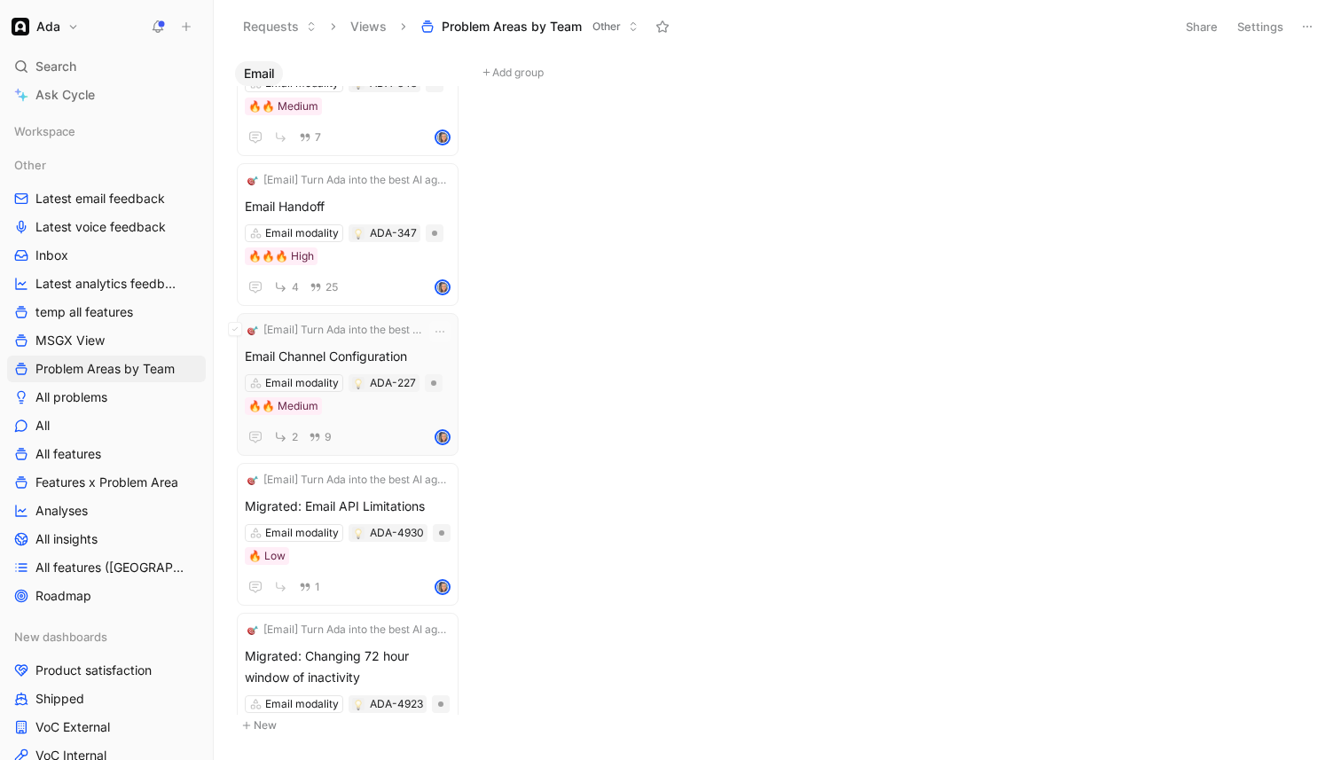
click at [395, 404] on div "Email Channel Configuration Email modality ADA-227 🔥🔥 Medium 2 9" at bounding box center [348, 397] width 206 height 102
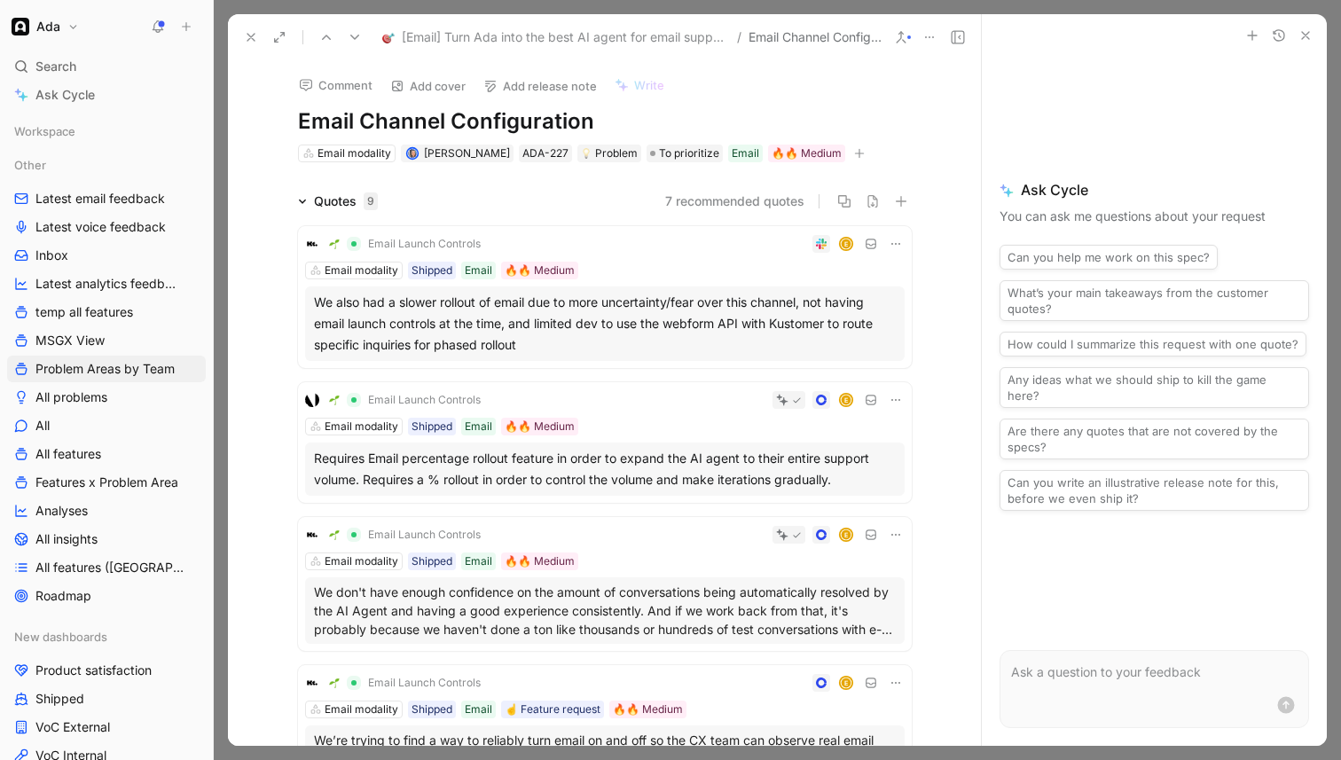
click at [252, 33] on icon at bounding box center [251, 37] width 14 height 14
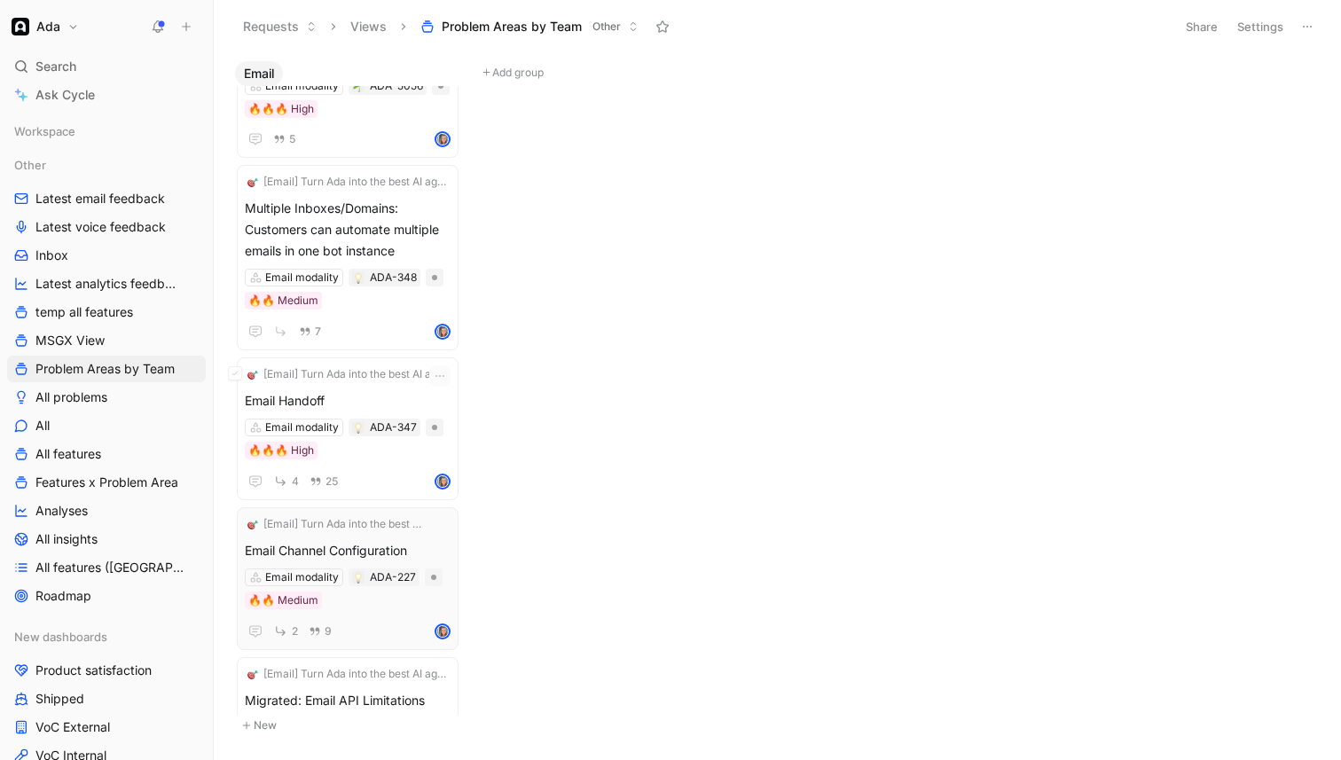
scroll to position [2654, 0]
click at [413, 391] on span "Email Handoff" at bounding box center [348, 401] width 206 height 21
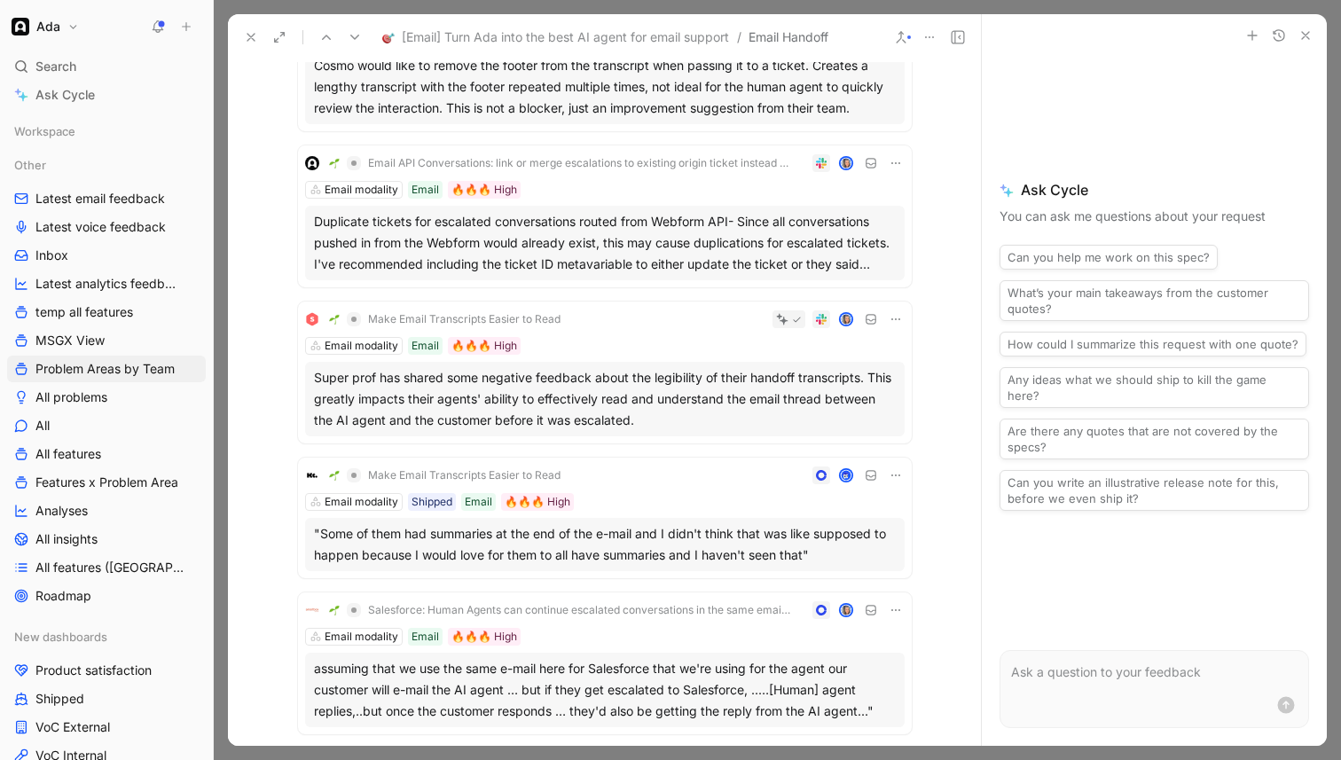
scroll to position [847, 0]
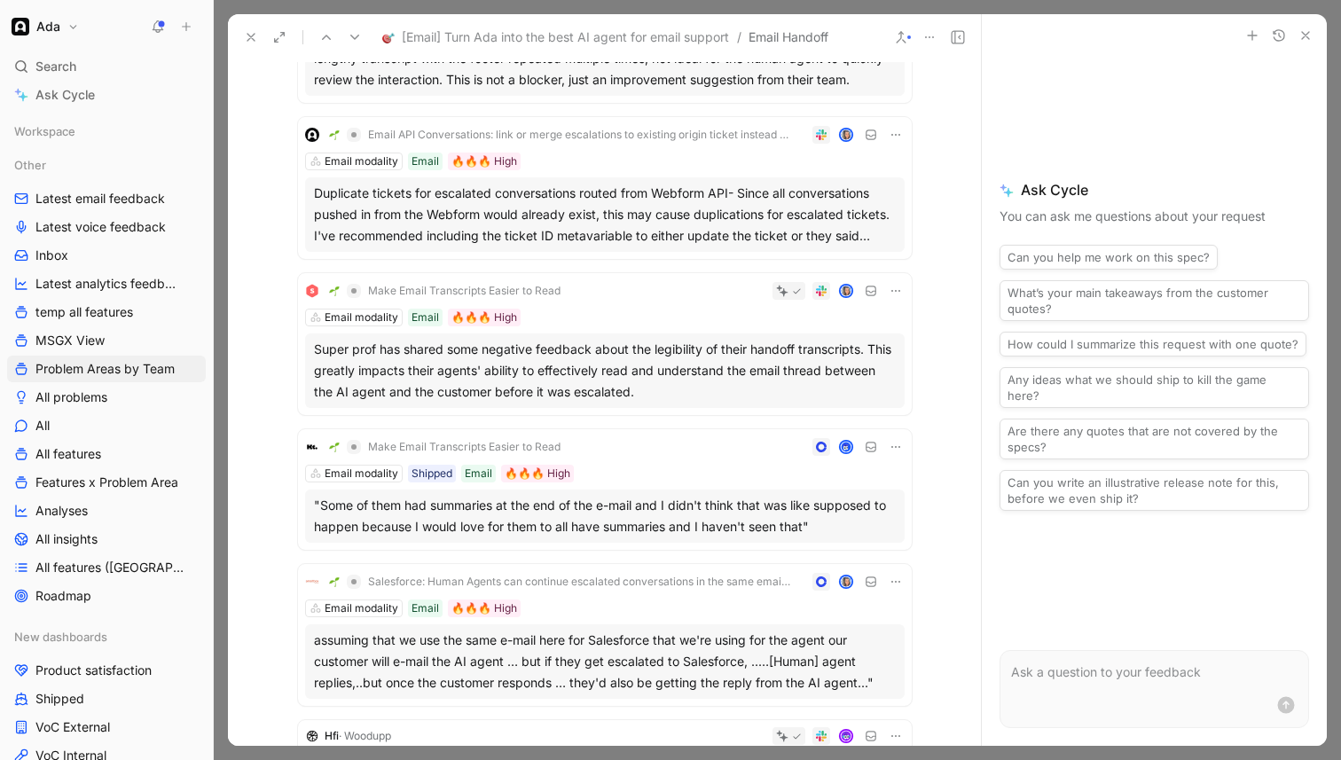
click at [483, 361] on div "Super prof has shared some negative feedback about the legibility of their hand…" at bounding box center [605, 371] width 582 height 64
click at [483, 361] on div at bounding box center [670, 380] width 1341 height 760
click at [594, 342] on div "Super prof has shared some negative feedback about the legibility of their hand…" at bounding box center [605, 371] width 582 height 64
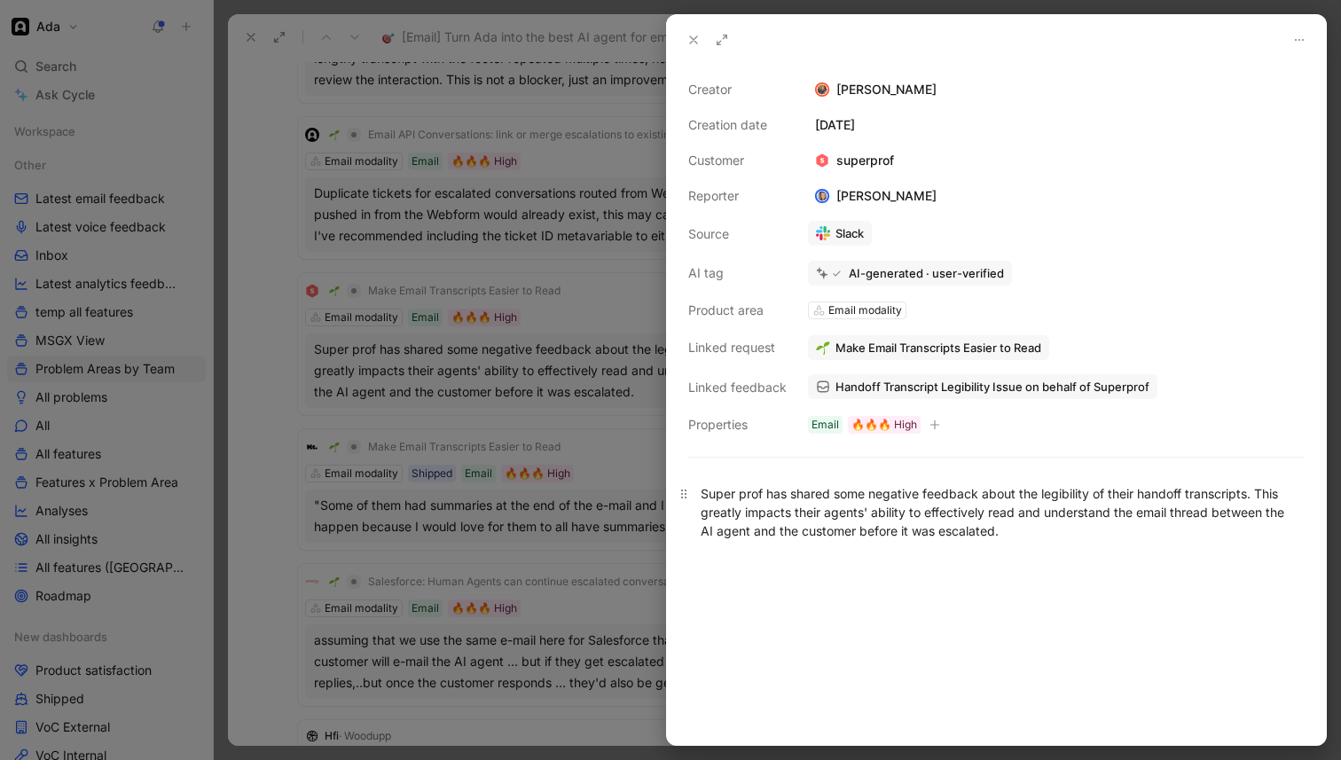
click at [794, 531] on div "Super prof has shared some negative feedback about the legibility of their hand…" at bounding box center [997, 512] width 592 height 56
click at [885, 396] on link "Handoff Transcript Legibility Issue on behalf of Superprof" at bounding box center [983, 386] width 350 height 25
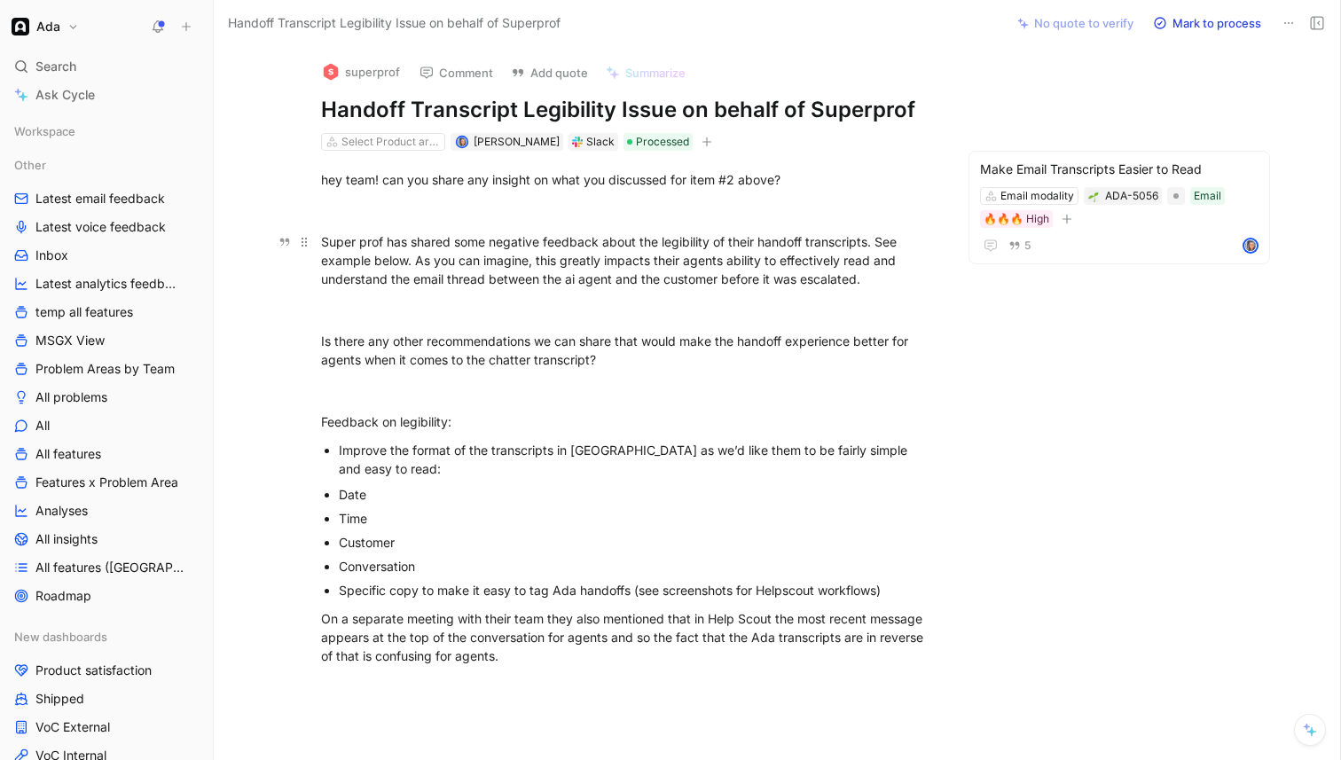
click at [413, 262] on div "Super prof has shared some negative feedback about the legibility of their hand…" at bounding box center [628, 260] width 614 height 56
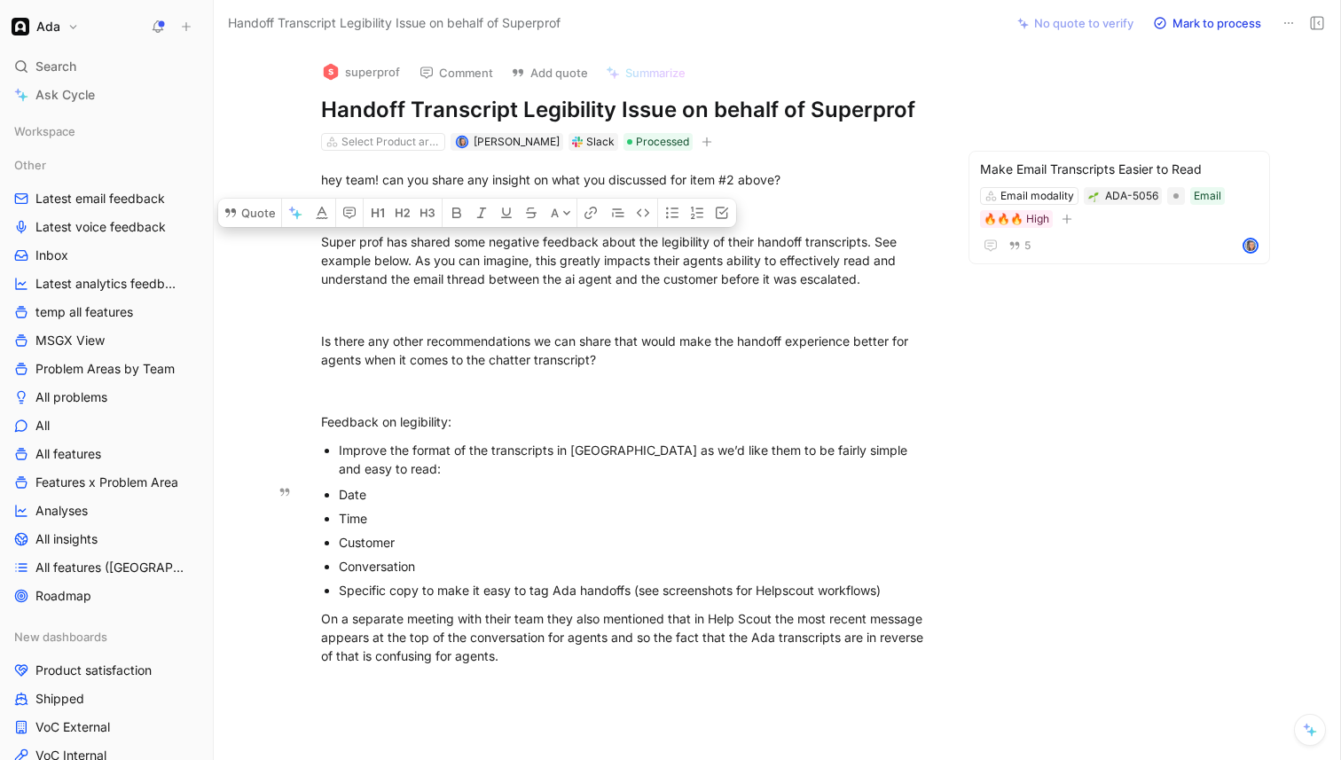
drag, startPoint x: 322, startPoint y: 240, endPoint x: 573, endPoint y: 566, distance: 411.9
click at [573, 566] on div "hey team! can you share any insight on what you discussed for item #2 above? Su…" at bounding box center [628, 418] width 754 height 534
click at [573, 566] on div "Conversation" at bounding box center [637, 566] width 596 height 19
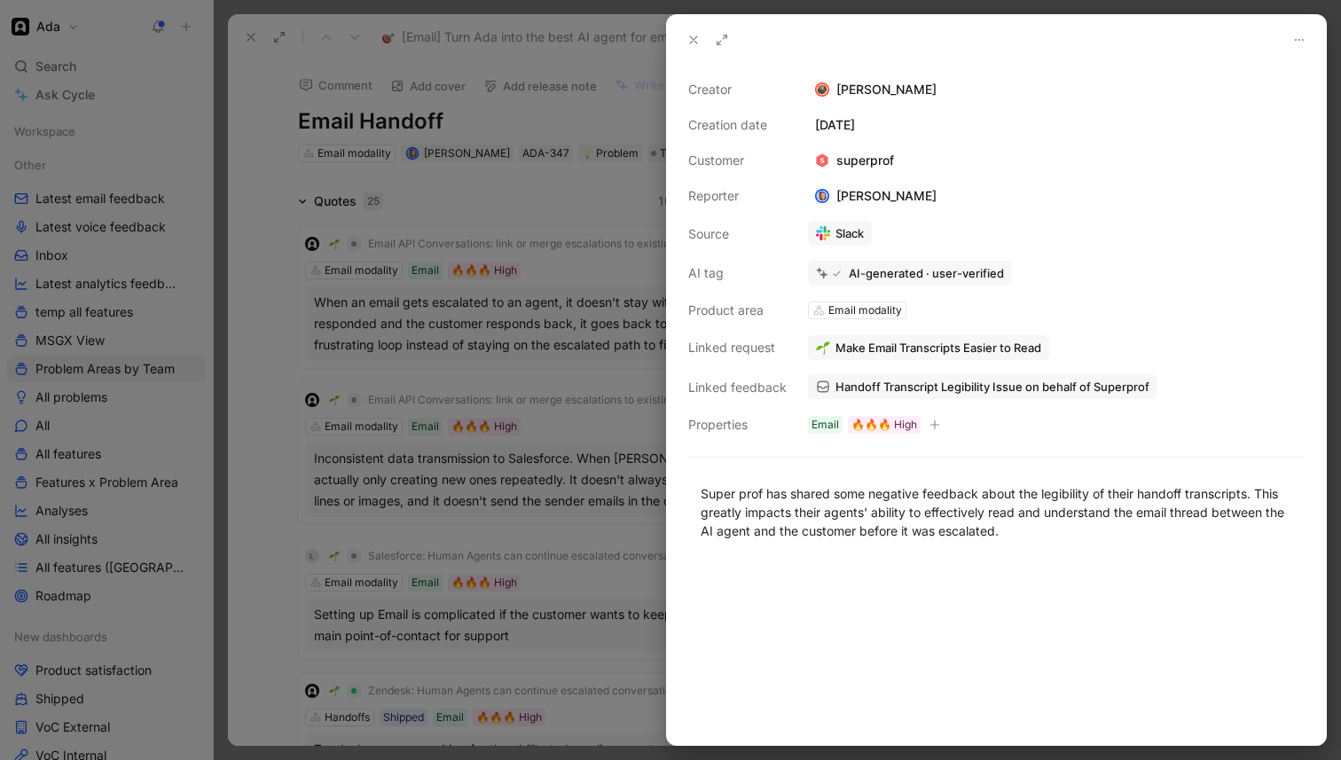
click at [567, 186] on div at bounding box center [670, 380] width 1341 height 760
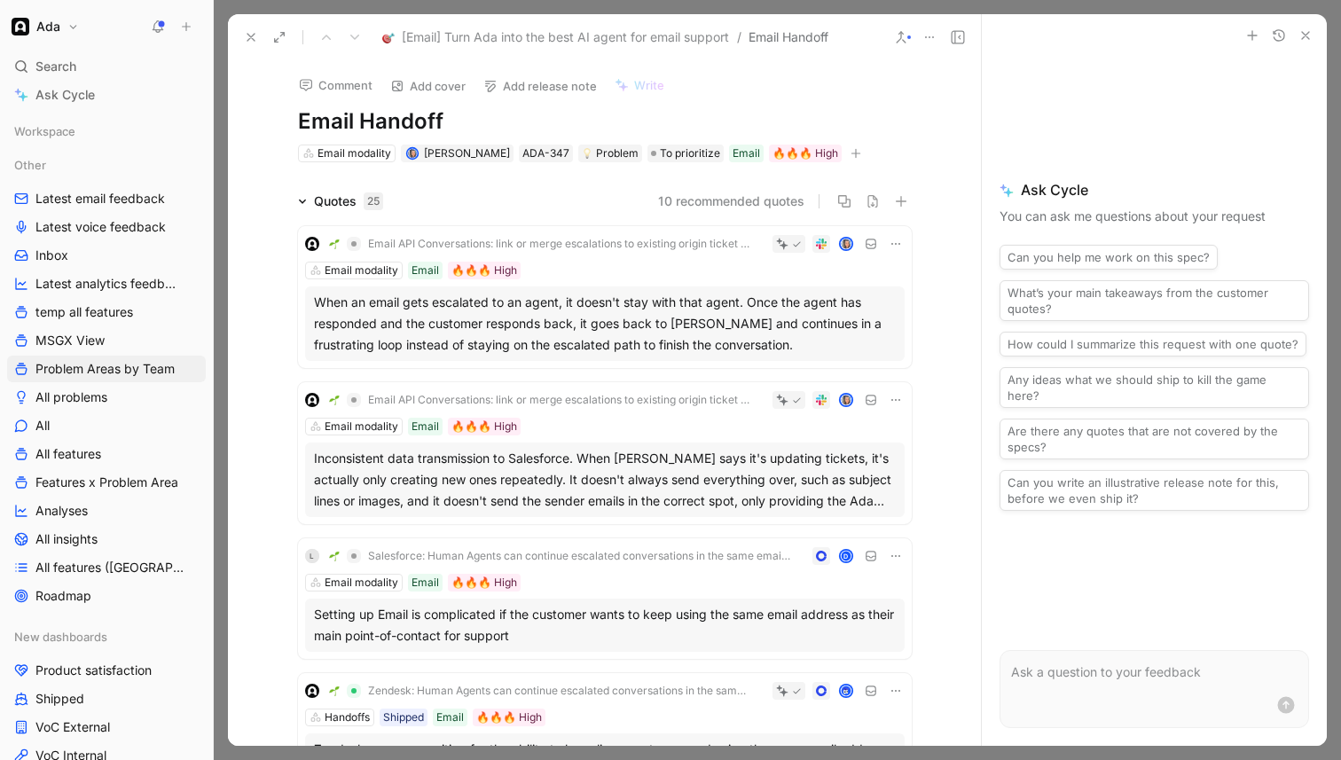
scroll to position [481, 0]
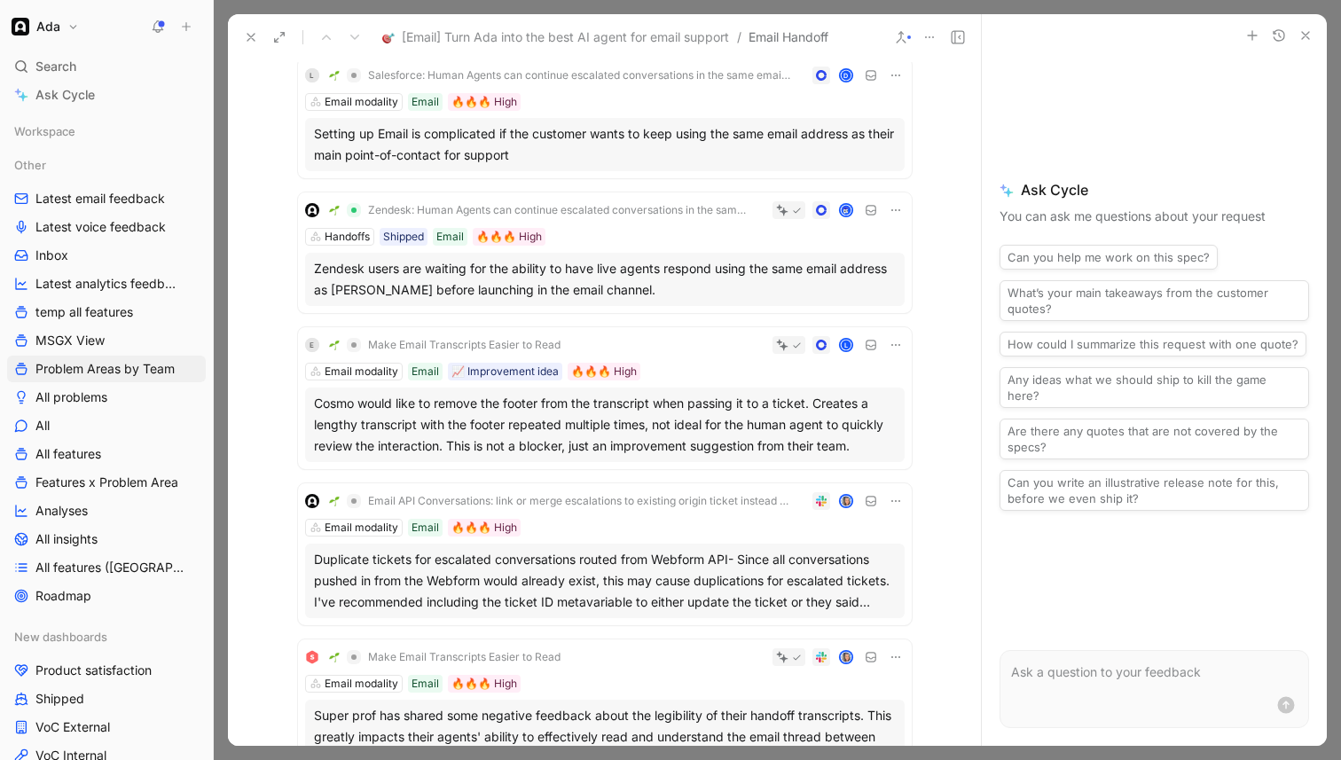
click at [672, 423] on div "Cosmo would like to remove the footer from the transcript when passing it to a …" at bounding box center [605, 425] width 582 height 64
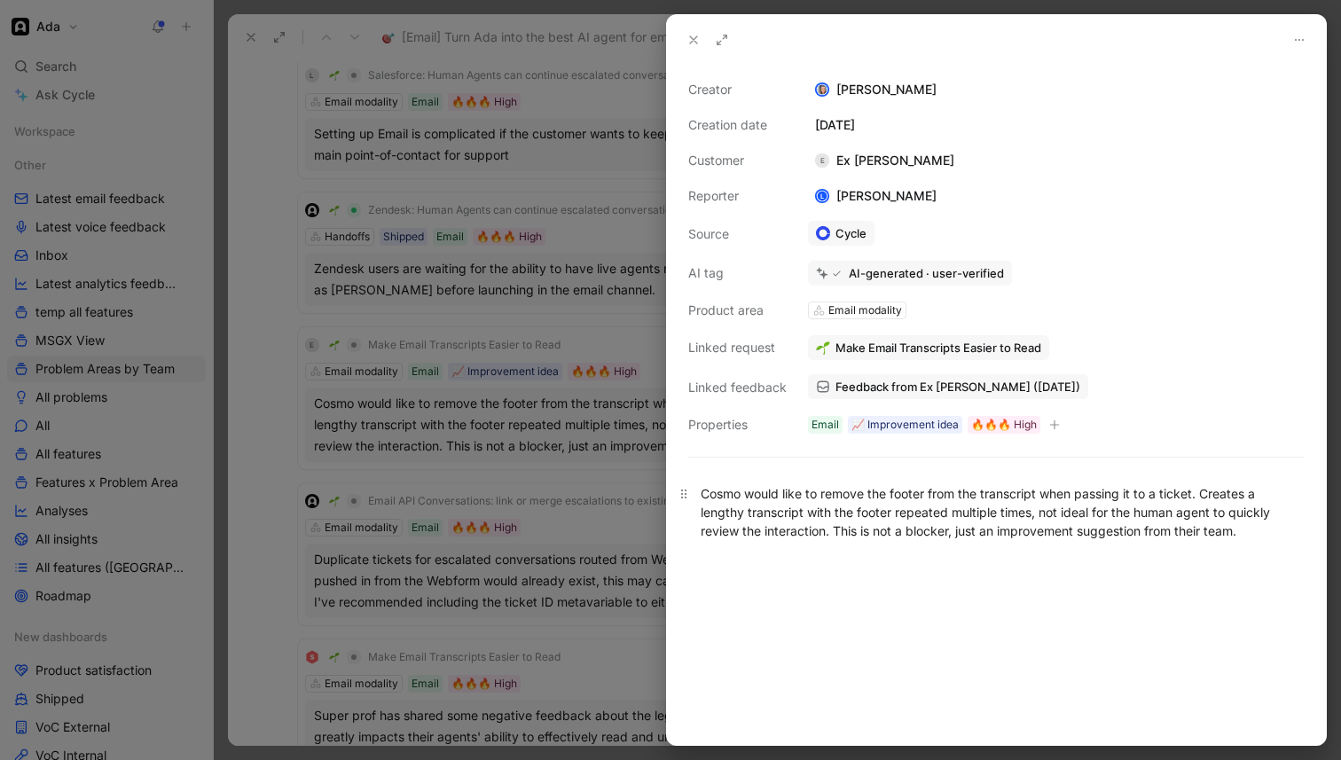
click at [762, 491] on div "Cosmo would like to remove the footer from the transcript when passing it to a …" at bounding box center [997, 512] width 592 height 56
click at [453, 446] on div at bounding box center [670, 380] width 1341 height 760
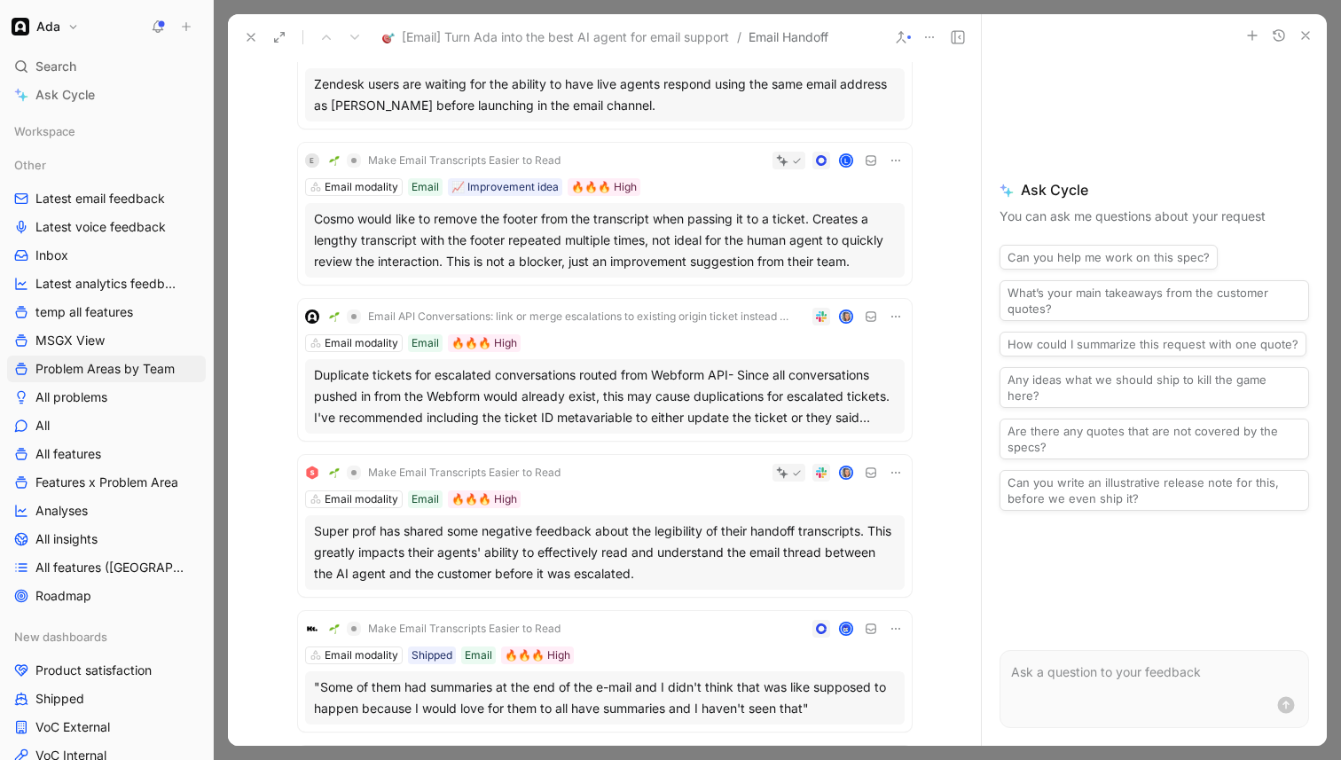
scroll to position [668, 0]
click at [617, 569] on div "Super prof has shared some negative feedback about the legibility of their hand…" at bounding box center [605, 550] width 582 height 64
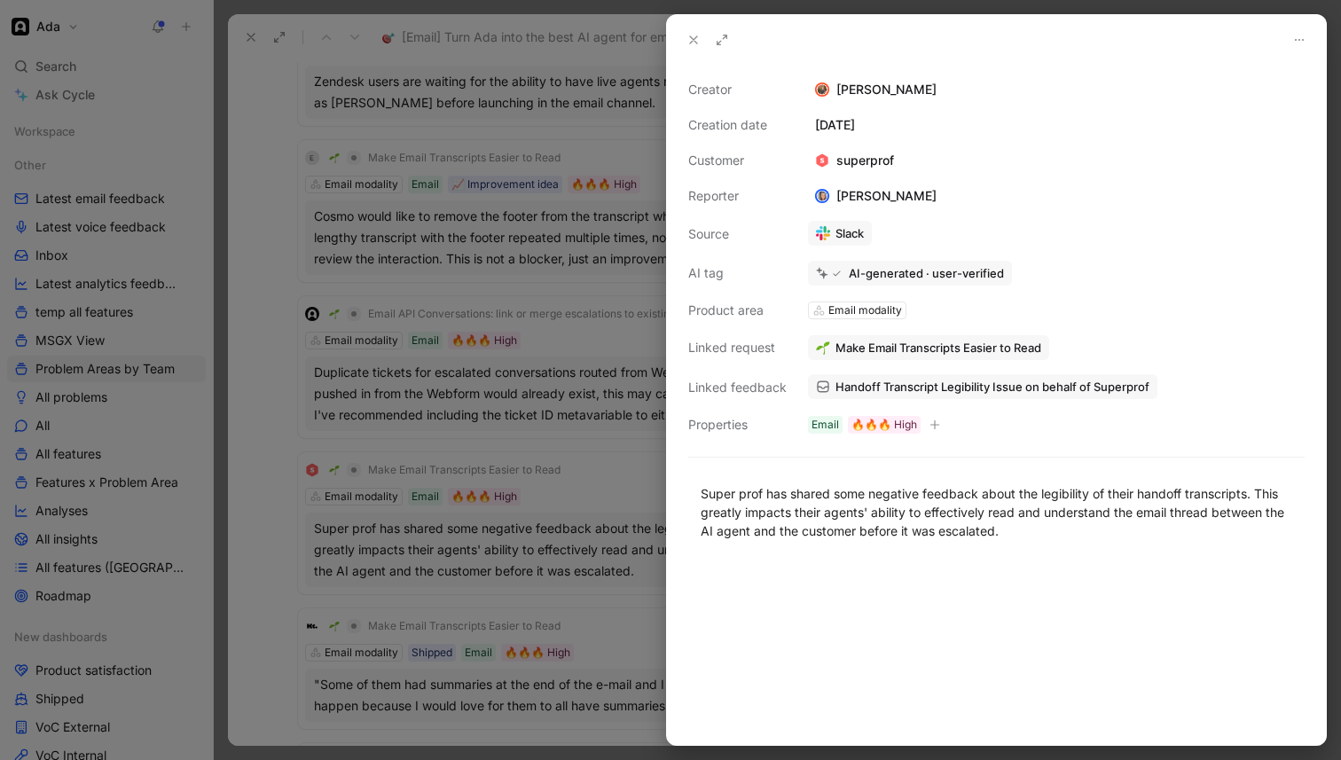
click at [926, 377] on link "Handoff Transcript Legibility Issue on behalf of Superprof" at bounding box center [983, 386] width 350 height 25
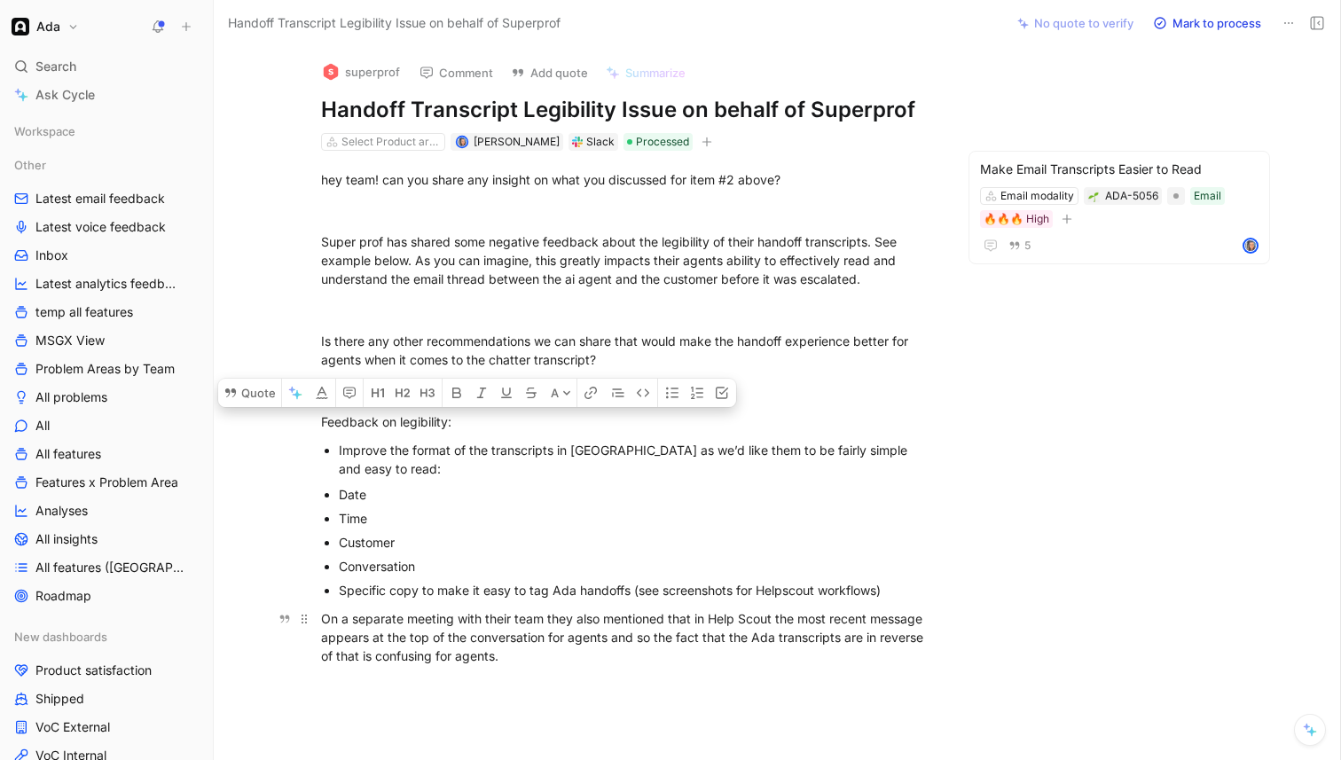
drag, startPoint x: 322, startPoint y: 425, endPoint x: 879, endPoint y: 655, distance: 602.7
click at [879, 655] on div "hey team! can you share any insight on what you discussed for item #2 above? Su…" at bounding box center [628, 418] width 754 height 534
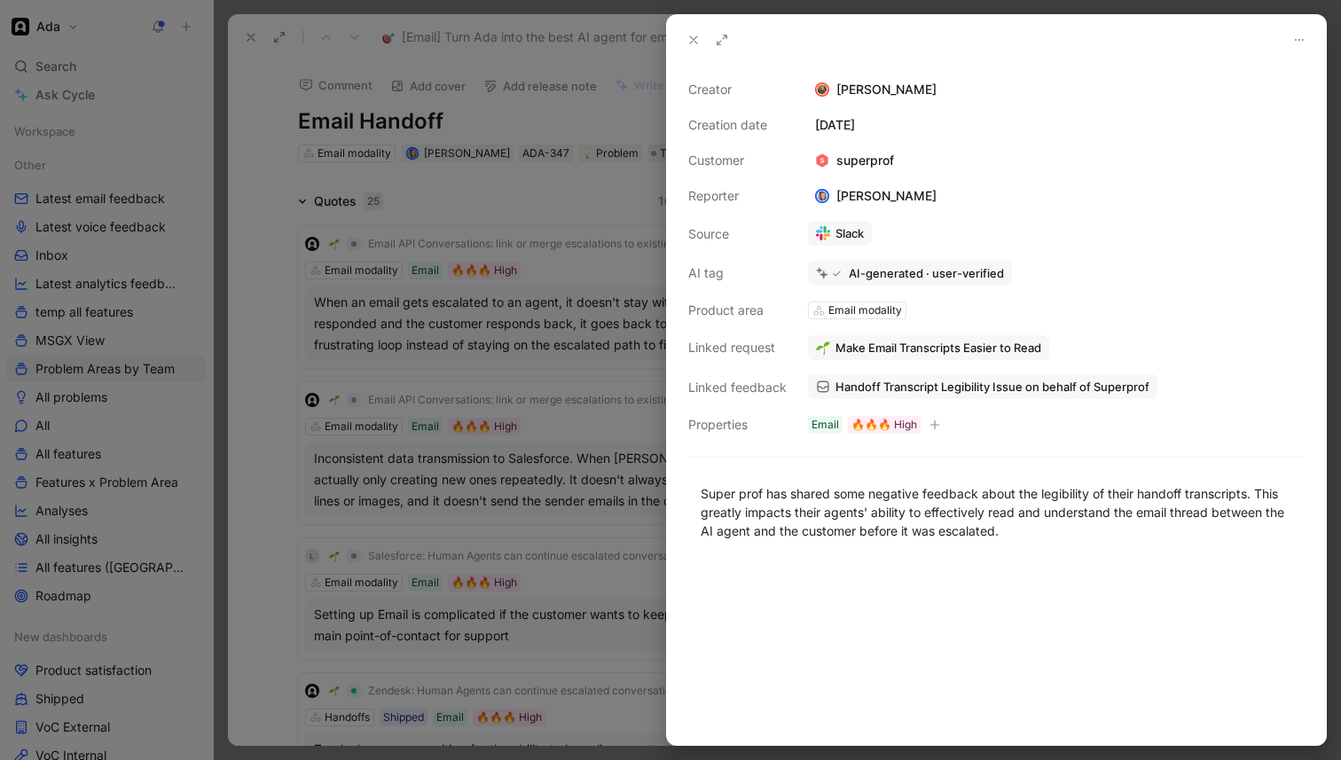
click at [356, 169] on div at bounding box center [670, 380] width 1341 height 760
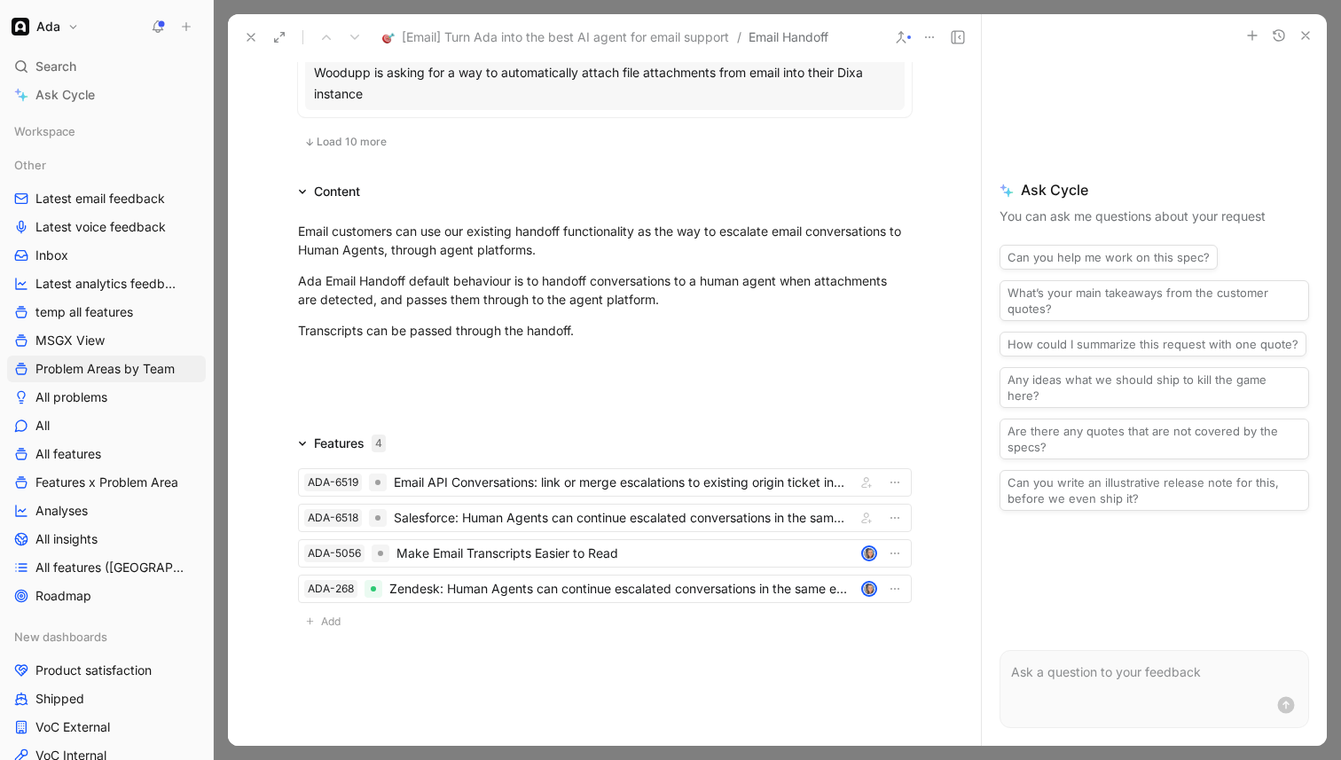
scroll to position [1632, 0]
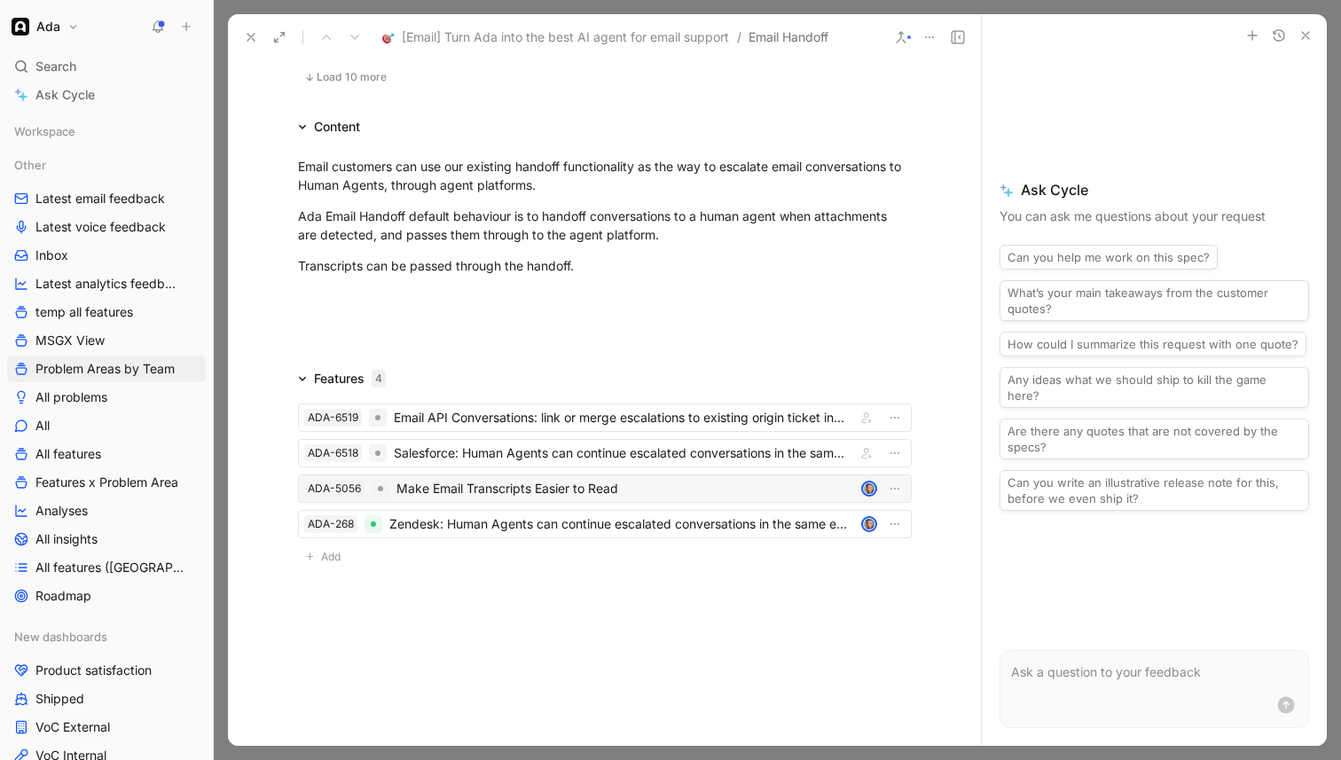
click at [578, 484] on div "Make Email Transcripts Easier to Read" at bounding box center [626, 488] width 458 height 21
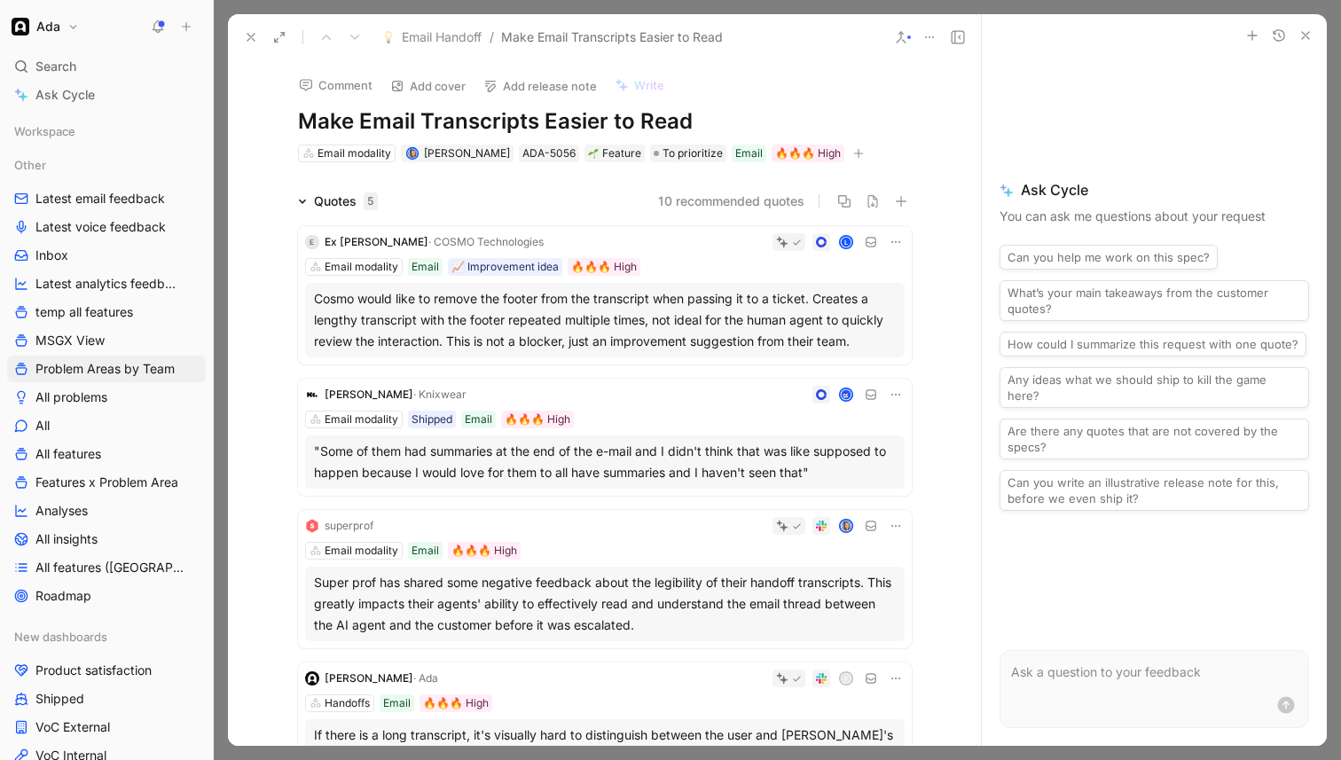
click at [298, 127] on h1 "Make Email Transcripts Easier to Read" at bounding box center [605, 121] width 614 height 28
click at [891, 390] on icon at bounding box center [896, 395] width 14 height 14
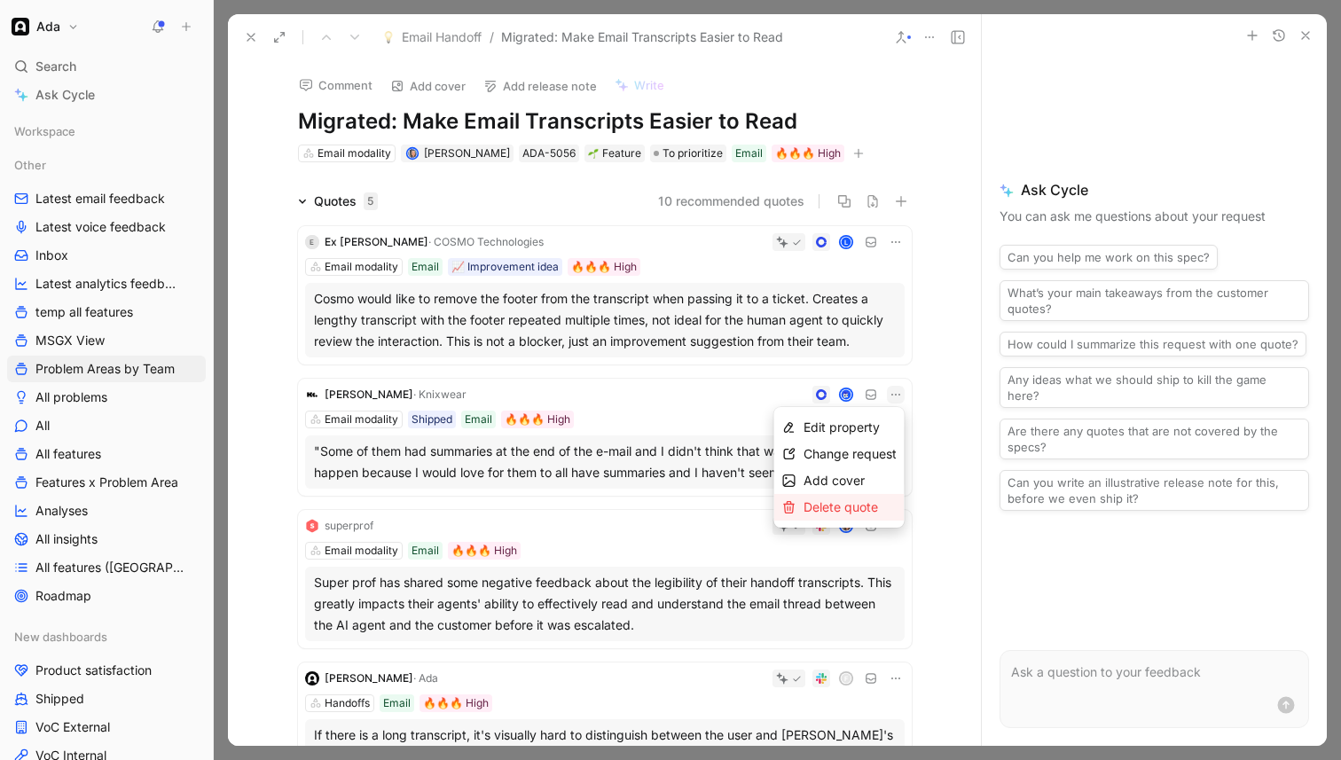
click at [830, 506] on span "Delete quote" at bounding box center [841, 506] width 75 height 15
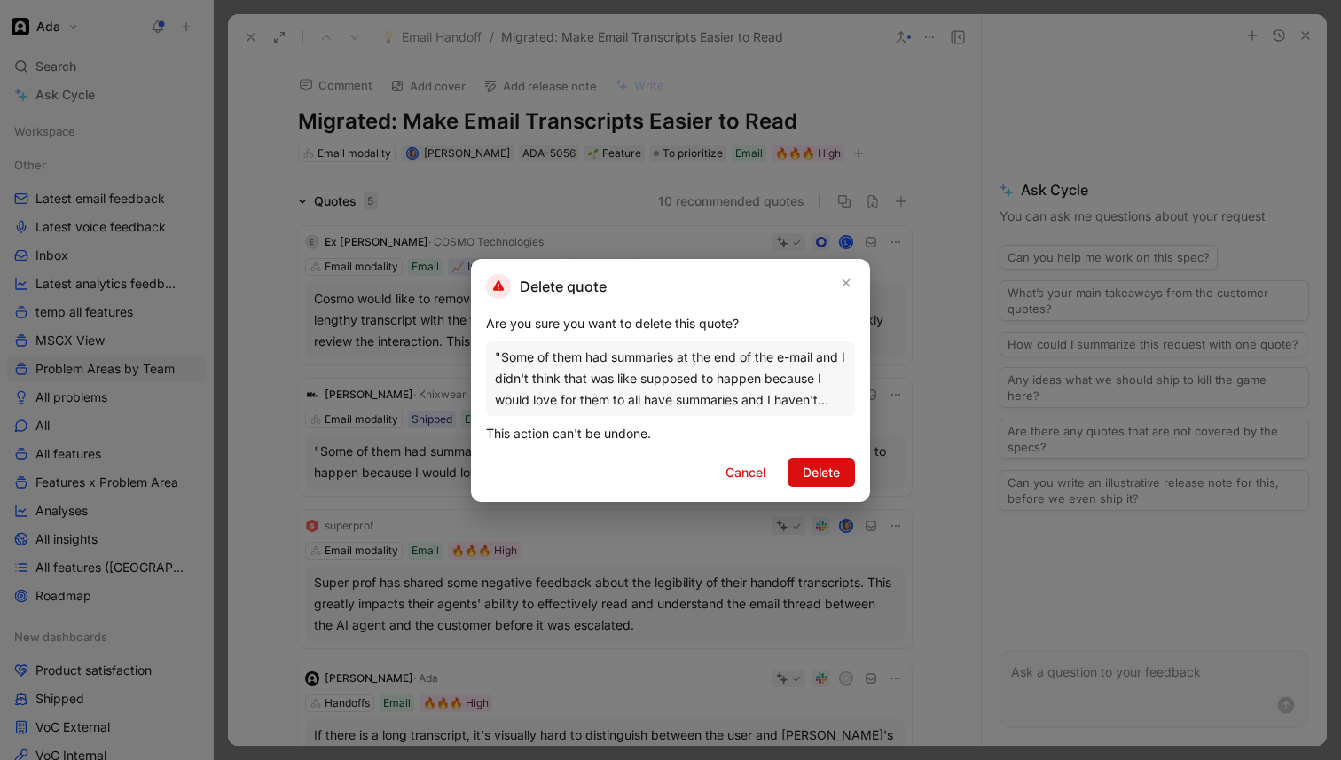
click at [847, 480] on button "Delete" at bounding box center [821, 473] width 67 height 28
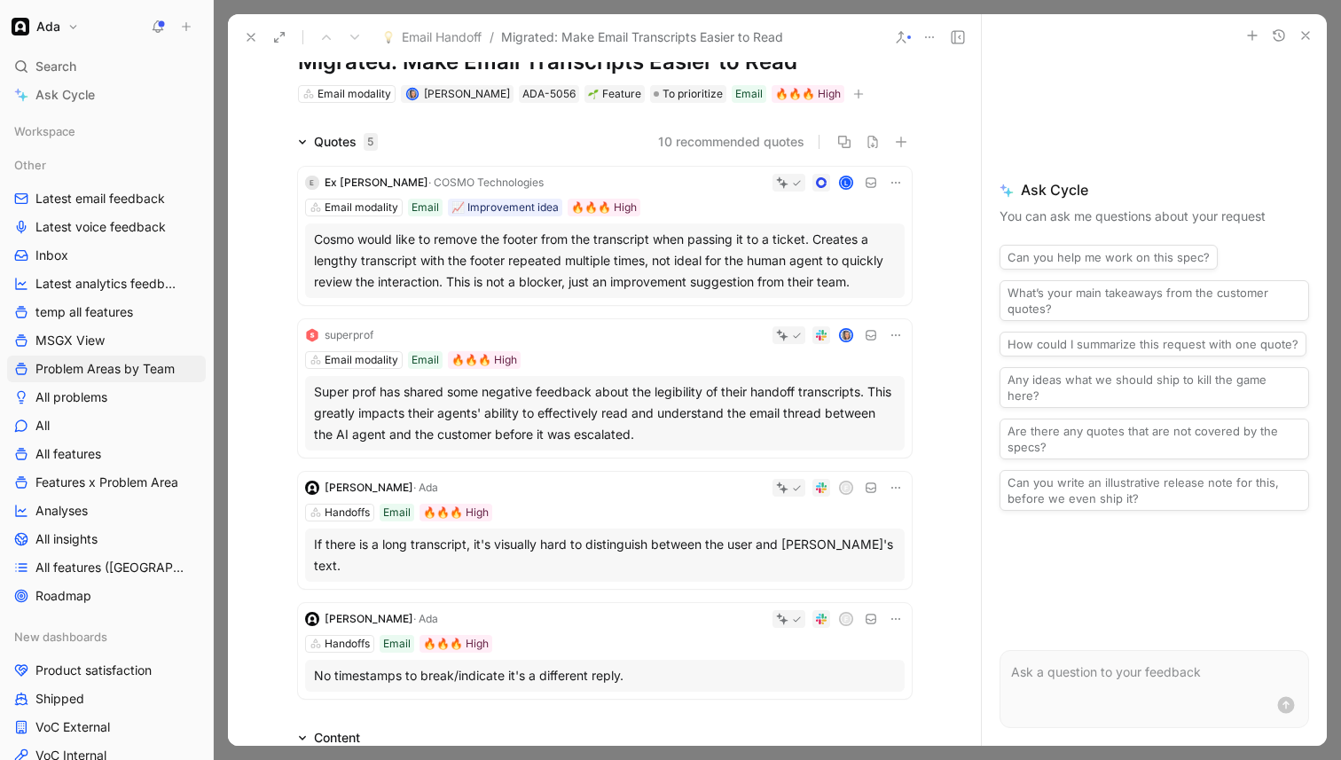
scroll to position [70, 0]
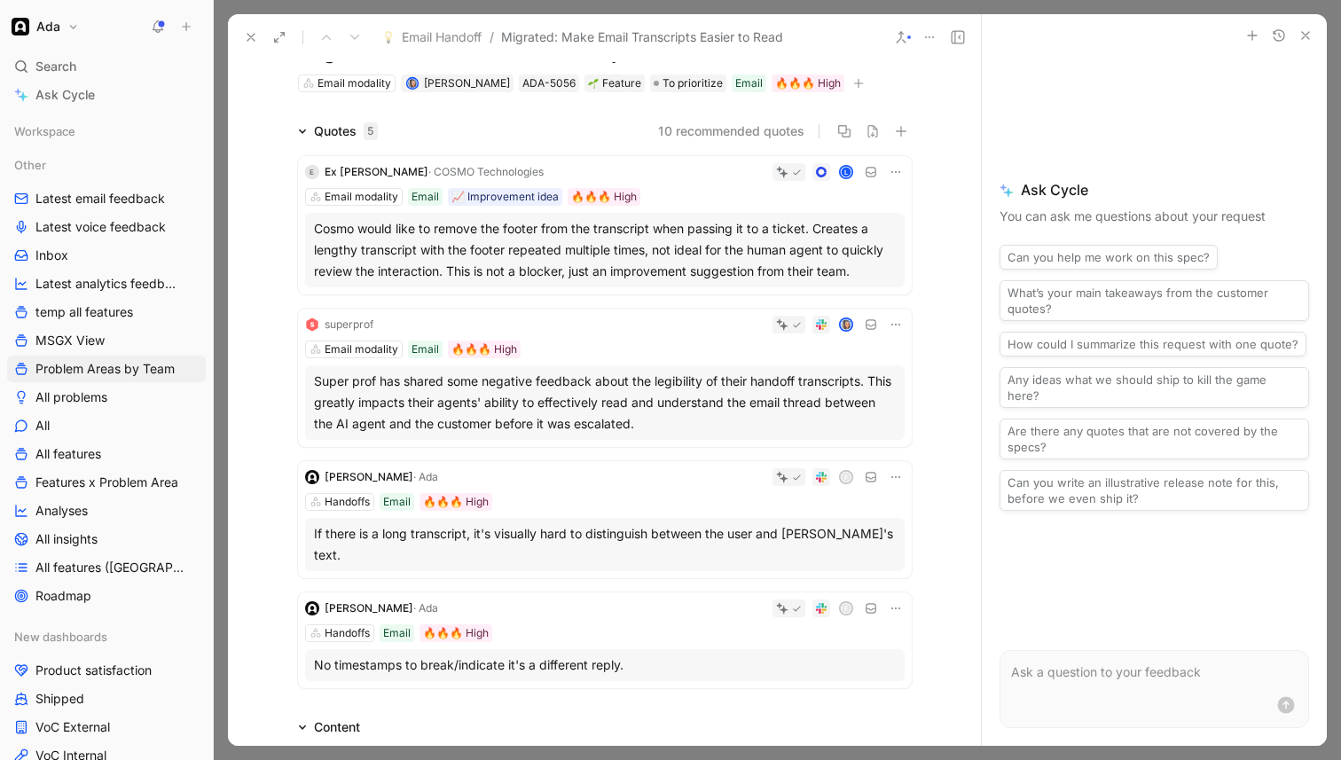
click at [628, 534] on div "If there is a long transcript, it's visually hard to distinguish between the us…" at bounding box center [605, 544] width 582 height 43
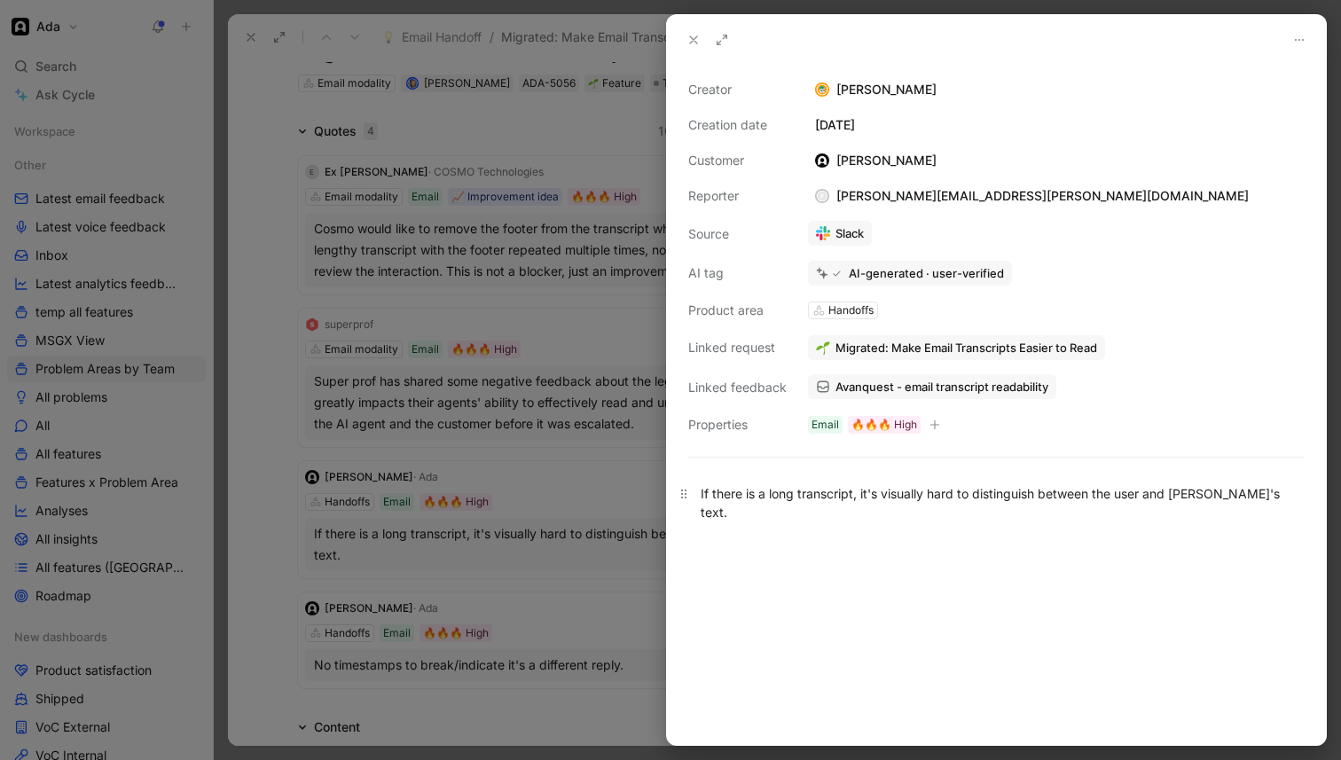
click at [833, 494] on div "If there is a long transcript, it's visually hard to distinguish between the us…" at bounding box center [997, 502] width 592 height 37
click at [948, 382] on span "Avanquest - email transcript readability" at bounding box center [942, 387] width 213 height 16
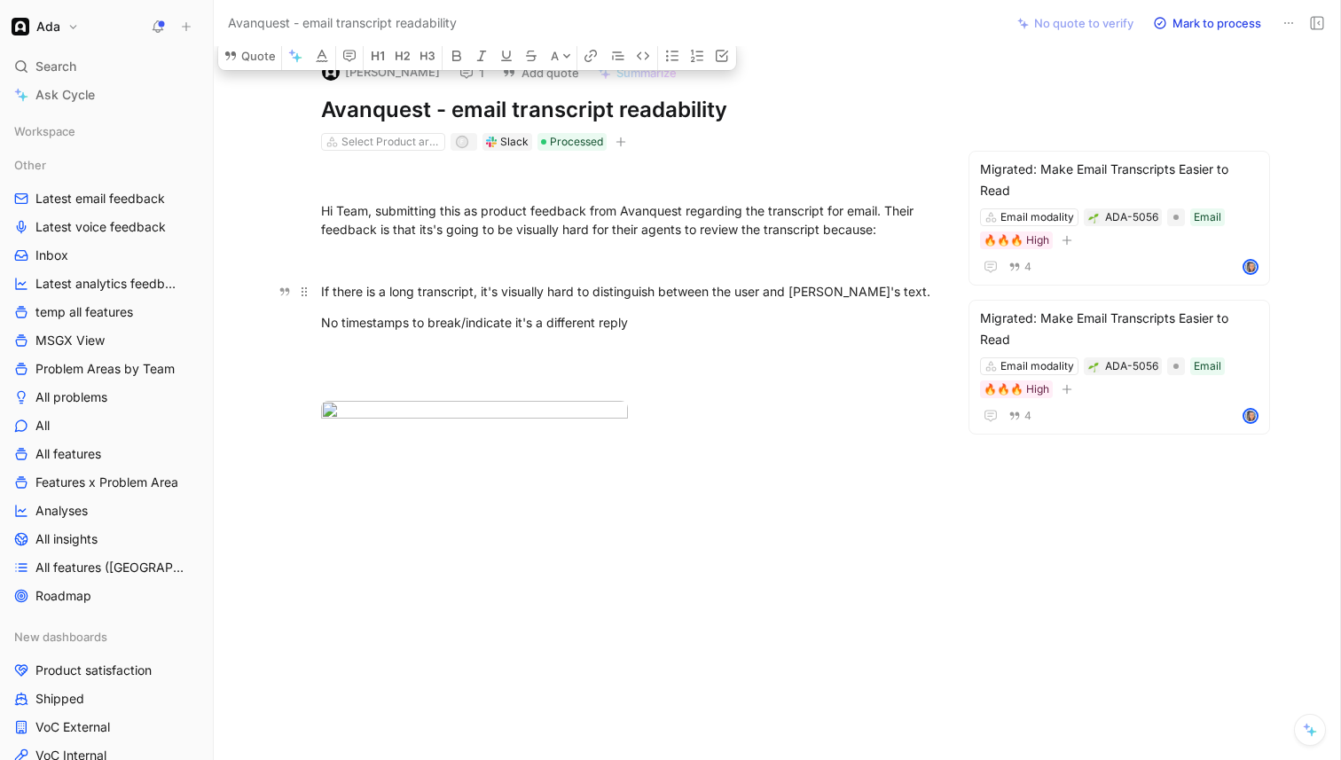
drag, startPoint x: 629, startPoint y: 318, endPoint x: 317, endPoint y: 288, distance: 313.7
click at [894, 274] on p at bounding box center [627, 260] width 681 height 29
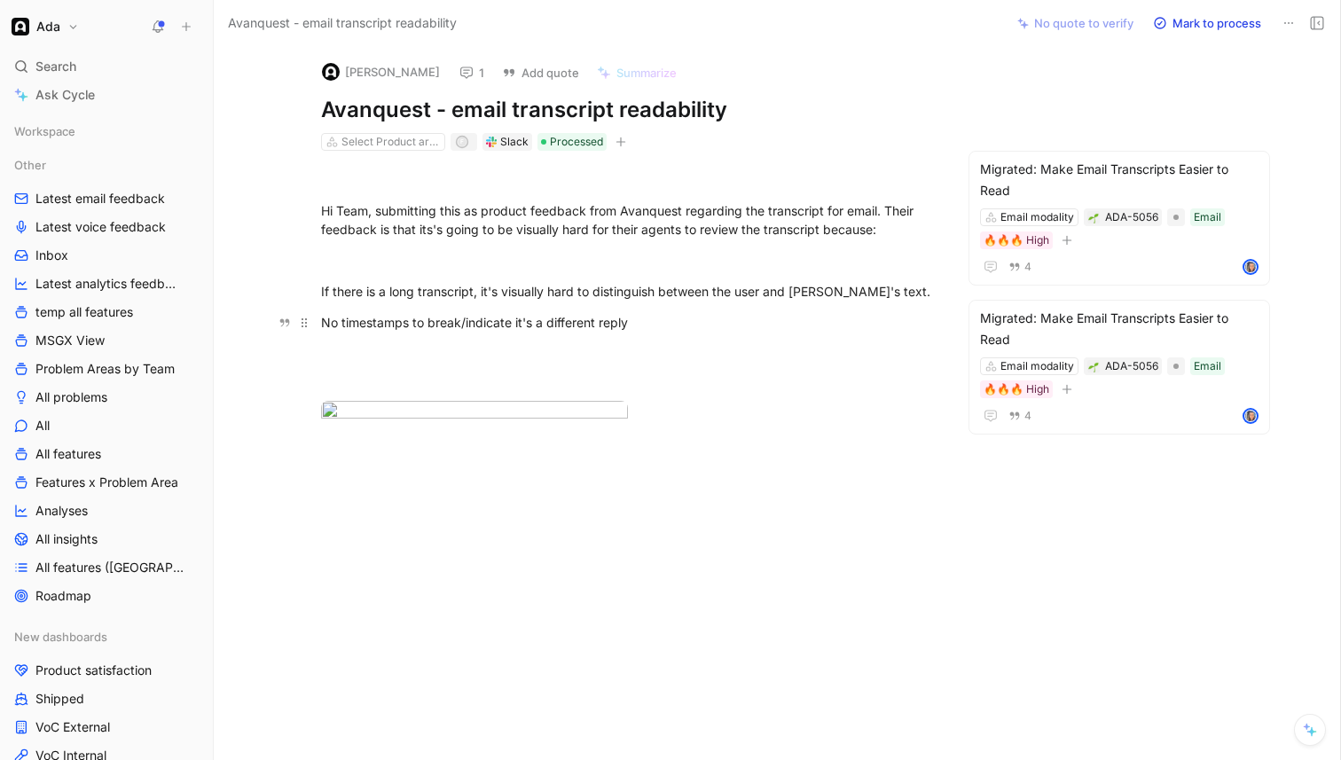
drag, startPoint x: 889, startPoint y: 209, endPoint x: 848, endPoint y: 322, distance: 119.8
click at [848, 322] on div "Hi Team, submitting this as product feedback from Avanquest regarding the trans…" at bounding box center [628, 310] width 754 height 319
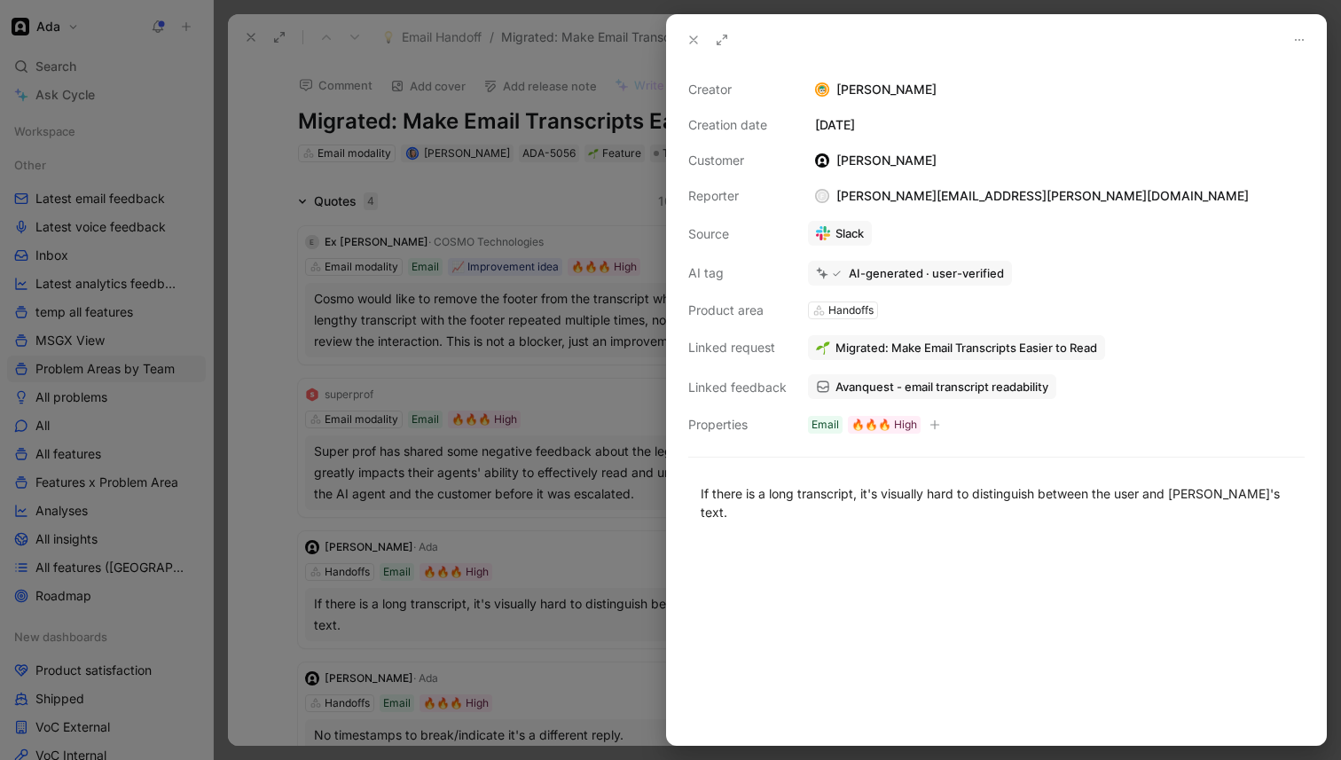
click at [531, 373] on div at bounding box center [670, 380] width 1341 height 760
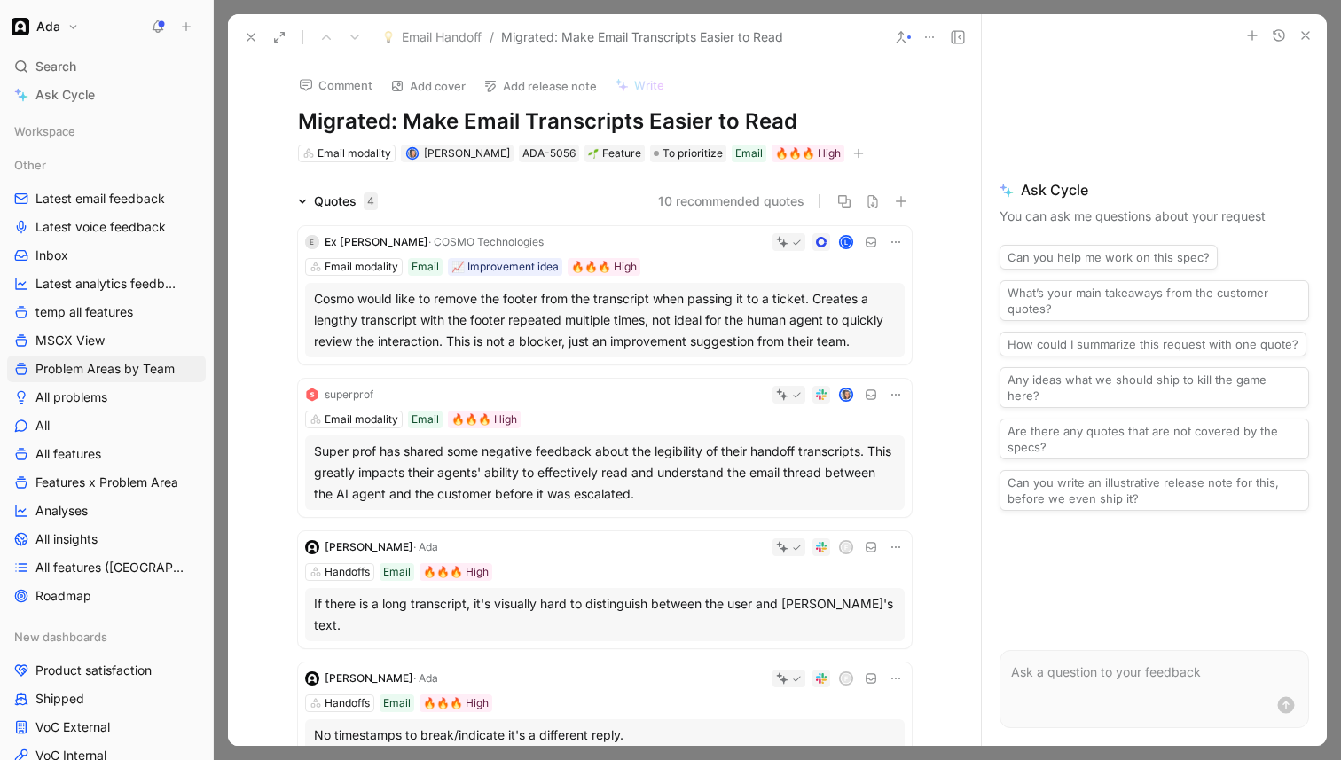
click at [610, 331] on div "Cosmo would like to remove the footer from the transcript when passing it to a …" at bounding box center [605, 320] width 582 height 64
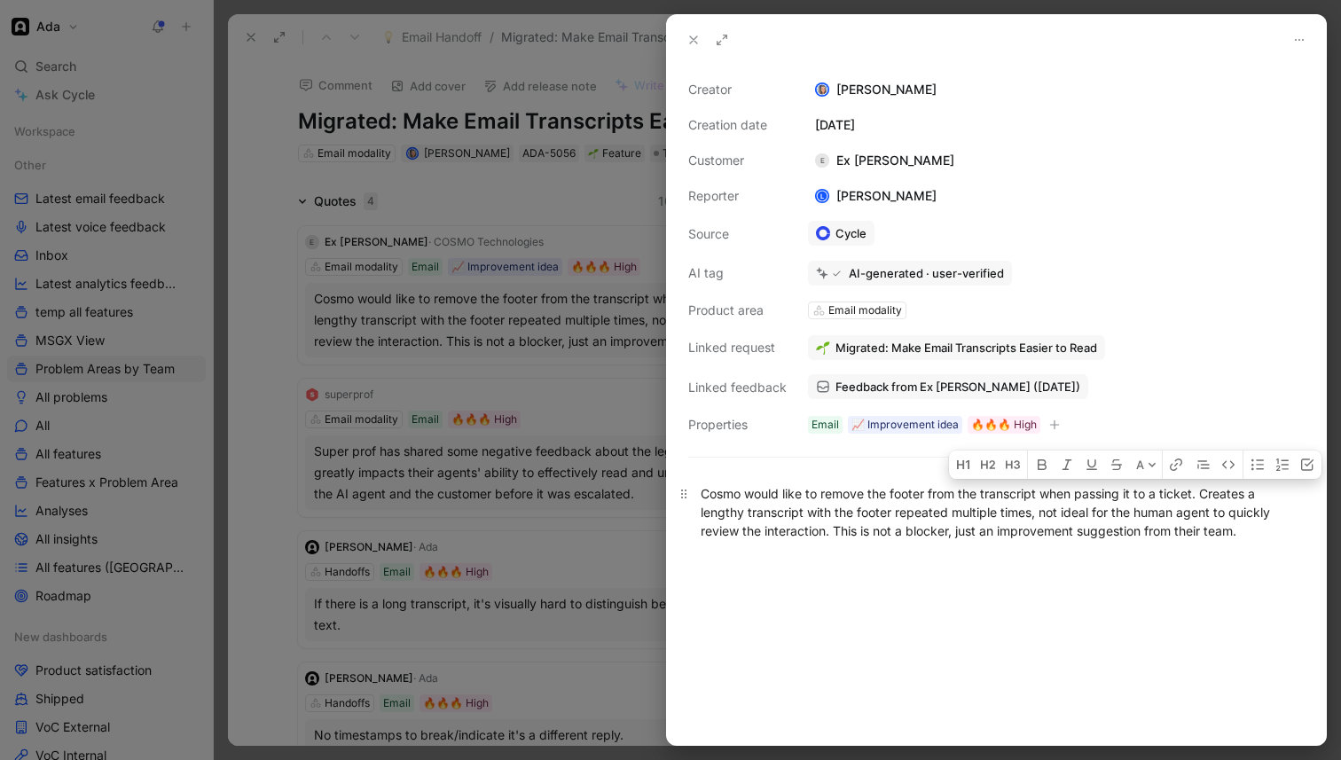
drag, startPoint x: 1206, startPoint y: 494, endPoint x: 1249, endPoint y: 535, distance: 59.6
click at [1249, 535] on div "Cosmo would like to remove the footer from the transcript when passing it to a …" at bounding box center [997, 512] width 592 height 56
click at [427, 274] on div at bounding box center [670, 380] width 1341 height 760
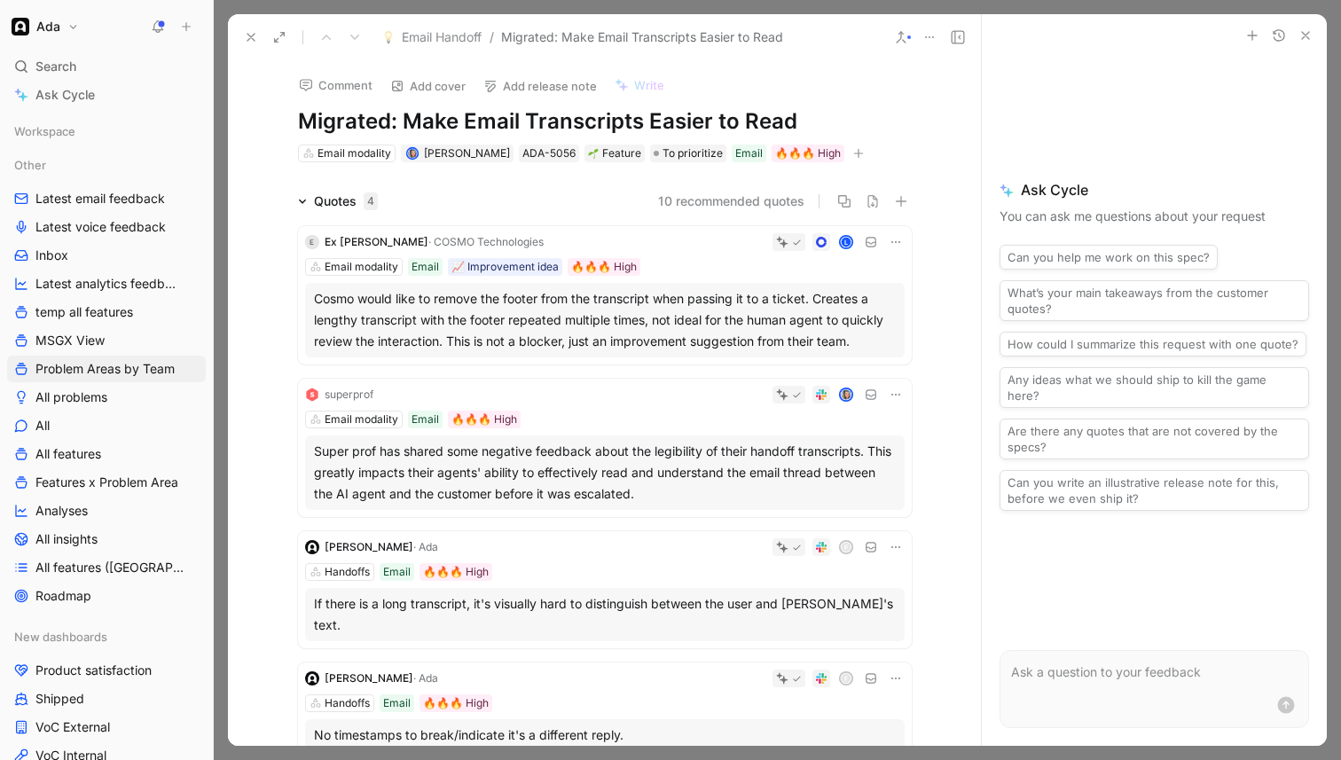
click at [252, 41] on icon at bounding box center [251, 37] width 14 height 14
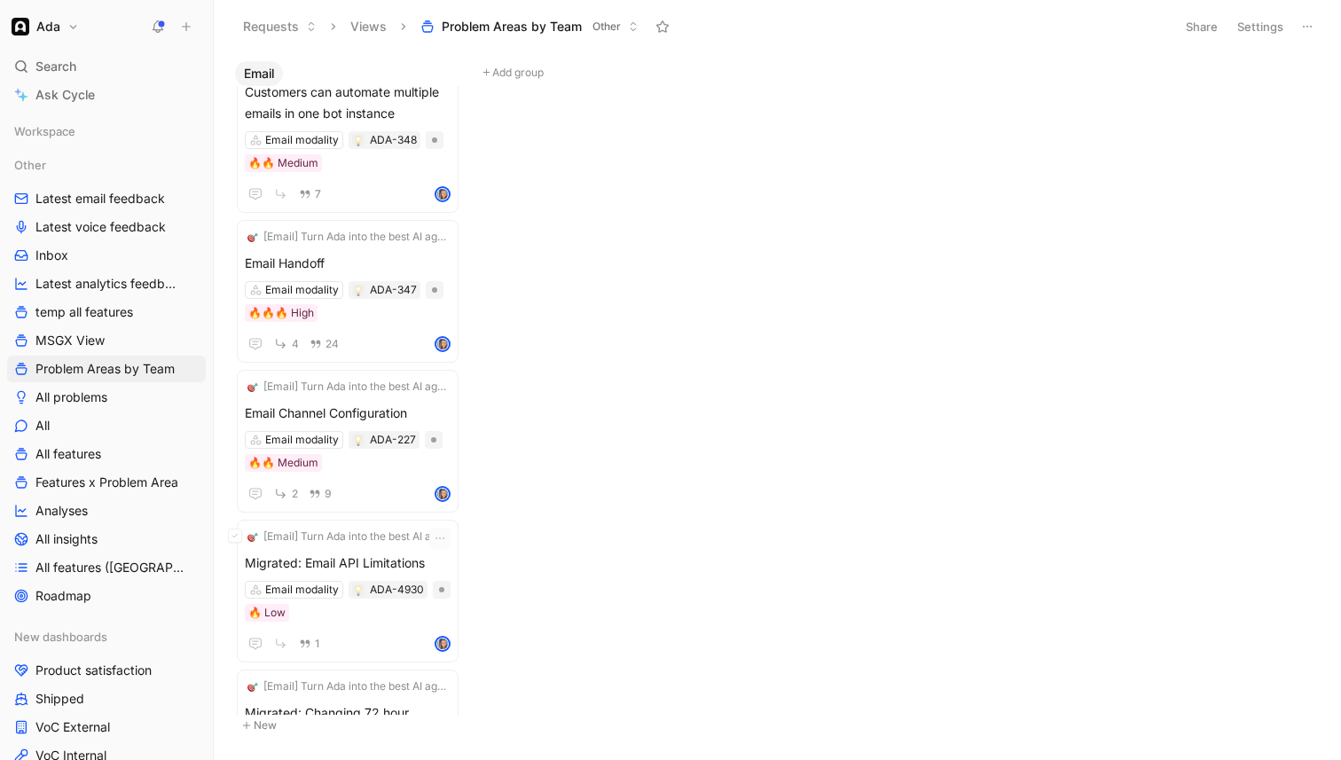
scroll to position [2932, 0]
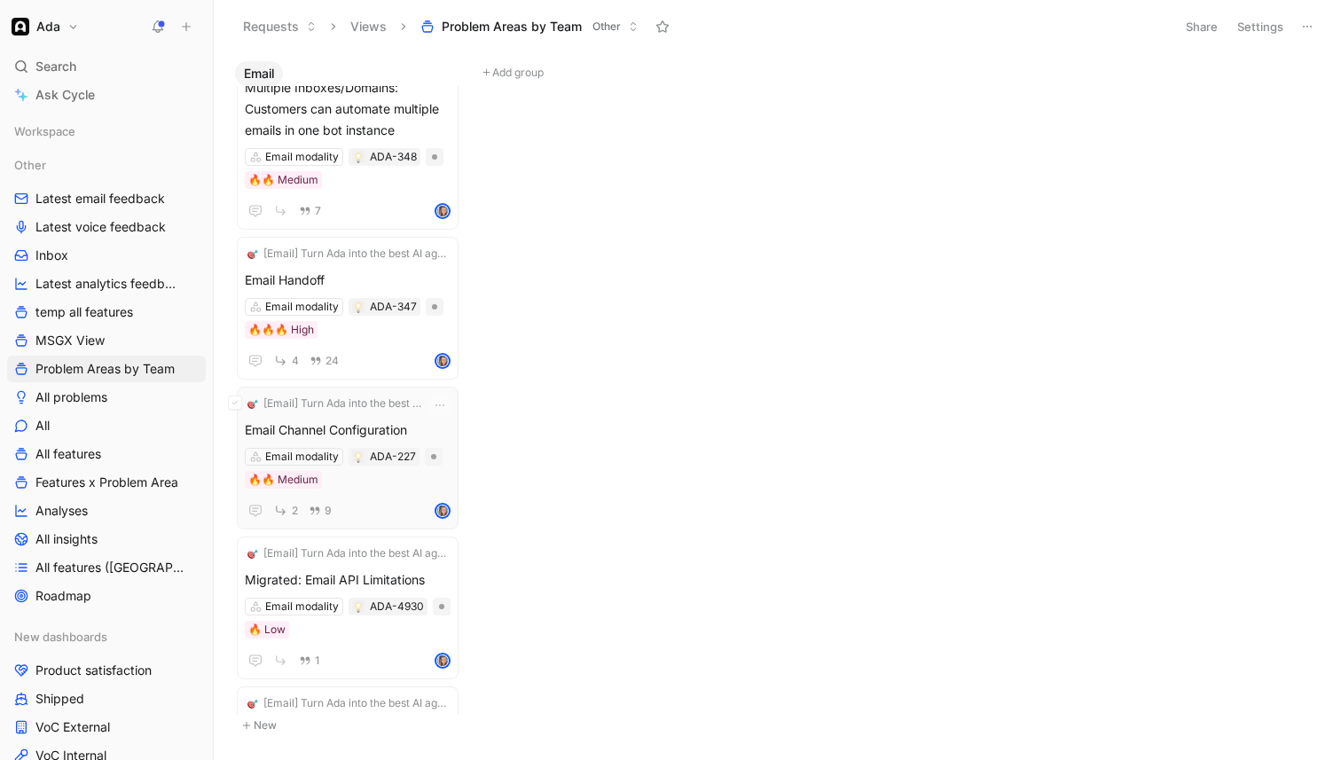
click at [374, 420] on span "Email Channel Configuration" at bounding box center [348, 430] width 206 height 21
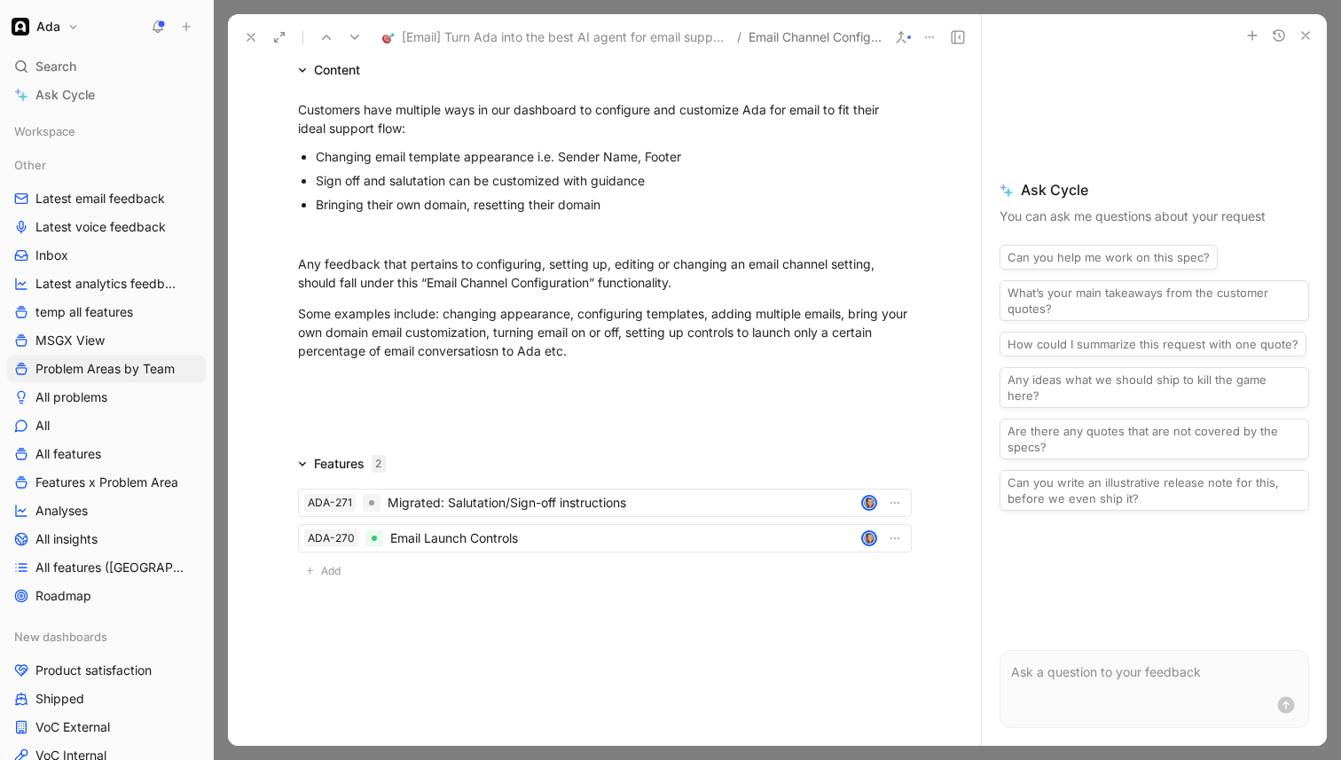
scroll to position [1467, 0]
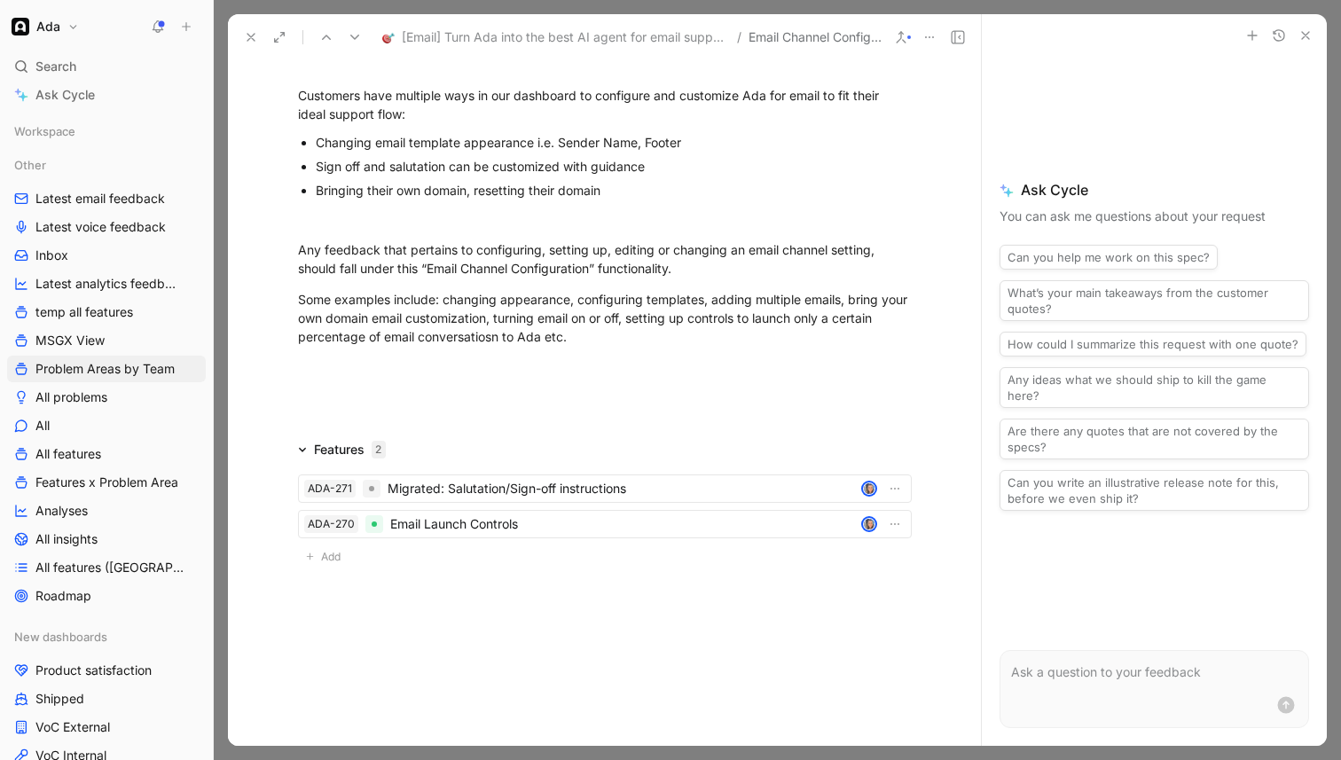
click at [329, 33] on icon at bounding box center [326, 37] width 14 height 14
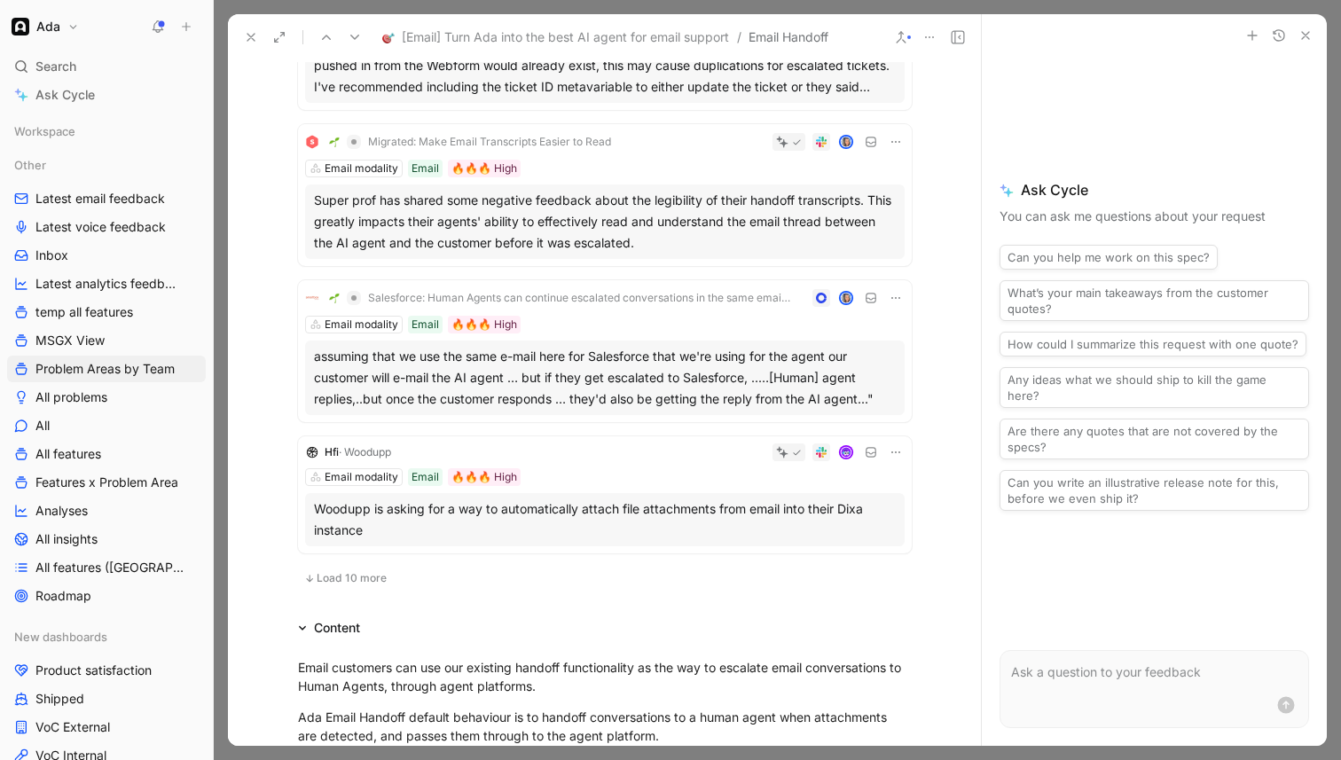
scroll to position [1498, 0]
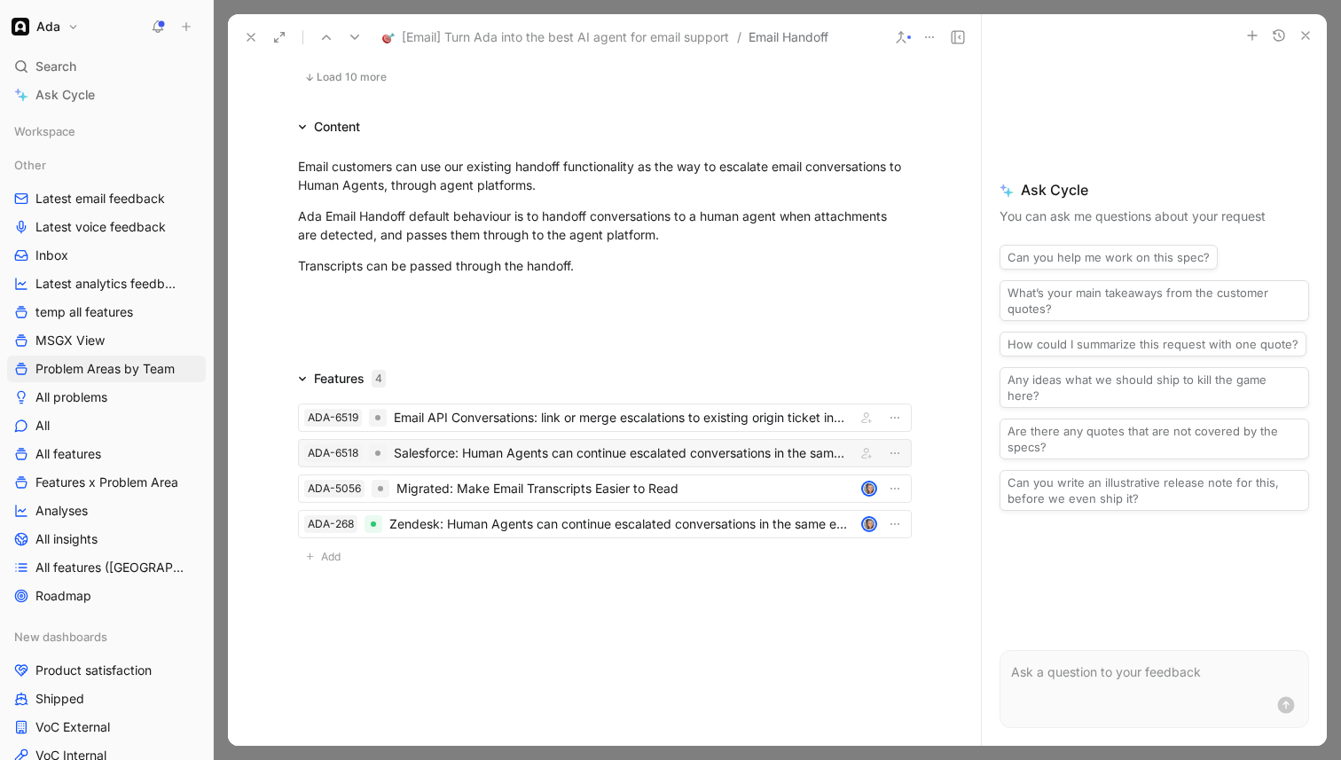
click at [475, 450] on div "Salesforce: Human Agents can continue escalated conversations in the same email…" at bounding box center [621, 453] width 455 height 21
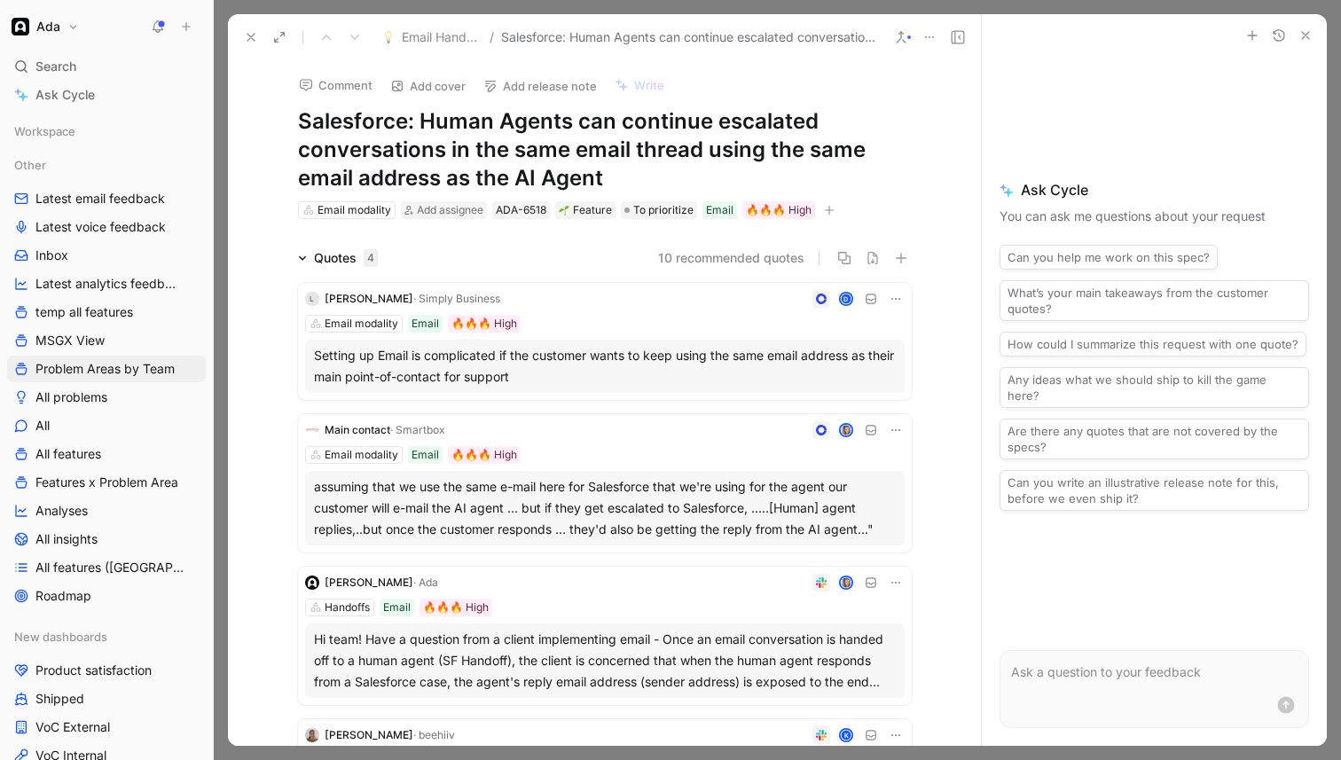
click at [518, 377] on div "Setting up Email is complicated if the customer wants to keep using the same em…" at bounding box center [605, 366] width 582 height 43
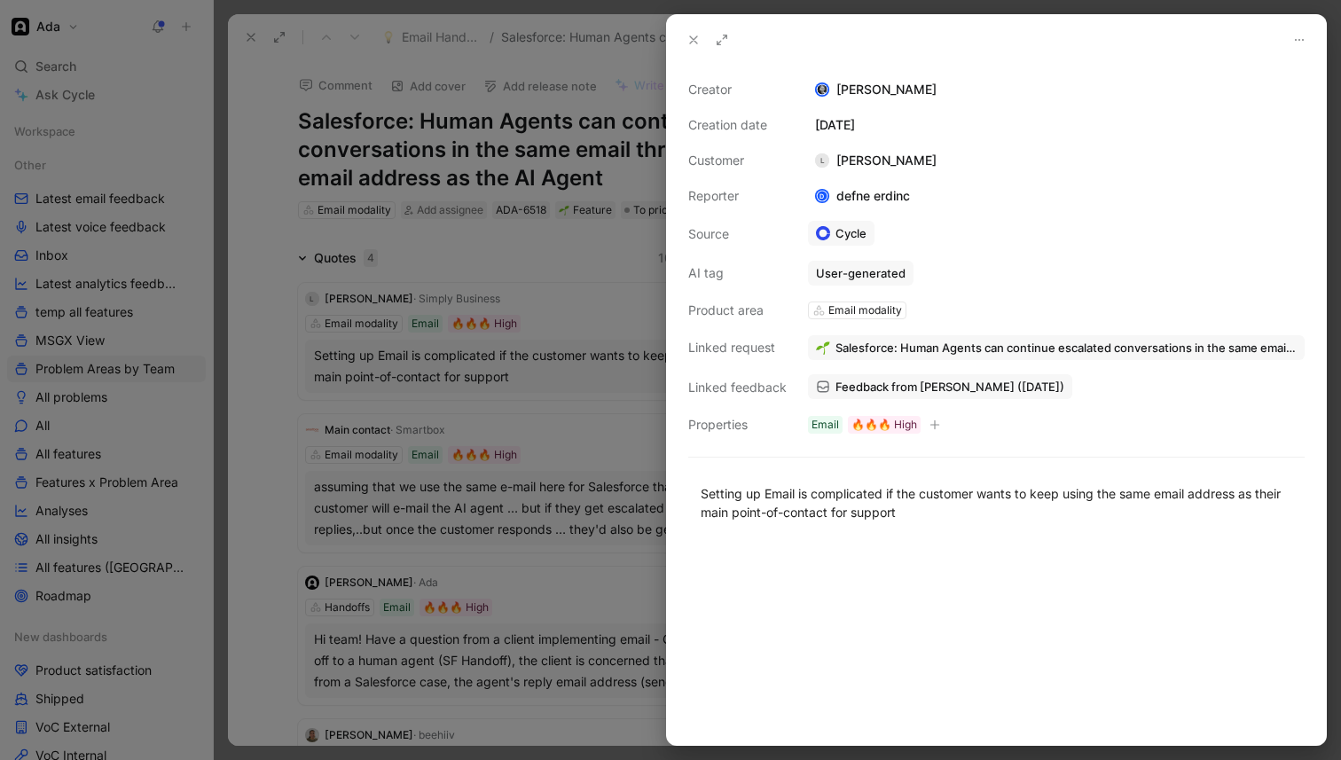
click at [963, 388] on span "Feedback from [PERSON_NAME] ([DATE])" at bounding box center [950, 387] width 229 height 16
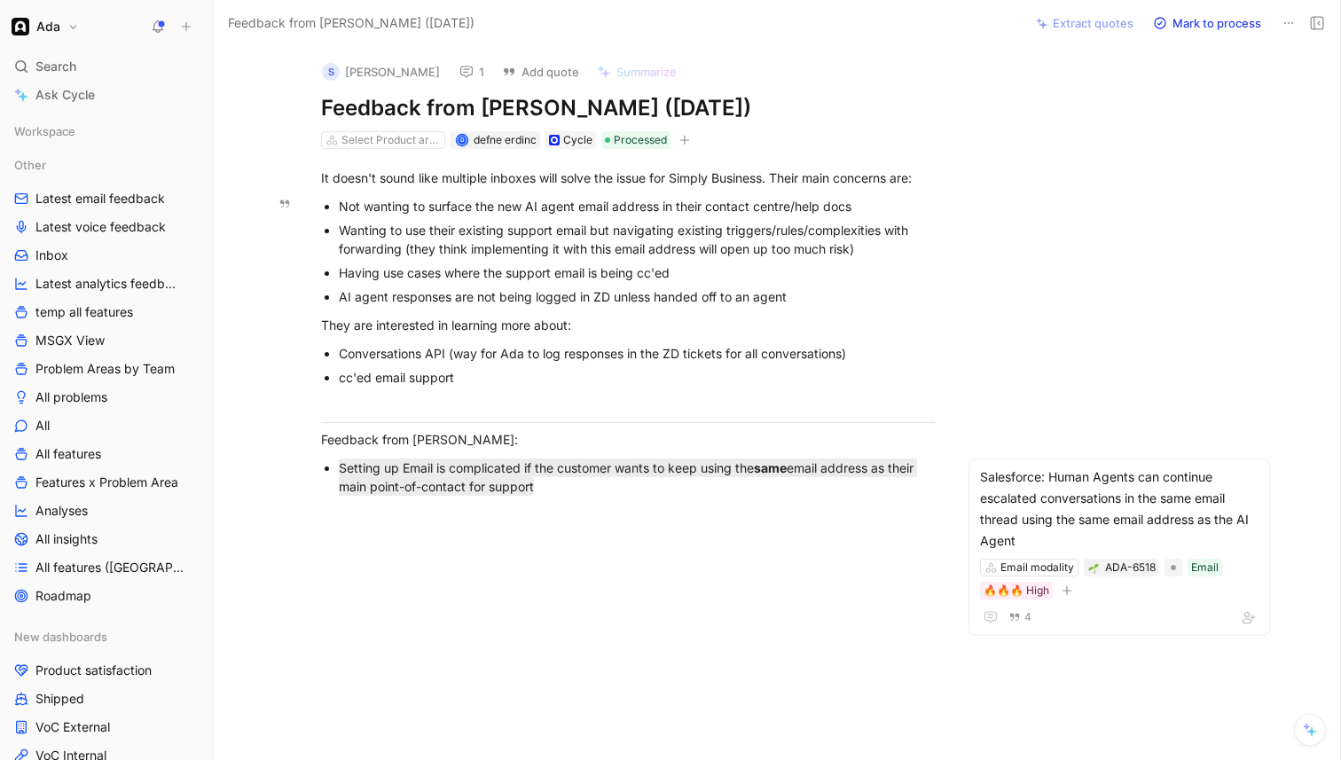
click at [521, 231] on div "Wanting to use their existing support email but navigating existing triggers/ru…" at bounding box center [637, 239] width 596 height 37
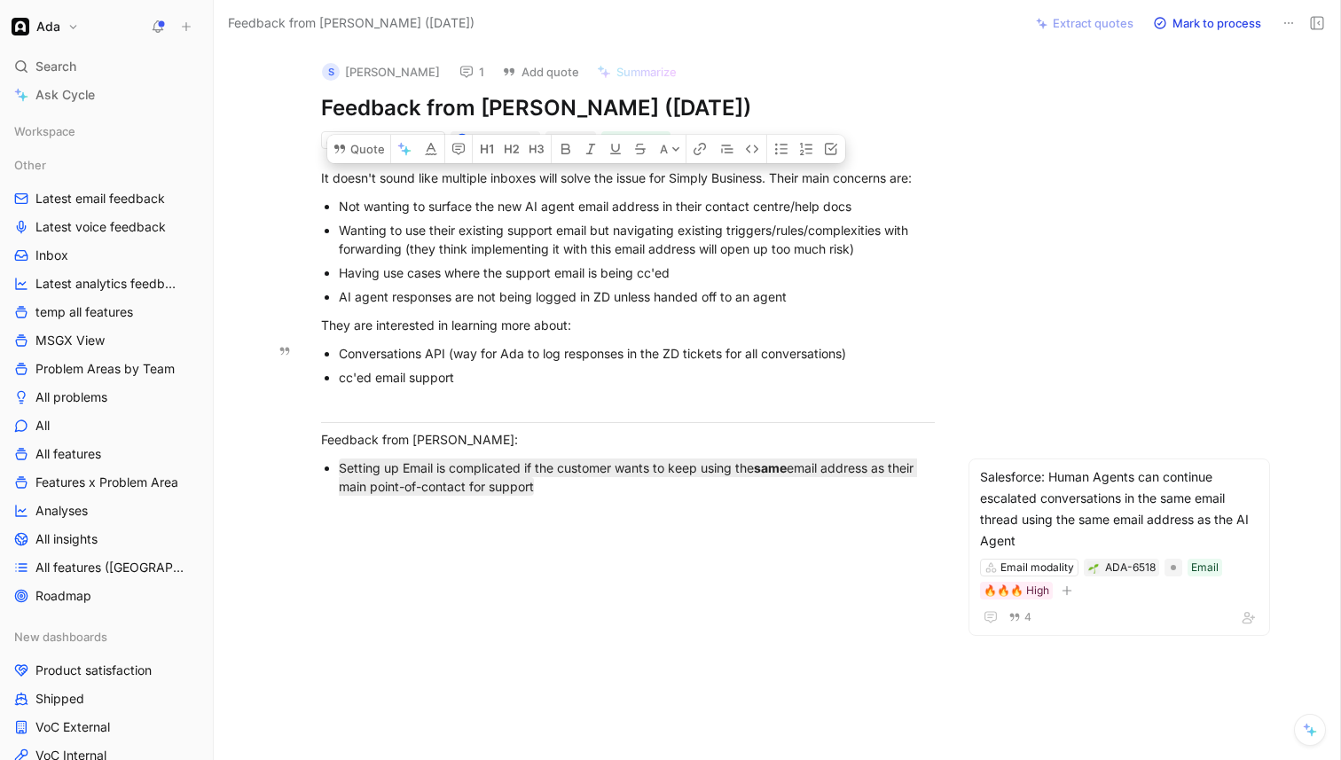
drag, startPoint x: 319, startPoint y: 180, endPoint x: 630, endPoint y: 364, distance: 360.8
click at [630, 364] on div "It doesn't sound like multiple inboxes will solve the issue for Simply Business…" at bounding box center [628, 346] width 754 height 395
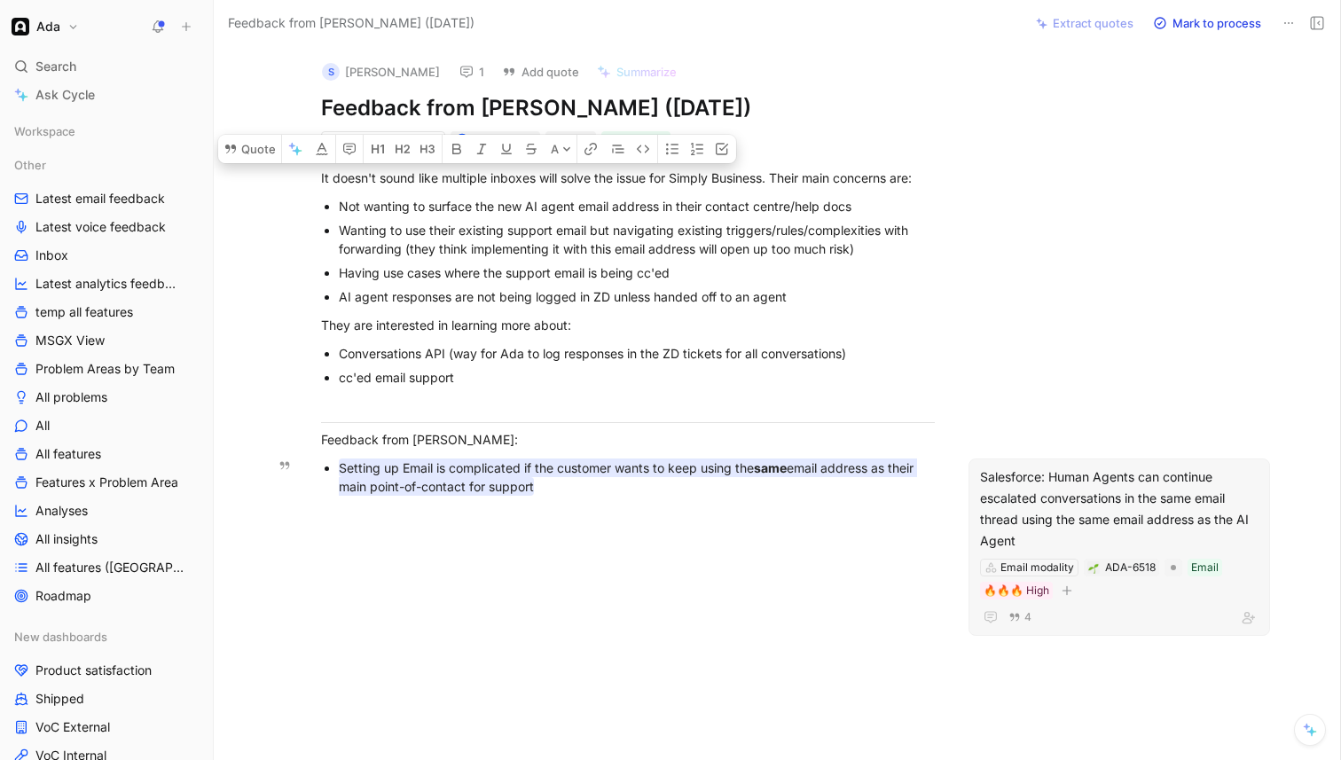
click at [498, 480] on mark "Setting up Email is complicated if the customer wants to keep using the same em…" at bounding box center [628, 477] width 578 height 37
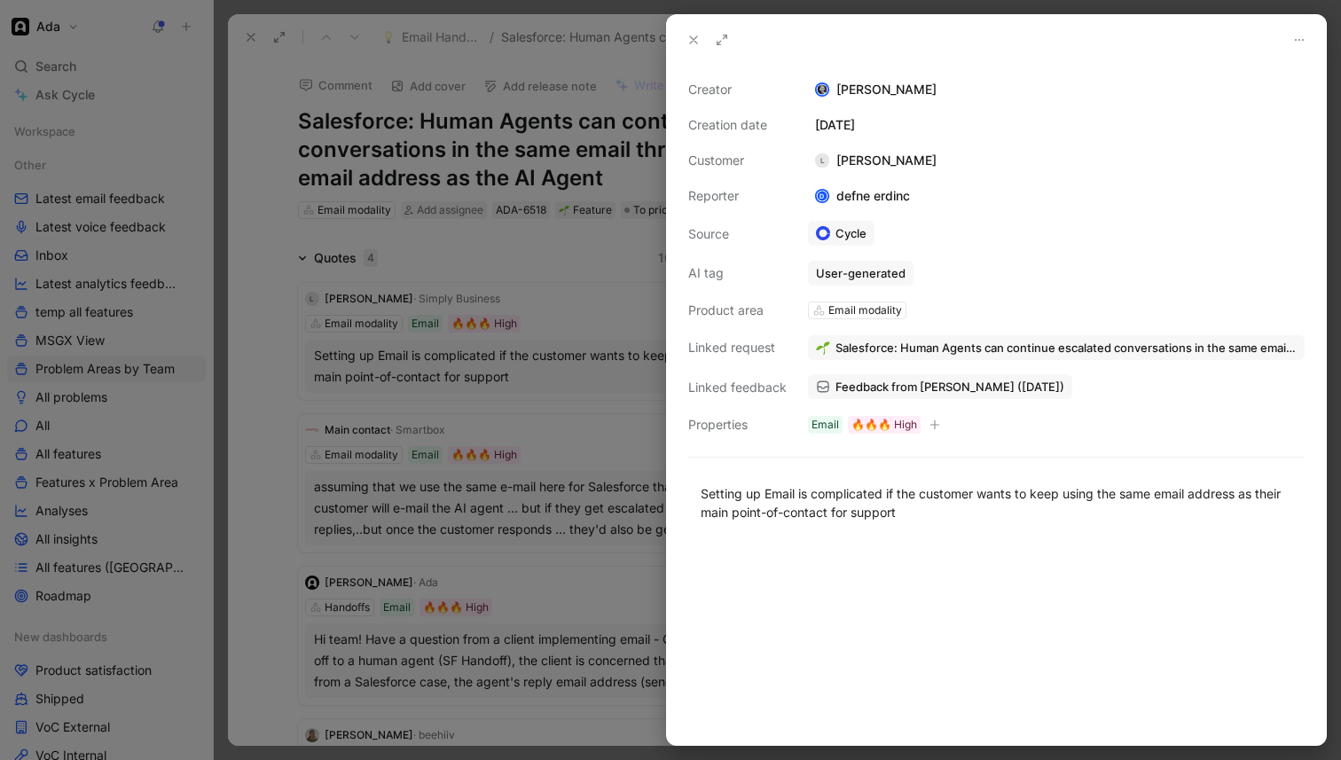
click at [538, 413] on div at bounding box center [670, 380] width 1341 height 760
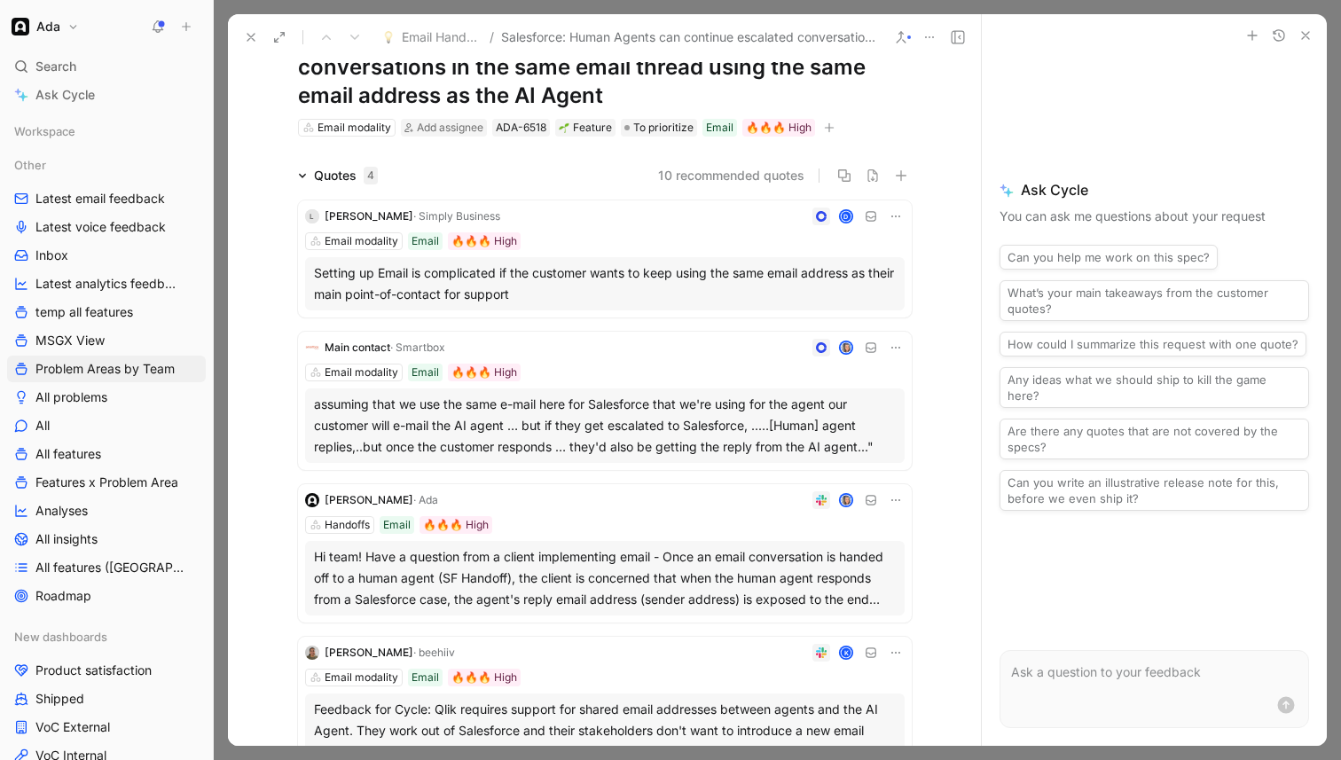
scroll to position [86, 0]
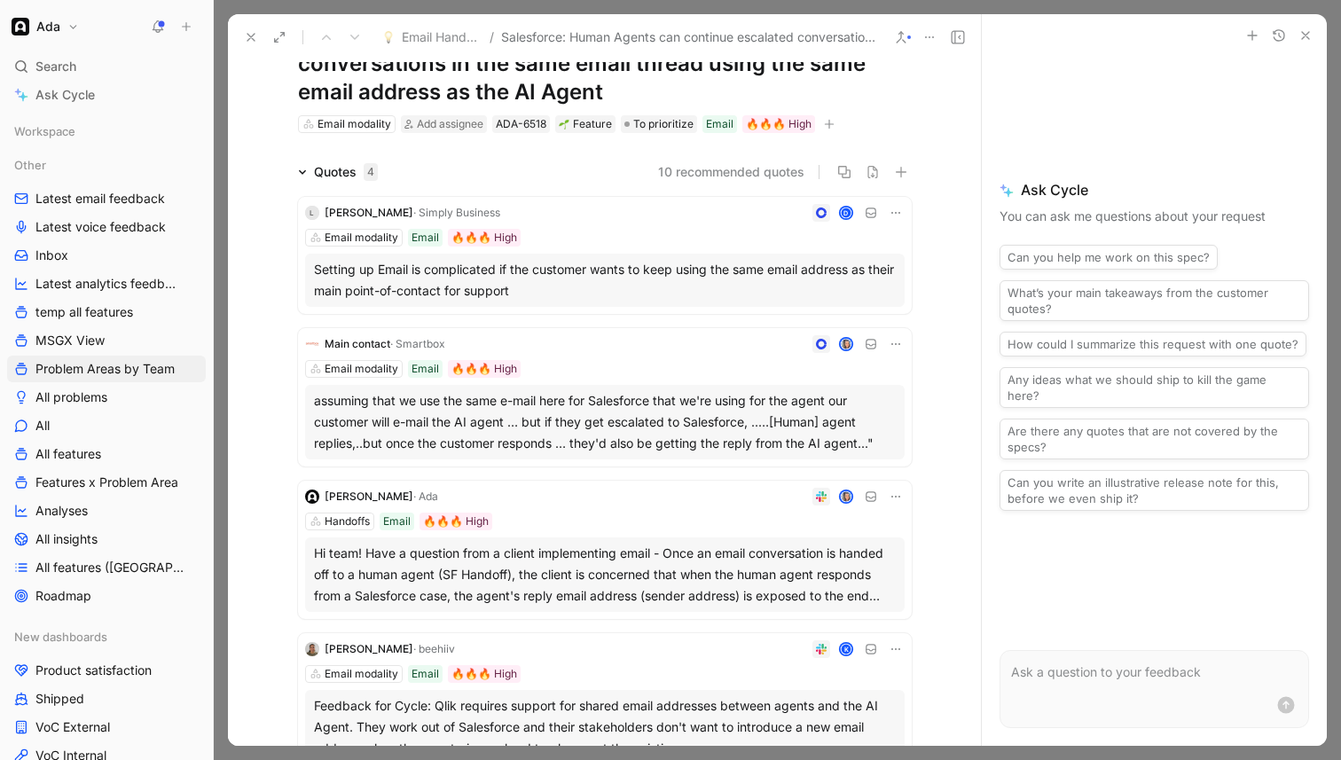
click at [631, 358] on div "Main contact · Smartbox Email modality Email 🔥🔥🔥 High assuming that we use the …" at bounding box center [605, 397] width 614 height 138
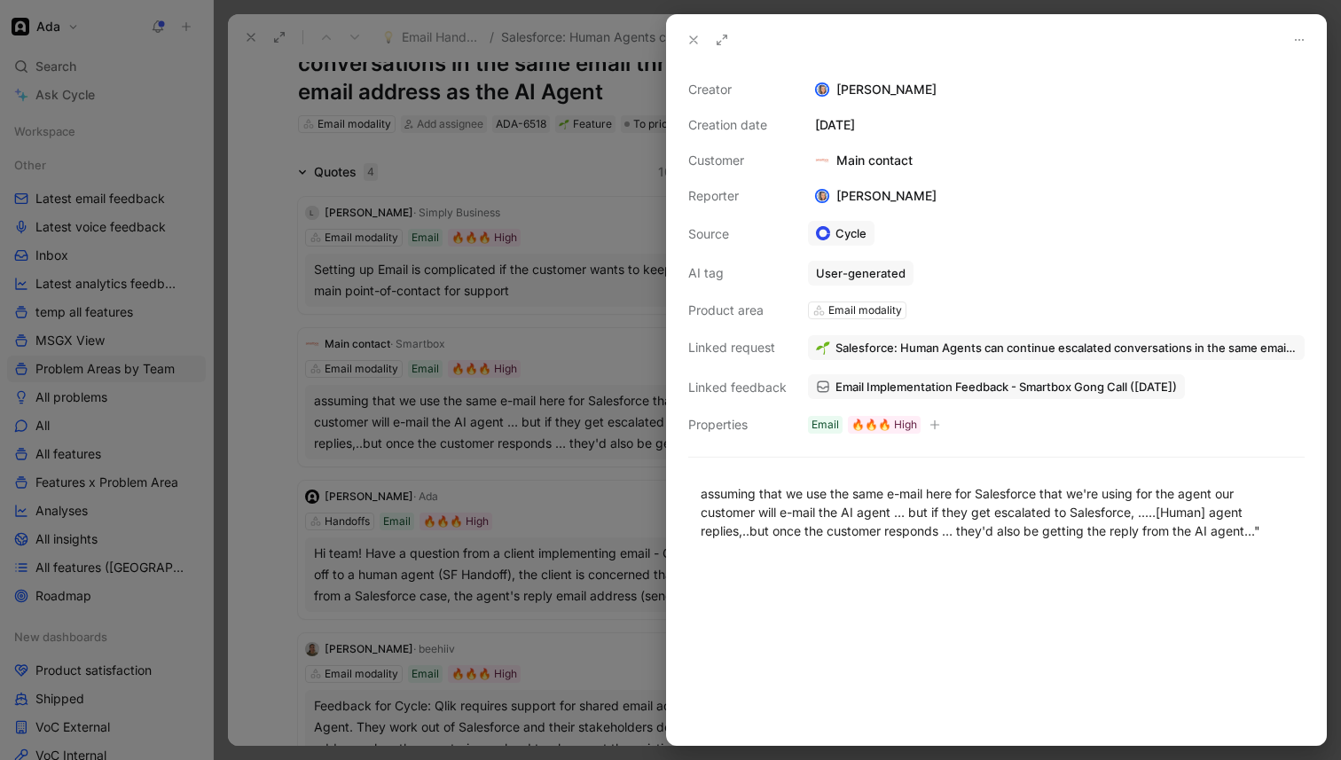
click at [951, 384] on span "Email Implementation Feedback - Smartbox Gong Call ([DATE])" at bounding box center [1007, 387] width 342 height 16
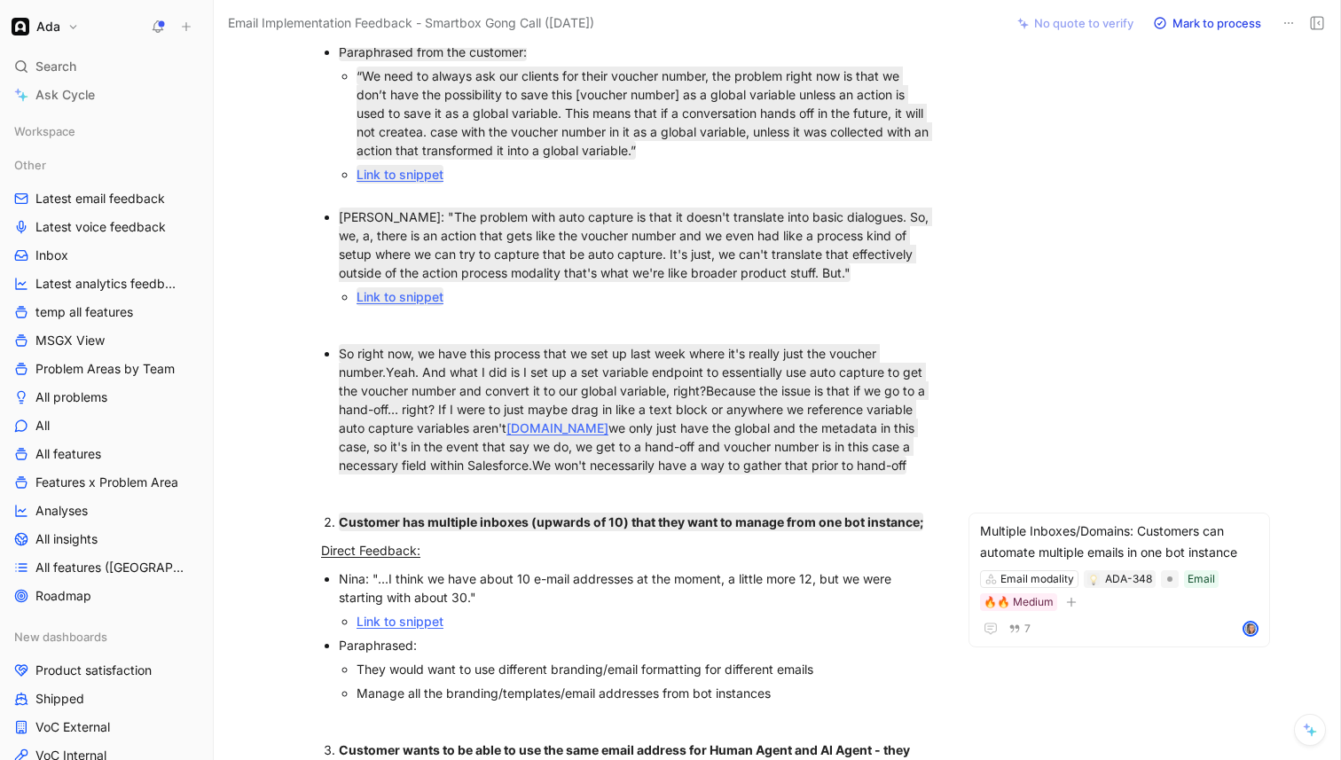
scroll to position [495, 0]
click at [783, 640] on div "Paraphrased:" at bounding box center [637, 644] width 596 height 19
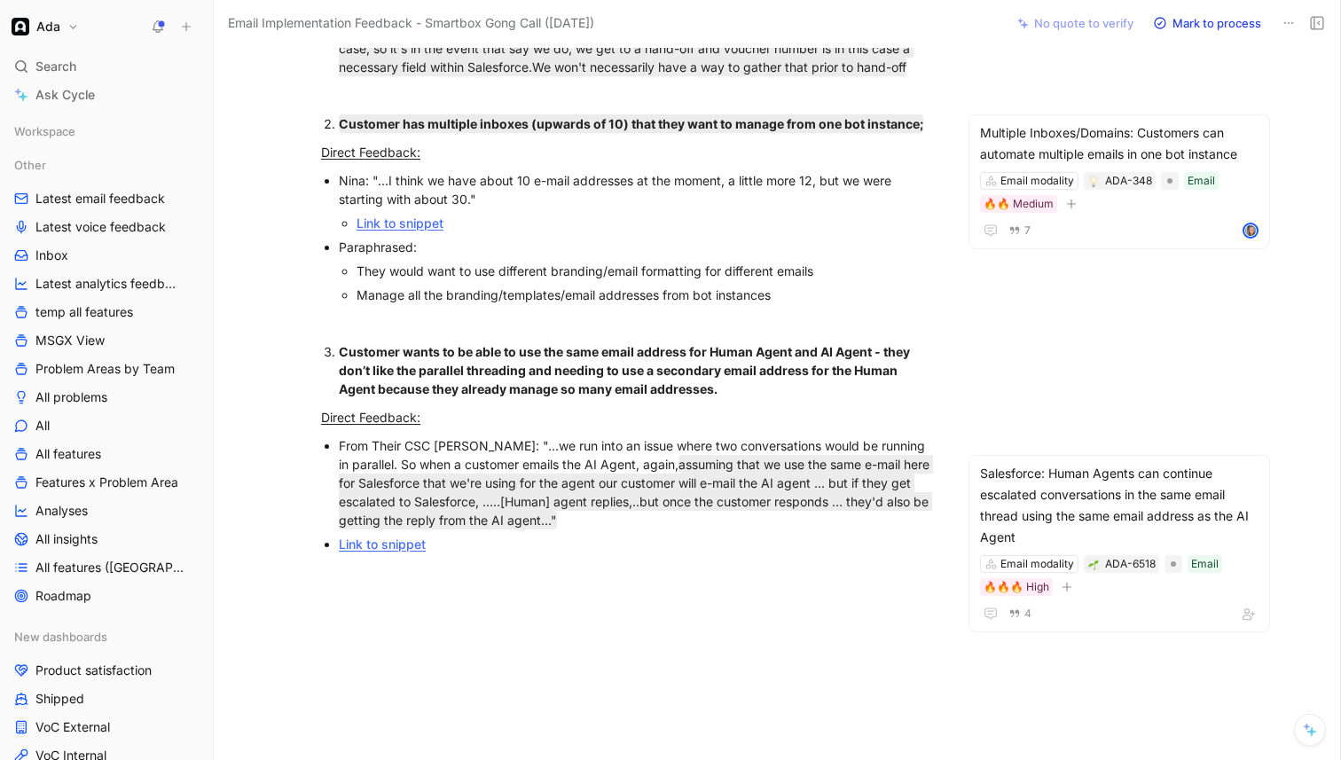
scroll to position [896, 0]
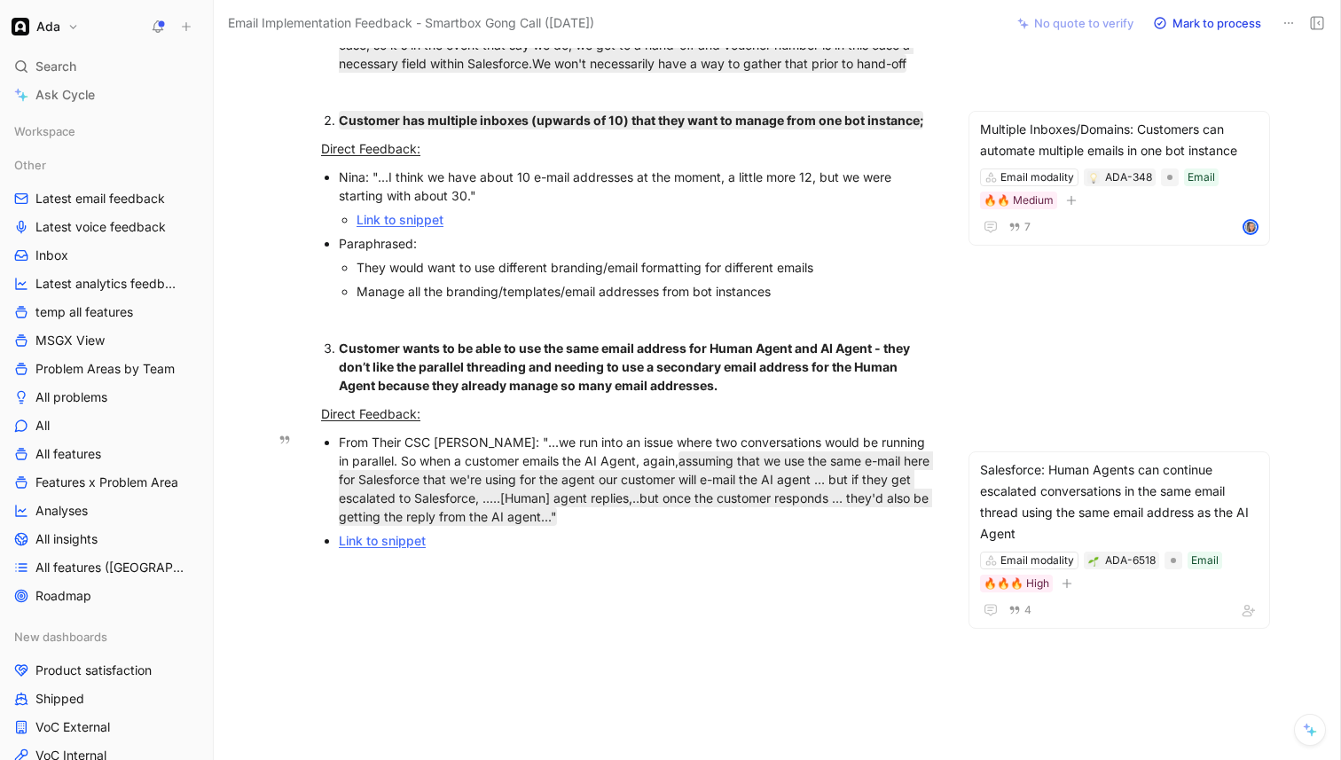
click at [595, 517] on div "From Their CSC [PERSON_NAME]: "...we run into an issue where two conversations …" at bounding box center [637, 479] width 596 height 93
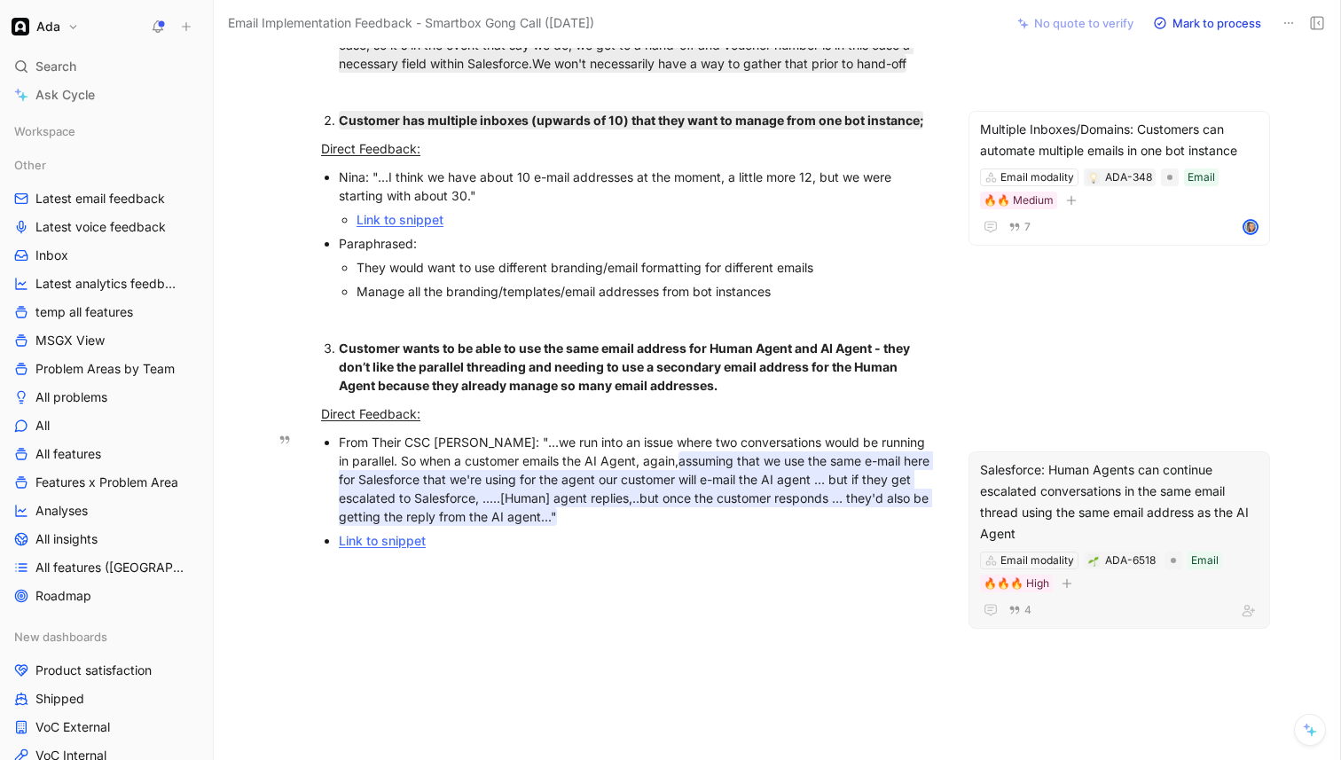
click at [541, 465] on div "From Their CSC [PERSON_NAME]: "...we run into an issue where two conversations …" at bounding box center [637, 479] width 596 height 93
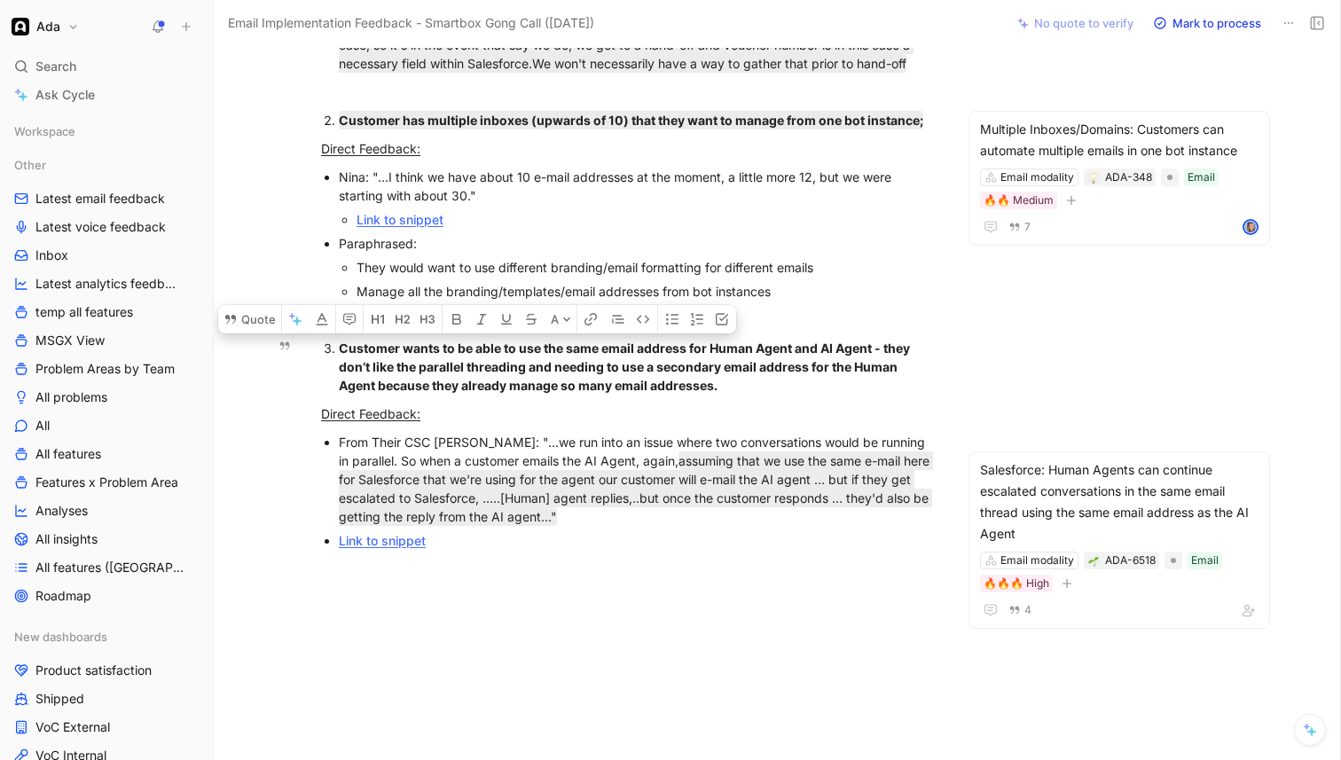
drag, startPoint x: 582, startPoint y: 520, endPoint x: 339, endPoint y: 356, distance: 293.3
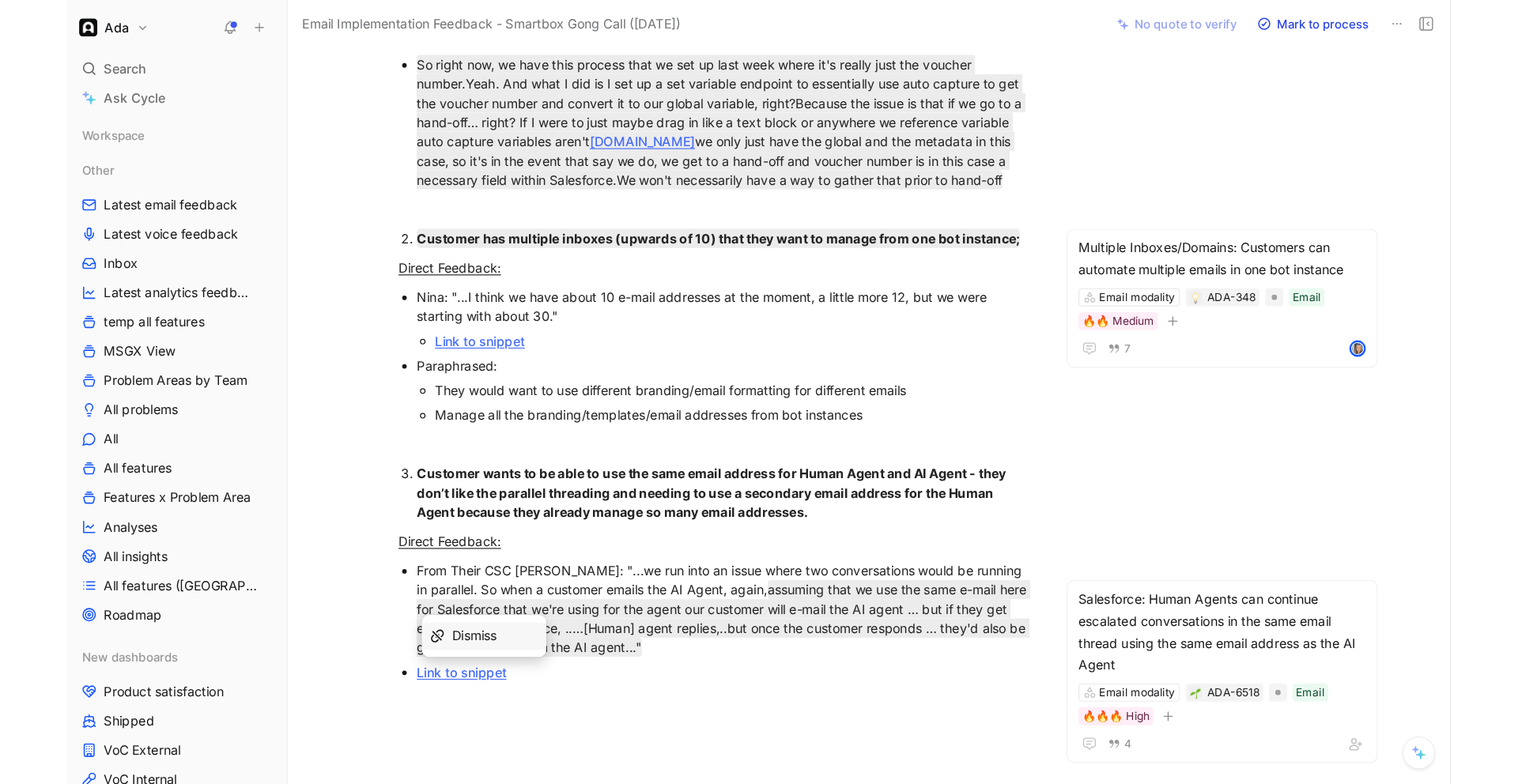
scroll to position [698, 0]
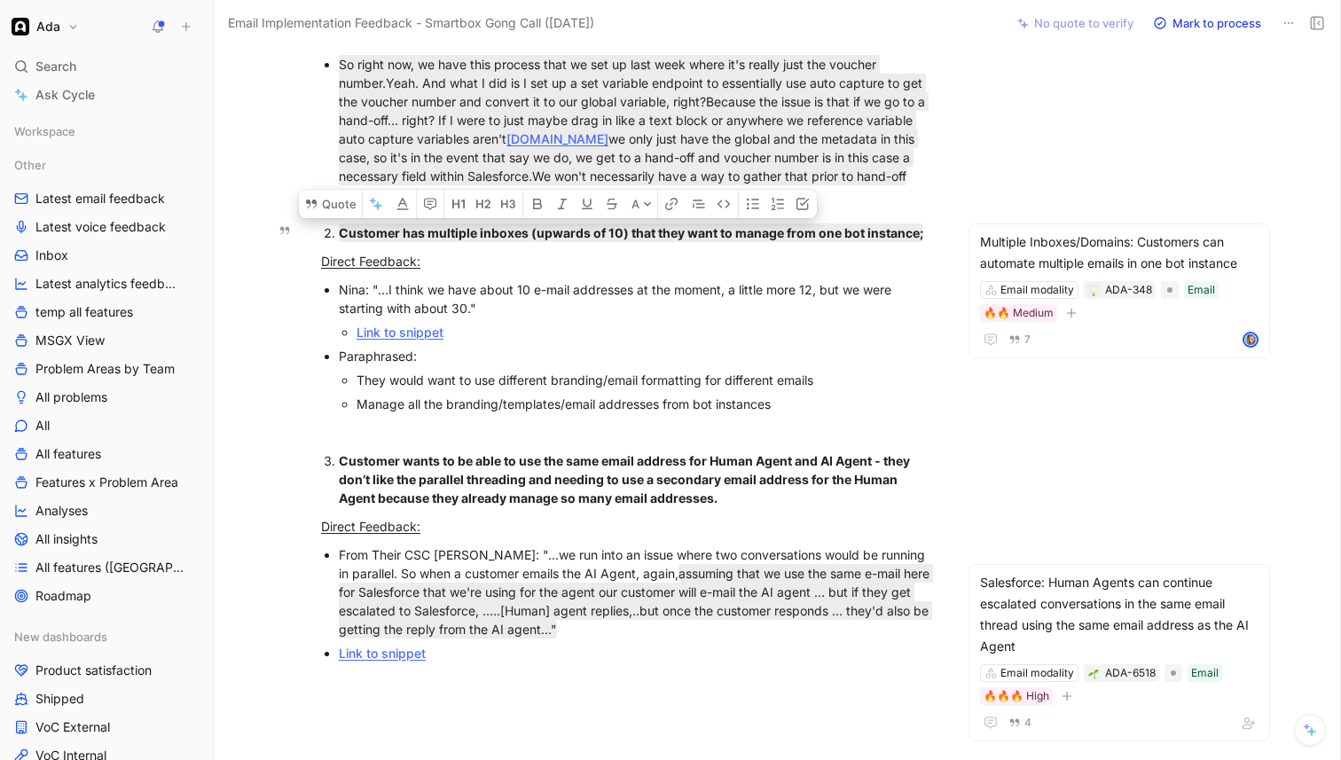
drag, startPoint x: 782, startPoint y: 404, endPoint x: 323, endPoint y: 226, distance: 492.6
click at [323, 226] on div "Gong Call: [URL][DOMAIN_NAME][PHONE_NUMBER] TLDR: Customer is working towards i…" at bounding box center [628, 84] width 754 height 1377
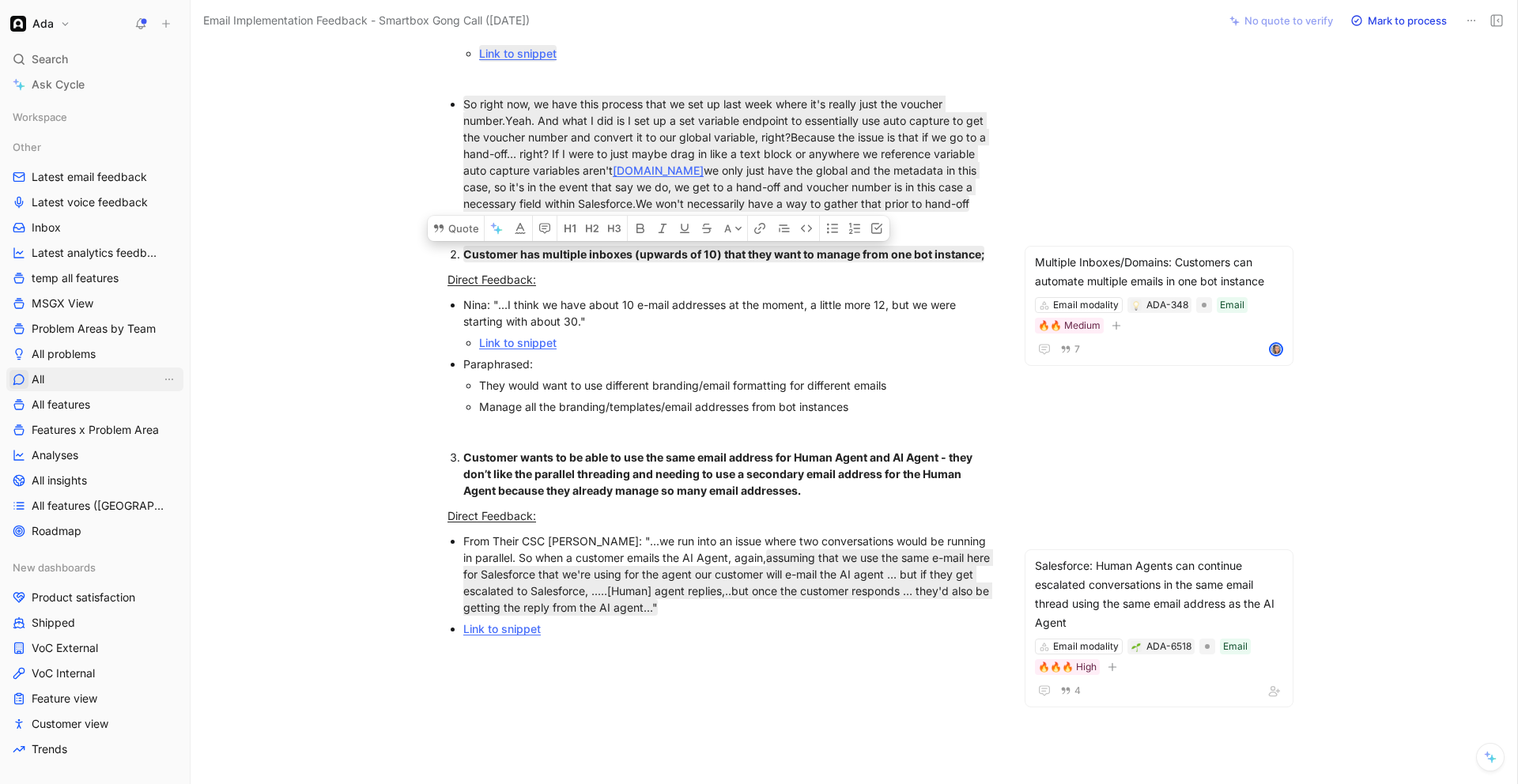
scroll to position [649, 0]
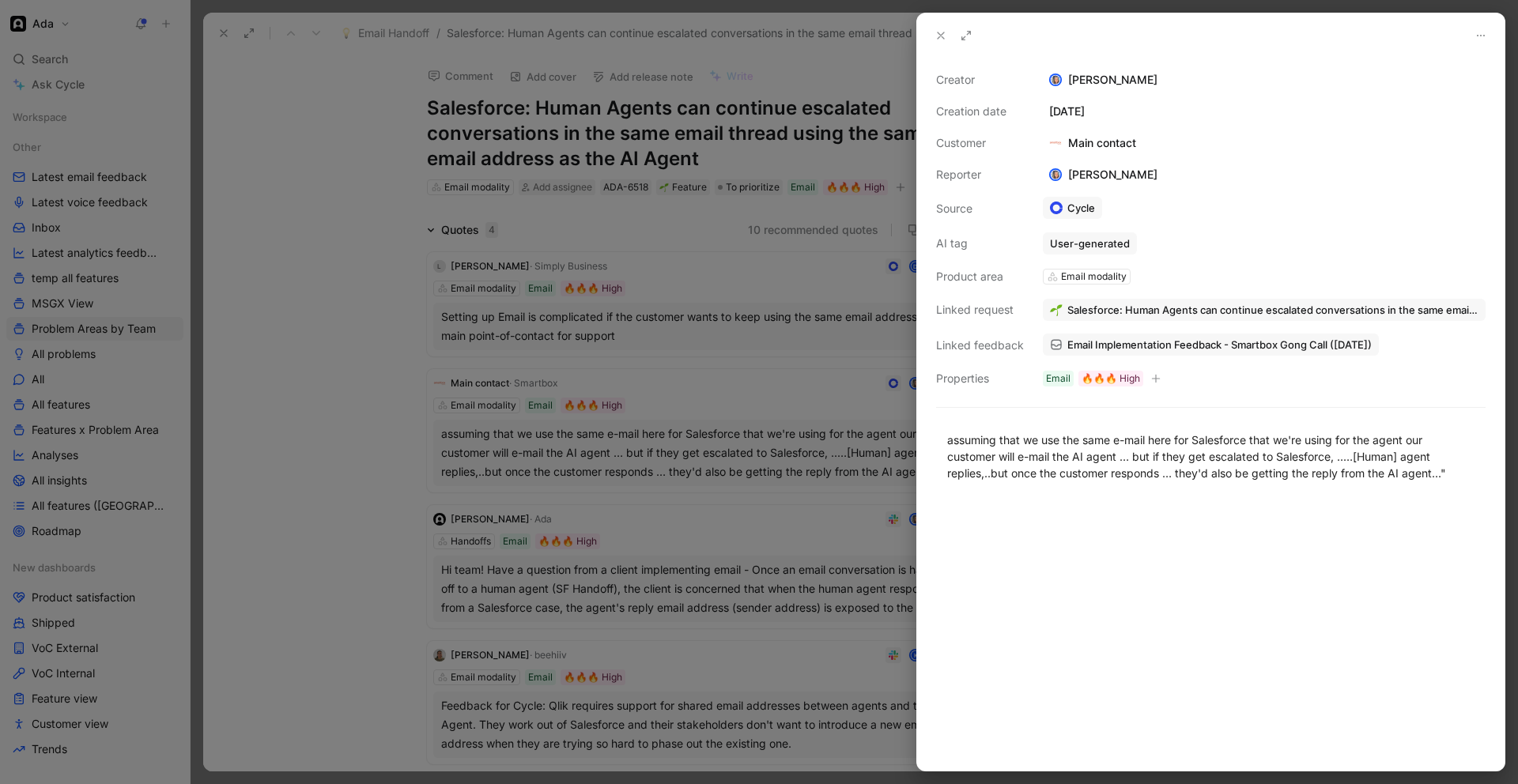
click at [612, 445] on div at bounding box center [759, 392] width 1518 height 784
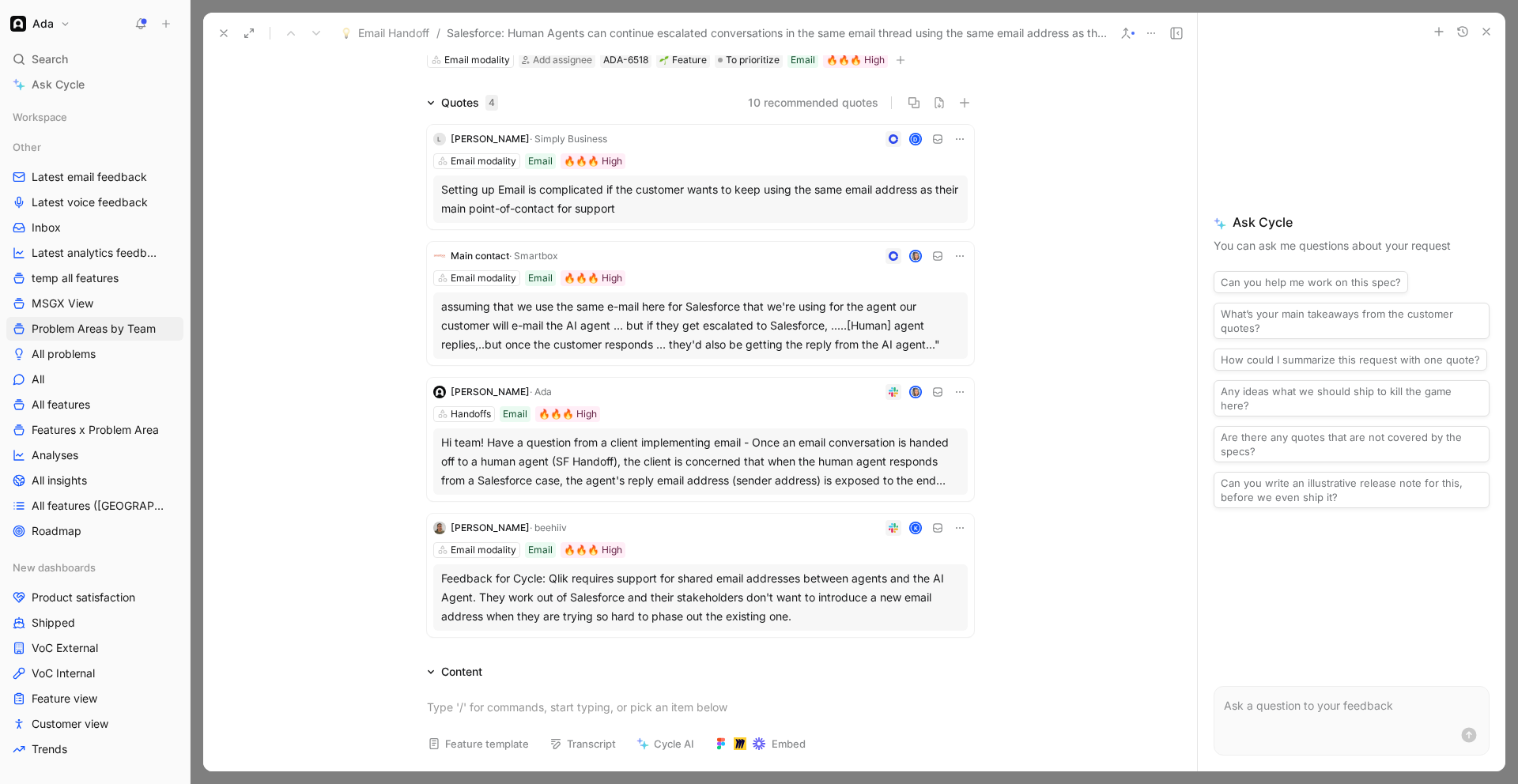
scroll to position [129, 0]
click at [783, 599] on div "Feedback for Cycle: Qlik requires support for shared email addresses between ag…" at bounding box center [701, 595] width 519 height 57
click at [682, 519] on div "K" at bounding box center [770, 526] width 395 height 16
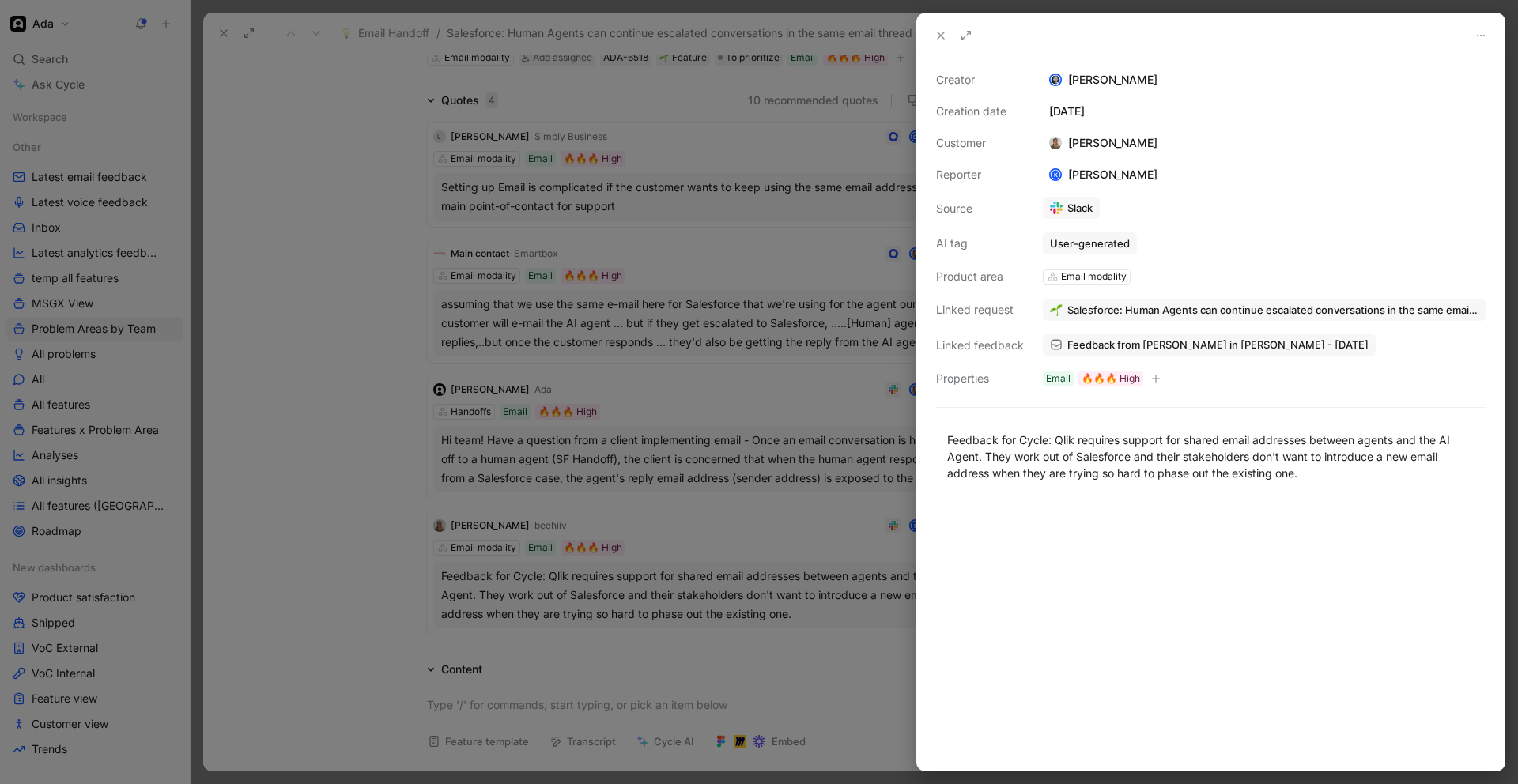
click at [1117, 342] on span "Feedback from [PERSON_NAME] in [PERSON_NAME] - [DATE]" at bounding box center [1219, 345] width 301 height 14
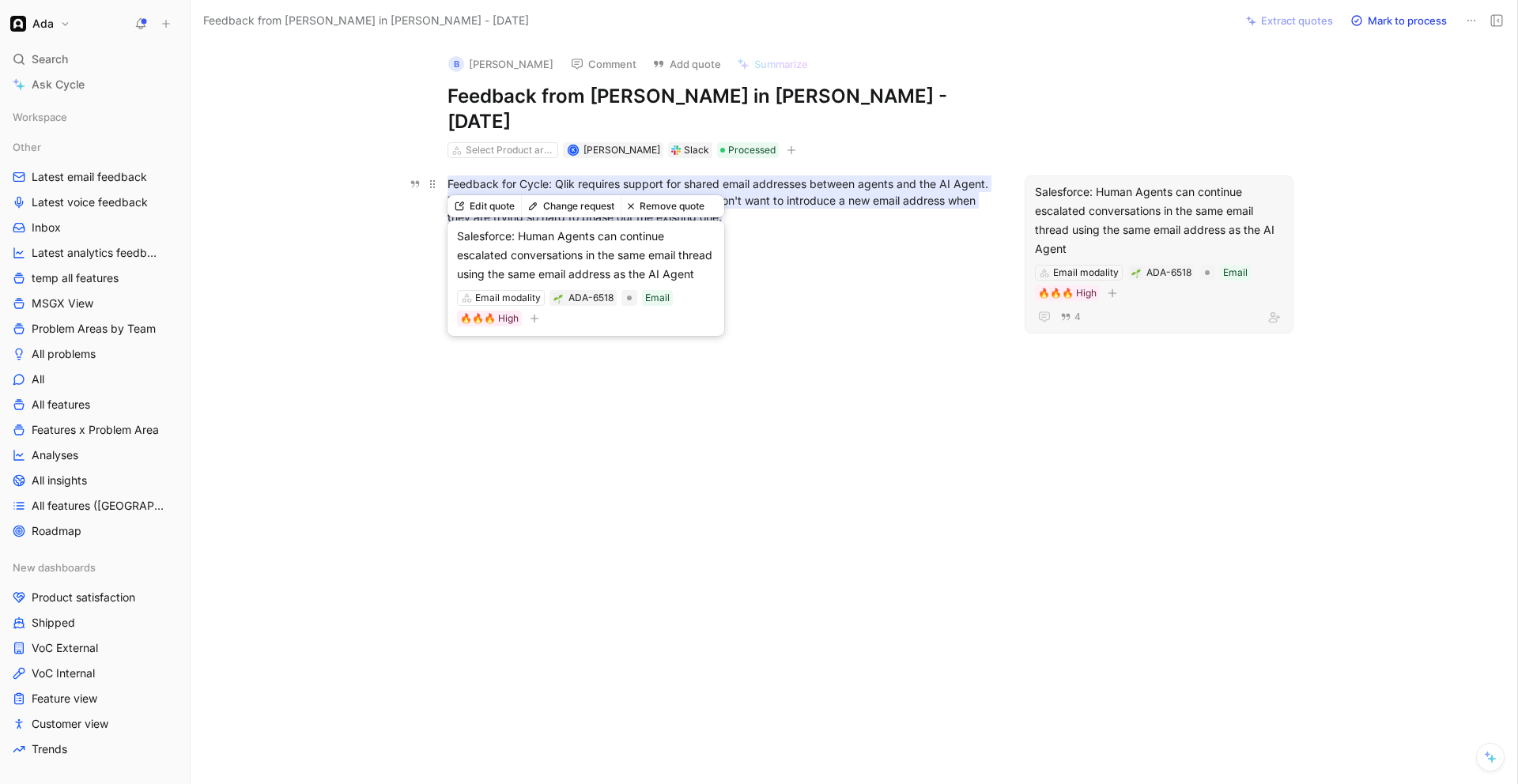
drag, startPoint x: 597, startPoint y: 167, endPoint x: 563, endPoint y: 166, distance: 34.0
click at [596, 176] on mark "Feedback for Cycle: Qlik requires support for shared email addresses between ag…" at bounding box center [719, 200] width 544 height 50
drag, startPoint x: 554, startPoint y: 159, endPoint x: 662, endPoint y: 168, distance: 108.4
click at [661, 176] on mark "Feedback for Cycle: Qlik requires support for shared email addresses between ag…" at bounding box center [719, 200] width 544 height 50
drag, startPoint x: 704, startPoint y: 176, endPoint x: 763, endPoint y: 181, distance: 59.2
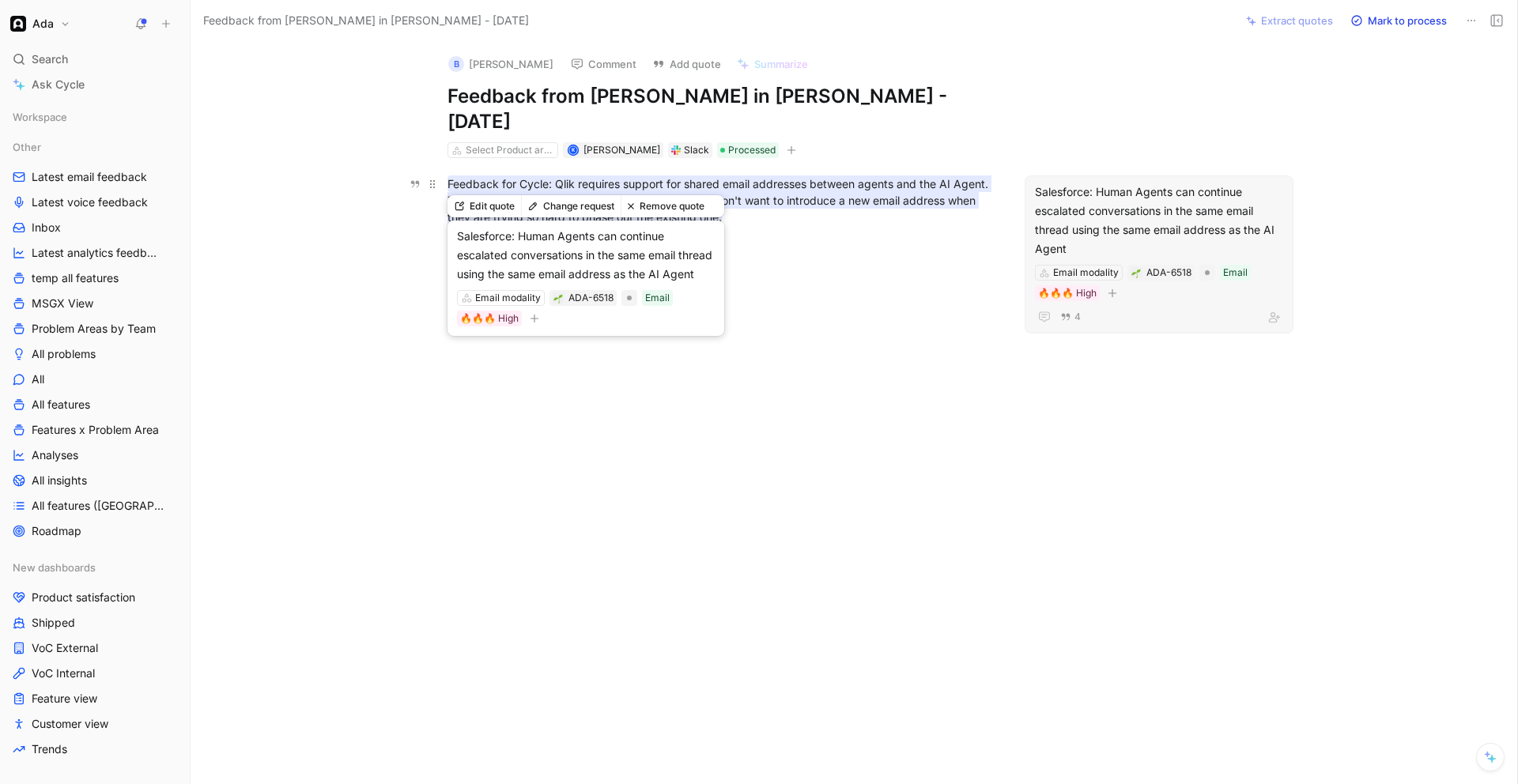
click at [706, 176] on mark "Feedback for Cycle: Qlik requires support for shared email addresses between ag…" at bounding box center [719, 200] width 544 height 50
drag, startPoint x: 694, startPoint y: 176, endPoint x: 556, endPoint y: 164, distance: 138.5
click at [556, 176] on div "Feedback for Cycle: Qlik requires support for shared email addresses between ag…" at bounding box center [721, 200] width 547 height 50
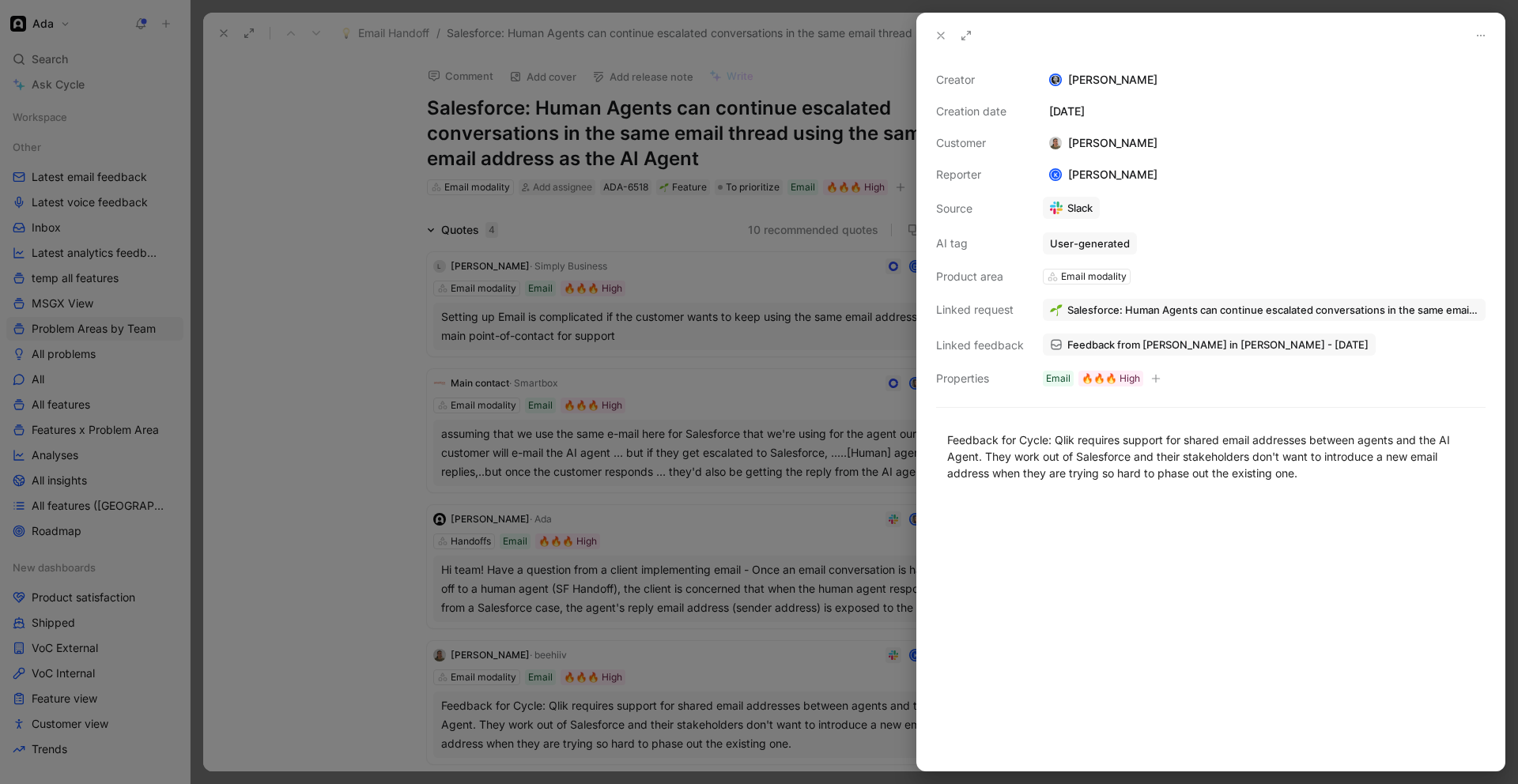
click at [693, 617] on div at bounding box center [759, 392] width 1518 height 784
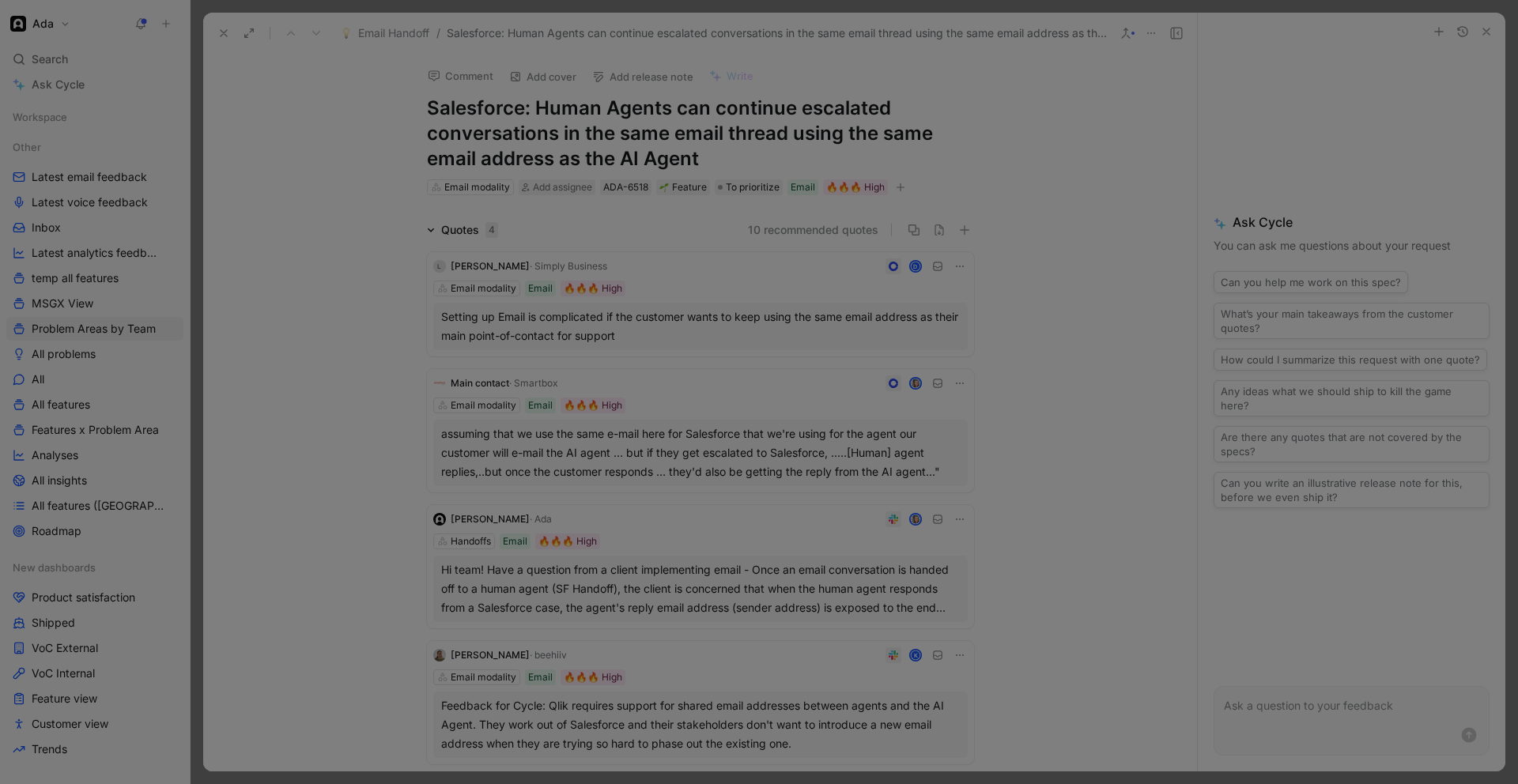
click at [722, 586] on div "Hi team! Have a question from a client implementing email - Once an email conve…" at bounding box center [701, 589] width 519 height 57
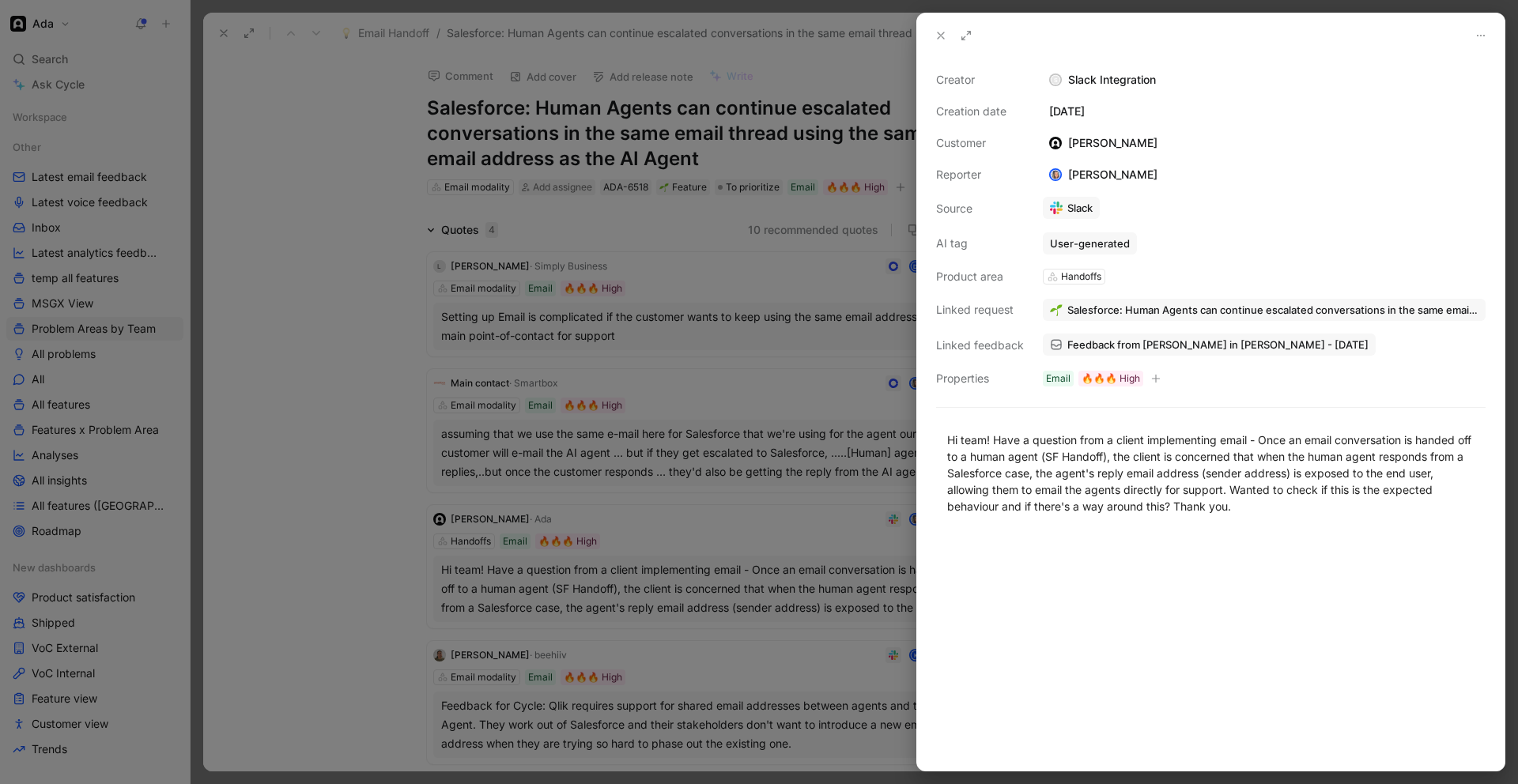
click at [1142, 350] on span "Feedback from [PERSON_NAME] in [PERSON_NAME] - [DATE]" at bounding box center [1219, 345] width 301 height 14
click at [382, 285] on div at bounding box center [759, 392] width 1518 height 784
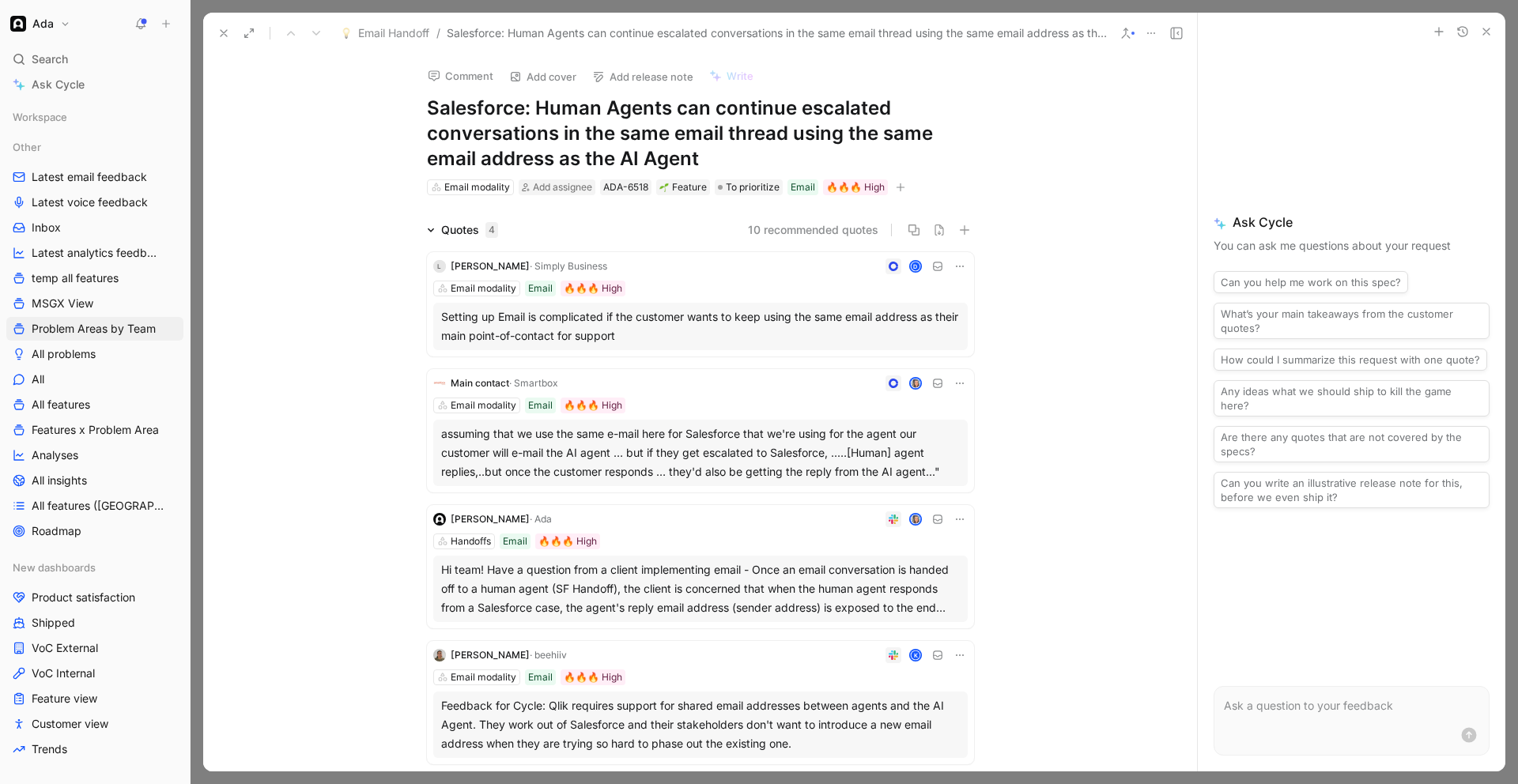
click at [430, 112] on h1 "Salesforce: Human Agents can continue escalated conversations in the same email…" at bounding box center [701, 133] width 547 height 76
click at [225, 33] on icon at bounding box center [224, 33] width 12 height 12
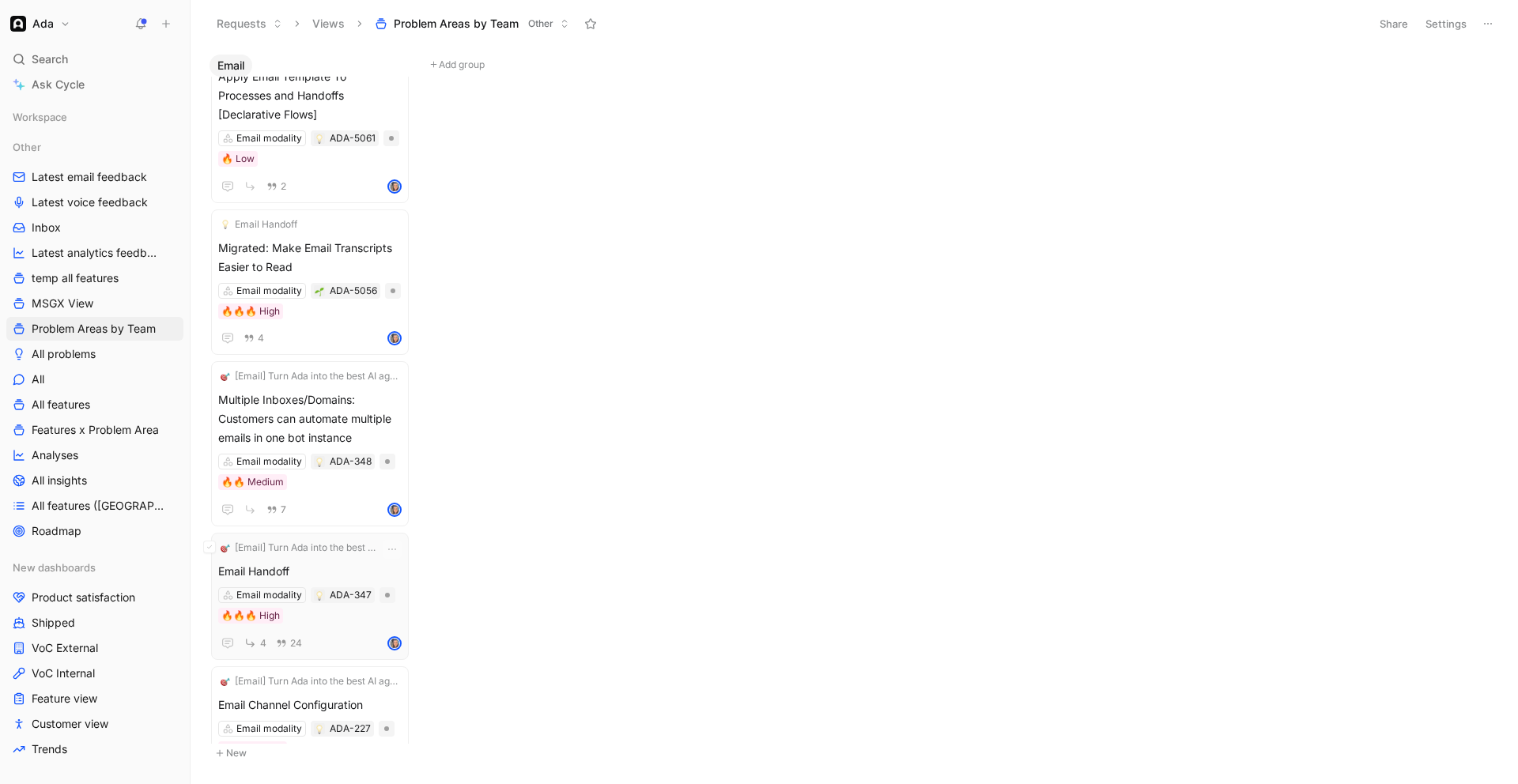
scroll to position [2358, 0]
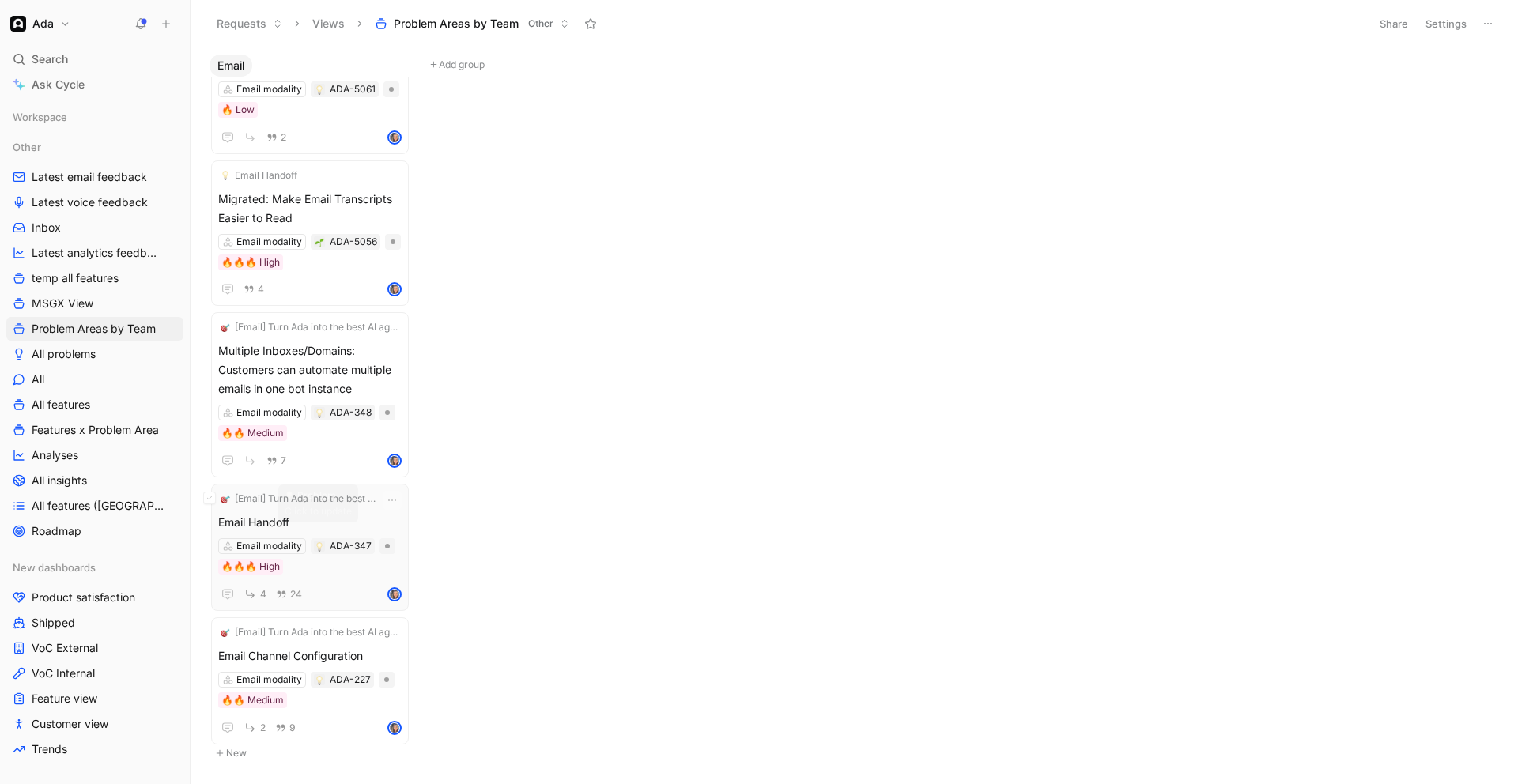
click at [313, 544] on div "Email modality ADA-347 🔥🔥🔥 High" at bounding box center [310, 556] width 184 height 37
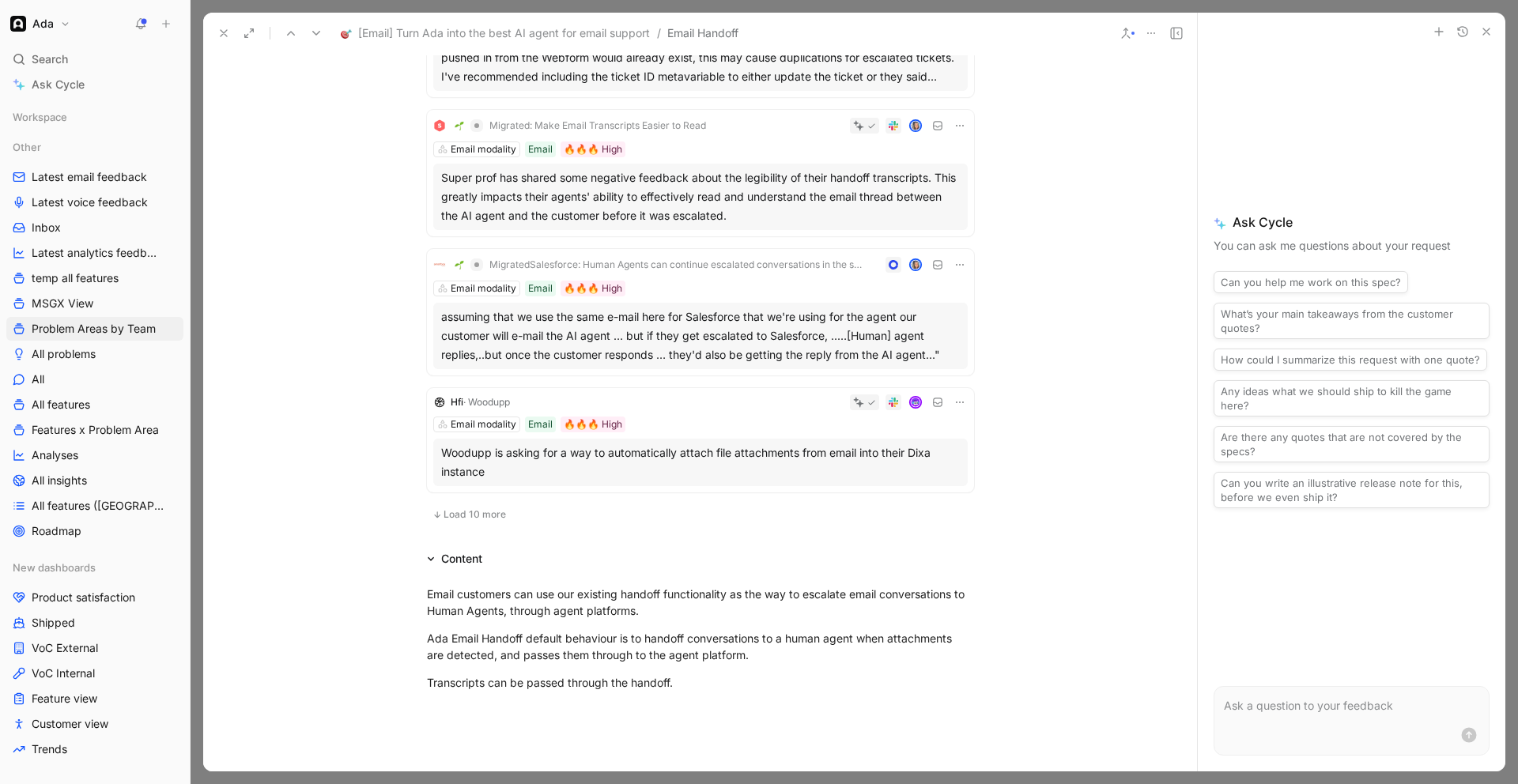
scroll to position [1228, 0]
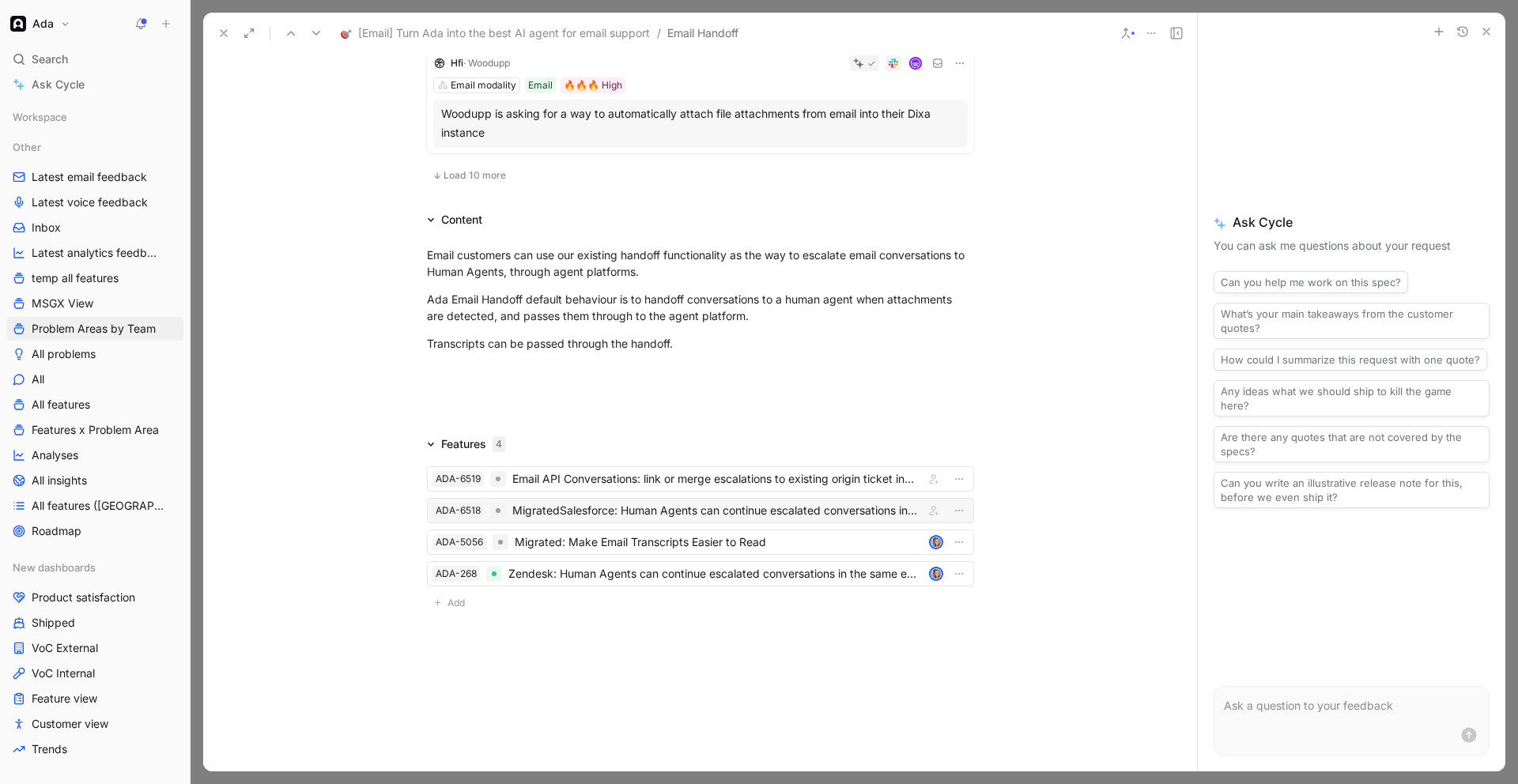
click at [570, 510] on div "MigratedSalesforce: Human Agents can continue escalated conversations in the sa…" at bounding box center [715, 510] width 406 height 19
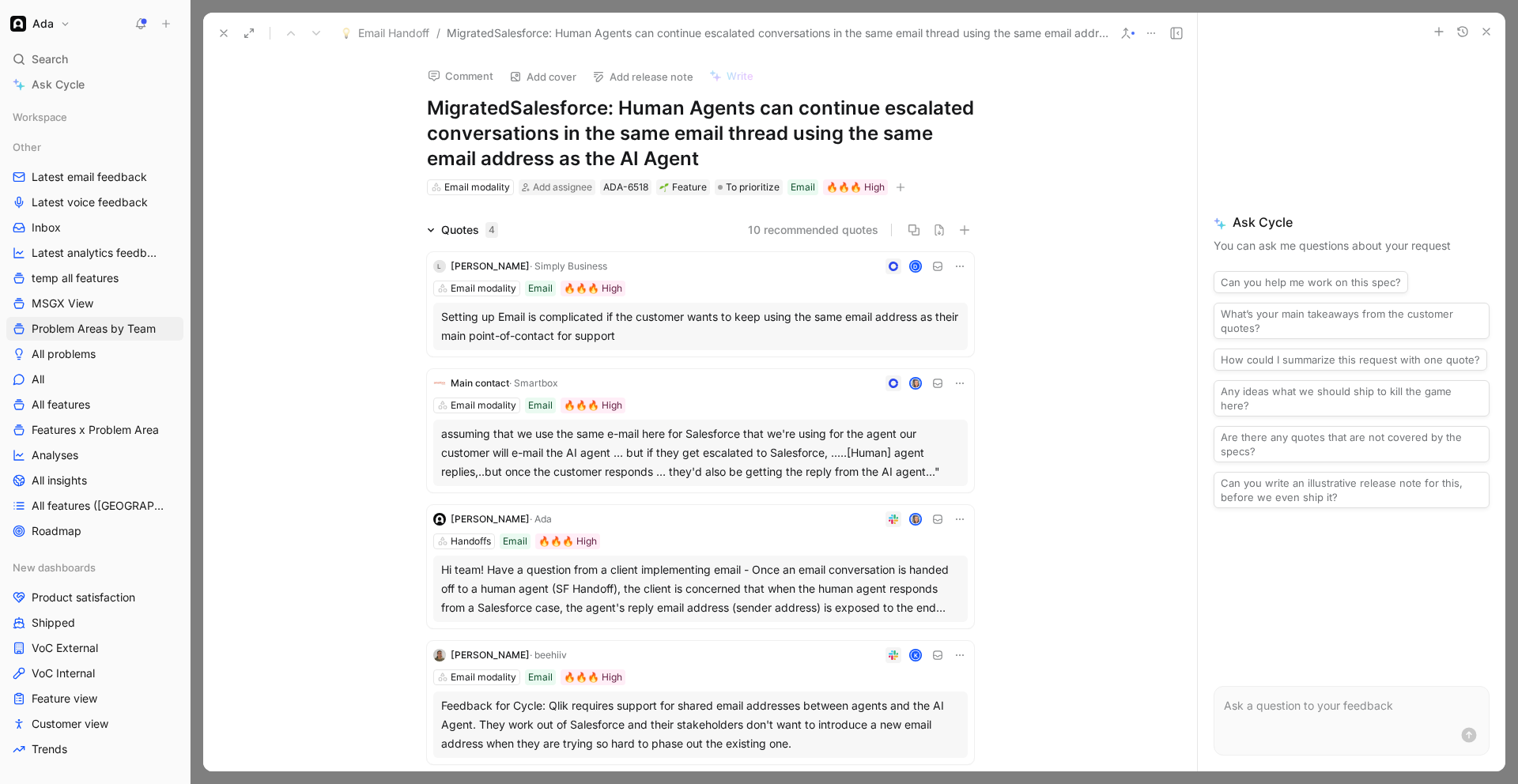
click at [511, 109] on h1 "MigratedSalesforce: Human Agents can continue escalated conversations in the sa…" at bounding box center [701, 133] width 547 height 76
click at [228, 34] on icon at bounding box center [224, 33] width 12 height 12
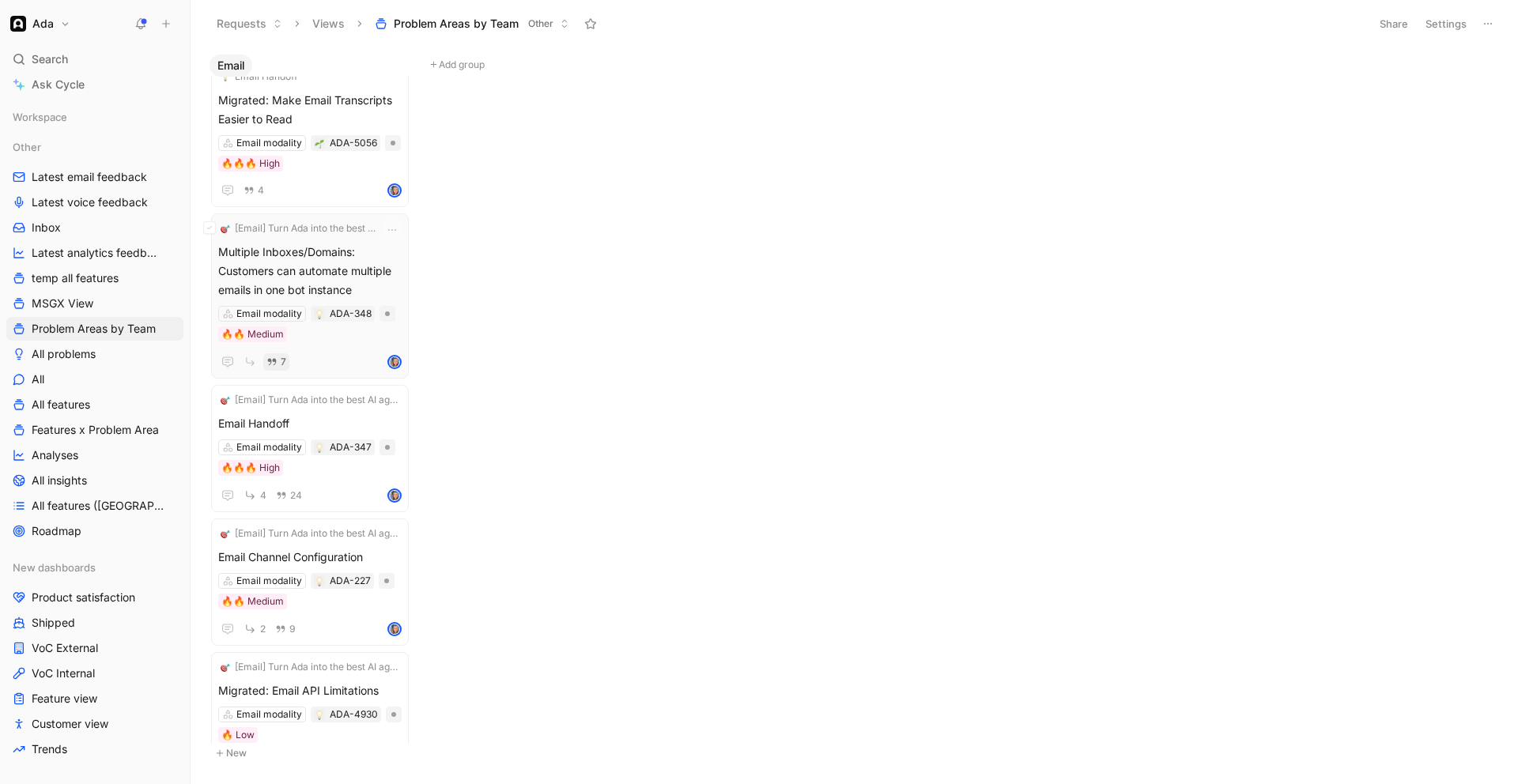
scroll to position [2455, 0]
click at [291, 417] on span "Email Handoff" at bounding box center [310, 426] width 184 height 19
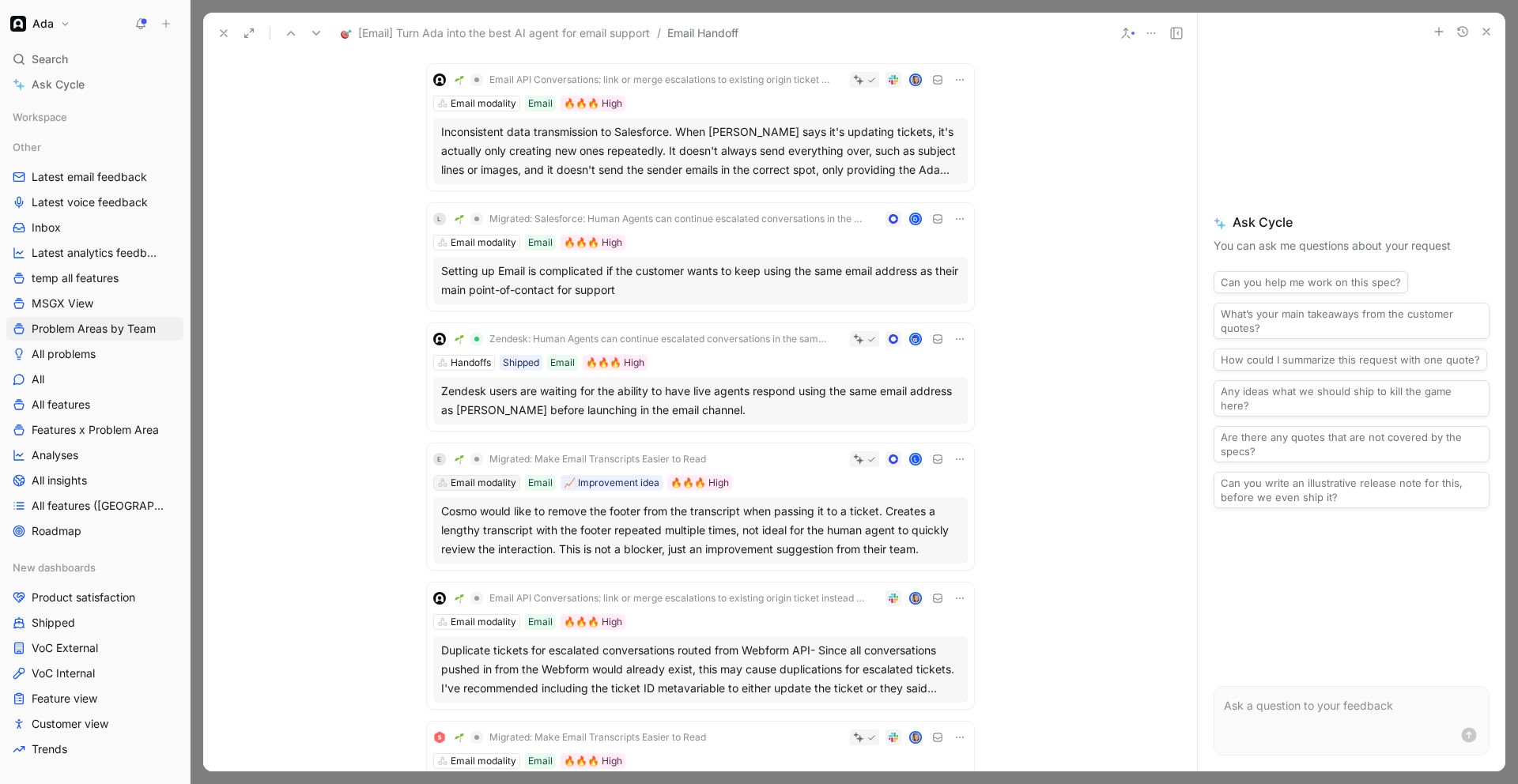
scroll to position [1228, 0]
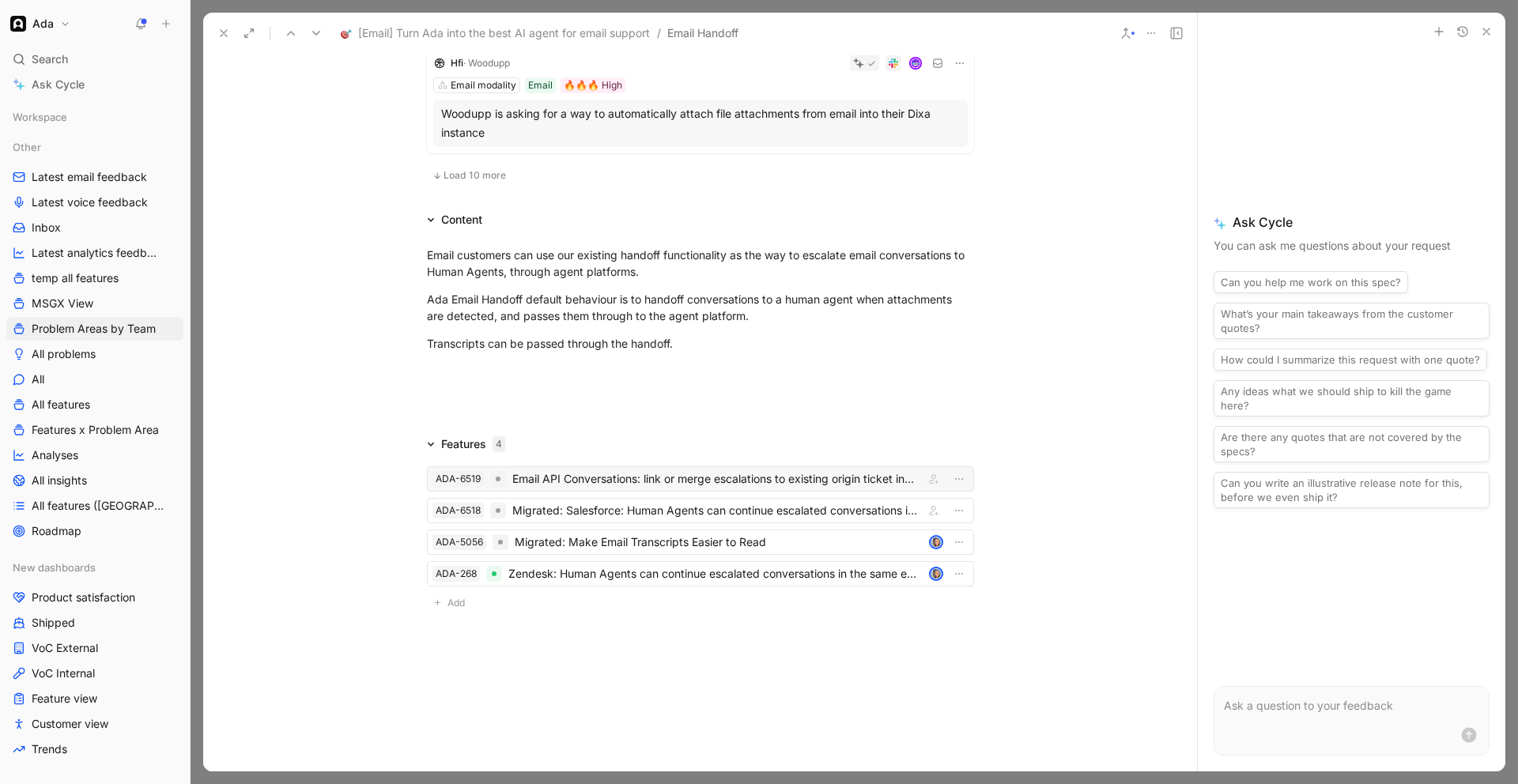
click at [605, 481] on div "Email API Conversations: link or merge escalations to existing origin ticket in…" at bounding box center [715, 478] width 406 height 19
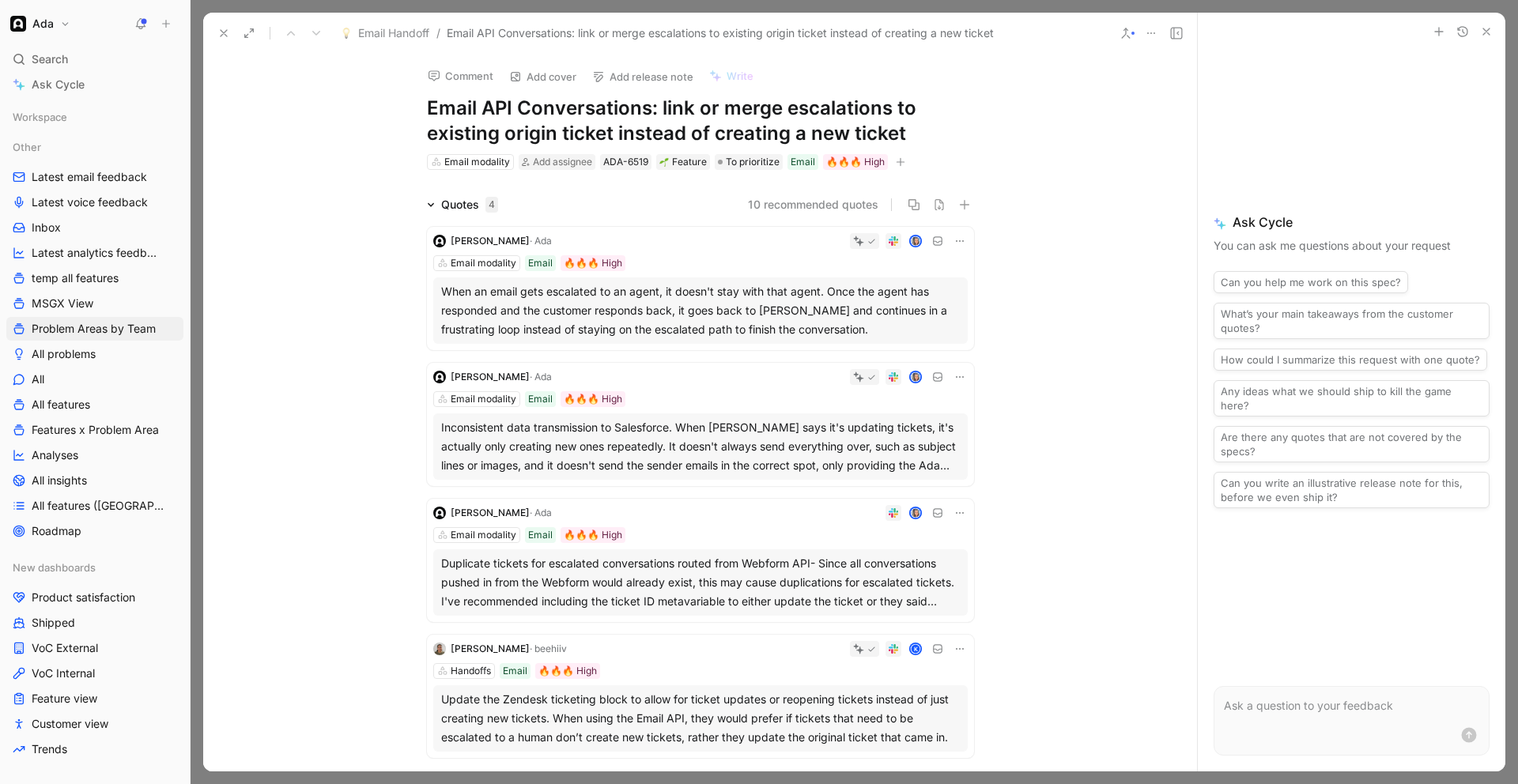
click at [628, 331] on div "When an email gets escalated to an agent, it doesn't stay with that agent. Once…" at bounding box center [701, 311] width 519 height 57
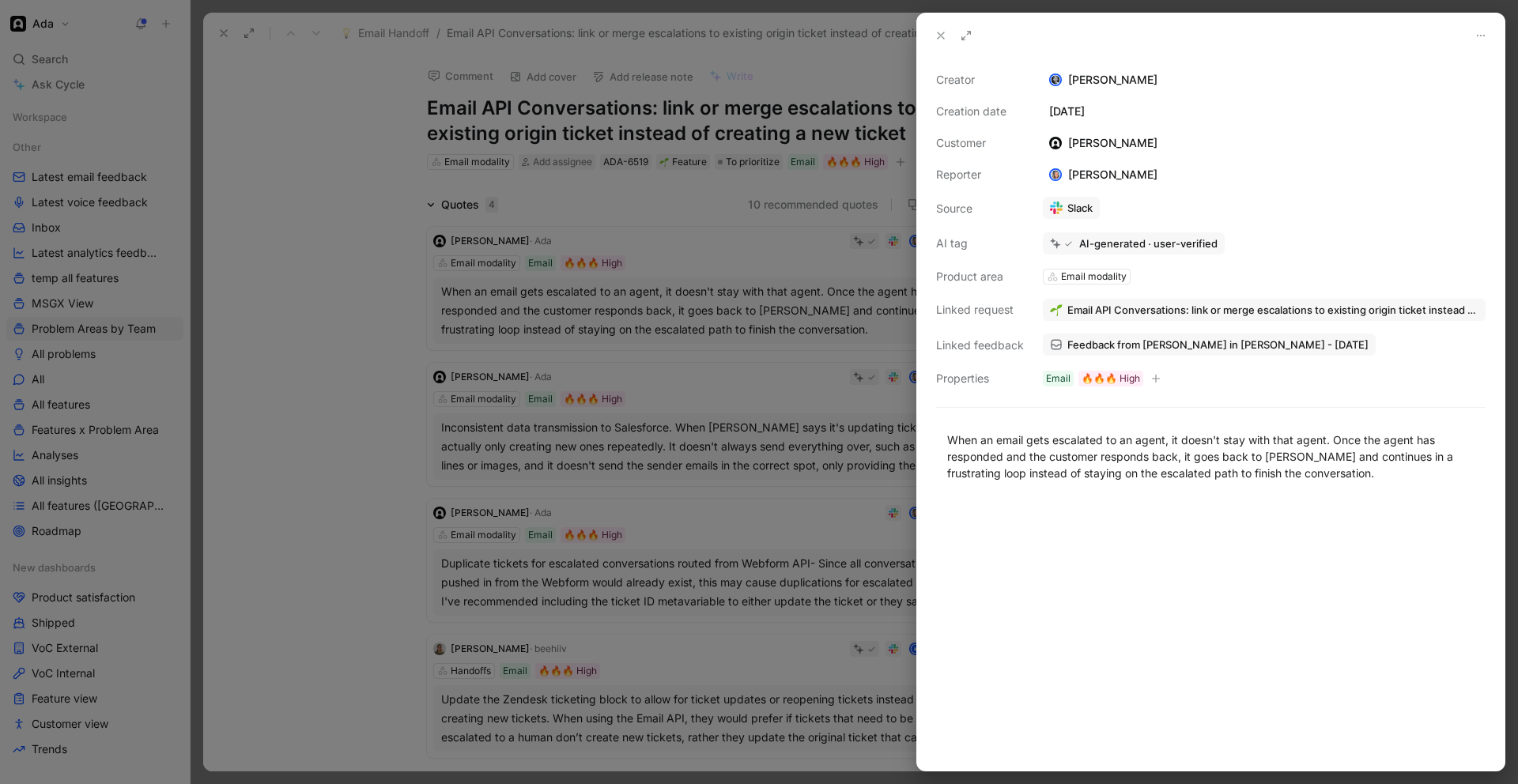
click at [1195, 341] on span "Feedback from [PERSON_NAME] in [PERSON_NAME] - [DATE]" at bounding box center [1219, 345] width 301 height 14
click at [1195, 346] on span "Feedback from [PERSON_NAME] in [PERSON_NAME] - [DATE]" at bounding box center [1219, 345] width 301 height 14
click at [558, 339] on div at bounding box center [759, 392] width 1518 height 784
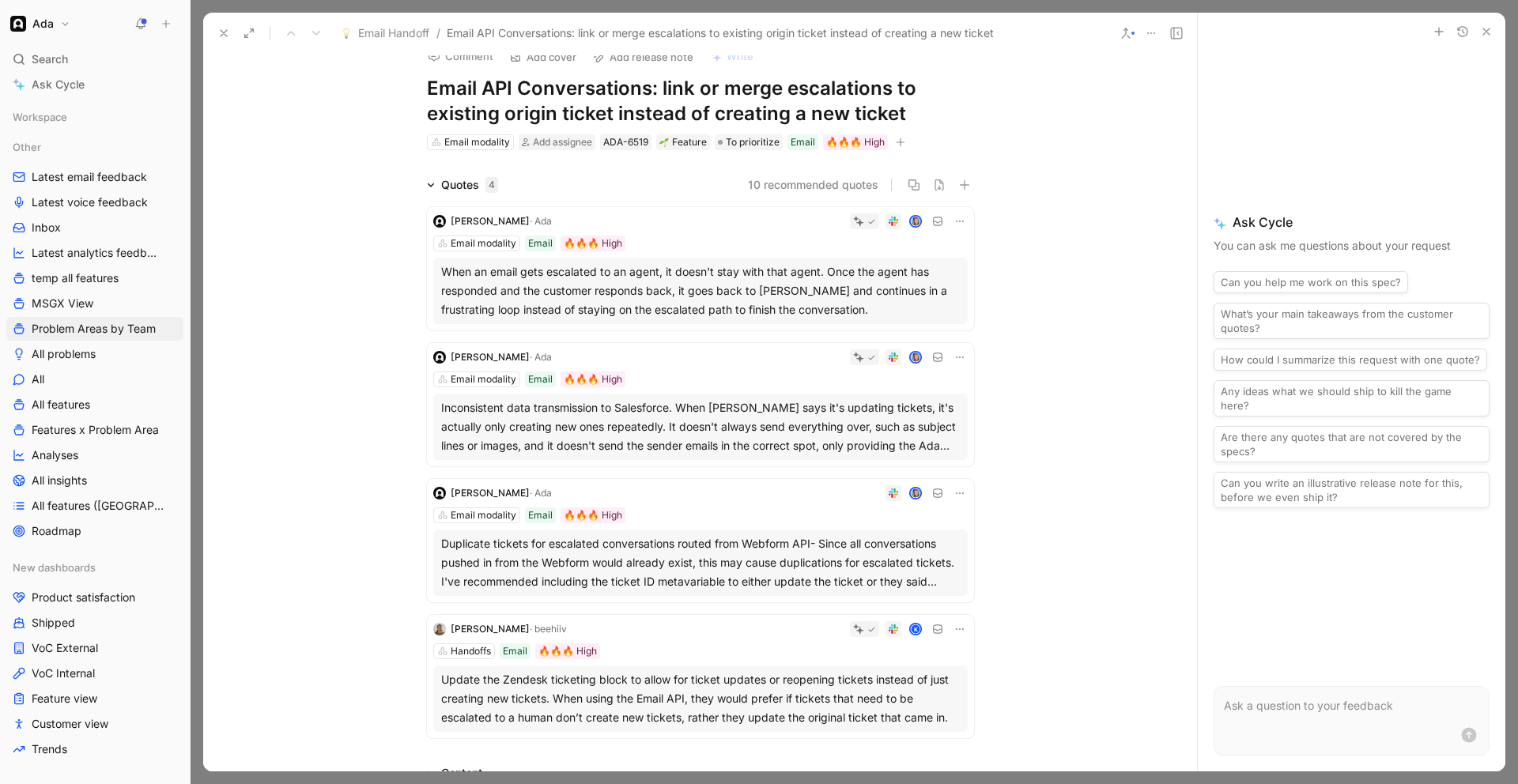
scroll to position [20, 0]
click at [473, 422] on div "Inconsistent data transmission to Salesforce. When [PERSON_NAME] says it's upda…" at bounding box center [701, 426] width 519 height 57
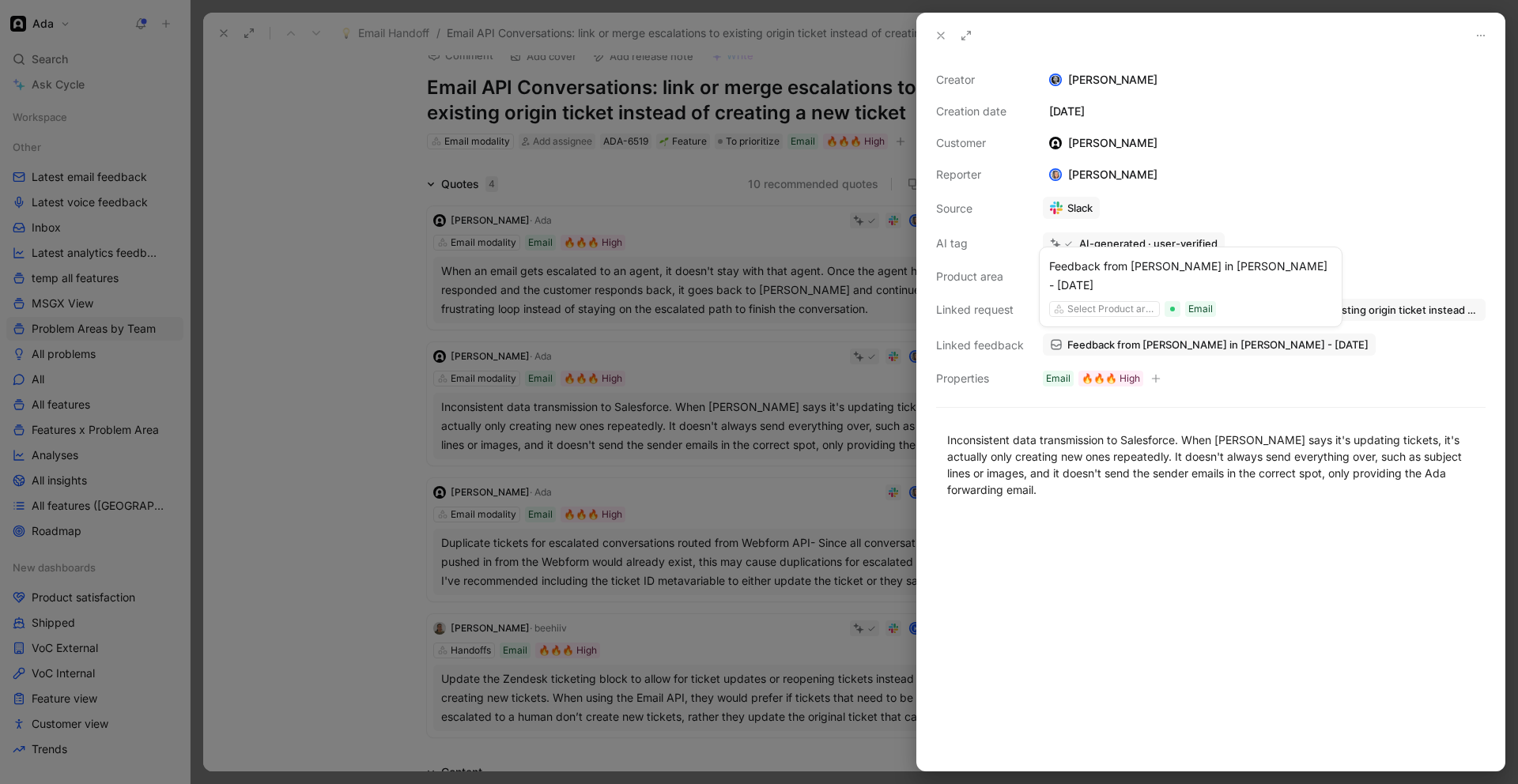
click at [1195, 349] on span "Feedback from [PERSON_NAME] in [PERSON_NAME] - [DATE]" at bounding box center [1219, 345] width 301 height 14
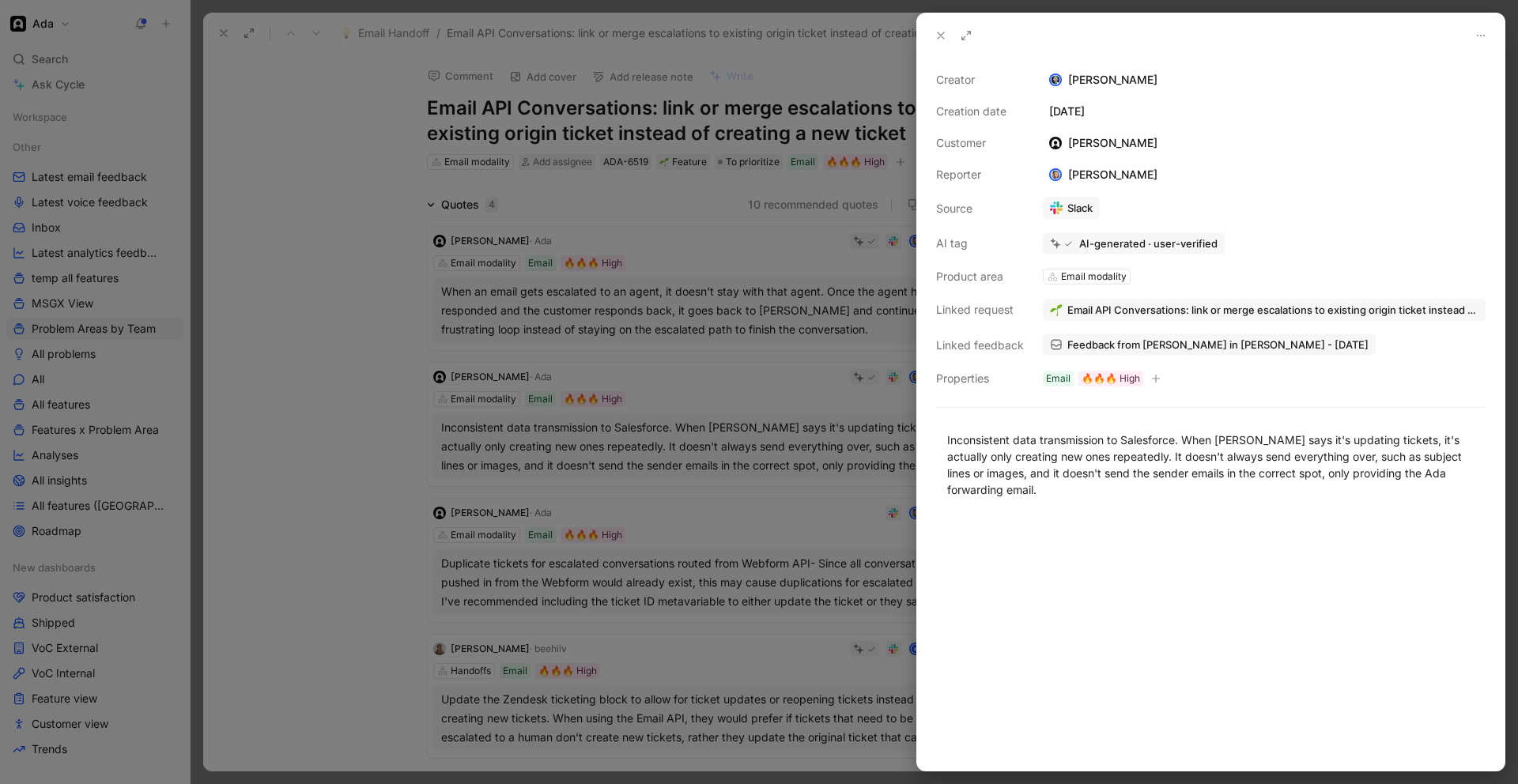
click at [402, 416] on div at bounding box center [759, 392] width 1518 height 784
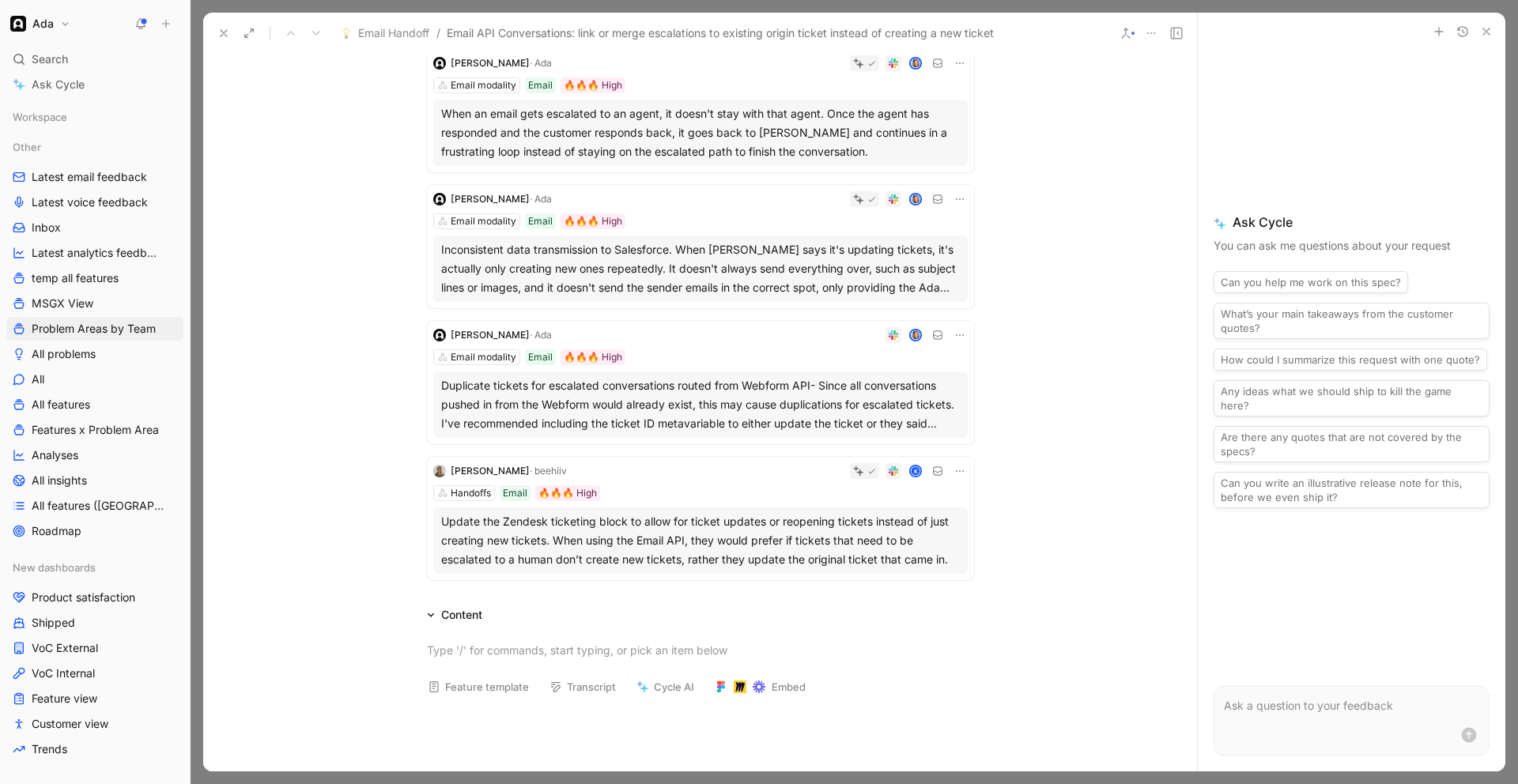
scroll to position [200, 0]
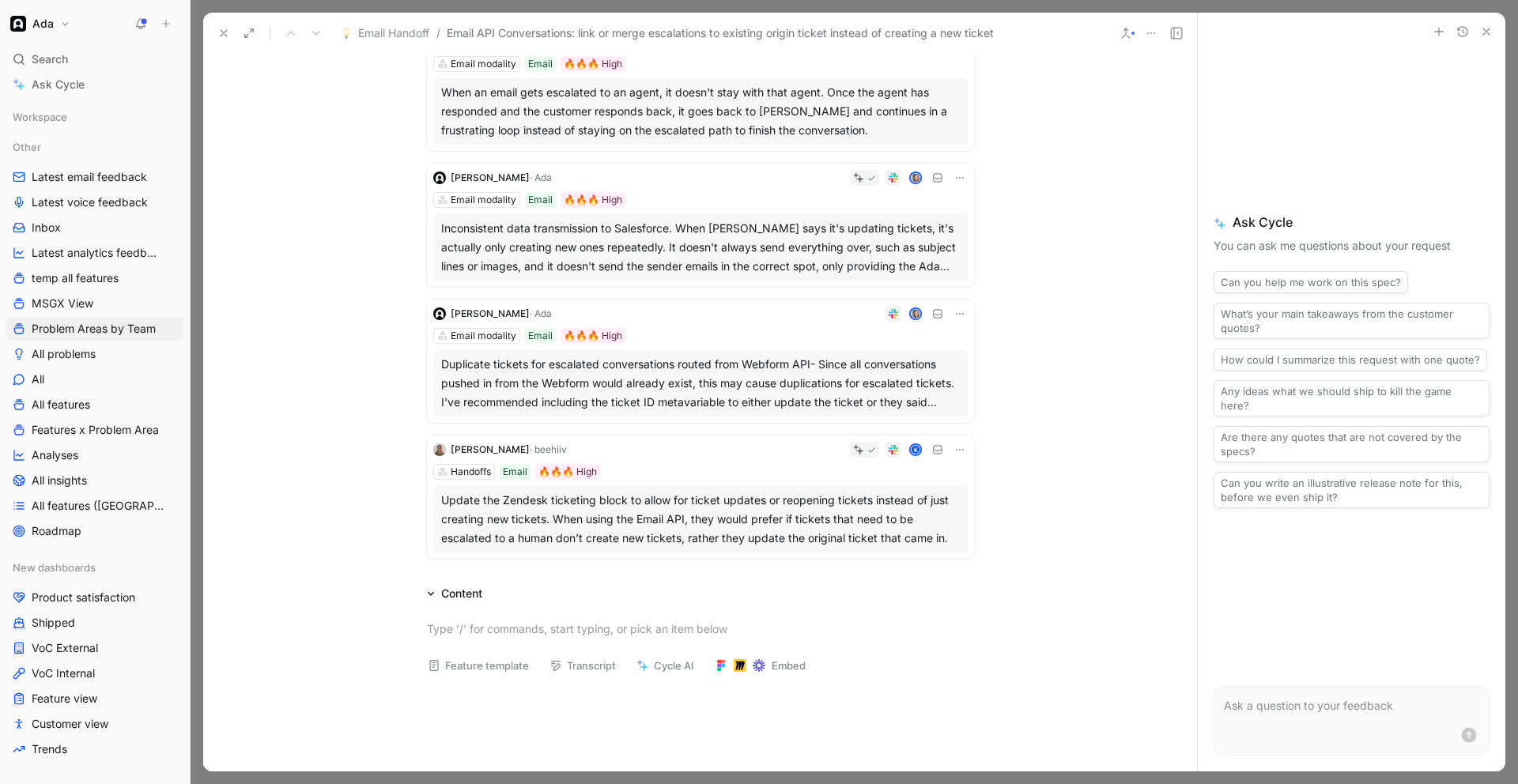
click at [694, 387] on div "Duplicate tickets for escalated conversations routed from Webform API- Since al…" at bounding box center [701, 383] width 519 height 57
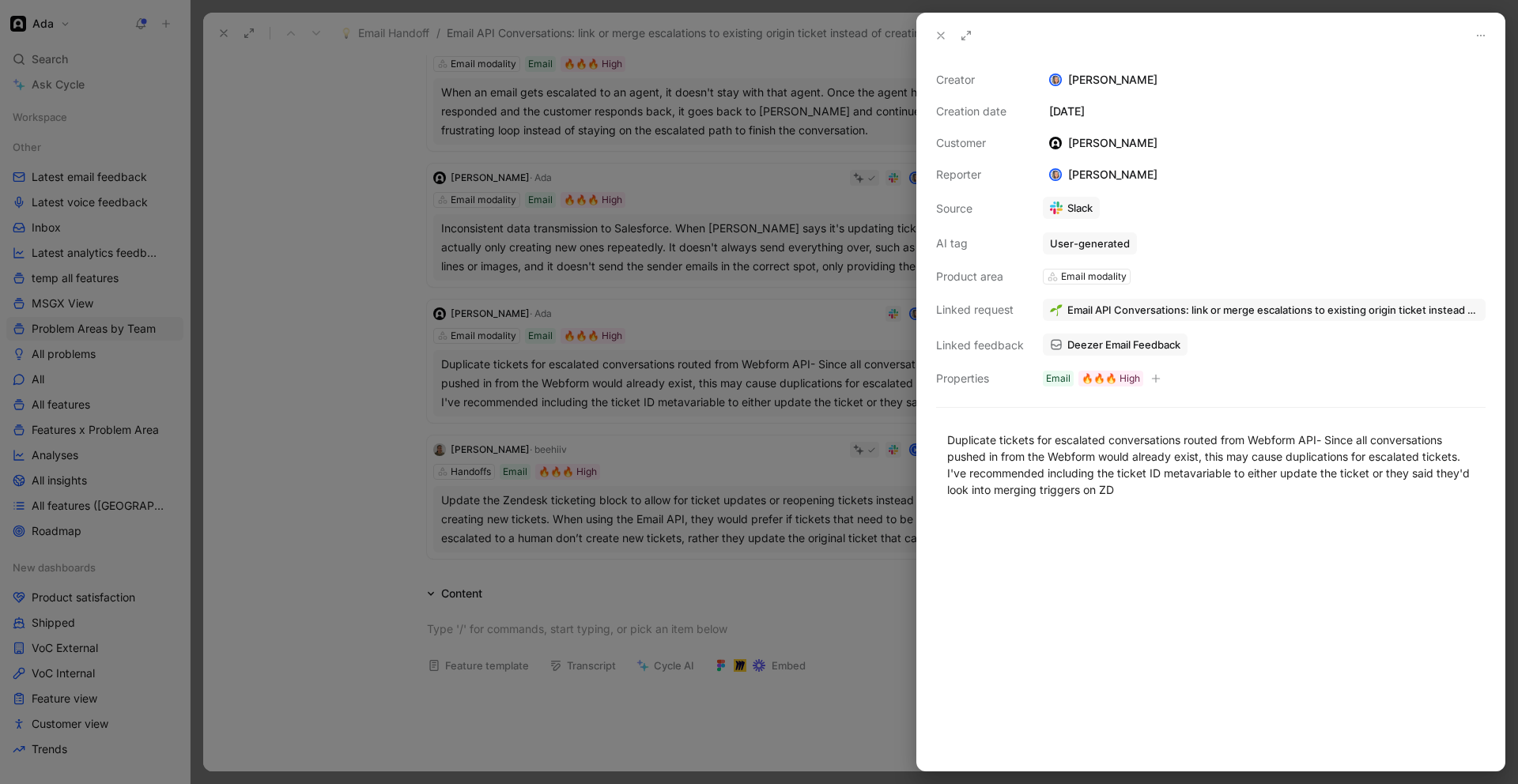
click at [1076, 343] on span "Deezer Email Feedback" at bounding box center [1124, 345] width 113 height 14
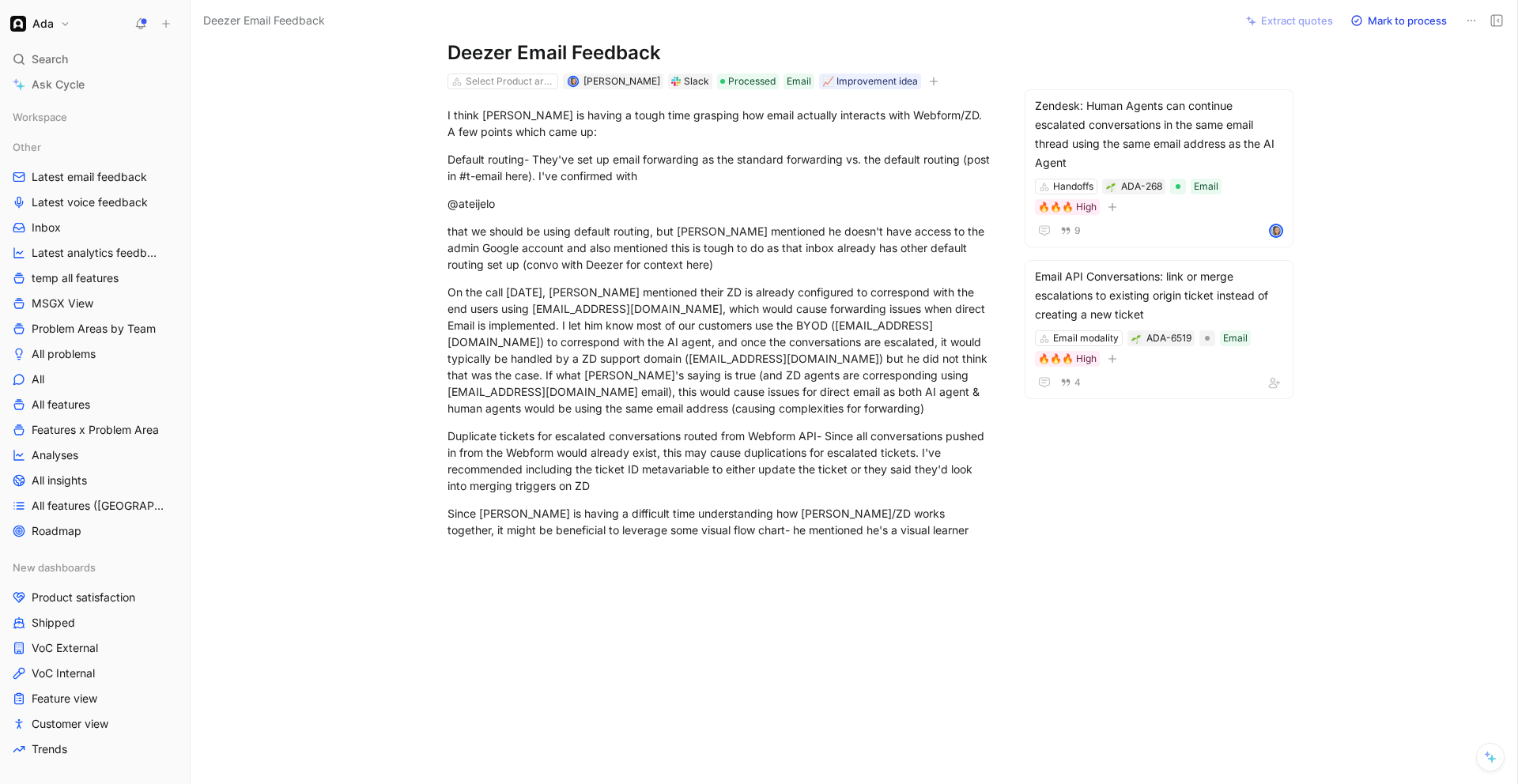
scroll to position [53, 0]
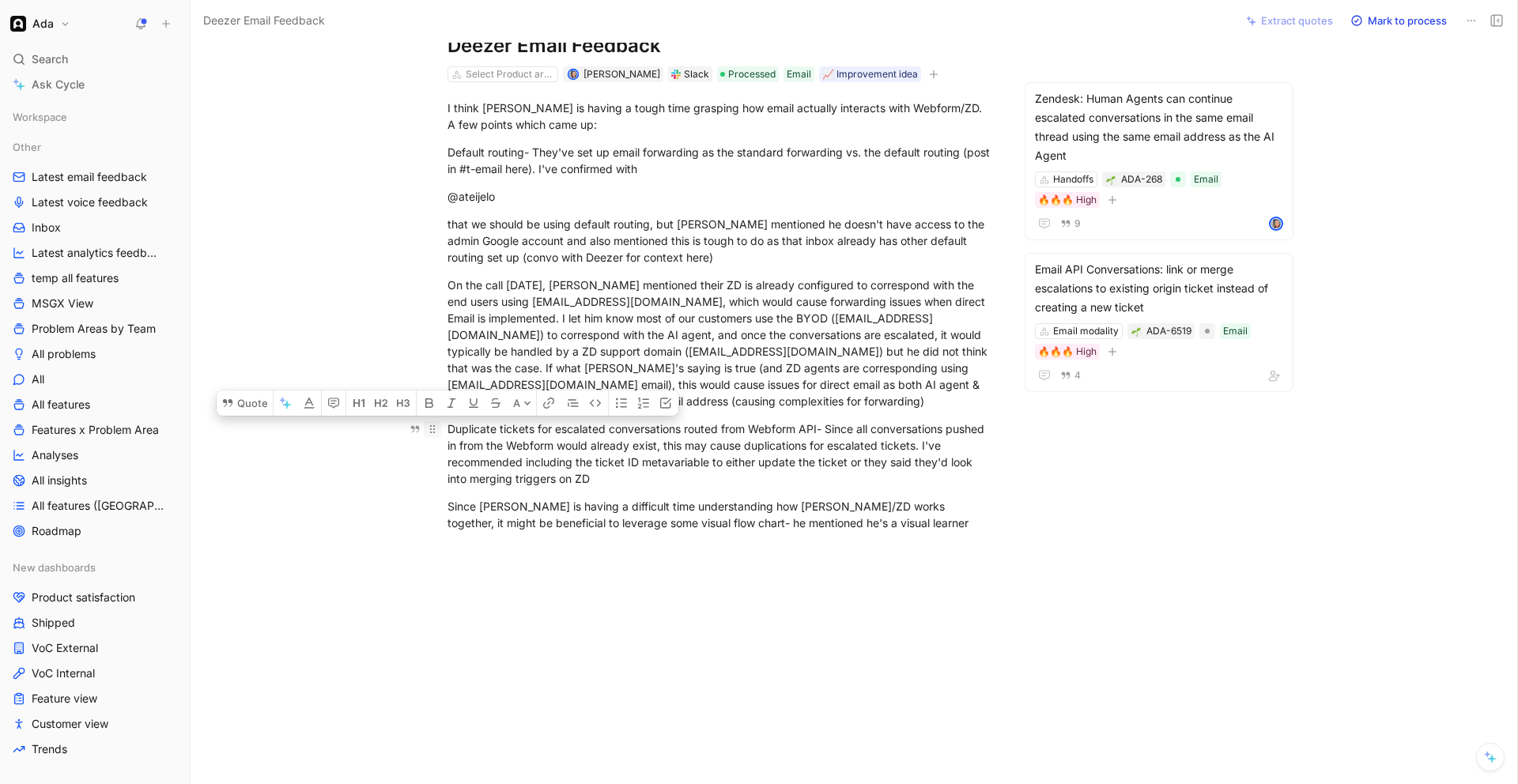
drag, startPoint x: 681, startPoint y: 492, endPoint x: 431, endPoint y: 430, distance: 257.6
click at [431, 430] on div "I think [PERSON_NAME] is having a tough time grasping how email actually intera…" at bounding box center [721, 314] width 995 height 466
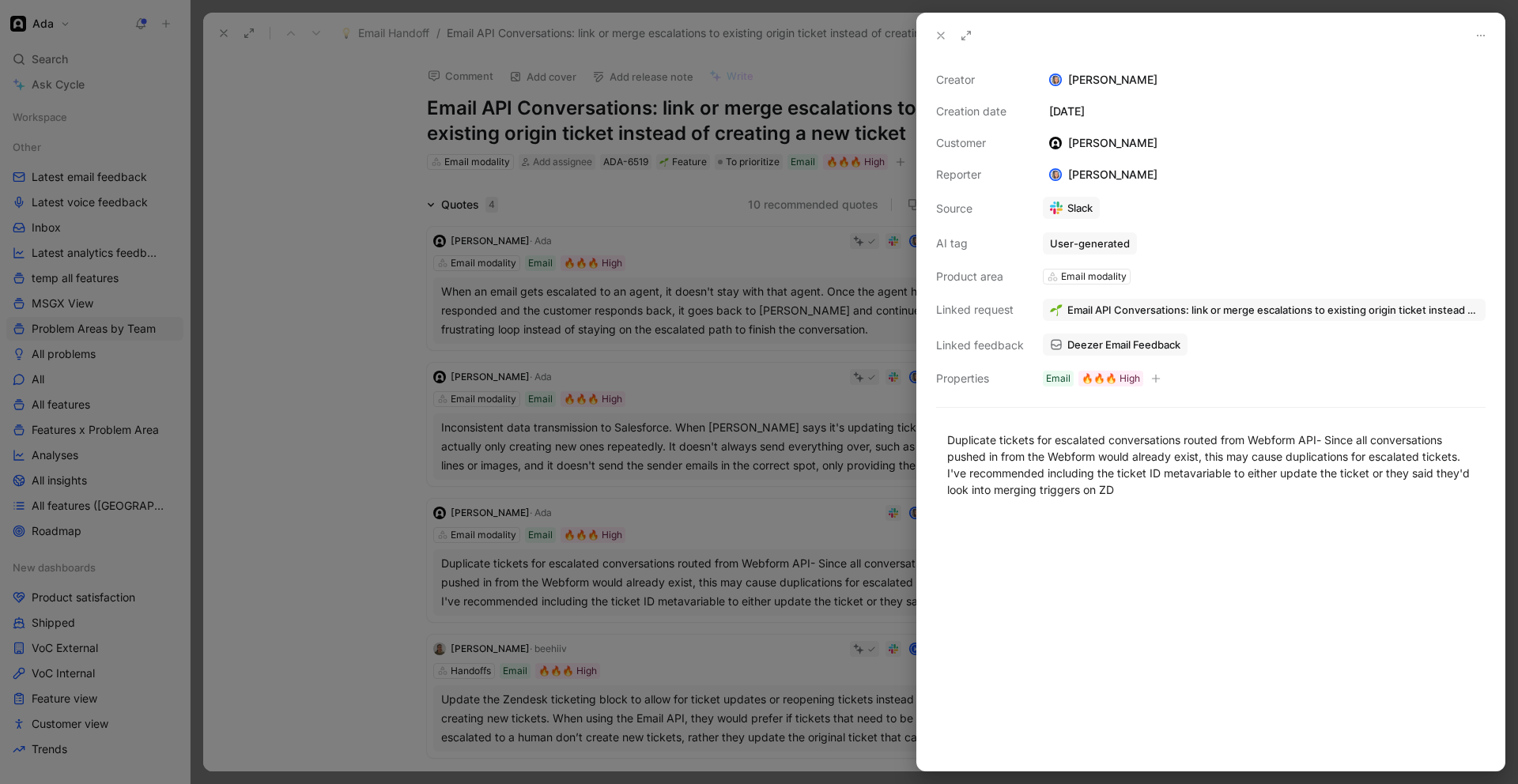
click at [722, 377] on div at bounding box center [759, 392] width 1518 height 784
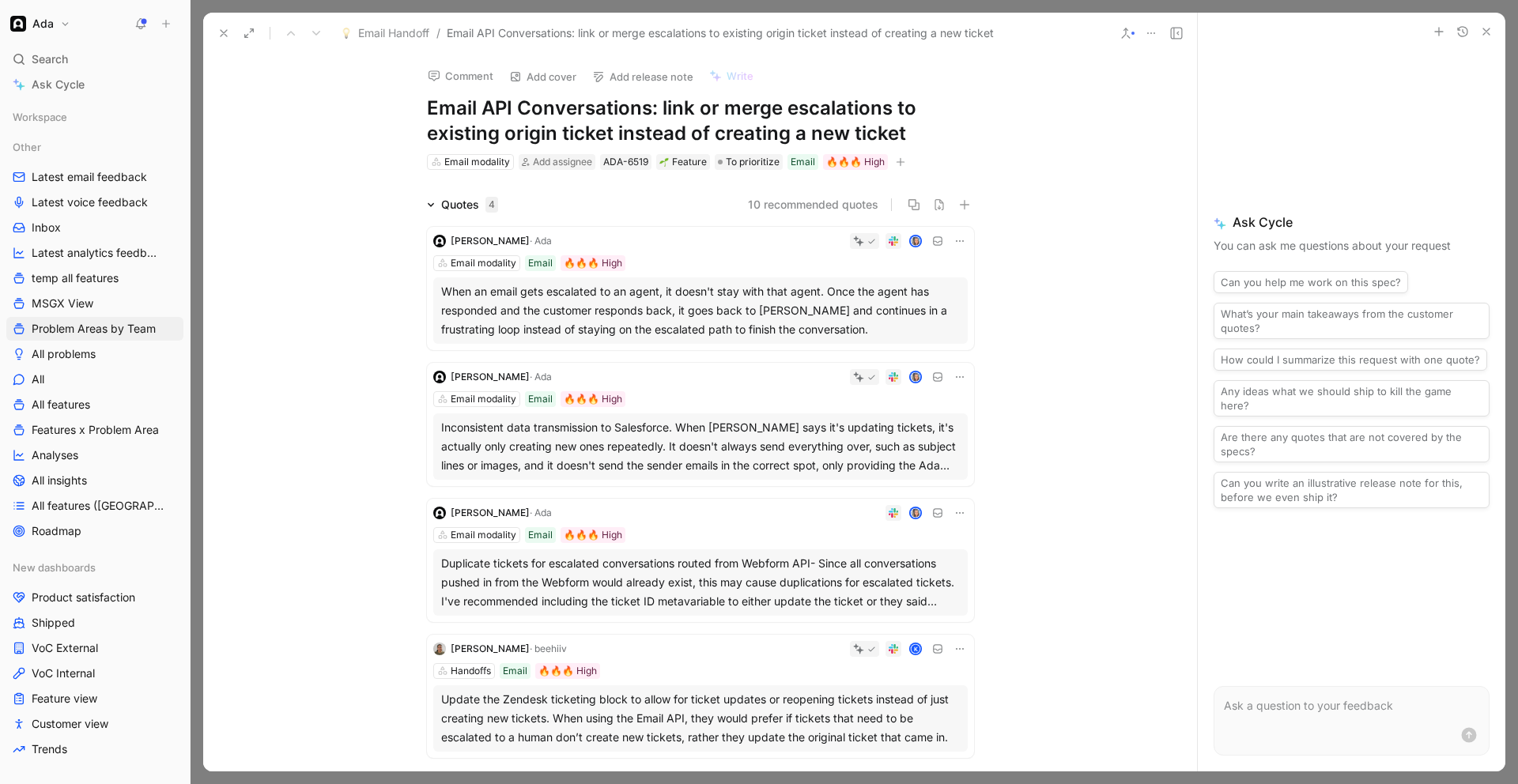
click at [423, 102] on div "Comment Add cover Add release note Write Email API Conversations: link or merge…" at bounding box center [700, 112] width 607 height 118
click at [429, 103] on h1 "Email API Conversations: link or merge escalations to existing origin ticket in…" at bounding box center [701, 120] width 547 height 51
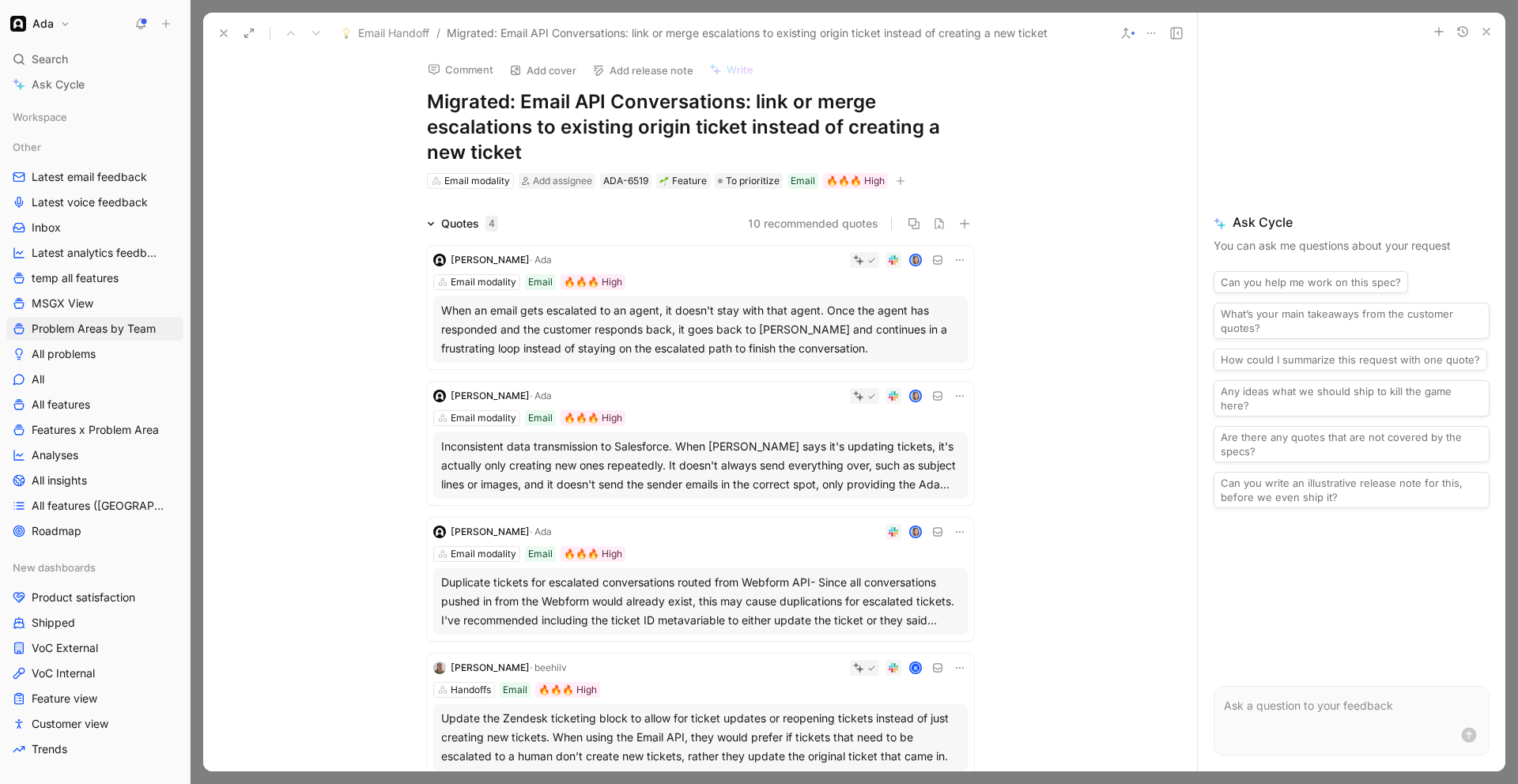
scroll to position [9, 0]
click at [724, 440] on div "Inconsistent data transmission to Salesforce. When [PERSON_NAME] says it's upda…" at bounding box center [701, 463] width 519 height 57
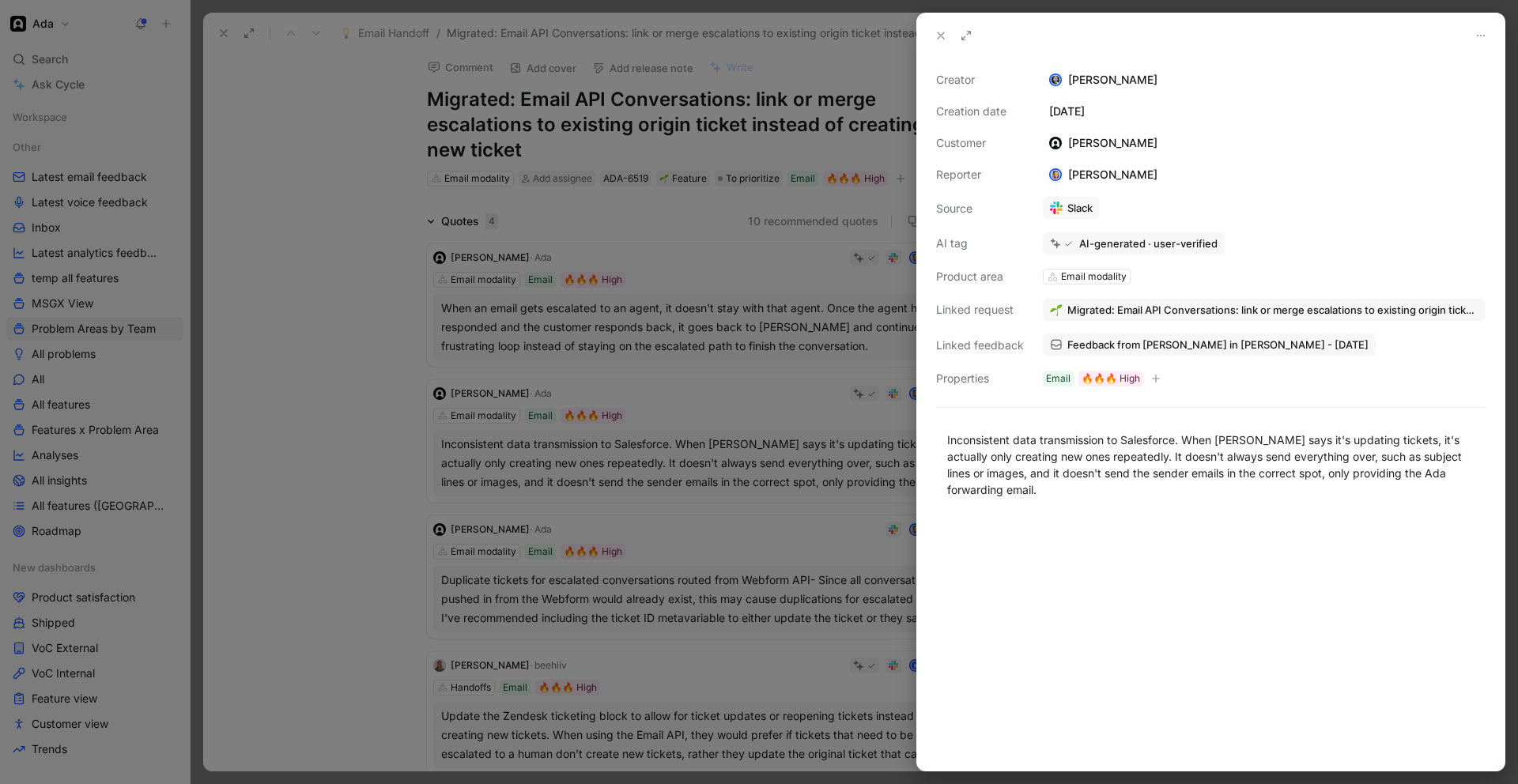
drag, startPoint x: 1128, startPoint y: 451, endPoint x: 807, endPoint y: 450, distance: 321.0
click at [1119, 450] on div "Inconsistent data transmission to Salesforce. When [PERSON_NAME] says it's upda…" at bounding box center [1211, 464] width 528 height 67
drag, startPoint x: 731, startPoint y: 445, endPoint x: 694, endPoint y: 445, distance: 37.0
click at [724, 445] on div at bounding box center [759, 392] width 1518 height 784
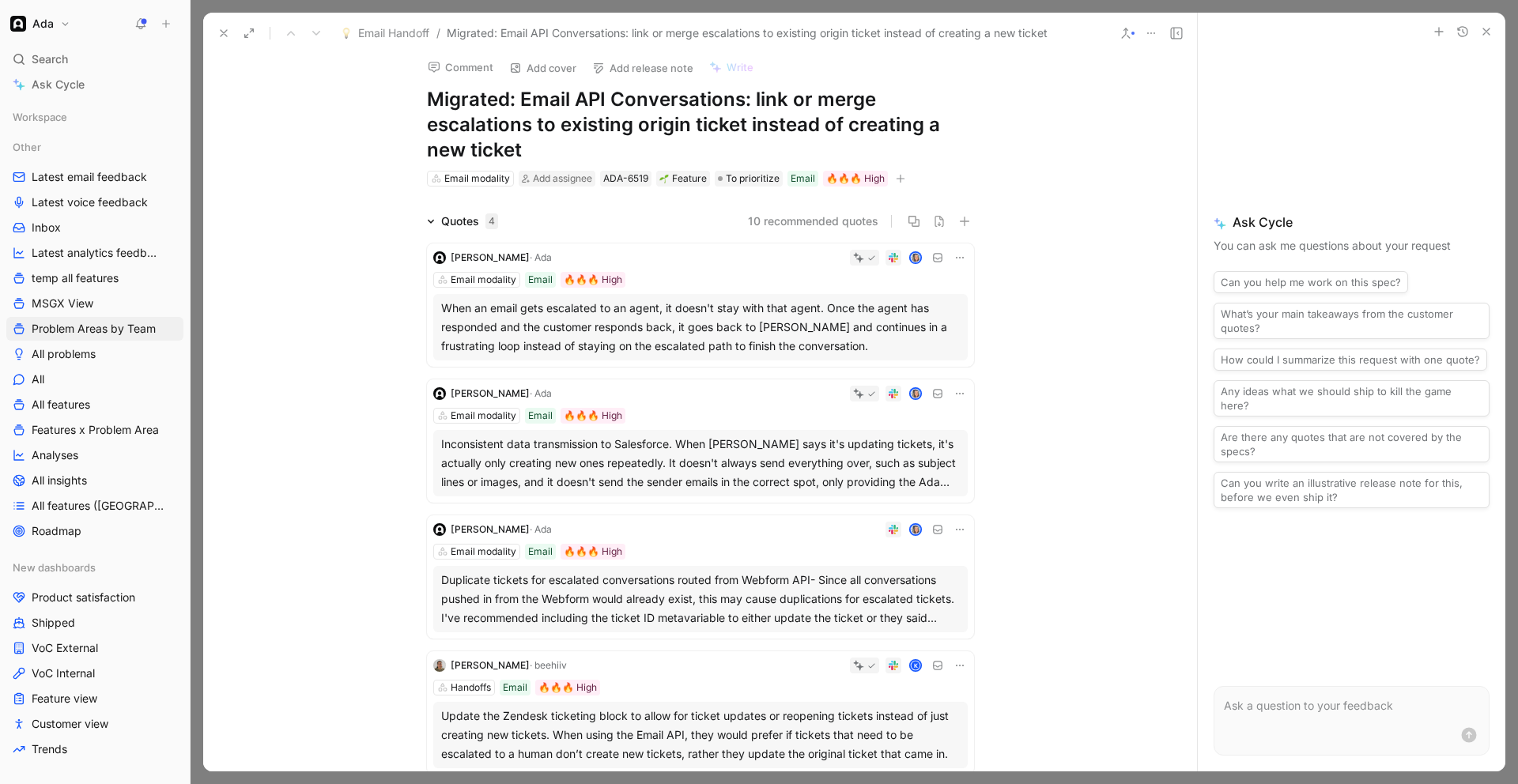
click at [755, 432] on div "Inconsistent data transmission to Salesforce. When [PERSON_NAME] says it's upda…" at bounding box center [701, 463] width 535 height 67
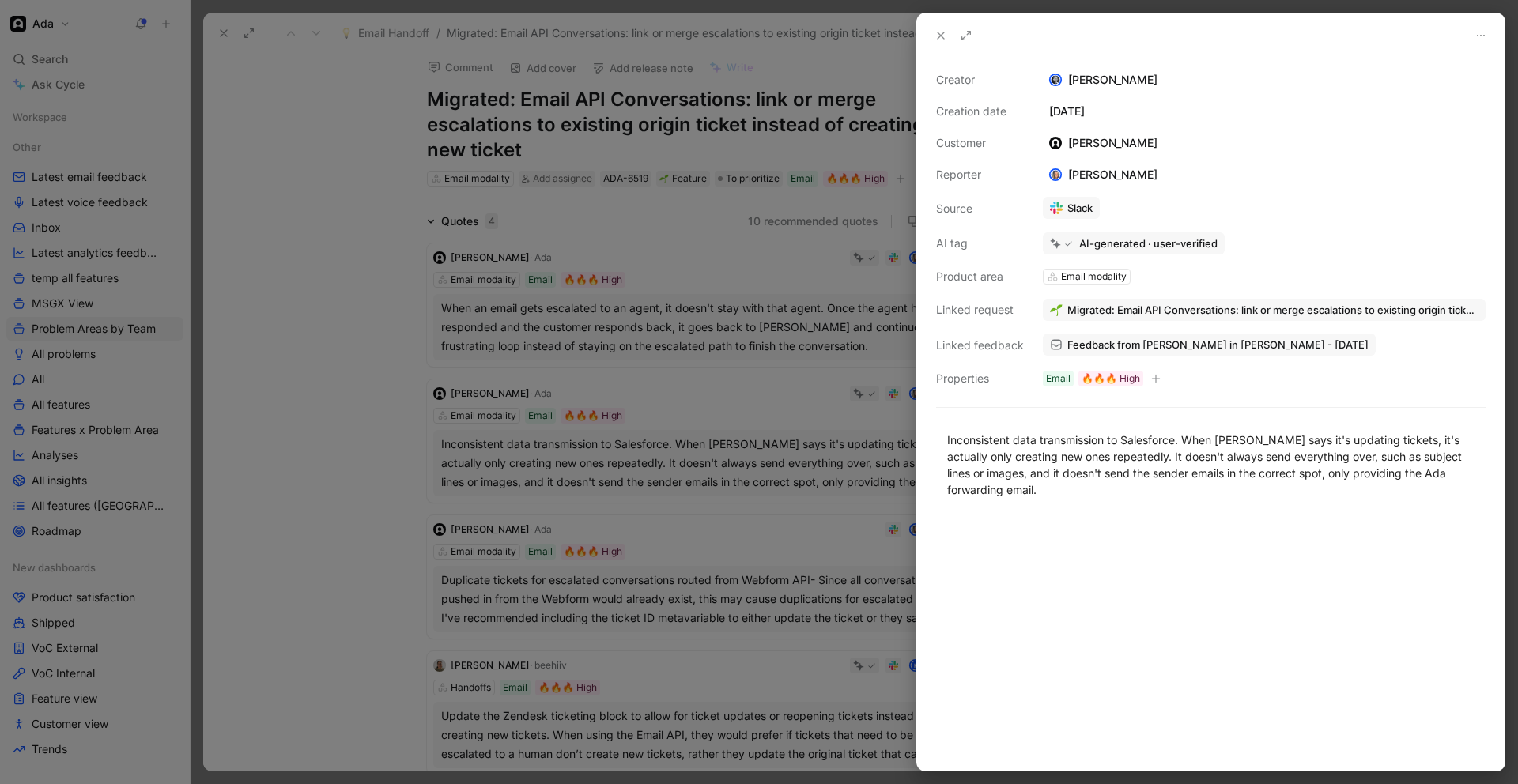
drag, startPoint x: 902, startPoint y: 435, endPoint x: 885, endPoint y: 431, distance: 17.5
click at [898, 436] on div at bounding box center [759, 392] width 1518 height 784
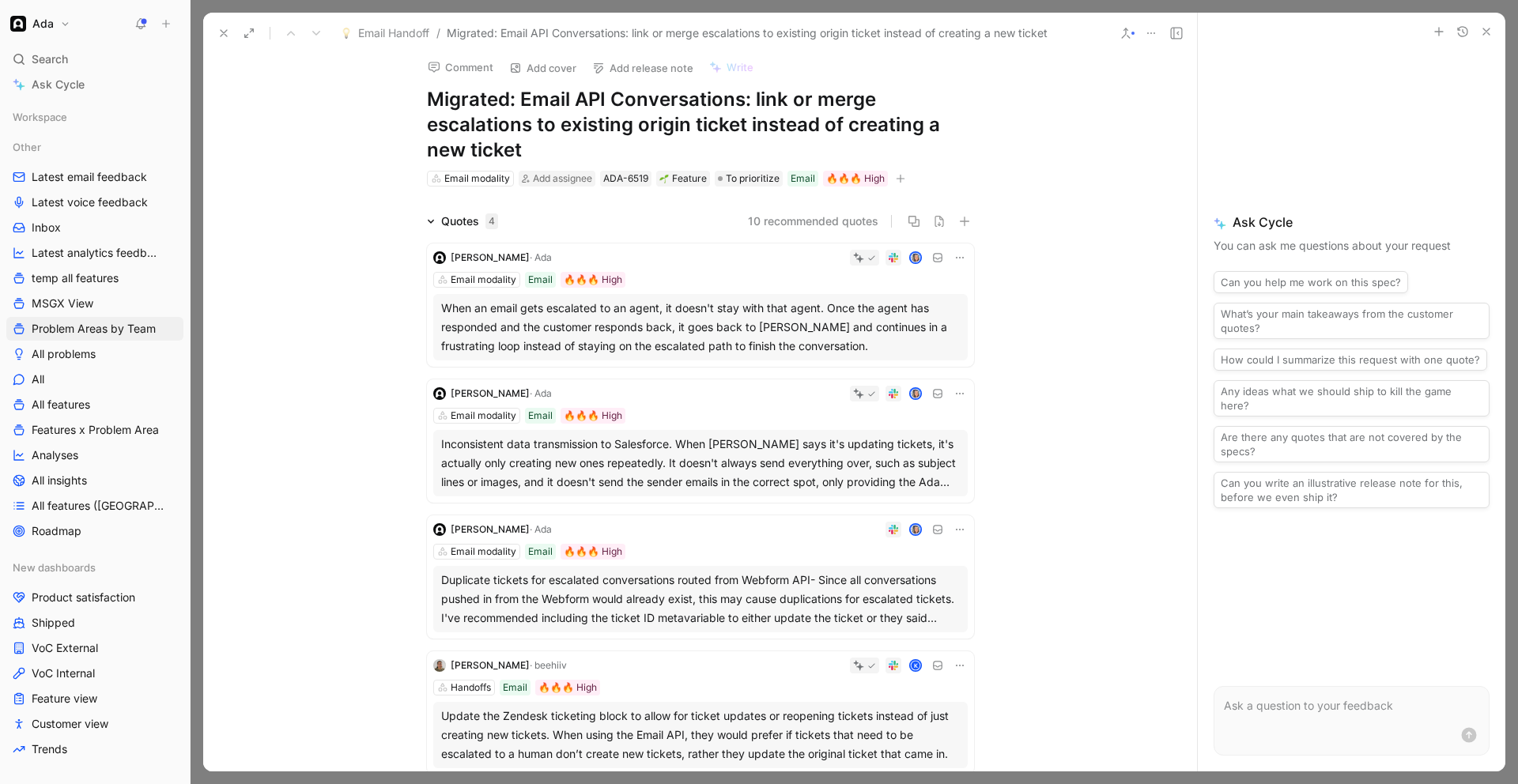
click at [952, 386] on div at bounding box center [763, 394] width 410 height 16
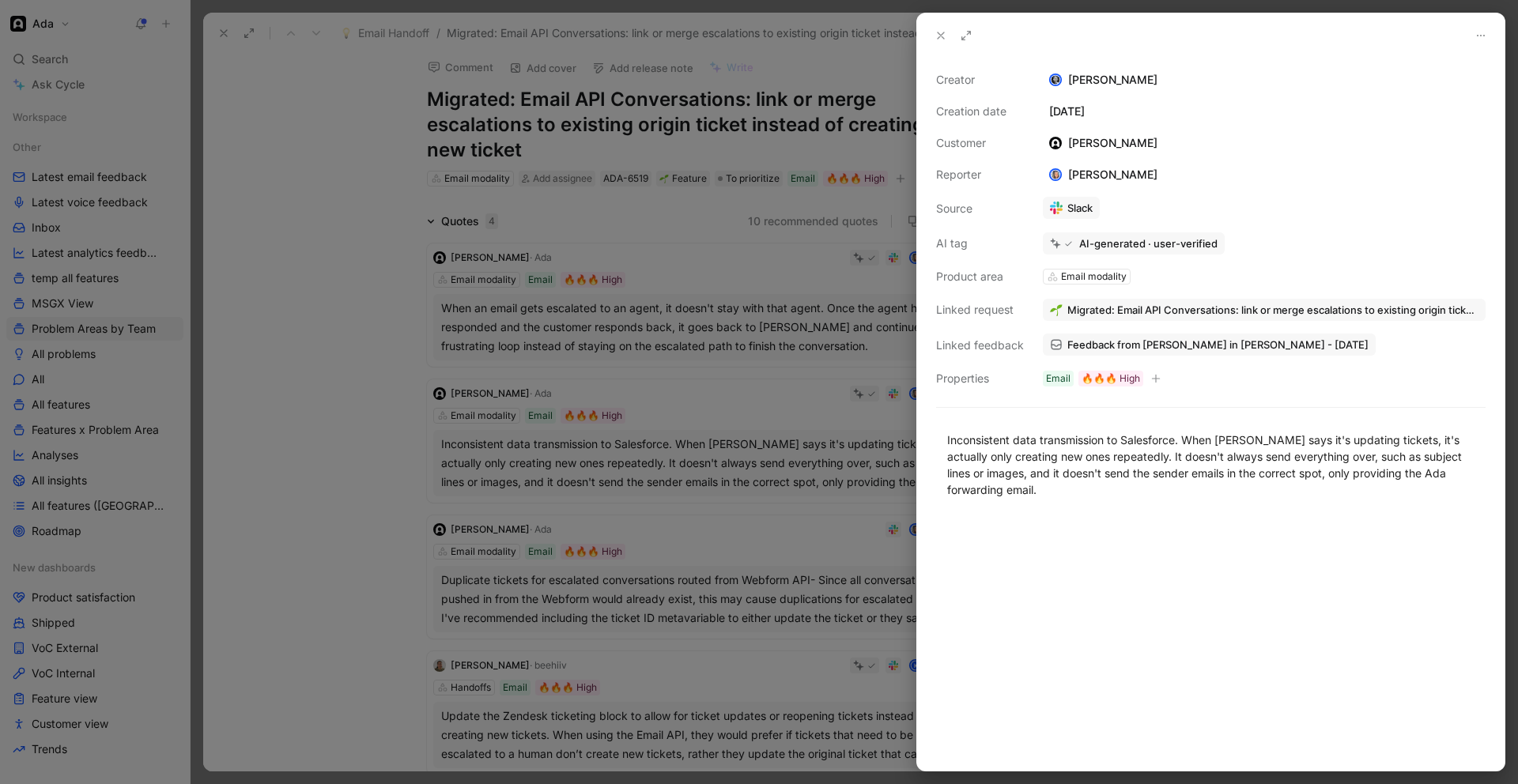
drag, startPoint x: 902, startPoint y: 428, endPoint x: 913, endPoint y: 413, distance: 18.6
click at [904, 424] on div at bounding box center [759, 392] width 1518 height 784
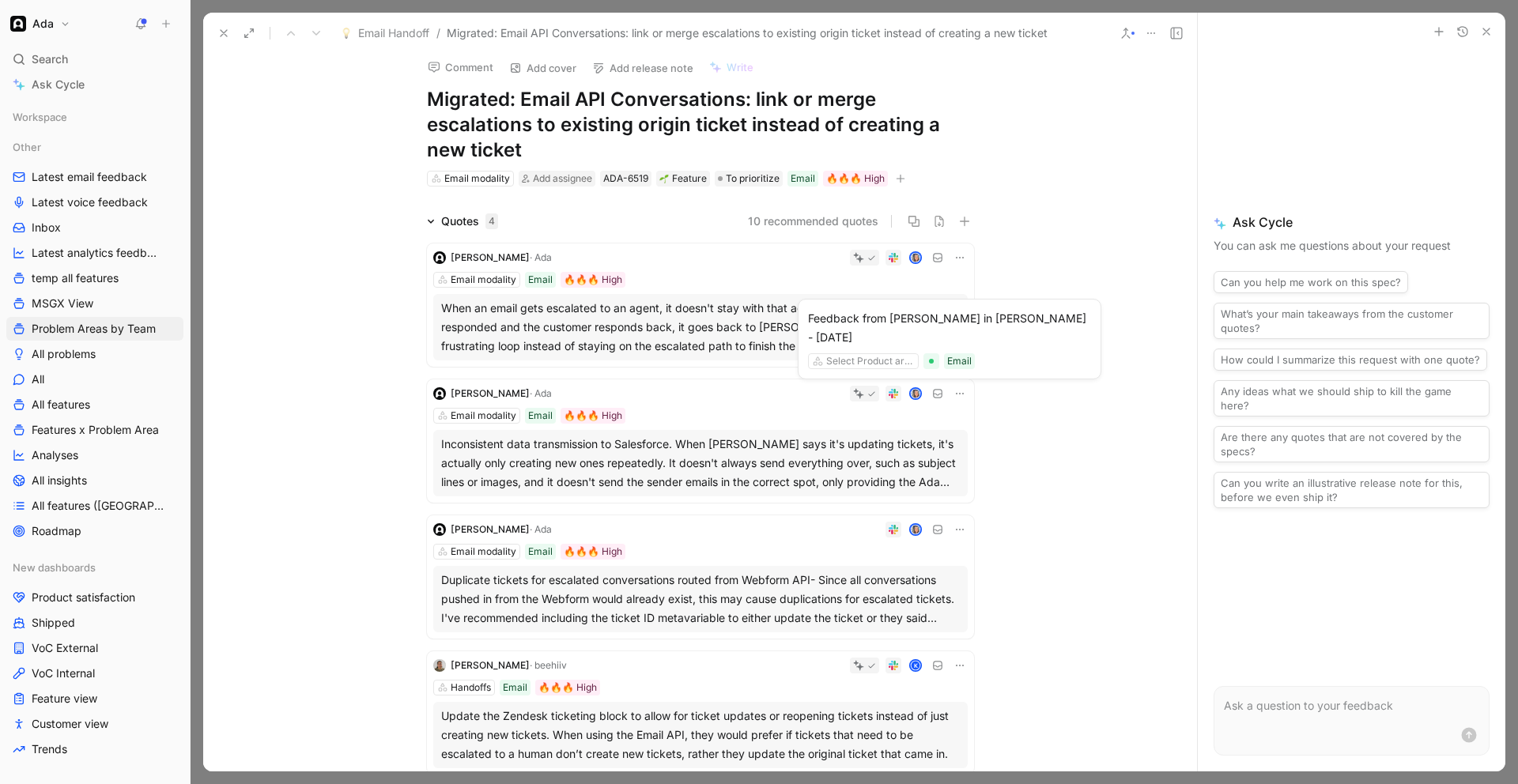
click at [941, 394] on use at bounding box center [938, 393] width 9 height 8
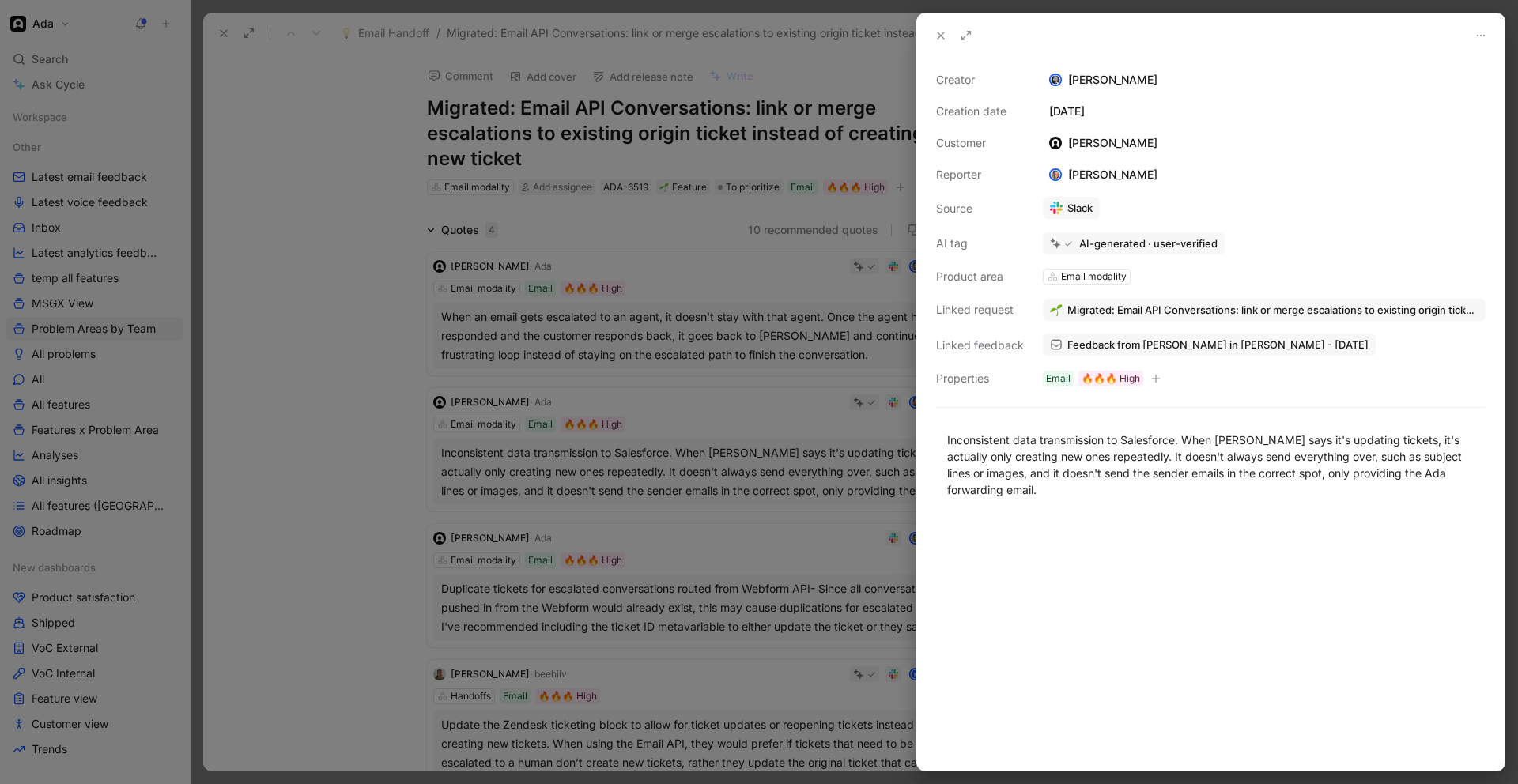
drag, startPoint x: 515, startPoint y: 114, endPoint x: 477, endPoint y: 94, distance: 42.9
click at [506, 109] on div at bounding box center [759, 392] width 1518 height 784
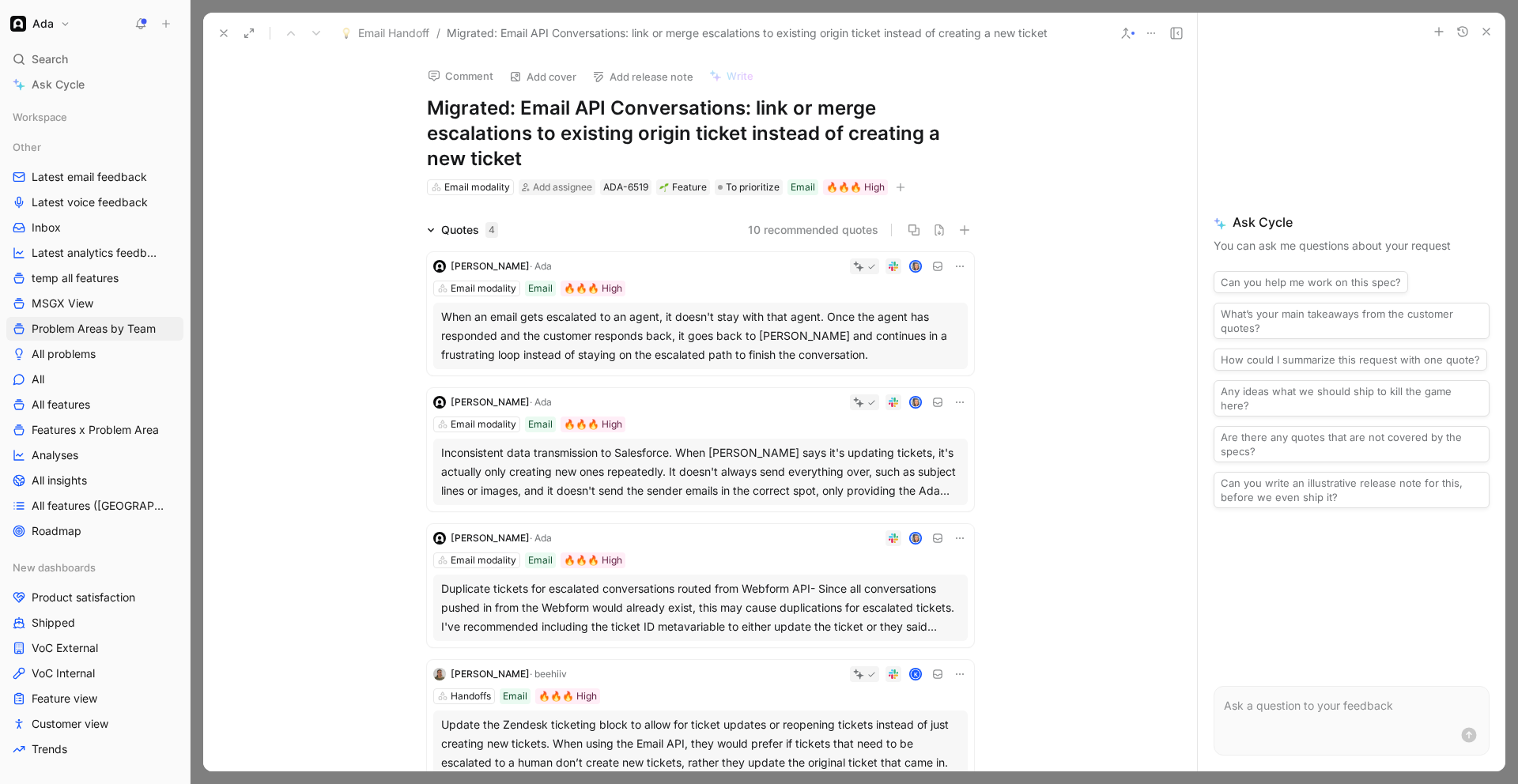
click at [227, 36] on icon at bounding box center [224, 33] width 12 height 12
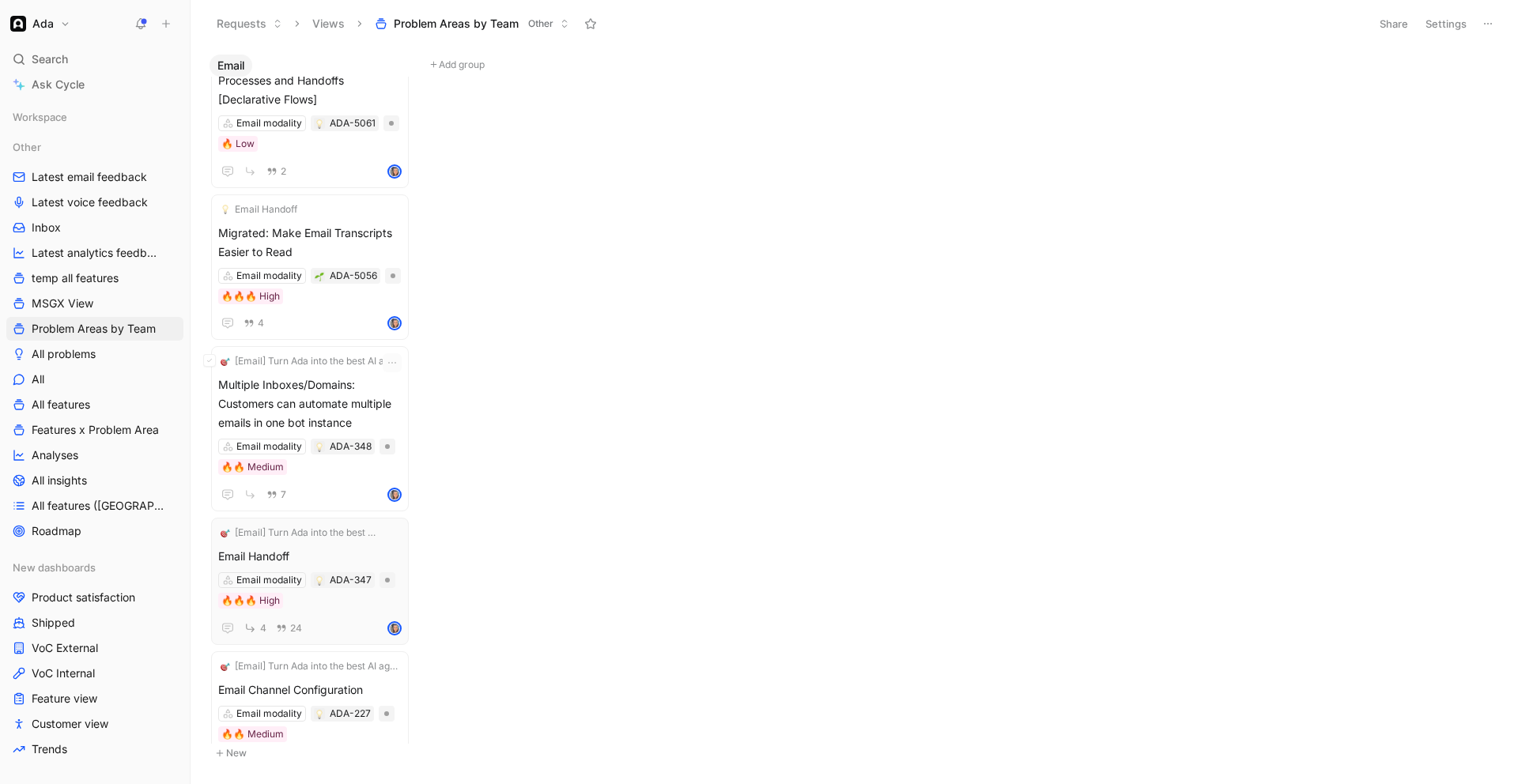
scroll to position [2331, 0]
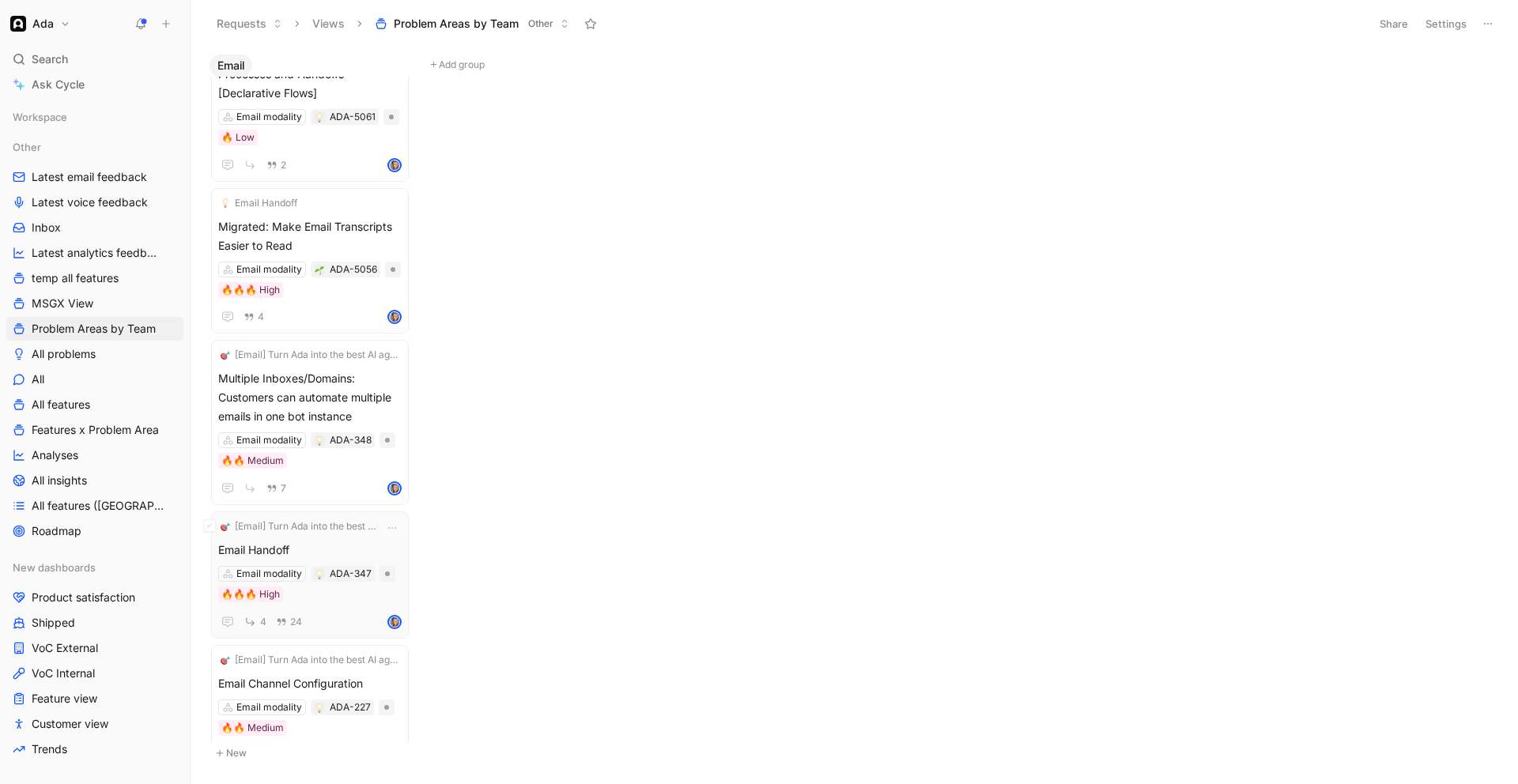
click at [305, 520] on div "[Email] Turn Ada into the best AI agent for email support Email Handoff Email m…" at bounding box center [310, 575] width 184 height 113
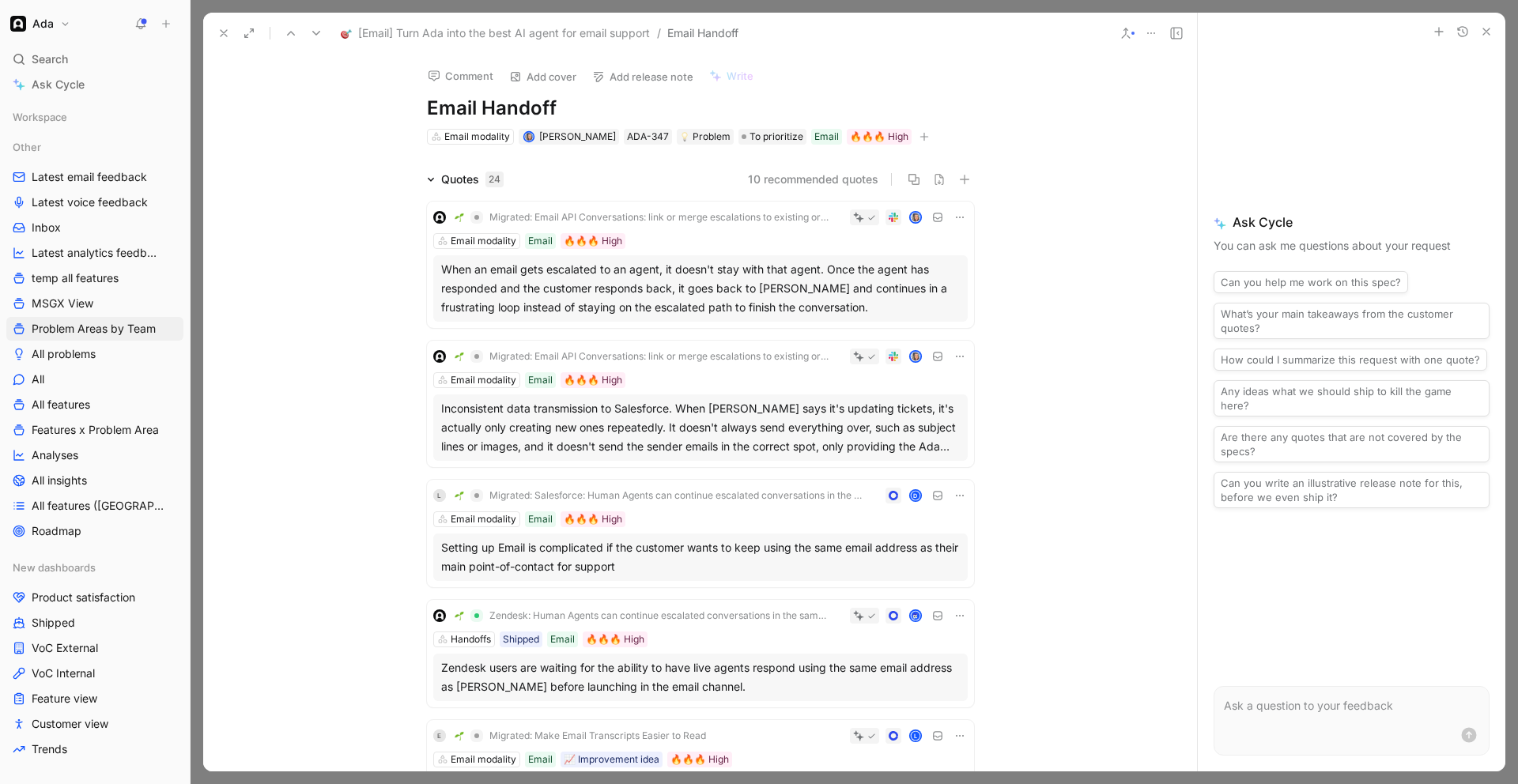
click at [431, 110] on h1 "Email Handoff" at bounding box center [701, 108] width 547 height 25
click at [291, 36] on icon at bounding box center [291, 33] width 12 height 12
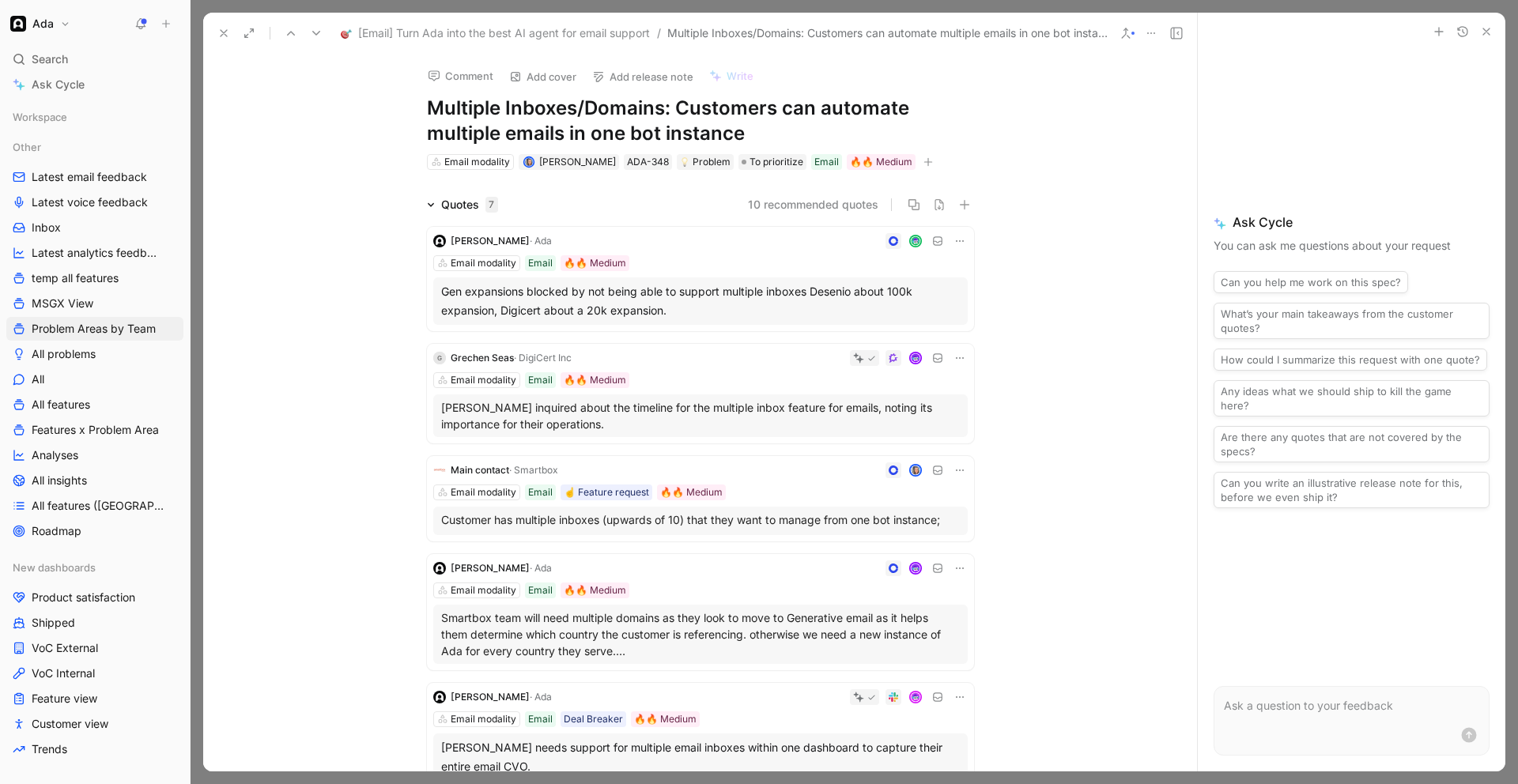
click at [699, 301] on div "Gen expansions blocked by not being able to support multiple inboxes Desenio ab…" at bounding box center [701, 301] width 519 height 38
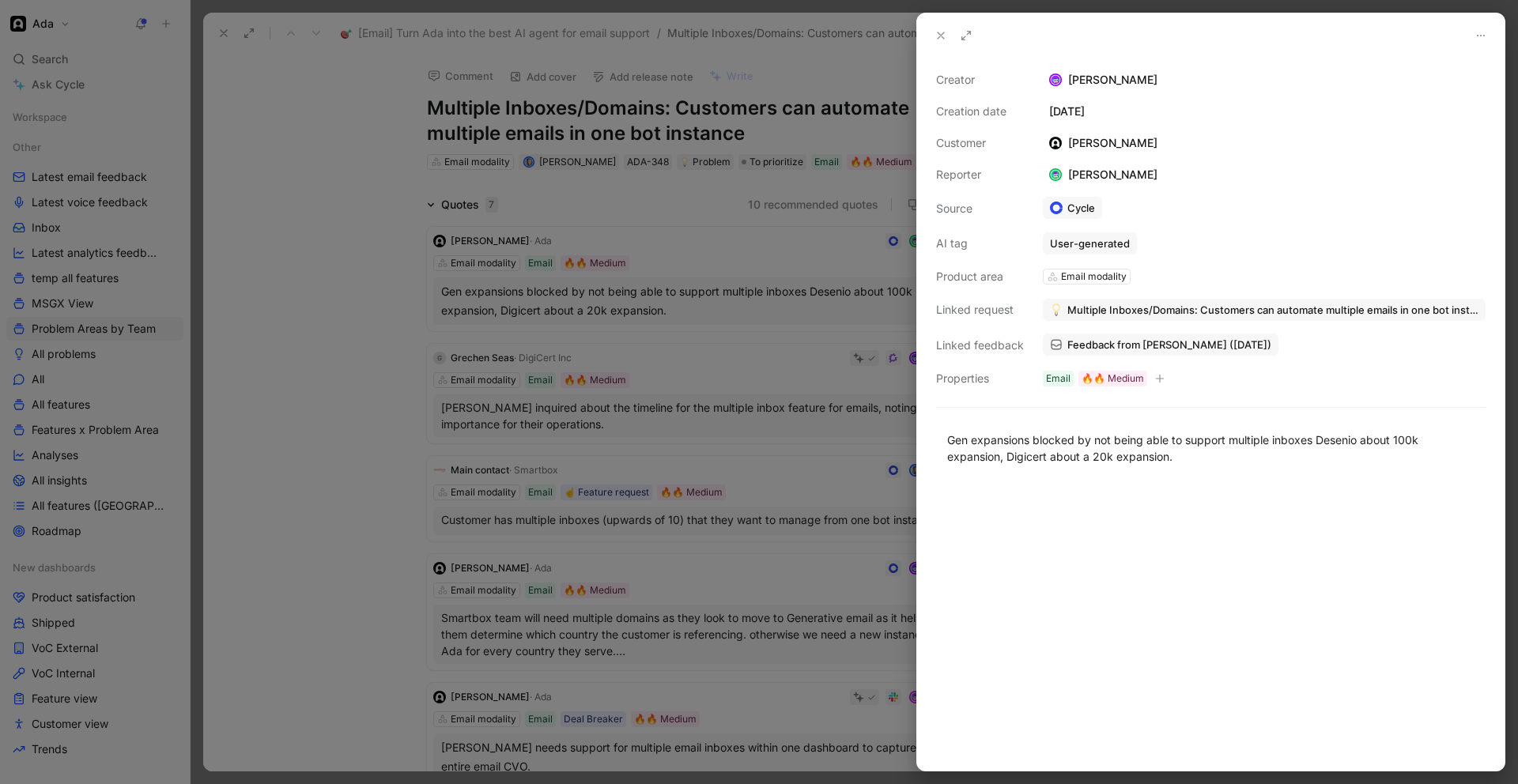
click at [1150, 350] on span "Feedback from [PERSON_NAME] ([DATE])" at bounding box center [1169, 345] width 204 height 14
click at [943, 30] on icon at bounding box center [941, 36] width 12 height 12
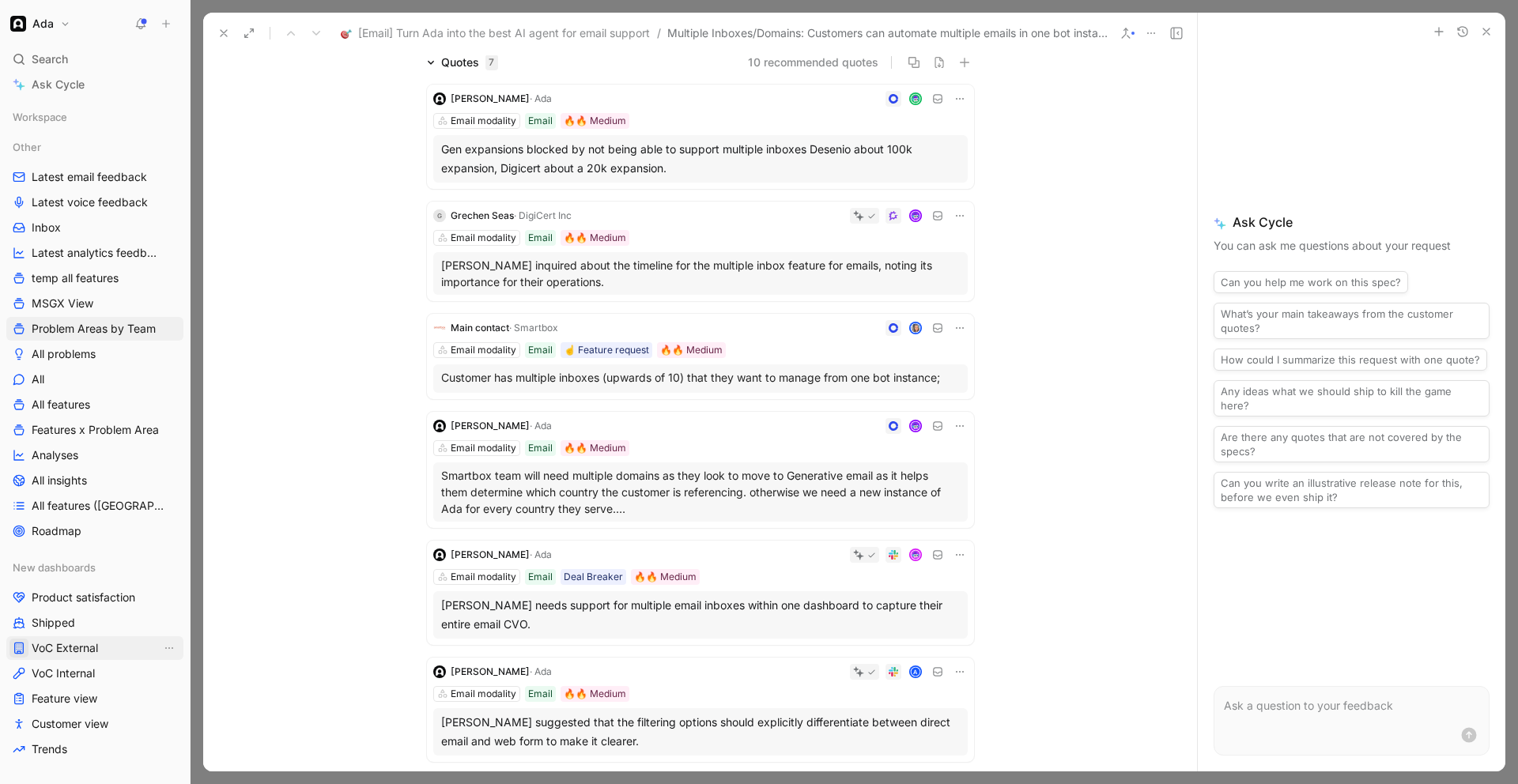
scroll to position [143, 0]
click at [703, 266] on p "[PERSON_NAME] inquired about the timeline for the multiple inbox feature for em…" at bounding box center [701, 272] width 519 height 33
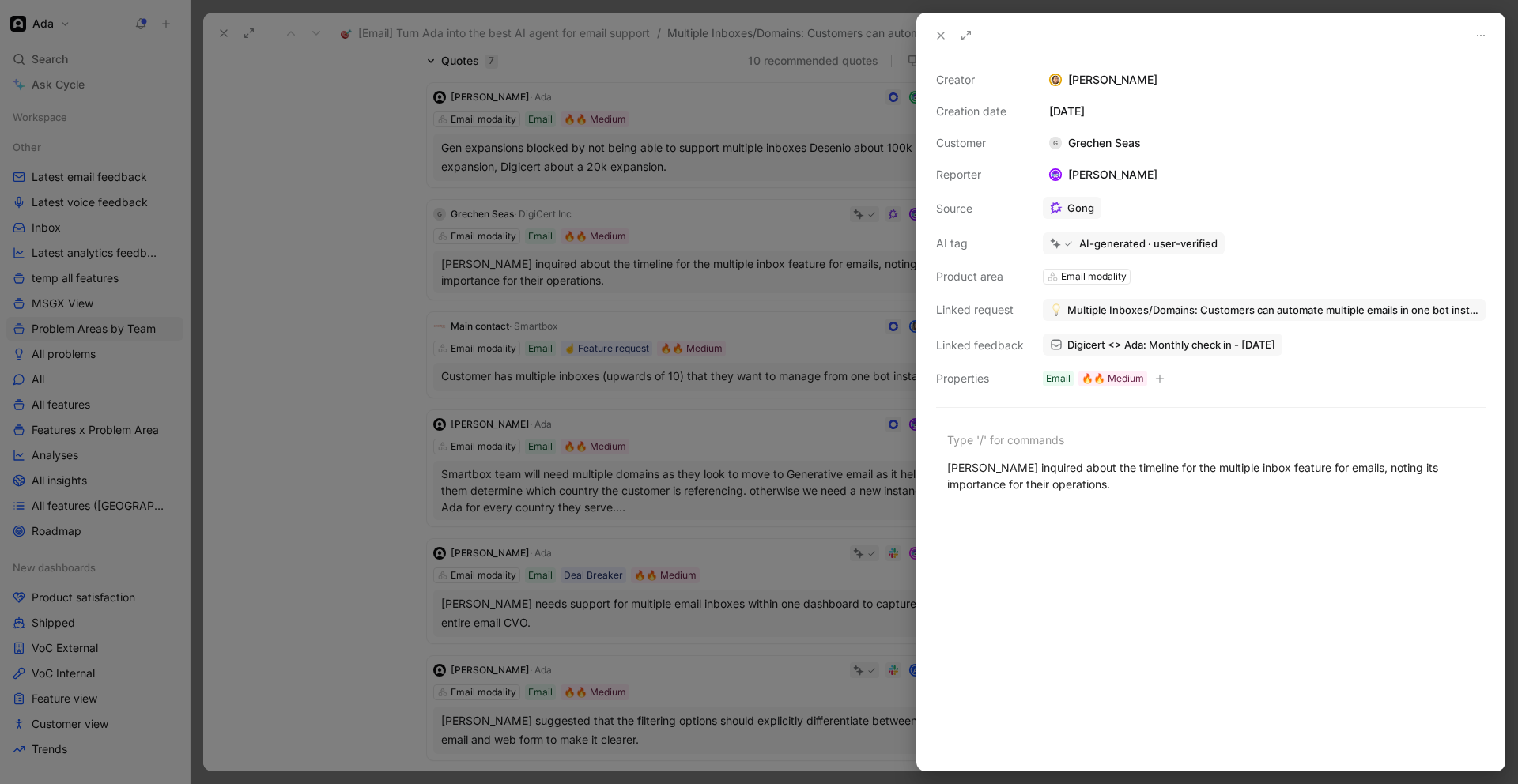
click at [1103, 339] on span "Digicert <> Ada: Monthly check in - [DATE]" at bounding box center [1171, 345] width 208 height 14
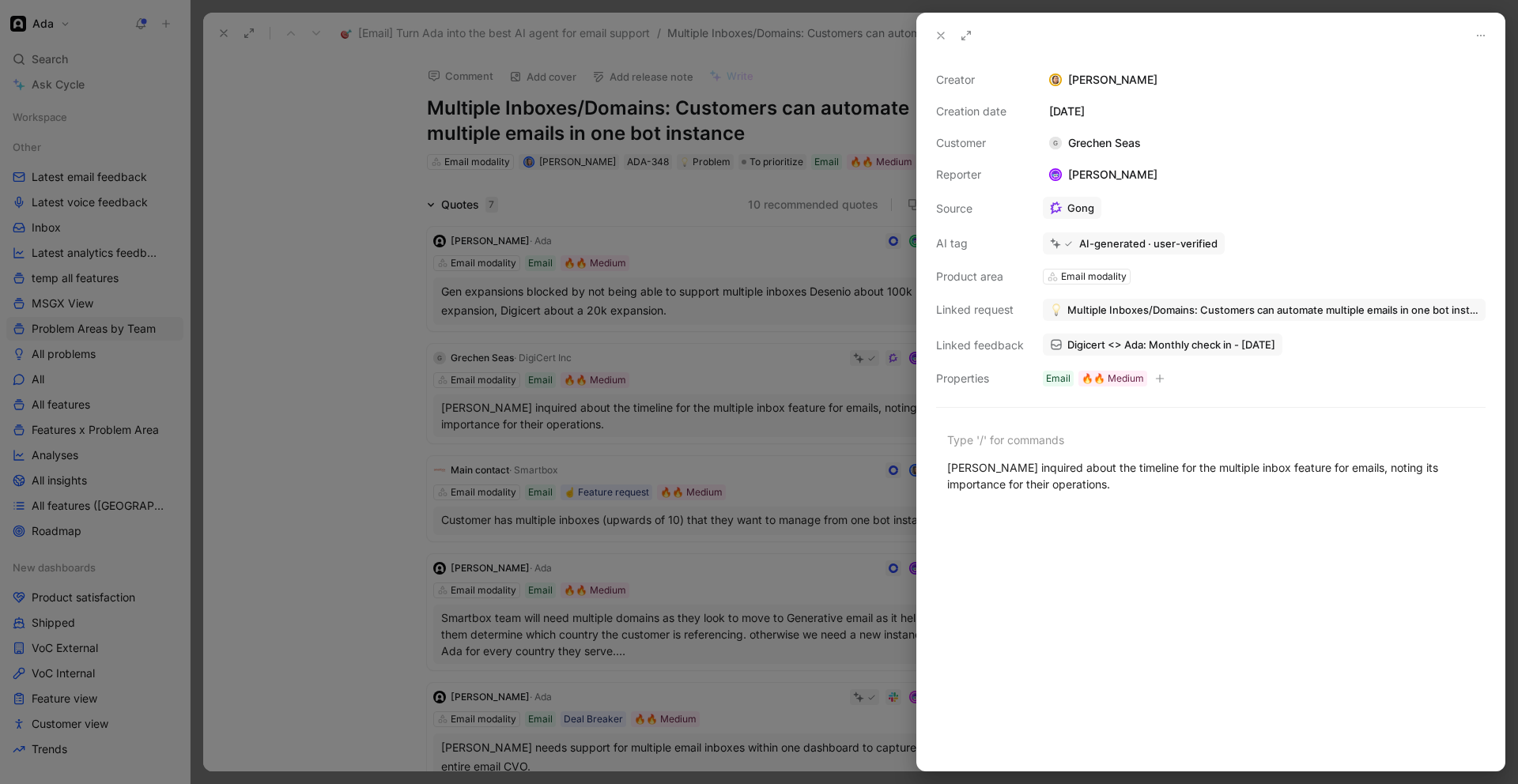
click at [587, 600] on div at bounding box center [759, 392] width 1518 height 784
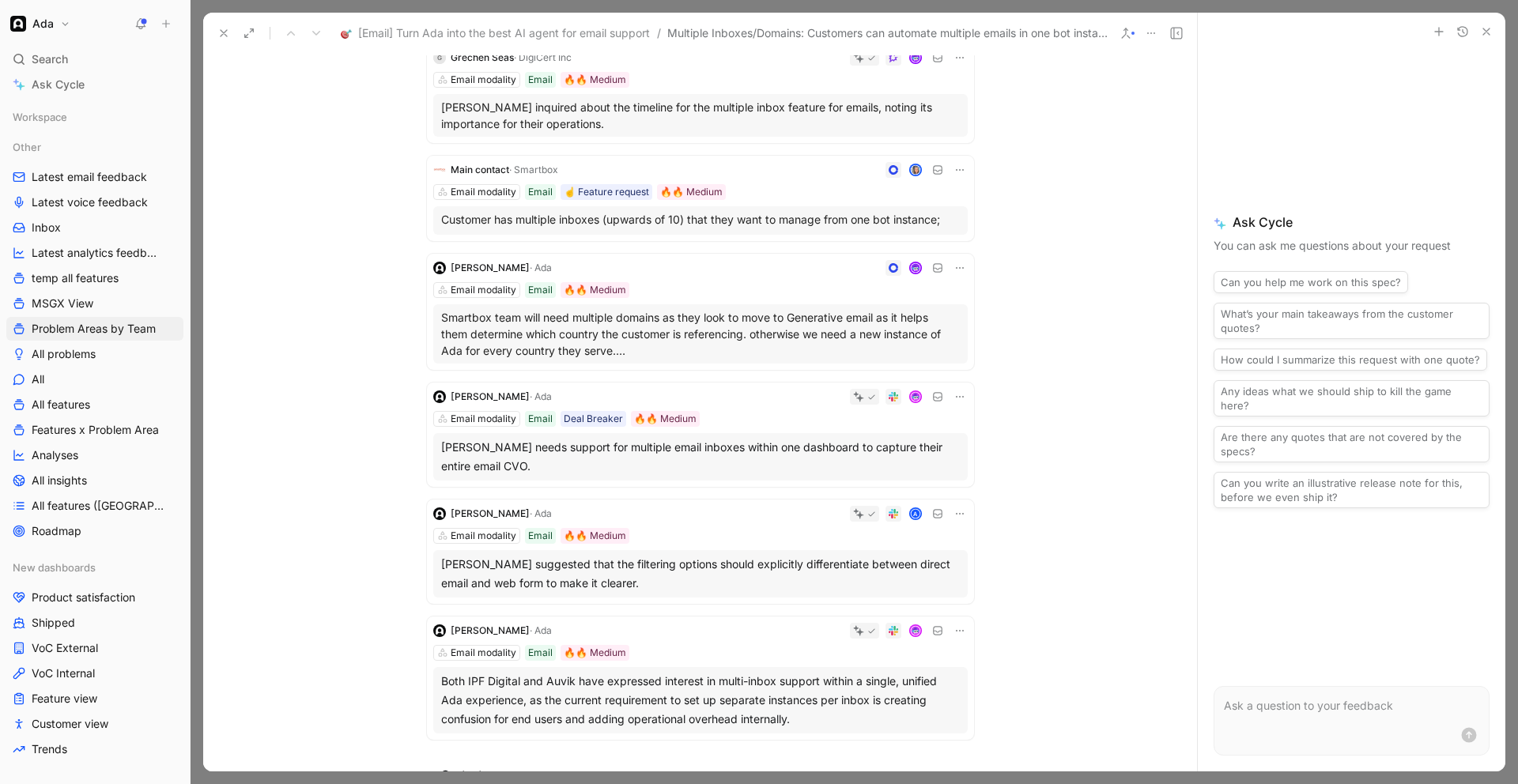
scroll to position [302, 0]
click at [546, 676] on div "Both IPF Digital and Auvik have expressed interest in multi-inbox support withi…" at bounding box center [701, 698] width 519 height 57
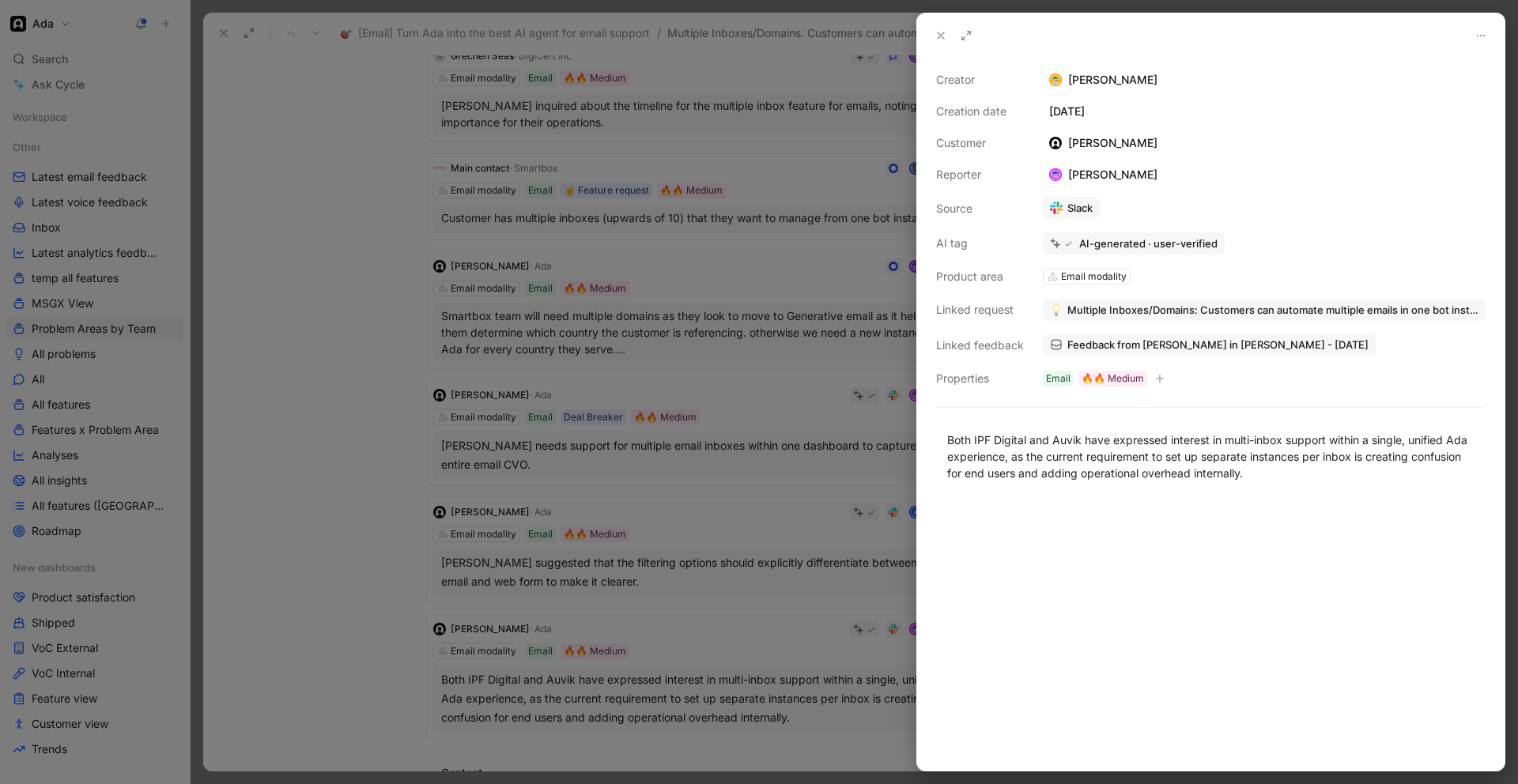
click at [1138, 339] on span "Feedback from [PERSON_NAME] in [PERSON_NAME] - [DATE]" at bounding box center [1219, 345] width 301 height 14
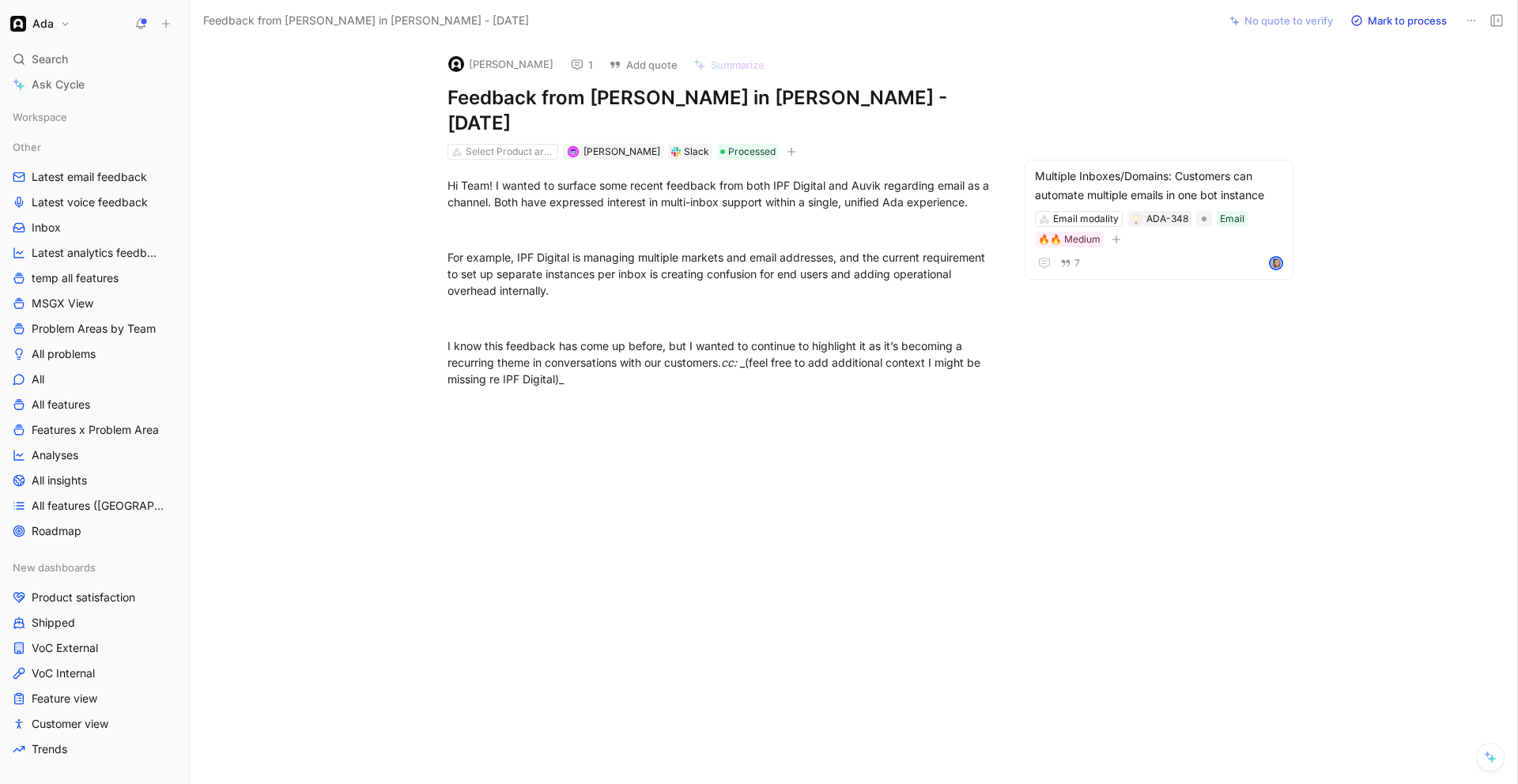
click at [541, 249] on div "For example, IPF Digital is managing multiple markets and email addresses, and …" at bounding box center [721, 274] width 547 height 50
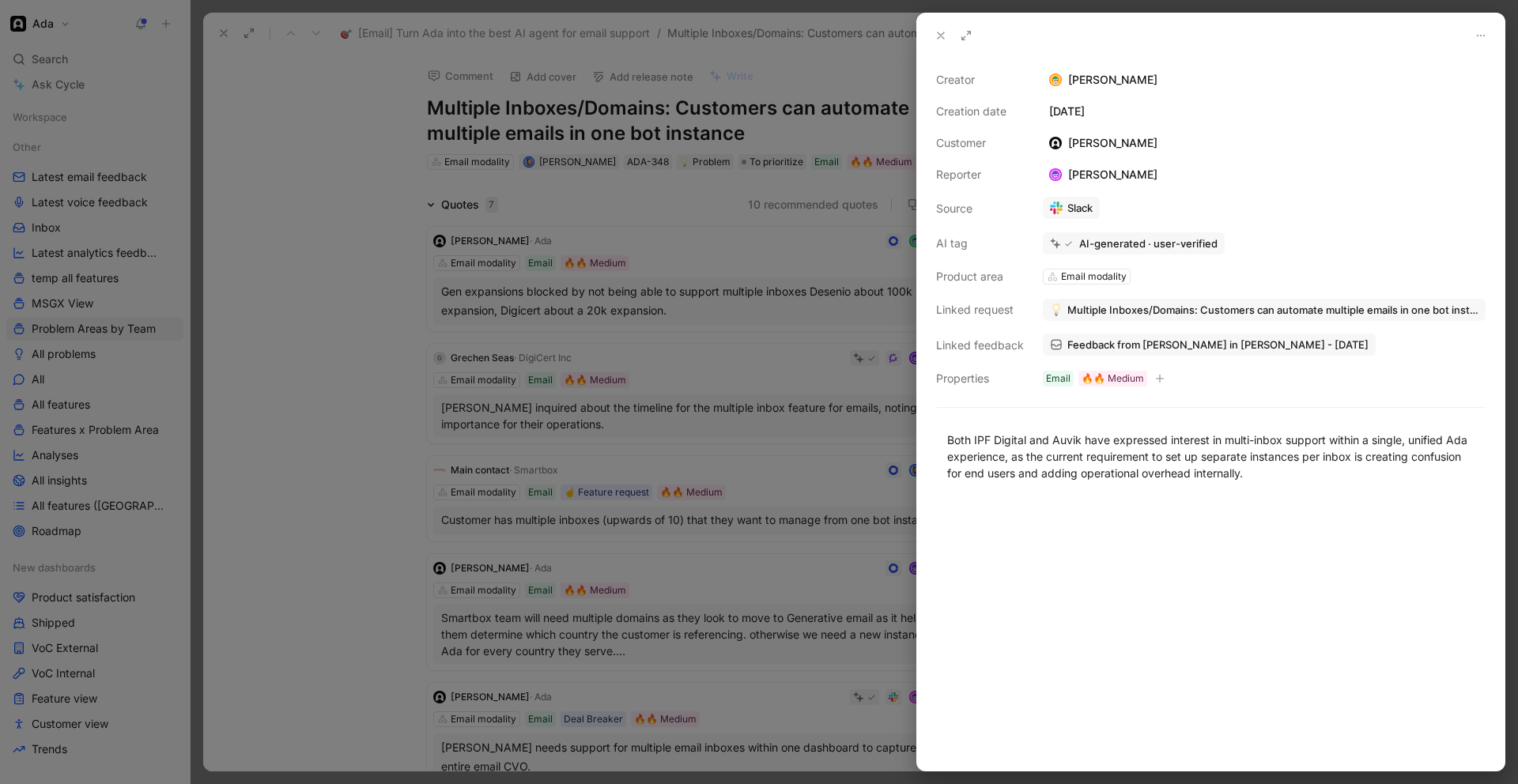
click at [373, 494] on div at bounding box center [759, 392] width 1518 height 784
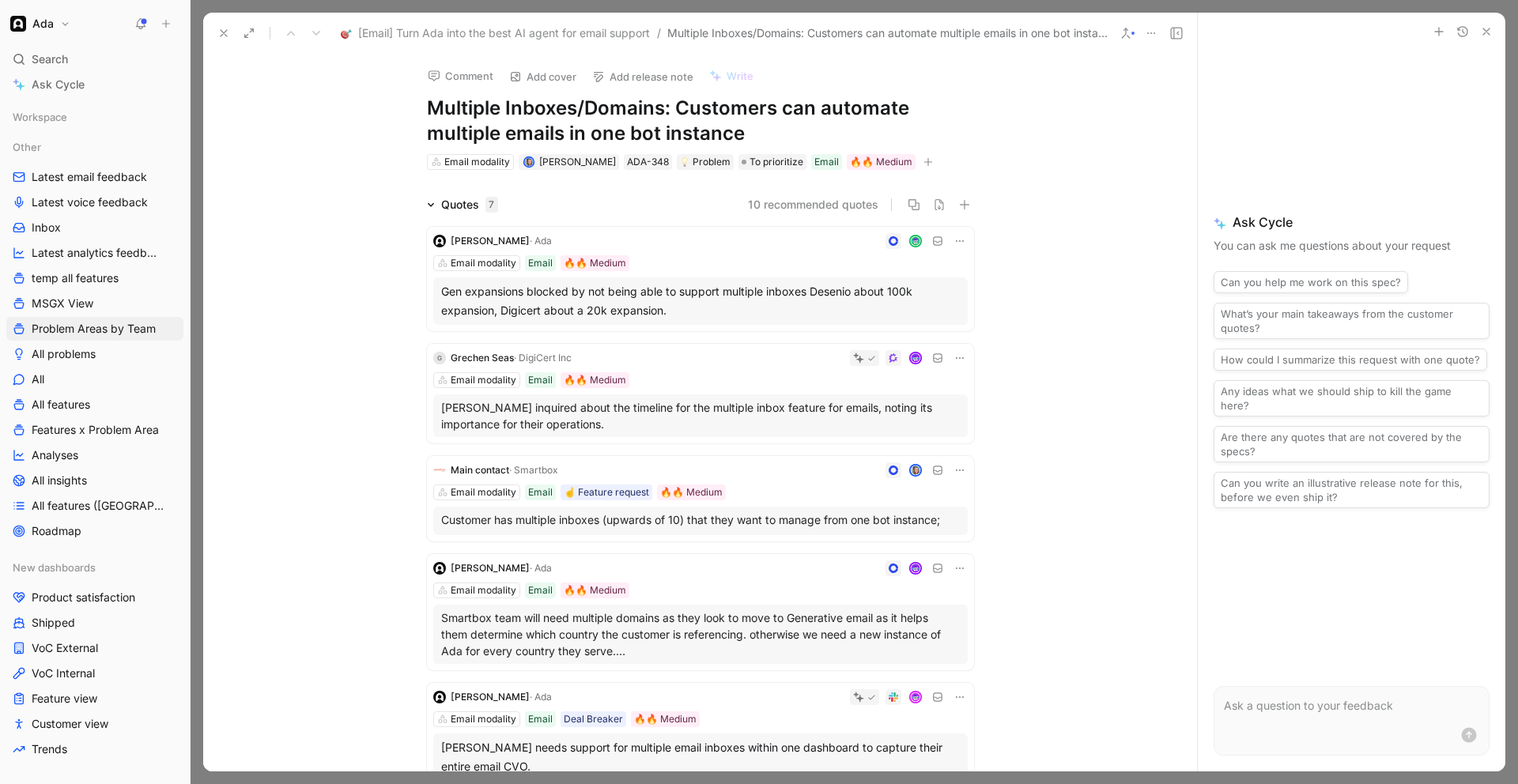
click at [431, 106] on h1 "Multiple Inboxes/Domains: Customers can automate multiple emails in one bot ins…" at bounding box center [701, 120] width 547 height 51
click at [227, 35] on icon at bounding box center [224, 33] width 12 height 12
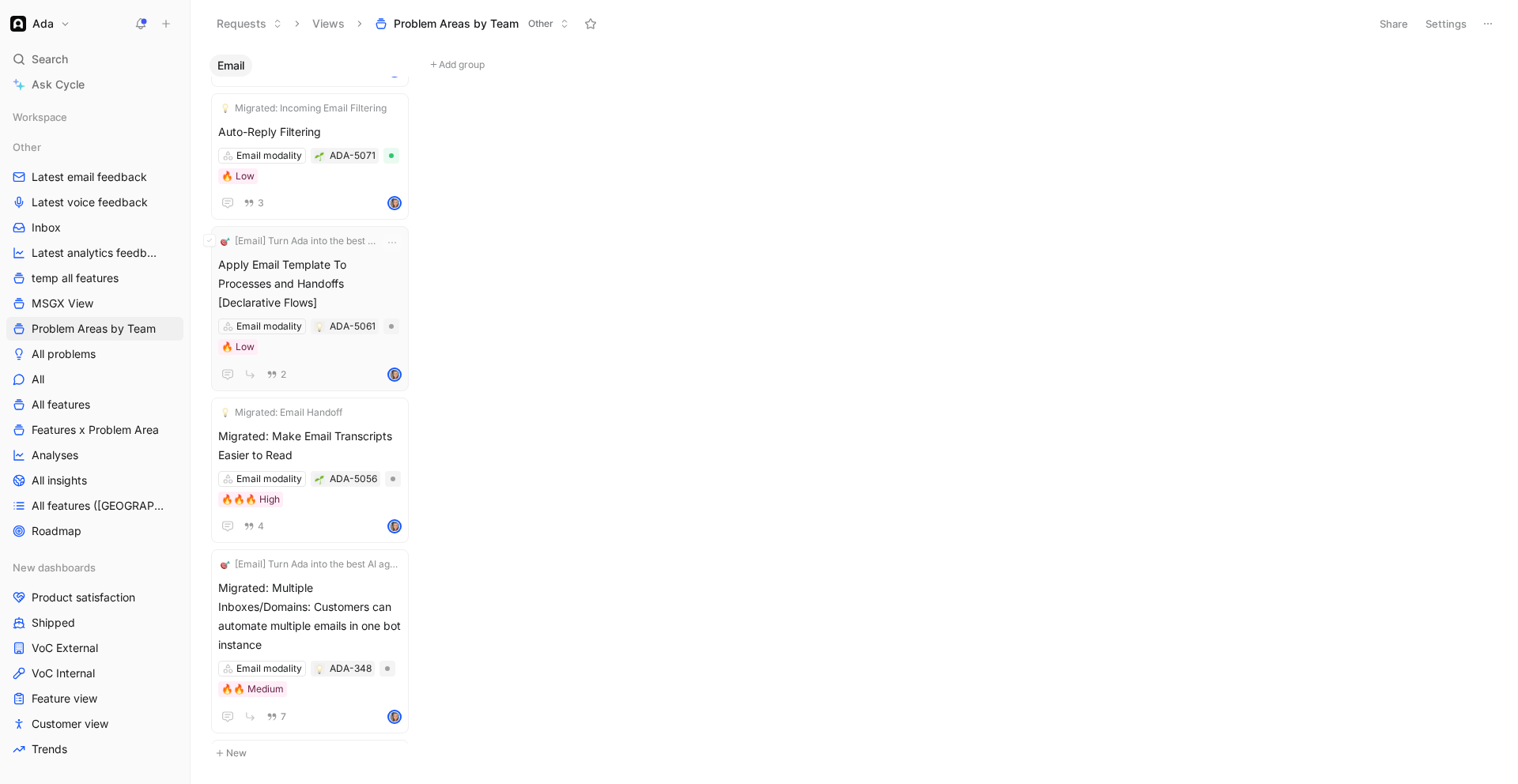
scroll to position [2072, 0]
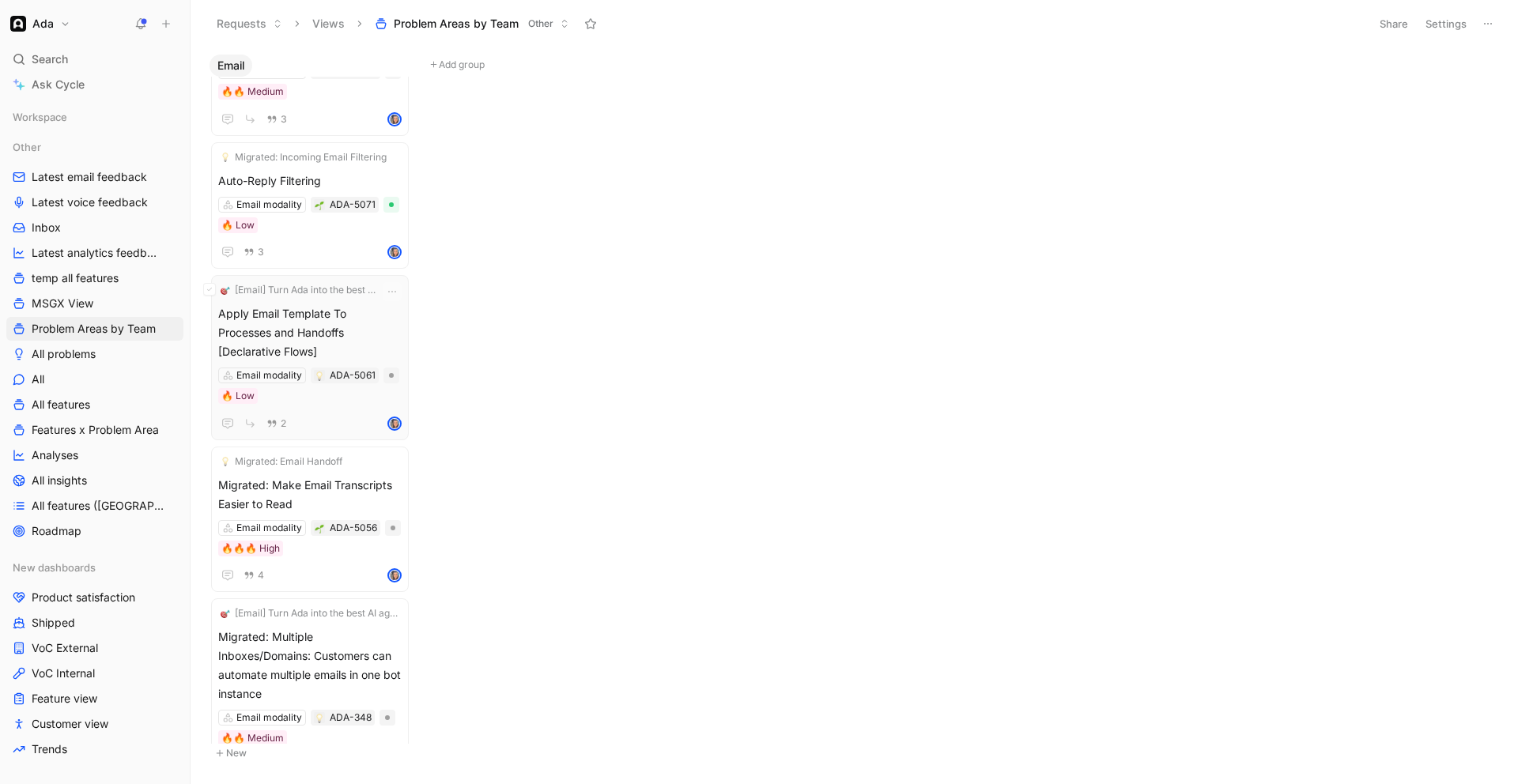
click at [303, 327] on span "Apply Email Template To Processes and Handoffs [Declarative Flows]" at bounding box center [310, 333] width 184 height 57
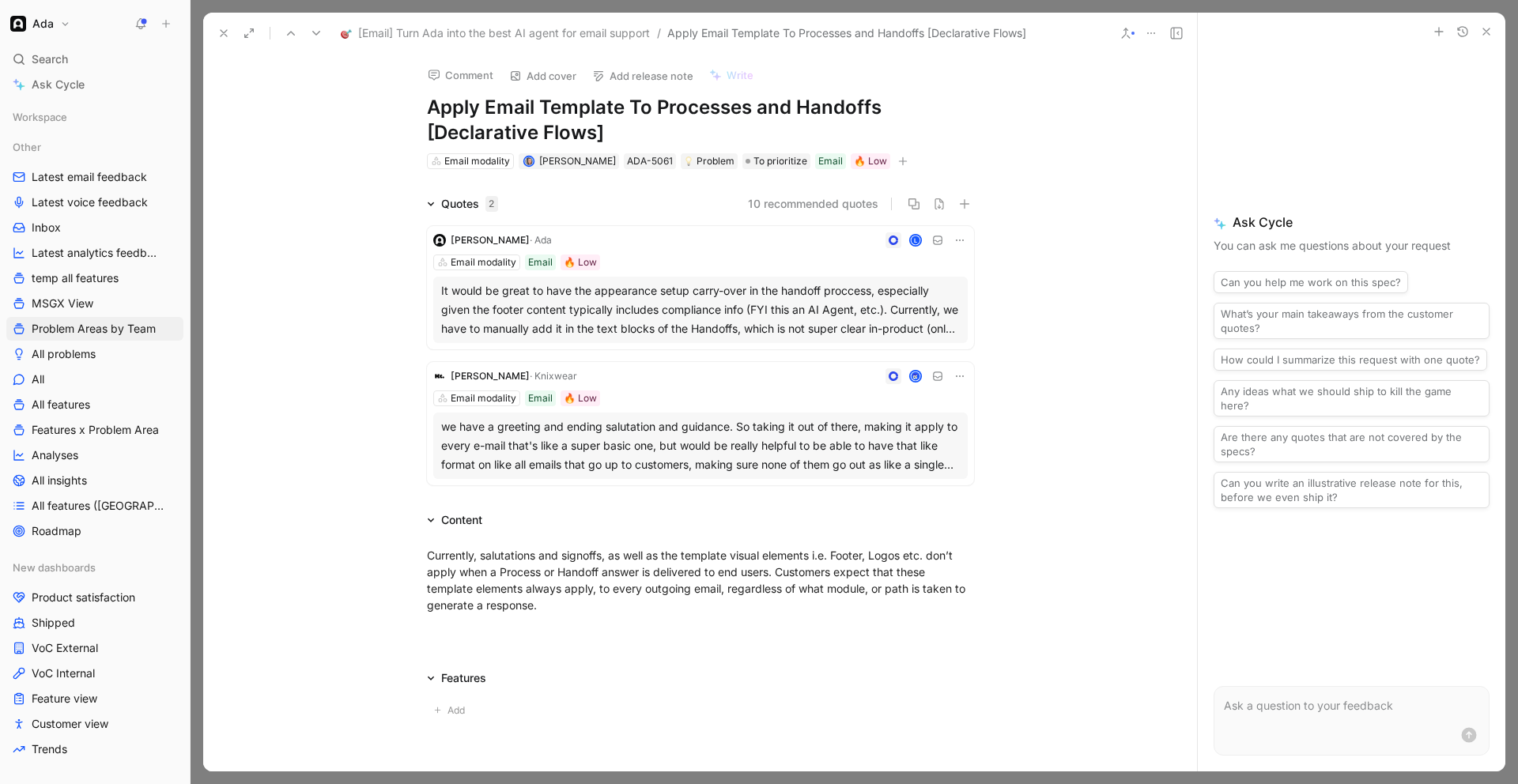
click at [611, 445] on div "we have a greeting and ending salutation and guidance. So taking it out of ther…" at bounding box center [701, 445] width 519 height 57
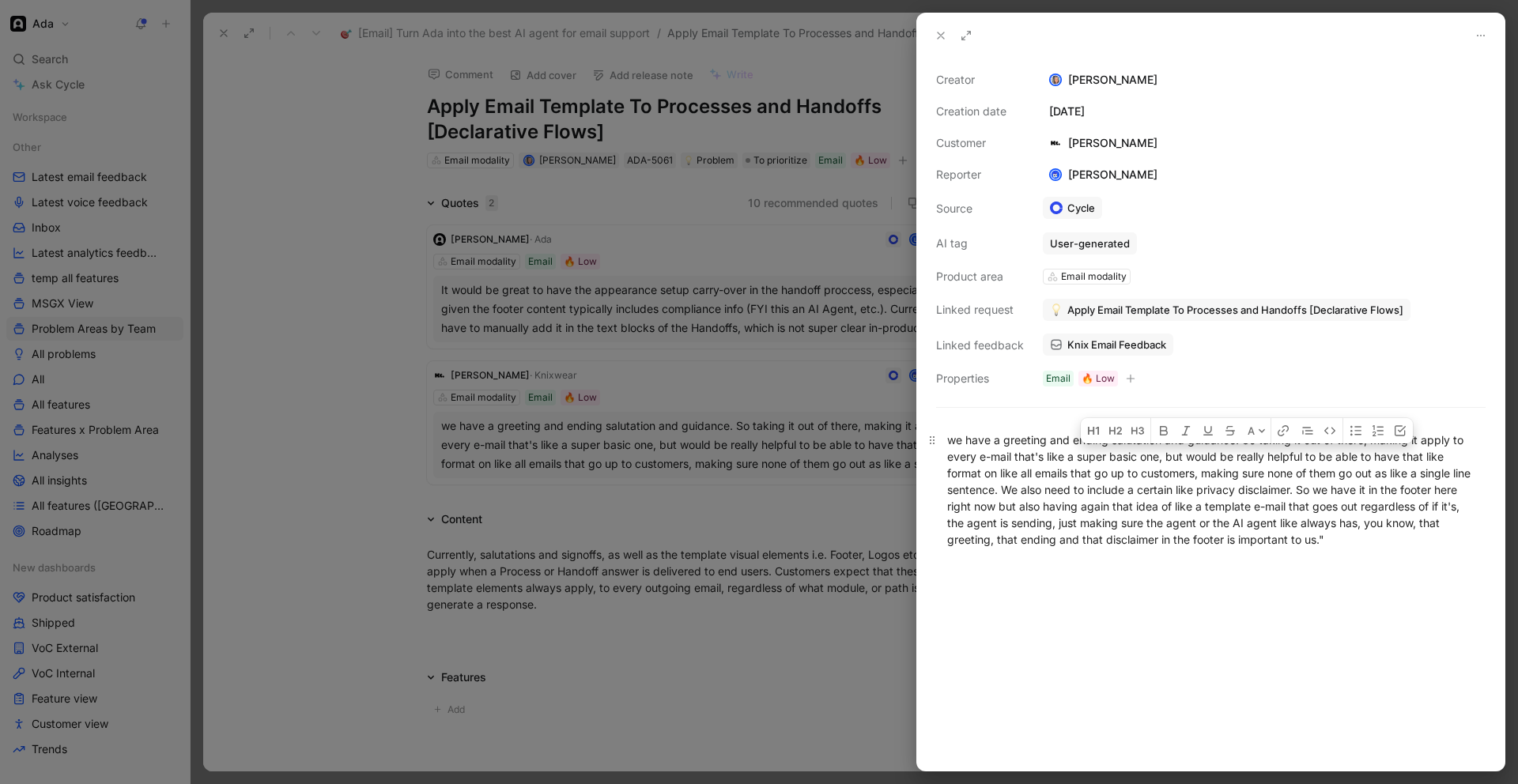
drag, startPoint x: 1167, startPoint y: 457, endPoint x: 1447, endPoint y: 543, distance: 292.9
click at [1195, 543] on div "we have a greeting and ending salutation and guidance. So taking it out of ther…" at bounding box center [1211, 489] width 528 height 116
click at [1195, 559] on div "we have a greeting and ending salutation and guidance. So taking it out of ther…" at bounding box center [1210, 489] width 587 height 151
click at [1195, 459] on div "we have a greeting and ending salutation and guidance. So taking it out of ther…" at bounding box center [1211, 489] width 528 height 116
drag, startPoint x: 1188, startPoint y: 456, endPoint x: 1325, endPoint y: 537, distance: 159.2
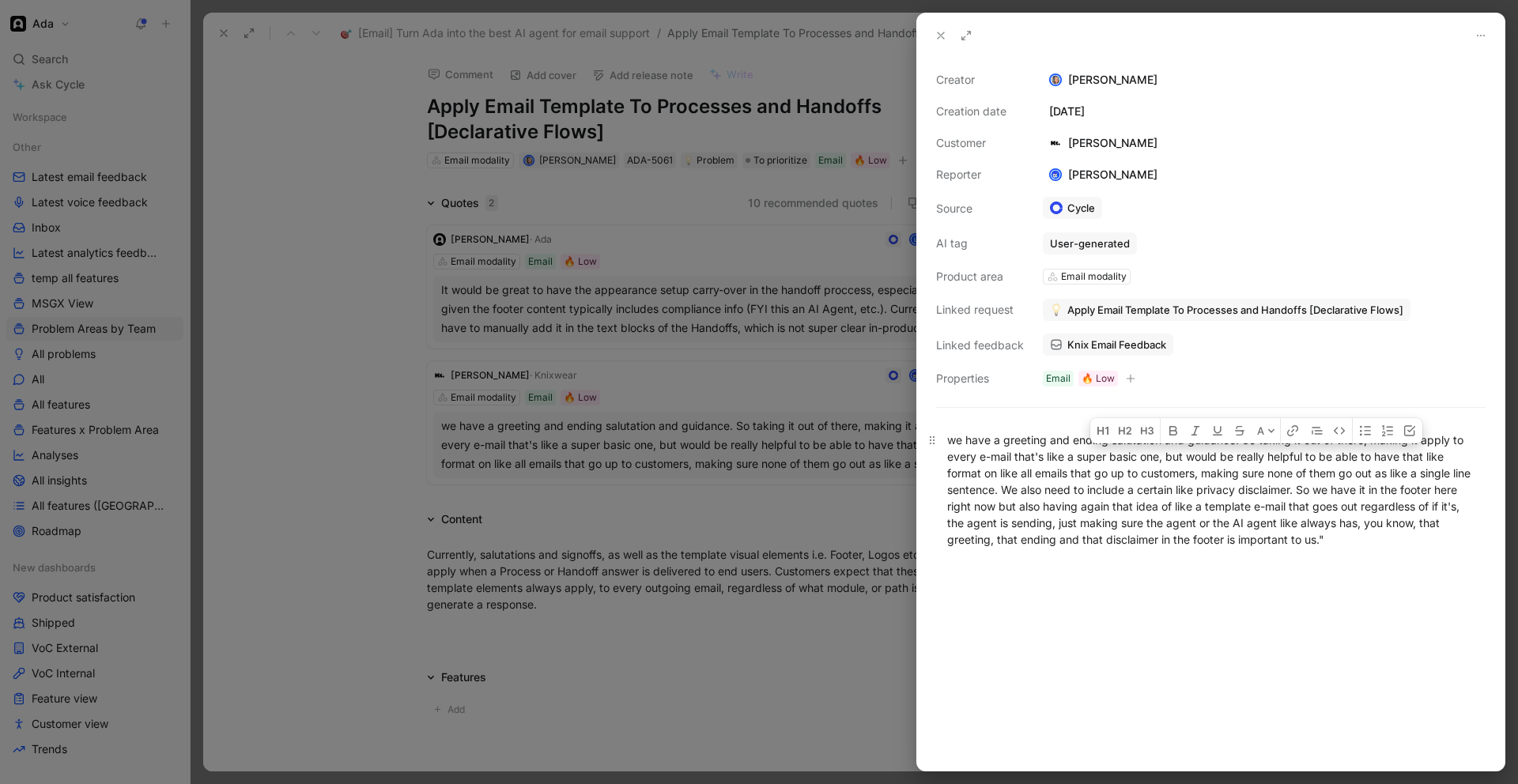
click at [1195, 537] on div "we have a greeting and ending salutation and guidance. So taking it out of ther…" at bounding box center [1211, 489] width 528 height 116
click at [642, 305] on div at bounding box center [759, 392] width 1518 height 784
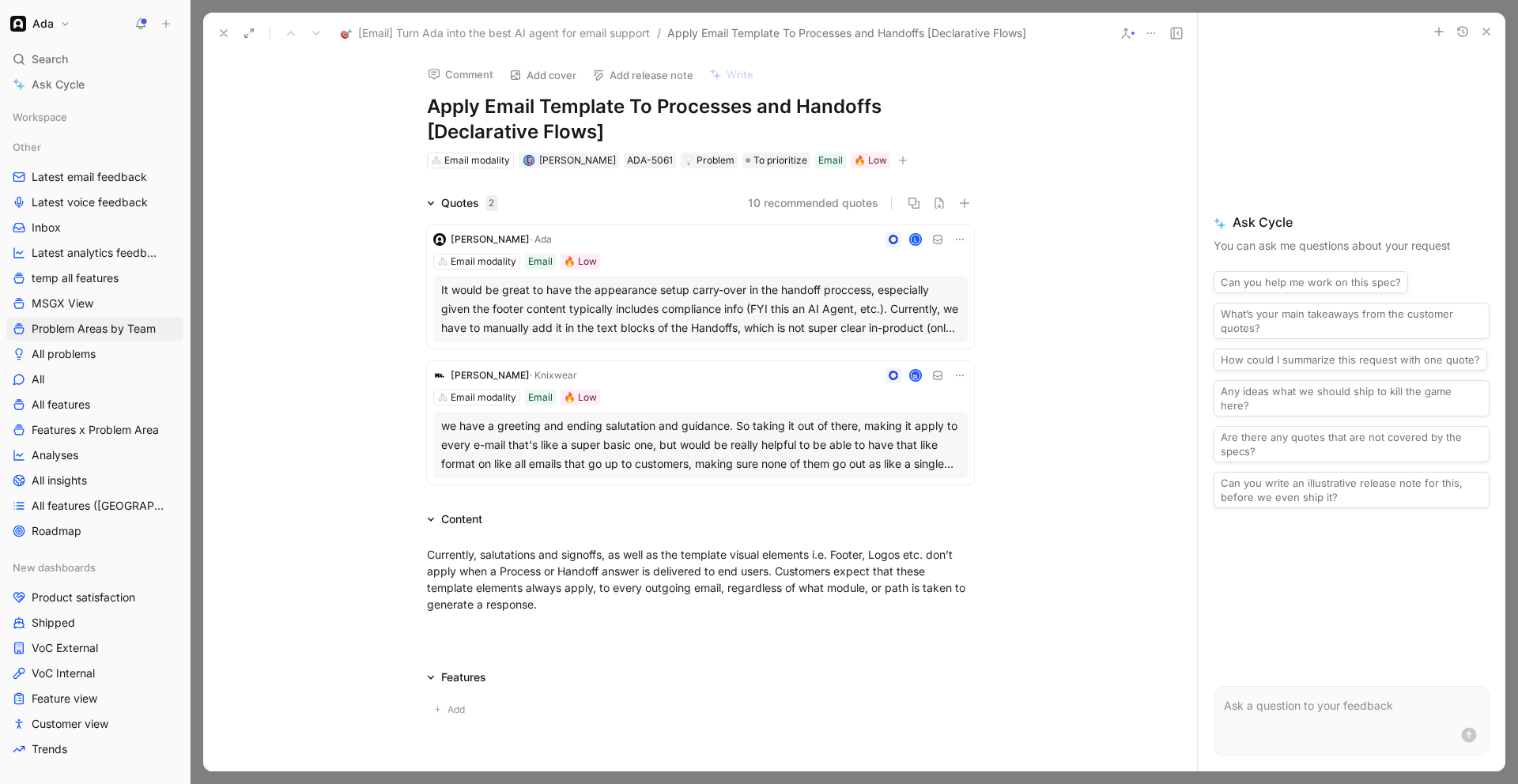
click at [665, 320] on div "It would be great to have the appearance setup carry-over in the handoff procce…" at bounding box center [701, 309] width 519 height 57
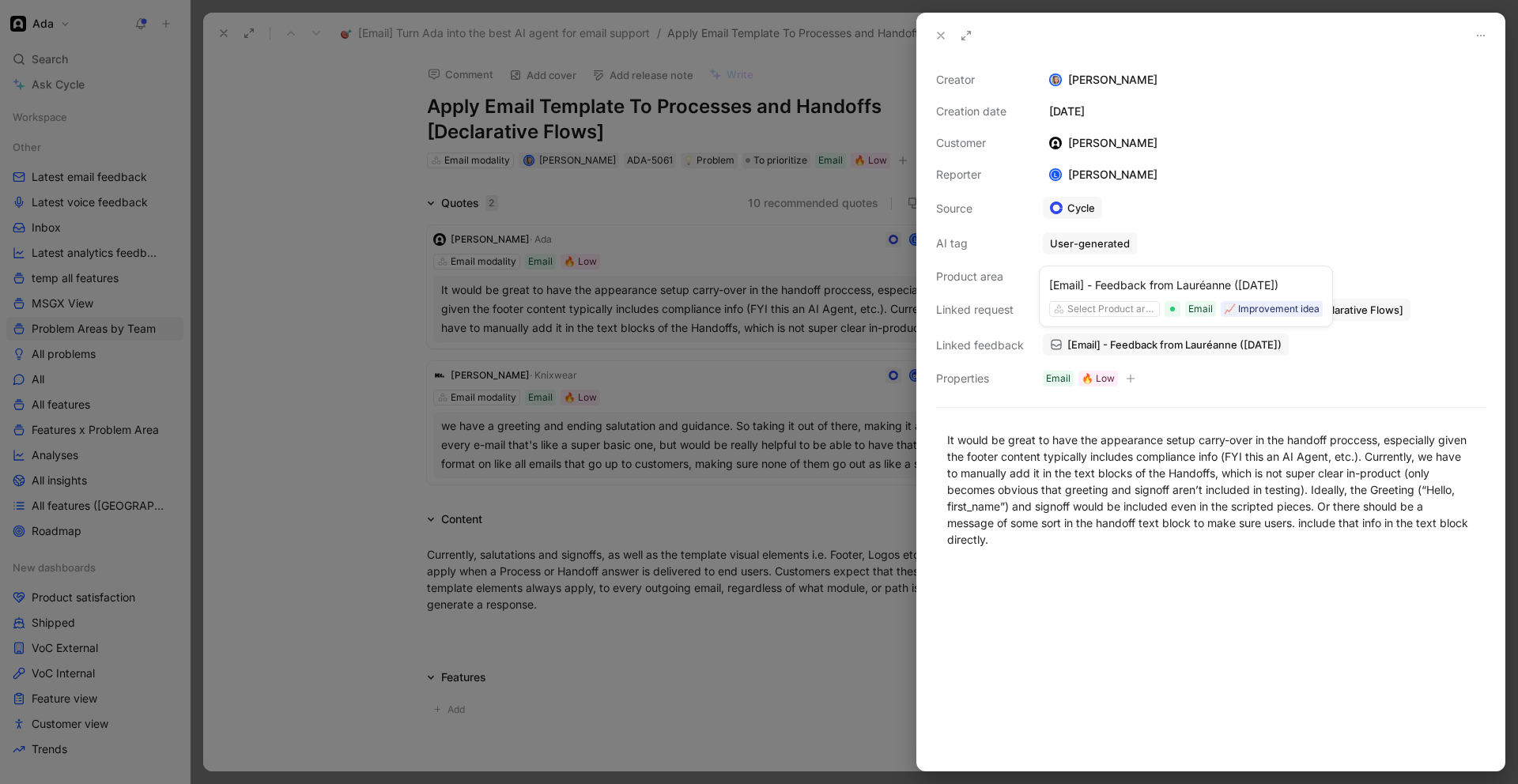
click at [1195, 345] on span "[Email] - Feedback from Lauréanne ([DATE])" at bounding box center [1175, 345] width 214 height 14
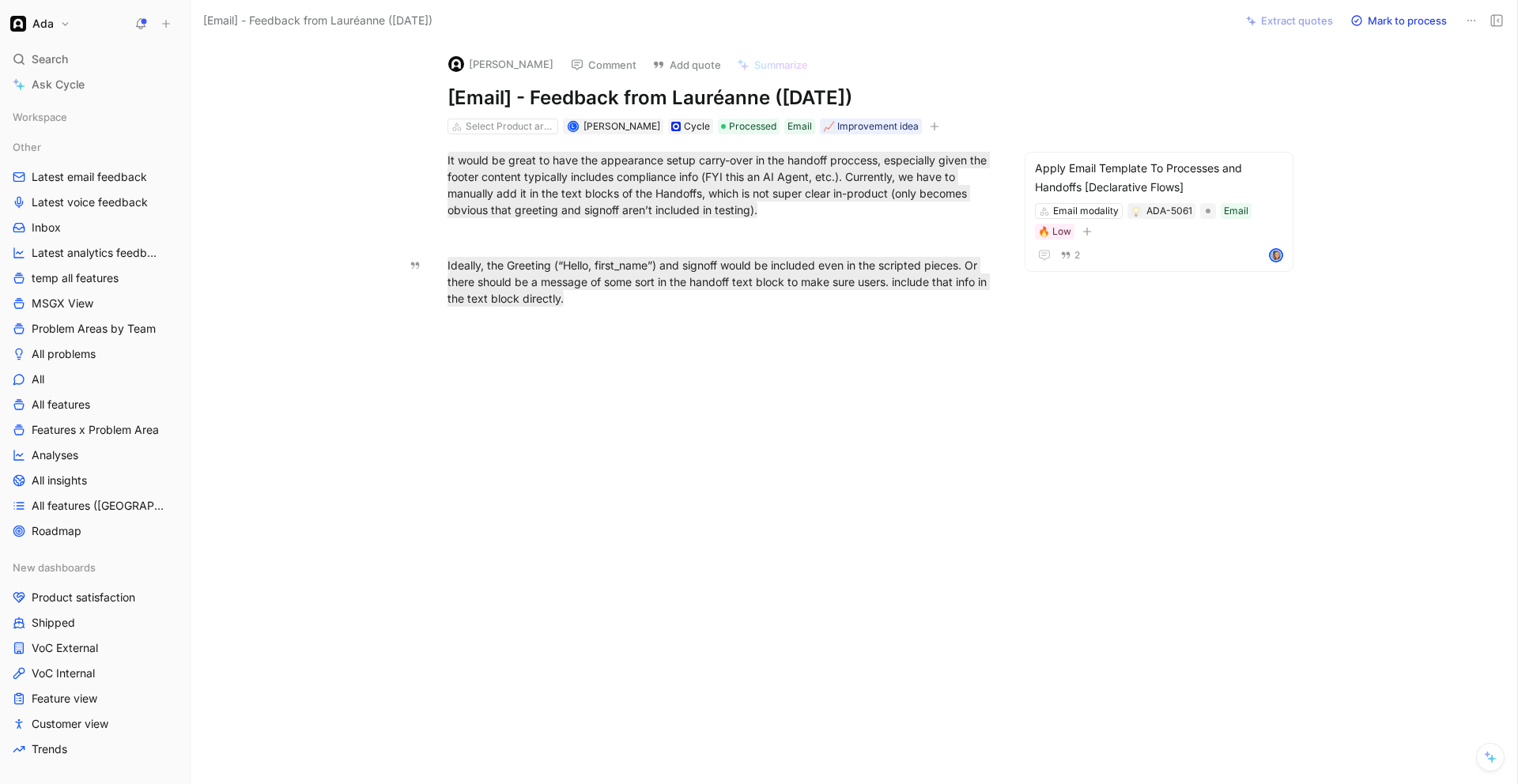
click at [607, 67] on button "Comment" at bounding box center [604, 64] width 80 height 22
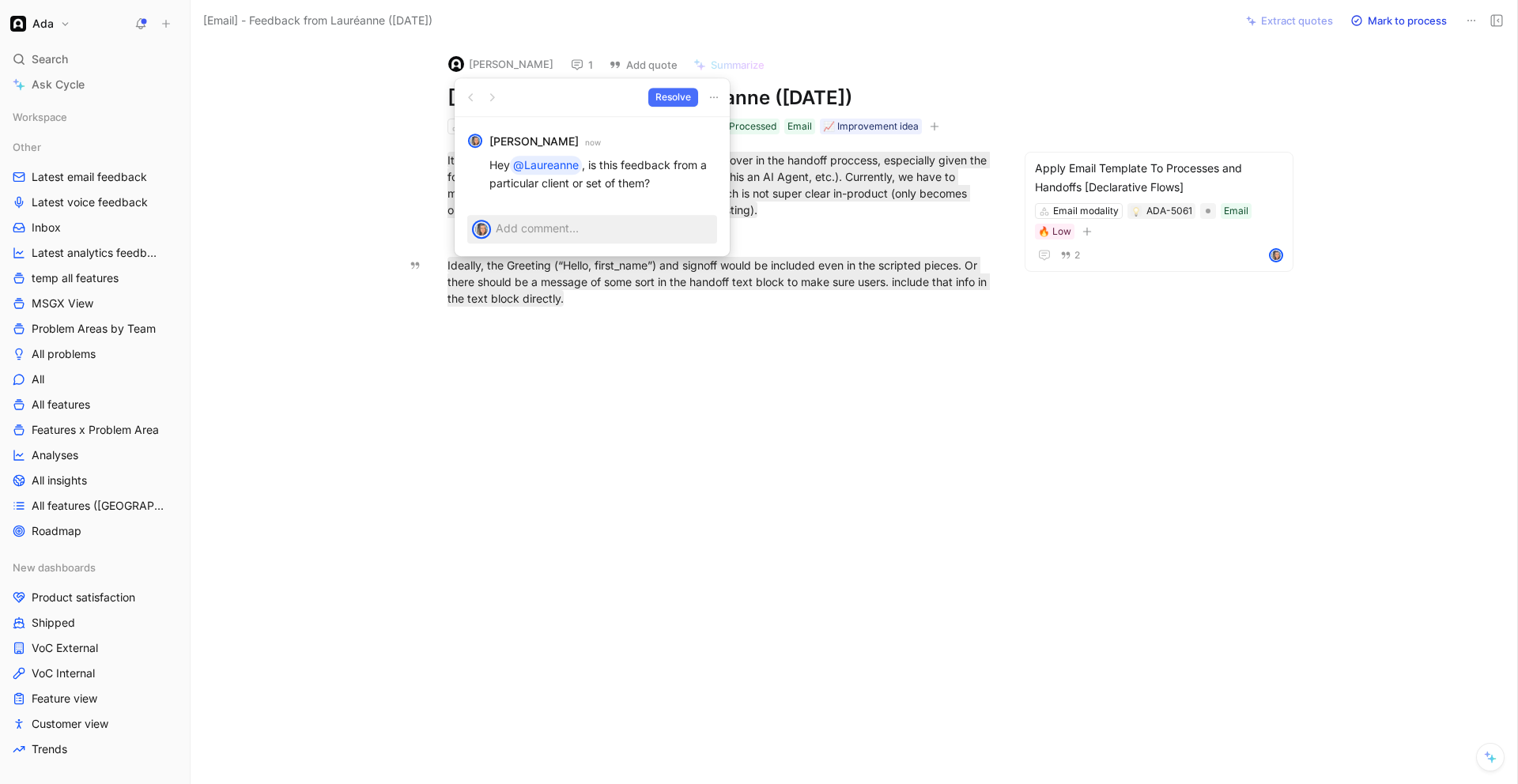
drag, startPoint x: 346, startPoint y: 86, endPoint x: 322, endPoint y: 71, distance: 28.3
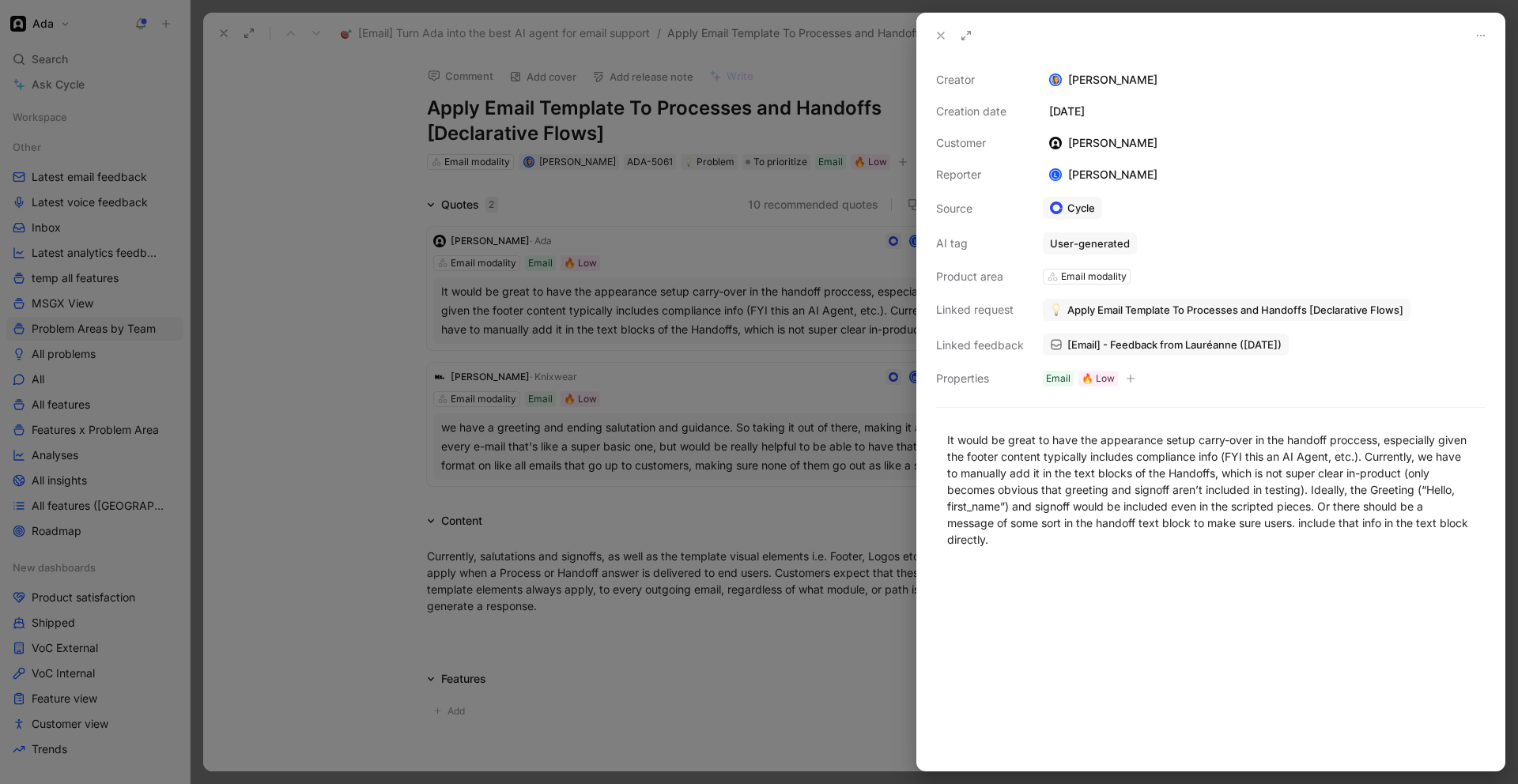
drag, startPoint x: 473, startPoint y: 179, endPoint x: 469, endPoint y: 138, distance: 41.2
click at [472, 175] on div at bounding box center [759, 392] width 1518 height 784
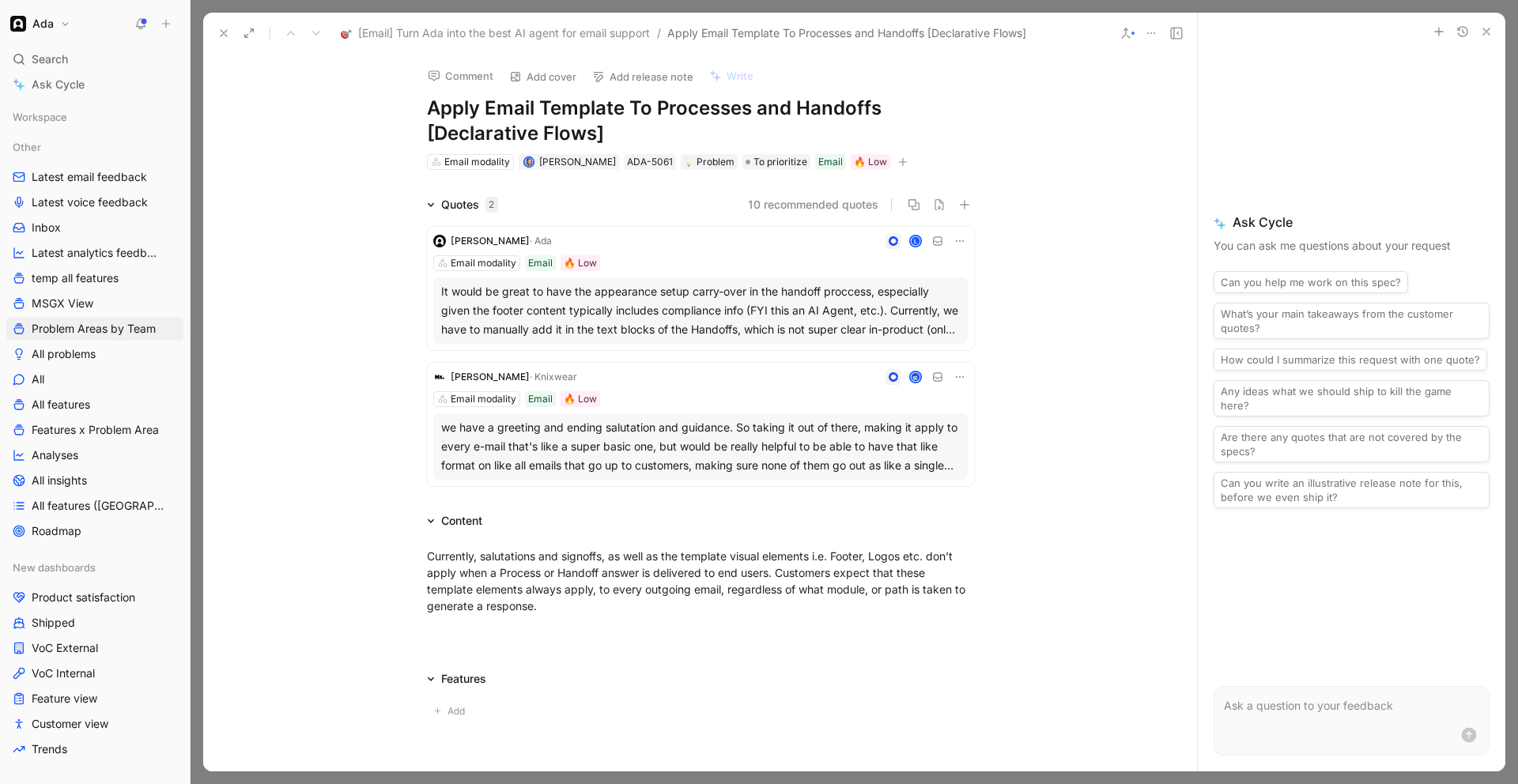
click at [428, 106] on h1 "Apply Email Template To Processes and Handoffs [Declarative Flows]" at bounding box center [701, 120] width 547 height 51
drag, startPoint x: 278, startPoint y: 392, endPoint x: 234, endPoint y: 385, distance: 44.6
click at [275, 392] on div "Quotes 2 10 recommended quotes [PERSON_NAME] L Email modality Email 🔥 Low It wo…" at bounding box center [700, 344] width 994 height 298
click at [223, 33] on use at bounding box center [224, 33] width 6 height 6
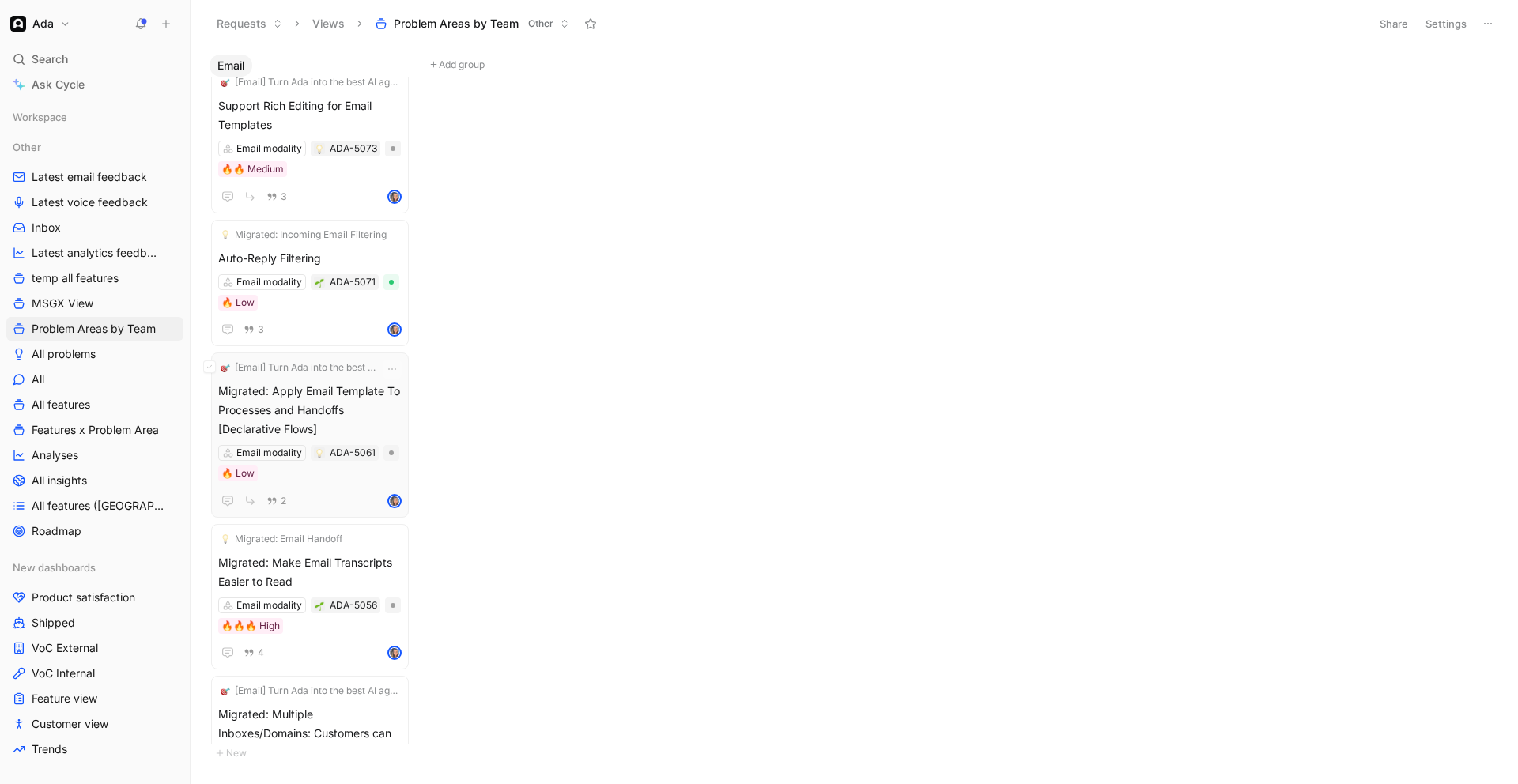
scroll to position [2043, 0]
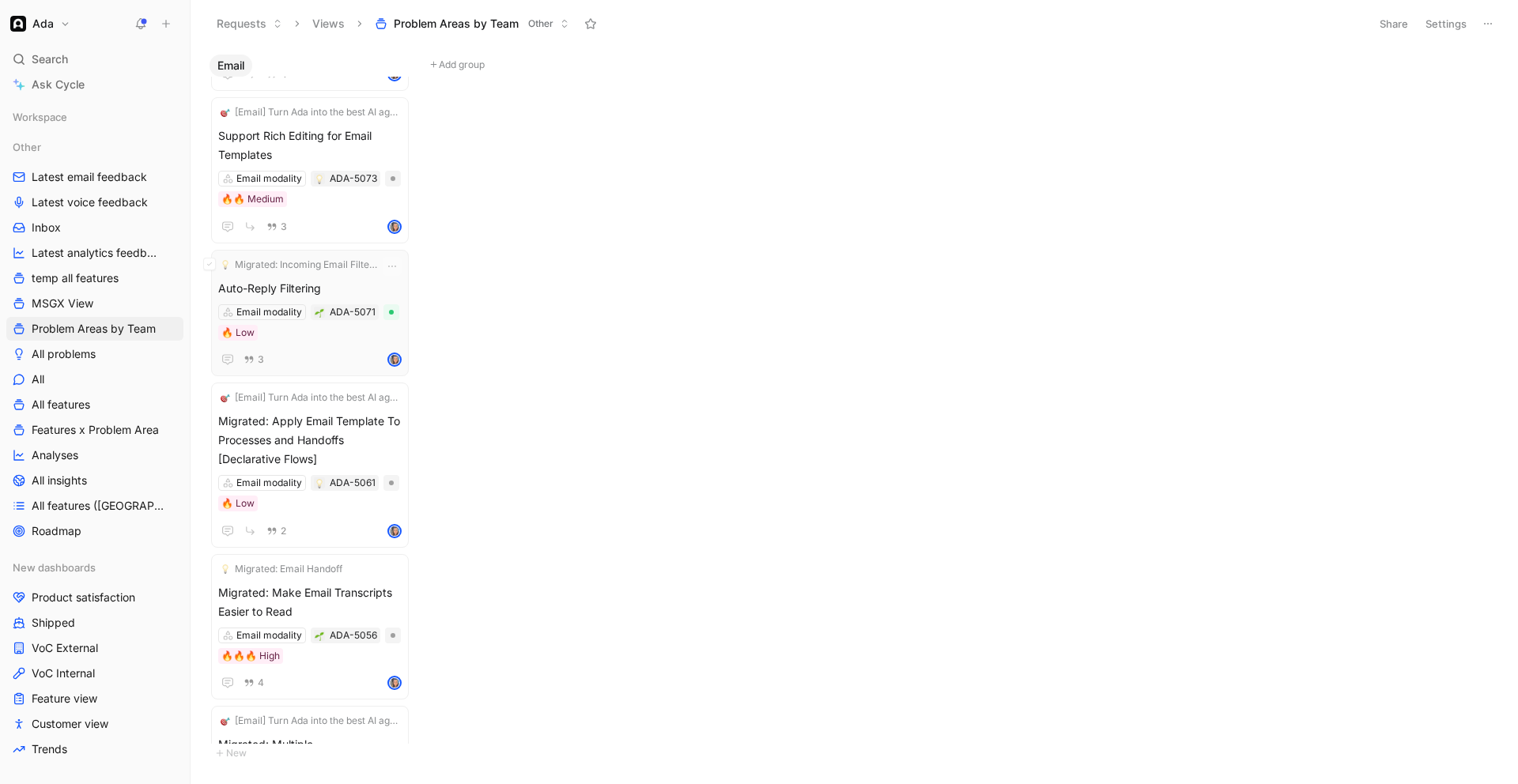
click at [304, 350] on div "3" at bounding box center [310, 359] width 184 height 19
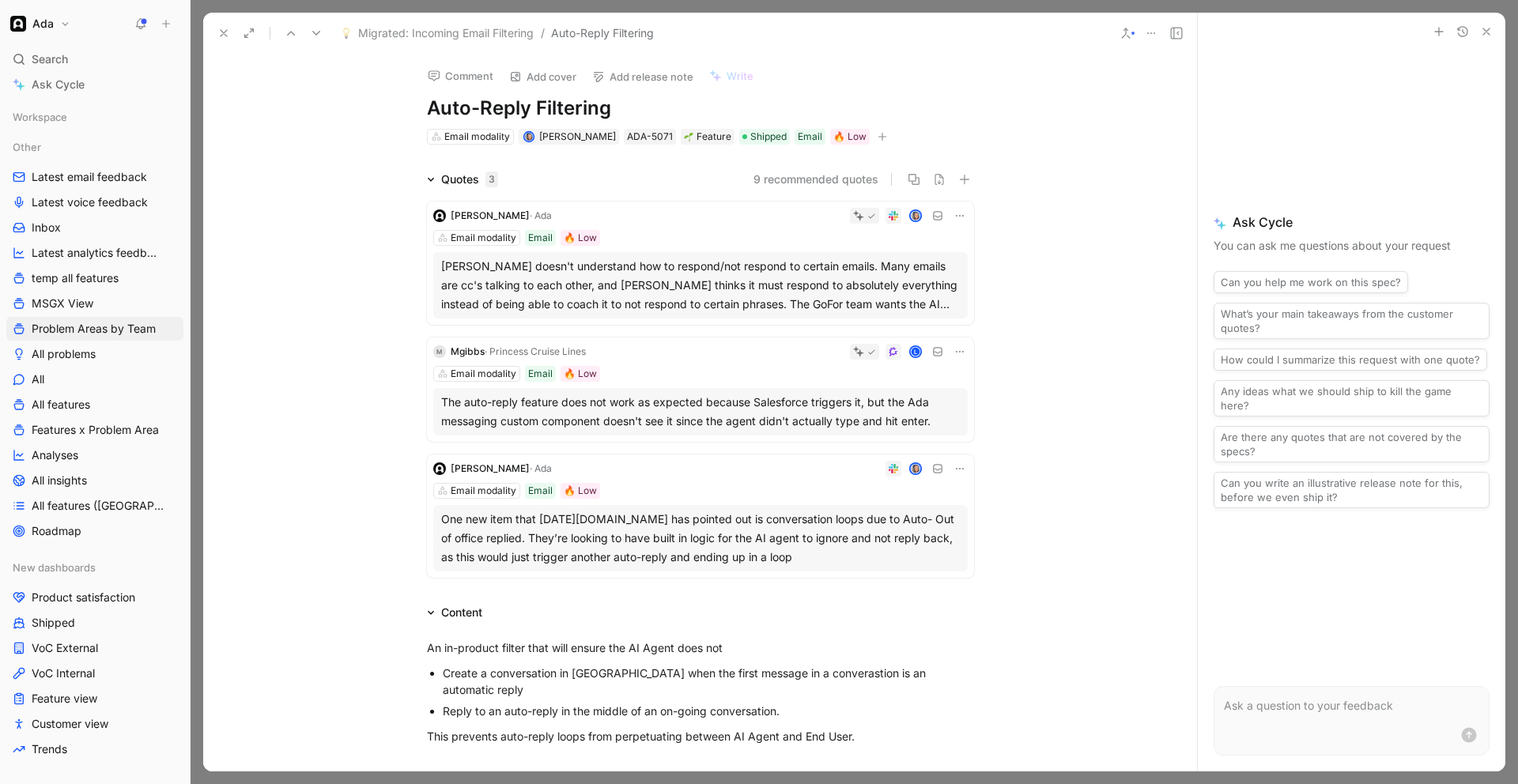
click at [423, 108] on div "Comment Add cover Add release note Write Auto-Reply Filtering Email modality [P…" at bounding box center [700, 100] width 607 height 93
click at [429, 108] on h1 "Auto-Reply Filtering" at bounding box center [701, 108] width 547 height 25
drag, startPoint x: 465, startPoint y: 102, endPoint x: 431, endPoint y: 102, distance: 34.0
click at [433, 102] on h1 "Migrated: Auto-Reply Filtering" at bounding box center [701, 108] width 547 height 25
click at [216, 36] on button at bounding box center [224, 33] width 22 height 22
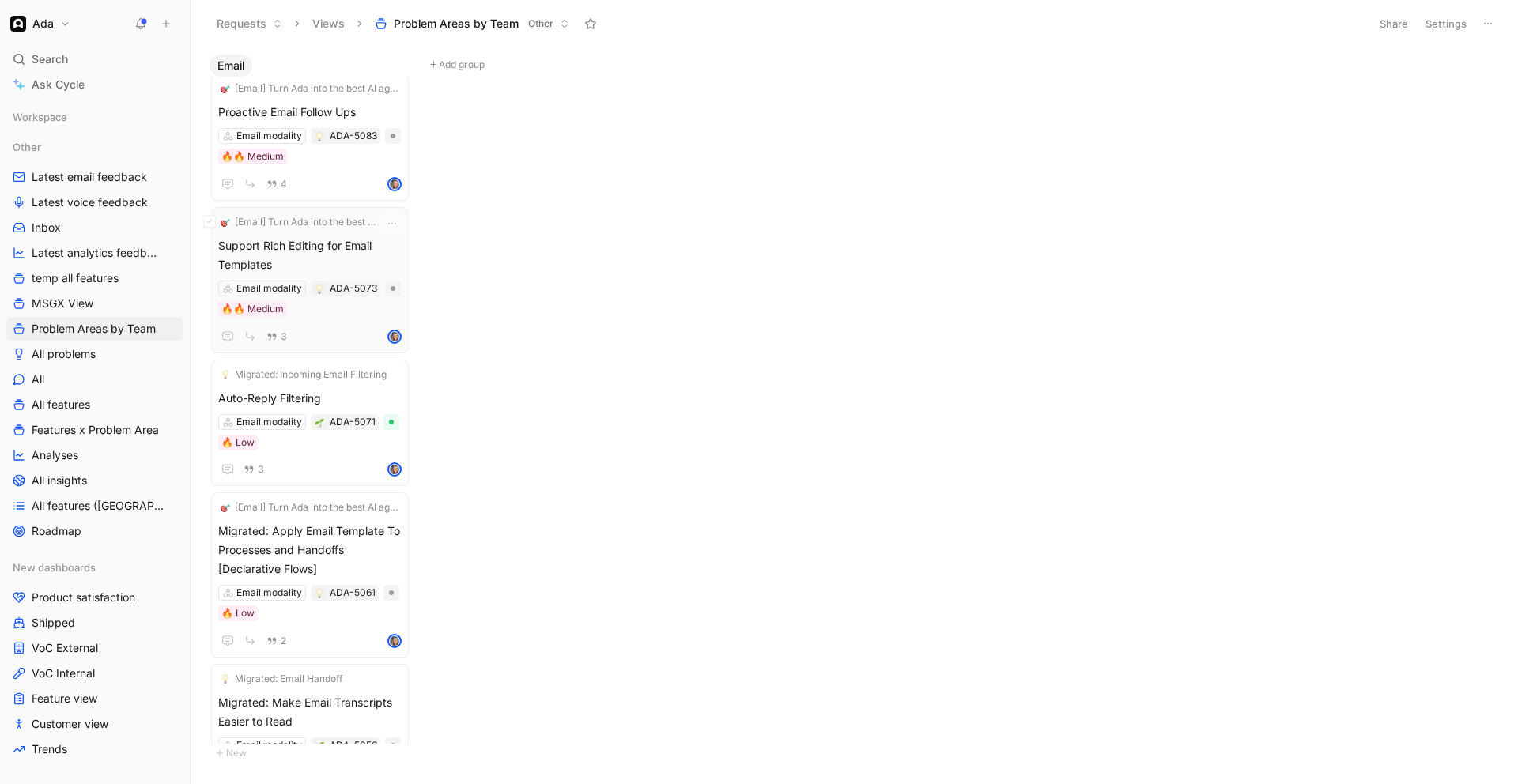
scroll to position [1976, 0]
click at [329, 264] on span "Support Rich Editing for Email Templates" at bounding box center [310, 252] width 184 height 38
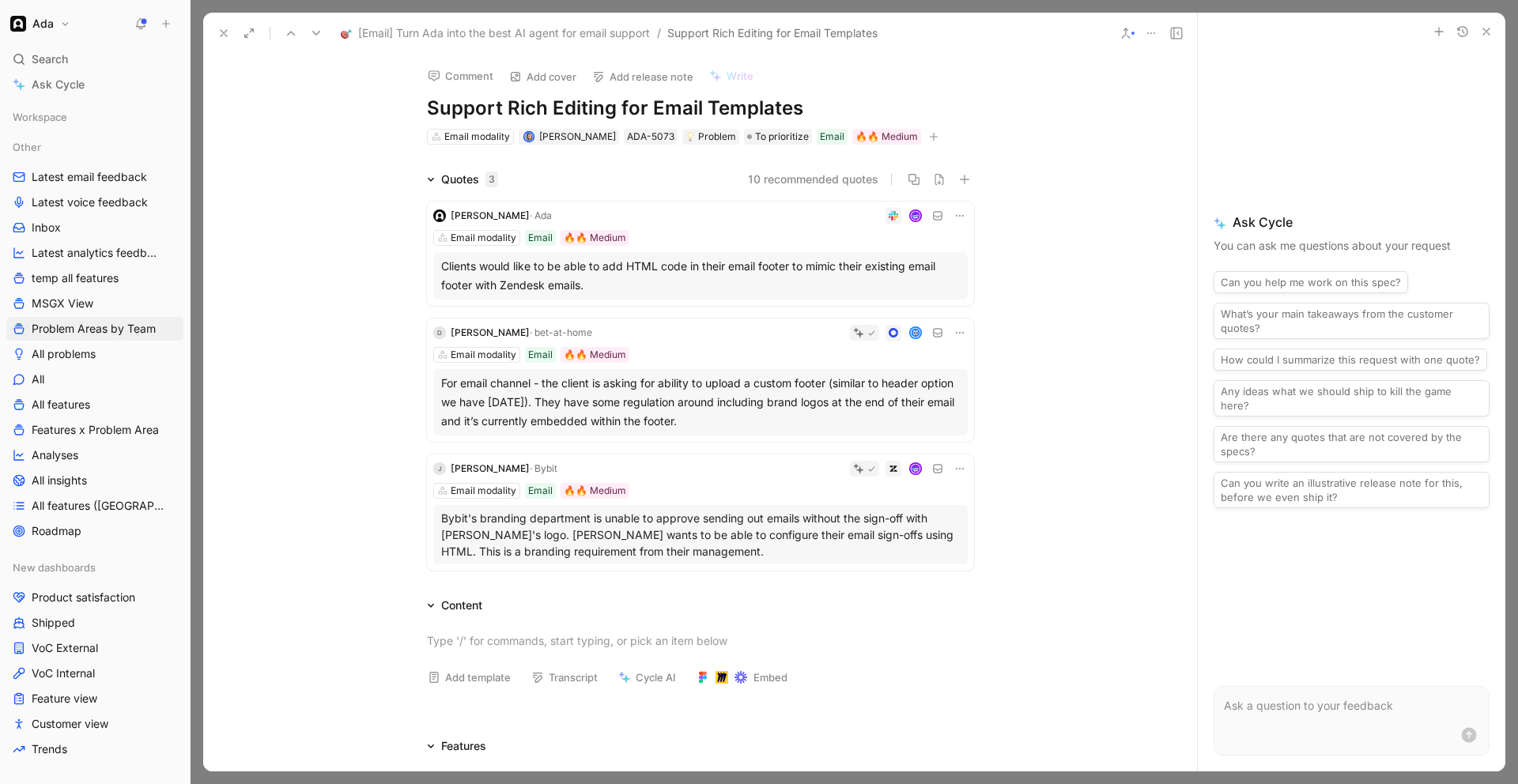
click at [608, 277] on div "Clients would like to be able to add HTML code in their email footer to mimic t…" at bounding box center [701, 275] width 519 height 38
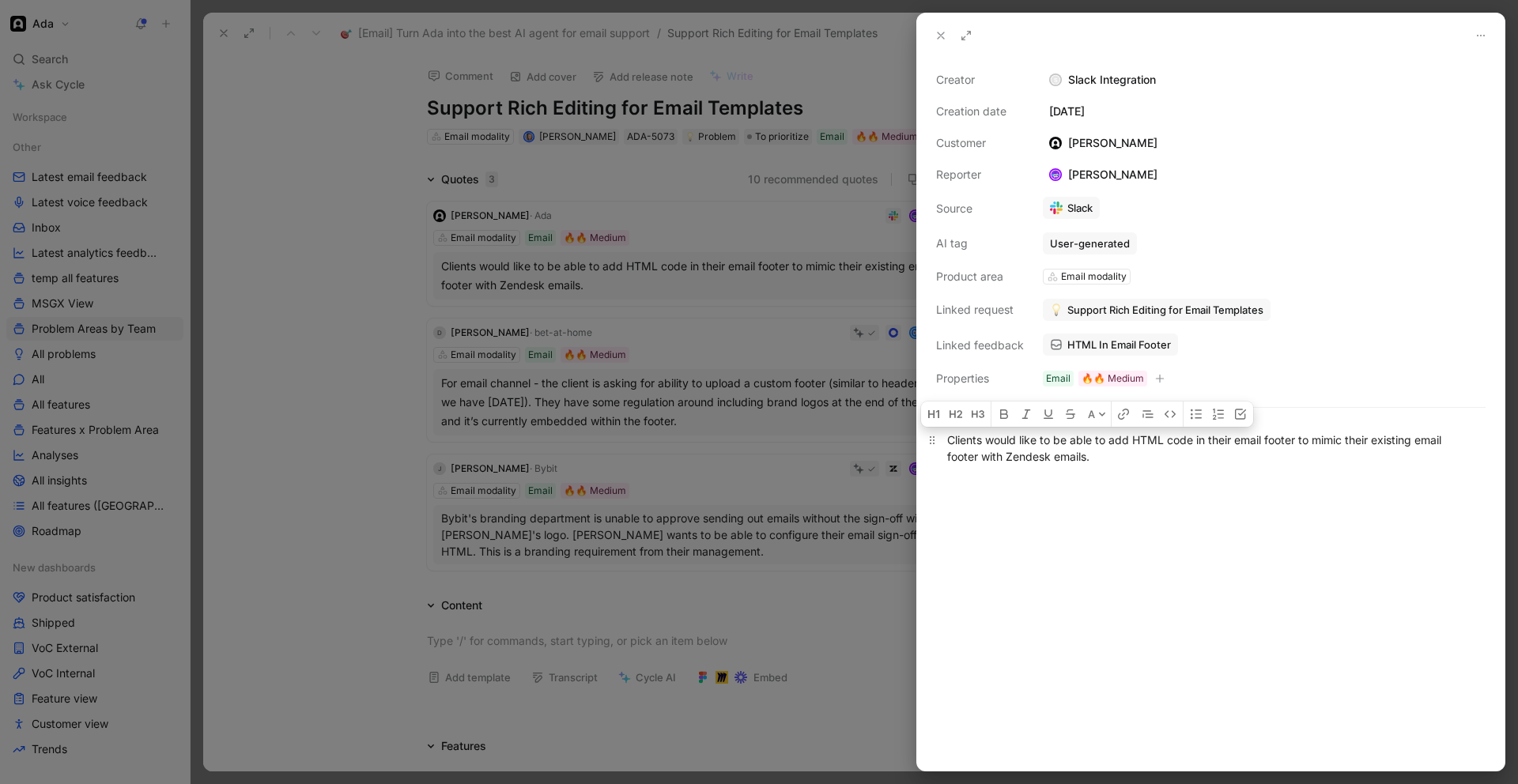
drag, startPoint x: 987, startPoint y: 442, endPoint x: 973, endPoint y: 456, distance: 19.8
click at [1093, 458] on div "Clients would like to be able to add HTML code in their email footer to mimic t…" at bounding box center [1211, 447] width 528 height 33
click at [1125, 342] on span "HTML In Email Footer" at bounding box center [1120, 345] width 103 height 14
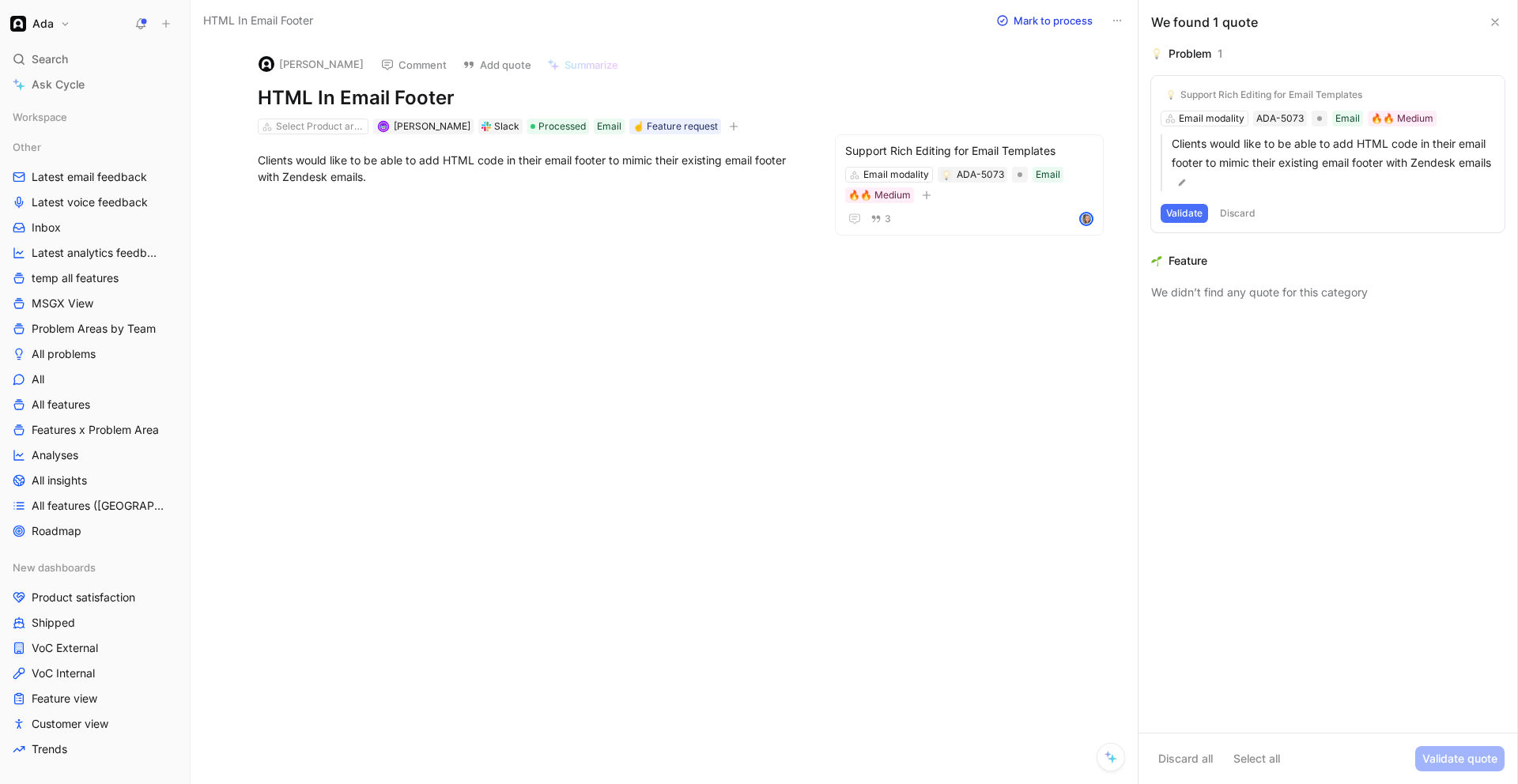
drag, startPoint x: 497, startPoint y: 127, endPoint x: 488, endPoint y: 127, distance: 9.0
click at [497, 127] on div "Slack" at bounding box center [506, 127] width 25 height 16
click at [483, 127] on div "Slack" at bounding box center [501, 127] width 45 height 16
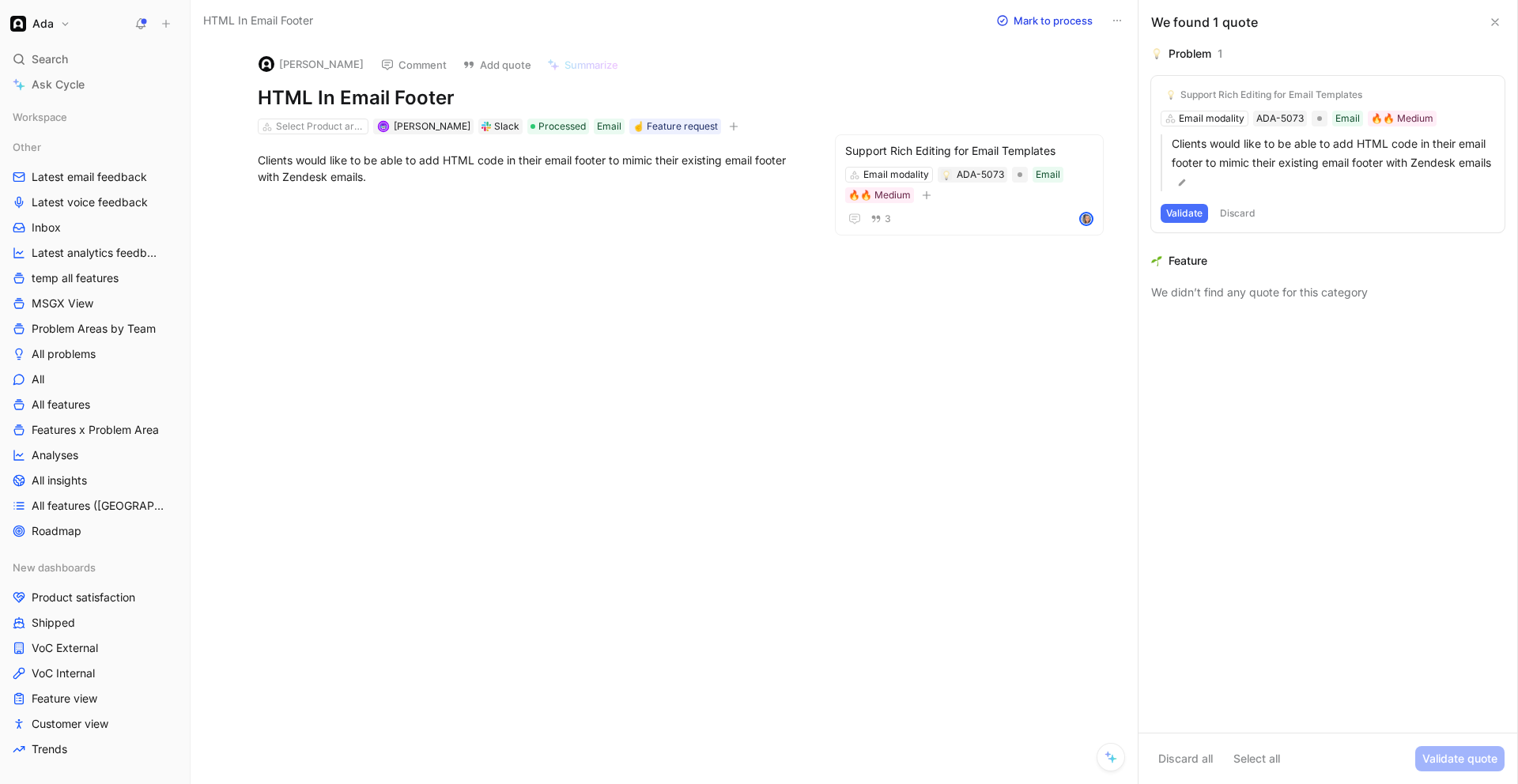
click at [483, 127] on div "Slack" at bounding box center [501, 127] width 45 height 16
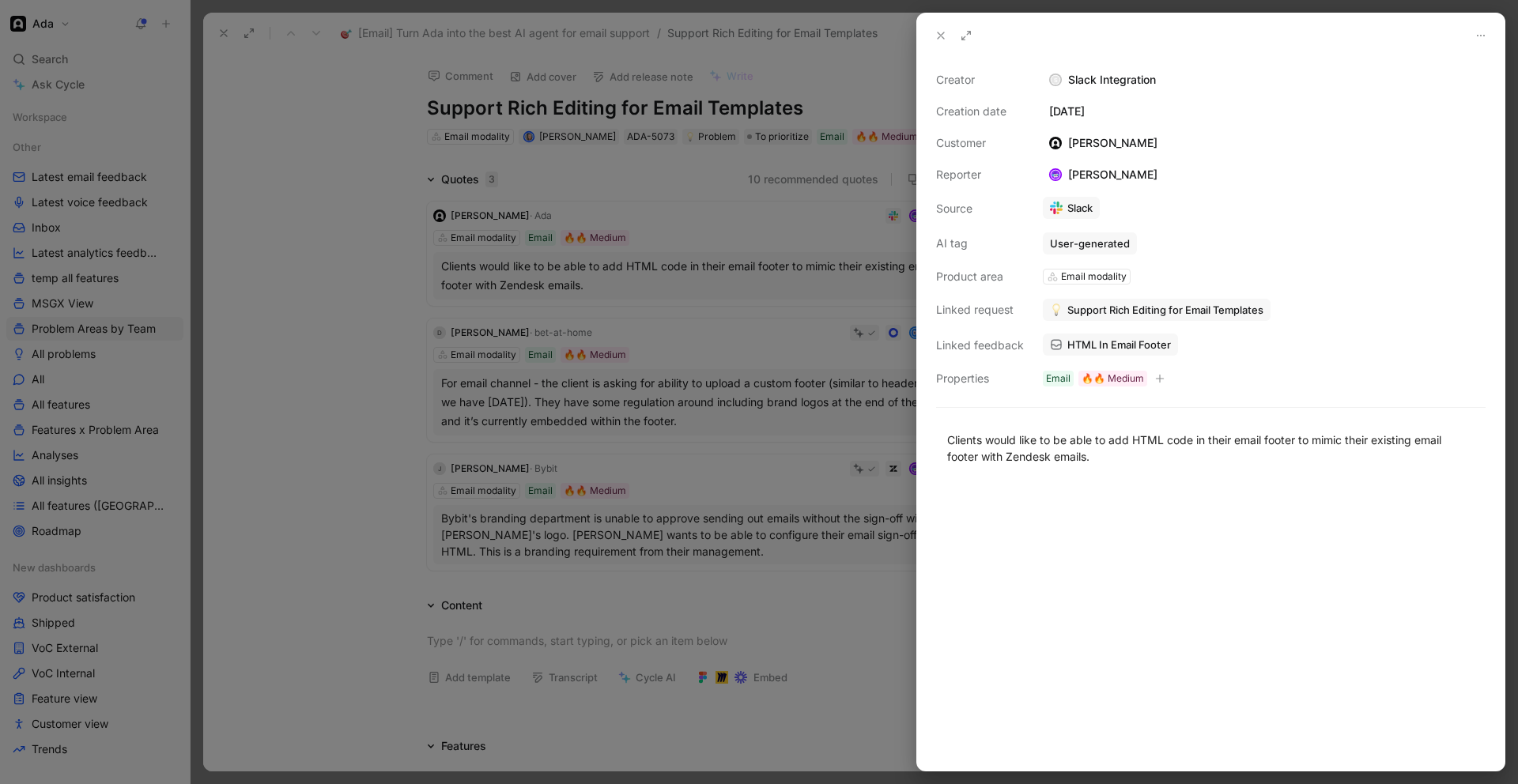
click at [624, 396] on div at bounding box center [759, 392] width 1518 height 784
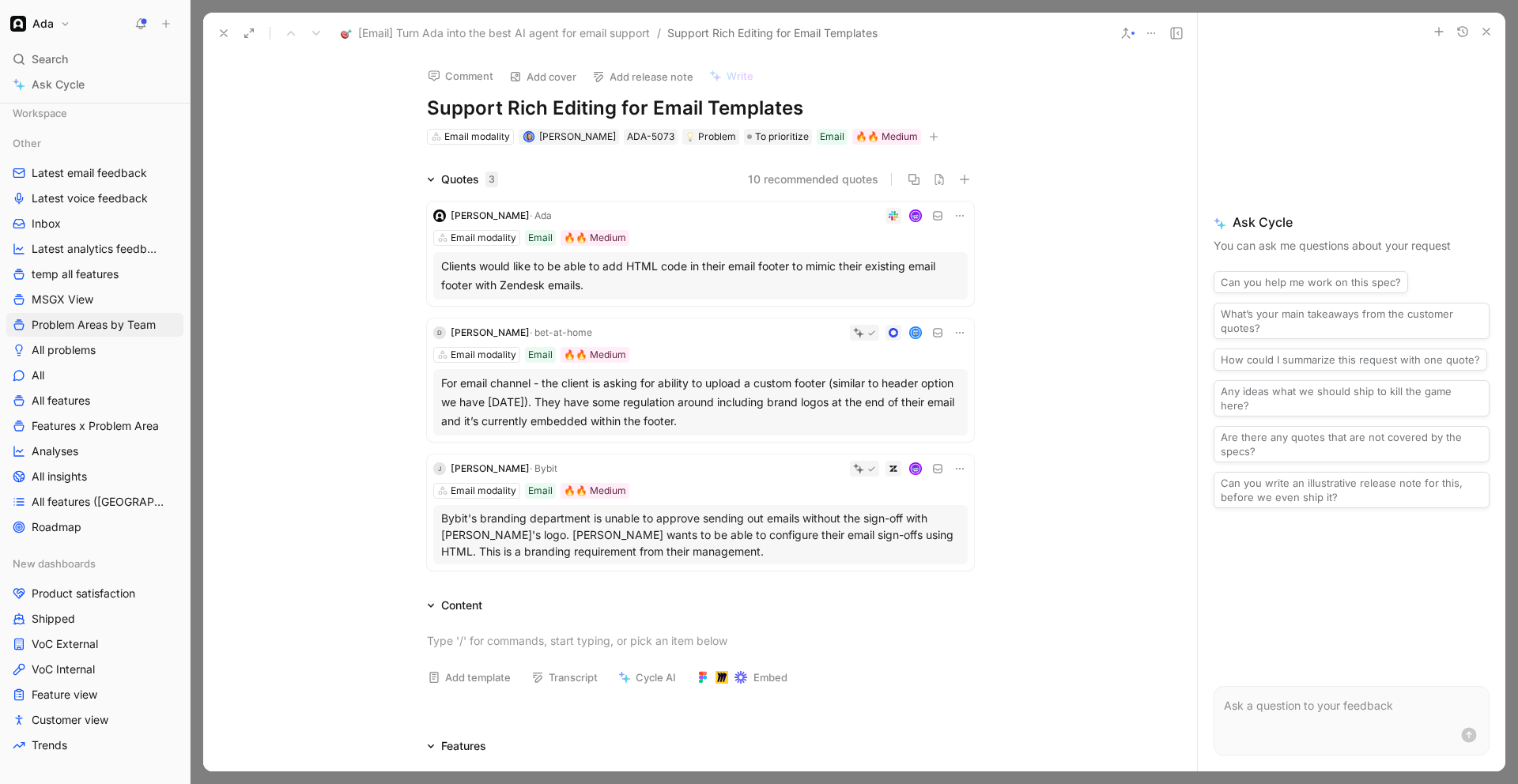
scroll to position [8, 0]
drag, startPoint x: 702, startPoint y: 556, endPoint x: 75, endPoint y: 468, distance: 633.1
click at [427, 506] on div "[PERSON_NAME] Email modality Email 🔥🔥 Medium Bybit's branding department is una…" at bounding box center [701, 512] width 547 height 116
click at [661, 394] on div "For email channel - the client is asking for ability to upload a custom footer …" at bounding box center [701, 403] width 519 height 57
click at [588, 388] on div "For email channel - the client is asking for ability to upload a custom footer …" at bounding box center [701, 403] width 519 height 57
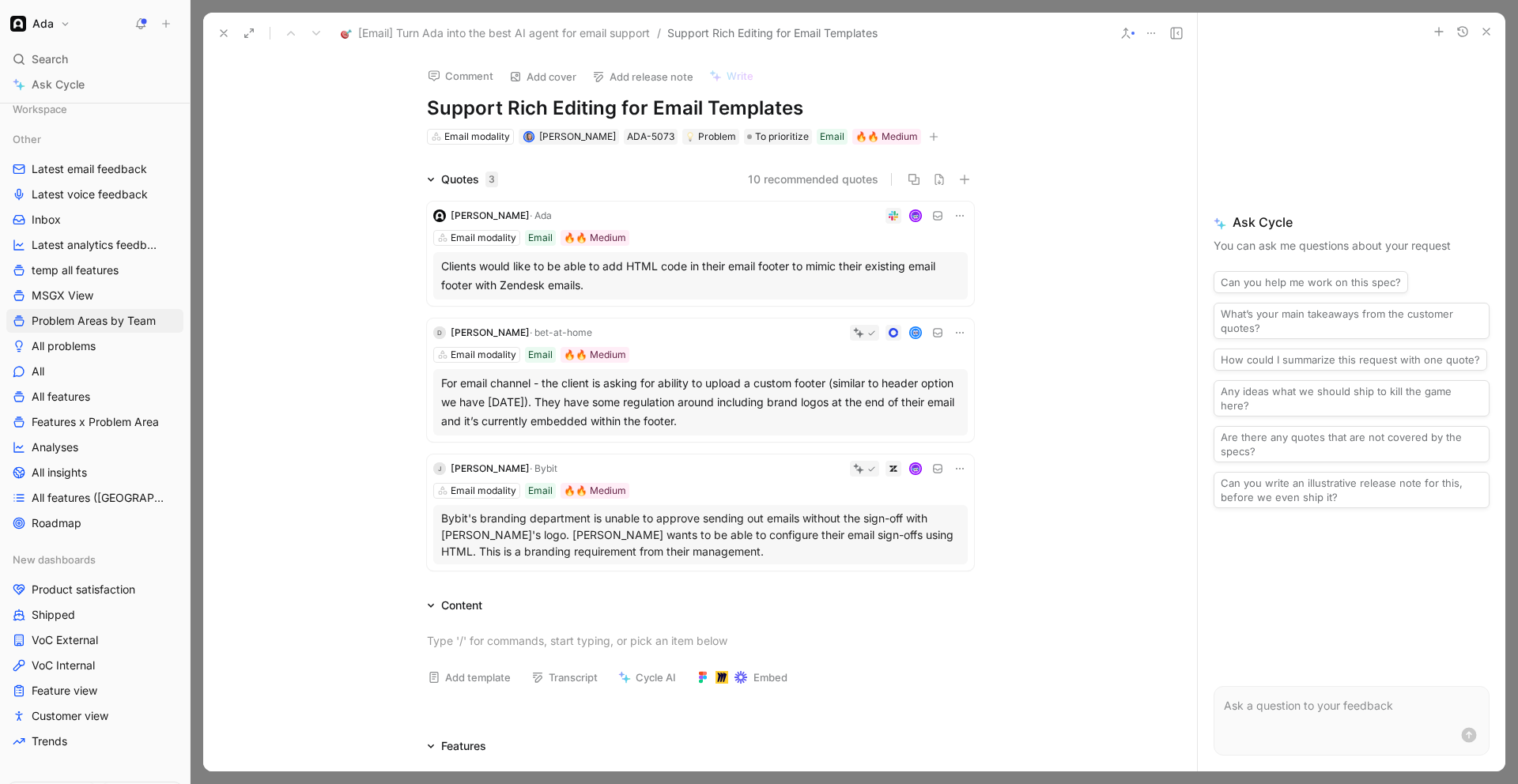
click at [588, 388] on div at bounding box center [759, 392] width 1518 height 784
drag, startPoint x: 711, startPoint y: 421, endPoint x: 440, endPoint y: 389, distance: 272.9
click at [441, 389] on div "For email channel - the client is asking for ability to upload a custom footer …" at bounding box center [701, 403] width 519 height 57
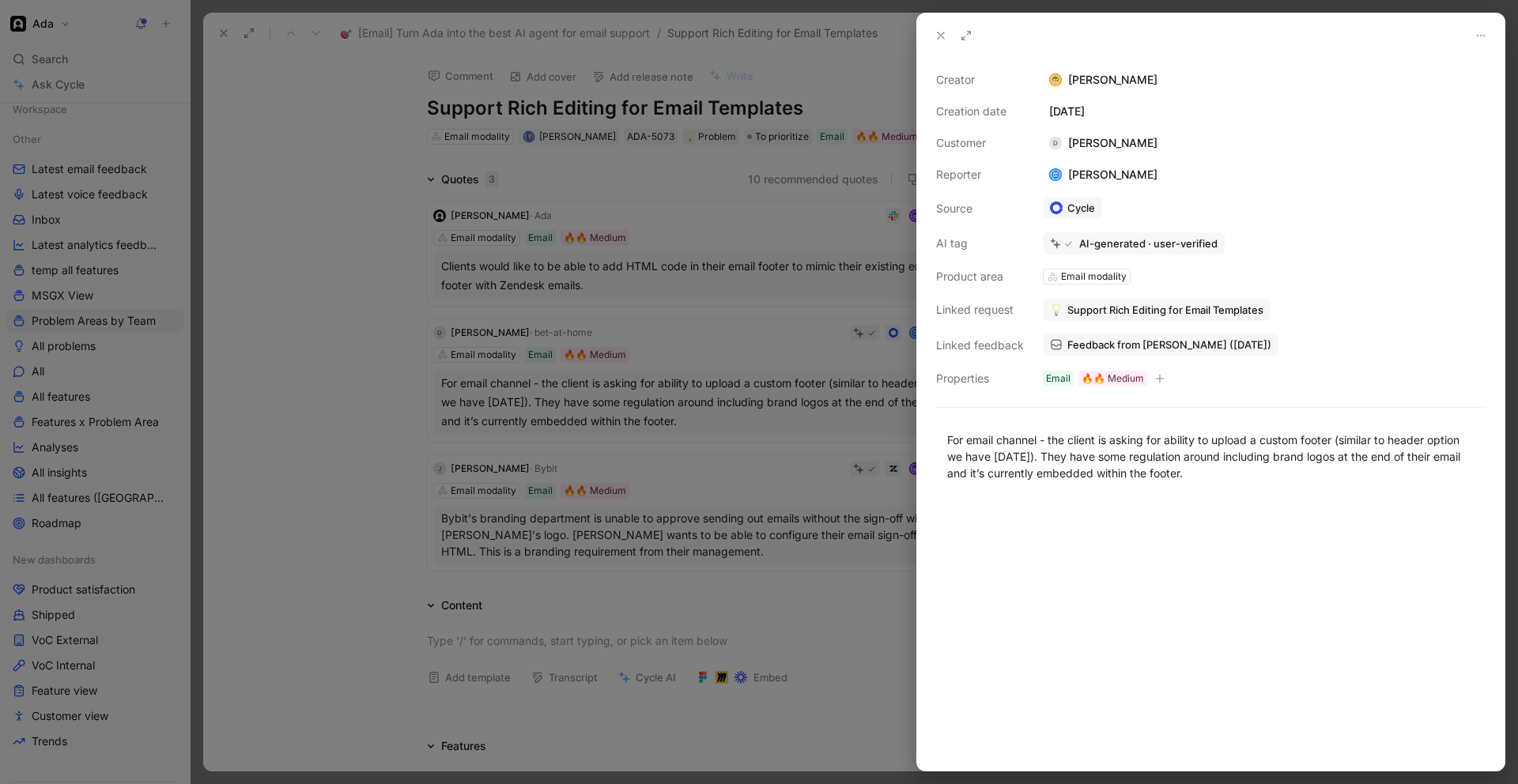
click at [531, 648] on div at bounding box center [759, 392] width 1518 height 784
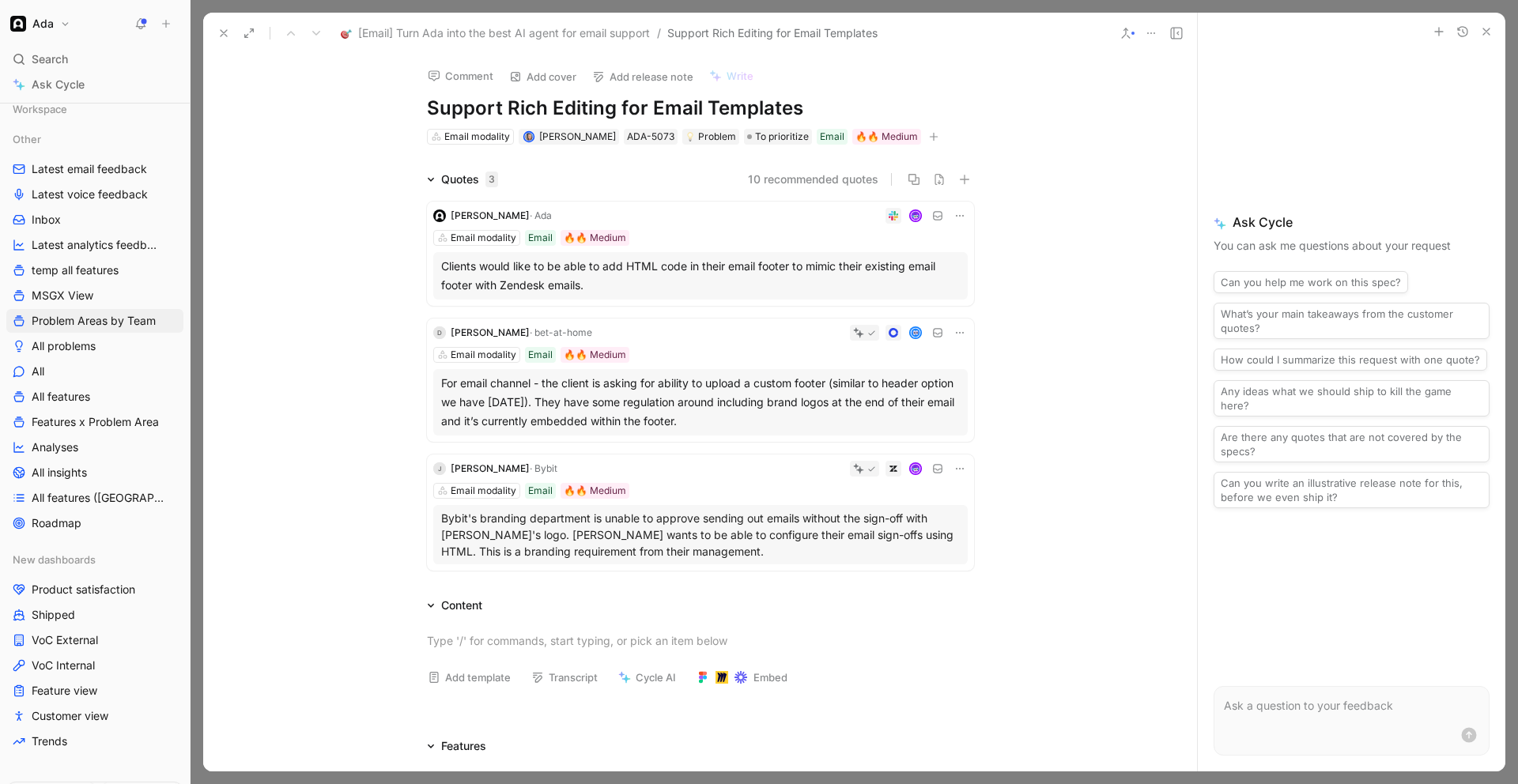
click at [427, 109] on h1 "Support Rich Editing for Email Templates" at bounding box center [701, 108] width 547 height 25
click at [221, 38] on icon at bounding box center [224, 33] width 12 height 12
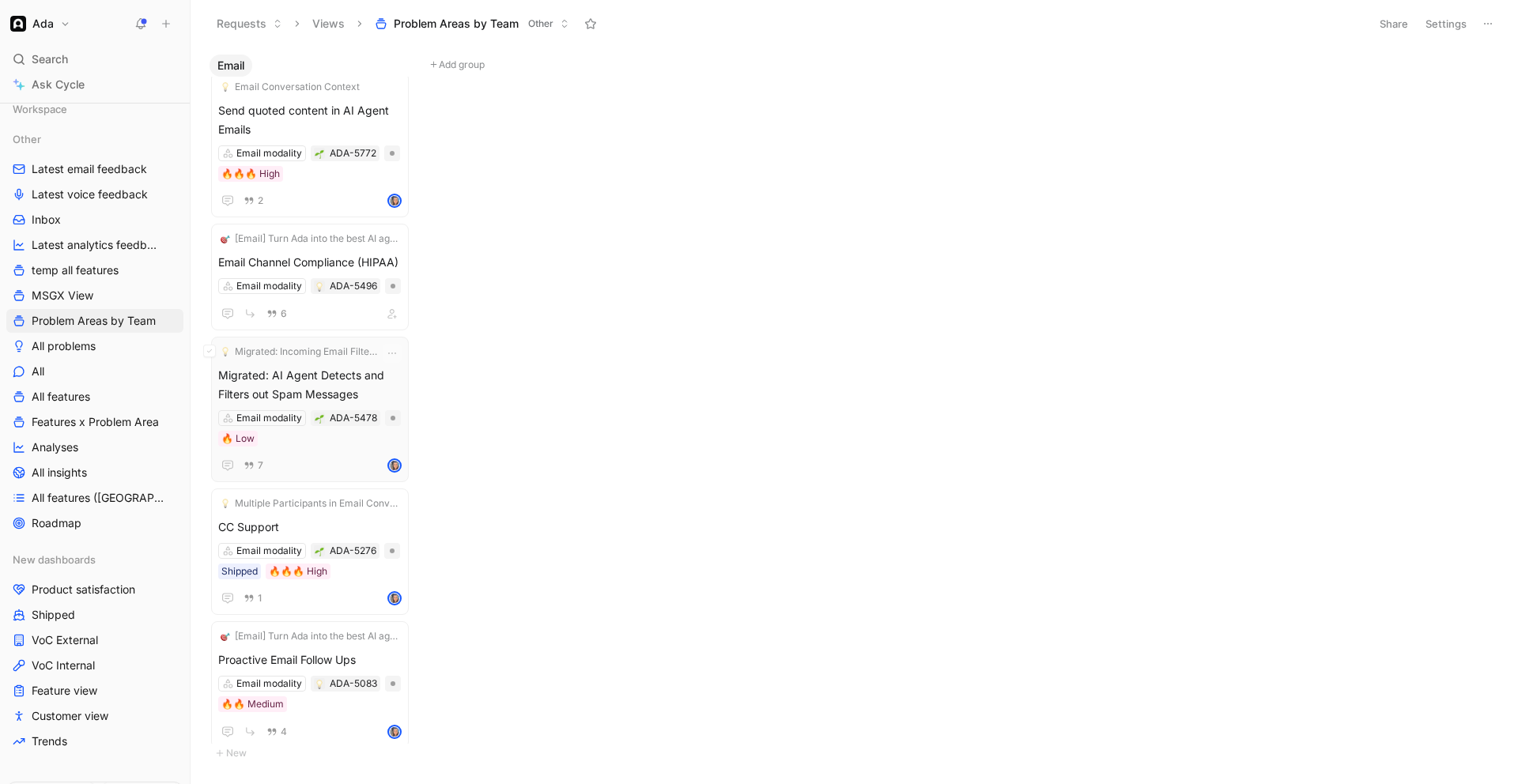
scroll to position [1706, 0]
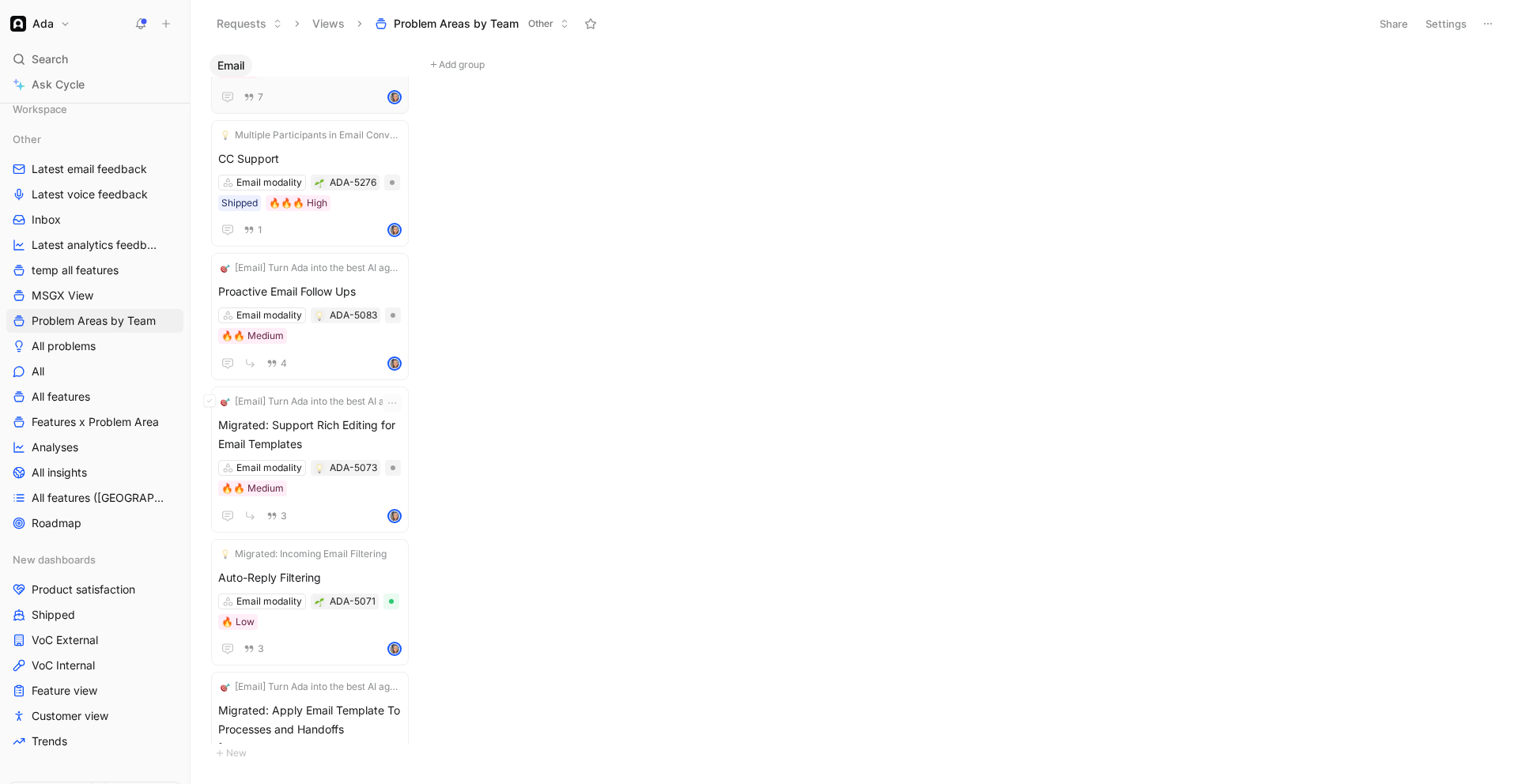
scroll to position [1867, 0]
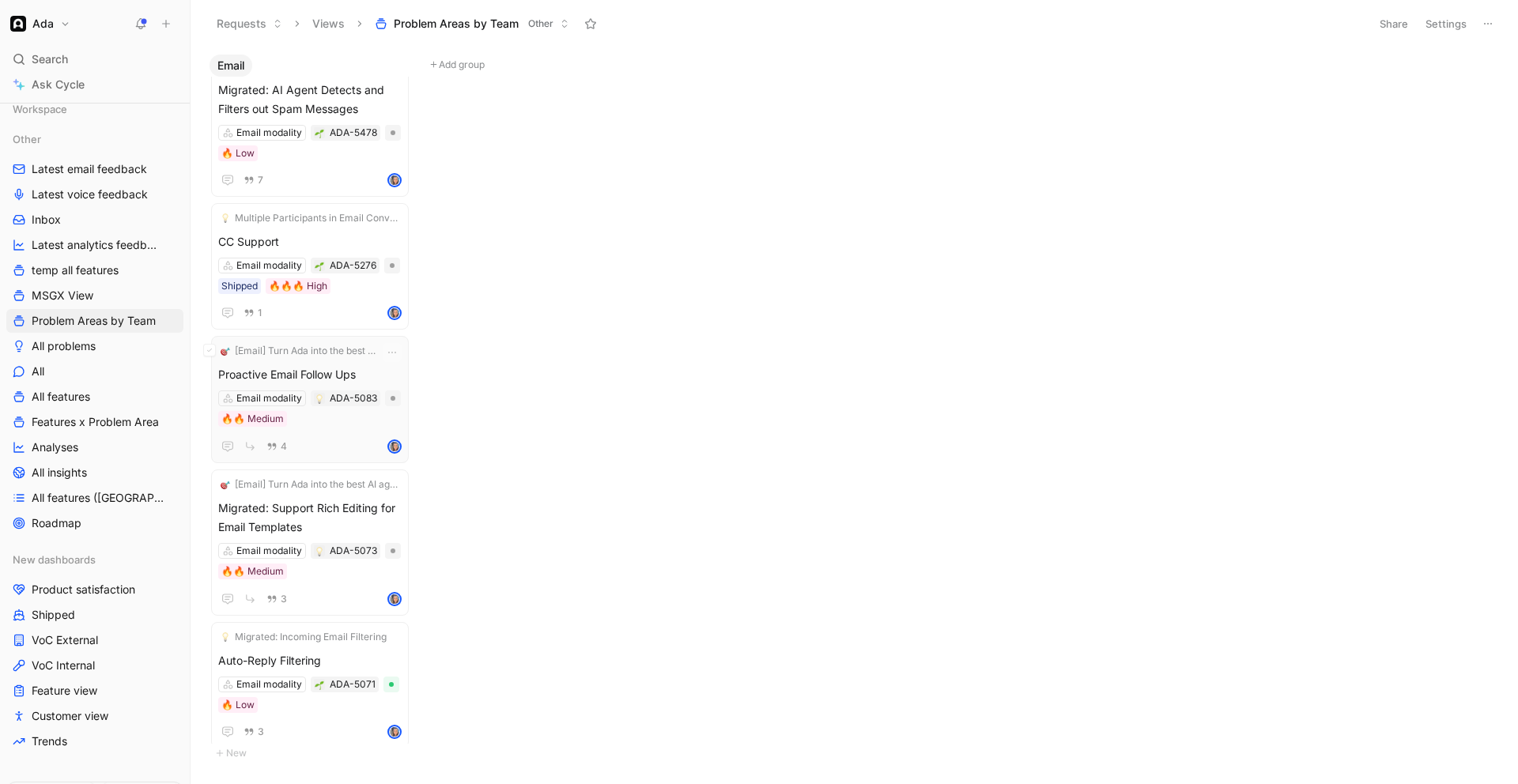
click at [278, 372] on span "Proactive Email Follow Ups" at bounding box center [310, 374] width 184 height 19
